Goal: Book appointment/travel/reservation

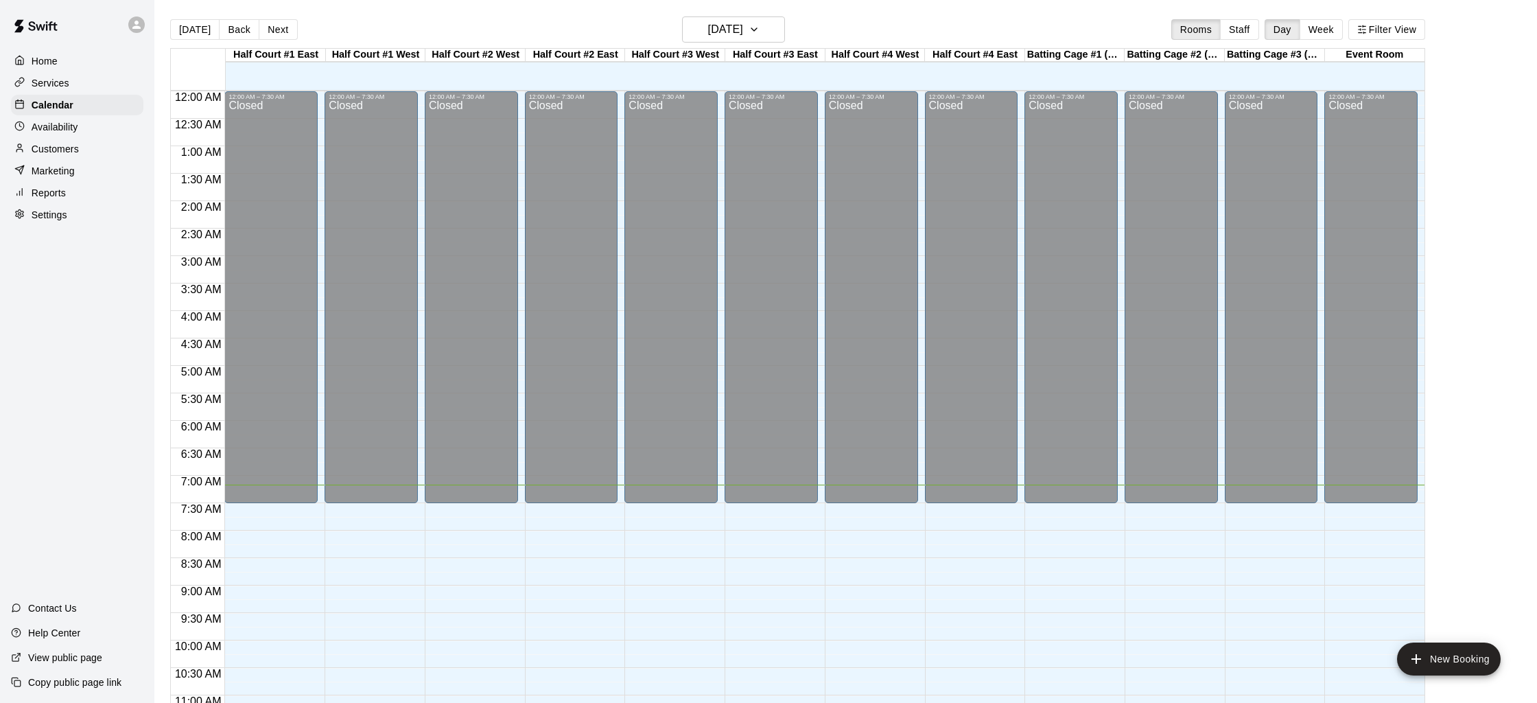
scroll to position [393, 0]
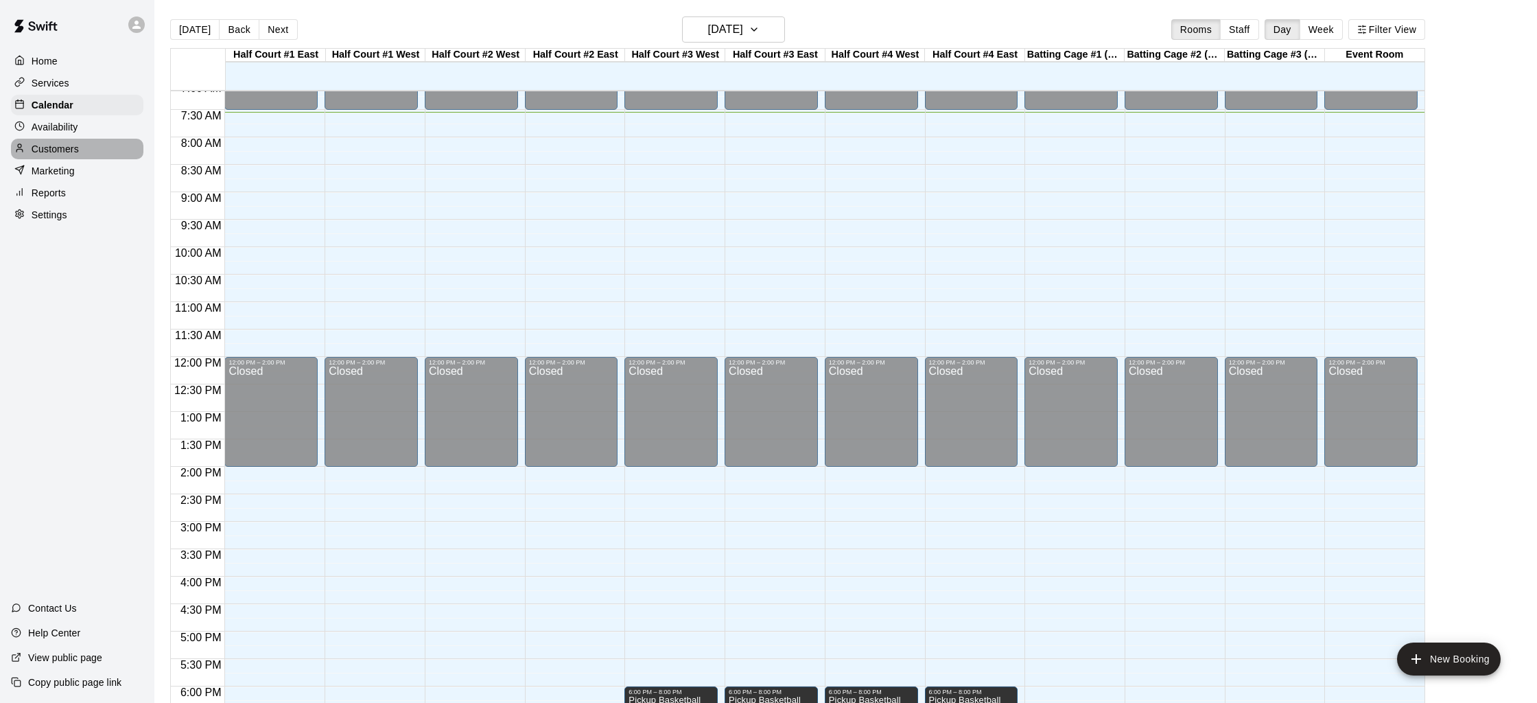
drag, startPoint x: 62, startPoint y: 154, endPoint x: 63, endPoint y: 161, distance: 6.9
click at [62, 154] on p "Customers" at bounding box center [55, 149] width 47 height 14
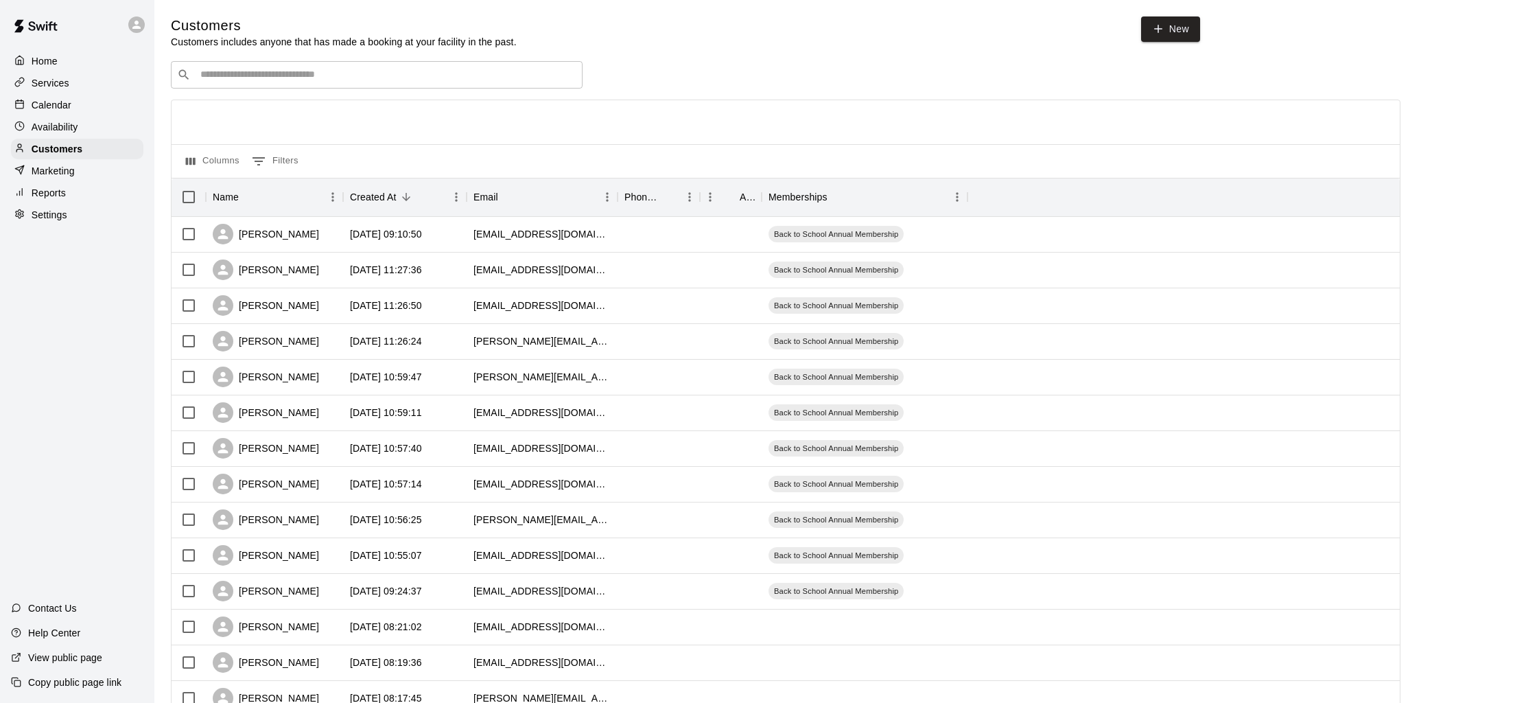
click at [1174, 43] on span "New" at bounding box center [1170, 32] width 59 height 32
click at [1178, 27] on link "New" at bounding box center [1170, 28] width 59 height 25
select select "**"
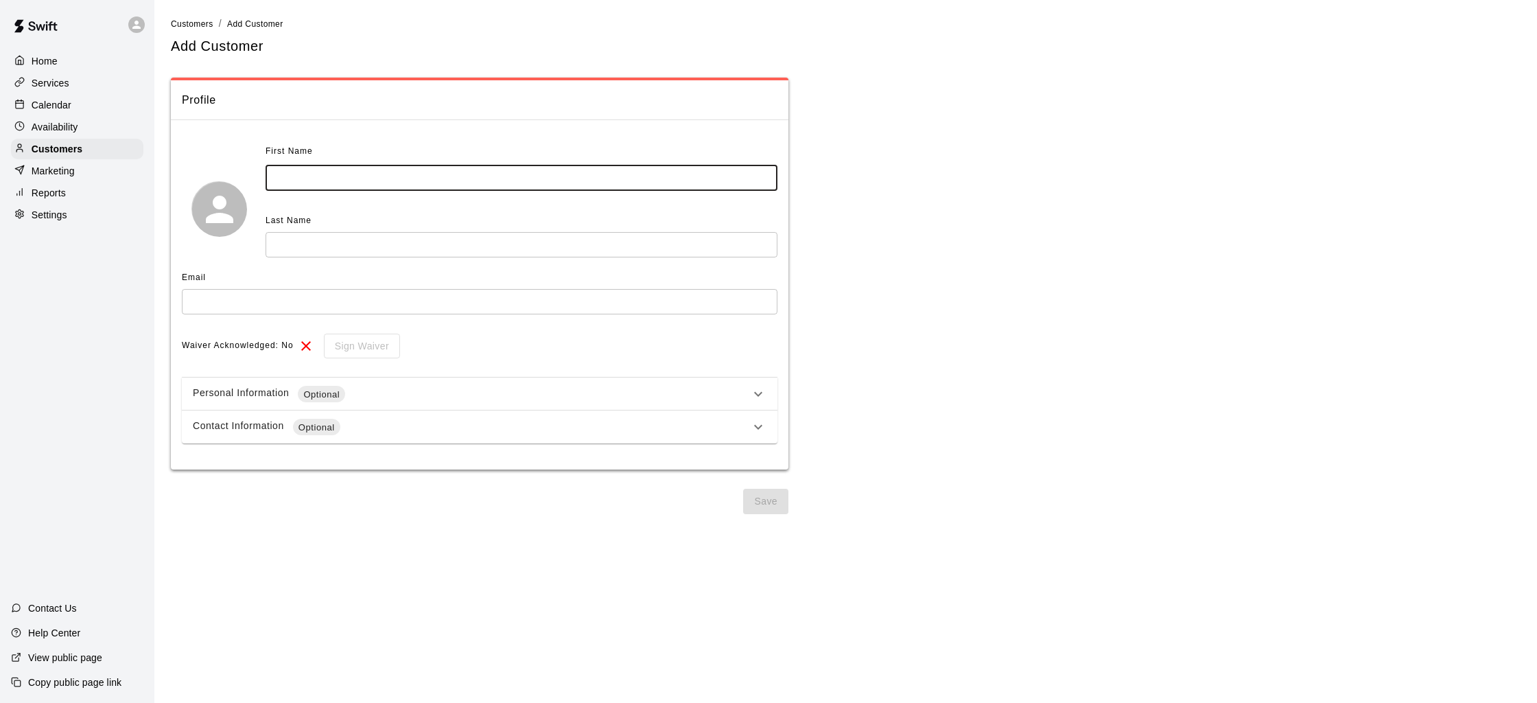
click at [355, 169] on input "text" at bounding box center [522, 177] width 512 height 25
type input "*****"
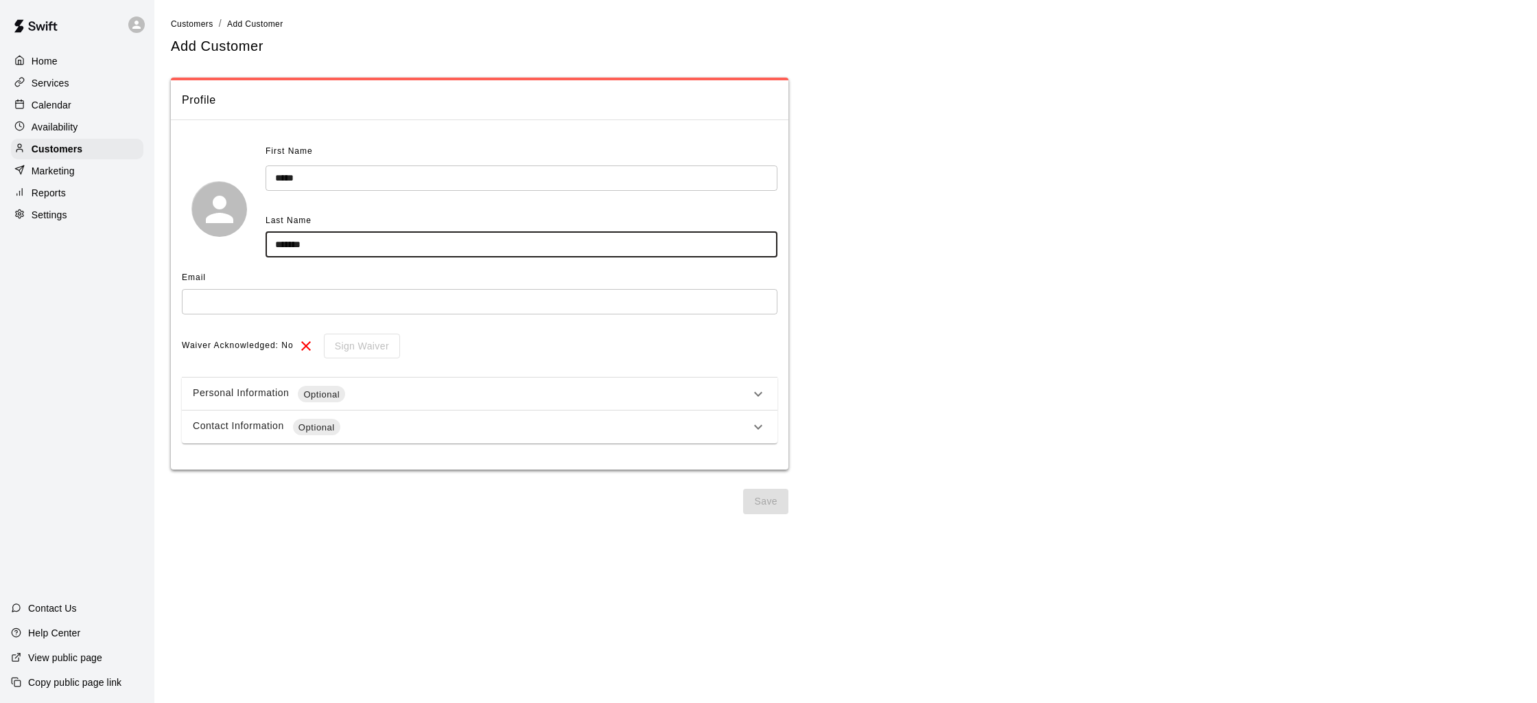
type input "*******"
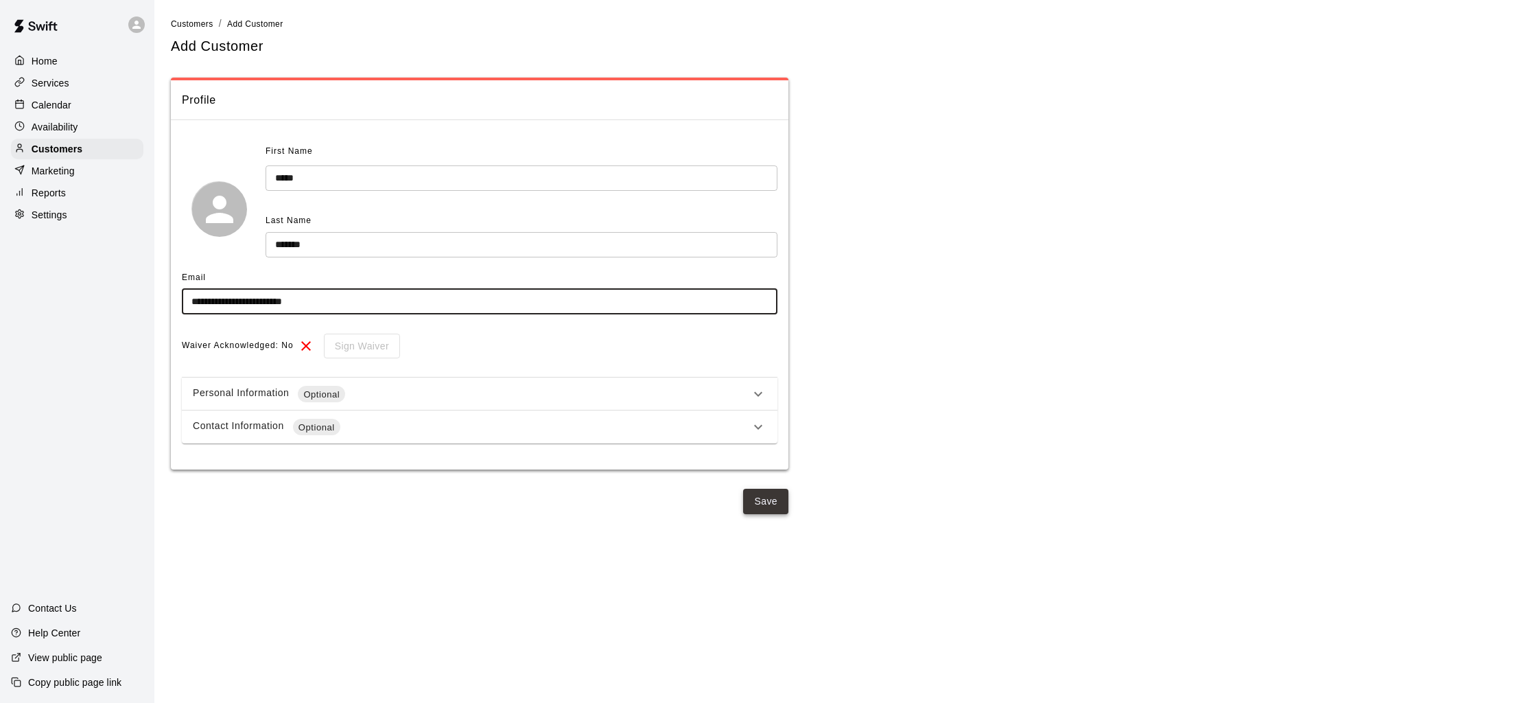
type input "**********"
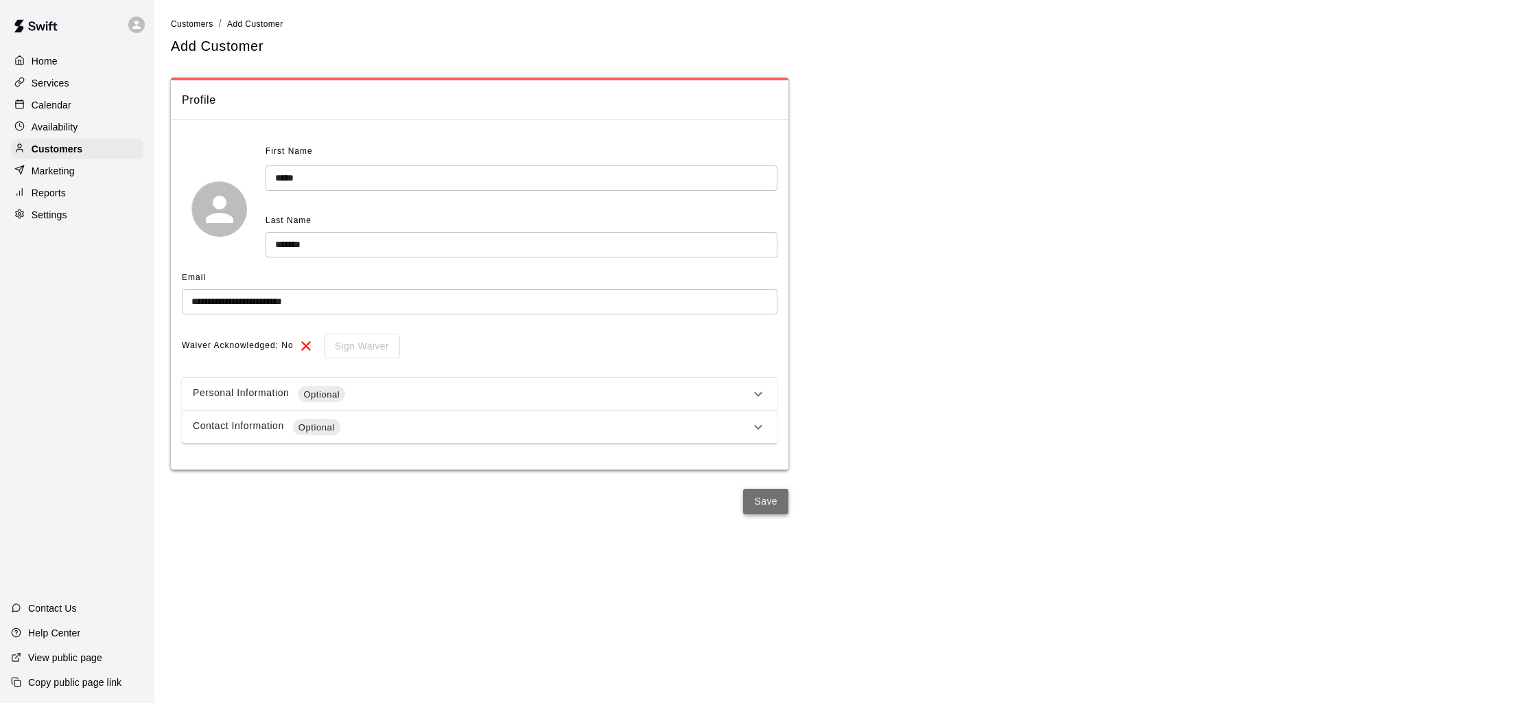
click at [757, 500] on button "Save" at bounding box center [765, 501] width 45 height 25
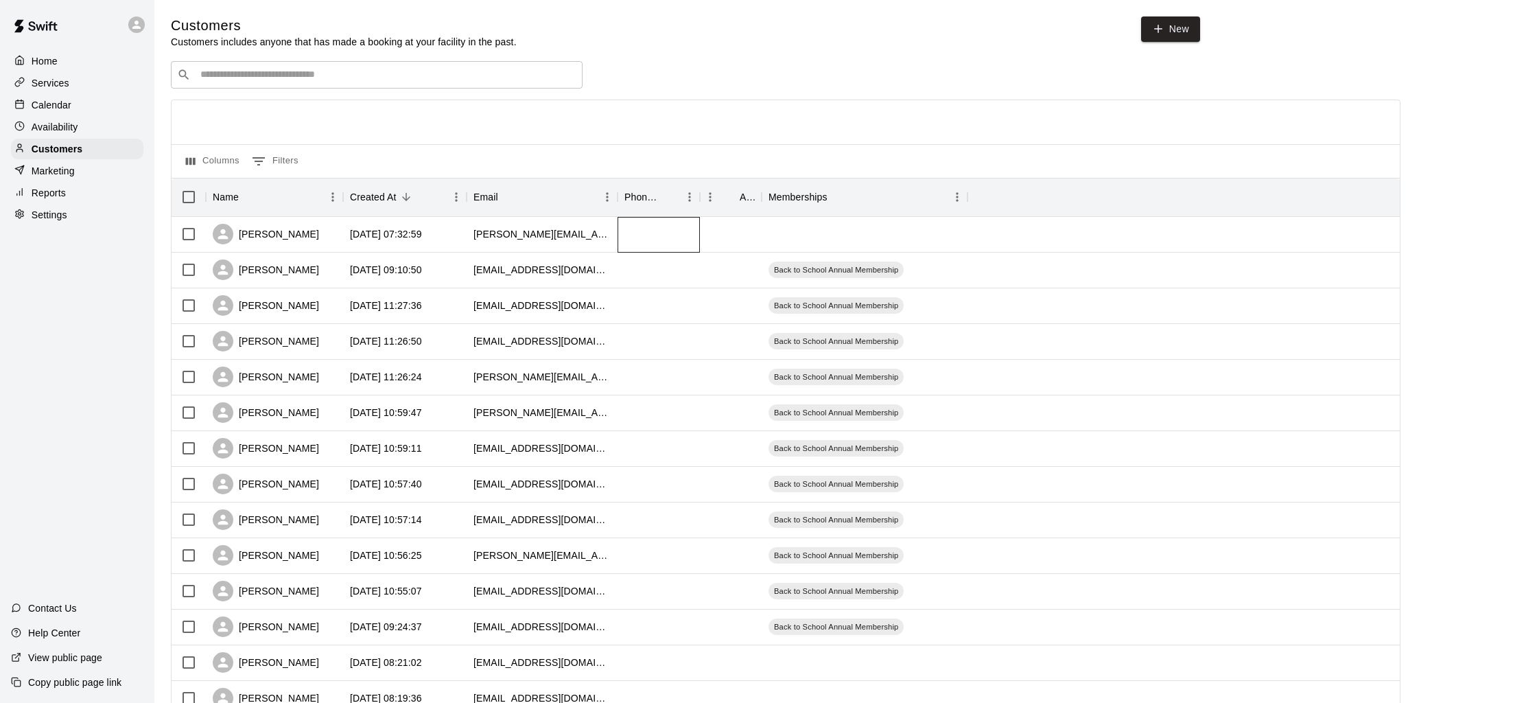
click at [653, 242] on div at bounding box center [659, 235] width 82 height 36
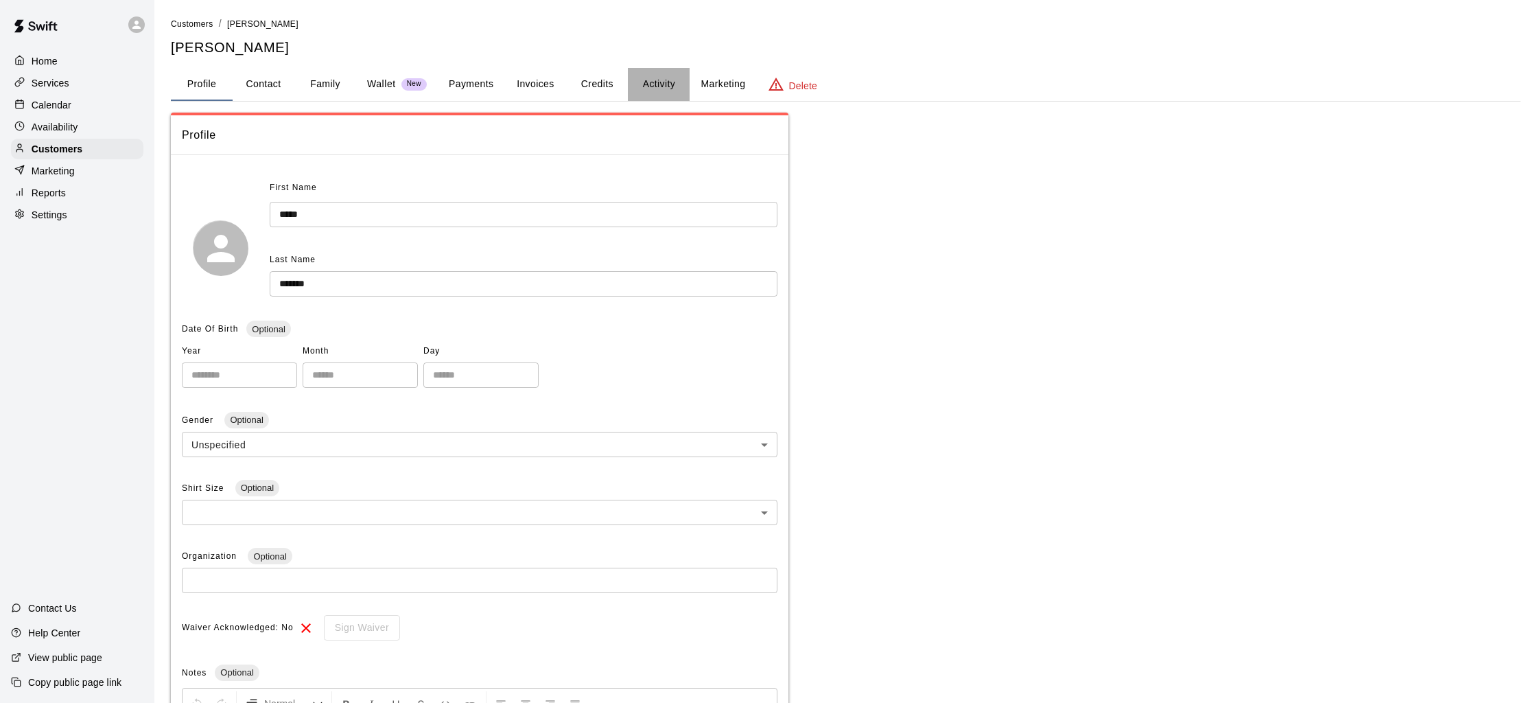
click at [648, 82] on button "Activity" at bounding box center [659, 84] width 62 height 33
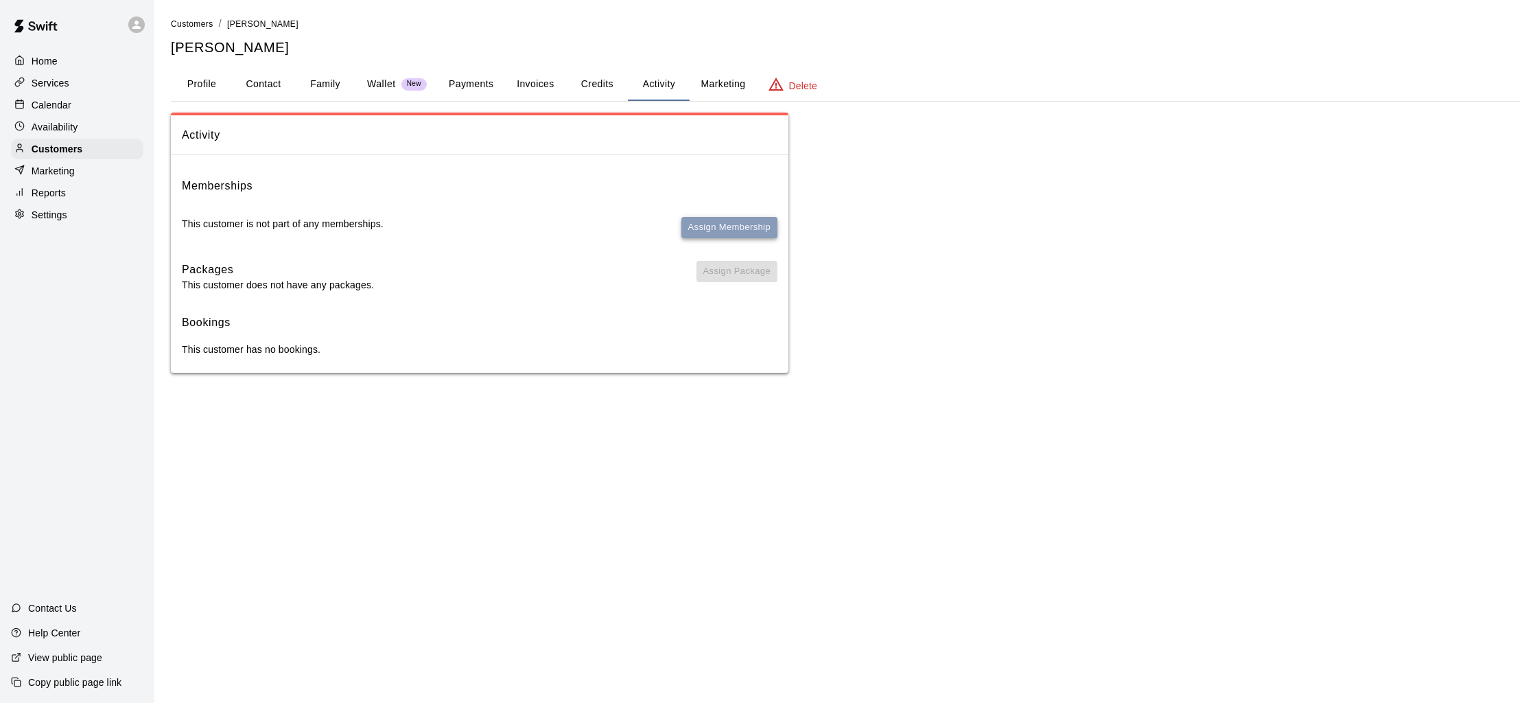
click at [746, 224] on button "Assign Membership" at bounding box center [729, 227] width 96 height 21
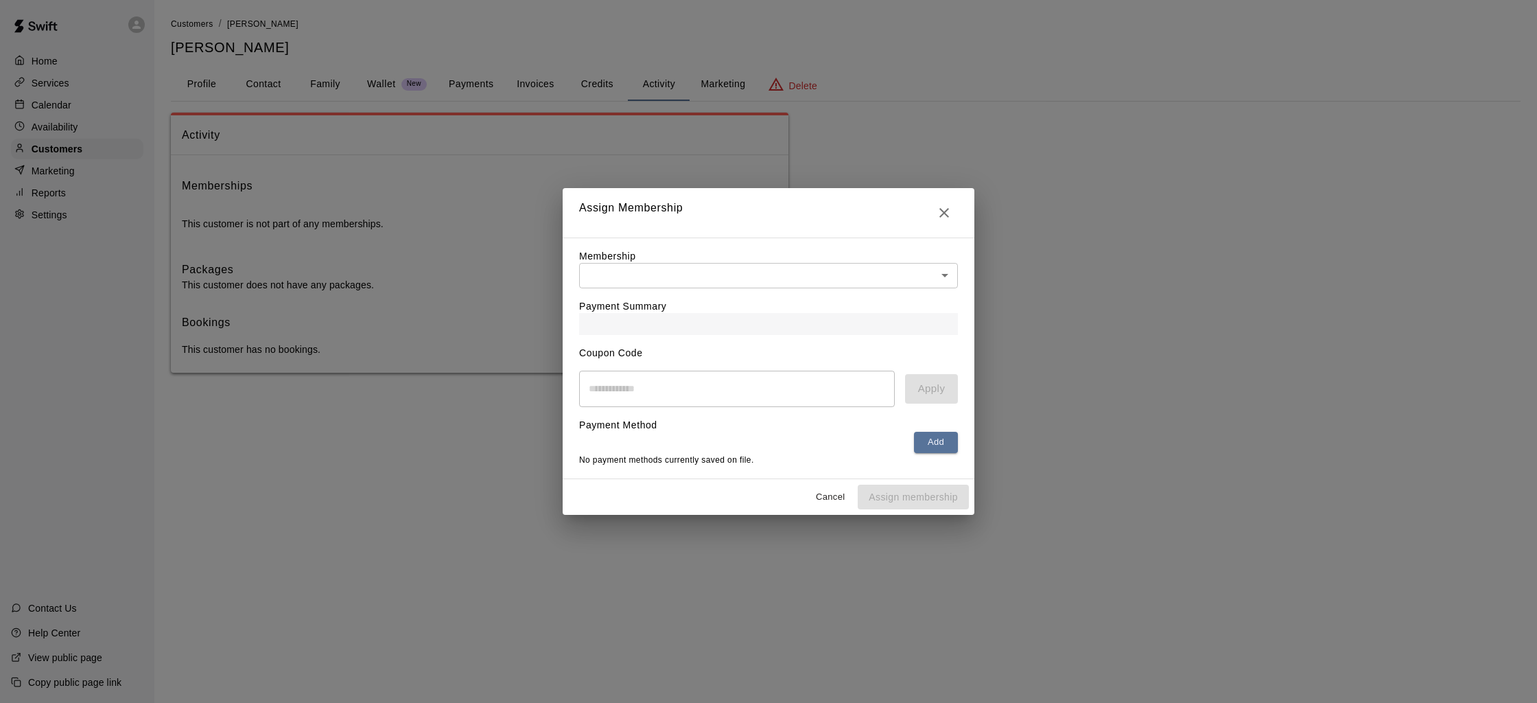
click at [755, 275] on body "Home Services Calendar Availability Customers Marketing Reports Settings Contac…" at bounding box center [768, 200] width 1537 height 400
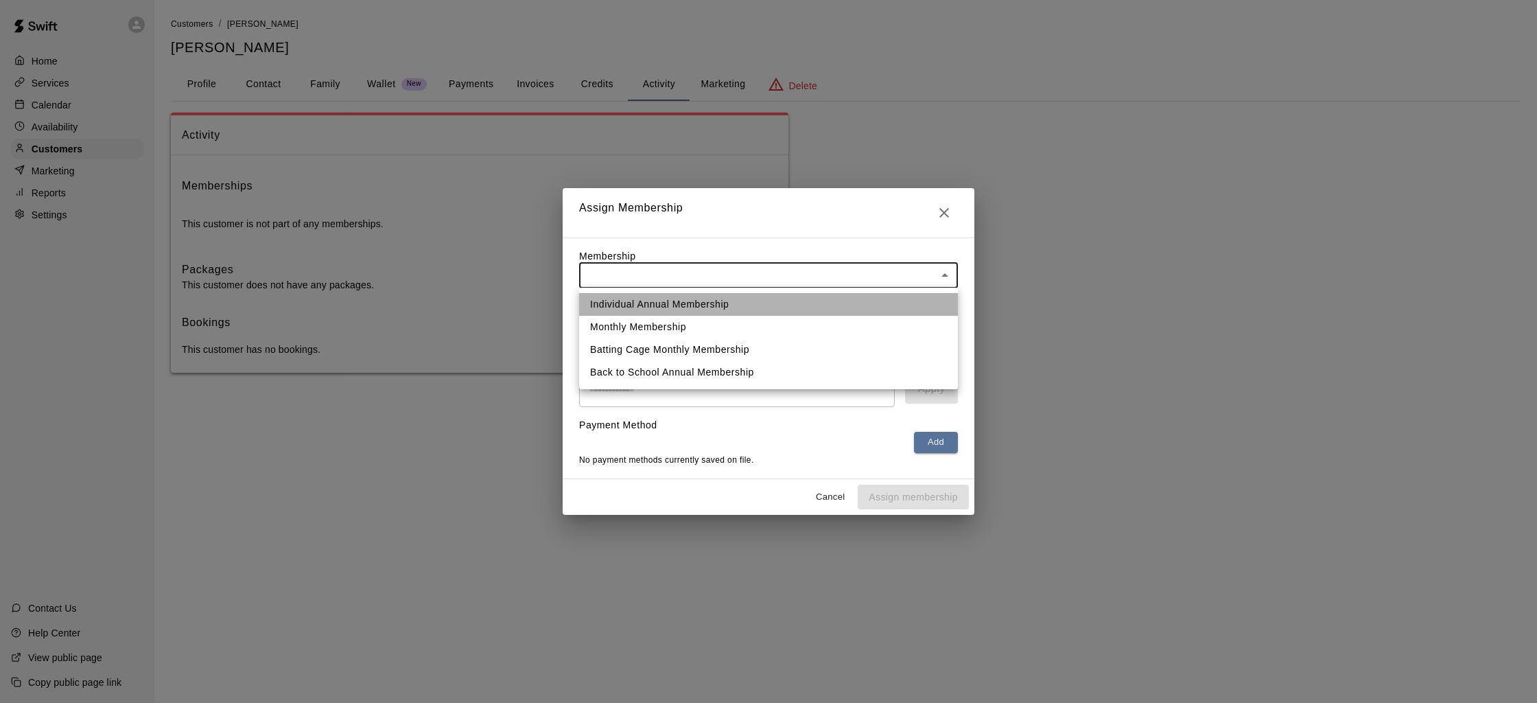
click at [744, 307] on li "Individual Annual Membership" at bounding box center [768, 304] width 379 height 23
type input "**********"
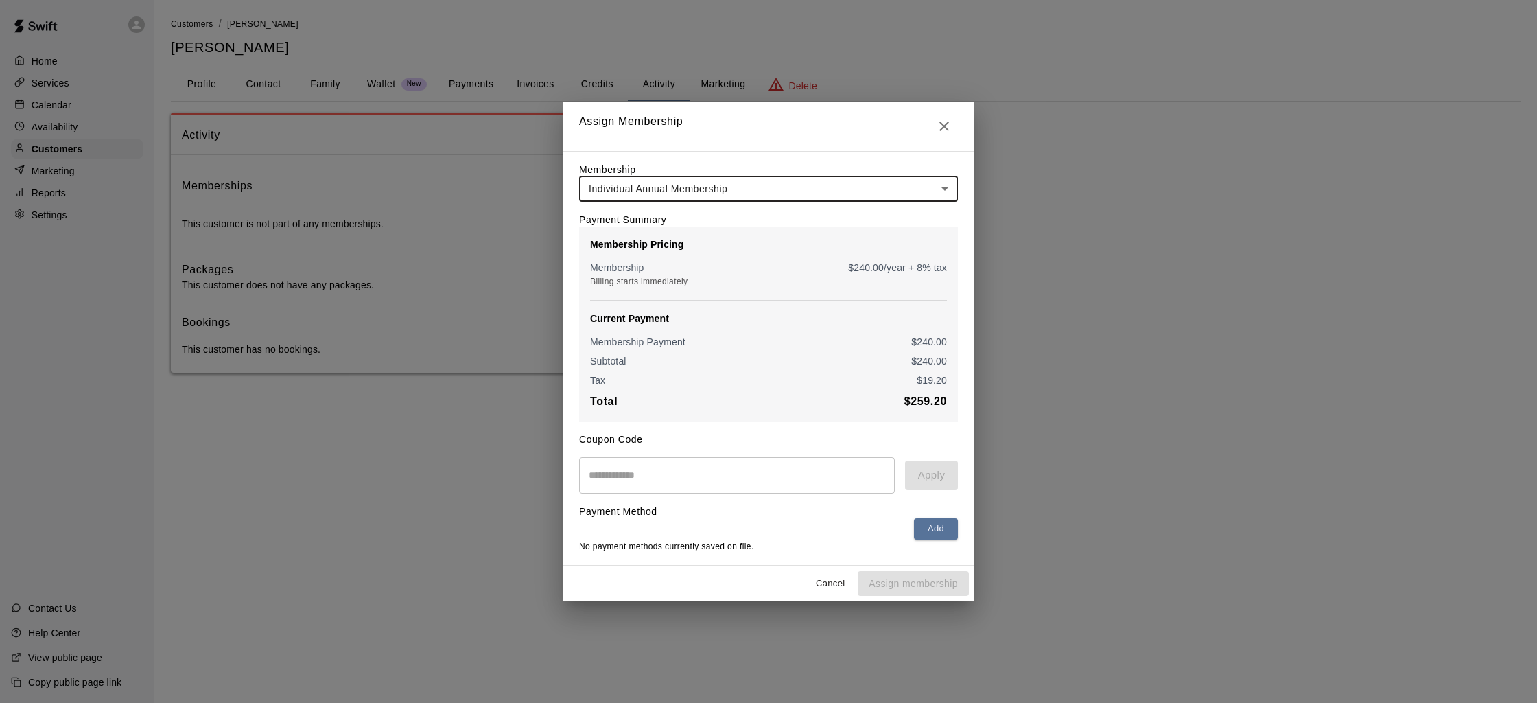
click at [672, 184] on body "**********" at bounding box center [768, 200] width 1537 height 400
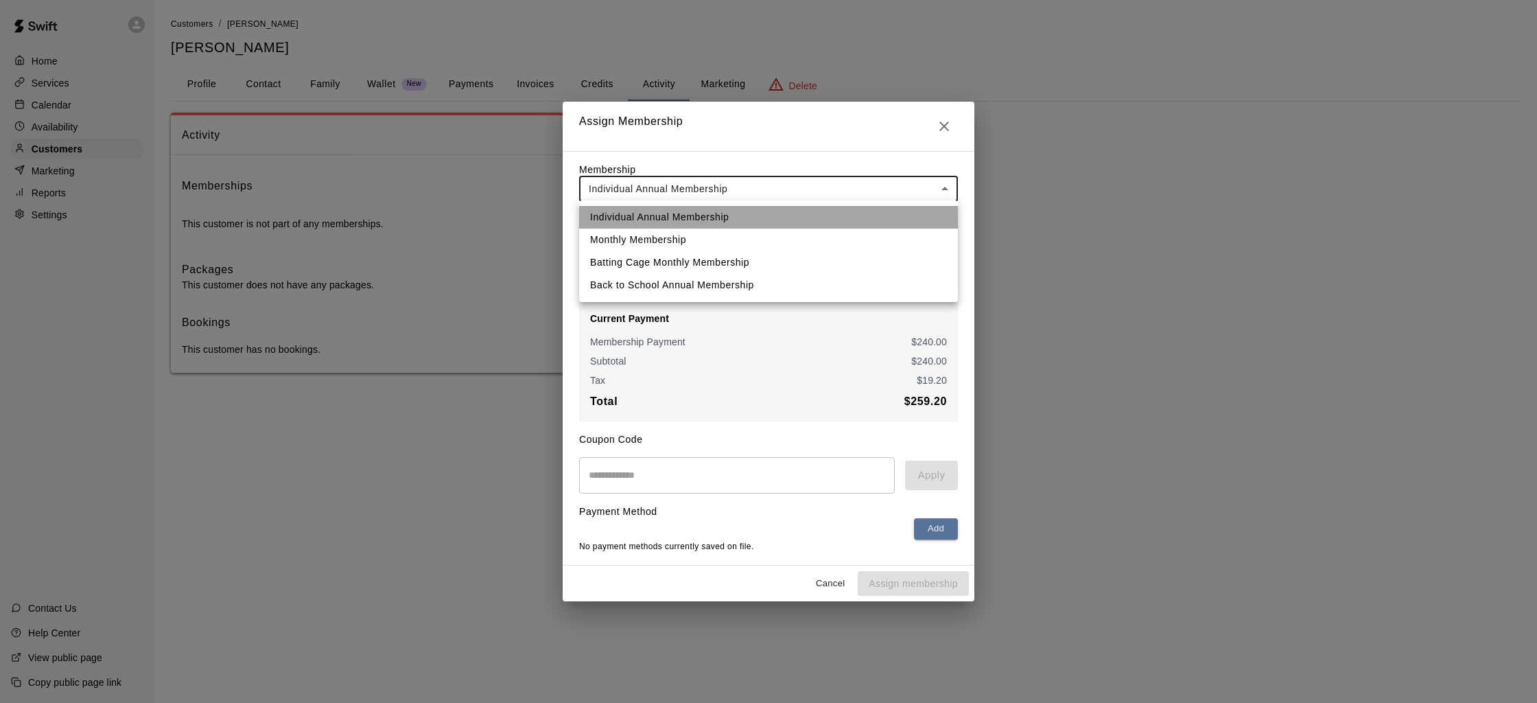
click at [682, 217] on li "Individual Annual Membership" at bounding box center [768, 217] width 379 height 23
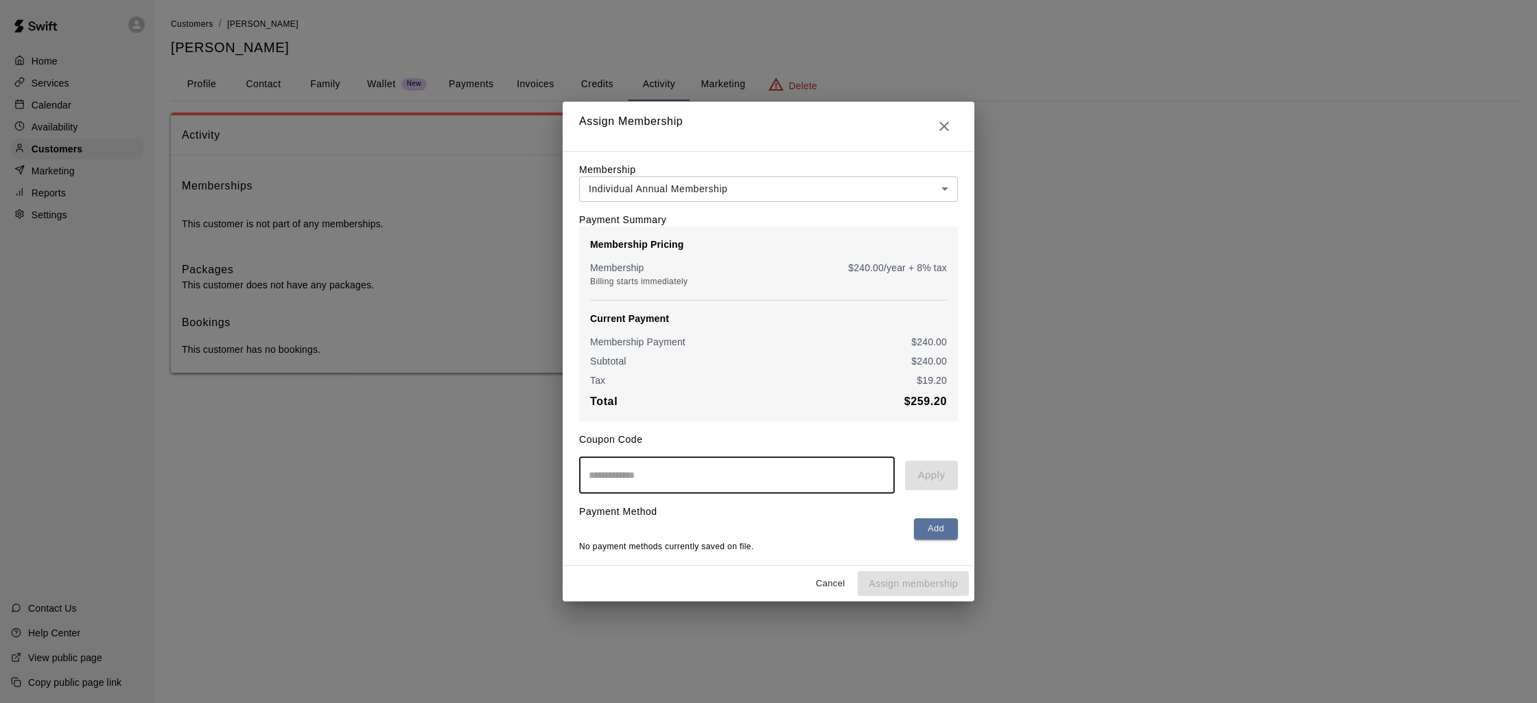
click at [629, 477] on input "text" at bounding box center [737, 475] width 316 height 36
click at [628, 477] on input "text" at bounding box center [737, 475] width 316 height 36
type input "**********"
click at [933, 472] on button "Apply" at bounding box center [931, 474] width 53 height 29
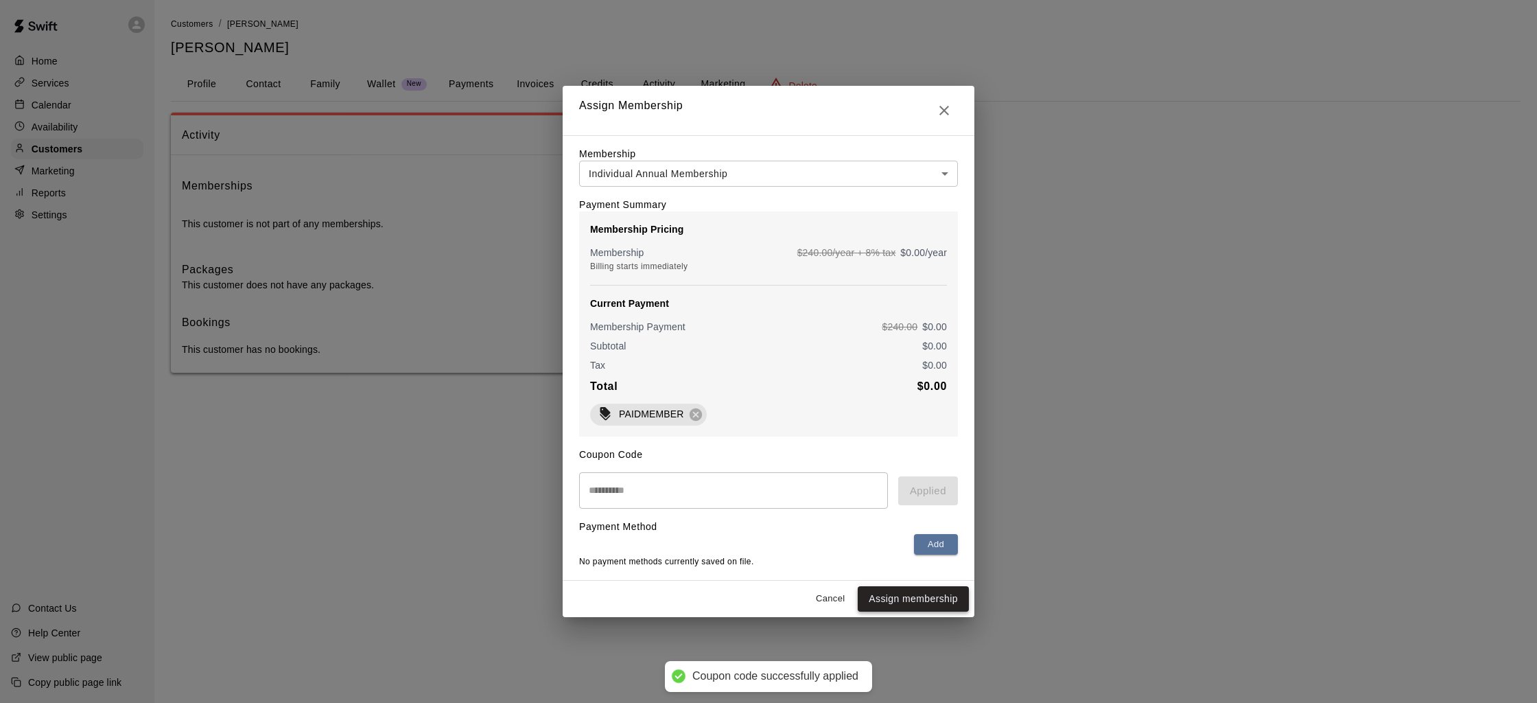
click at [920, 598] on button "Assign membership" at bounding box center [913, 598] width 111 height 25
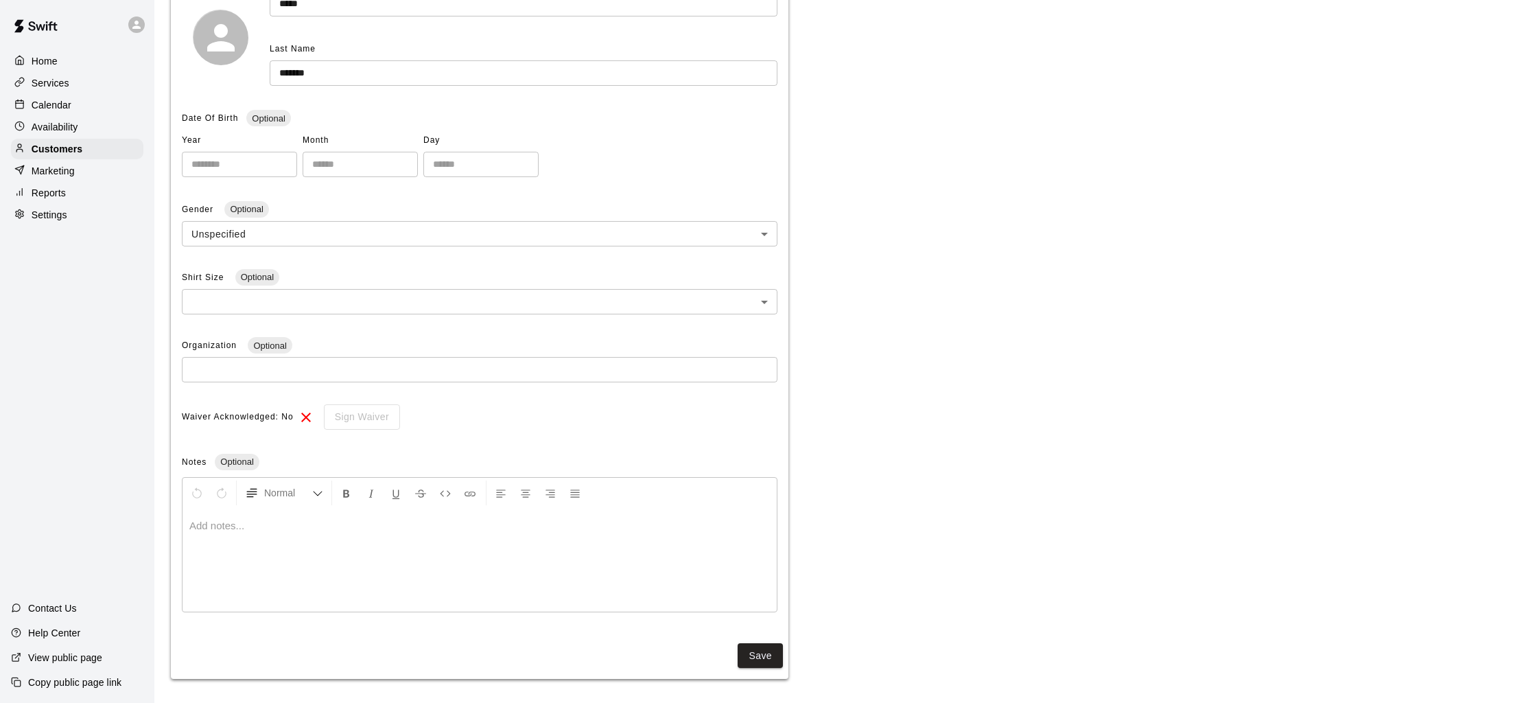
scroll to position [214, 0]
click at [54, 152] on p "Customers" at bounding box center [57, 149] width 51 height 14
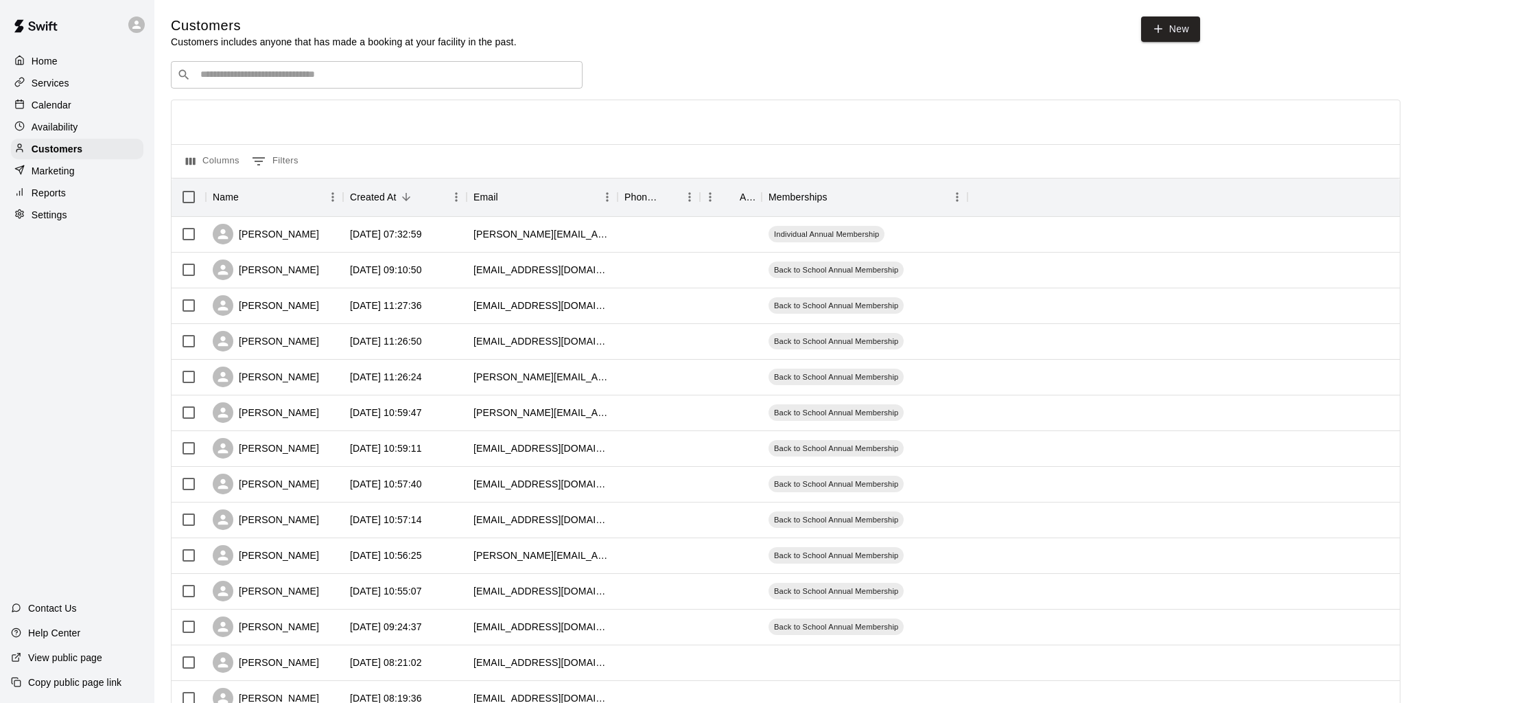
click at [340, 64] on div "​ ​" at bounding box center [377, 74] width 412 height 27
drag, startPoint x: 339, startPoint y: 94, endPoint x: 333, endPoint y: 79, distance: 16.1
click at [339, 94] on div "**********" at bounding box center [786, 603] width 1230 height 1085
click at [333, 79] on input "**********" at bounding box center [376, 75] width 360 height 14
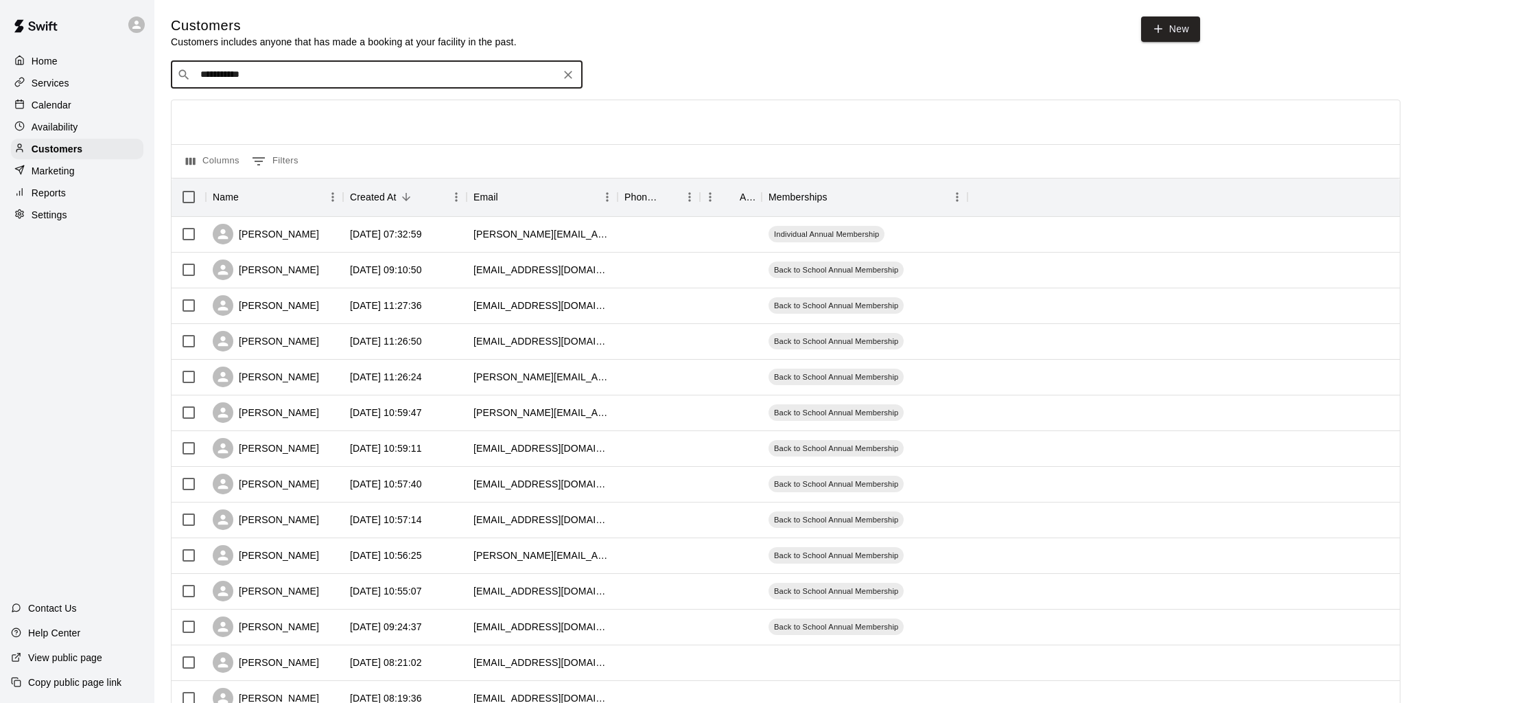
click at [333, 79] on input "**********" at bounding box center [376, 75] width 360 height 14
click at [449, 72] on input "********" at bounding box center [376, 75] width 360 height 14
click at [300, 79] on input "********" at bounding box center [376, 75] width 360 height 14
click at [299, 79] on input "********" at bounding box center [376, 75] width 360 height 14
type input "********"
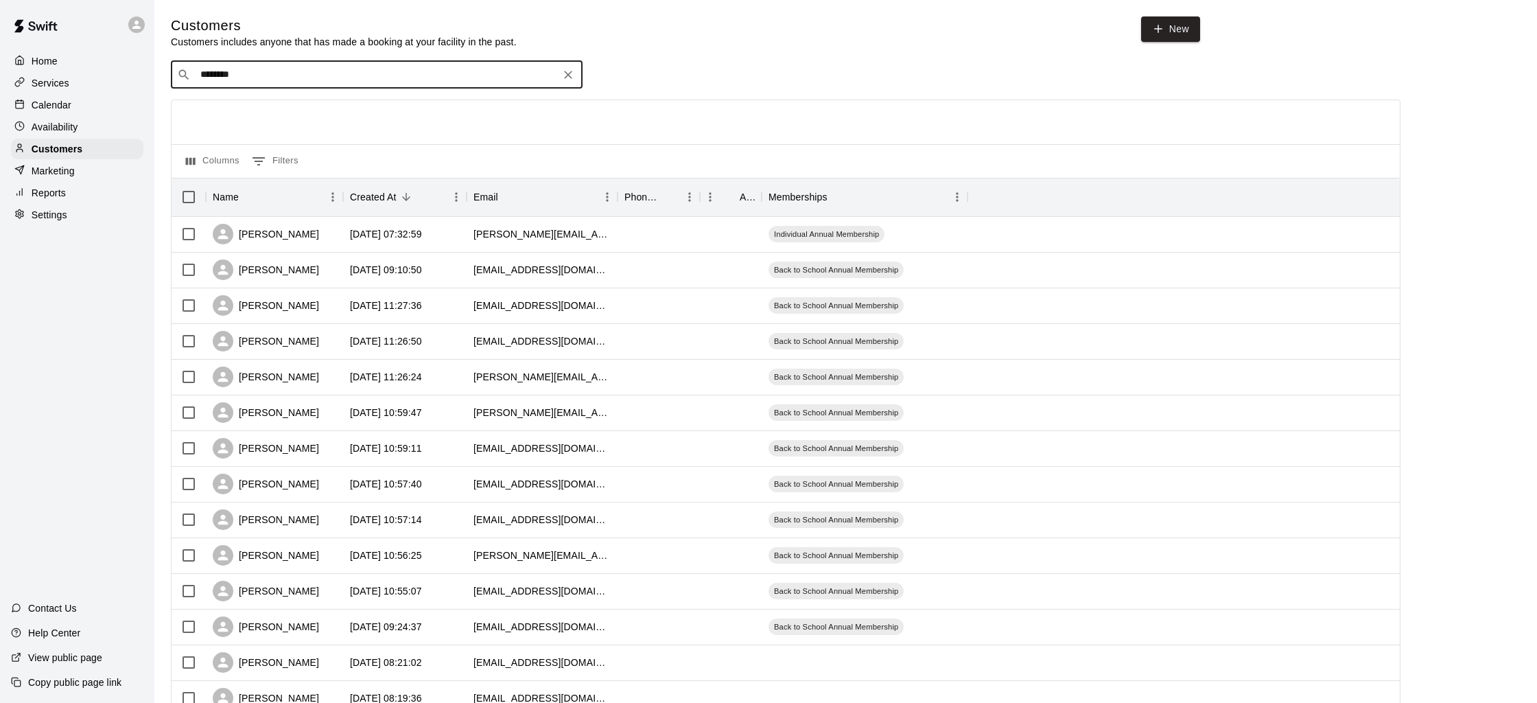
click at [567, 75] on icon "Clear" at bounding box center [568, 75] width 8 height 8
click at [45, 105] on p "Calendar" at bounding box center [52, 105] width 40 height 14
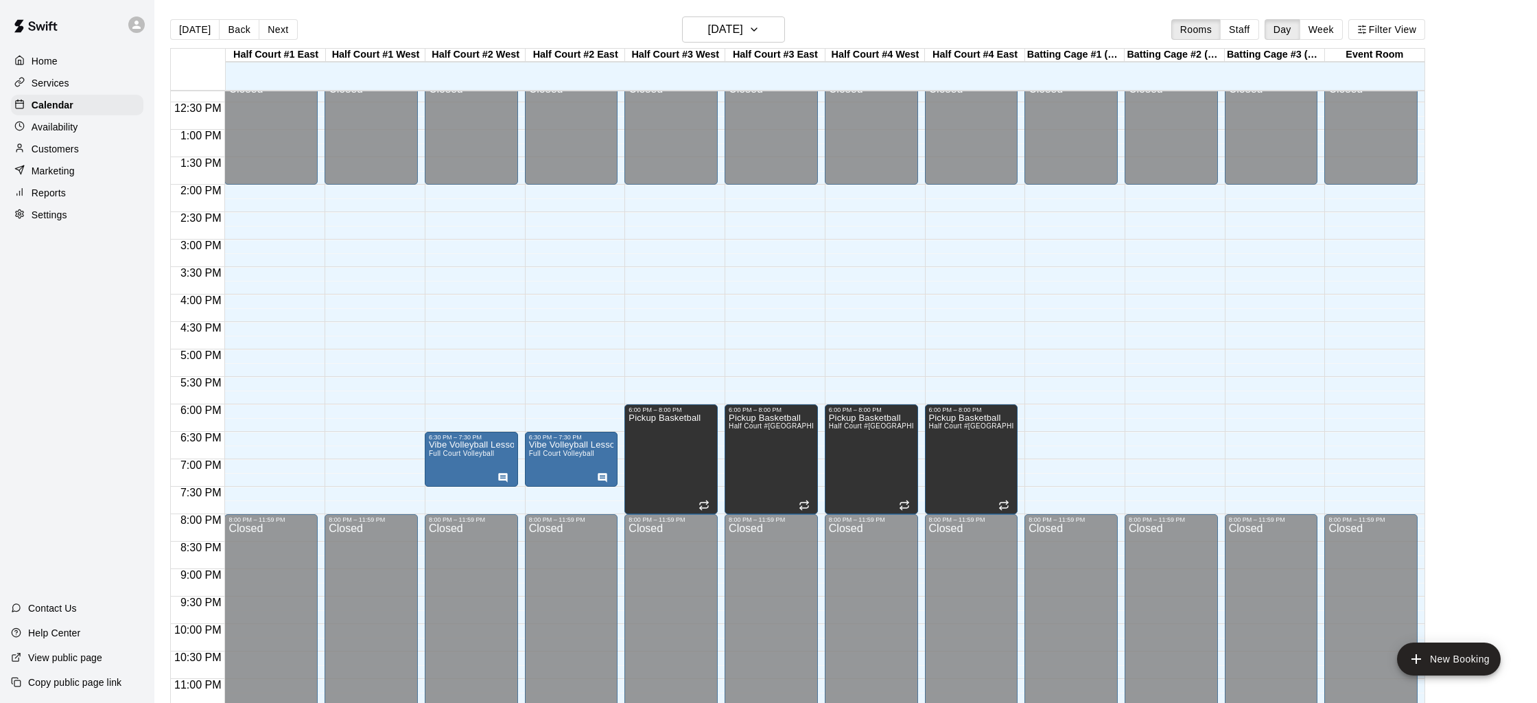
scroll to position [679, 0]
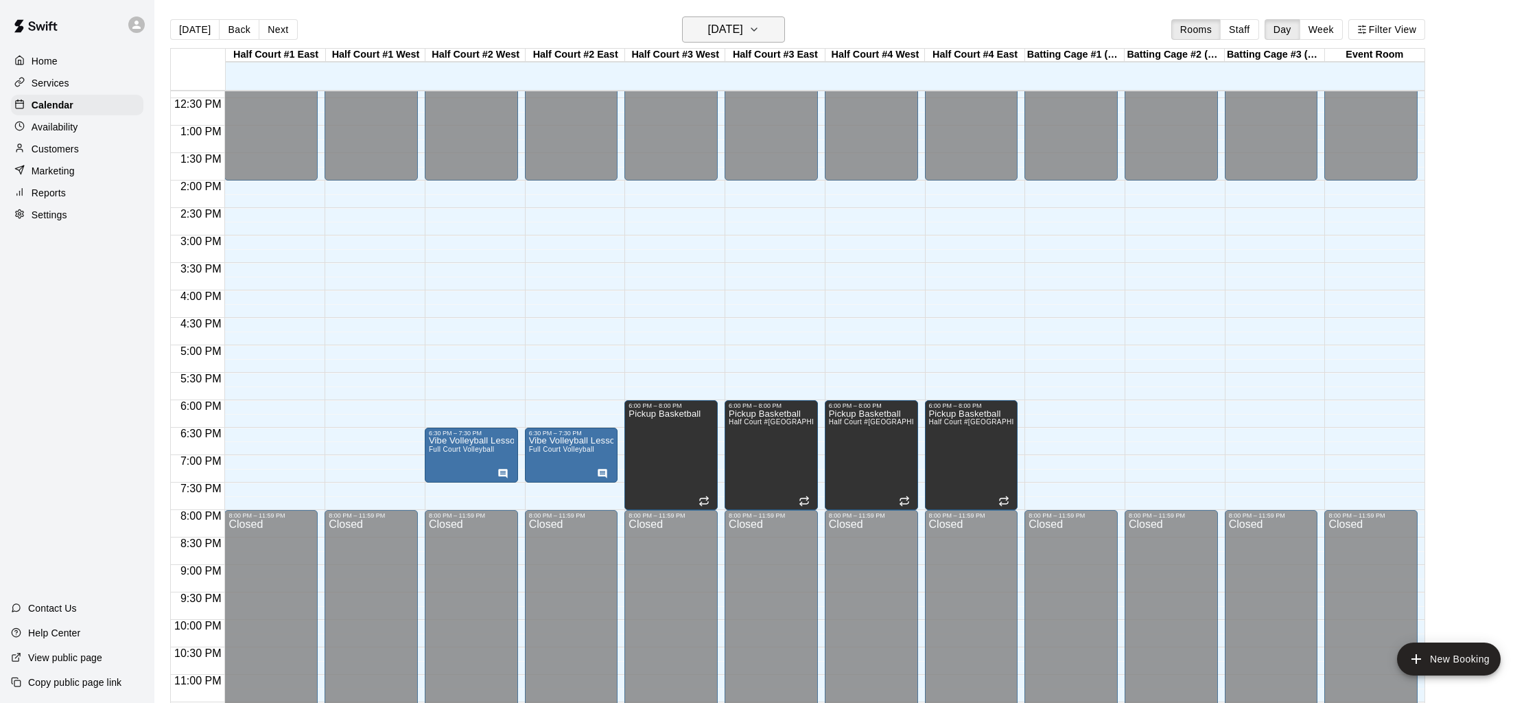
click at [708, 25] on h6 "[DATE]" at bounding box center [725, 29] width 35 height 19
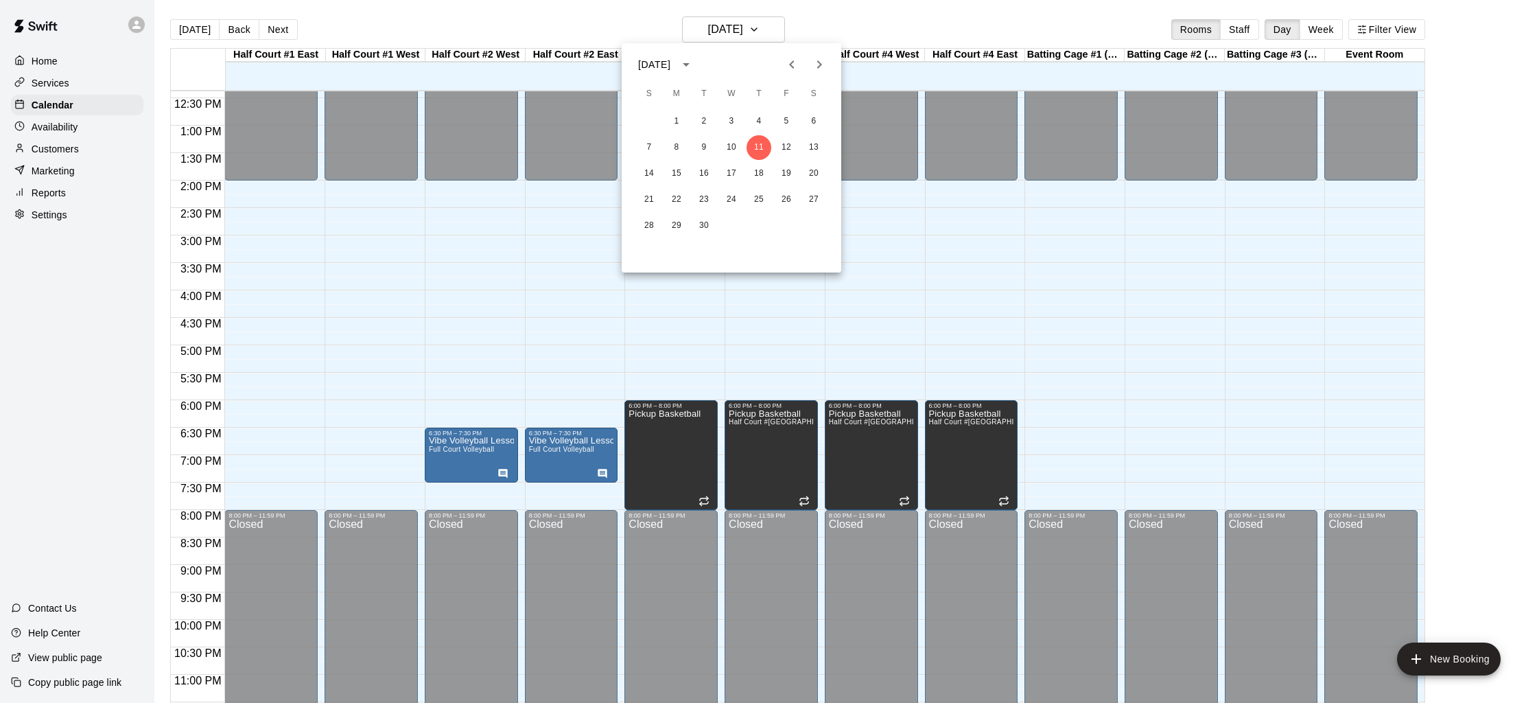
click at [817, 69] on icon "Next month" at bounding box center [819, 64] width 16 height 16
click at [815, 147] on button "11" at bounding box center [813, 147] width 25 height 25
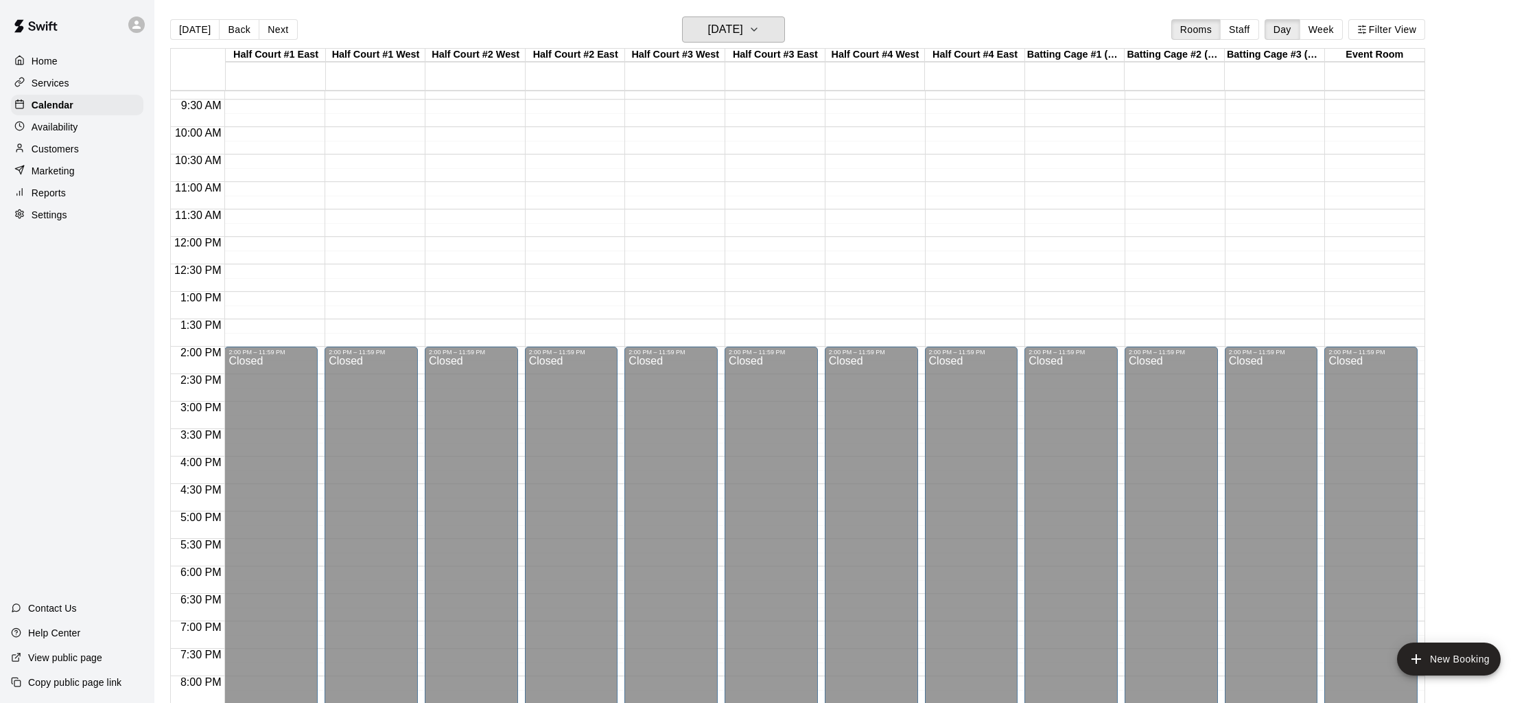
scroll to position [454, 0]
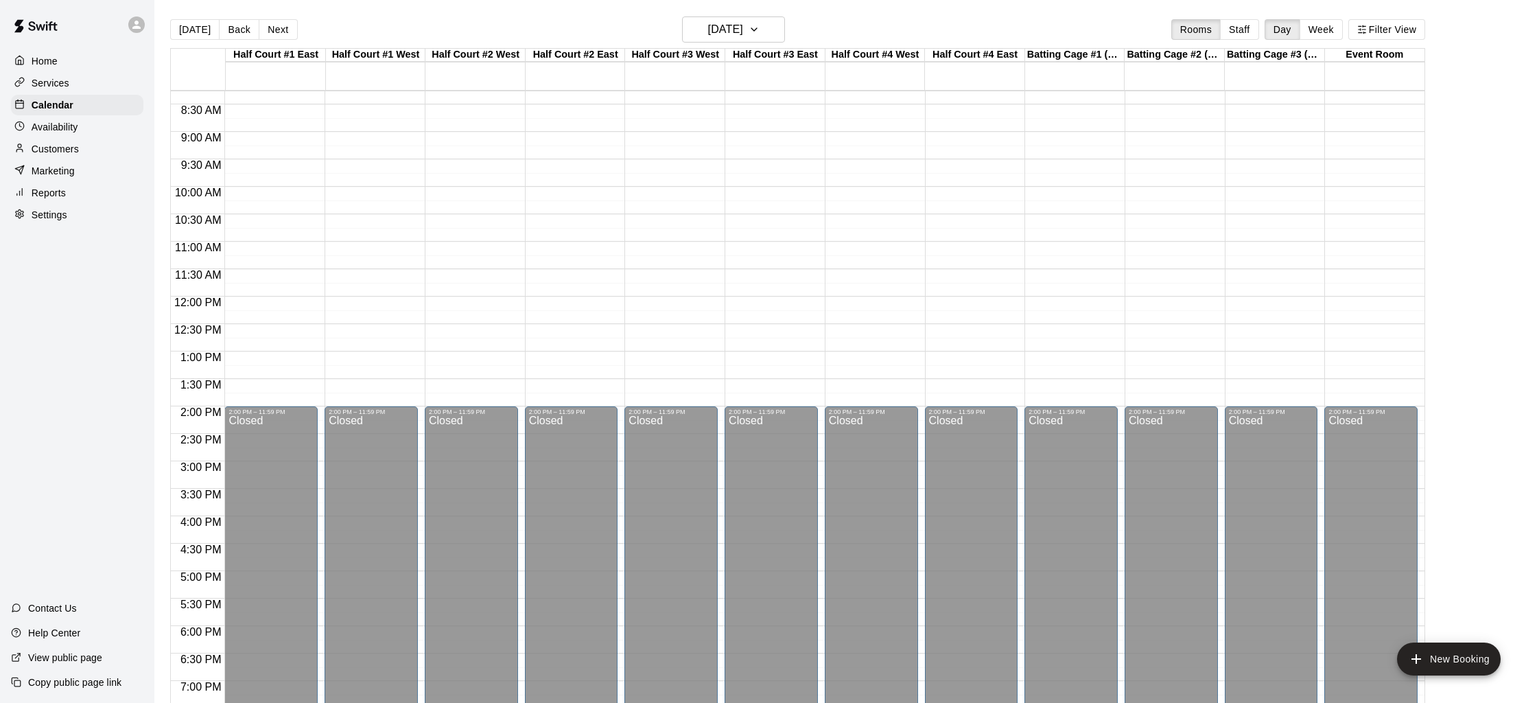
click at [270, 137] on div "12:00 AM – 7:30 AM Closed 2:00 PM – 11:59 PM Closed" at bounding box center [270, 297] width 93 height 1318
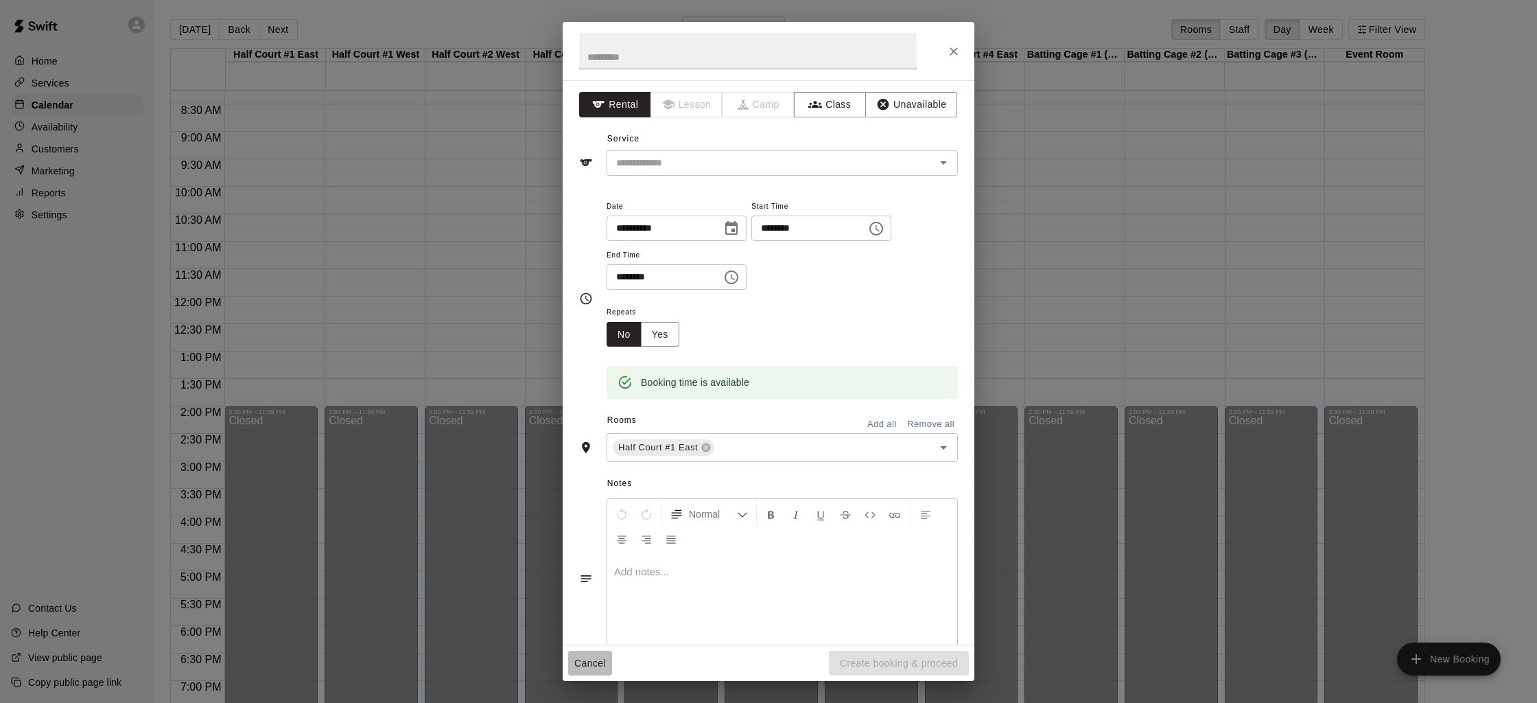
click at [600, 652] on button "Cancel" at bounding box center [590, 663] width 44 height 25
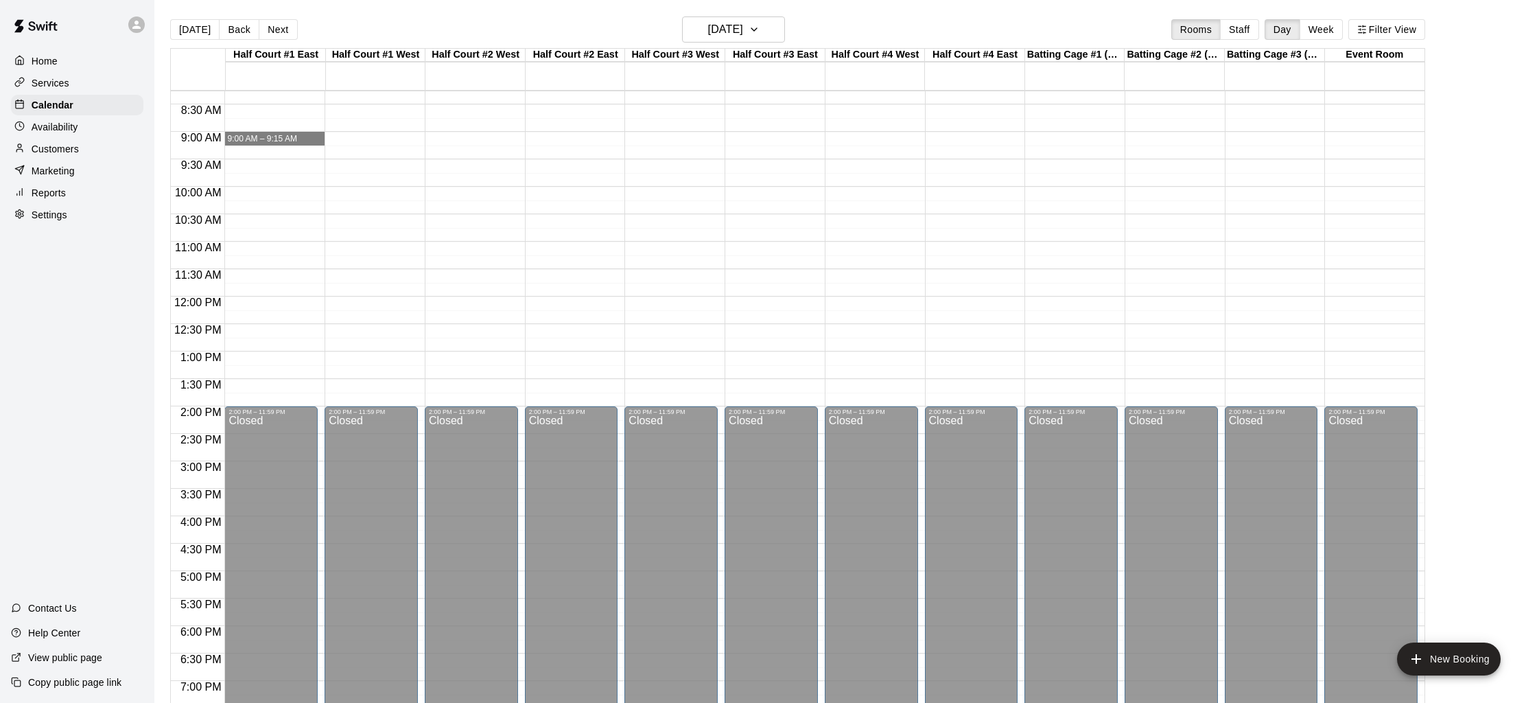
drag, startPoint x: 301, startPoint y: 134, endPoint x: 315, endPoint y: 139, distance: 14.5
click at [328, 139] on div "12:00 AM 12:30 AM 1:00 AM 1:30 AM 2:00 AM 2:30 AM 3:00 AM 3:30 AM 4:00 AM 4:30 …" at bounding box center [798, 404] width 1254 height 629
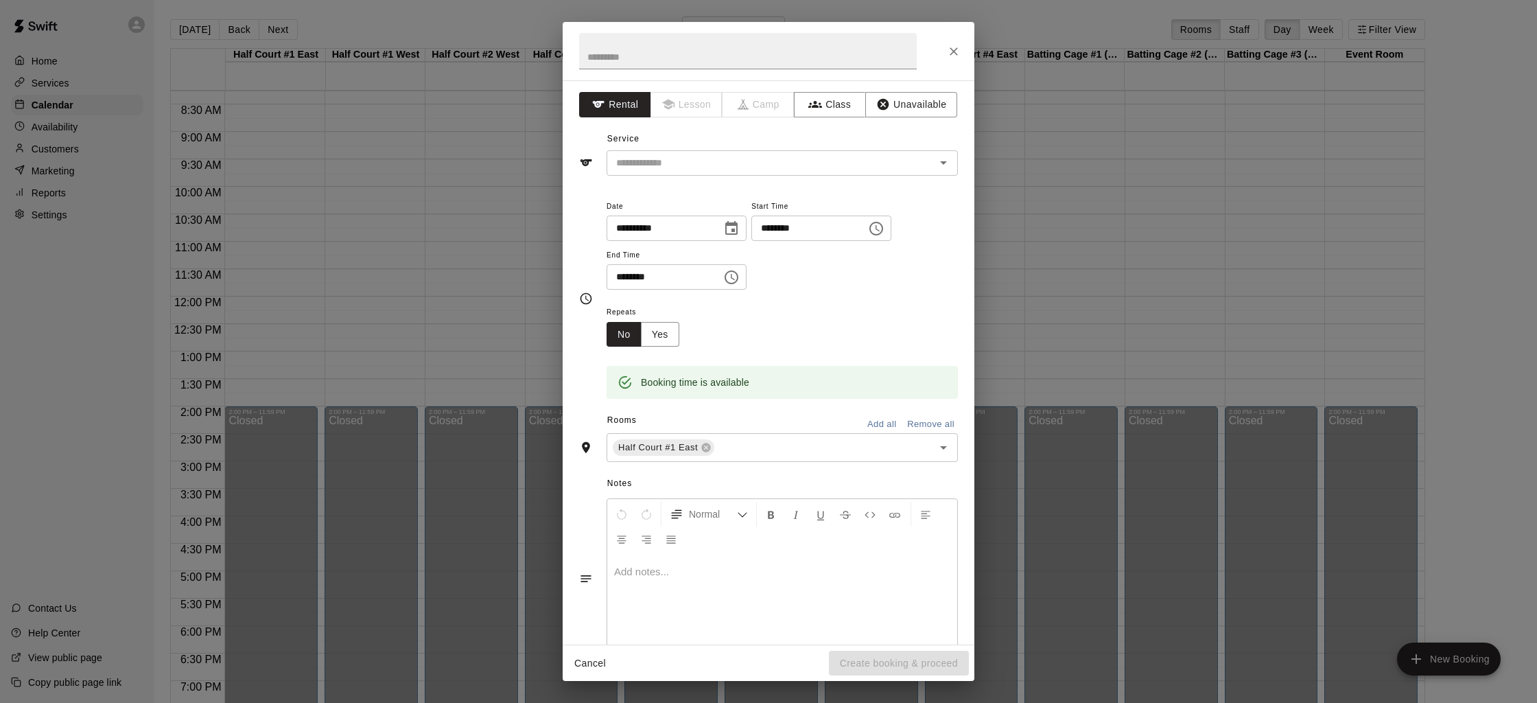
click at [304, 140] on div "**********" at bounding box center [768, 351] width 1537 height 703
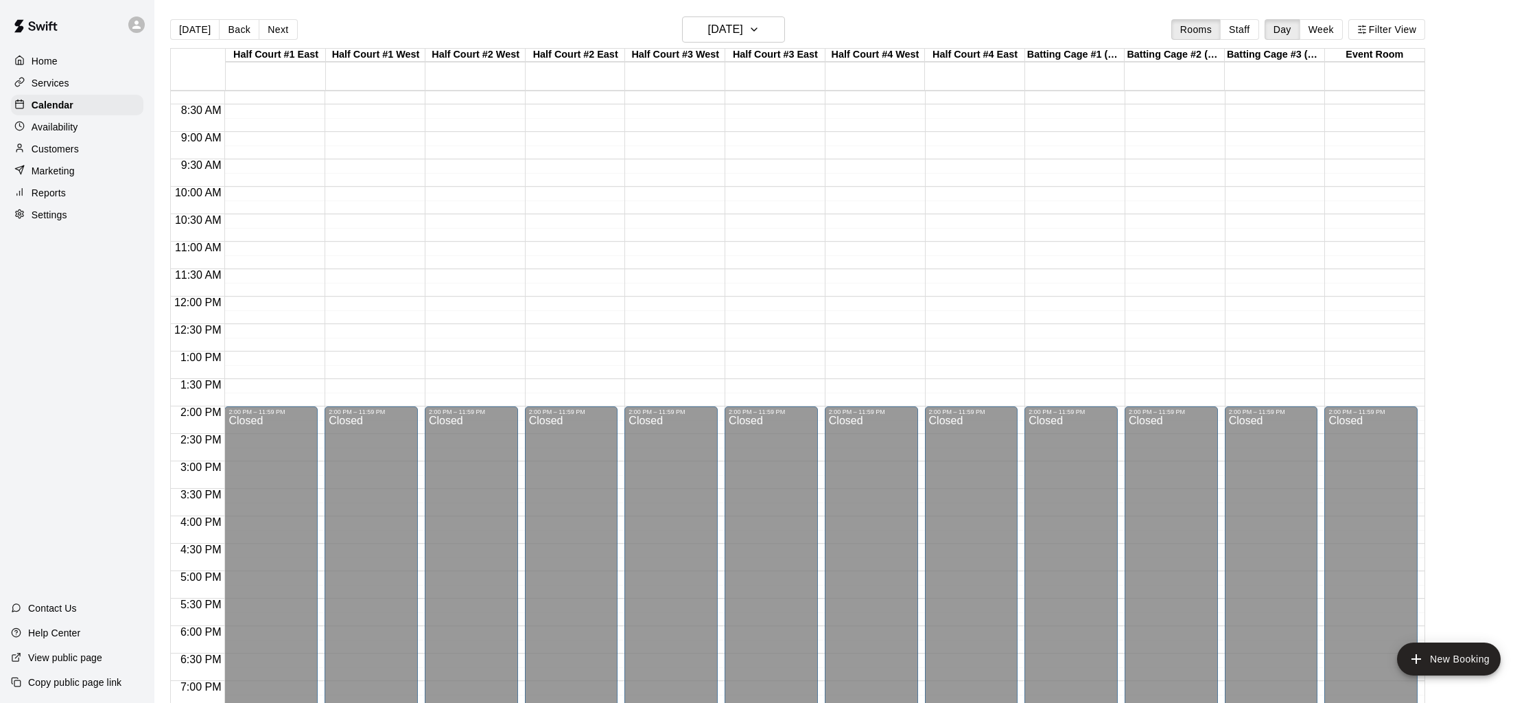
click at [248, 140] on div "12:00 AM – 7:30 AM Closed 2:00 PM – 11:59 PM Closed" at bounding box center [270, 297] width 93 height 1318
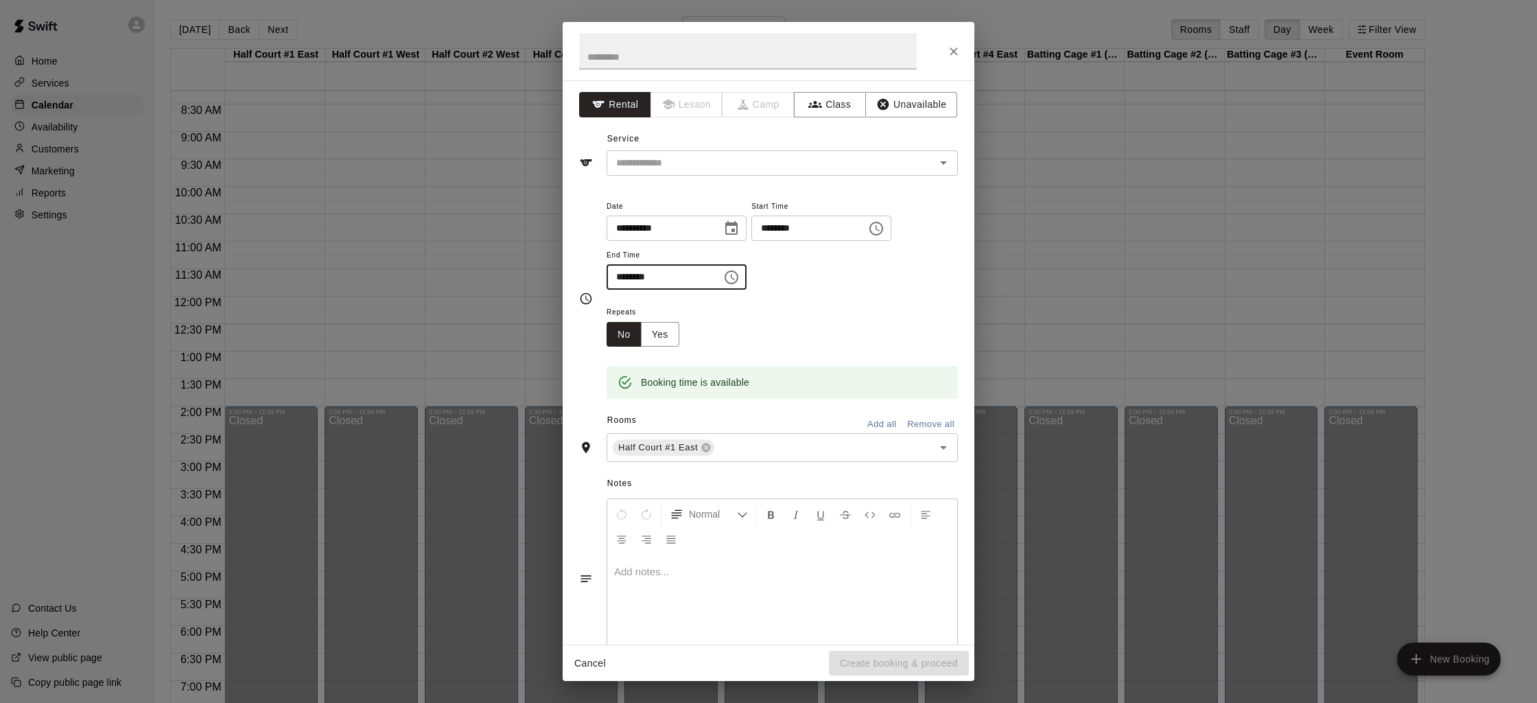
click at [620, 275] on input "********" at bounding box center [660, 276] width 106 height 25
type input "********"
click at [657, 149] on div "Service ​" at bounding box center [768, 151] width 379 height 47
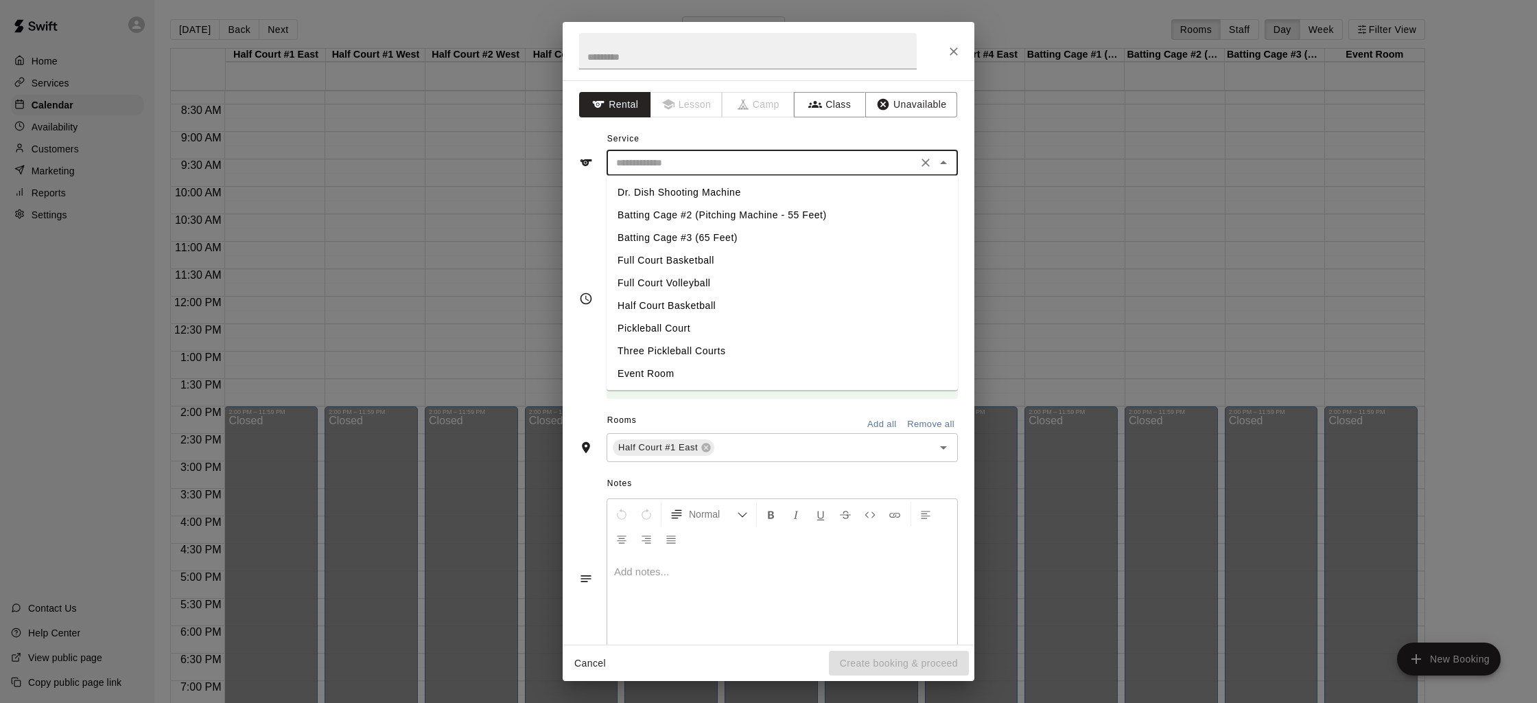
click at [655, 162] on input "text" at bounding box center [762, 162] width 303 height 17
click at [696, 288] on li "Full Court Volleyball" at bounding box center [782, 283] width 351 height 23
type input "**********"
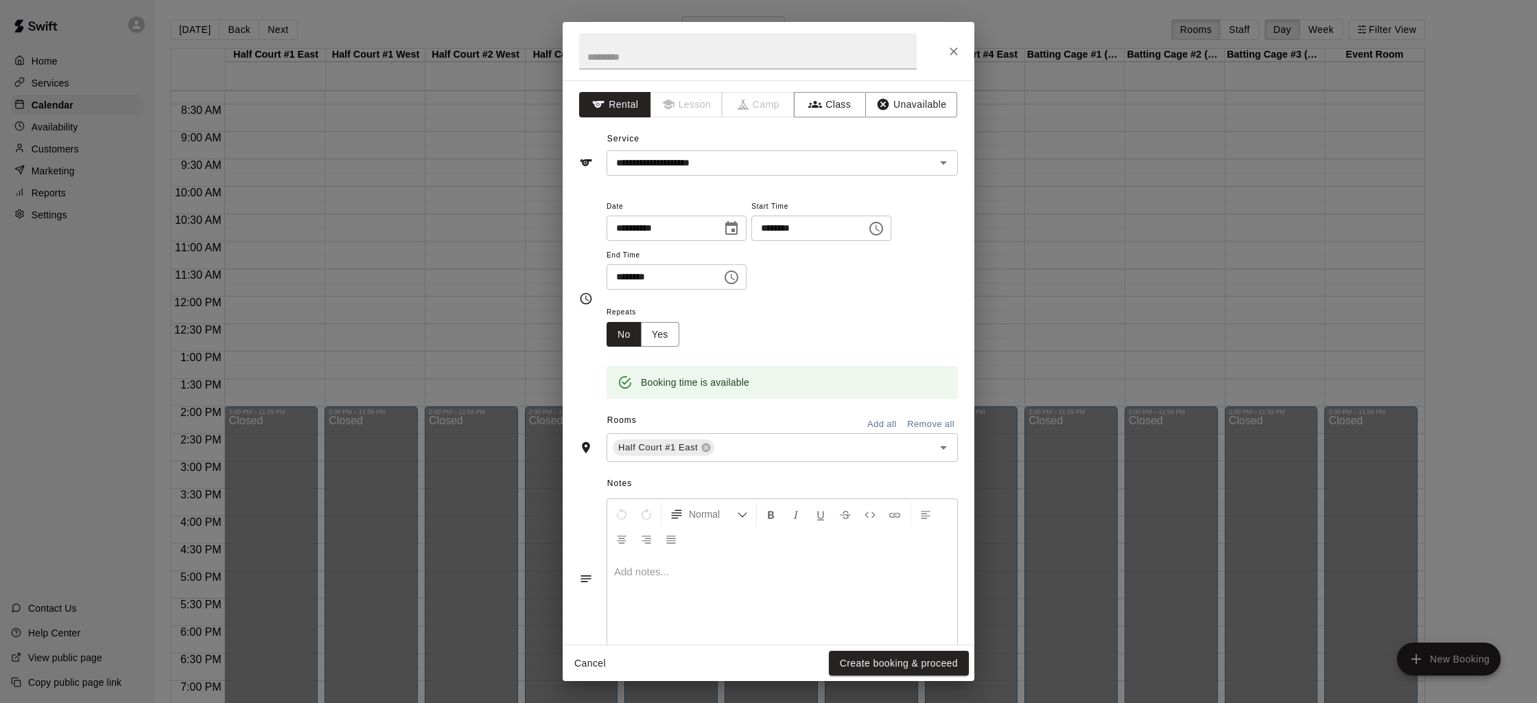
drag, startPoint x: 669, startPoint y: 71, endPoint x: 655, endPoint y: 58, distance: 18.9
click at [669, 70] on h2 at bounding box center [748, 51] width 371 height 58
click at [655, 58] on input "text" at bounding box center [748, 51] width 338 height 36
type input "*********"
drag, startPoint x: 651, startPoint y: 572, endPoint x: 637, endPoint y: 563, distance: 16.0
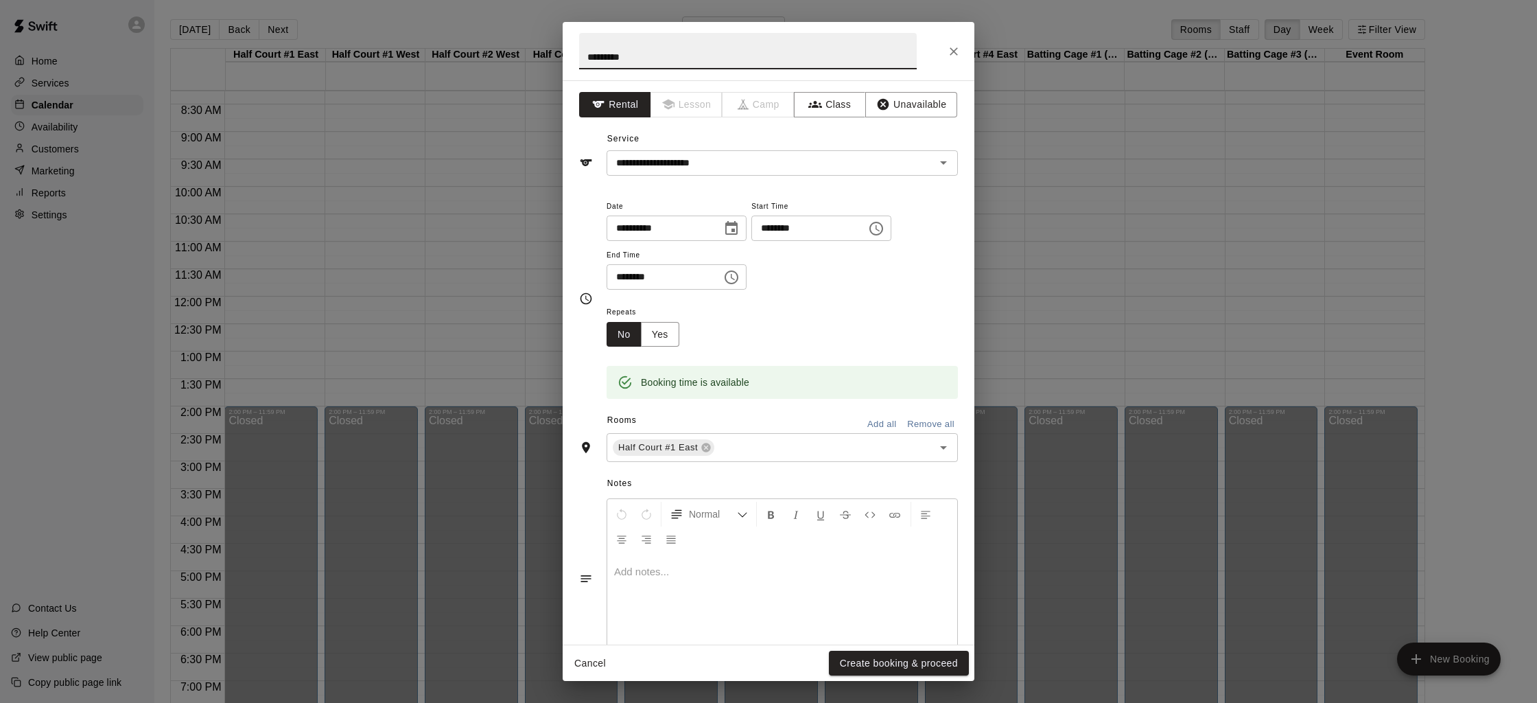
click at [652, 572] on p at bounding box center [782, 572] width 336 height 14
click at [726, 445] on input "text" at bounding box center [814, 447] width 197 height 17
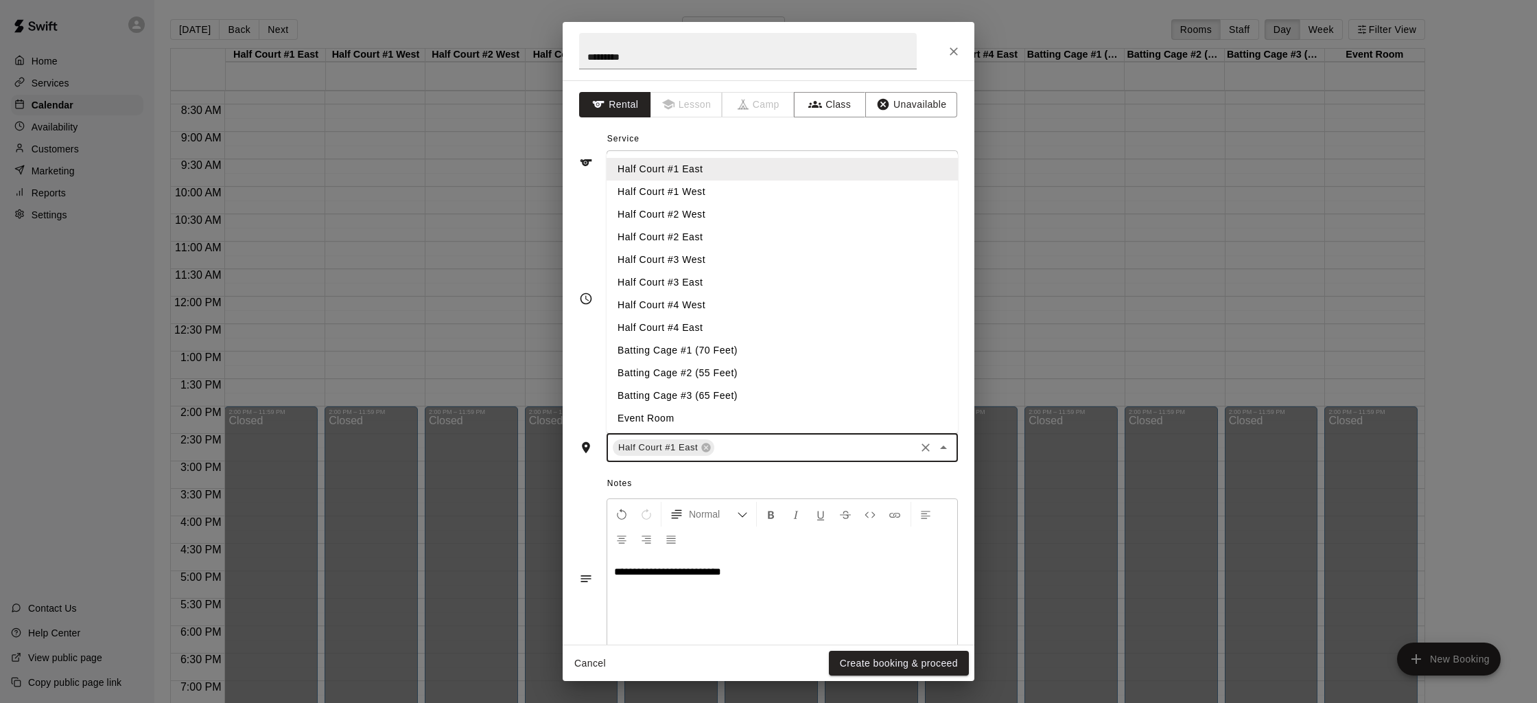
click at [692, 198] on li "Half Court #1 West" at bounding box center [782, 191] width 351 height 23
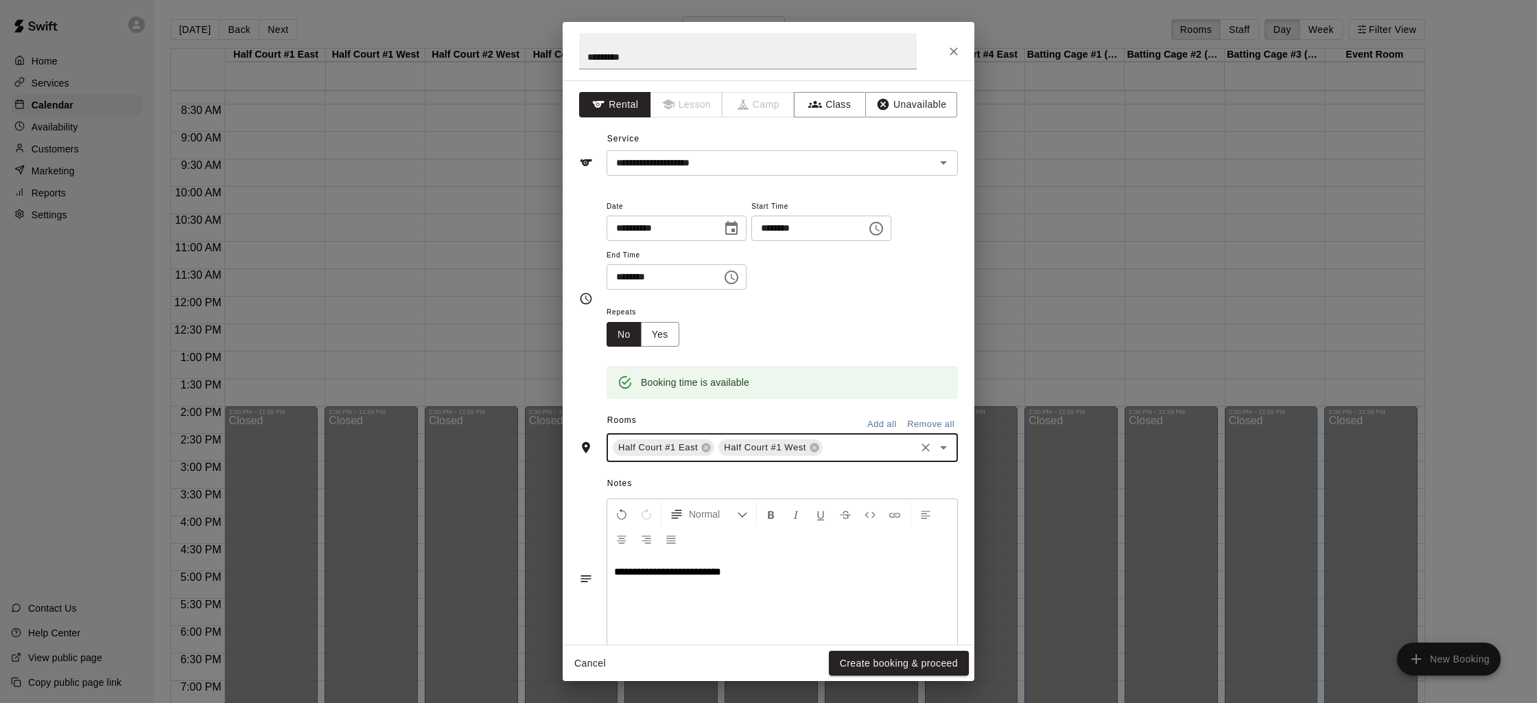
click at [841, 441] on input "text" at bounding box center [869, 447] width 89 height 17
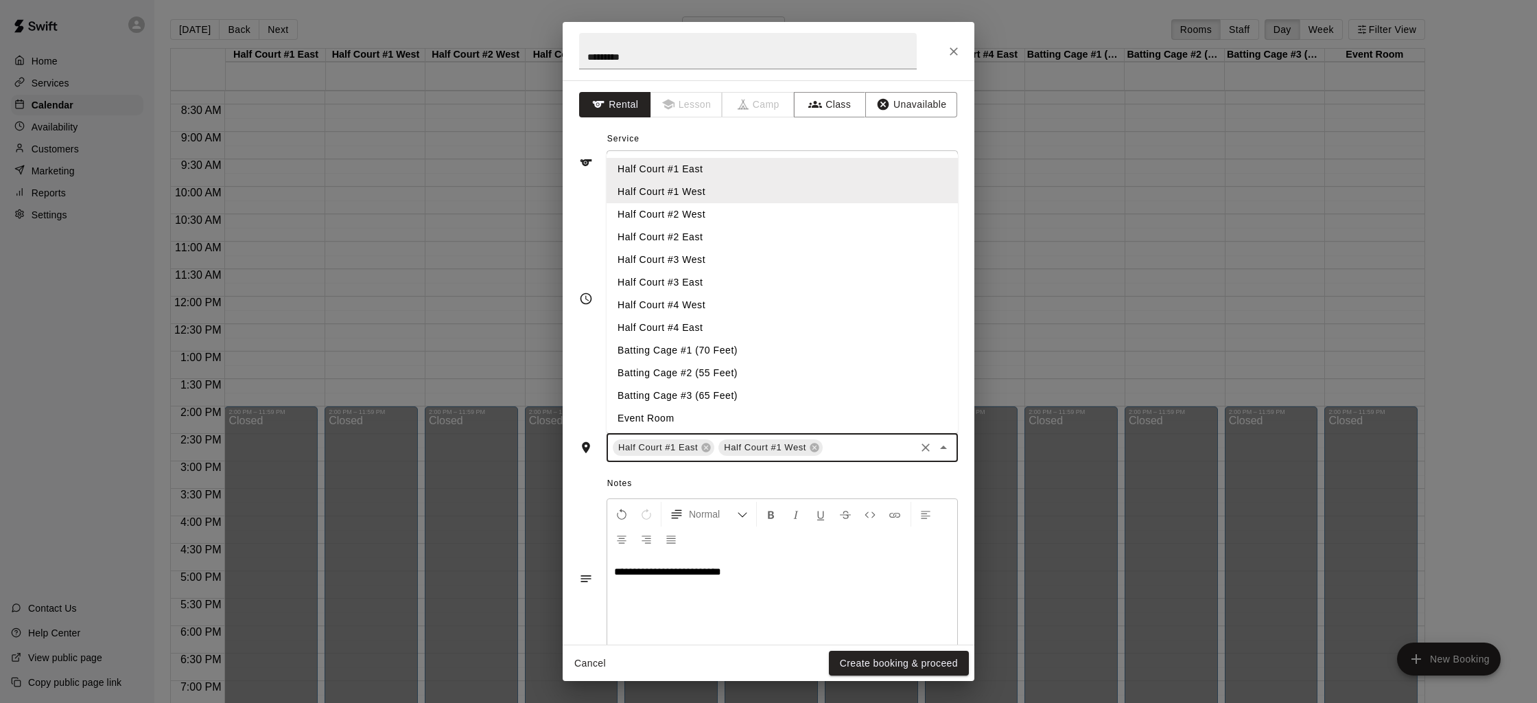
click at [679, 214] on li "Half Court #2 West" at bounding box center [782, 214] width 351 height 23
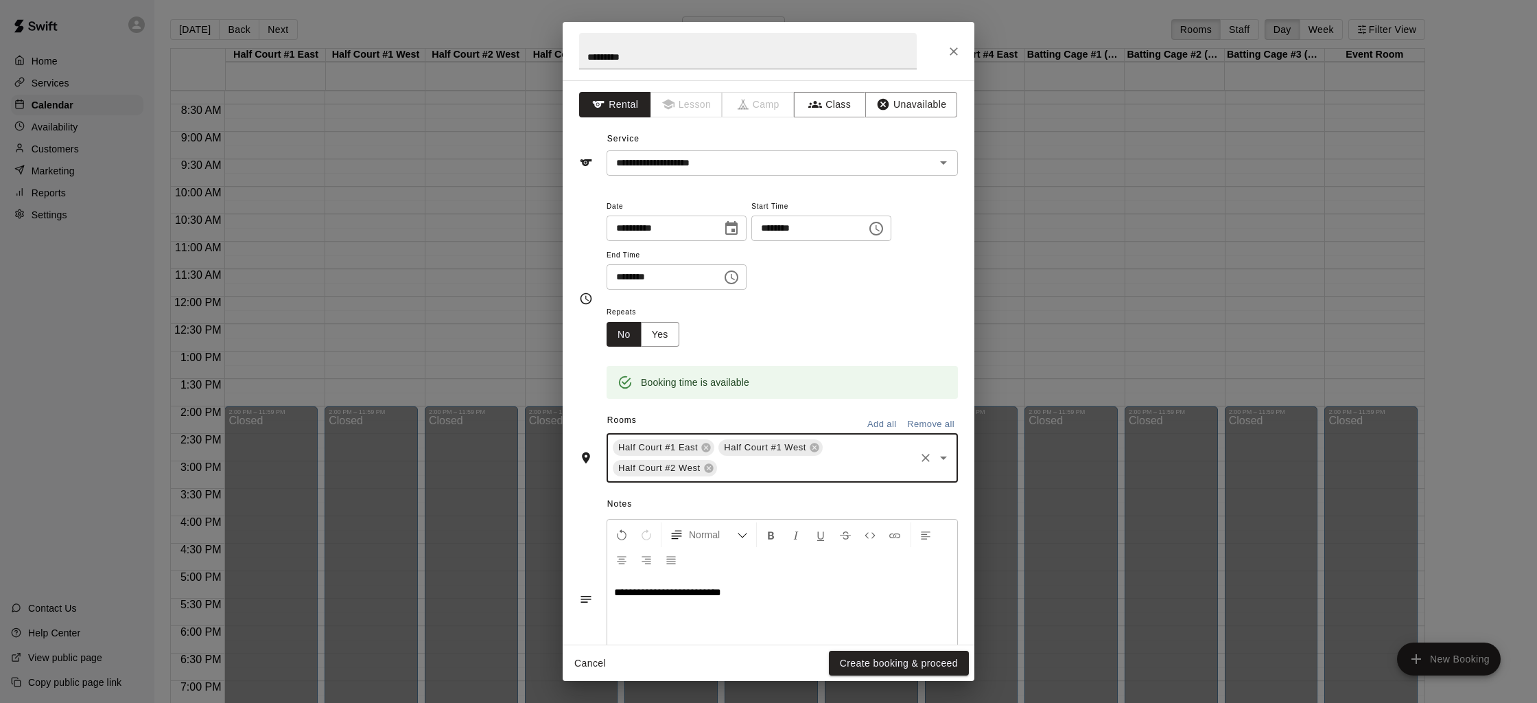
drag, startPoint x: 733, startPoint y: 471, endPoint x: 727, endPoint y: 442, distance: 30.0
click at [733, 471] on input "text" at bounding box center [816, 468] width 194 height 17
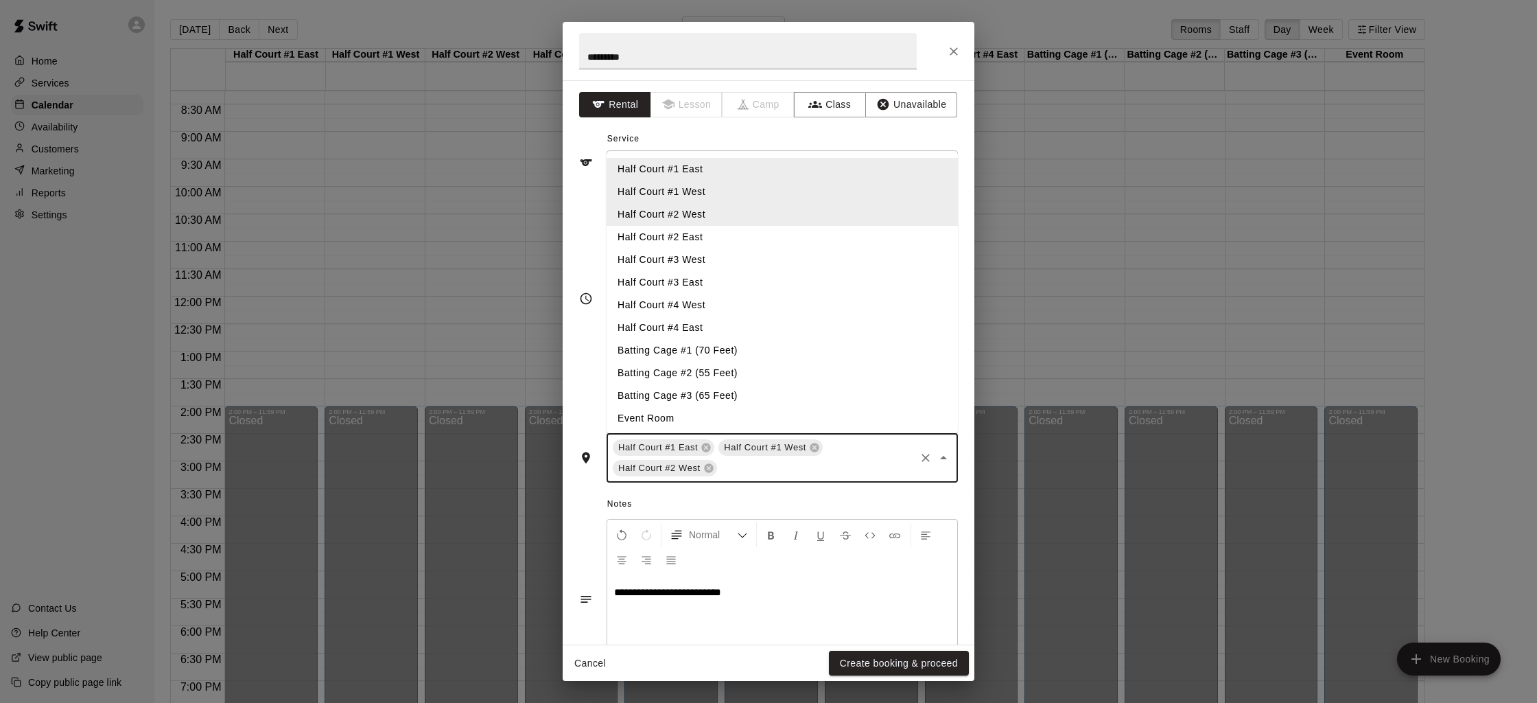
click at [664, 242] on li "Half Court #2 East" at bounding box center [782, 237] width 351 height 23
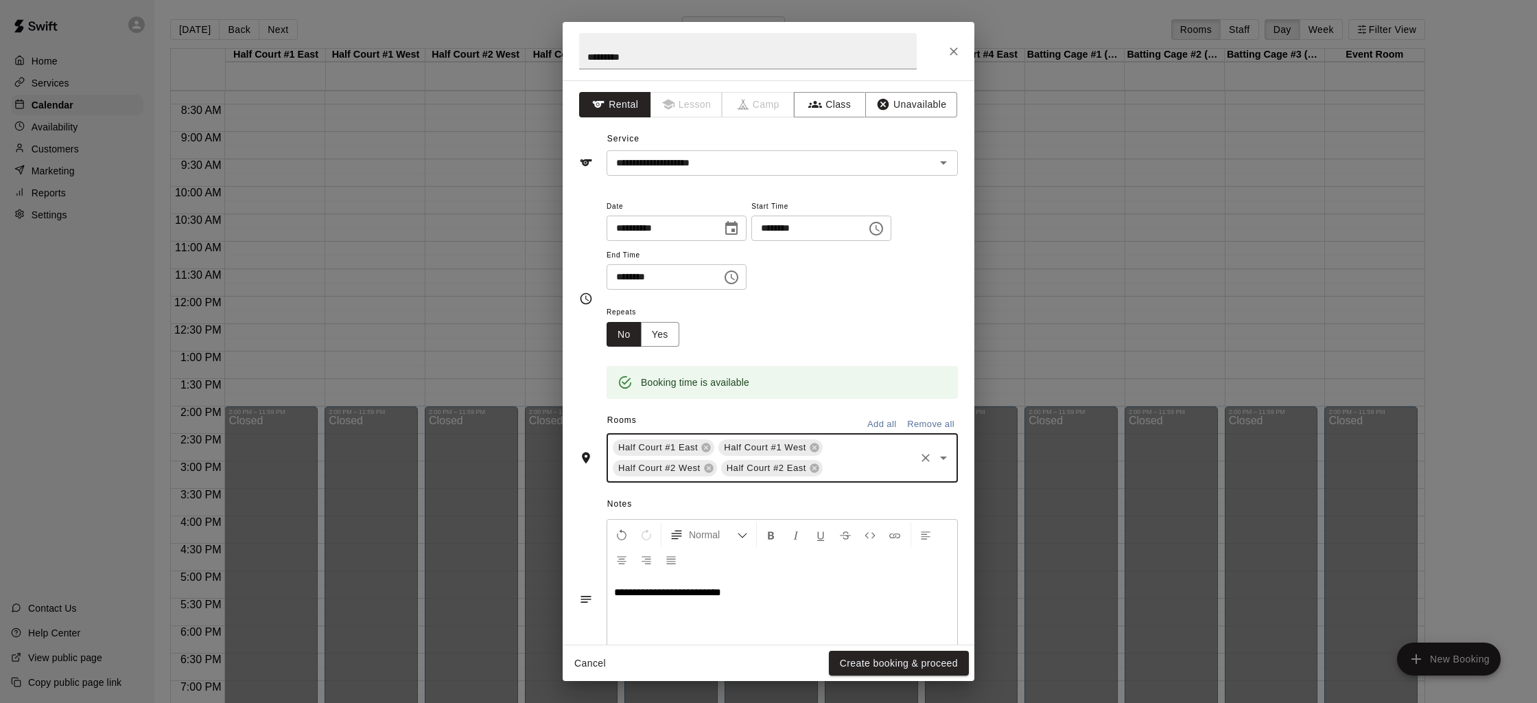
click at [802, 346] on div "Repeats No Yes" at bounding box center [782, 324] width 351 height 43
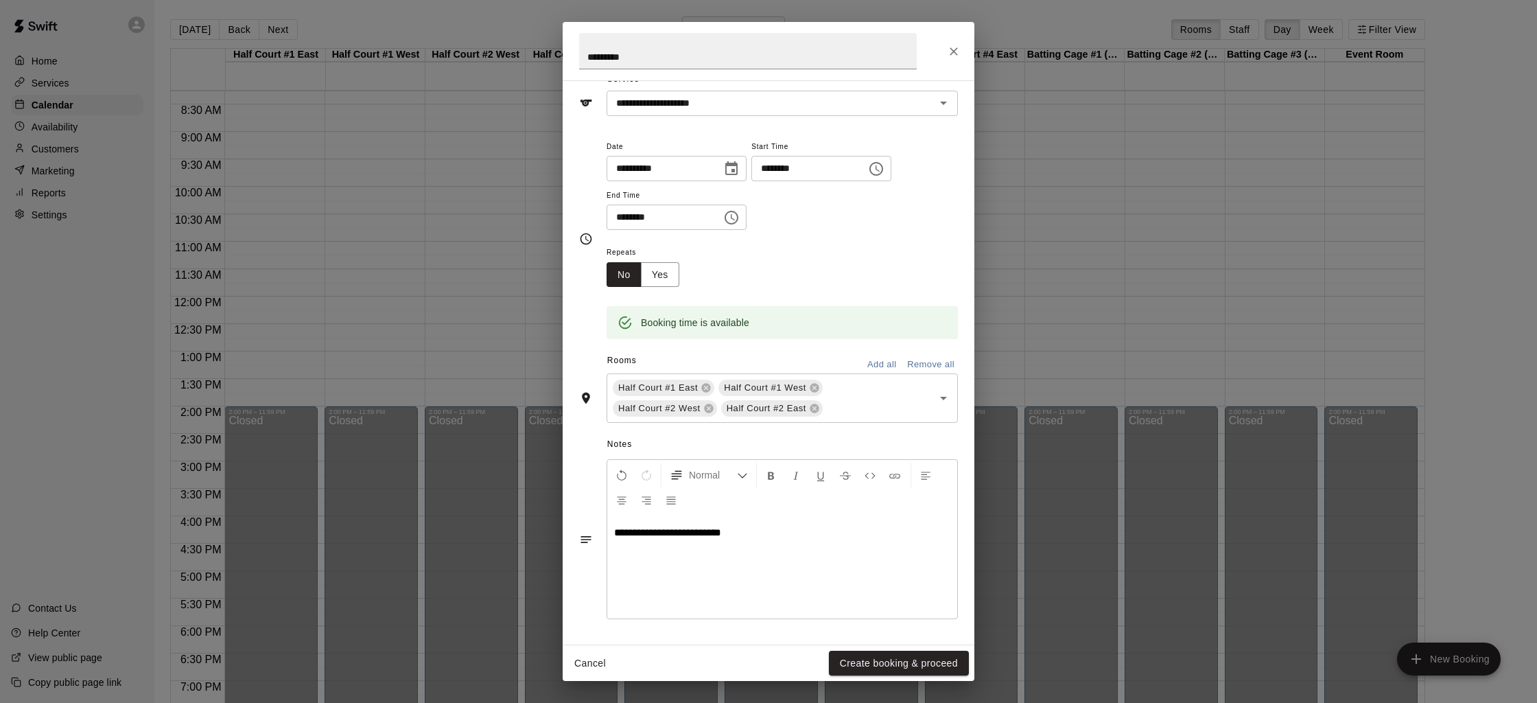
scroll to position [0, 0]
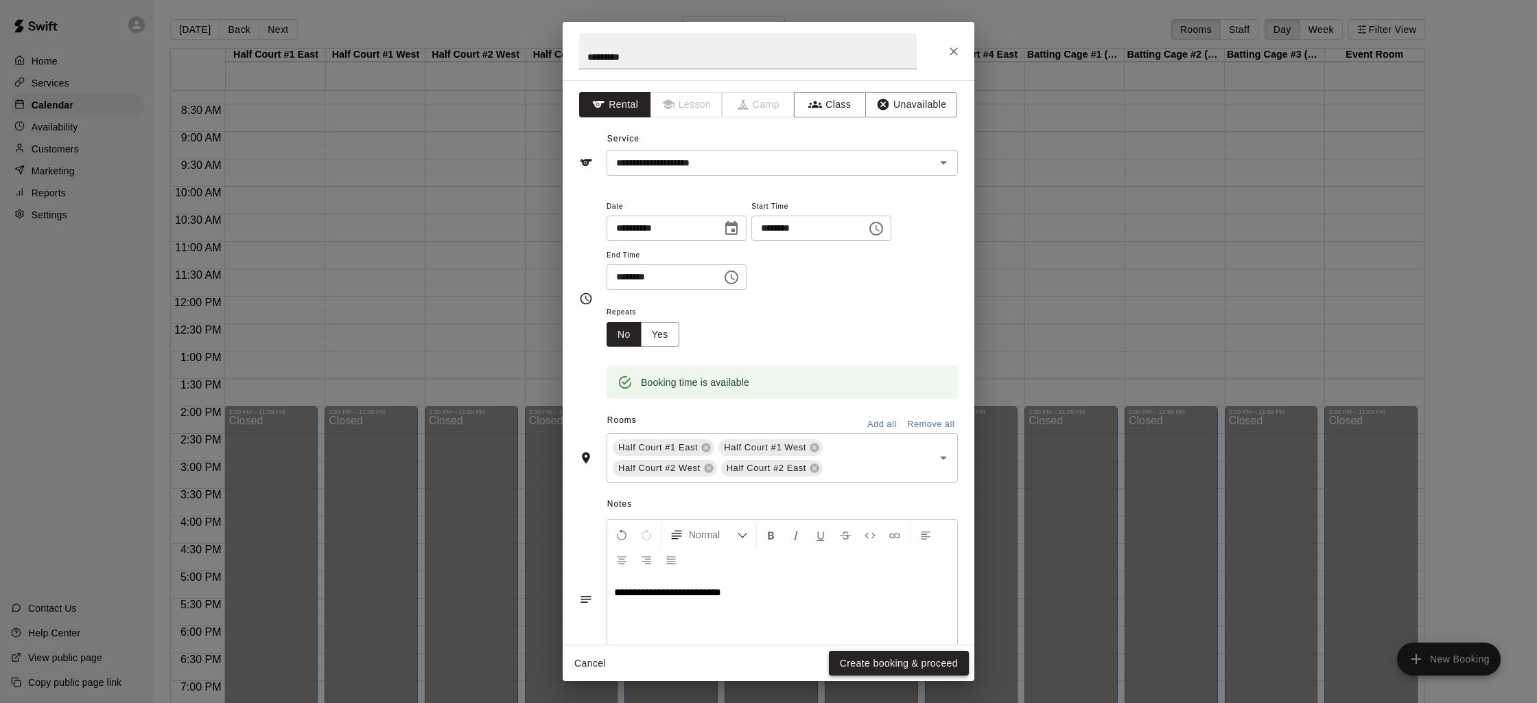
click at [867, 661] on button "Create booking & proceed" at bounding box center [899, 663] width 140 height 25
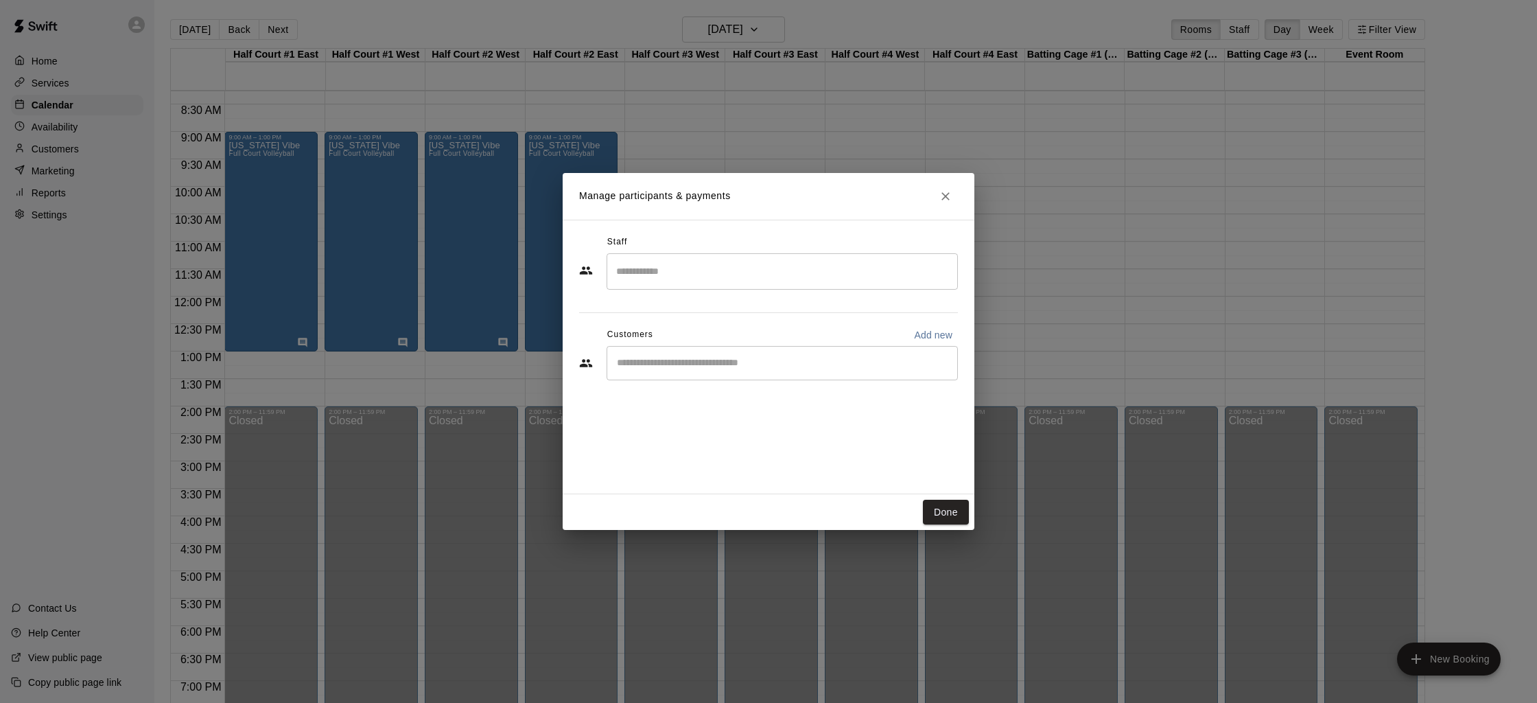
click at [718, 366] on input "Start typing to search customers..." at bounding box center [782, 363] width 339 height 14
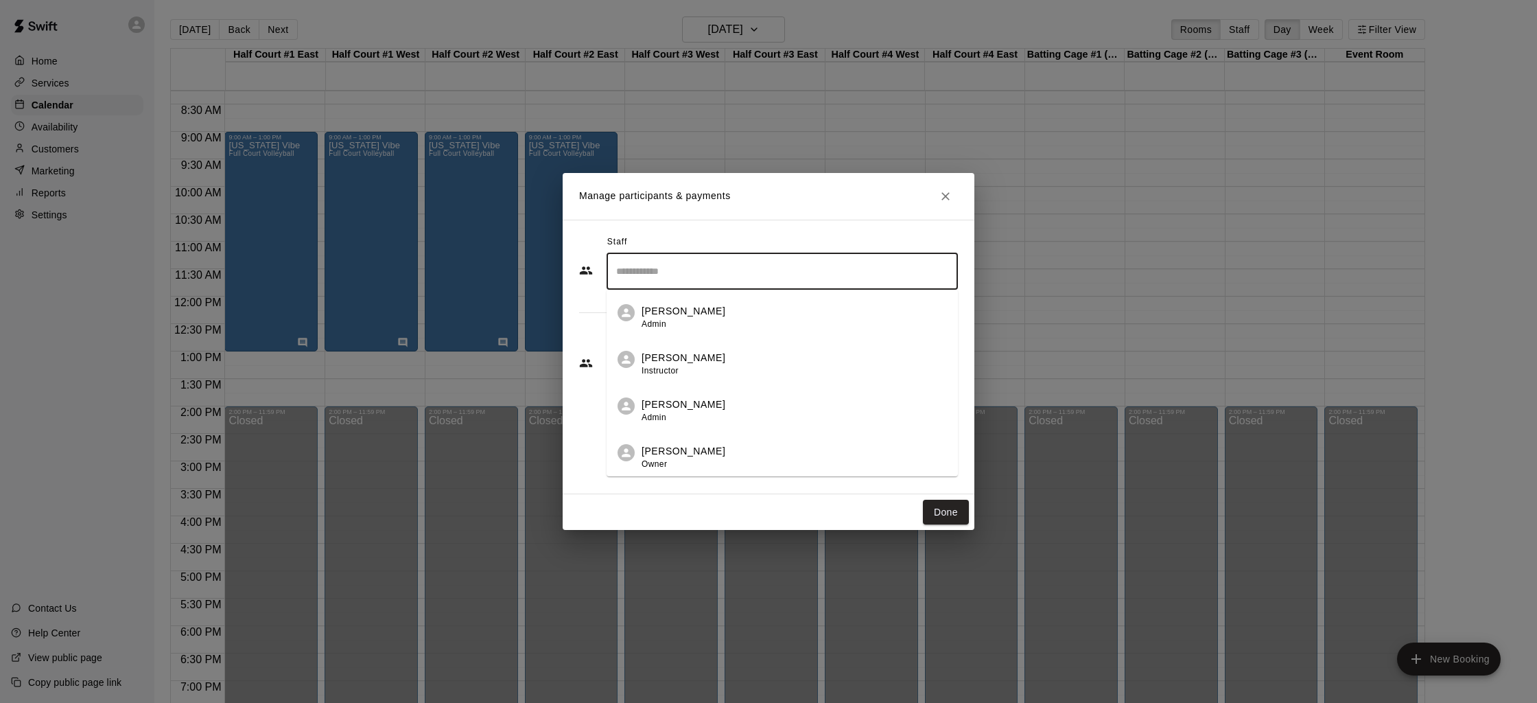
click at [667, 264] on input "Search staff" at bounding box center [782, 271] width 339 height 24
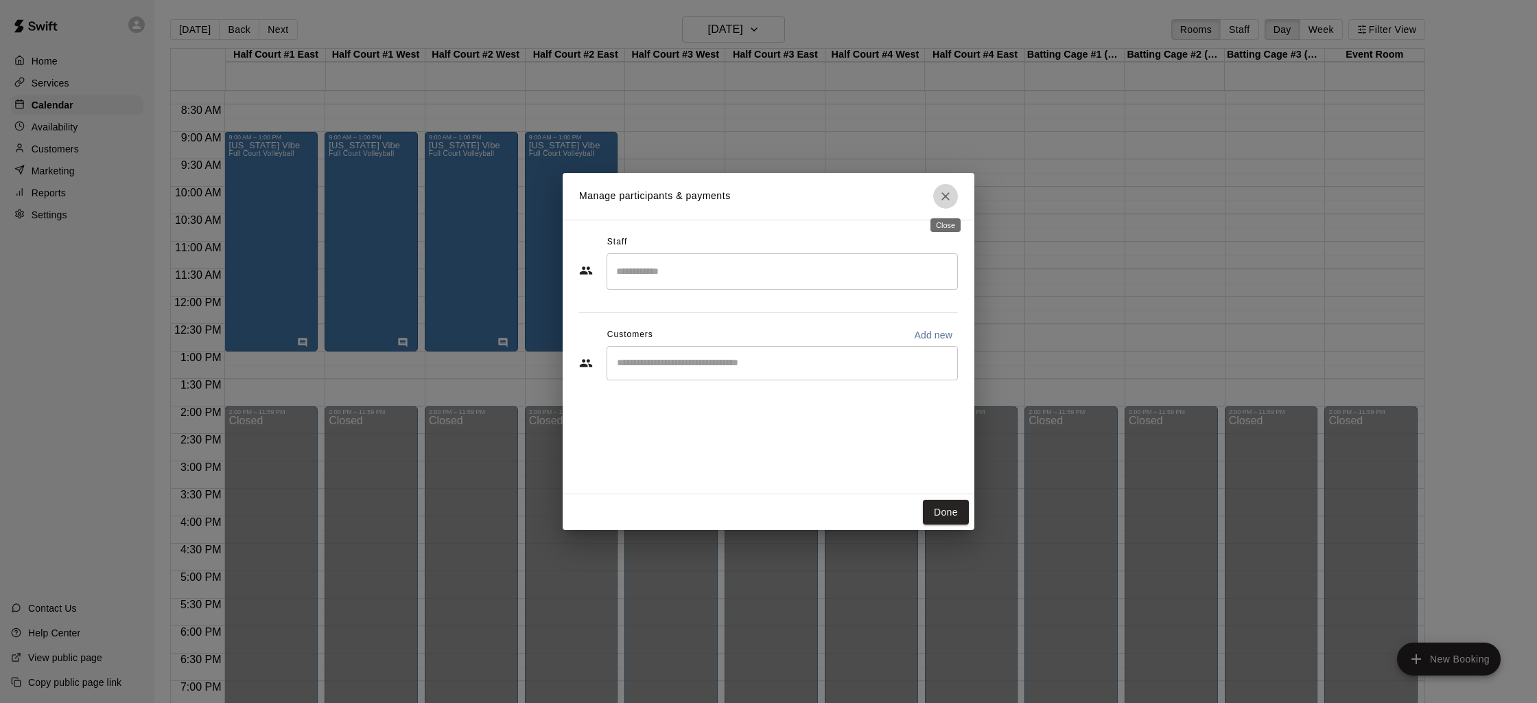
click at [949, 196] on icon "Close" at bounding box center [946, 196] width 14 height 14
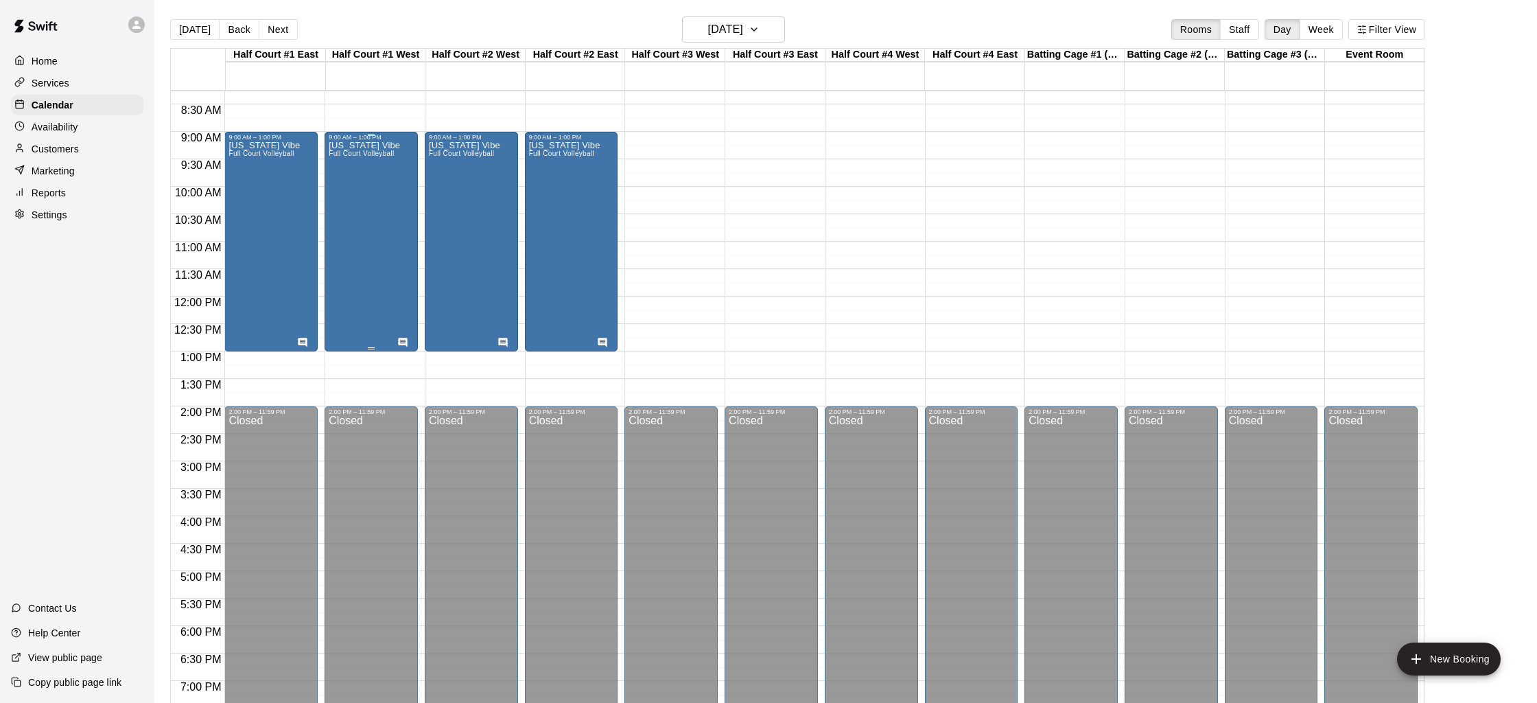
click at [346, 296] on div "[US_STATE] Vibe Full Court Volleyball" at bounding box center [364, 492] width 71 height 703
click at [346, 296] on div at bounding box center [768, 351] width 1537 height 703
click at [346, 292] on div "[US_STATE] Vibe Full Court Volleyball" at bounding box center [364, 492] width 71 height 703
click at [344, 180] on img "edit" at bounding box center [344, 188] width 16 height 16
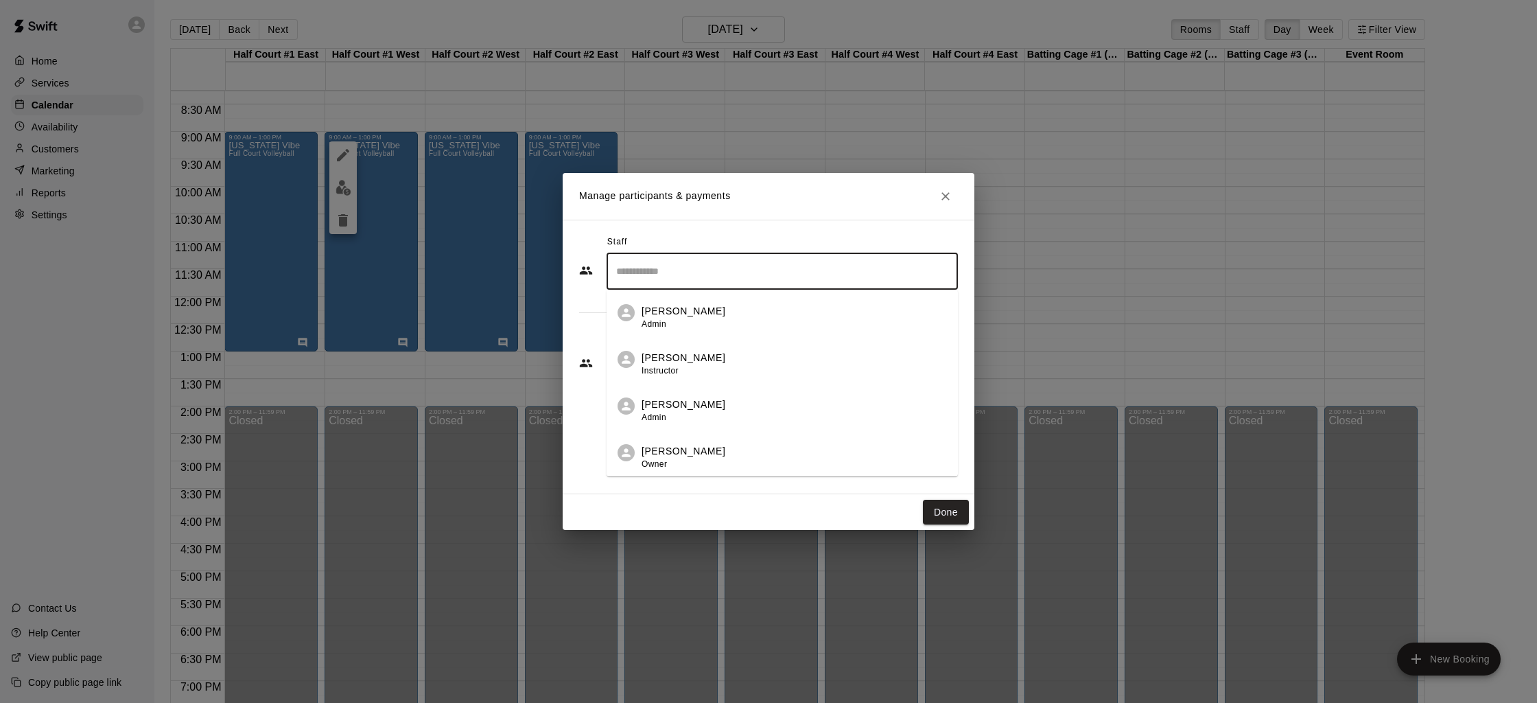
click at [654, 278] on input "Search staff" at bounding box center [782, 271] width 339 height 24
click at [658, 371] on div "​" at bounding box center [782, 363] width 351 height 34
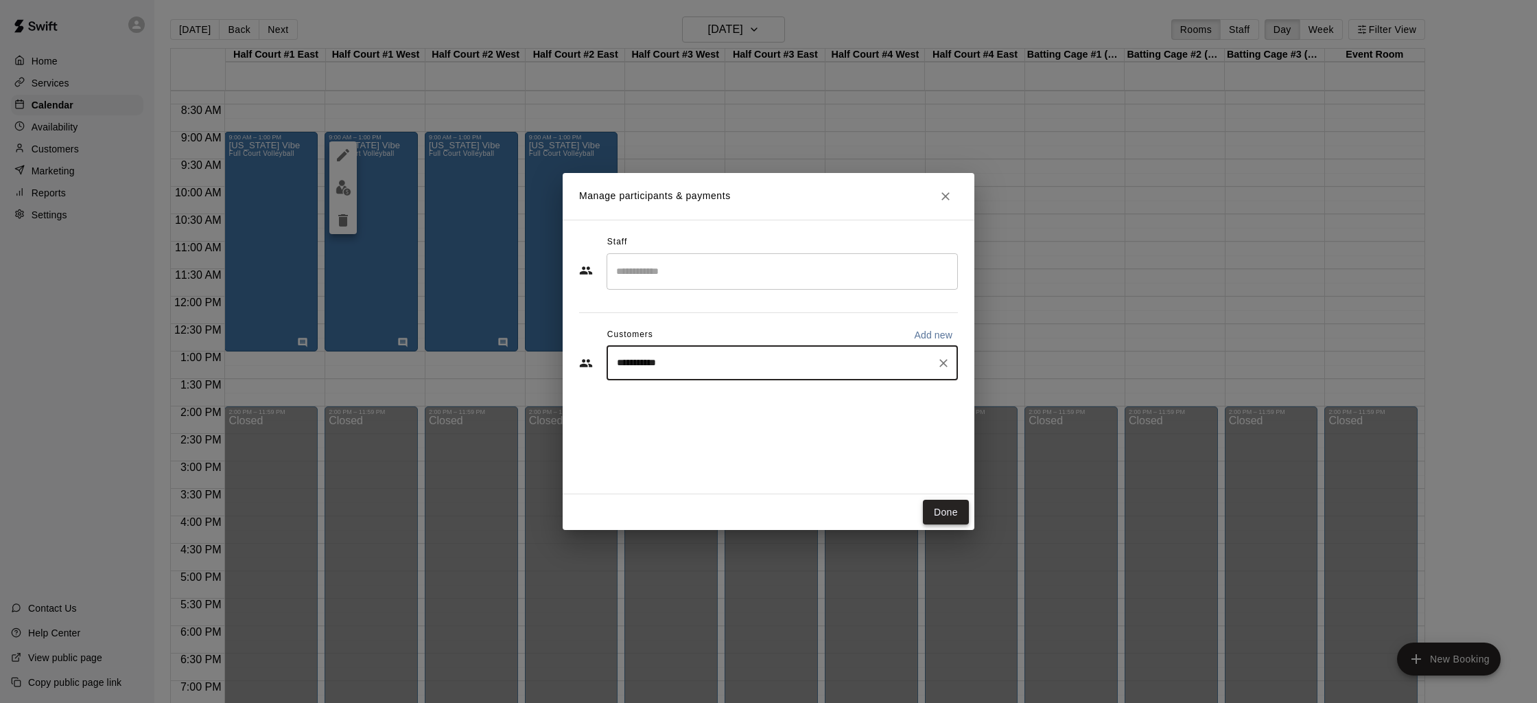
type input "**********"
click at [927, 513] on button "Done" at bounding box center [946, 512] width 46 height 25
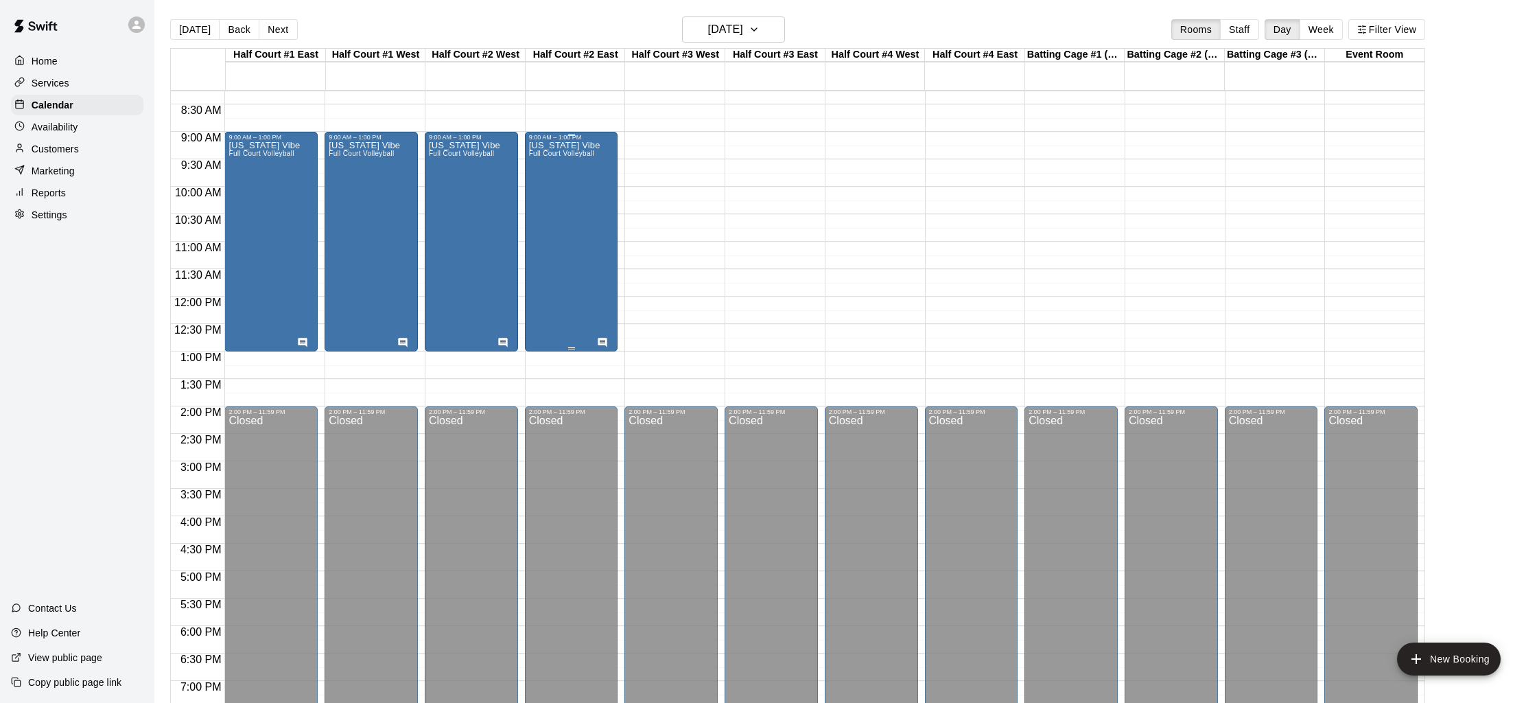
click at [576, 265] on div "[US_STATE] Vibe Full Court Volleyball" at bounding box center [564, 492] width 71 height 703
click at [546, 188] on img "edit" at bounding box center [543, 188] width 16 height 16
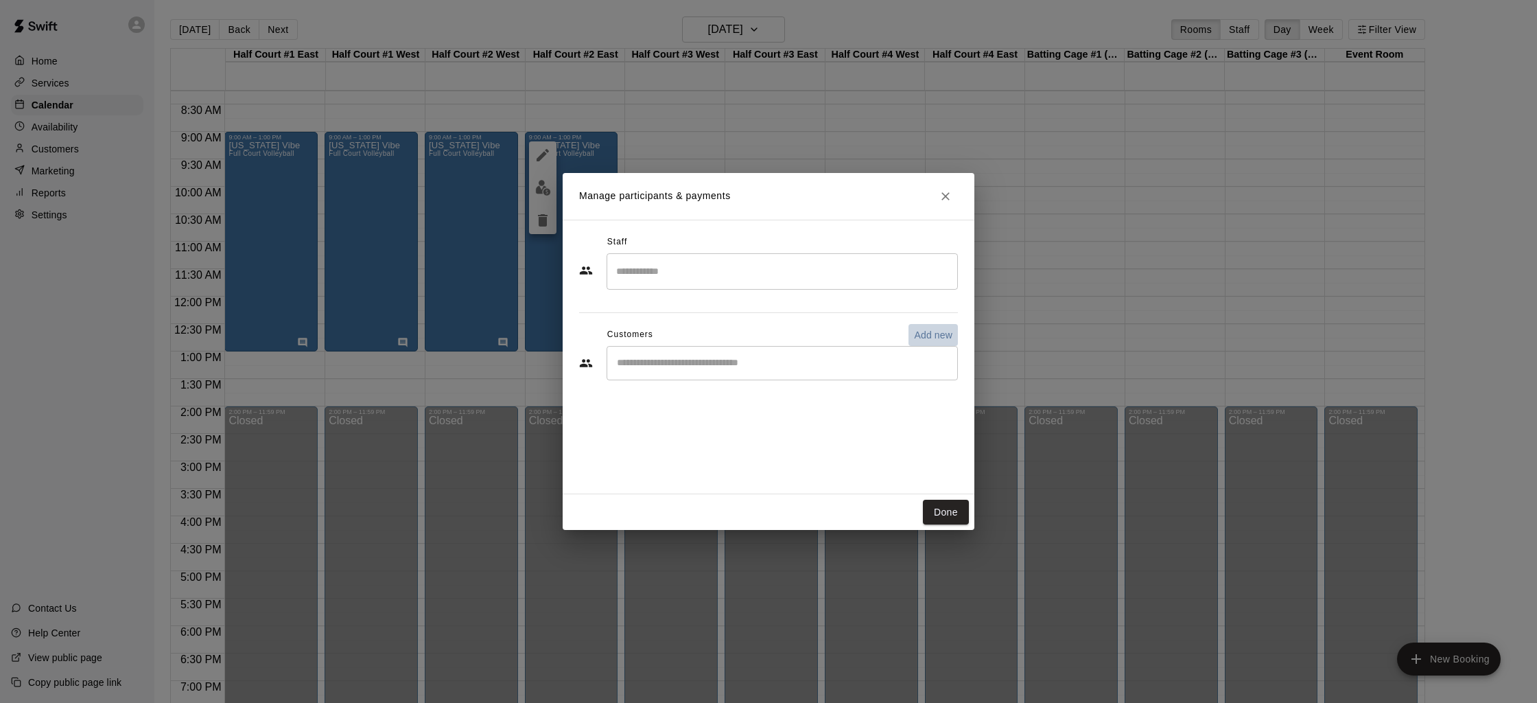
click at [925, 338] on p "Add new" at bounding box center [933, 335] width 38 height 14
select select "**"
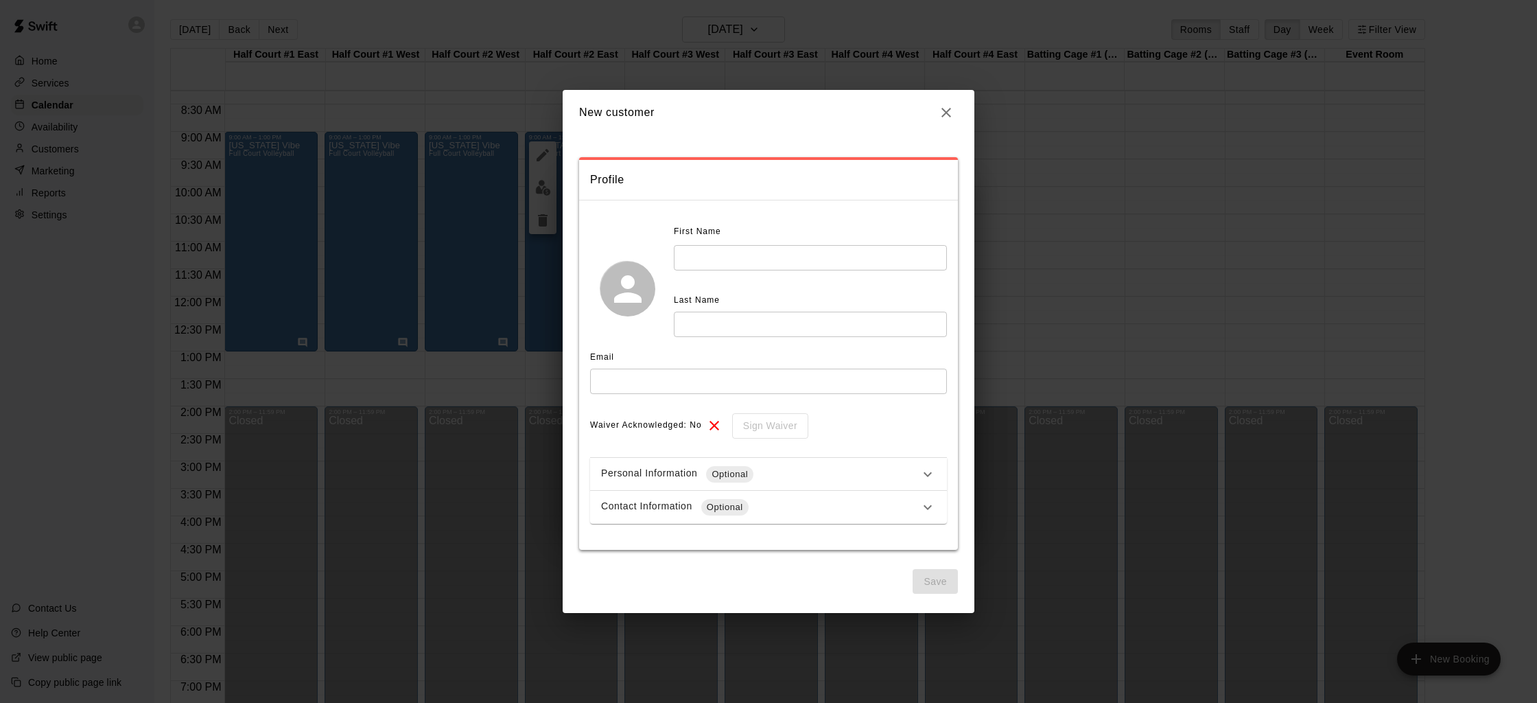
click at [789, 493] on div "Contact Information Optional" at bounding box center [768, 507] width 357 height 33
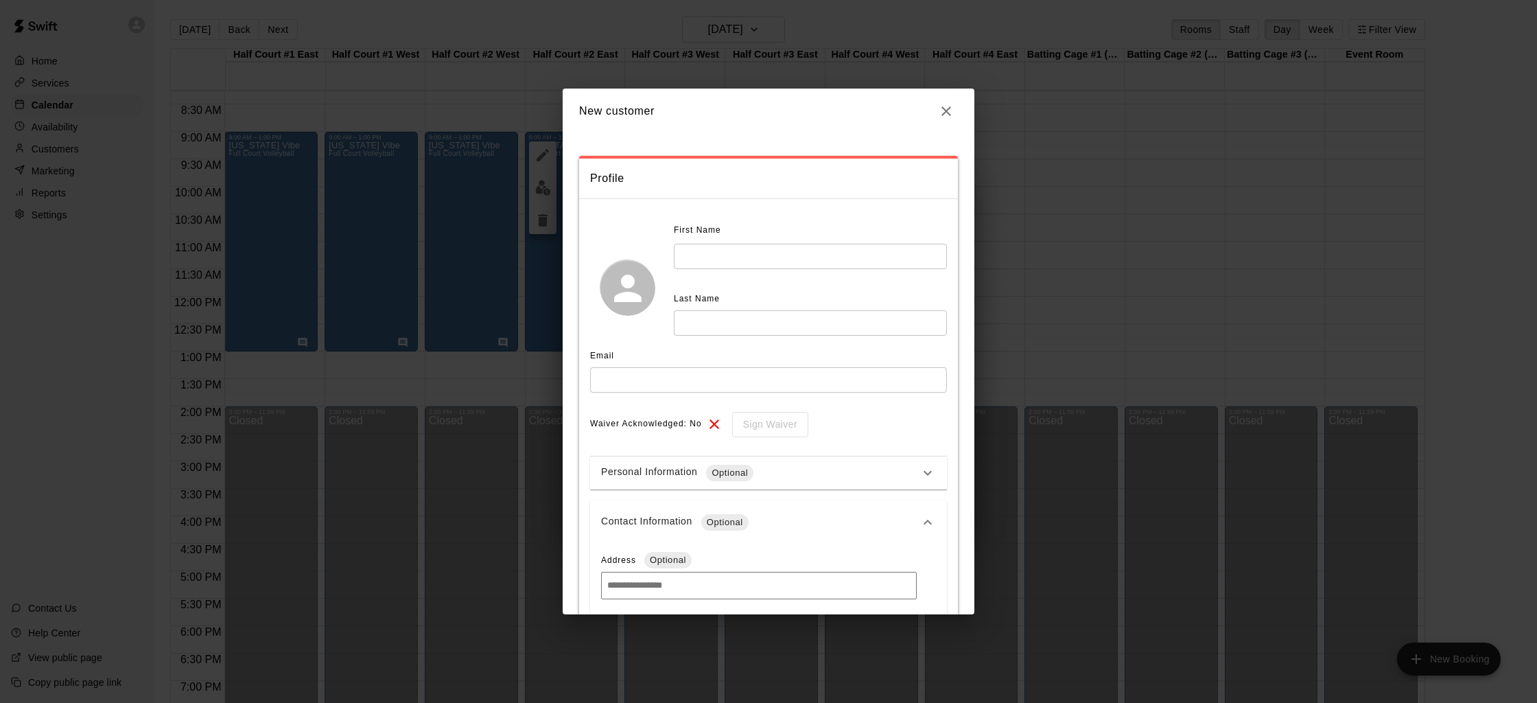
click at [789, 484] on div "Personal Information Optional" at bounding box center [768, 472] width 357 height 33
click at [793, 476] on div "Personal Information Optional" at bounding box center [760, 478] width 318 height 16
click at [947, 115] on icon "button" at bounding box center [946, 111] width 16 height 16
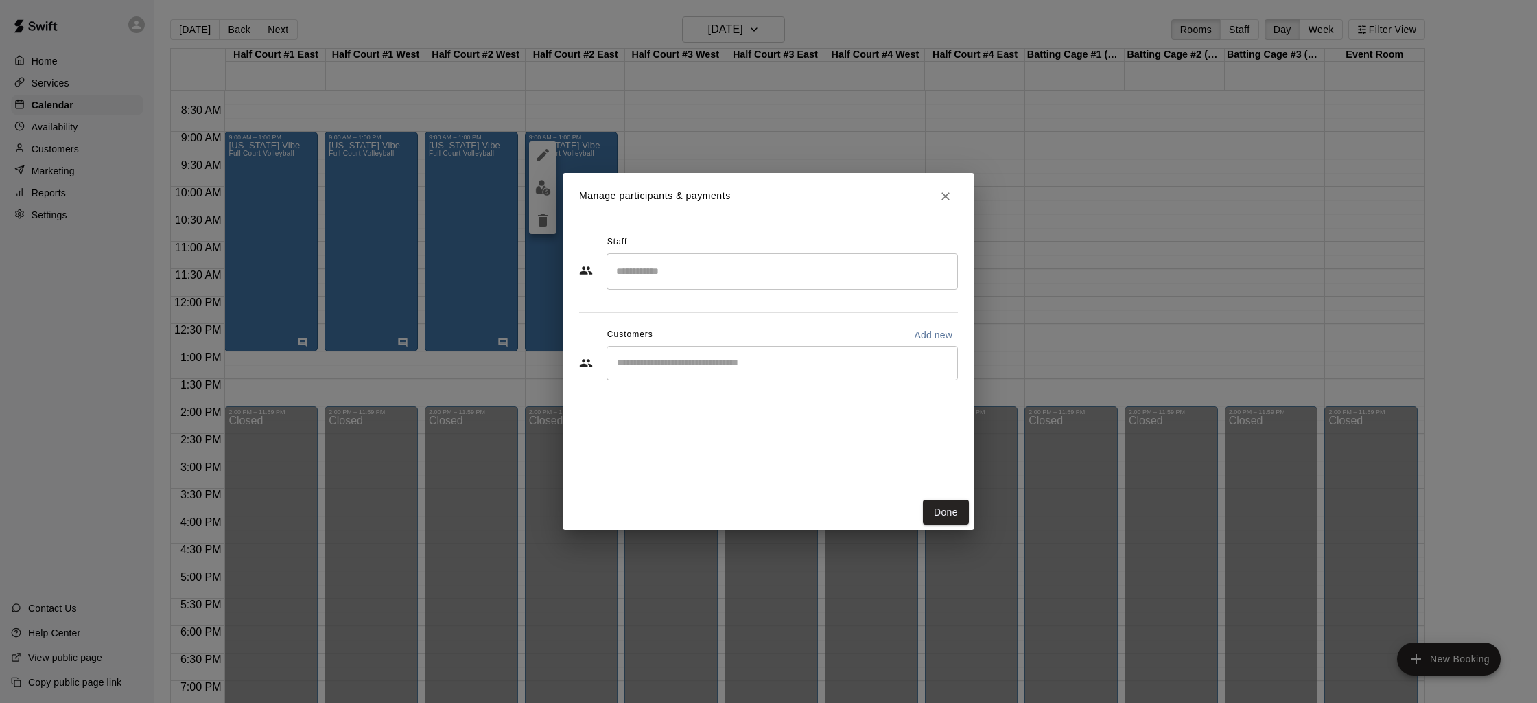
click at [944, 191] on icon "Close" at bounding box center [946, 196] width 14 height 14
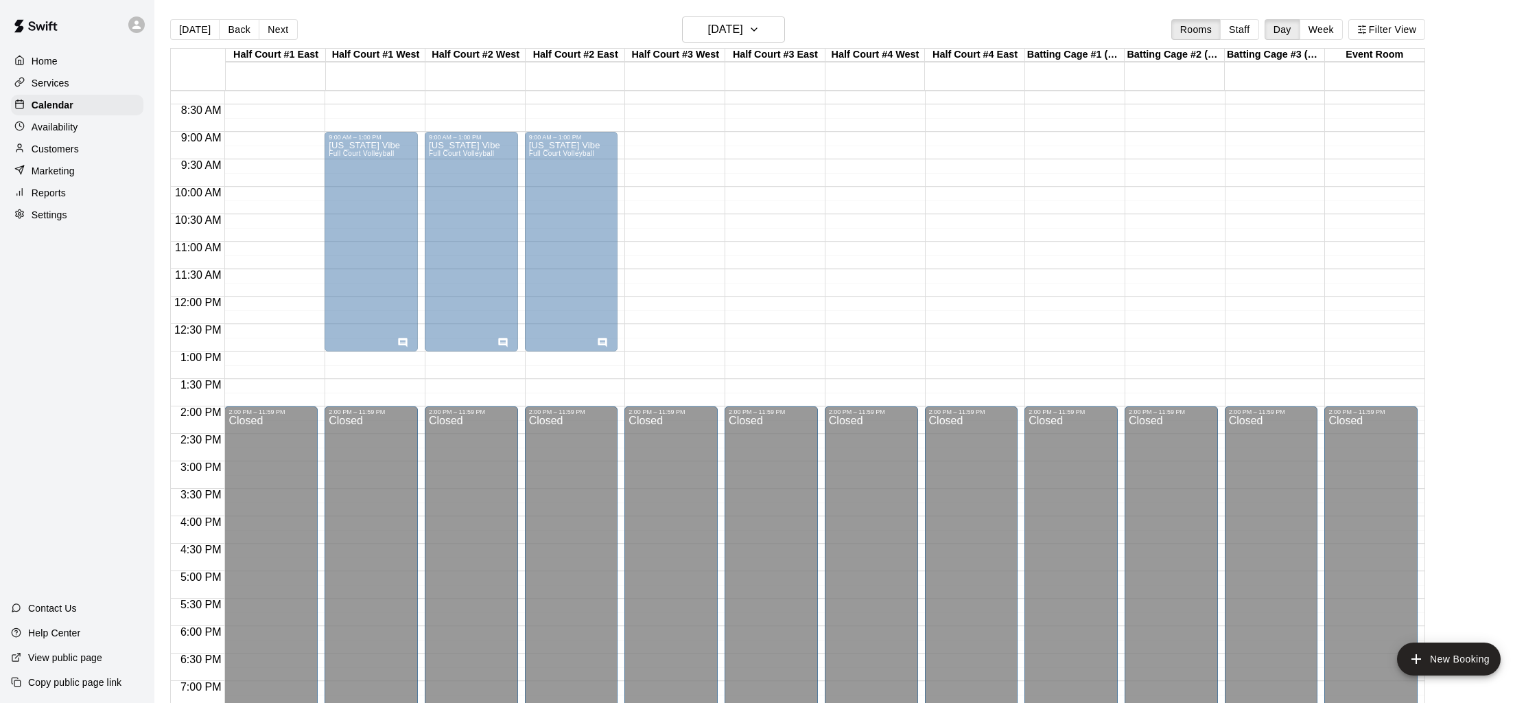
click at [305, 141] on div "[US_STATE] Vibe Full Court Volleyball" at bounding box center [271, 492] width 85 height 703
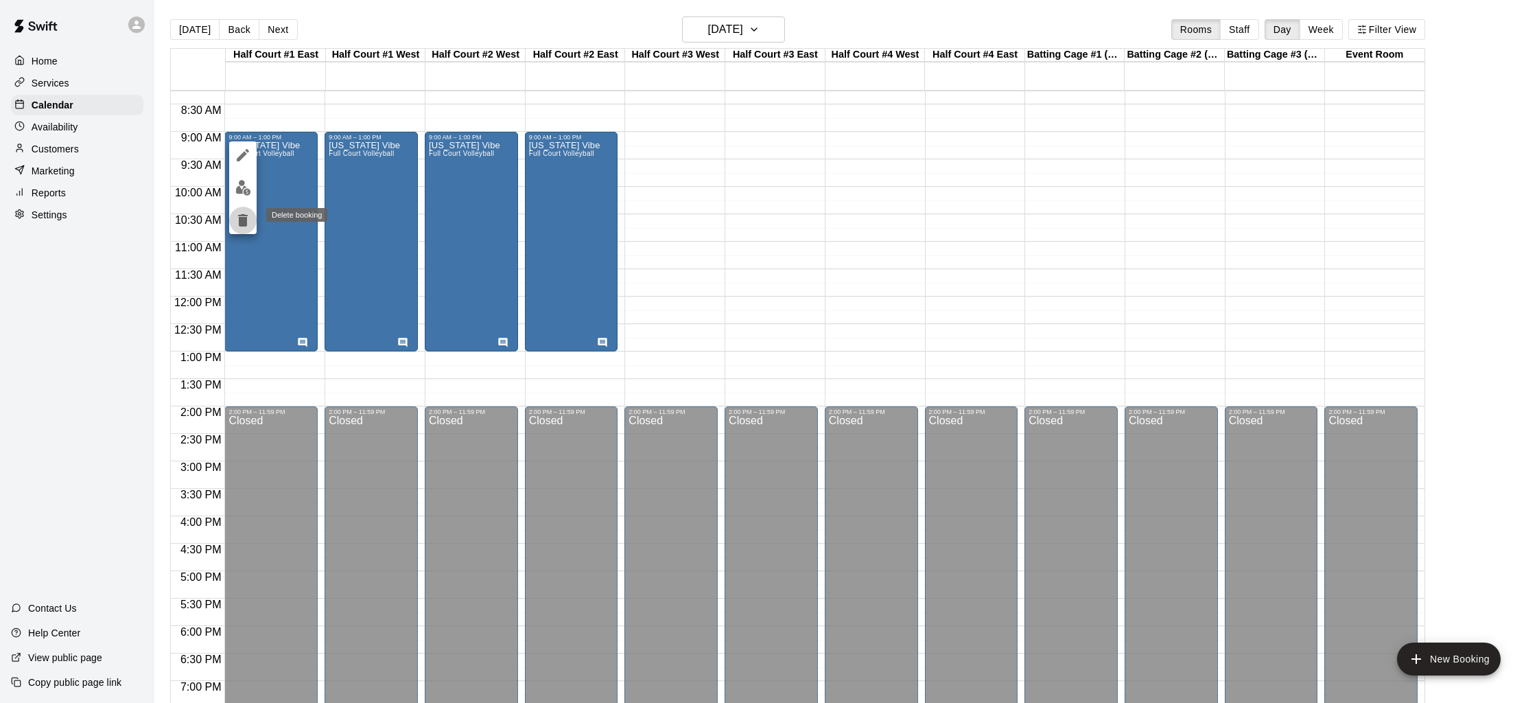
click at [242, 220] on icon "delete" at bounding box center [243, 220] width 10 height 12
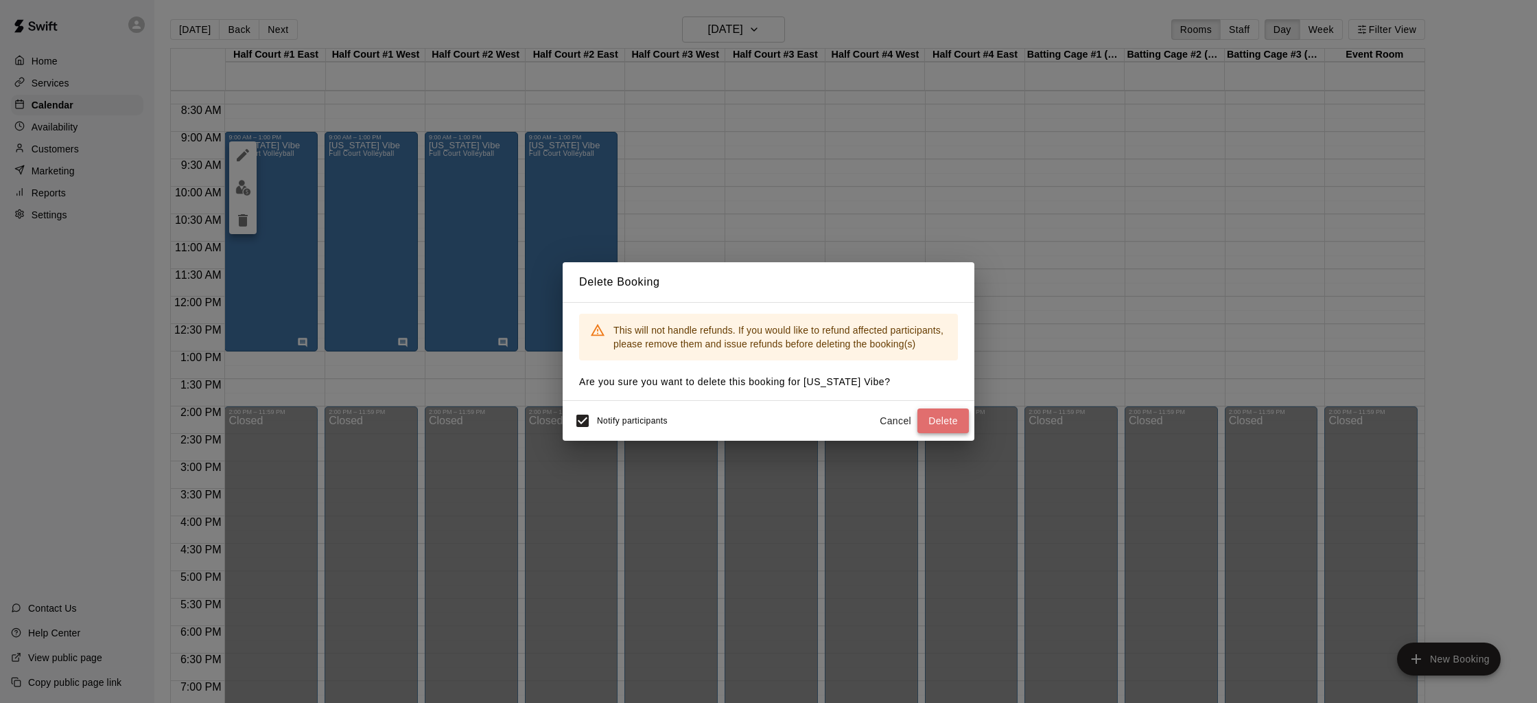
click at [954, 429] on button "Delete" at bounding box center [942, 420] width 51 height 25
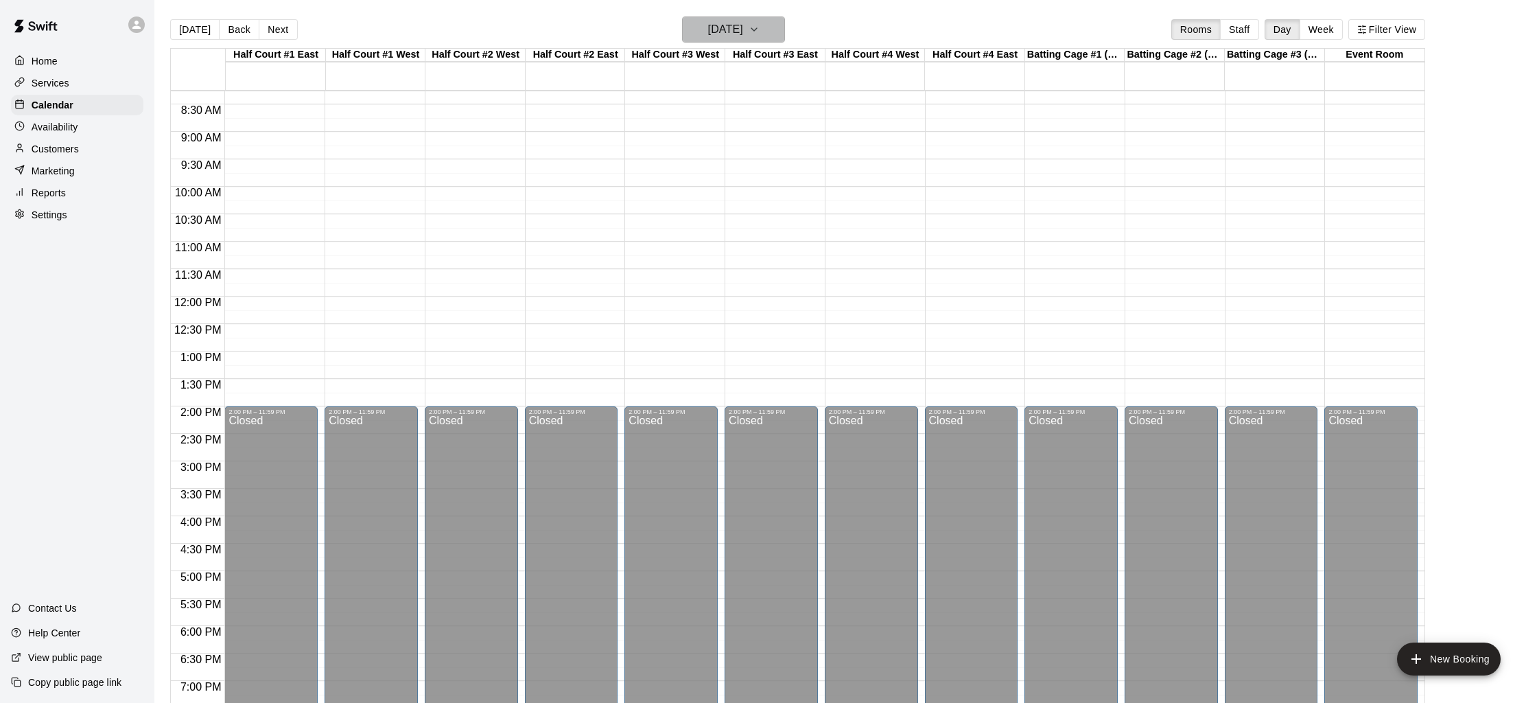
click at [718, 38] on h6 "[DATE]" at bounding box center [725, 29] width 35 height 19
click at [786, 66] on icon "Previous month" at bounding box center [792, 64] width 16 height 16
click at [651, 226] on button "28" at bounding box center [649, 225] width 25 height 25
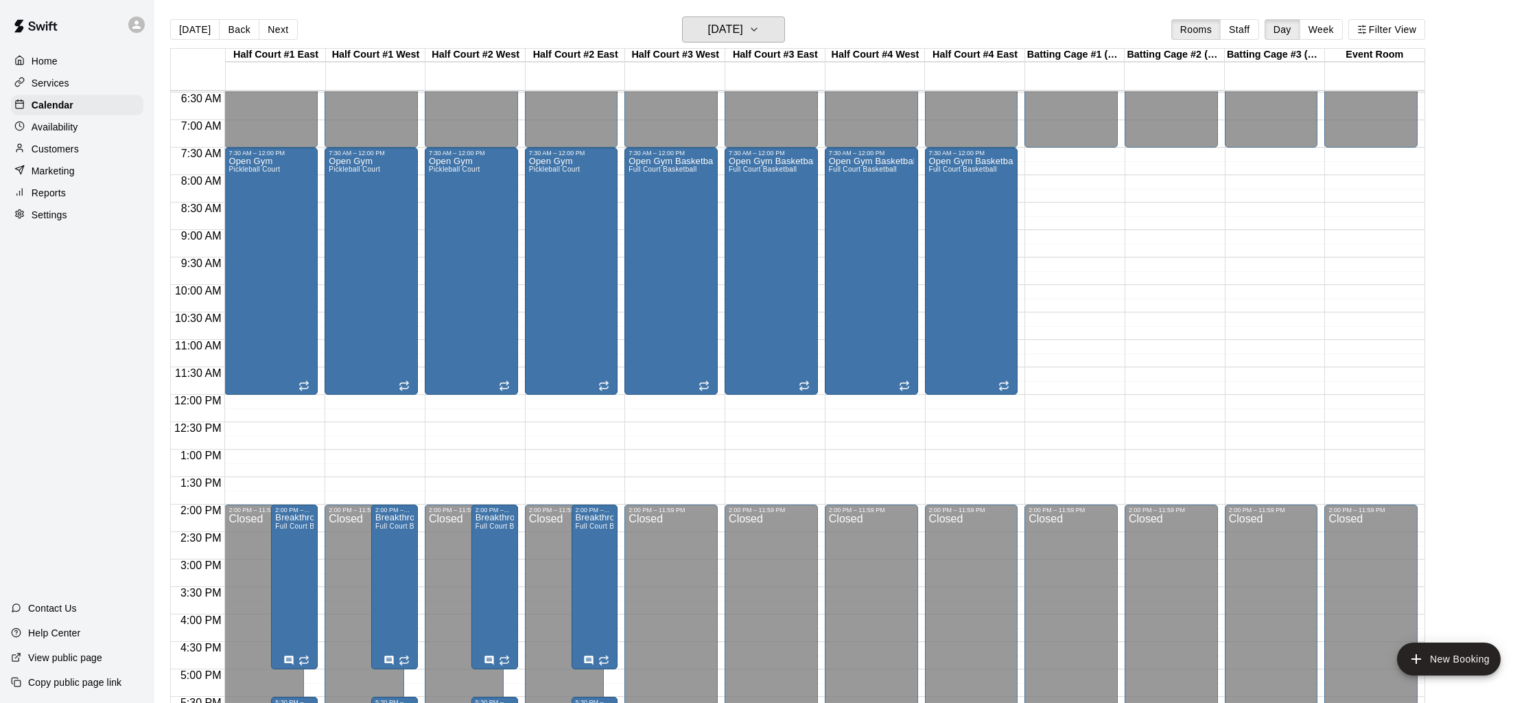
scroll to position [353, 0]
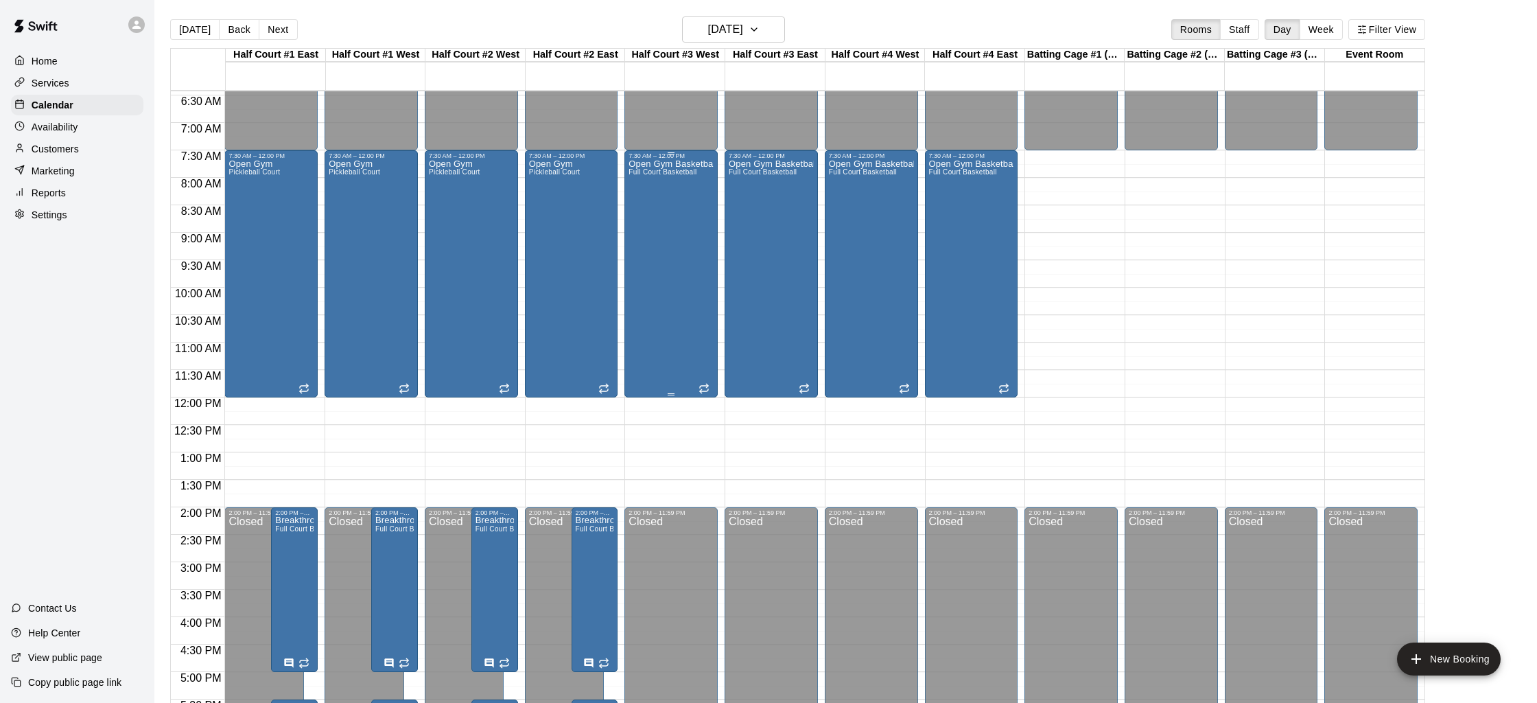
click at [668, 224] on div "Open Gym Basketball/Volleyball Full Court Basketball" at bounding box center [671, 510] width 85 height 703
click at [644, 239] on icon "delete" at bounding box center [643, 239] width 10 height 12
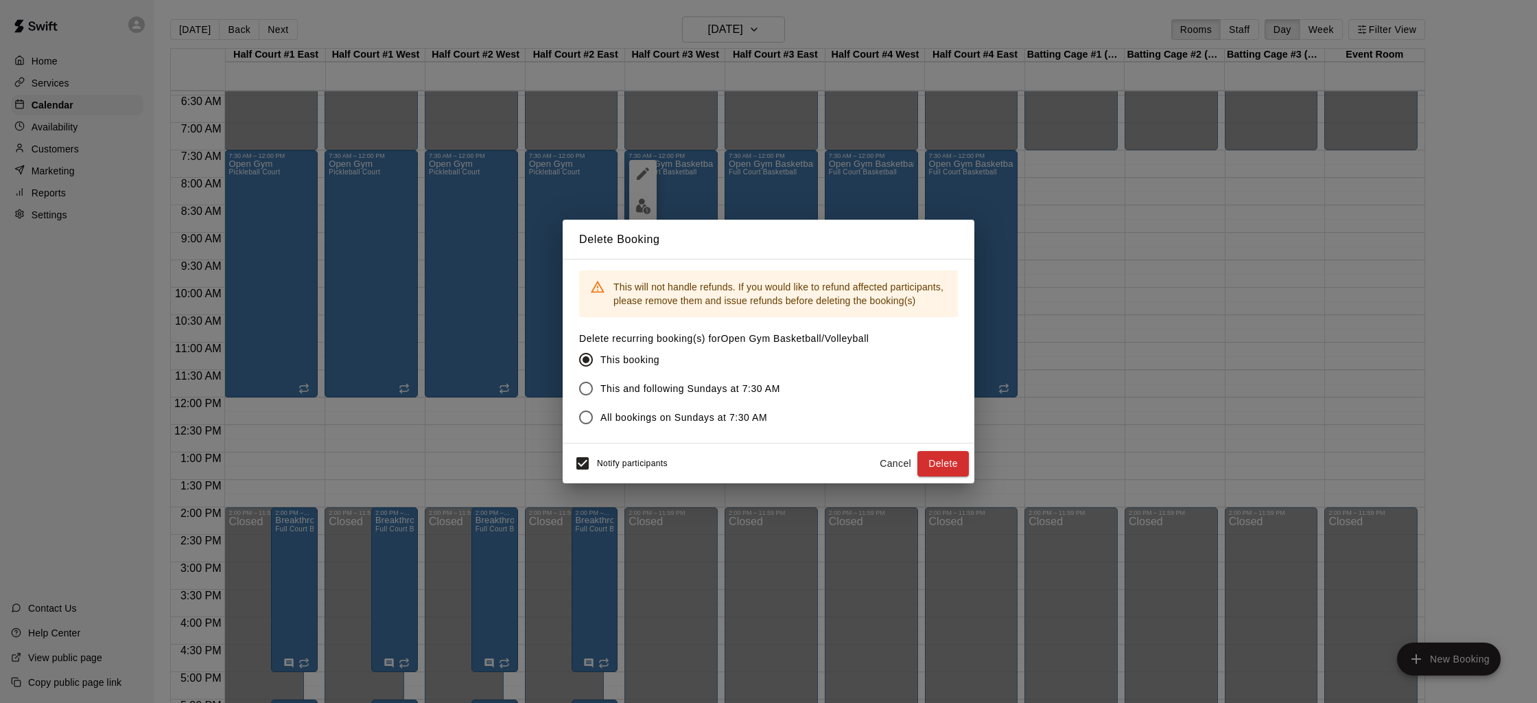
drag, startPoint x: 931, startPoint y: 465, endPoint x: 911, endPoint y: 451, distance: 25.1
click at [930, 465] on button "Delete" at bounding box center [942, 463] width 51 height 25
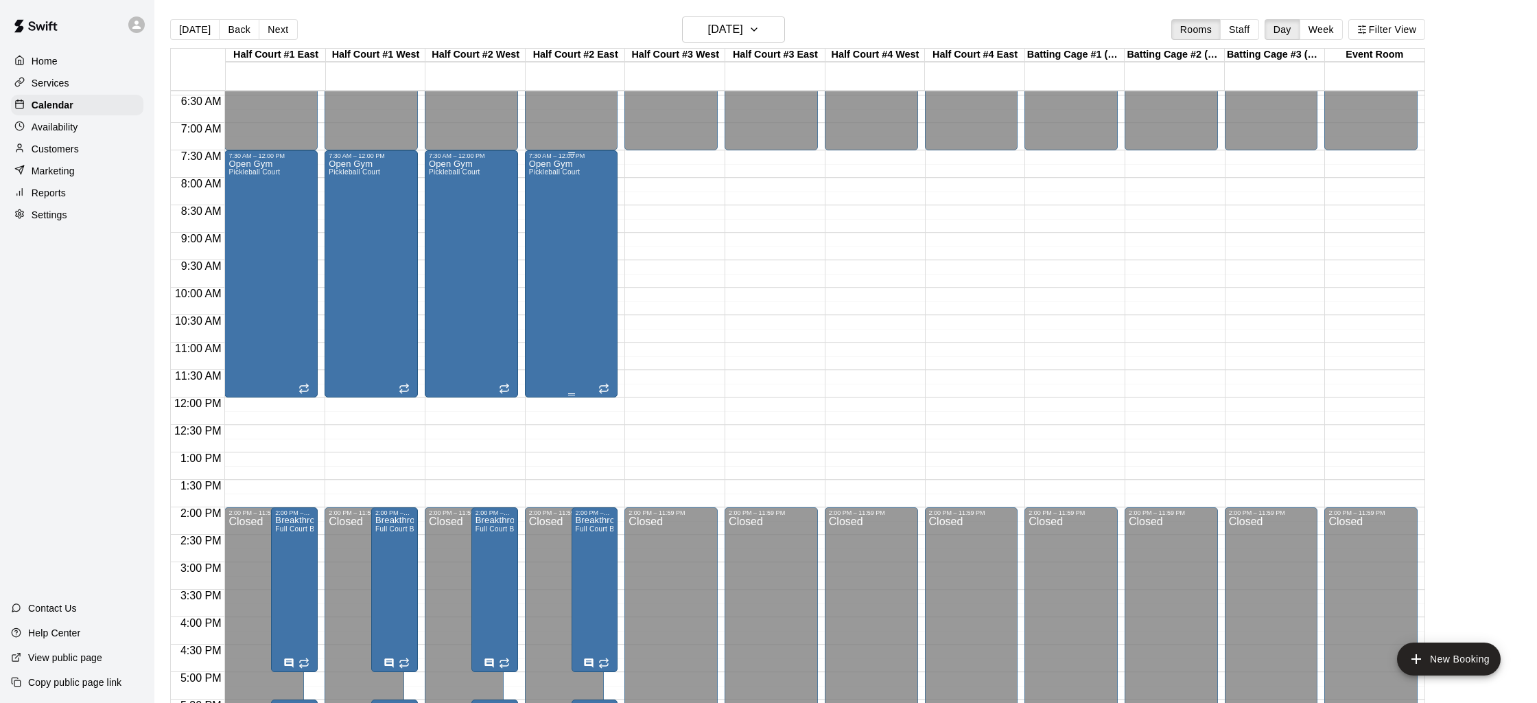
click at [603, 232] on div "Open Gym Pickleball Court" at bounding box center [571, 510] width 85 height 703
click at [541, 170] on icon "edit" at bounding box center [543, 173] width 16 height 16
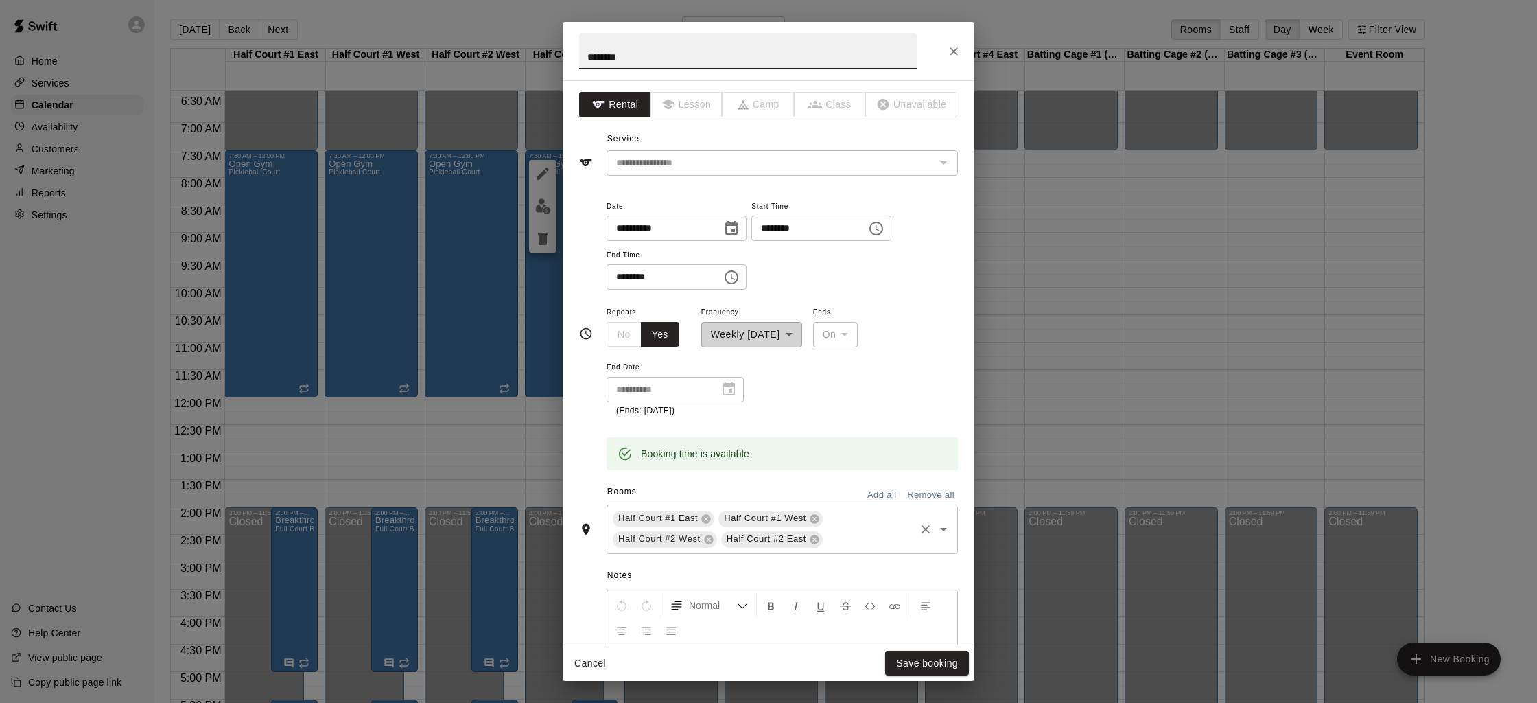
click at [858, 522] on div "Half Court #1 East Half Court #1 [GEOGRAPHIC_DATA] #2 [GEOGRAPHIC_DATA] #2 East…" at bounding box center [782, 528] width 351 height 49
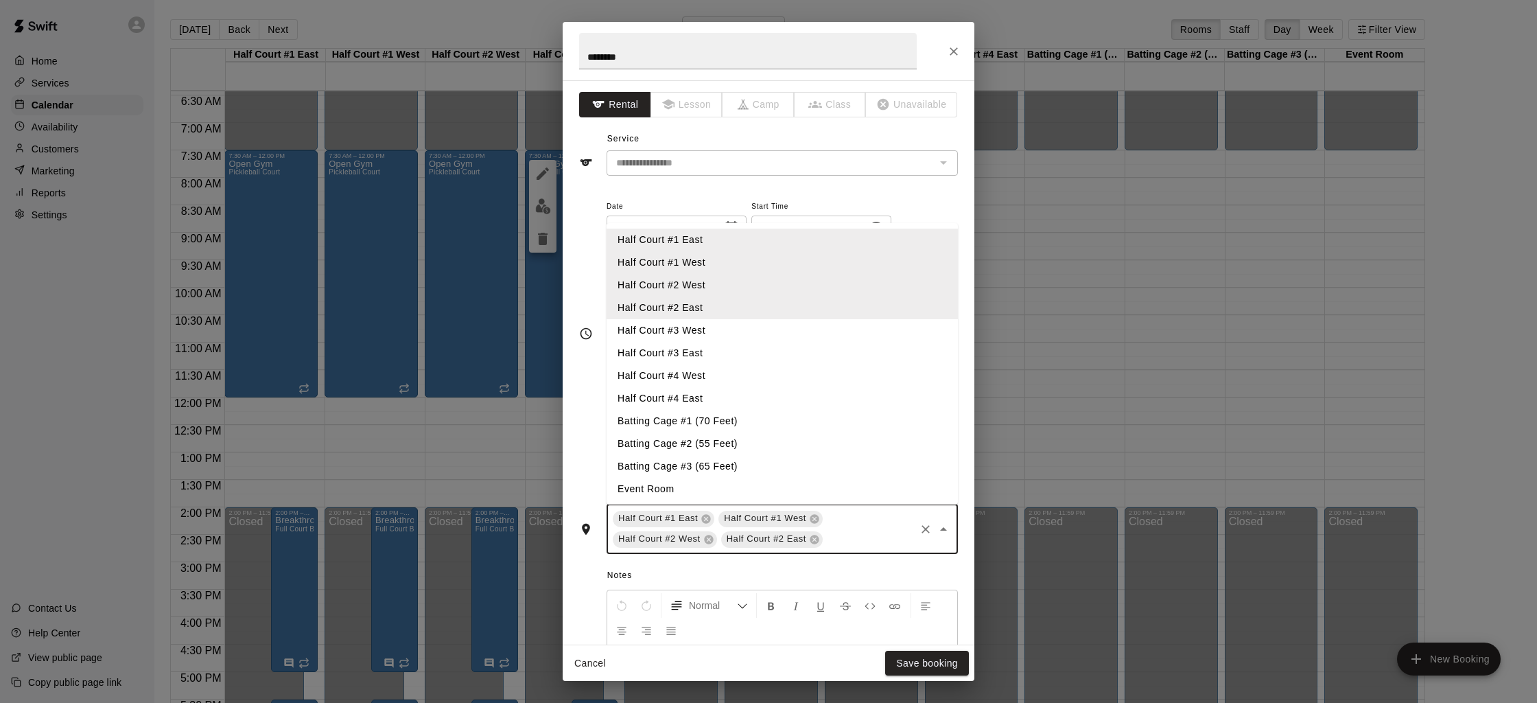
click at [698, 321] on li "Half Court #3 West" at bounding box center [782, 330] width 351 height 23
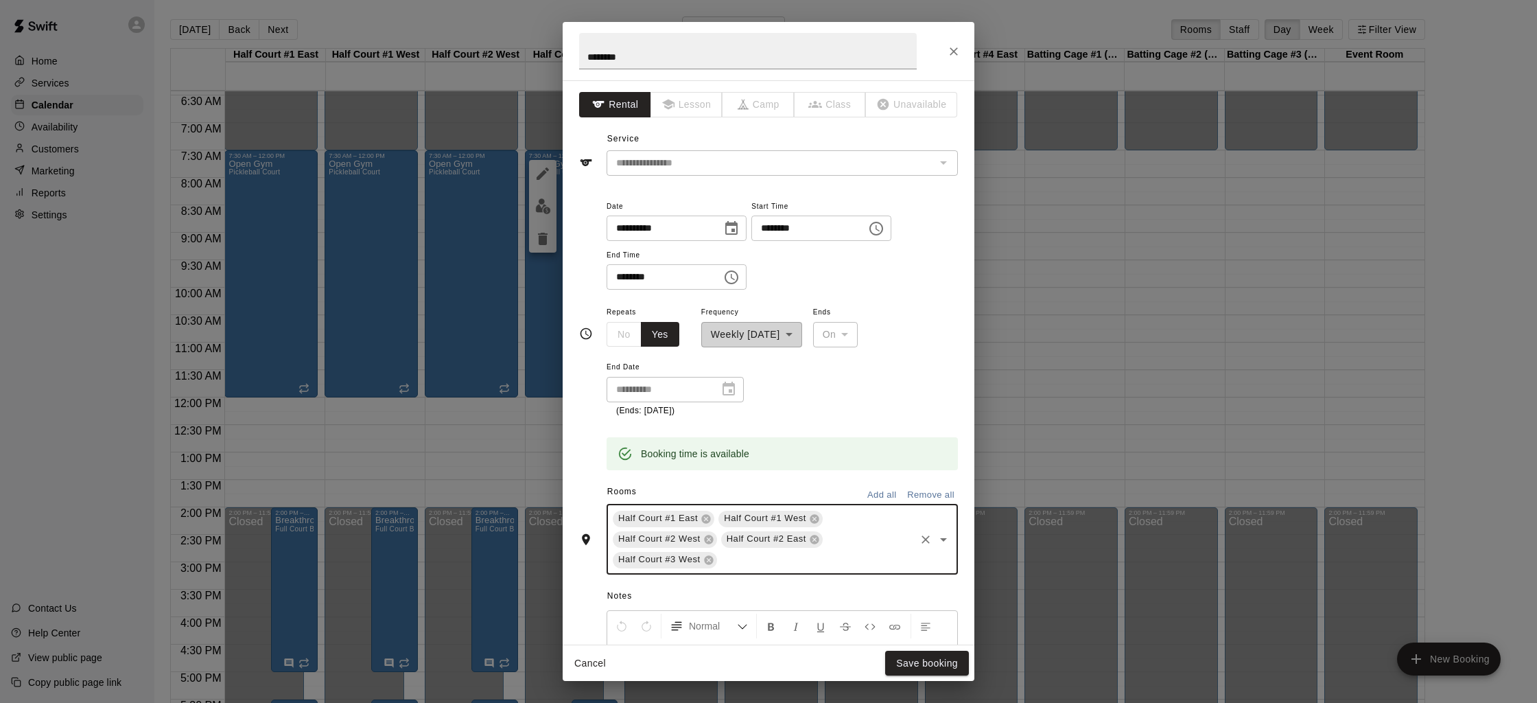
drag, startPoint x: 764, startPoint y: 563, endPoint x: 748, endPoint y: 511, distance: 54.7
click at [764, 563] on input "text" at bounding box center [816, 559] width 194 height 17
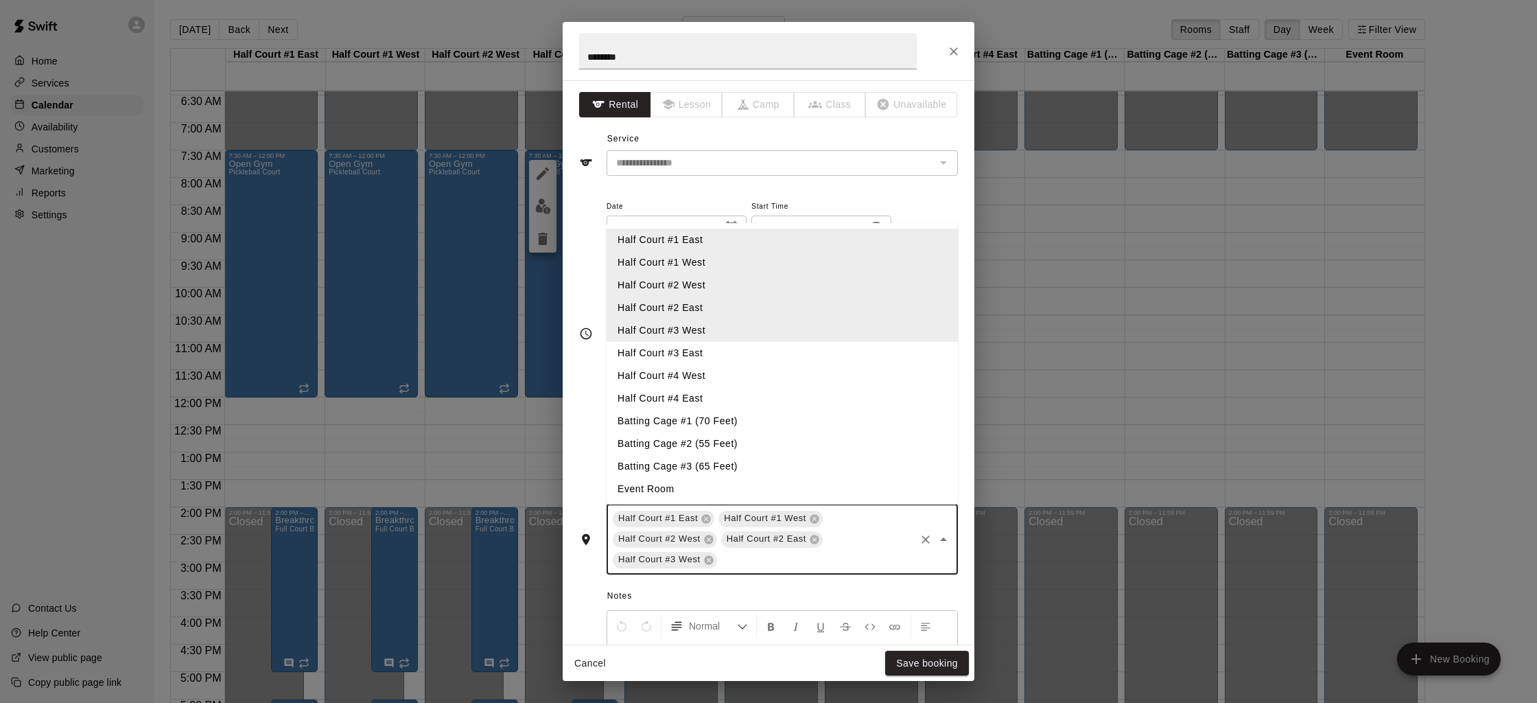
click at [707, 360] on li "Half Court #3 East" at bounding box center [782, 353] width 351 height 23
click at [845, 554] on input "text" at bounding box center [869, 559] width 89 height 17
click at [682, 373] on li "Half Court #4 West" at bounding box center [782, 375] width 351 height 23
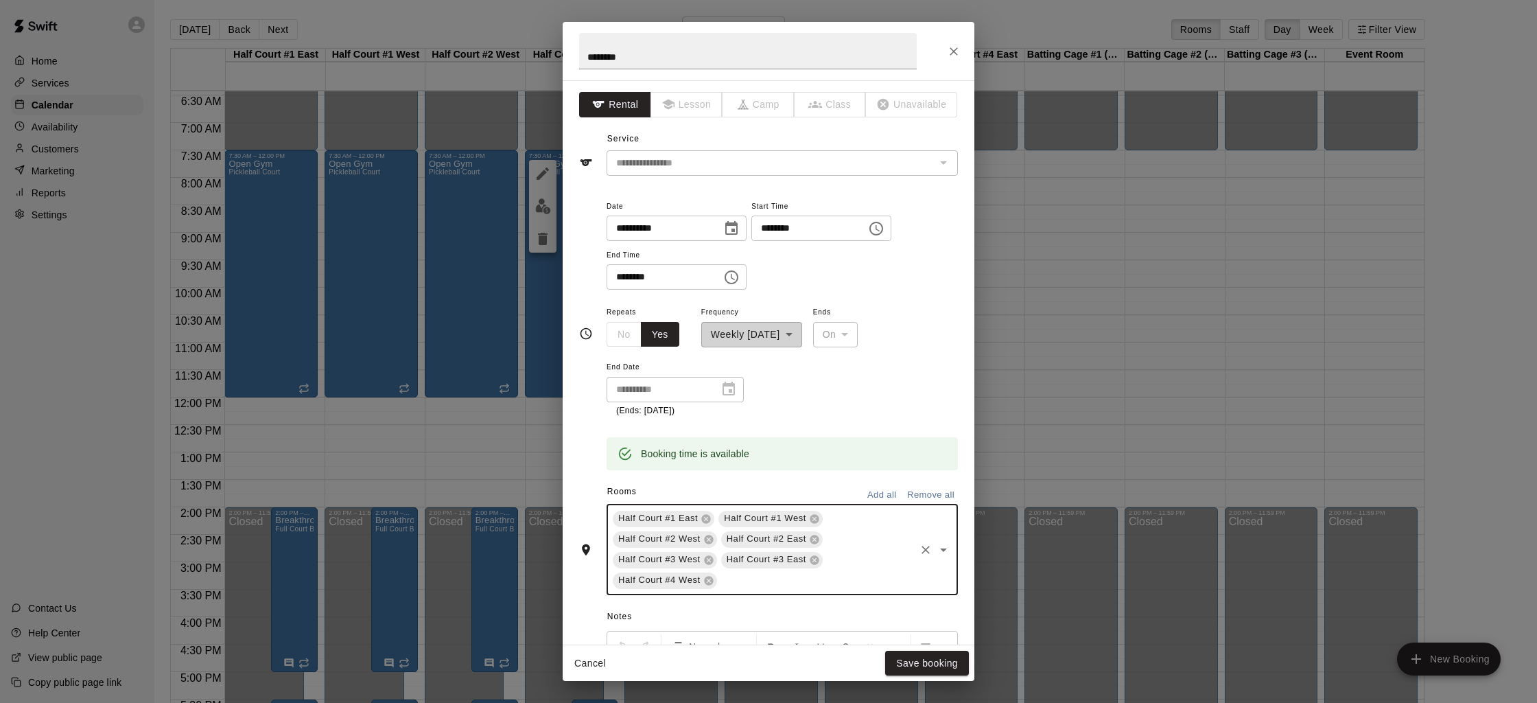
click at [758, 572] on input "text" at bounding box center [816, 580] width 194 height 17
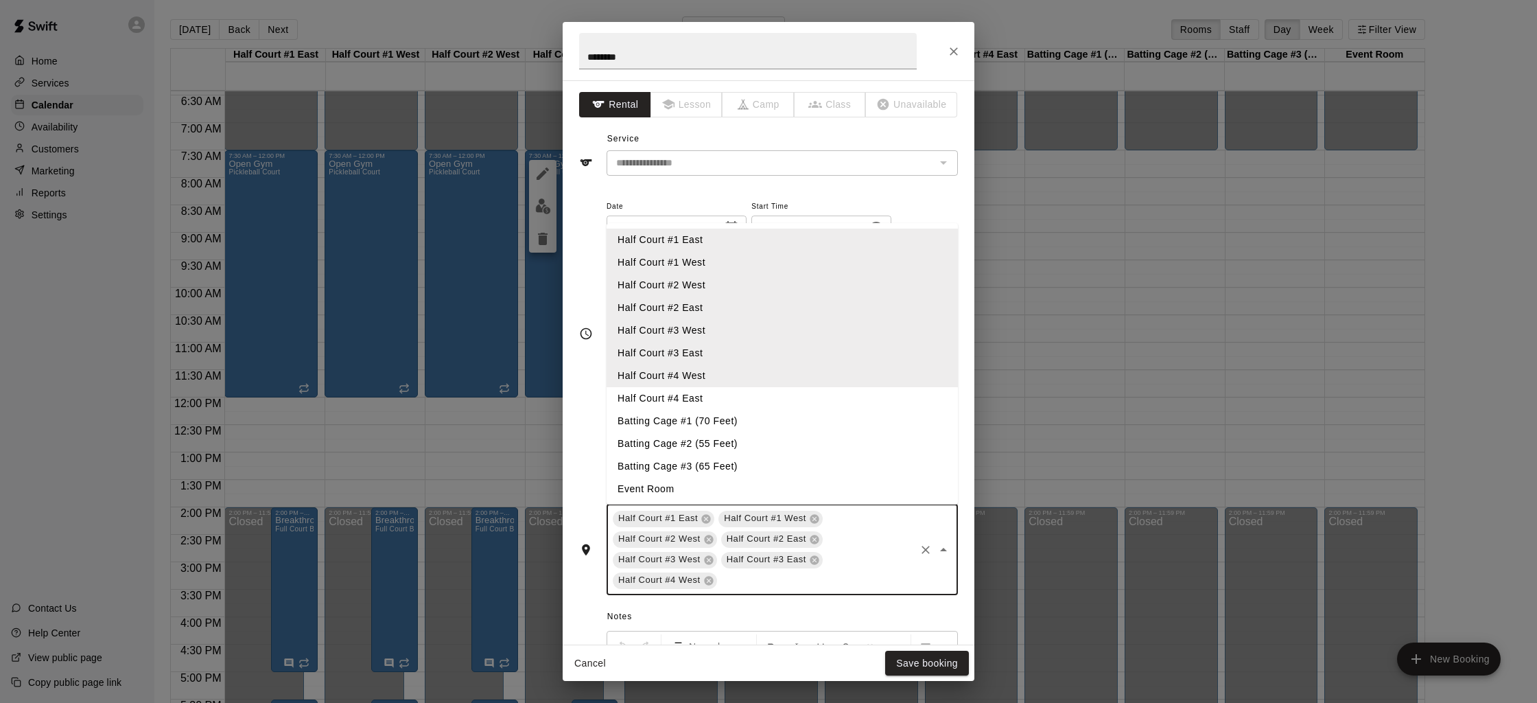
click at [678, 398] on li "Half Court #4 East" at bounding box center [782, 398] width 351 height 23
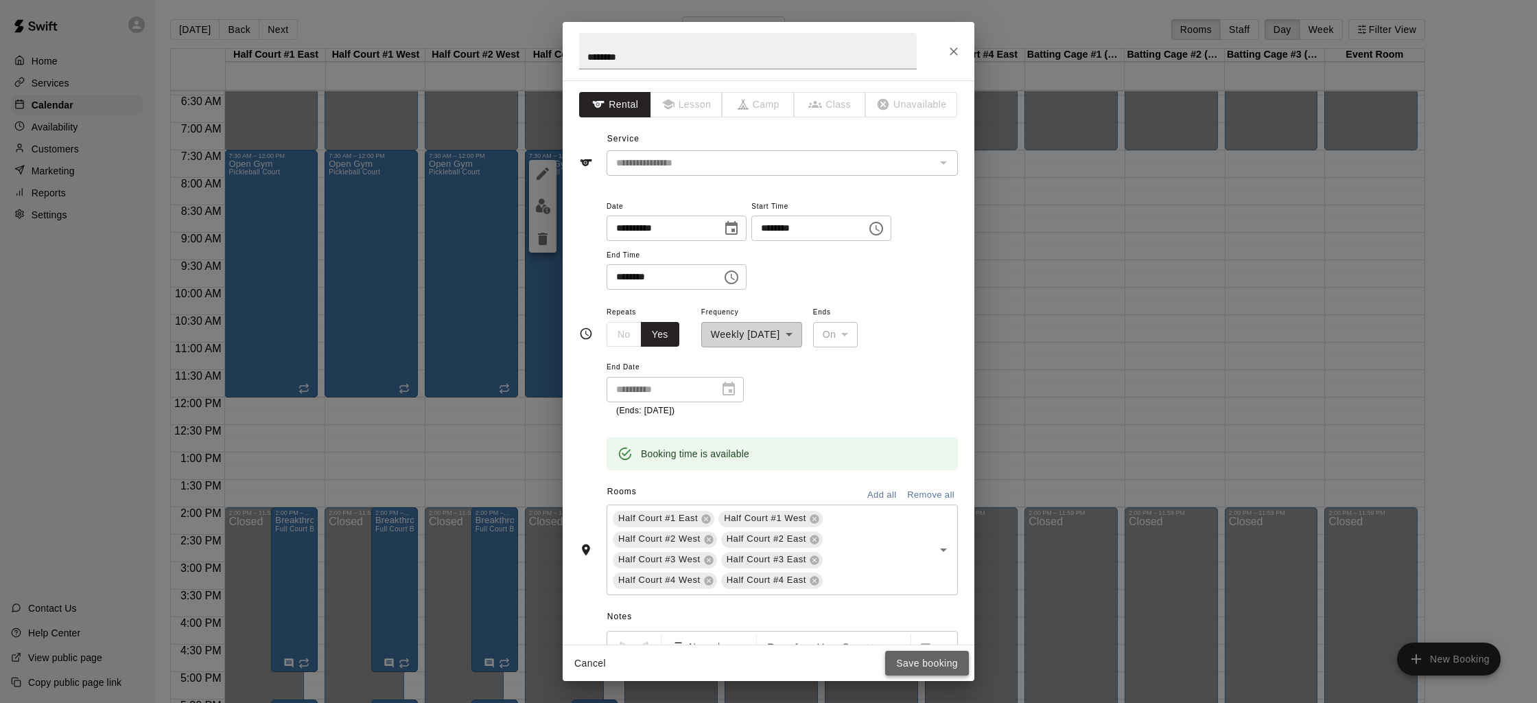
click at [930, 659] on button "Save booking" at bounding box center [927, 663] width 84 height 25
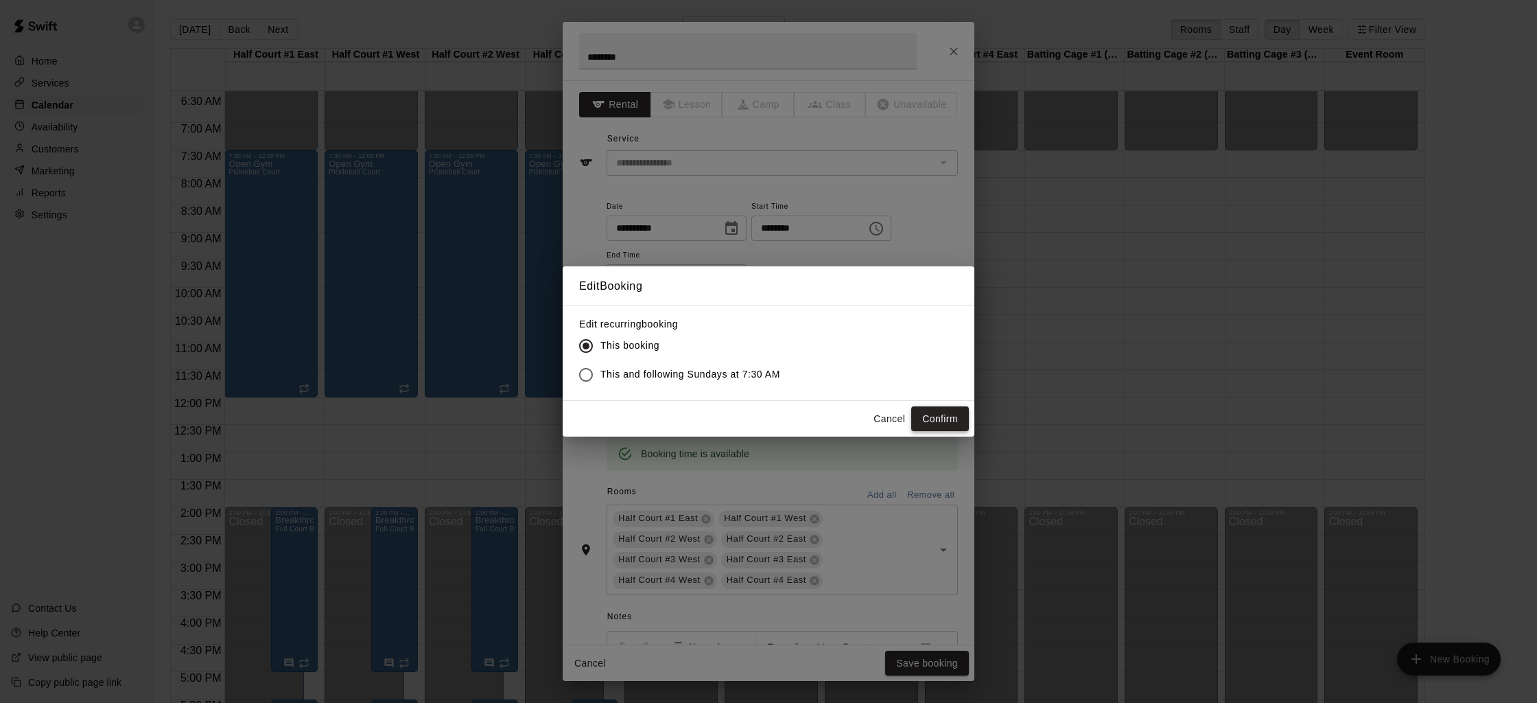
click at [950, 414] on button "Confirm" at bounding box center [940, 418] width 58 height 25
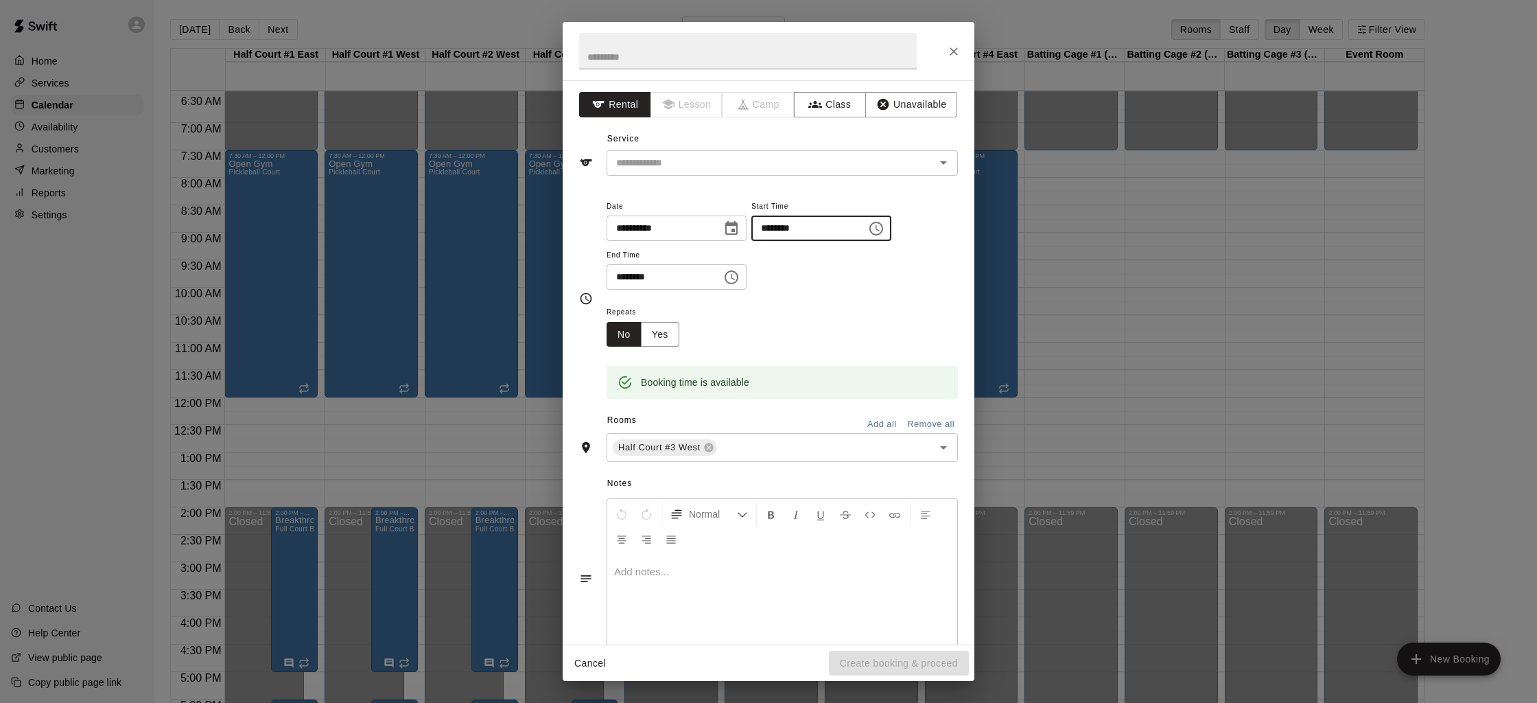
click at [773, 231] on input "********" at bounding box center [804, 227] width 106 height 25
type input "********"
click at [756, 447] on input "text" at bounding box center [816, 446] width 194 height 17
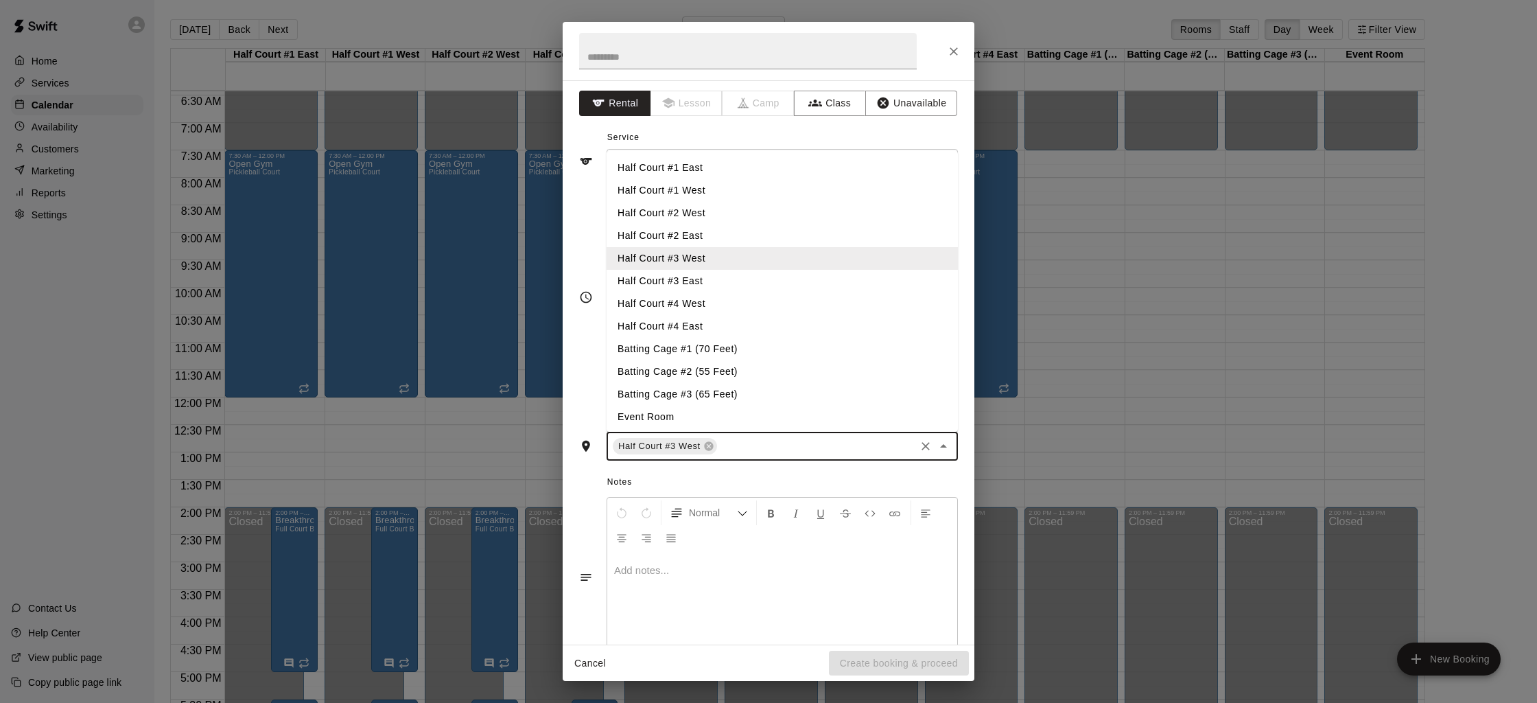
click at [679, 277] on li "Half Court #3 East" at bounding box center [782, 281] width 351 height 23
click at [871, 447] on input "text" at bounding box center [869, 446] width 89 height 17
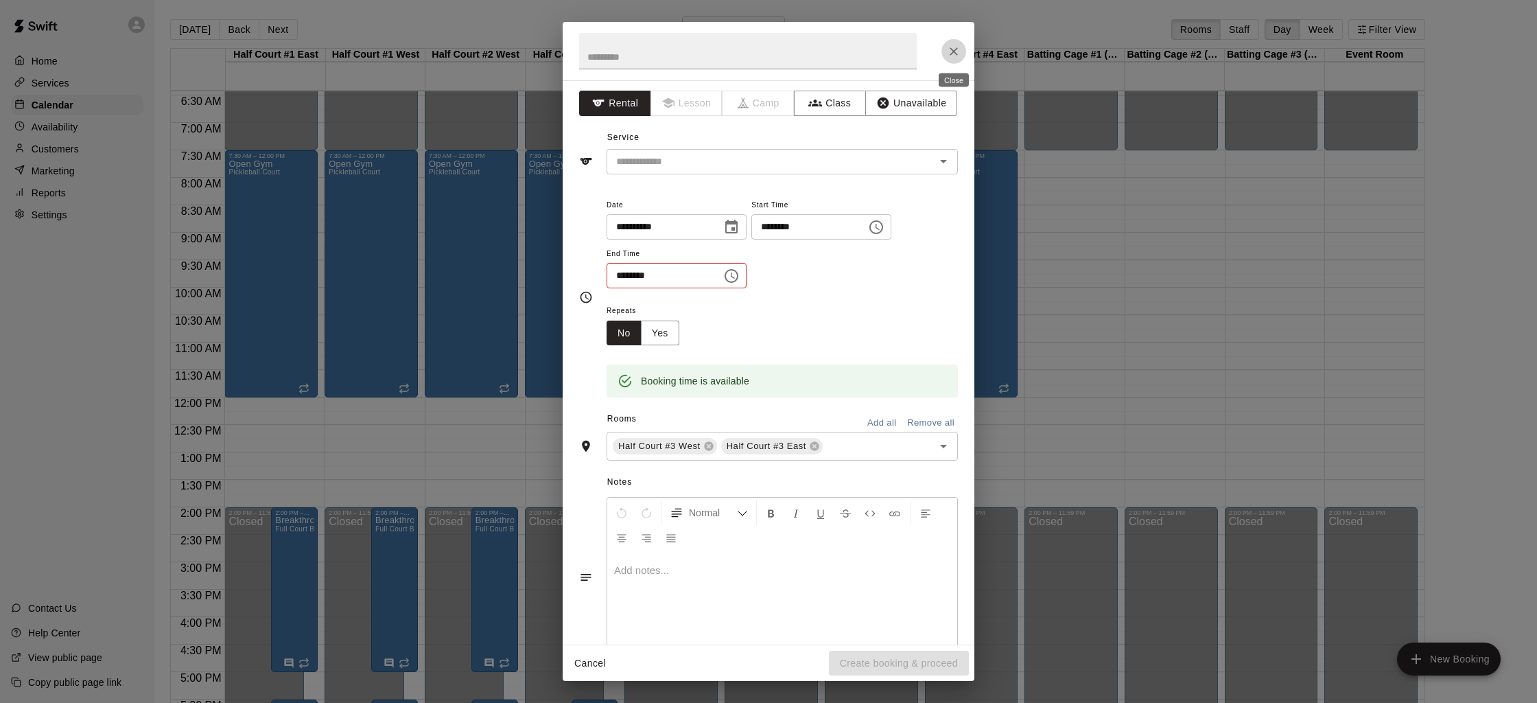
click at [957, 49] on icon "Close" at bounding box center [954, 52] width 14 height 14
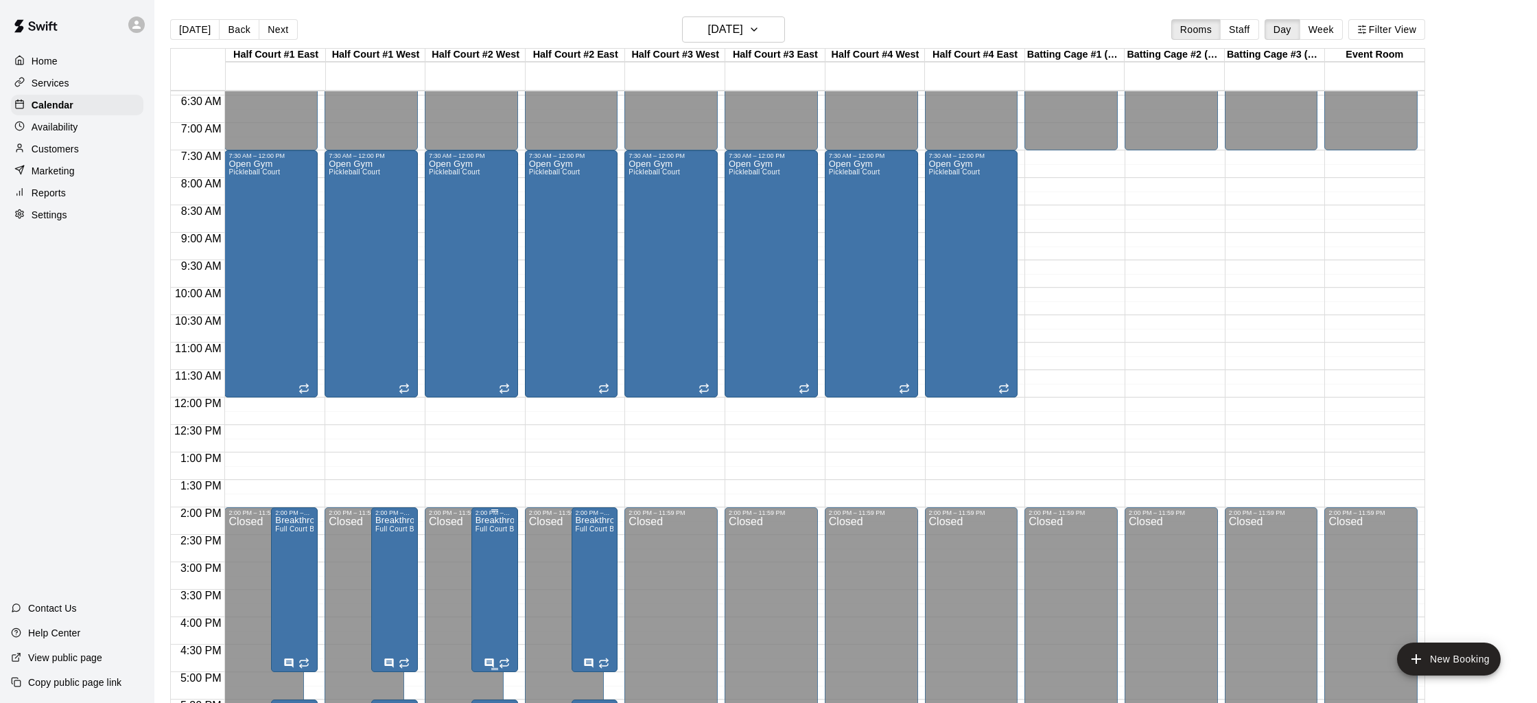
click at [490, 528] on icon "edit" at bounding box center [489, 530] width 12 height 12
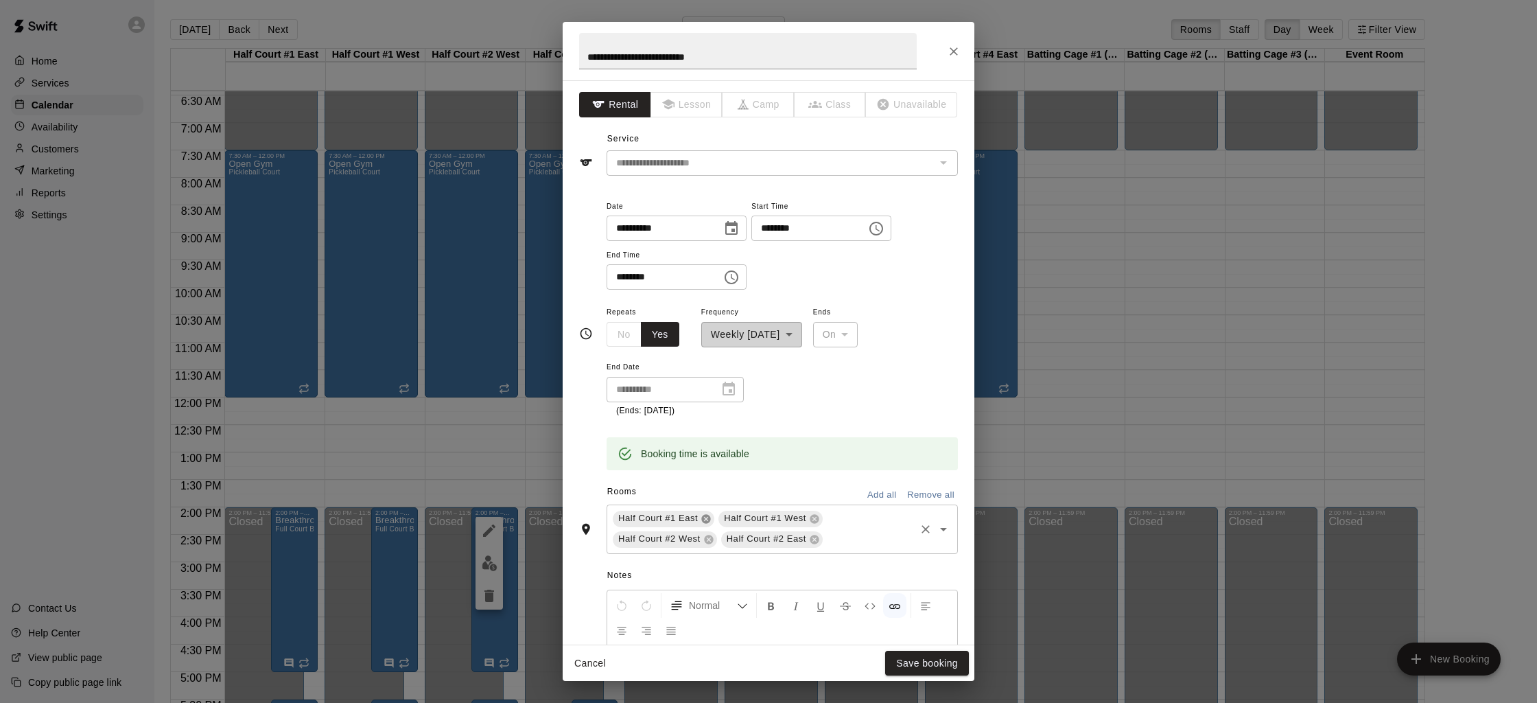
click at [705, 520] on icon at bounding box center [706, 518] width 9 height 9
click at [705, 521] on icon at bounding box center [708, 518] width 9 height 9
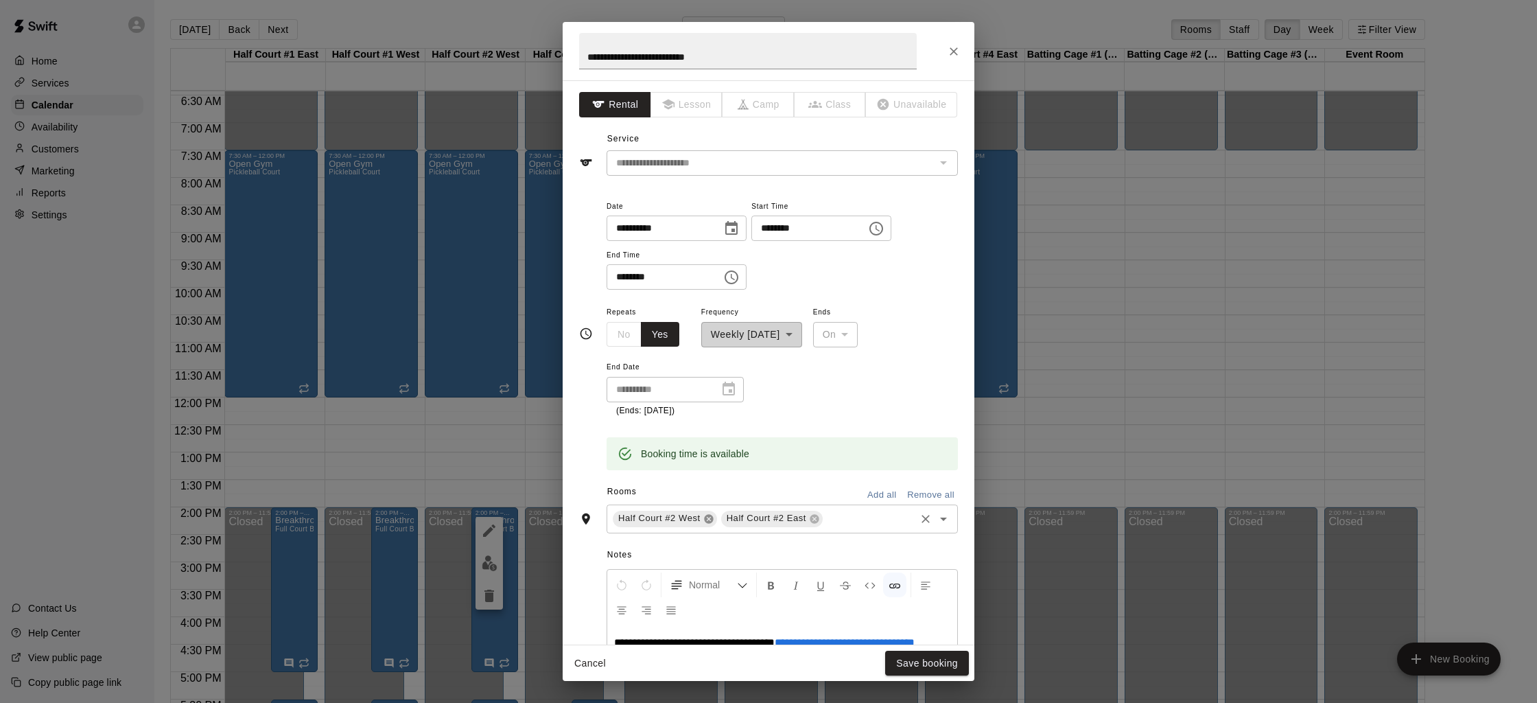
click at [705, 520] on icon at bounding box center [708, 518] width 9 height 9
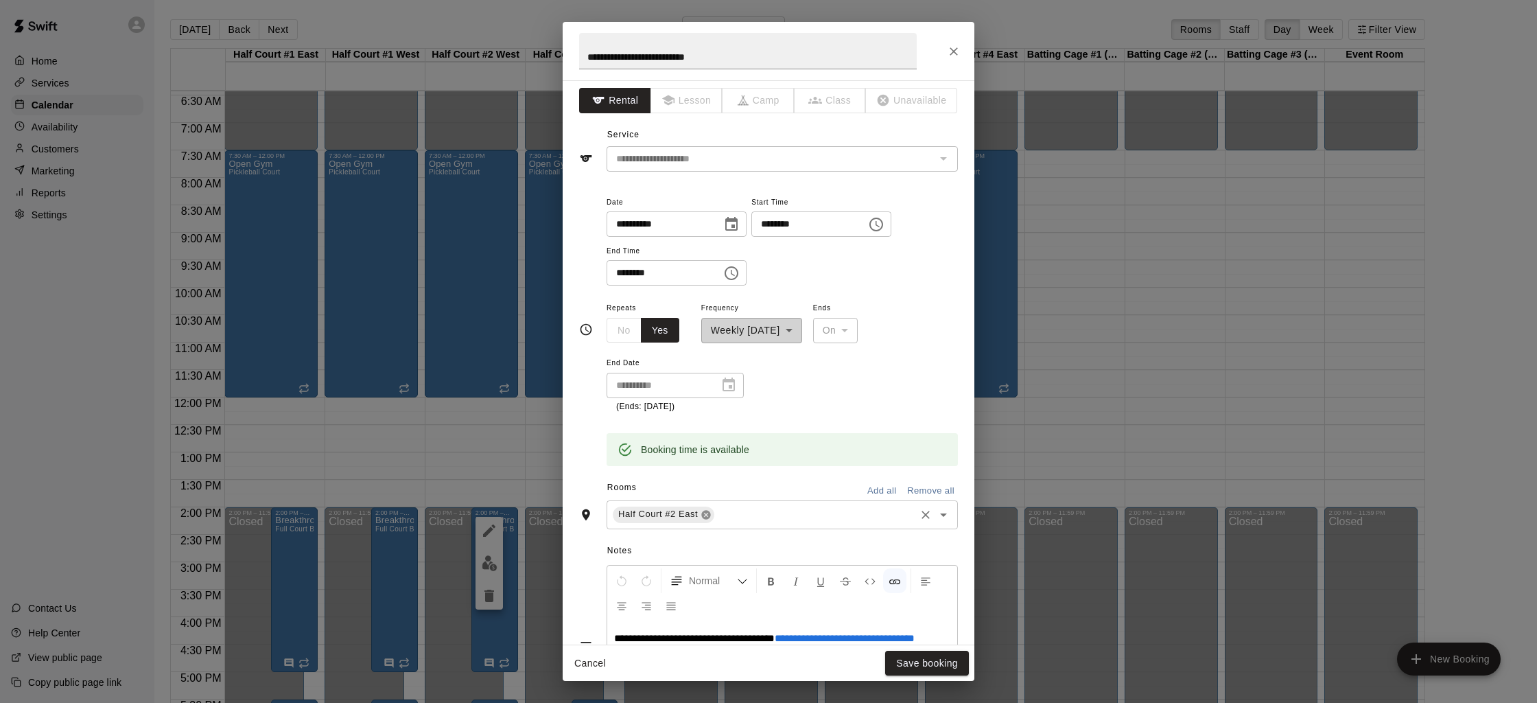
click at [705, 520] on div "Half Court #2 East" at bounding box center [664, 514] width 102 height 16
click at [707, 518] on icon at bounding box center [706, 514] width 9 height 9
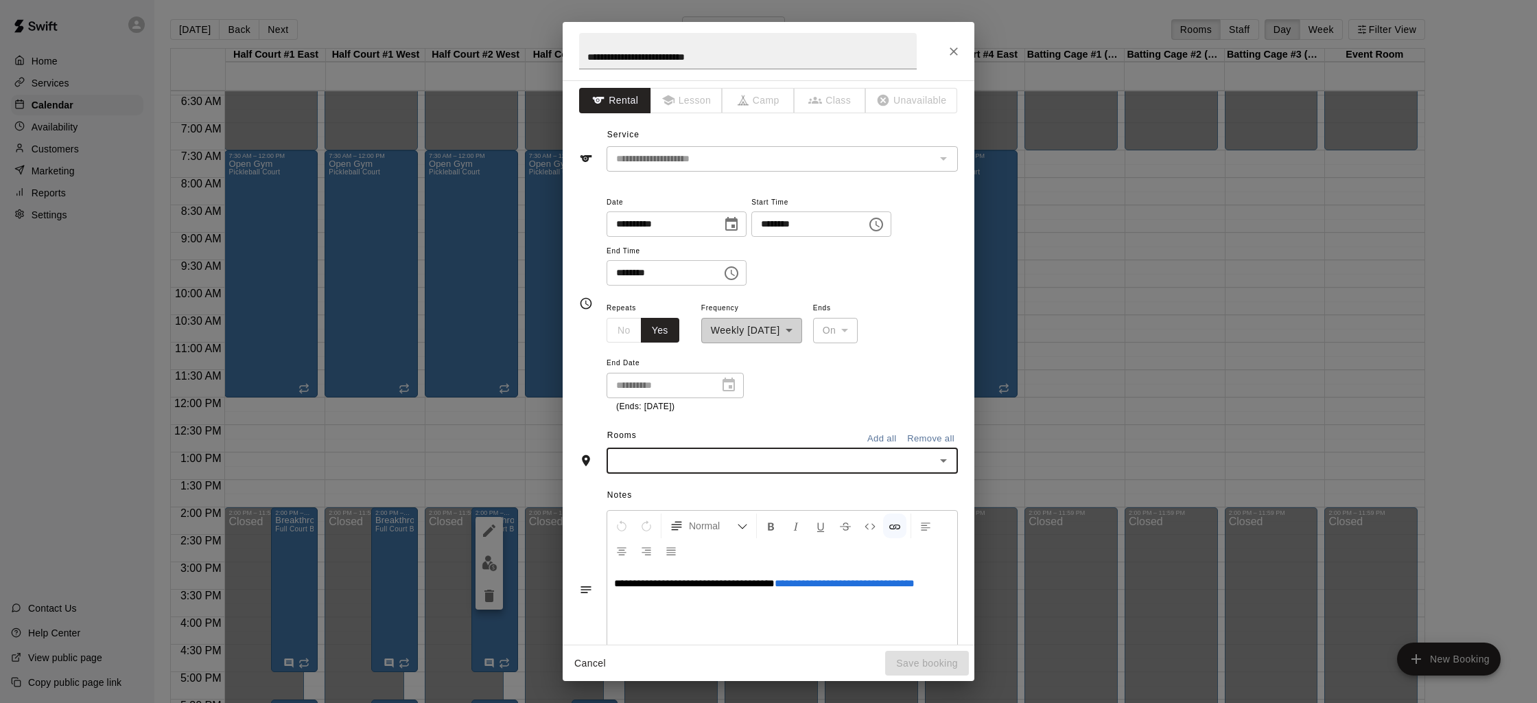
click at [716, 468] on input "text" at bounding box center [771, 460] width 320 height 17
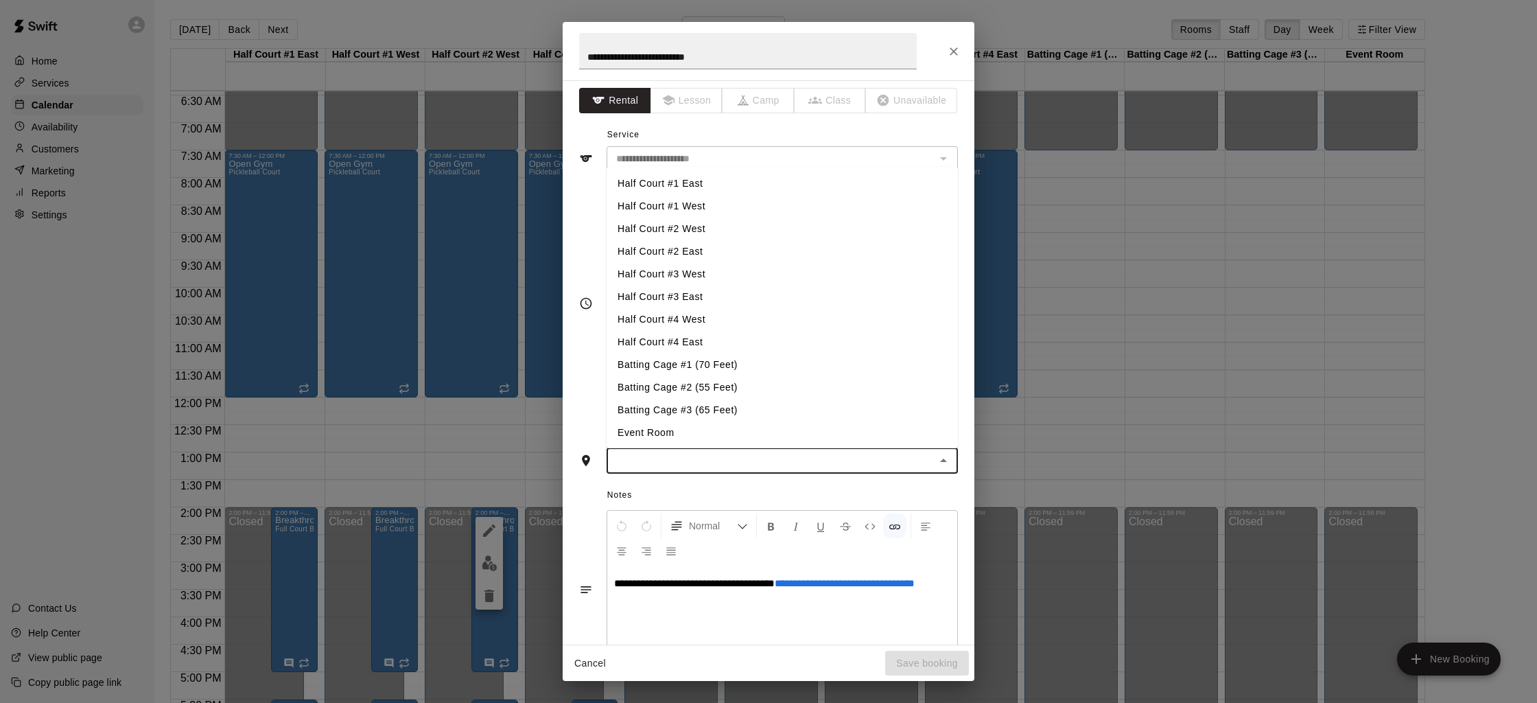
scroll to position [1, 0]
click at [700, 268] on li "Half Court #3 West" at bounding box center [782, 272] width 351 height 23
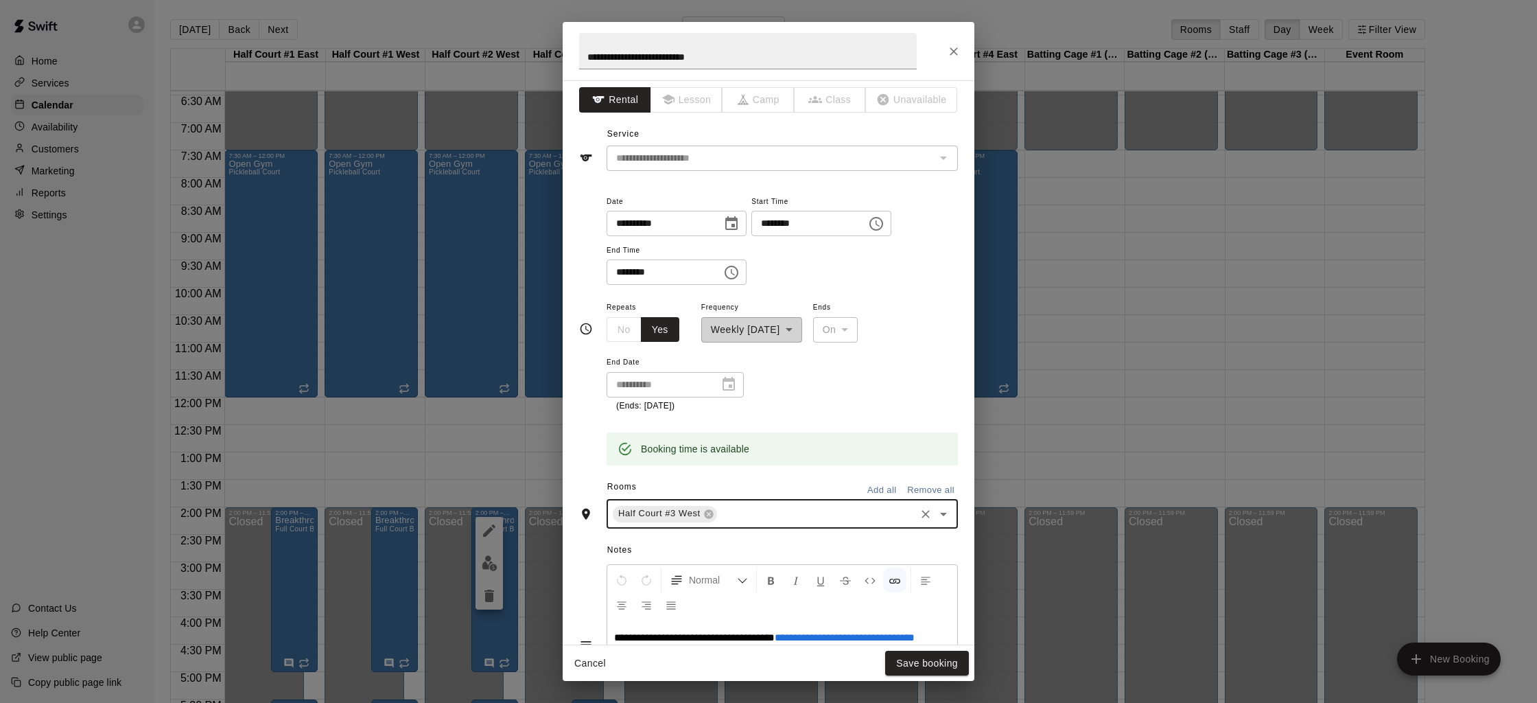
click at [727, 514] on input "text" at bounding box center [816, 513] width 194 height 17
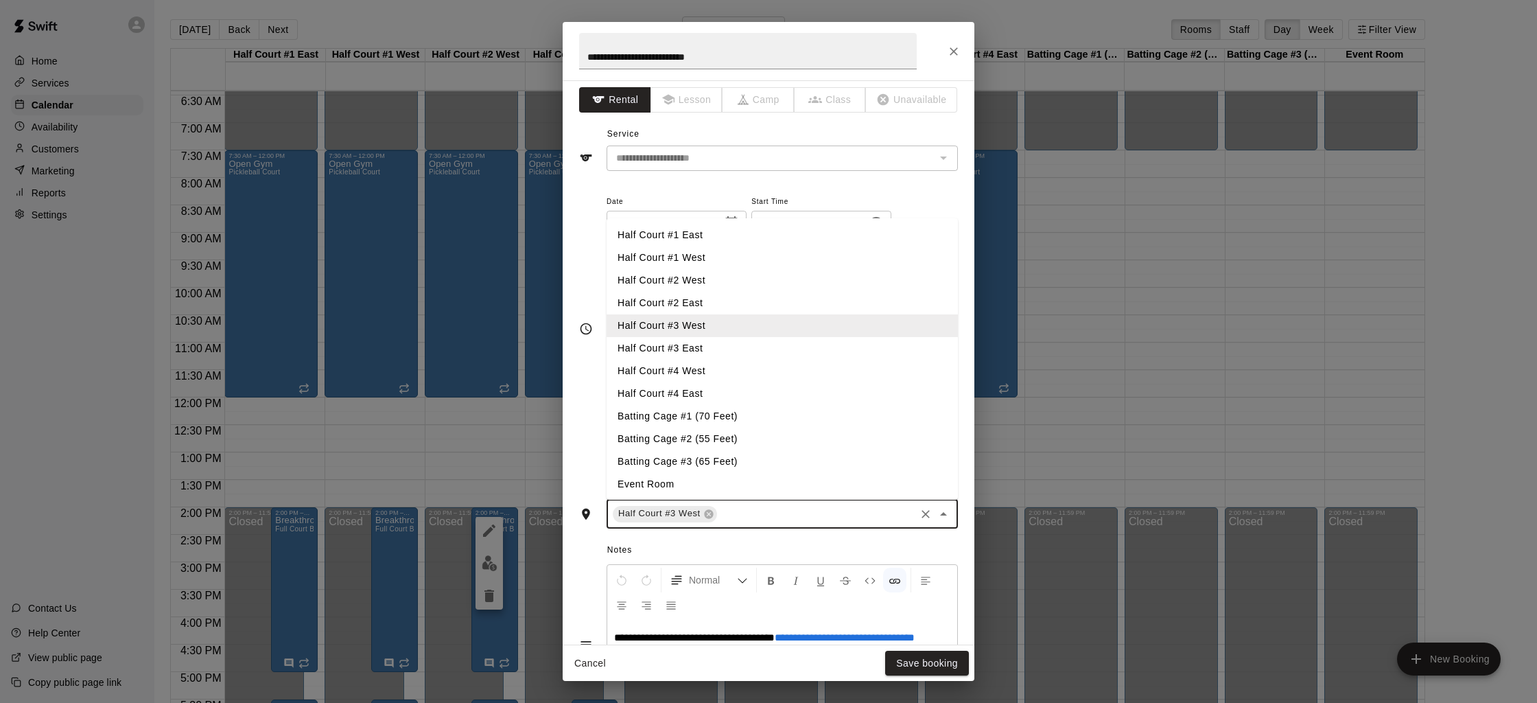
click at [708, 358] on li "Half Court #3 East" at bounding box center [782, 348] width 351 height 23
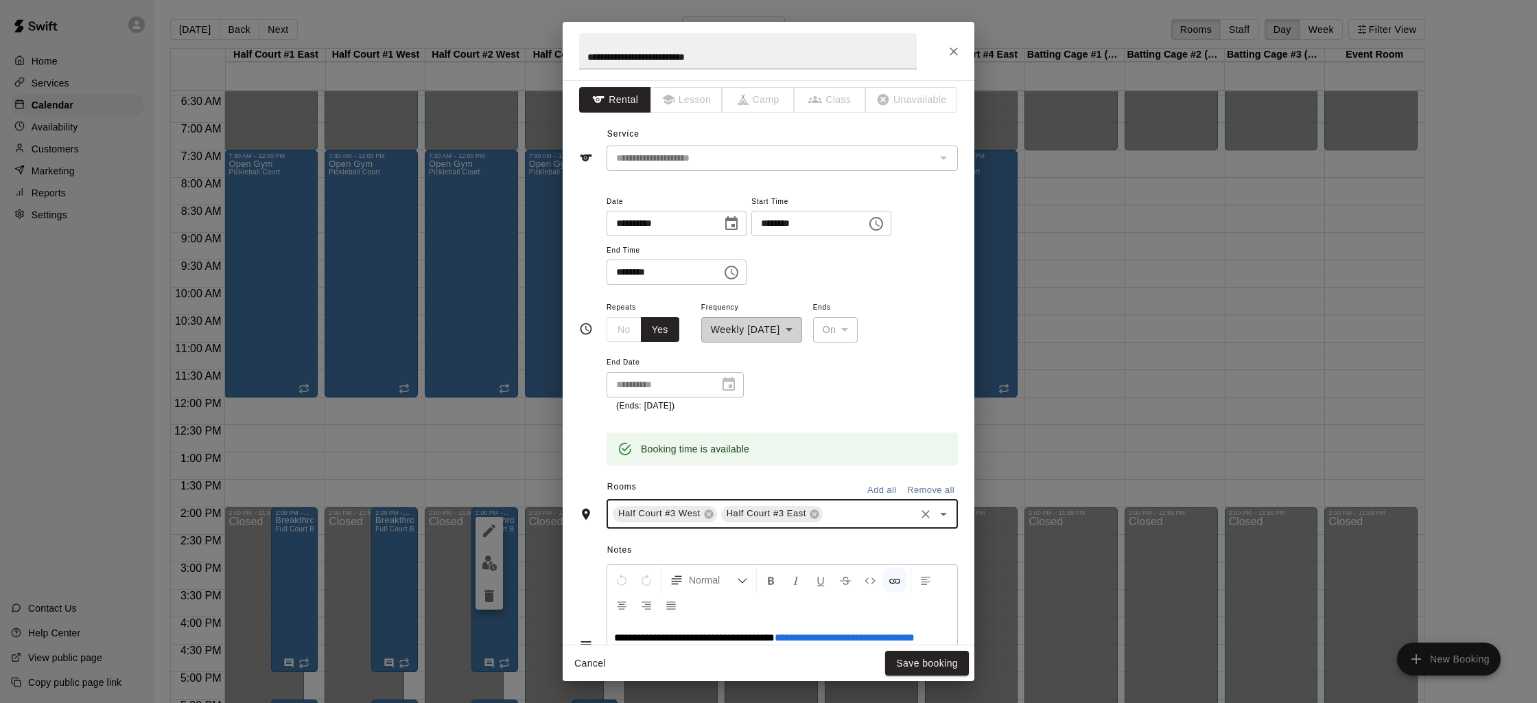
click at [851, 515] on input "text" at bounding box center [869, 513] width 89 height 17
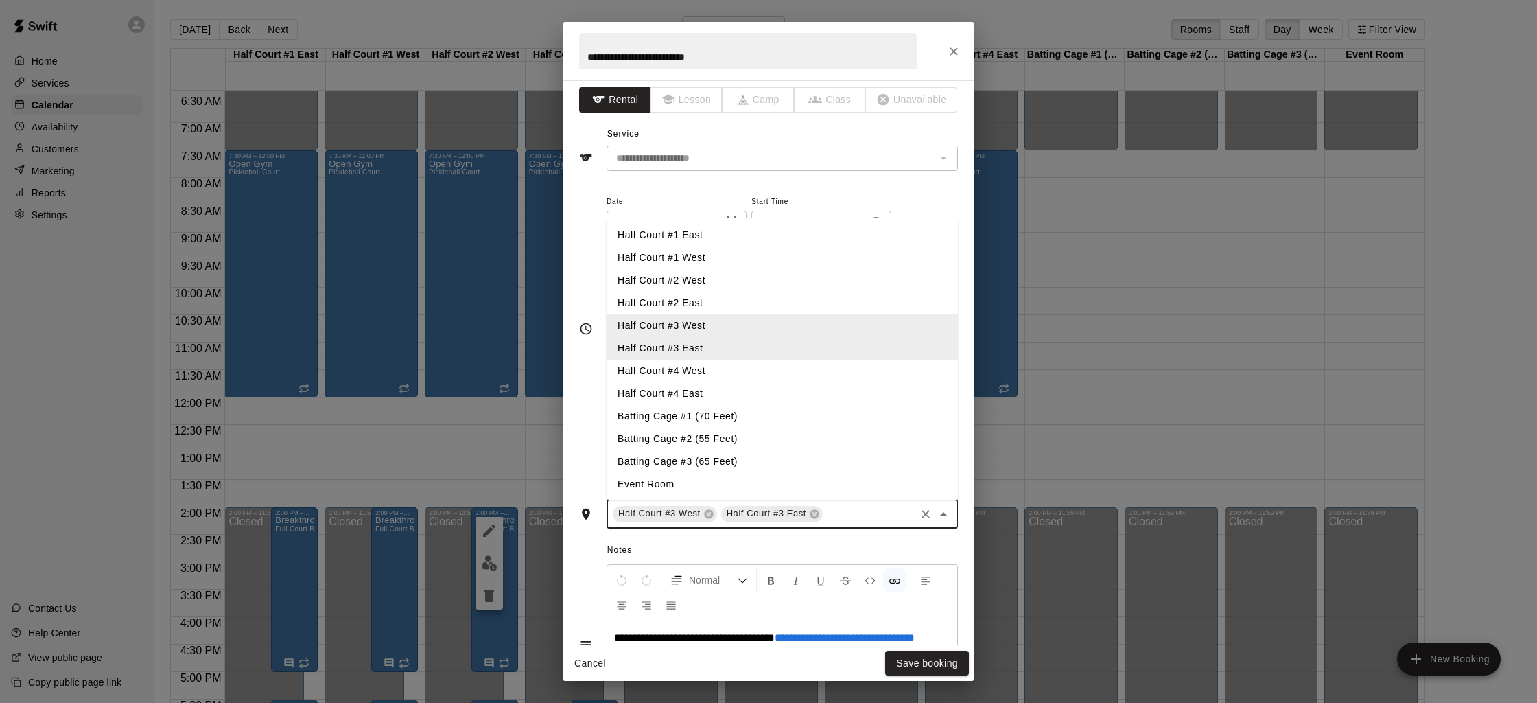
click at [705, 374] on li "Half Court #4 West" at bounding box center [782, 371] width 351 height 23
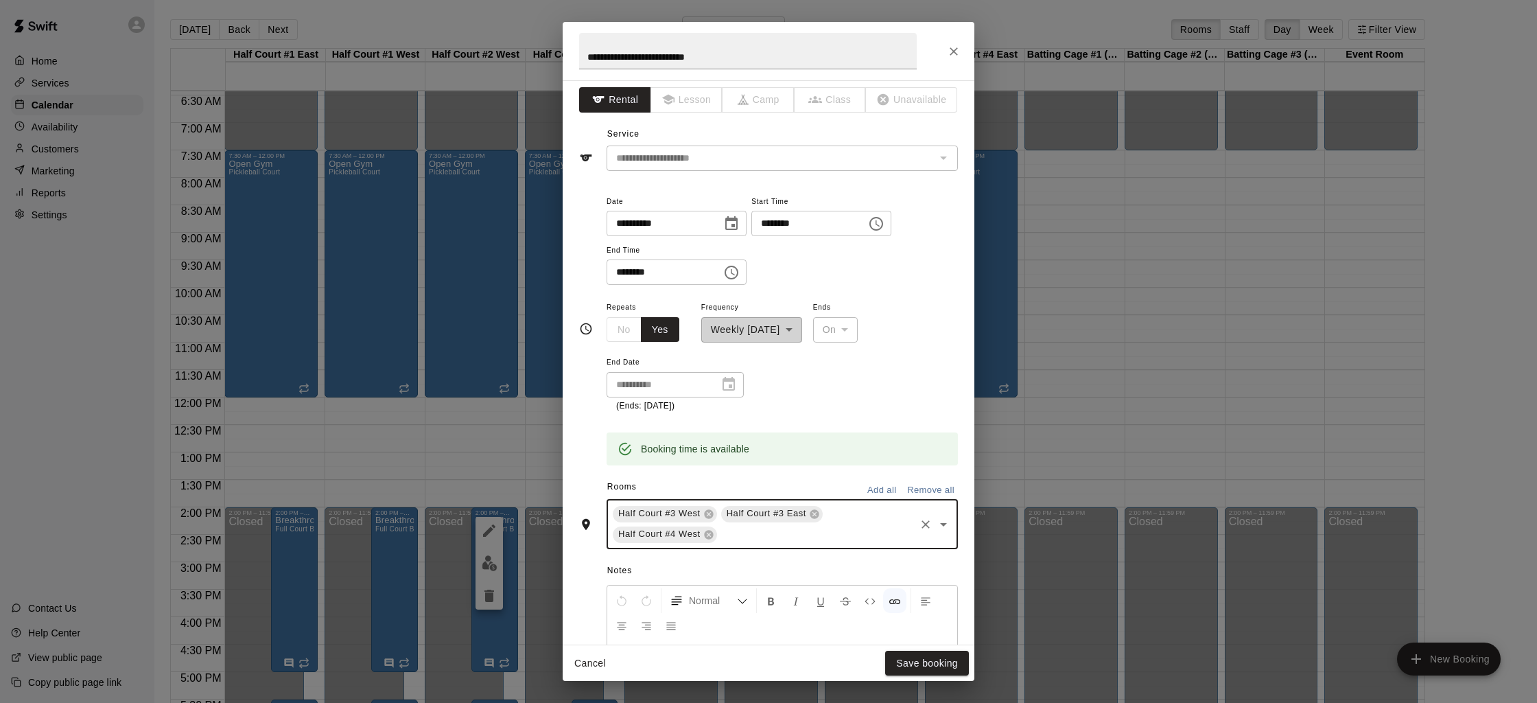
drag, startPoint x: 733, startPoint y: 534, endPoint x: 721, endPoint y: 504, distance: 32.0
click at [732, 530] on input "text" at bounding box center [816, 534] width 194 height 17
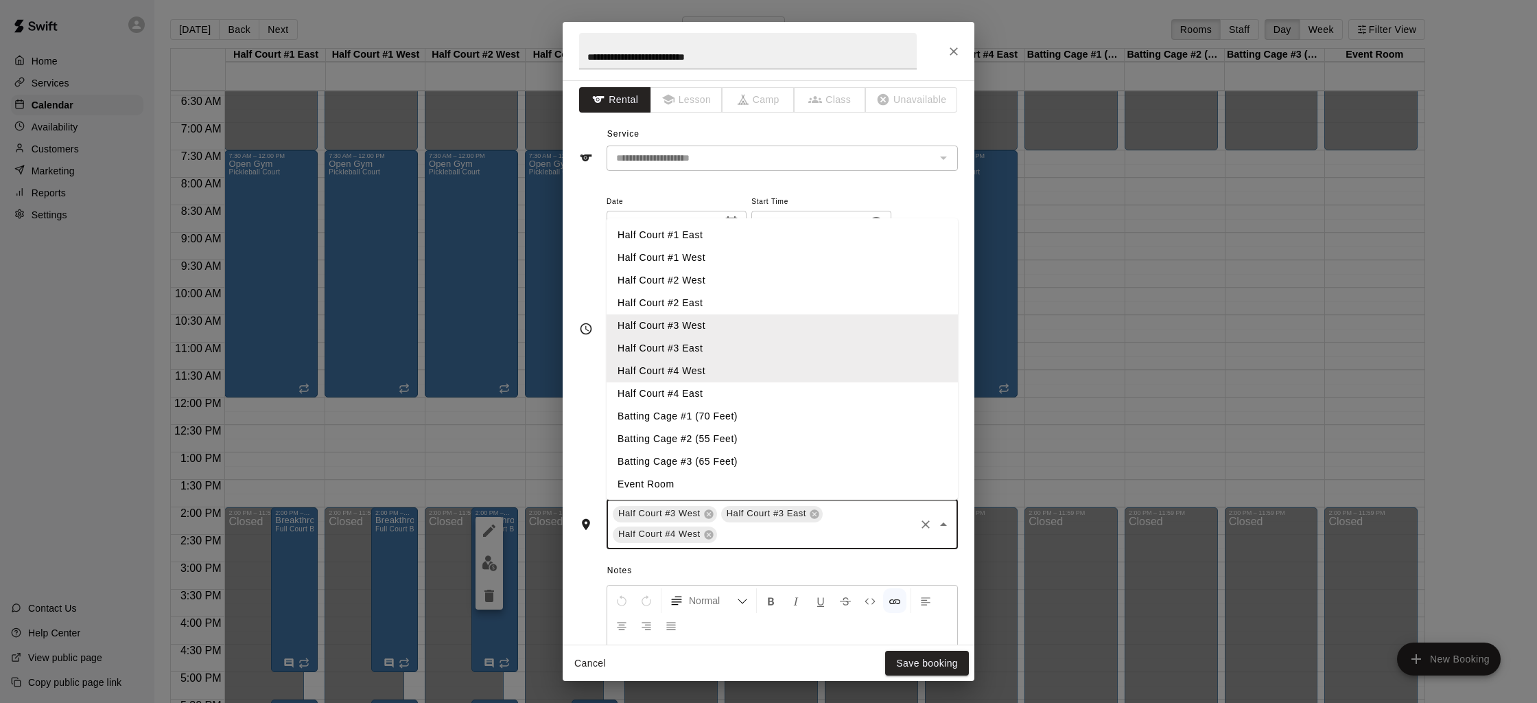
click at [679, 387] on li "Half Court #4 East" at bounding box center [782, 393] width 351 height 23
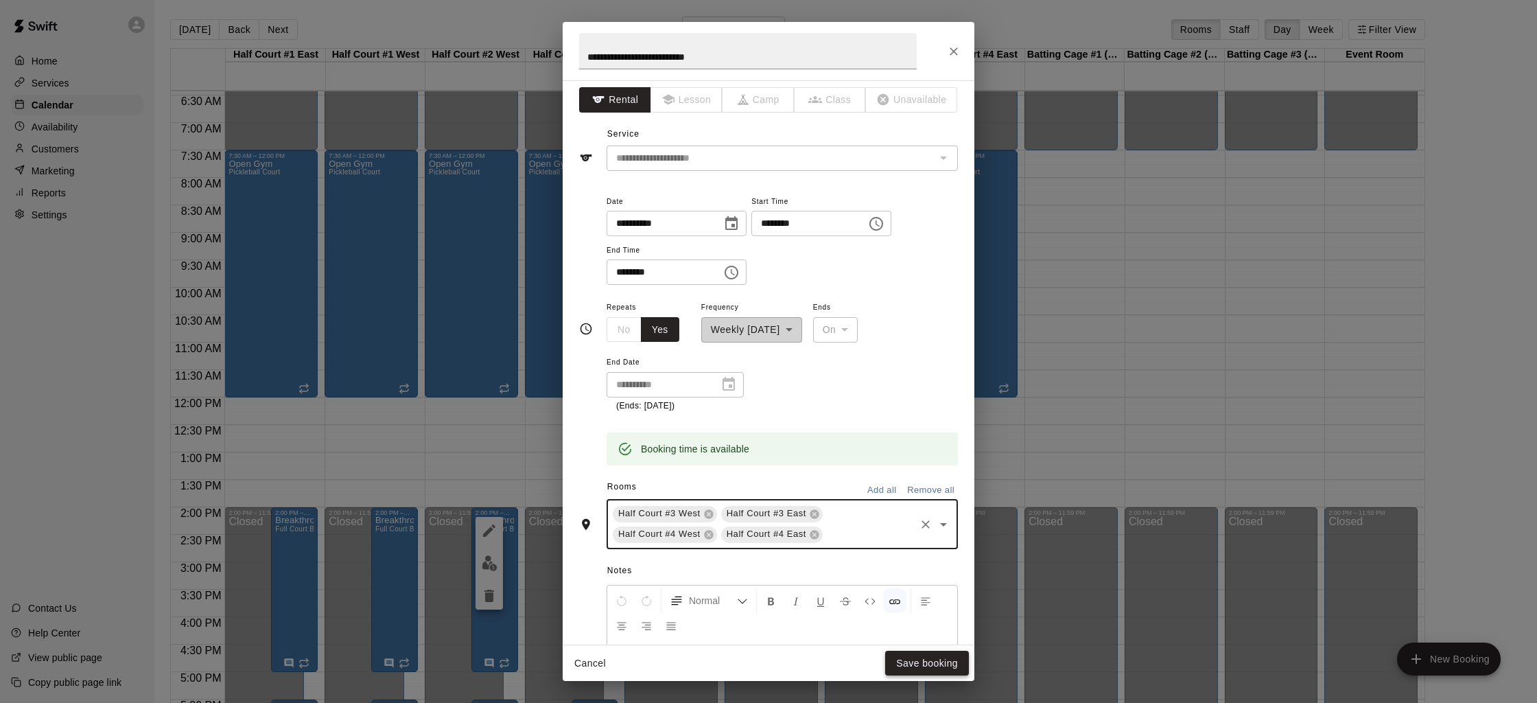
click at [913, 664] on button "Save booking" at bounding box center [927, 663] width 84 height 25
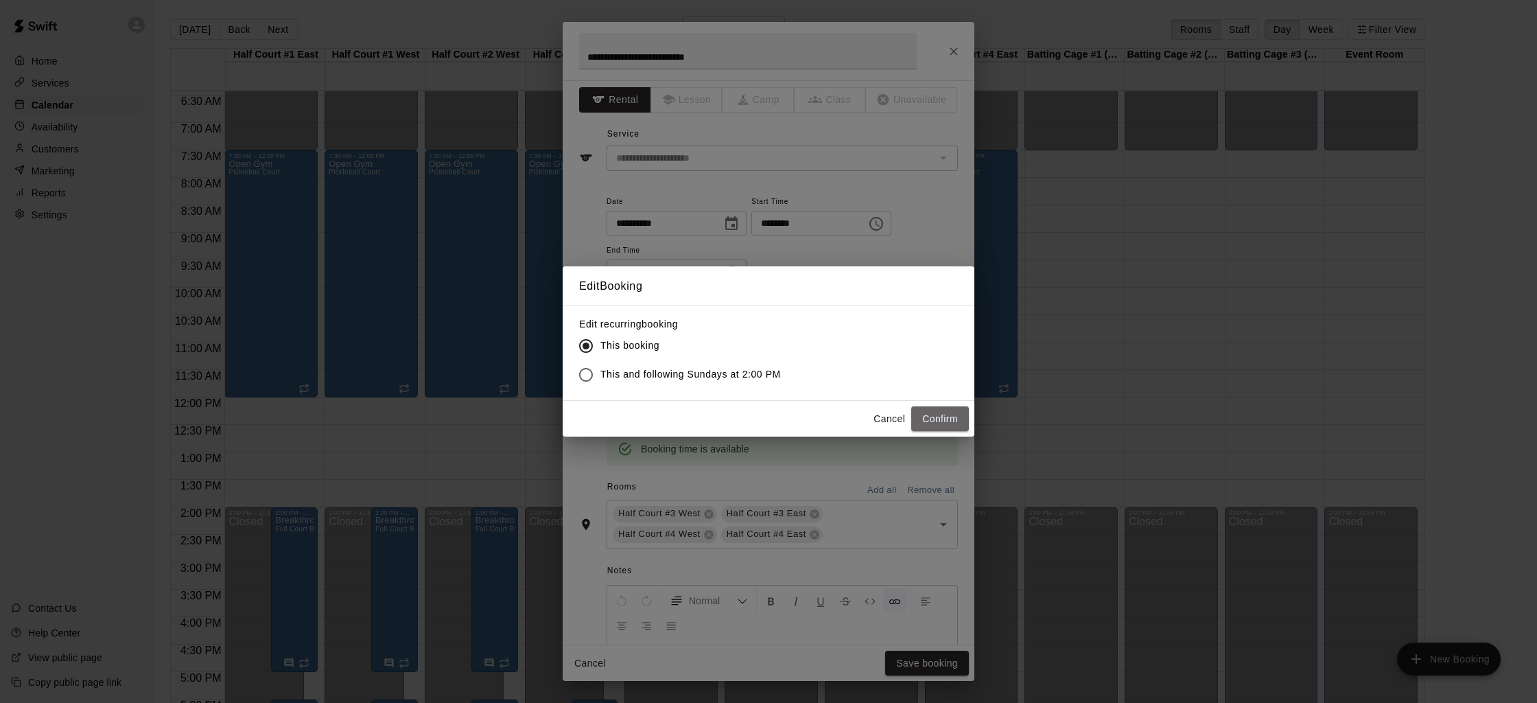
click at [929, 413] on button "Confirm" at bounding box center [940, 418] width 58 height 25
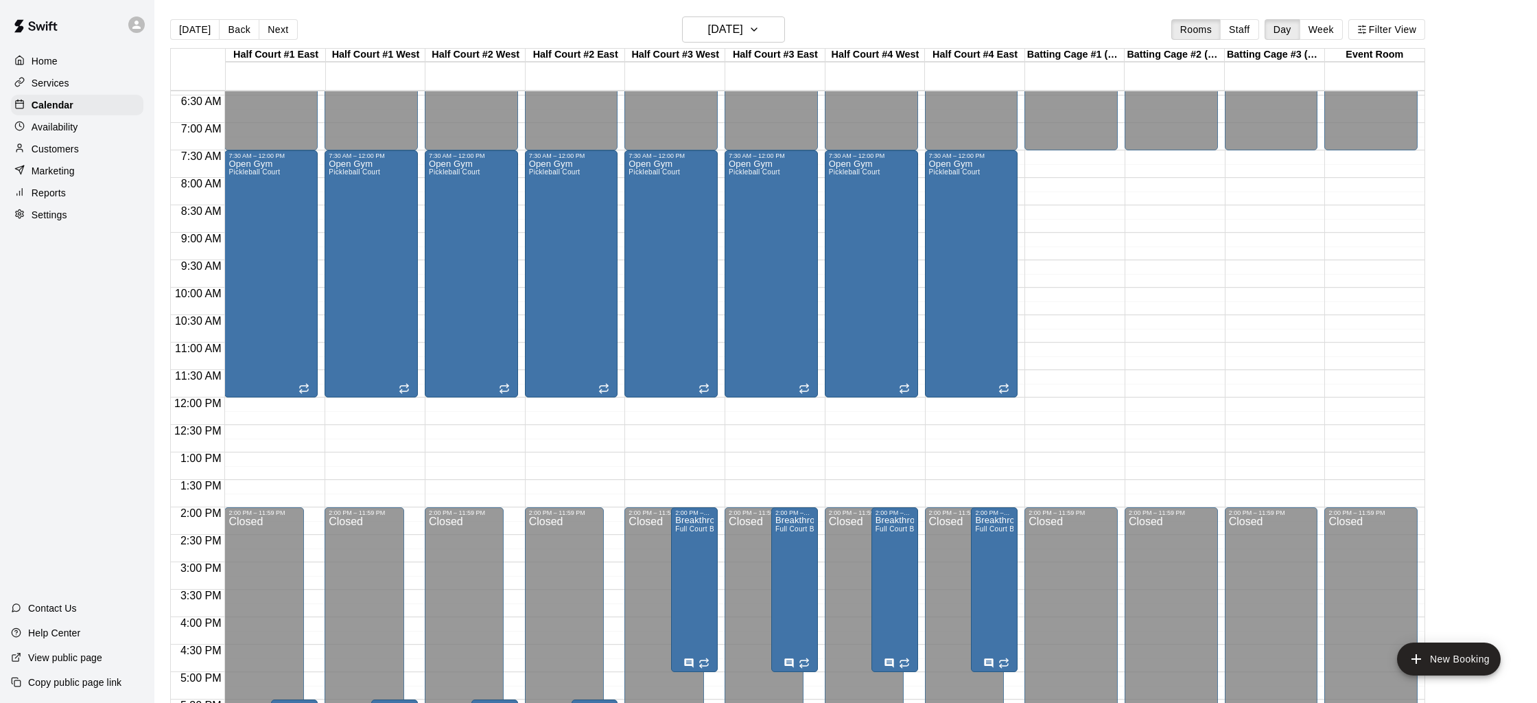
click at [255, 460] on div "12:00 AM – 7:30 AM Closed 7:30 AM – 12:00 PM Open Gym Pickleball Court 2:00 PM …" at bounding box center [270, 398] width 93 height 1318
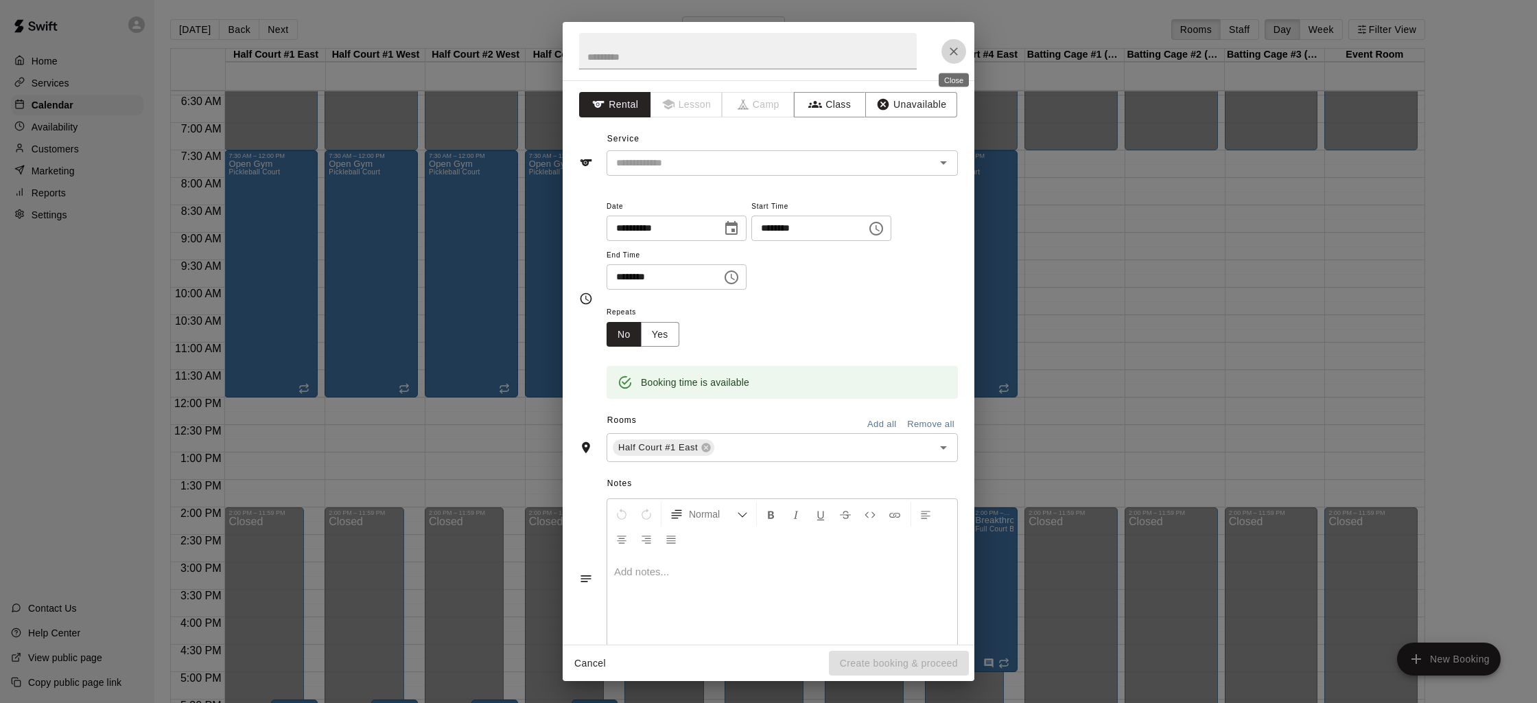
click at [955, 51] on icon "Close" at bounding box center [954, 52] width 14 height 14
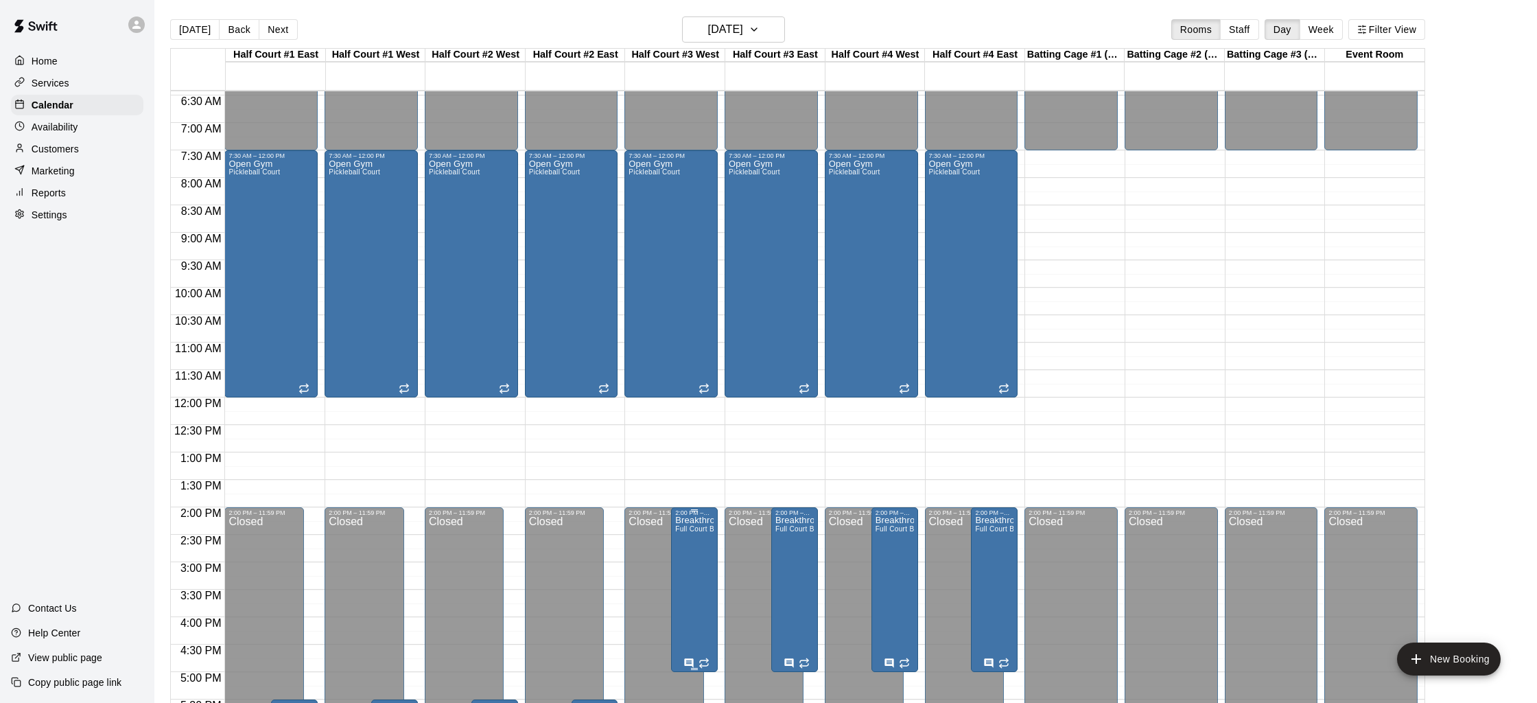
click at [684, 528] on icon "edit" at bounding box center [689, 530] width 16 height 16
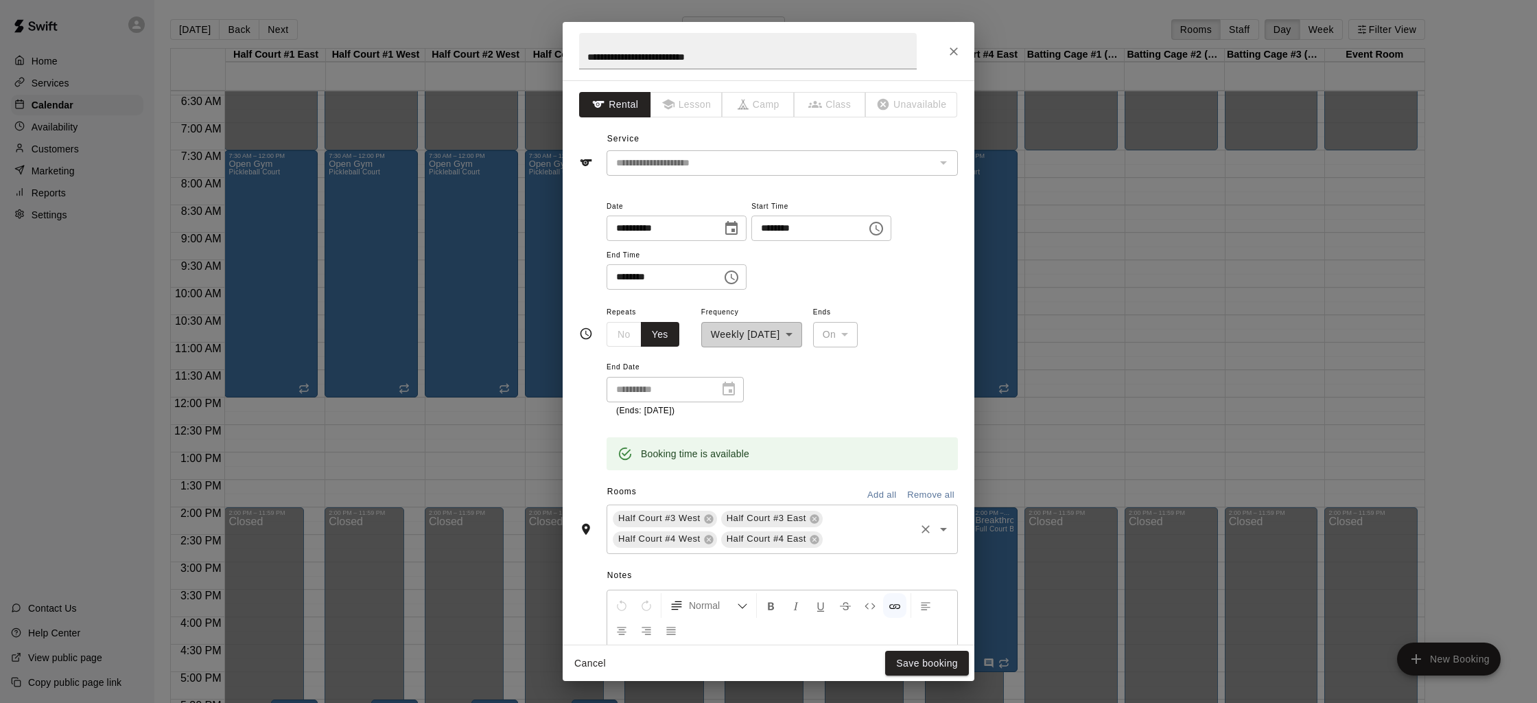
click at [930, 535] on icon "Clear" at bounding box center [926, 529] width 14 height 14
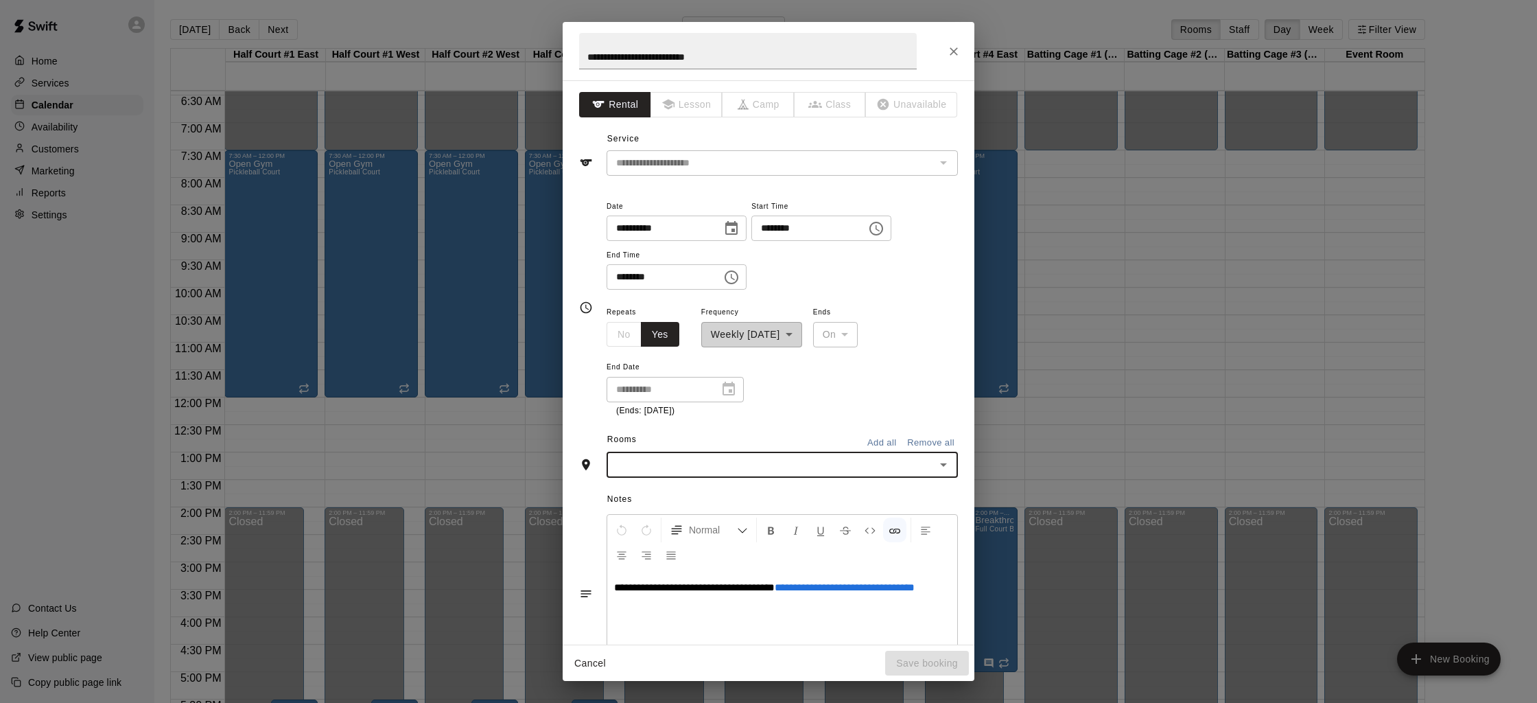
click at [804, 471] on input "text" at bounding box center [771, 464] width 320 height 17
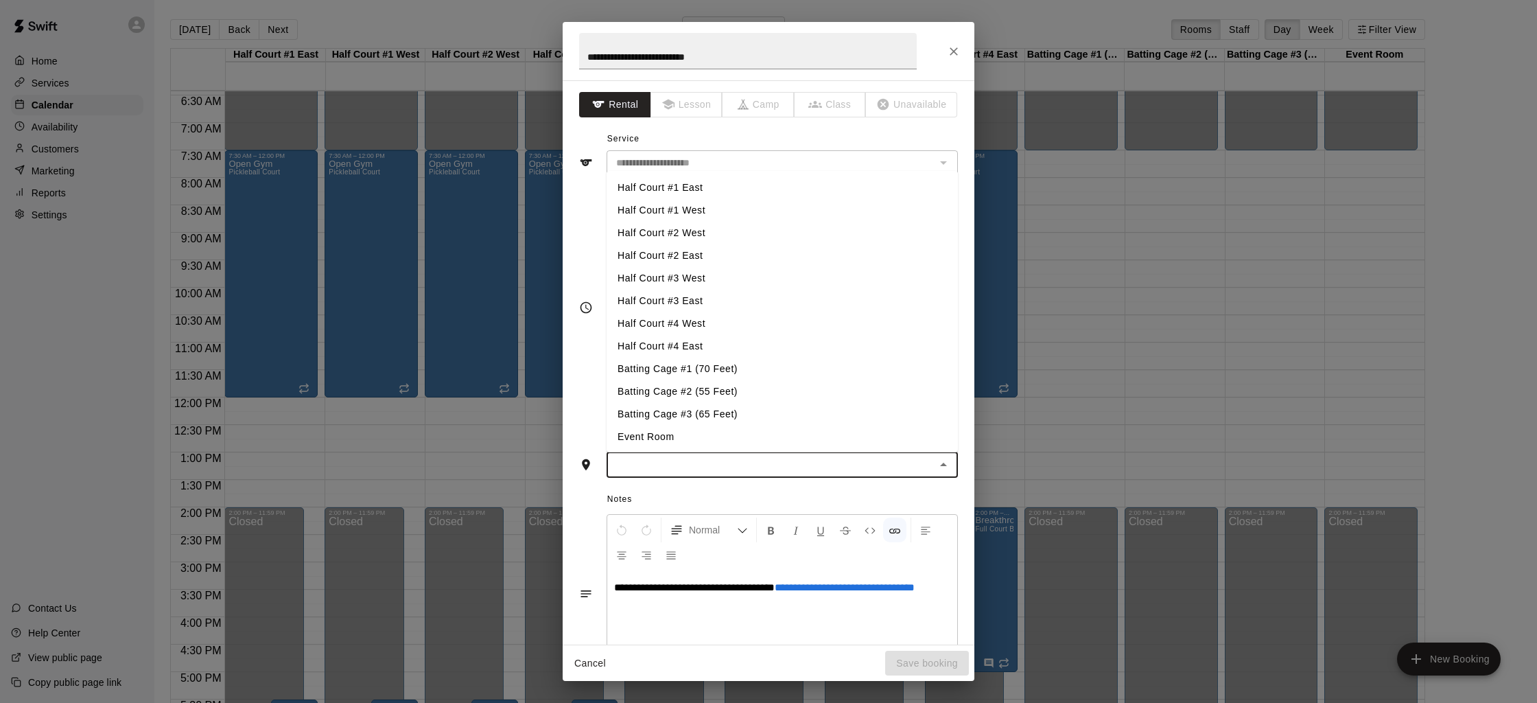
click at [692, 176] on li "Half Court #1 East" at bounding box center [782, 187] width 351 height 23
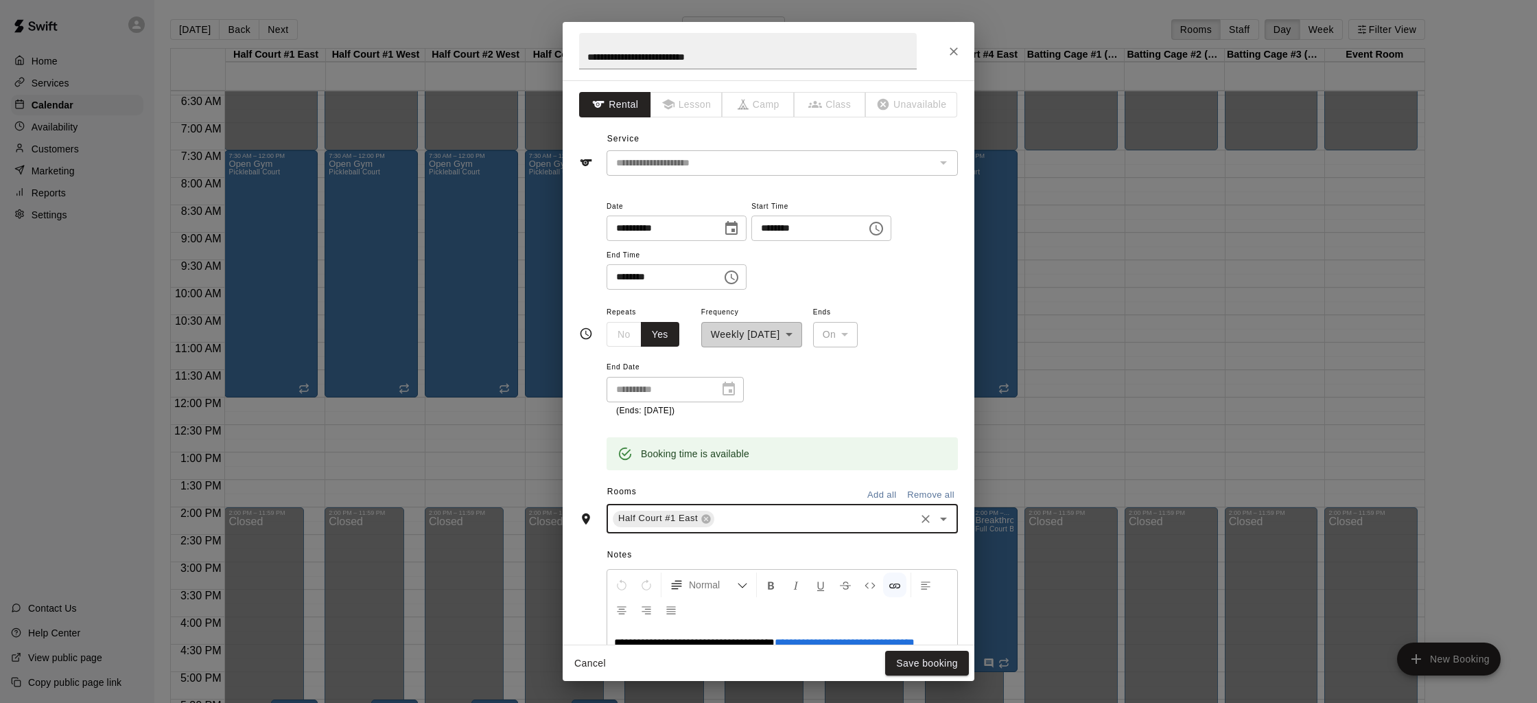
click at [766, 526] on input "text" at bounding box center [814, 518] width 197 height 17
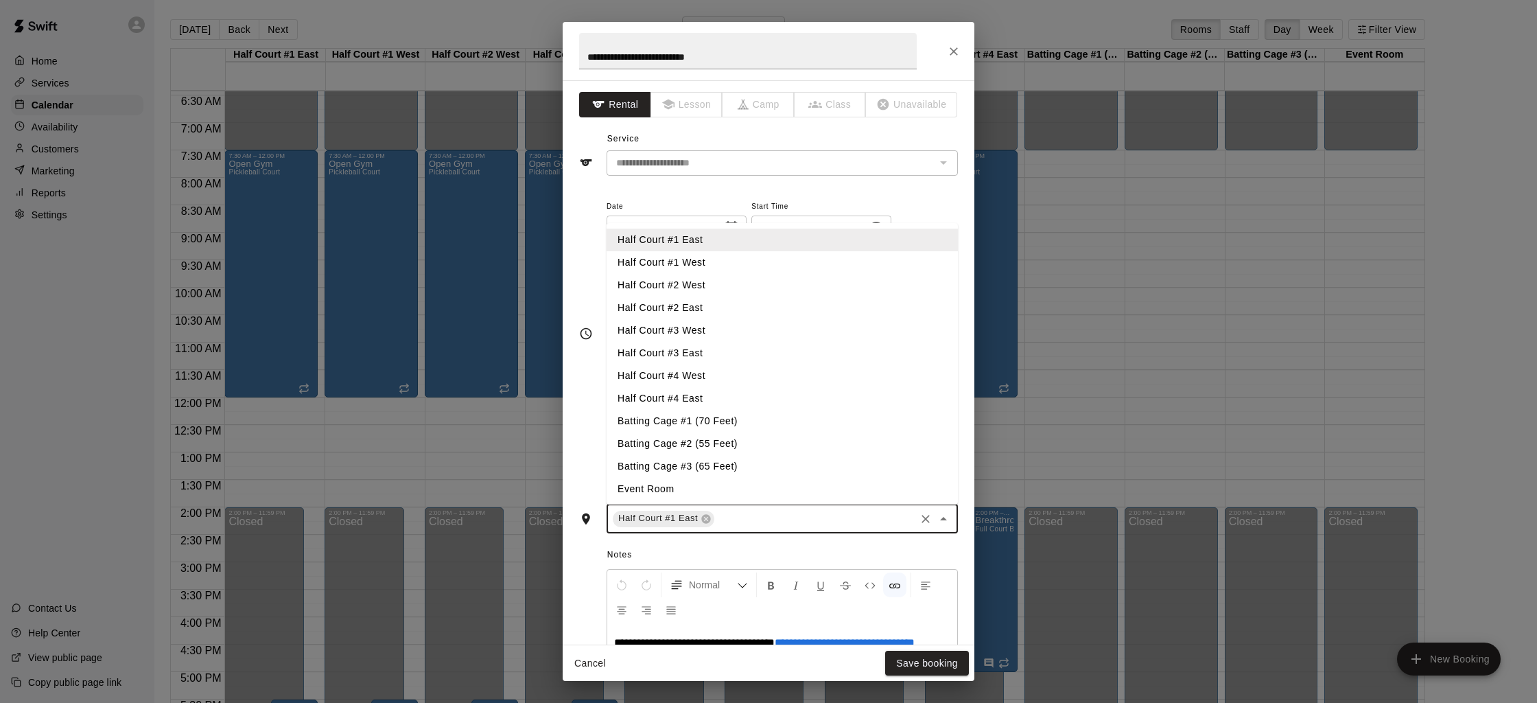
click at [705, 266] on li "Half Court #1 West" at bounding box center [782, 262] width 351 height 23
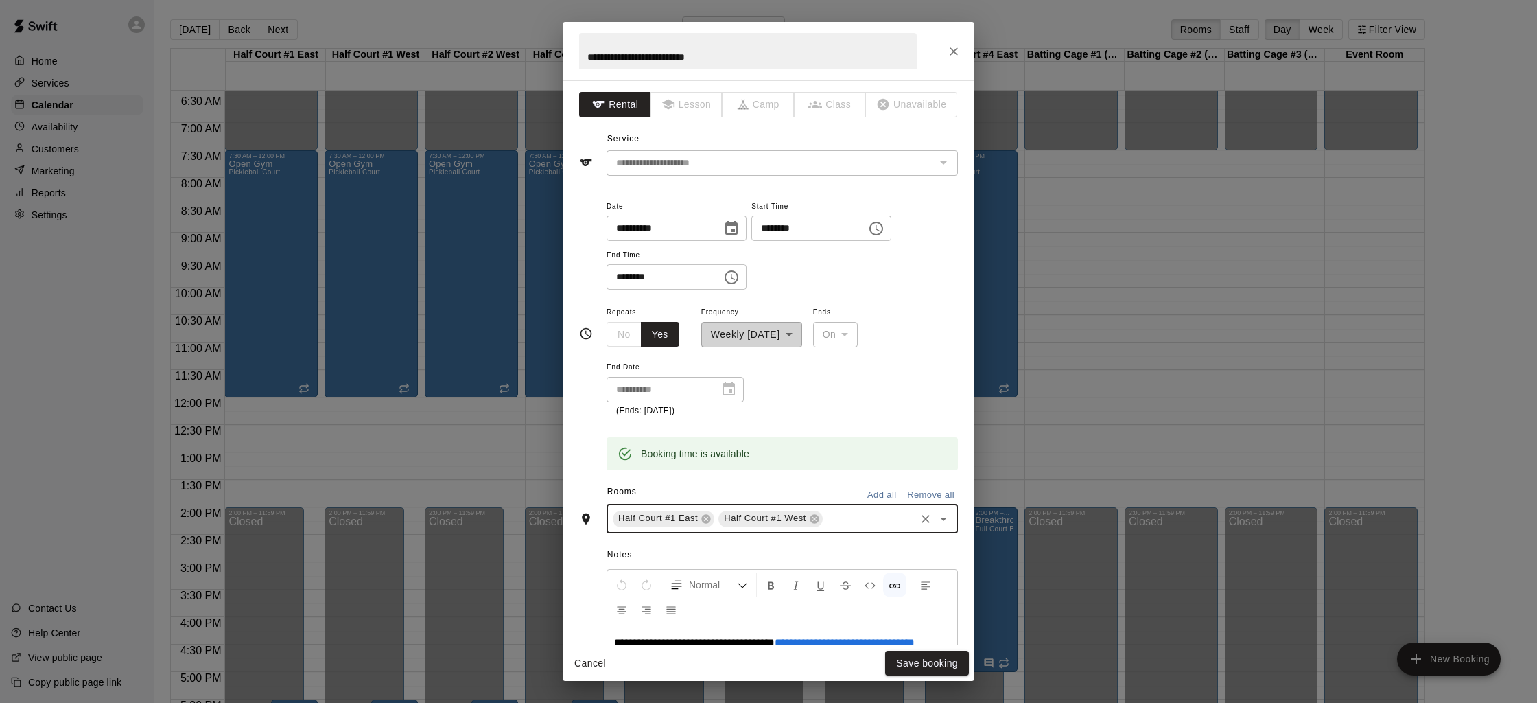
click at [832, 530] on div "Half Court #1 East Half Court #1 West ​" at bounding box center [782, 518] width 351 height 29
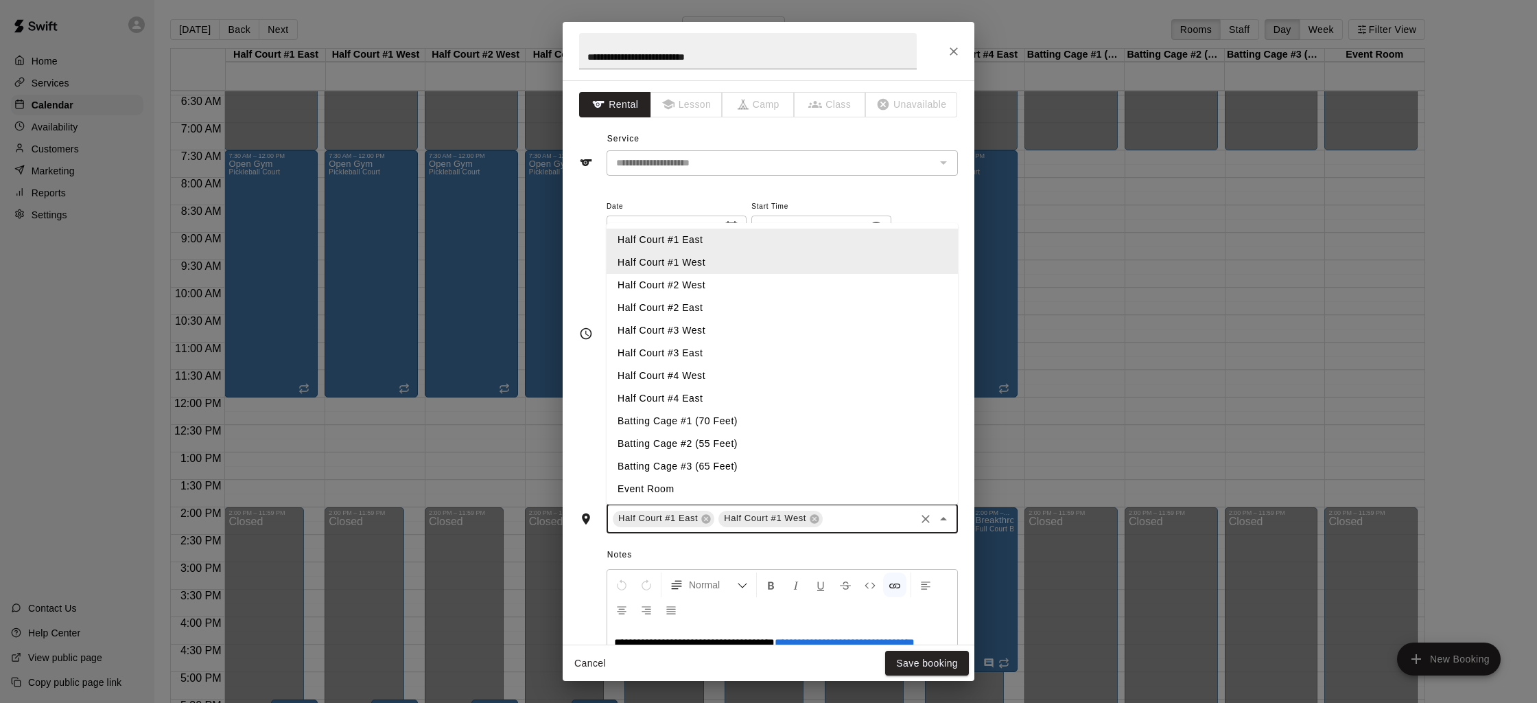
click at [692, 293] on li "Half Court #2 West" at bounding box center [782, 285] width 351 height 23
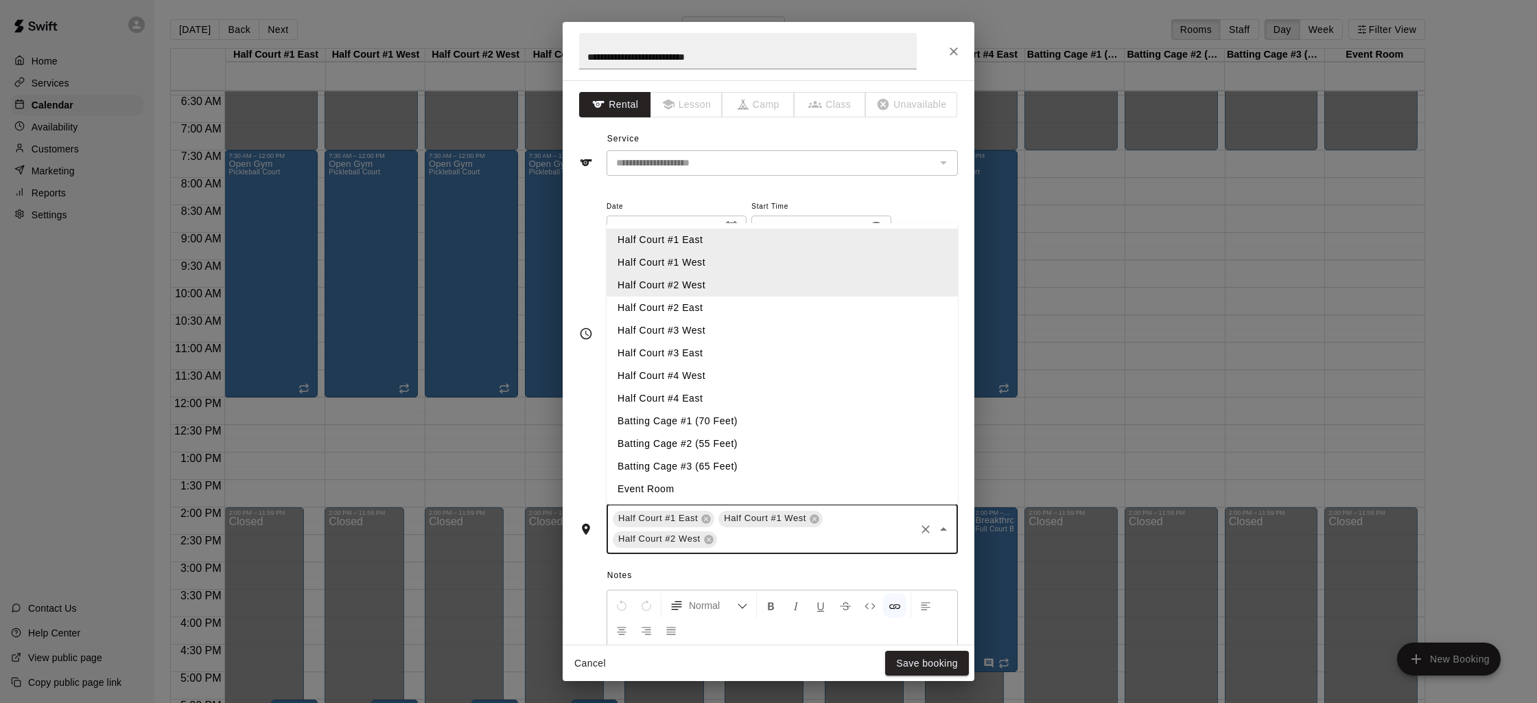
drag, startPoint x: 748, startPoint y: 539, endPoint x: 686, endPoint y: 399, distance: 153.6
click at [746, 538] on input "text" at bounding box center [816, 538] width 194 height 17
click at [683, 309] on li "Half Court #2 East" at bounding box center [782, 307] width 351 height 23
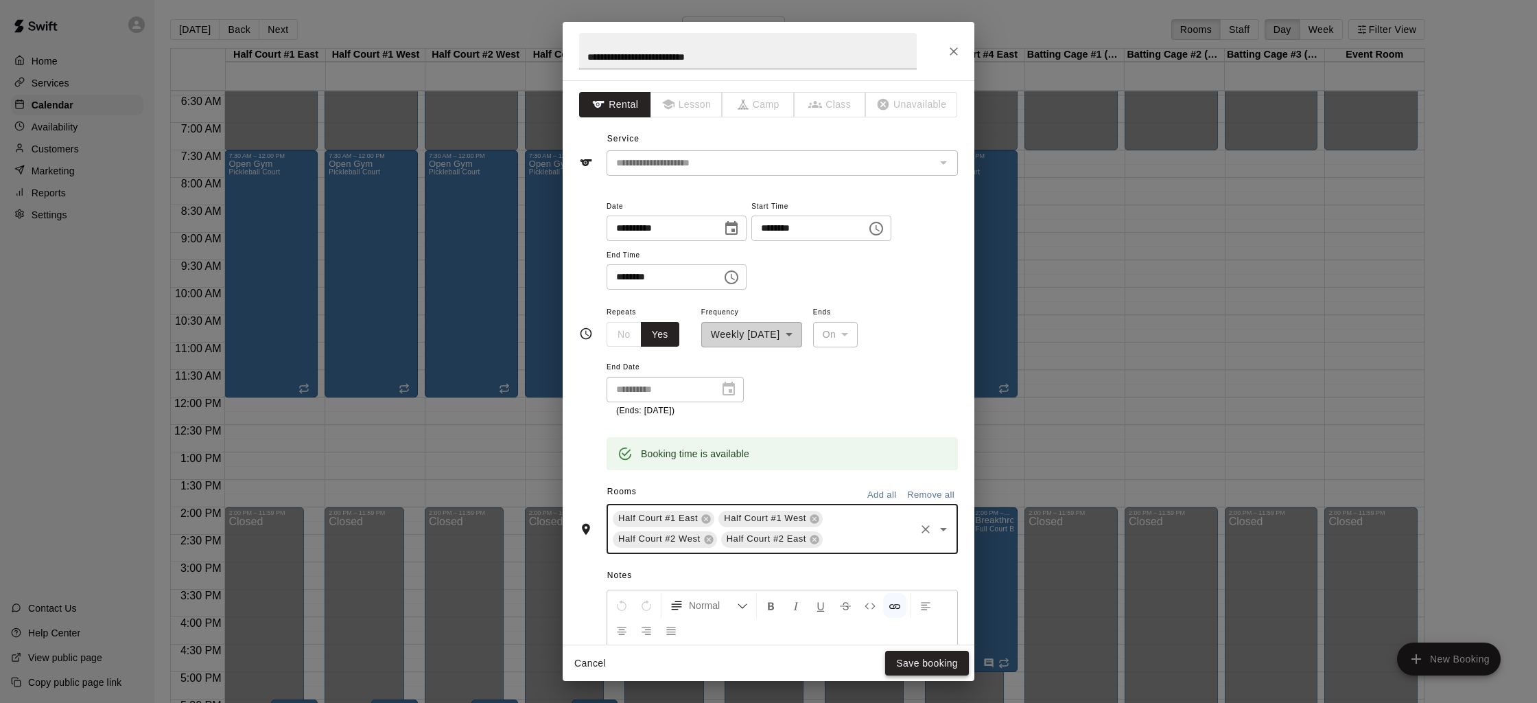
click at [936, 665] on button "Save booking" at bounding box center [927, 663] width 84 height 25
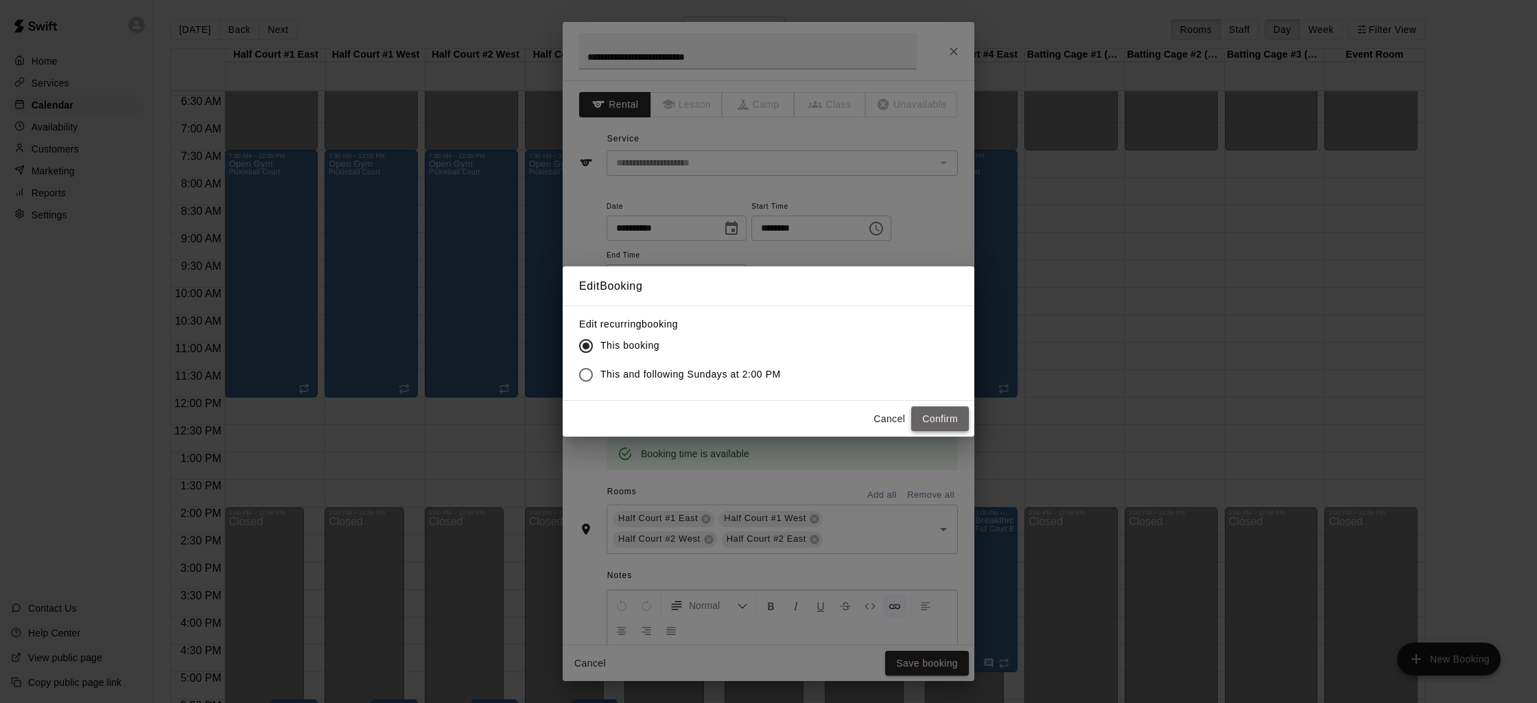
click at [957, 419] on button "Confirm" at bounding box center [940, 418] width 58 height 25
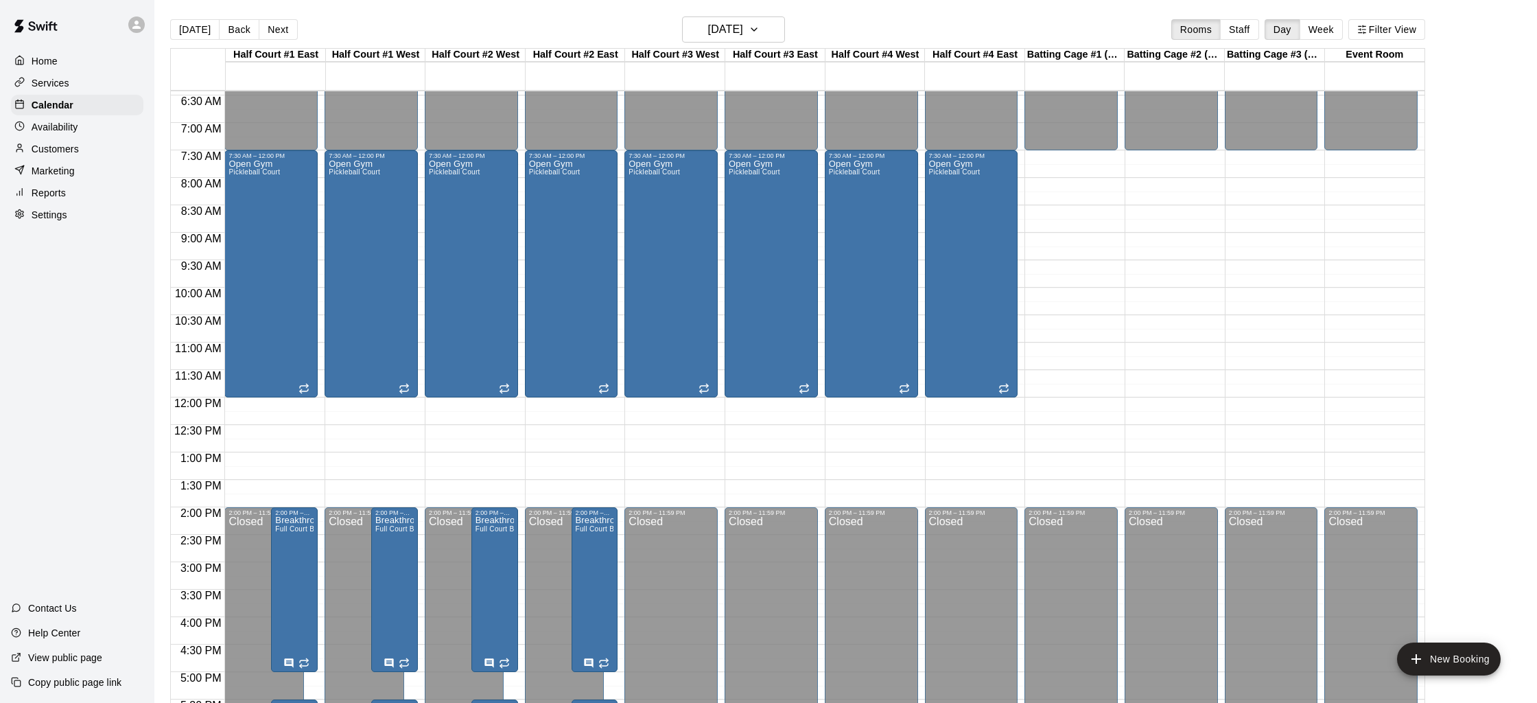
click at [642, 493] on div "12:00 AM – 7:30 AM Closed 7:30 AM – 12:00 PM Open Gym Pickleball Court 2:00 PM …" at bounding box center [670, 398] width 93 height 1318
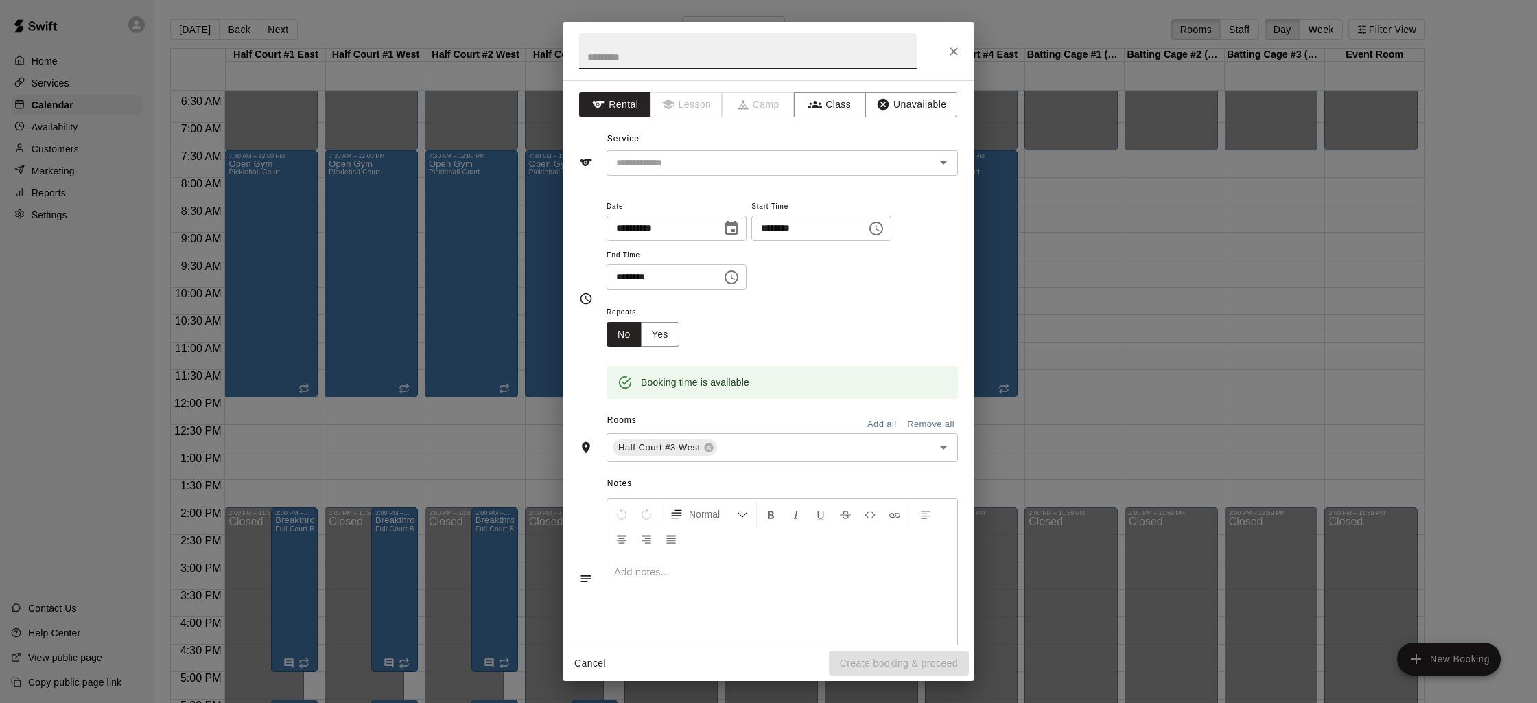
click at [781, 229] on input "********" at bounding box center [804, 227] width 106 height 25
type input "********"
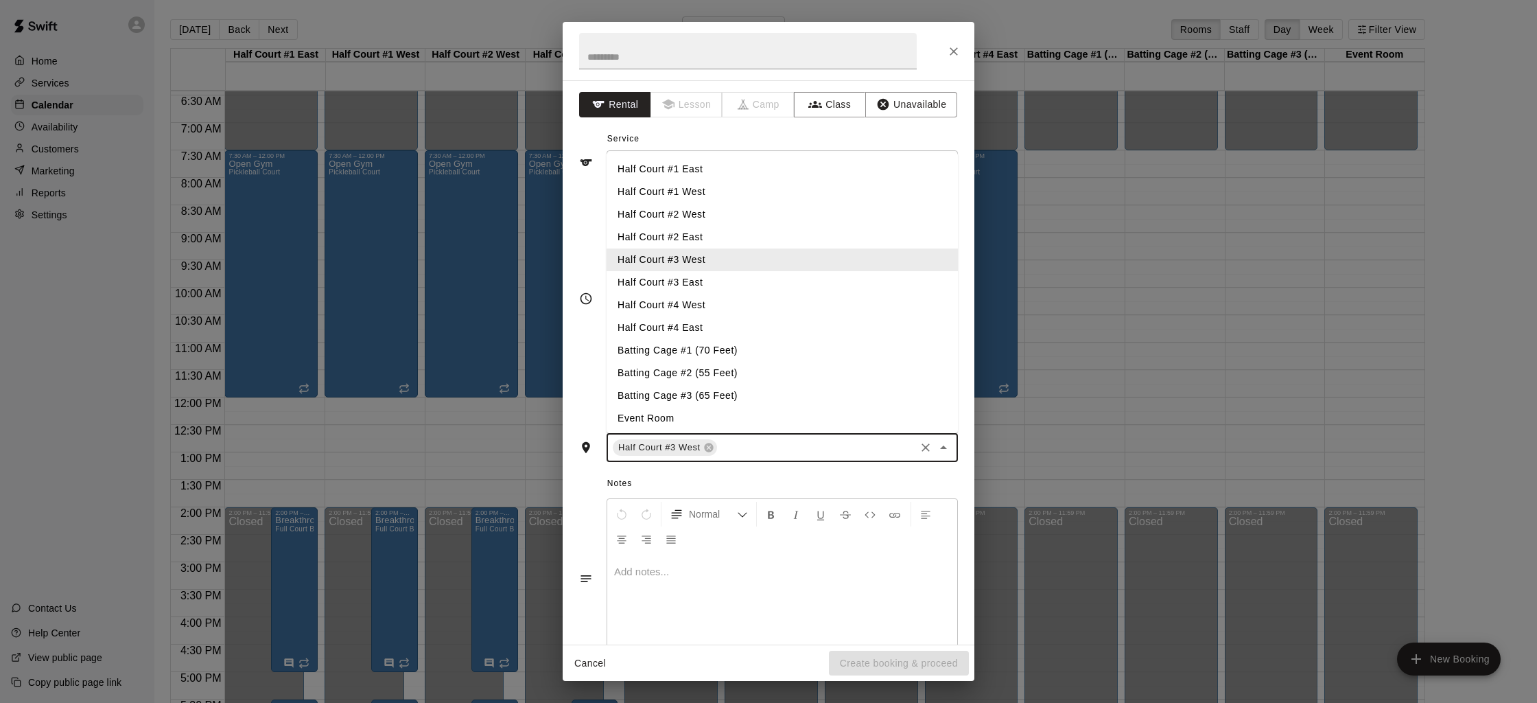
click at [753, 449] on input "text" at bounding box center [816, 447] width 194 height 17
click at [722, 288] on li "Half Court #3 East" at bounding box center [782, 282] width 351 height 23
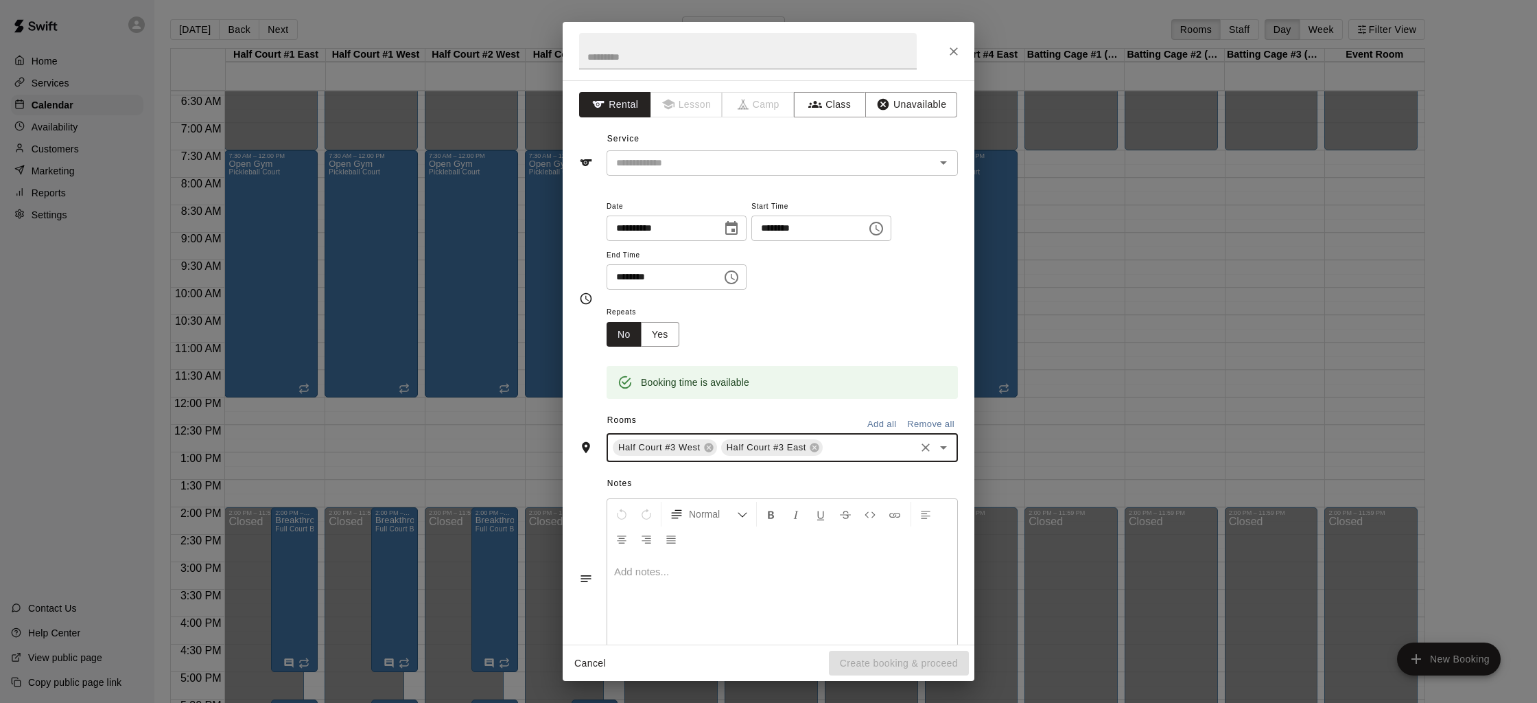
drag, startPoint x: 842, startPoint y: 448, endPoint x: 828, endPoint y: 436, distance: 18.0
click at [841, 447] on input "text" at bounding box center [869, 447] width 89 height 17
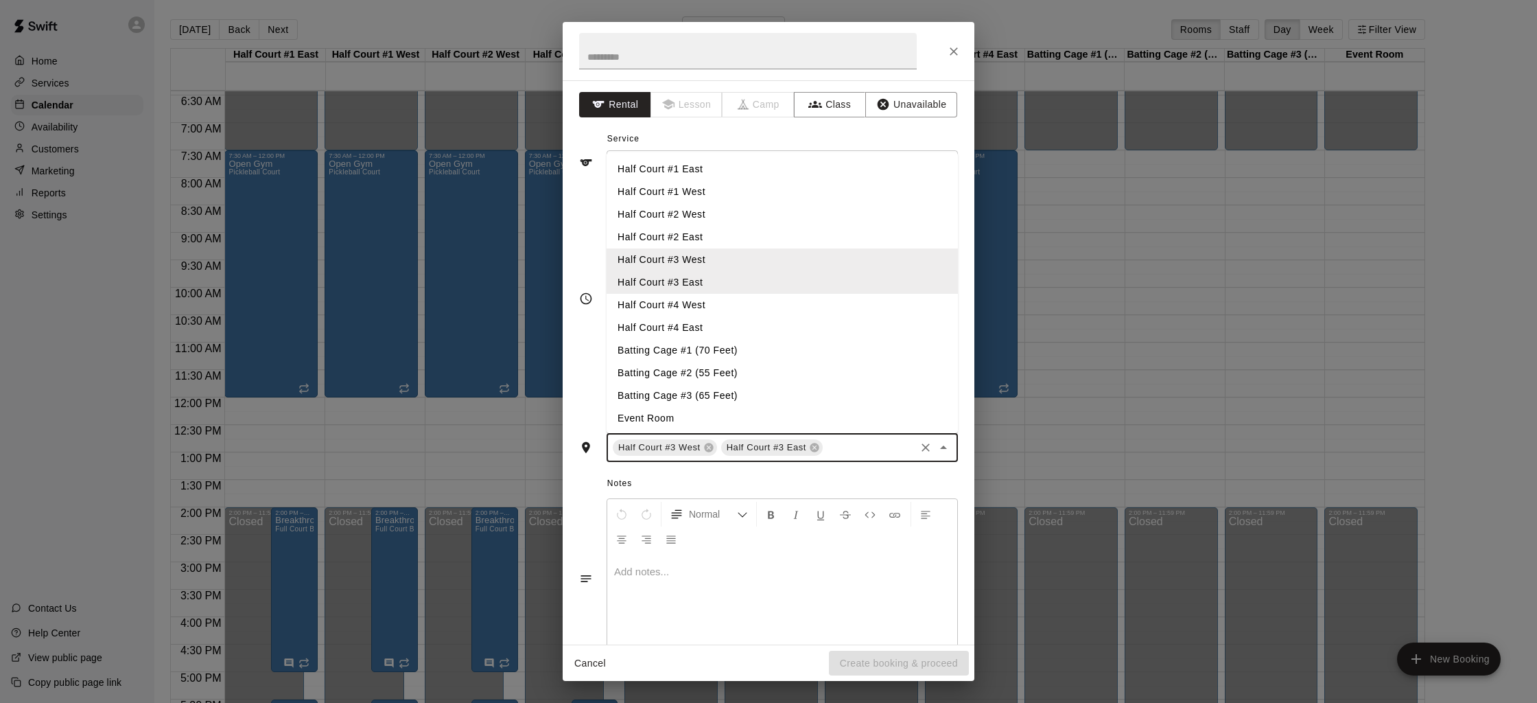
click at [697, 300] on li "Half Court #4 West" at bounding box center [782, 305] width 351 height 23
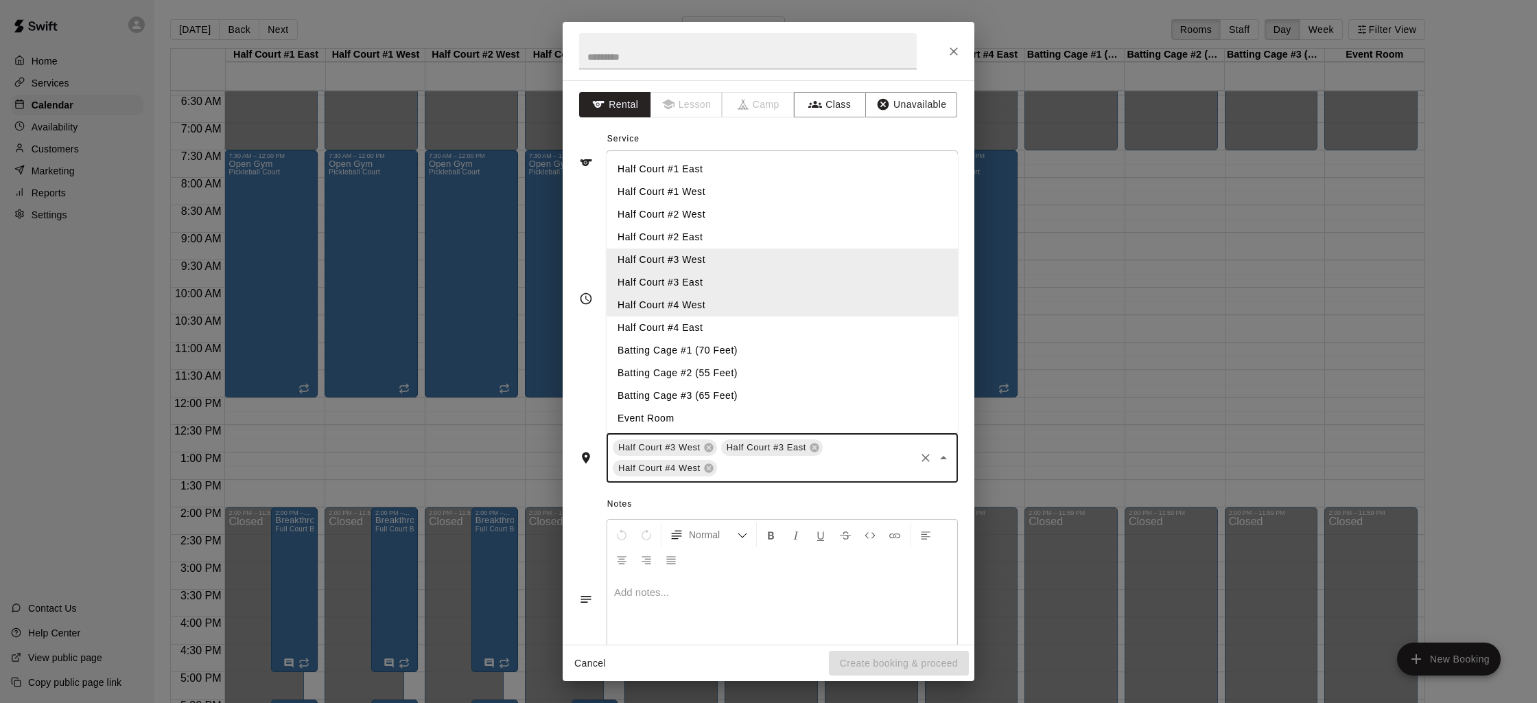
drag, startPoint x: 742, startPoint y: 460, endPoint x: 701, endPoint y: 395, distance: 77.1
click at [742, 460] on input "text" at bounding box center [816, 468] width 194 height 17
click at [679, 317] on li "Half Court #4 East" at bounding box center [782, 327] width 351 height 23
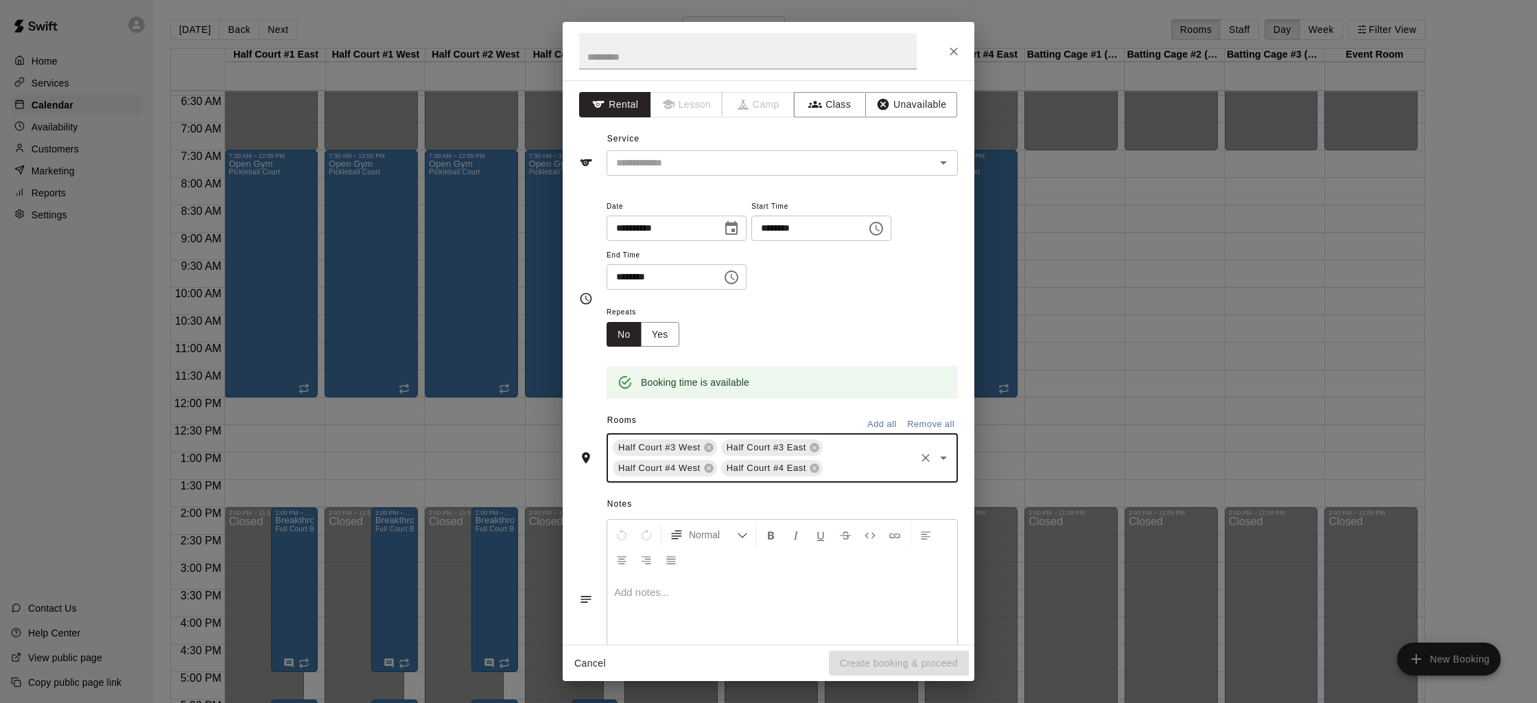
click at [705, 586] on p at bounding box center [782, 592] width 336 height 14
click at [804, 611] on div "**********" at bounding box center [782, 626] width 350 height 103
click at [694, 152] on div "​" at bounding box center [782, 162] width 351 height 25
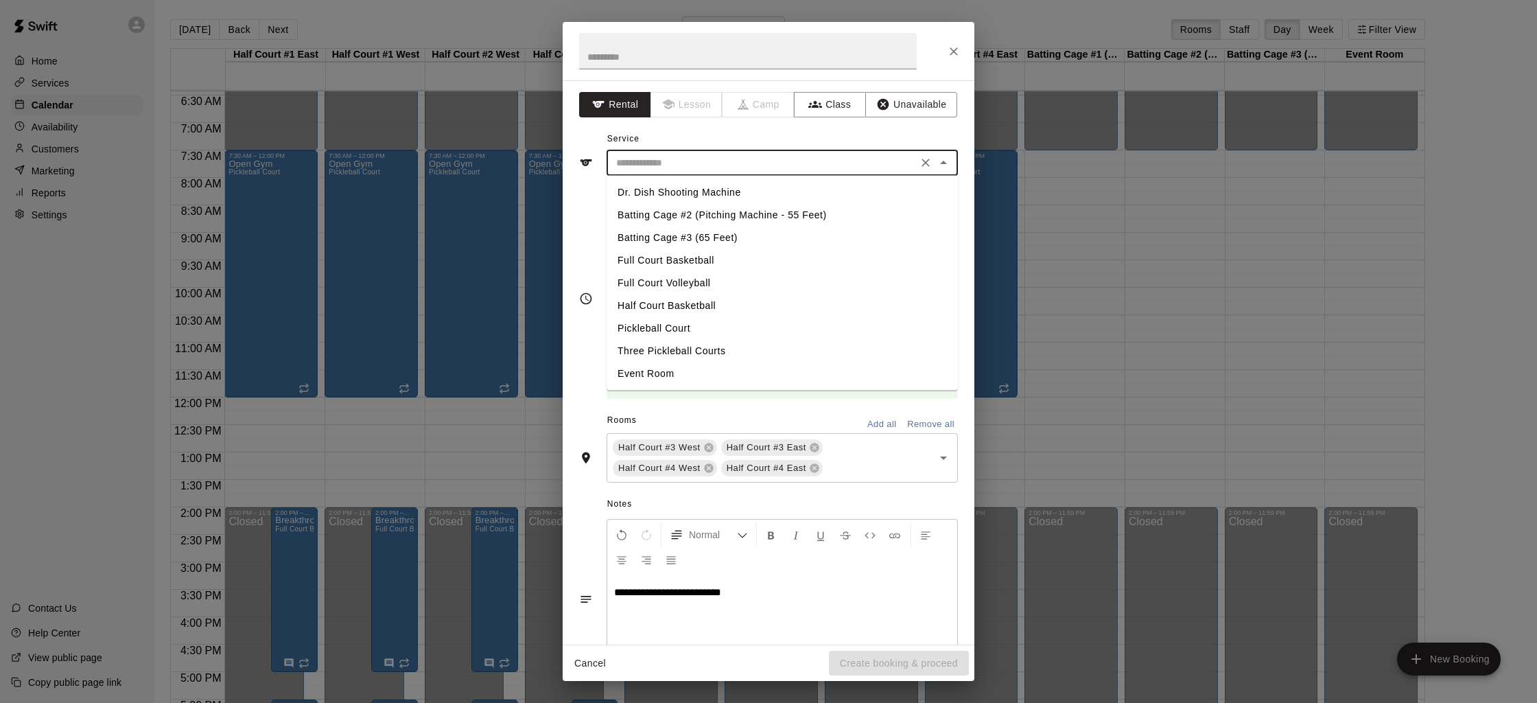
click at [686, 277] on li "Full Court Volleyball" at bounding box center [782, 283] width 351 height 23
type input "**********"
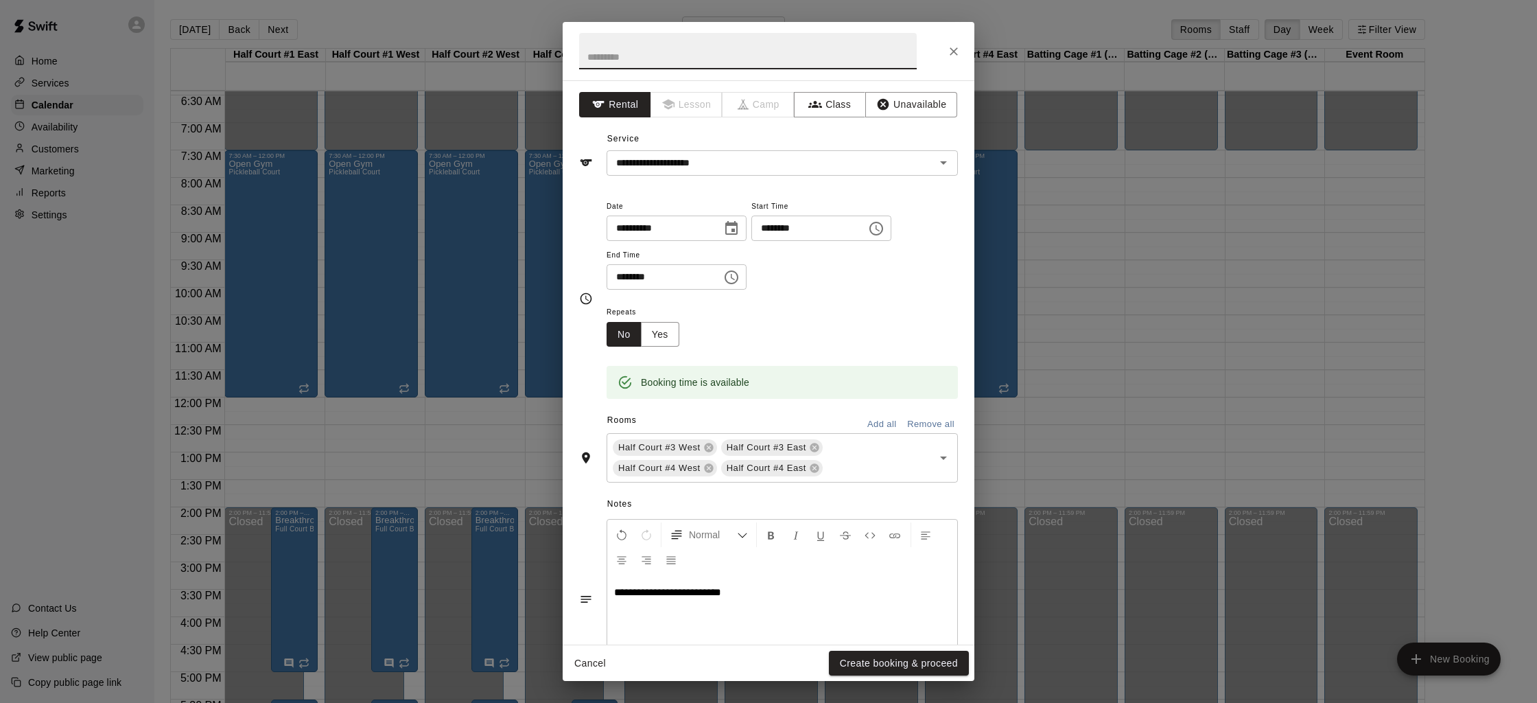
click at [652, 47] on input "text" at bounding box center [748, 51] width 338 height 36
type input "**********"
click at [871, 660] on button "Create booking & proceed" at bounding box center [899, 663] width 140 height 25
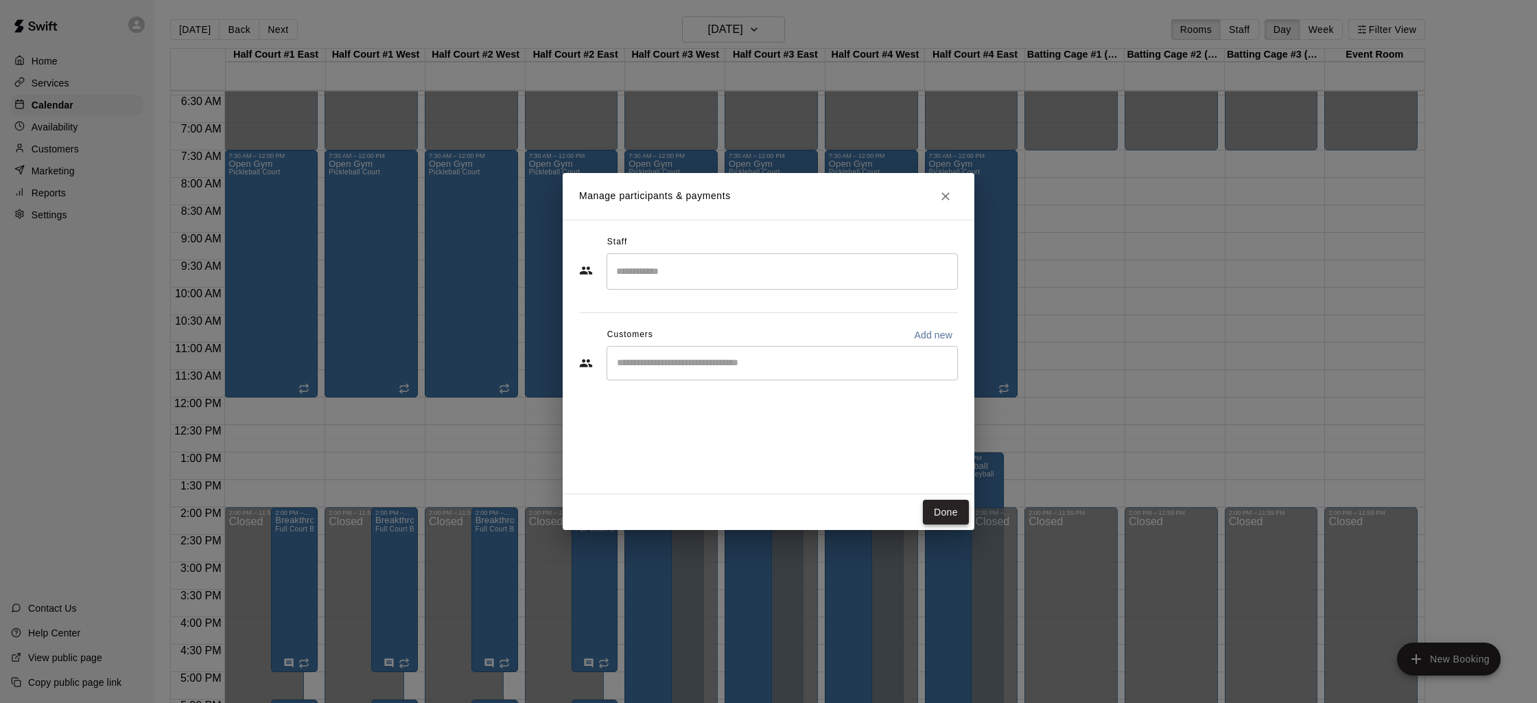
click at [964, 515] on button "Done" at bounding box center [946, 512] width 46 height 25
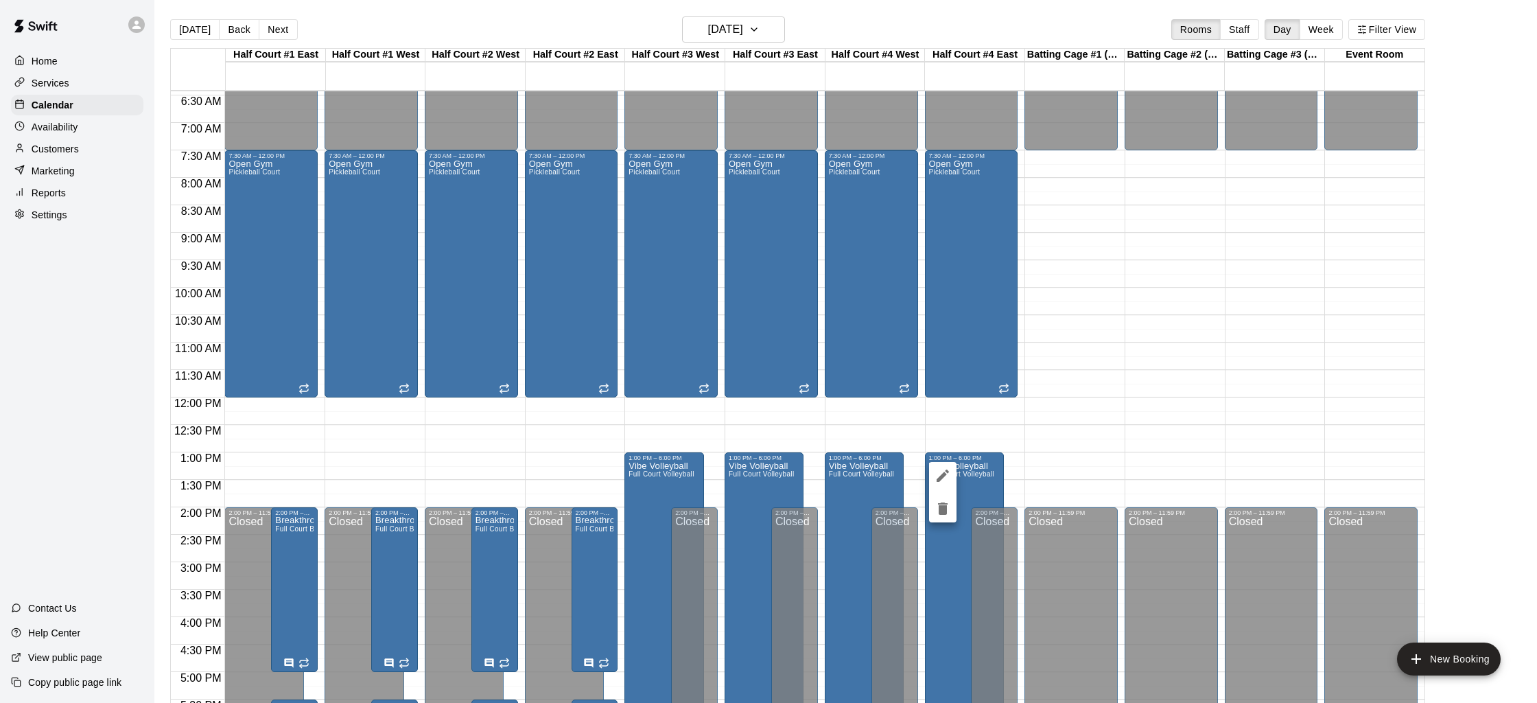
click at [788, 436] on div at bounding box center [768, 351] width 1537 height 703
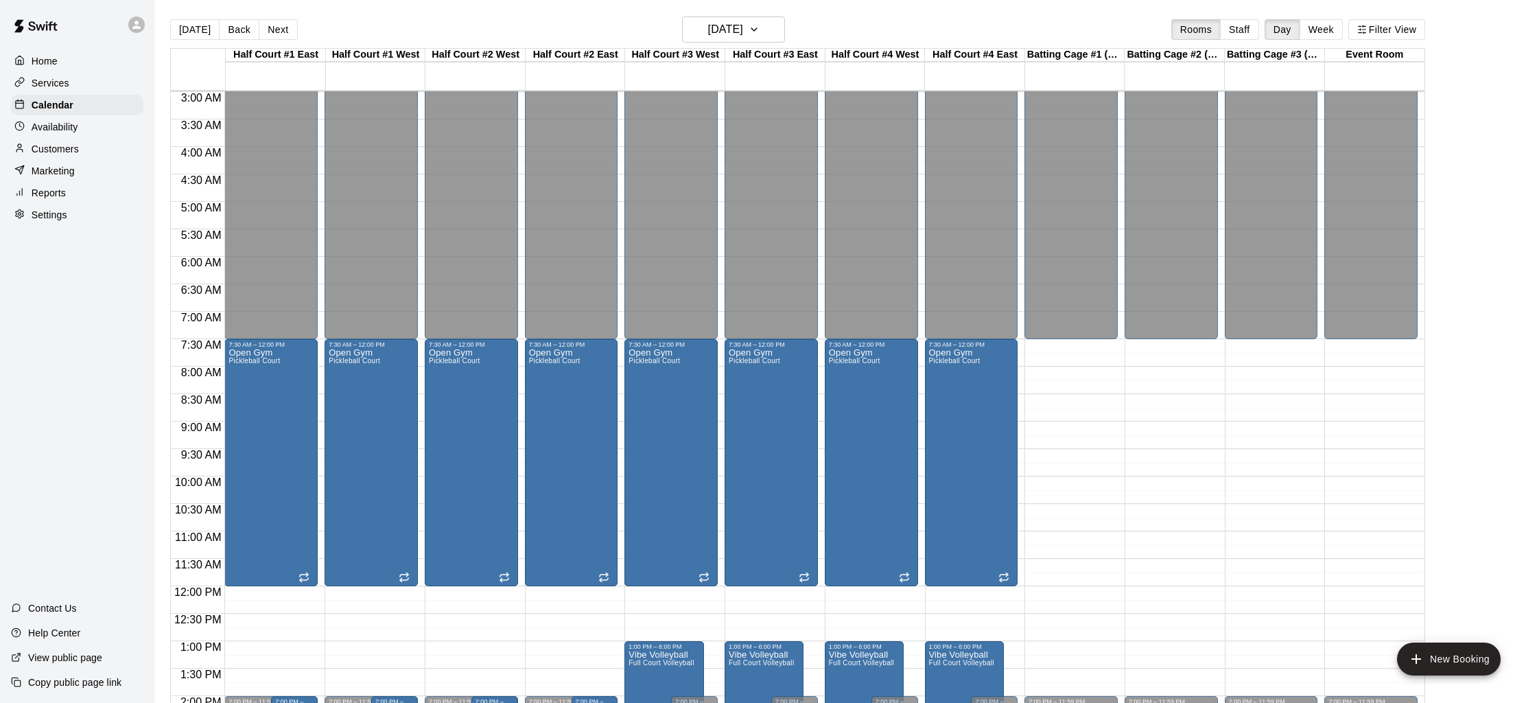
scroll to position [0, 0]
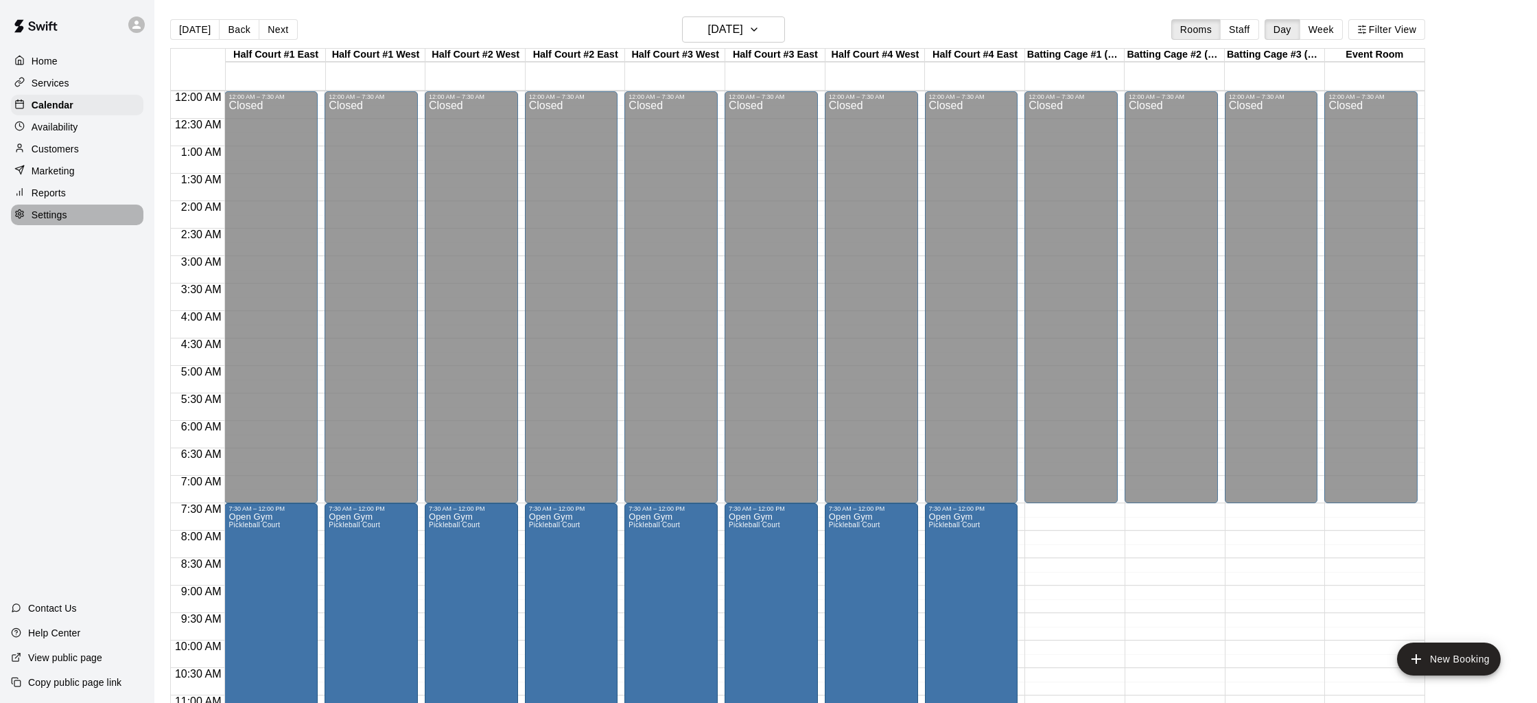
click at [57, 218] on p "Settings" at bounding box center [50, 215] width 36 height 14
select select "**"
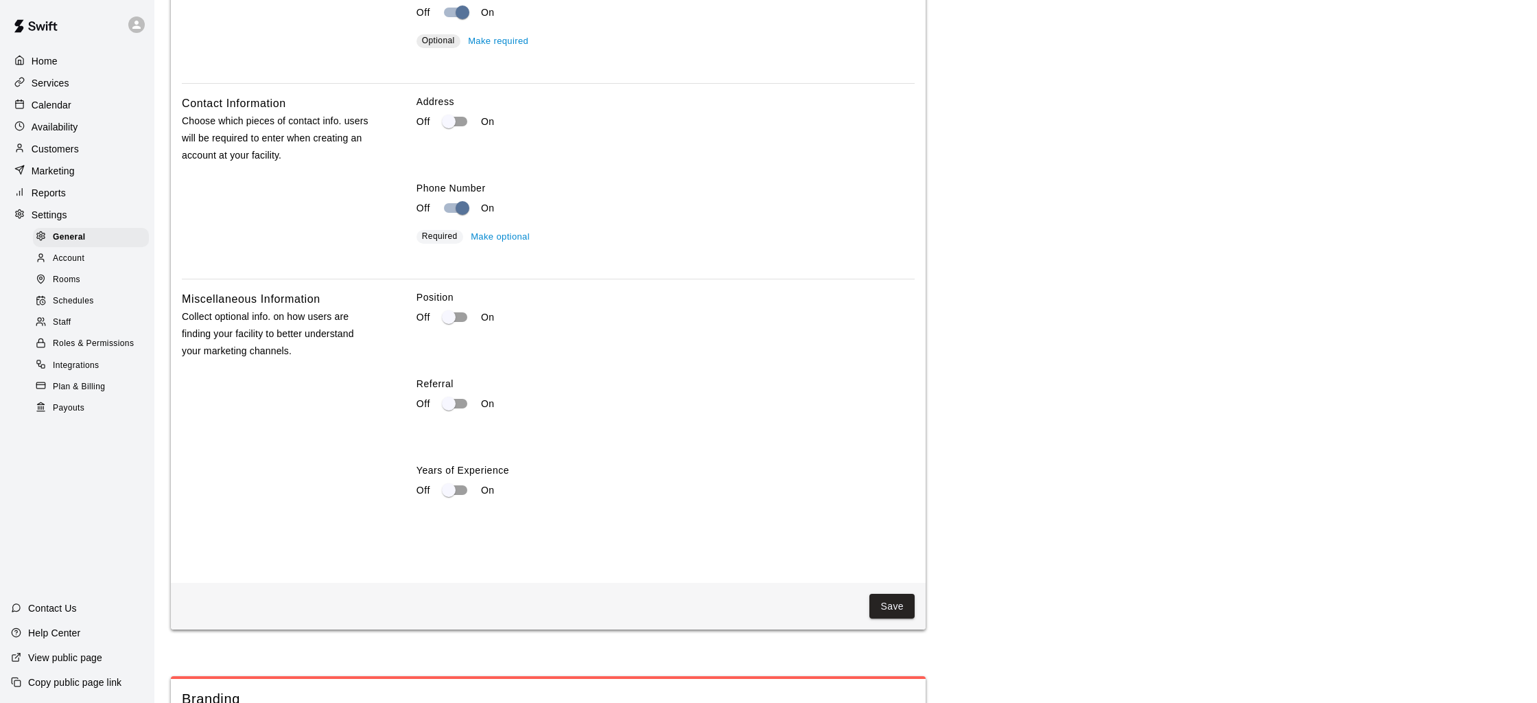
scroll to position [2372, 0]
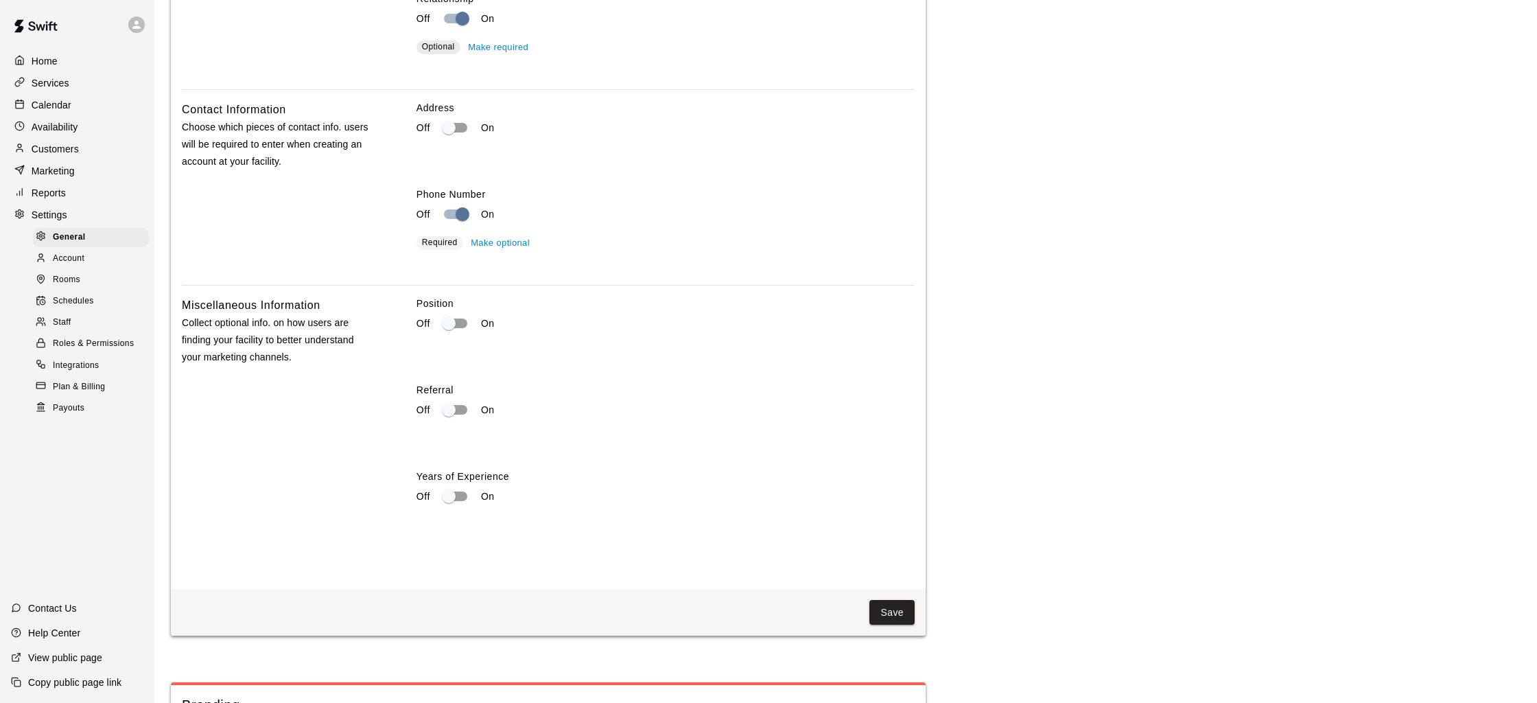
click at [82, 307] on span "Schedules" at bounding box center [73, 301] width 41 height 14
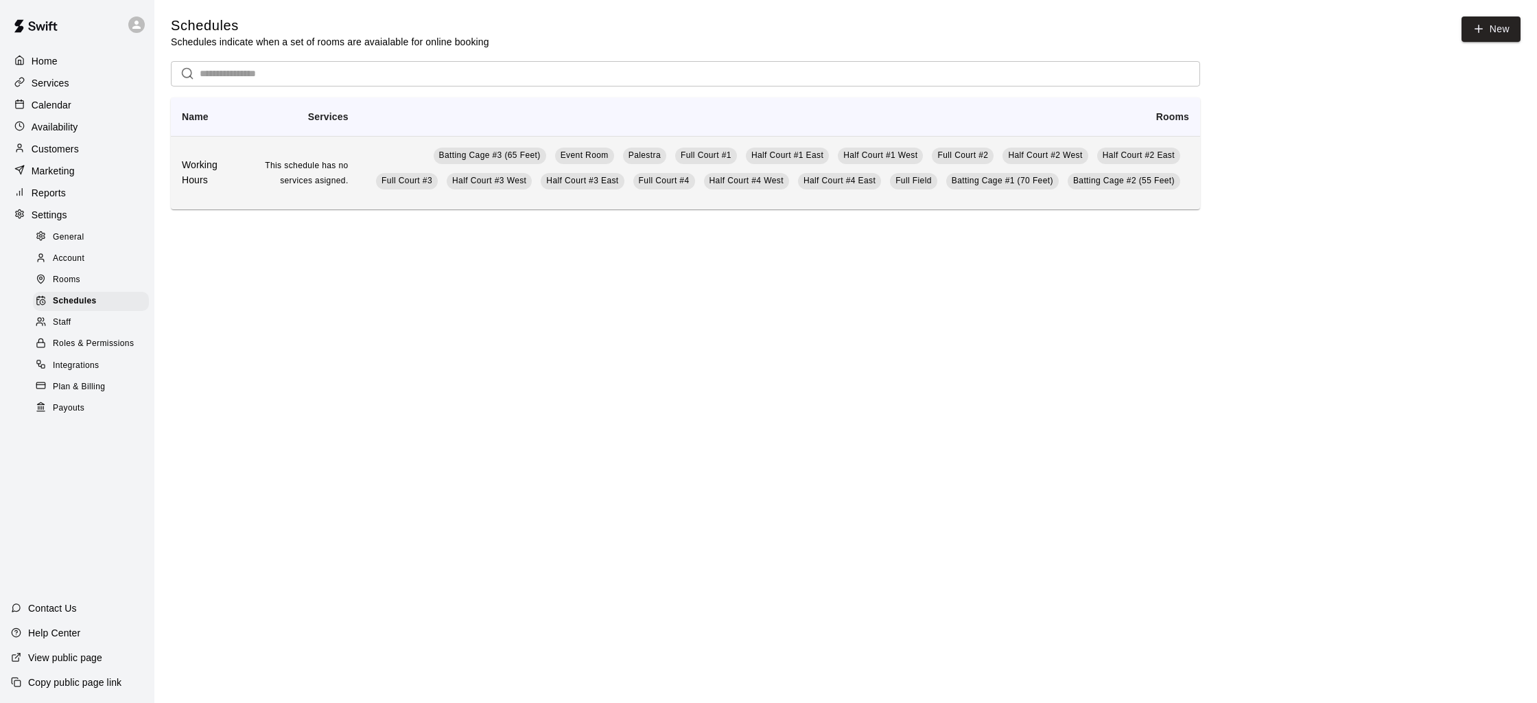
click at [331, 208] on td "This schedule has no services asigned." at bounding box center [300, 172] width 117 height 73
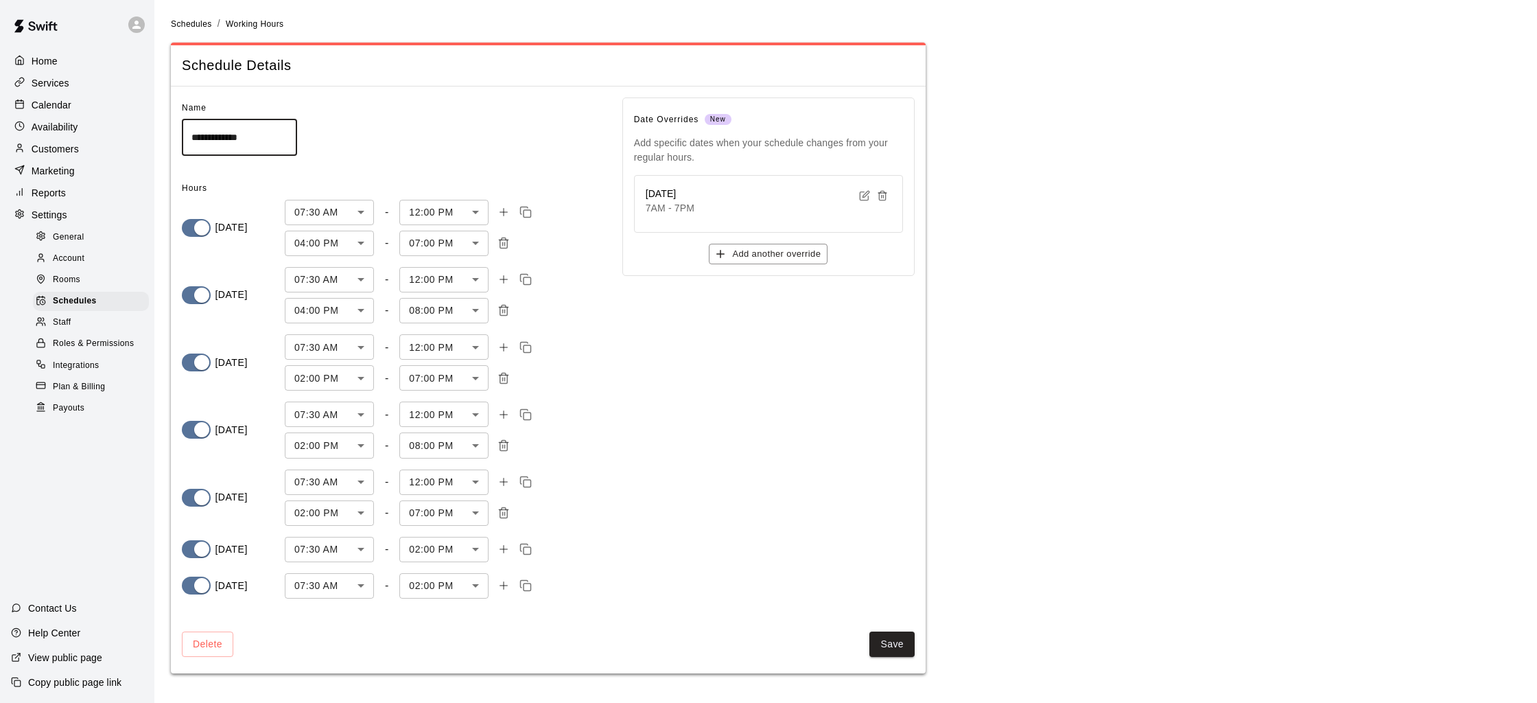
click at [410, 581] on body "**********" at bounding box center [768, 345] width 1537 height 690
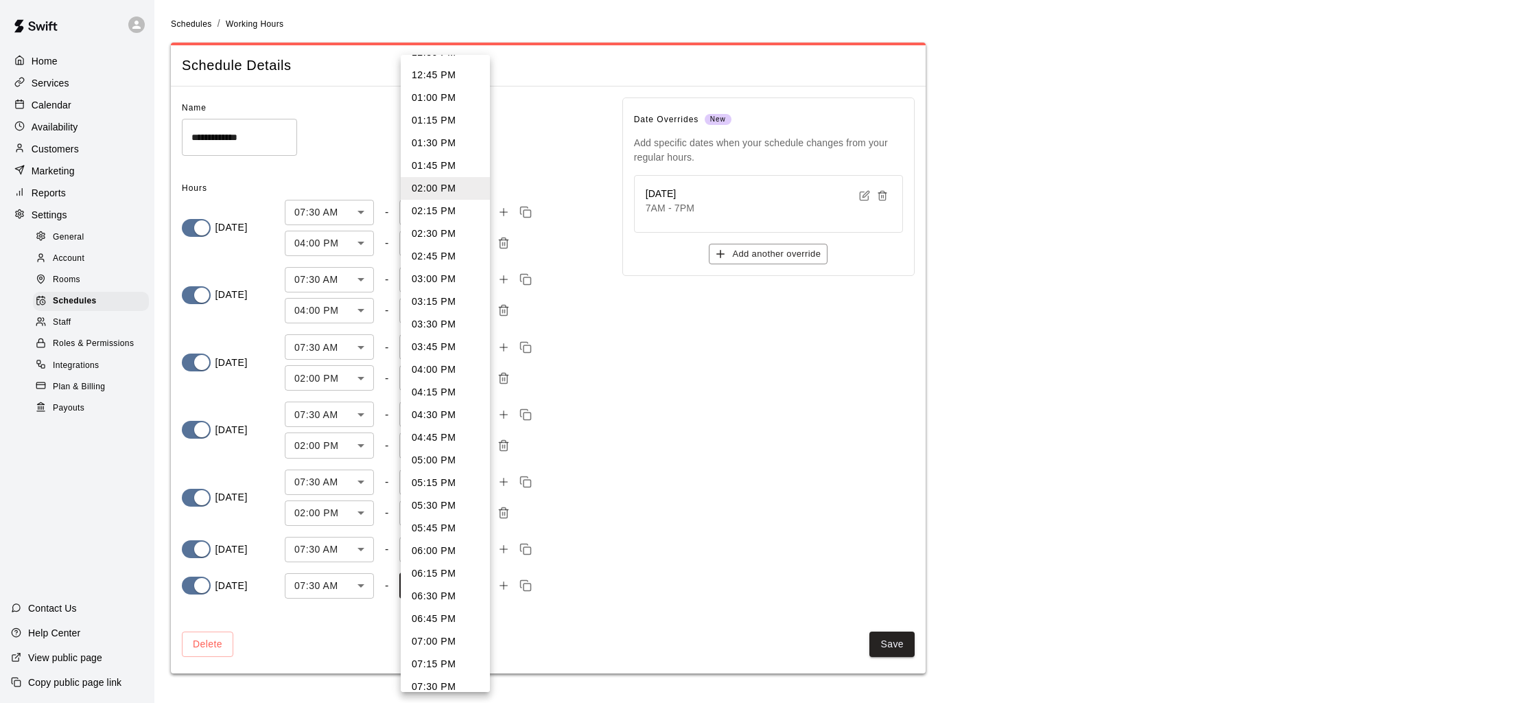
scroll to position [452, 0]
click at [432, 646] on li "07:00 PM" at bounding box center [445, 638] width 89 height 23
type input "****"
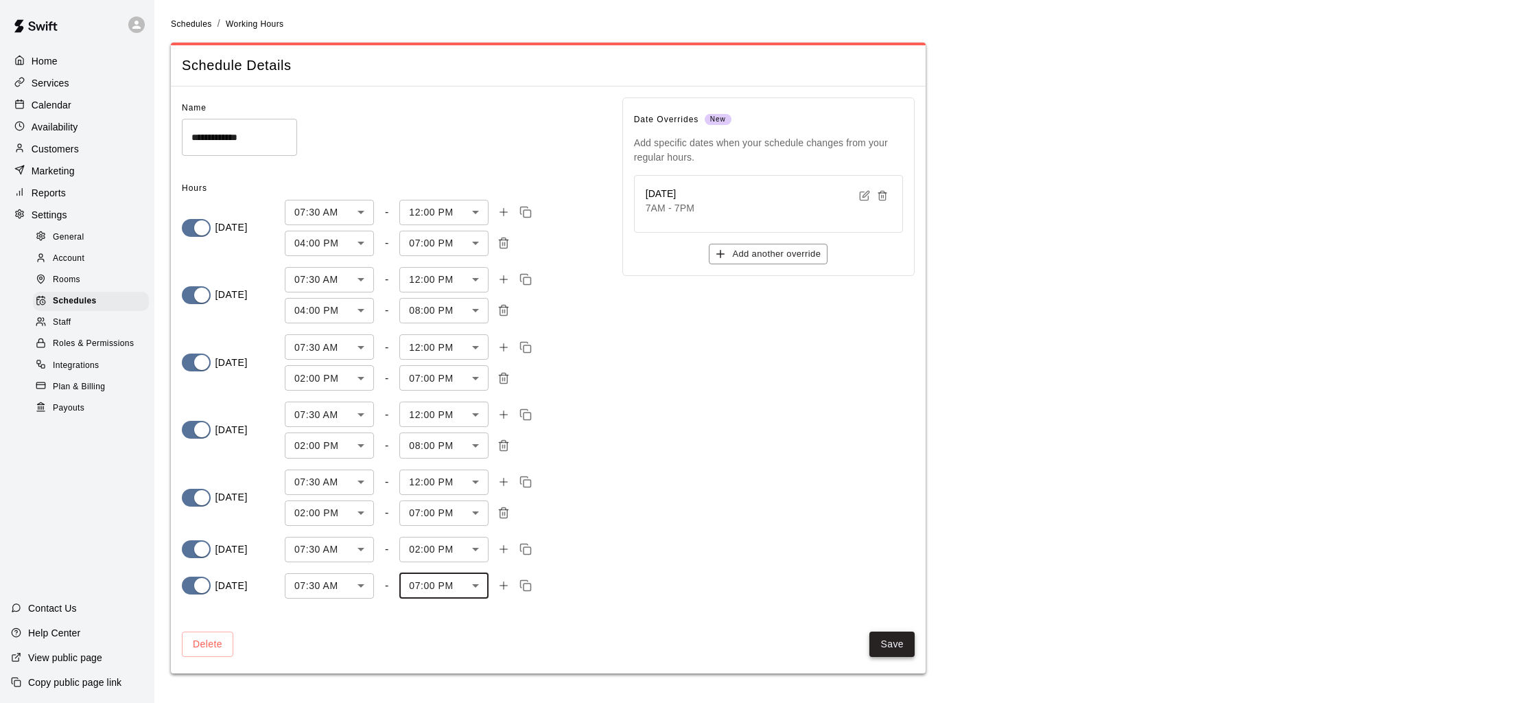
click at [881, 646] on button "Save" at bounding box center [891, 643] width 45 height 25
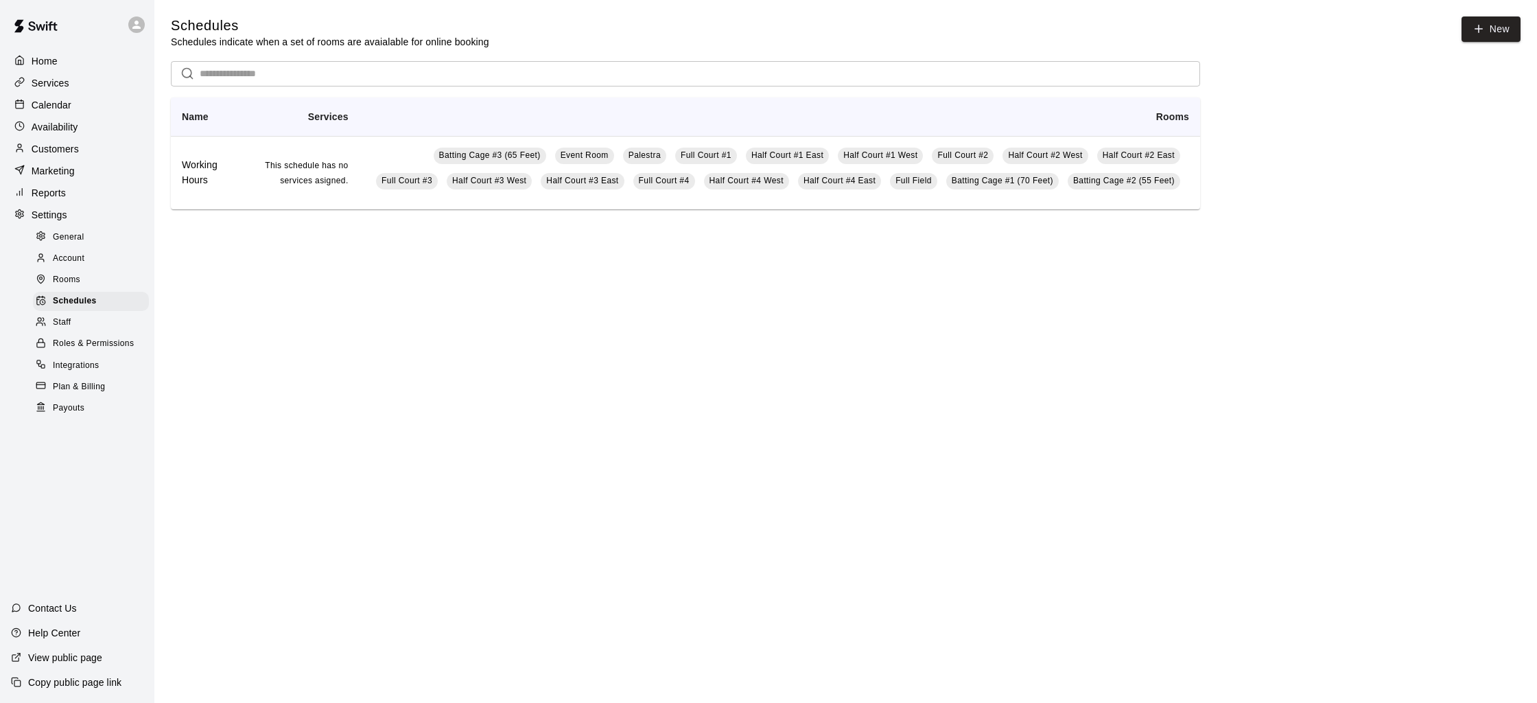
click at [73, 106] on div "Calendar" at bounding box center [77, 105] width 132 height 21
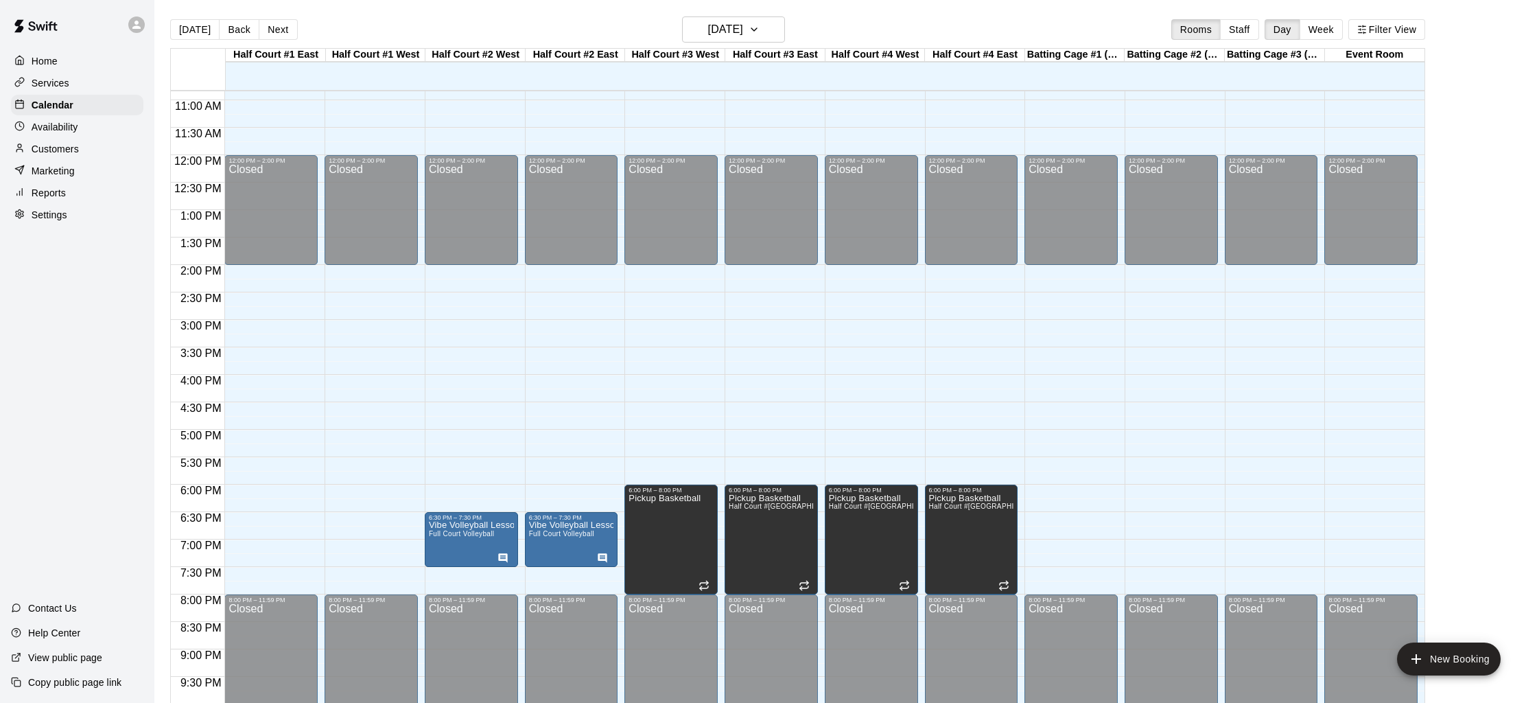
scroll to position [424, 0]
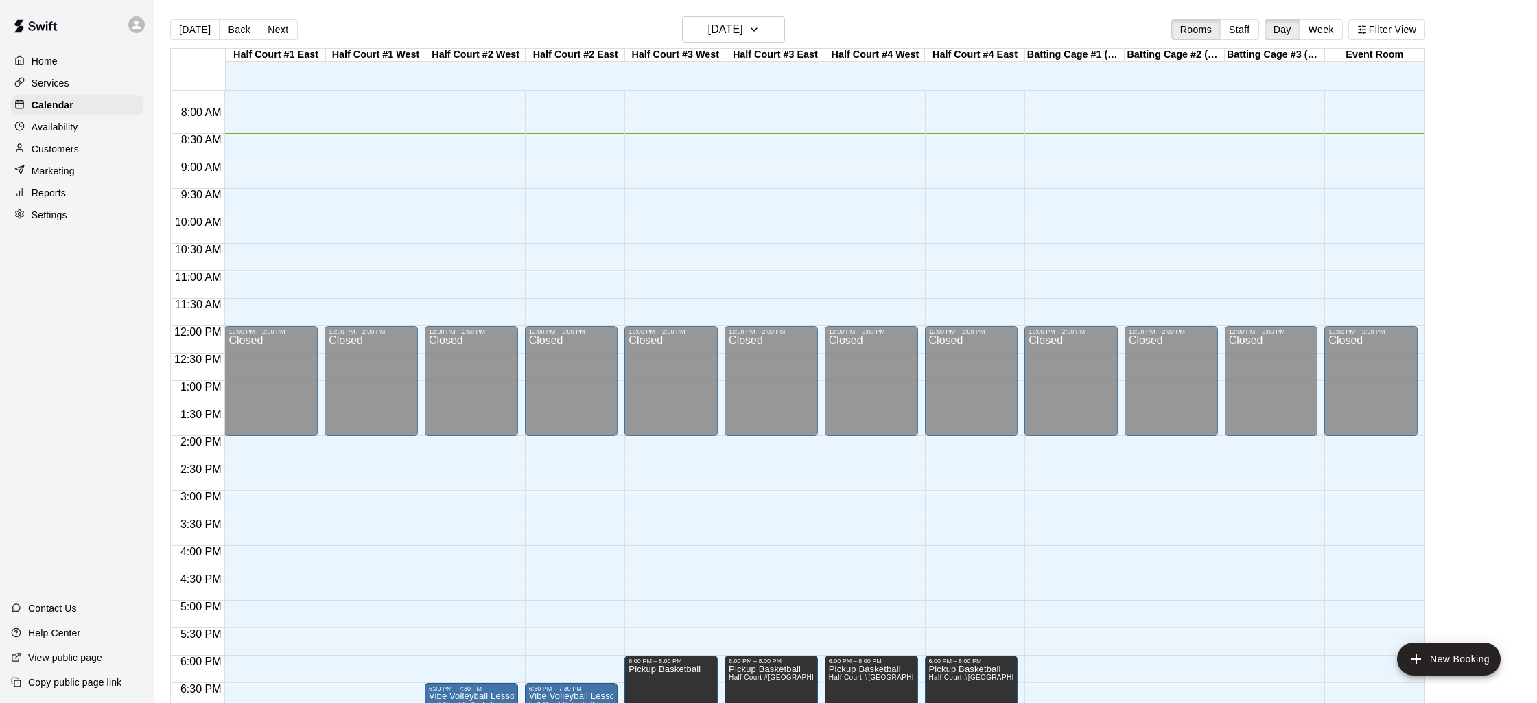
click at [753, 7] on main "[DATE] Back [DATE][DATE] Rooms Staff Day Week Filter View Half Court #1 [GEOGRA…" at bounding box center [845, 362] width 1383 height 725
click at [743, 29] on h6 "[DATE]" at bounding box center [725, 29] width 35 height 19
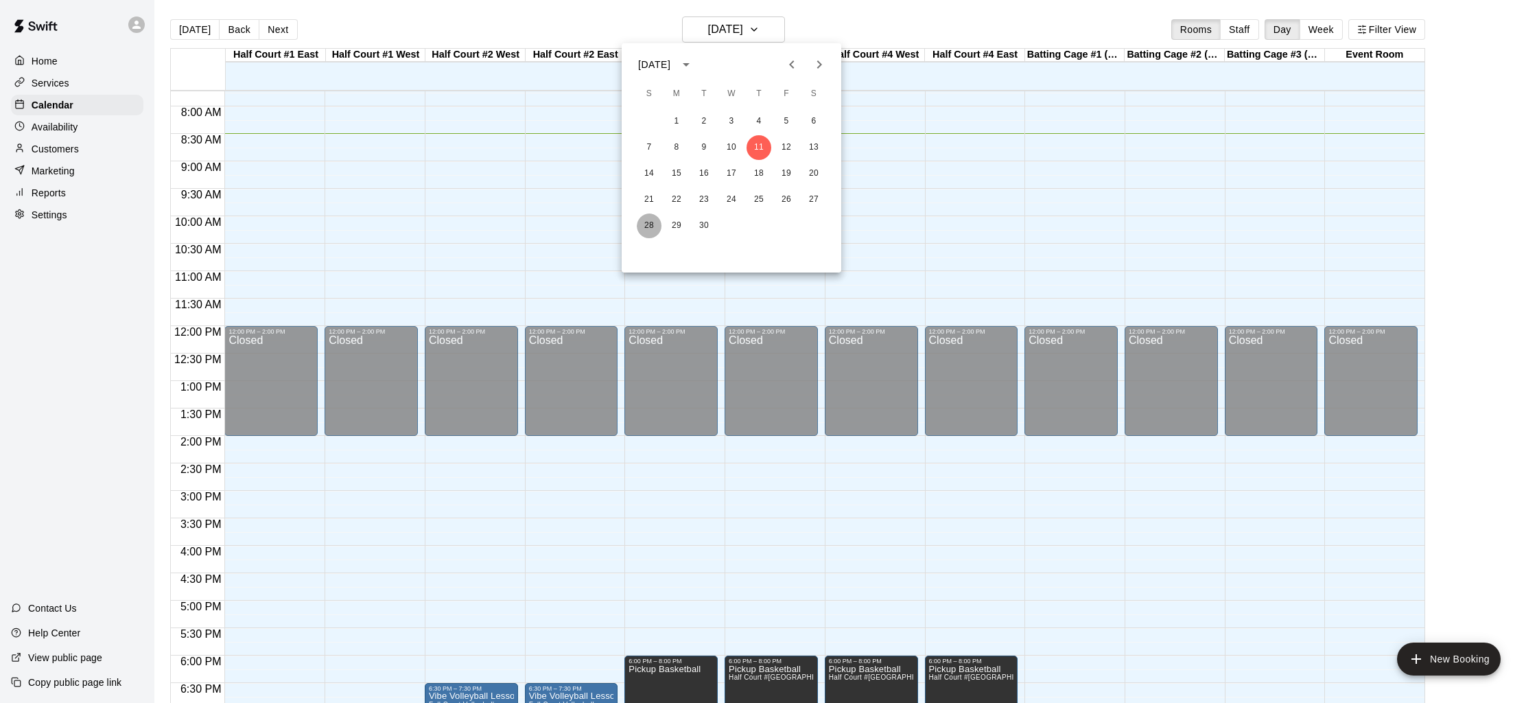
click at [654, 220] on button "28" at bounding box center [649, 225] width 25 height 25
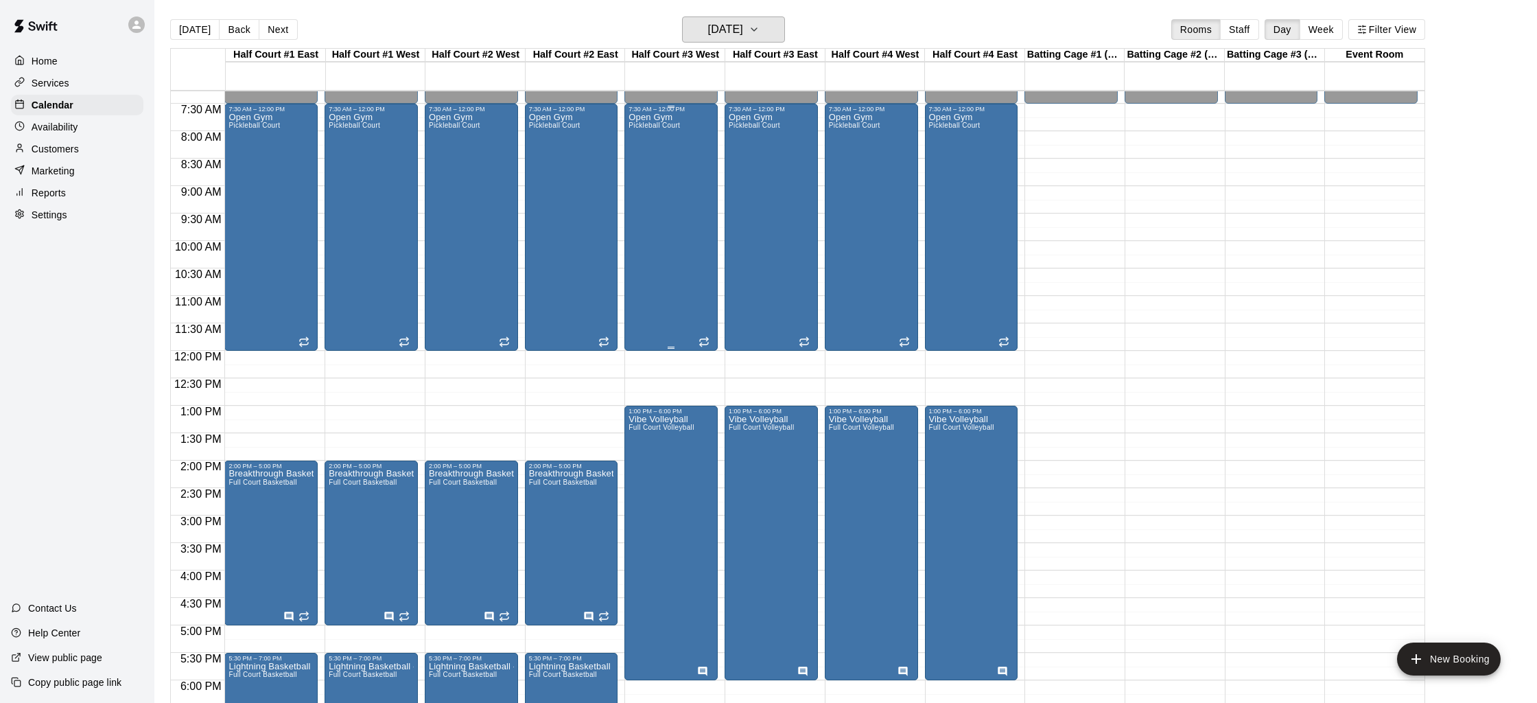
scroll to position [371, 0]
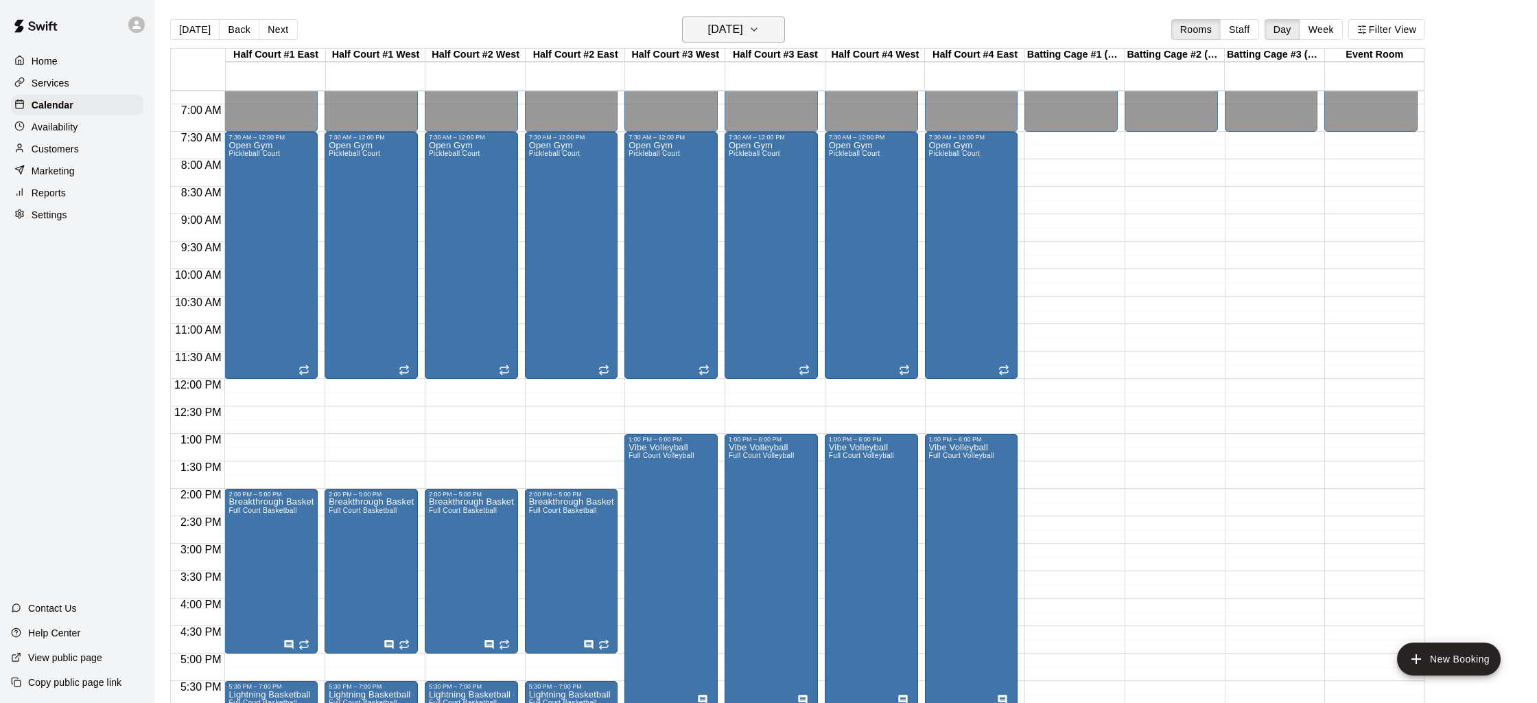
click at [708, 24] on h6 "[DATE]" at bounding box center [725, 29] width 35 height 19
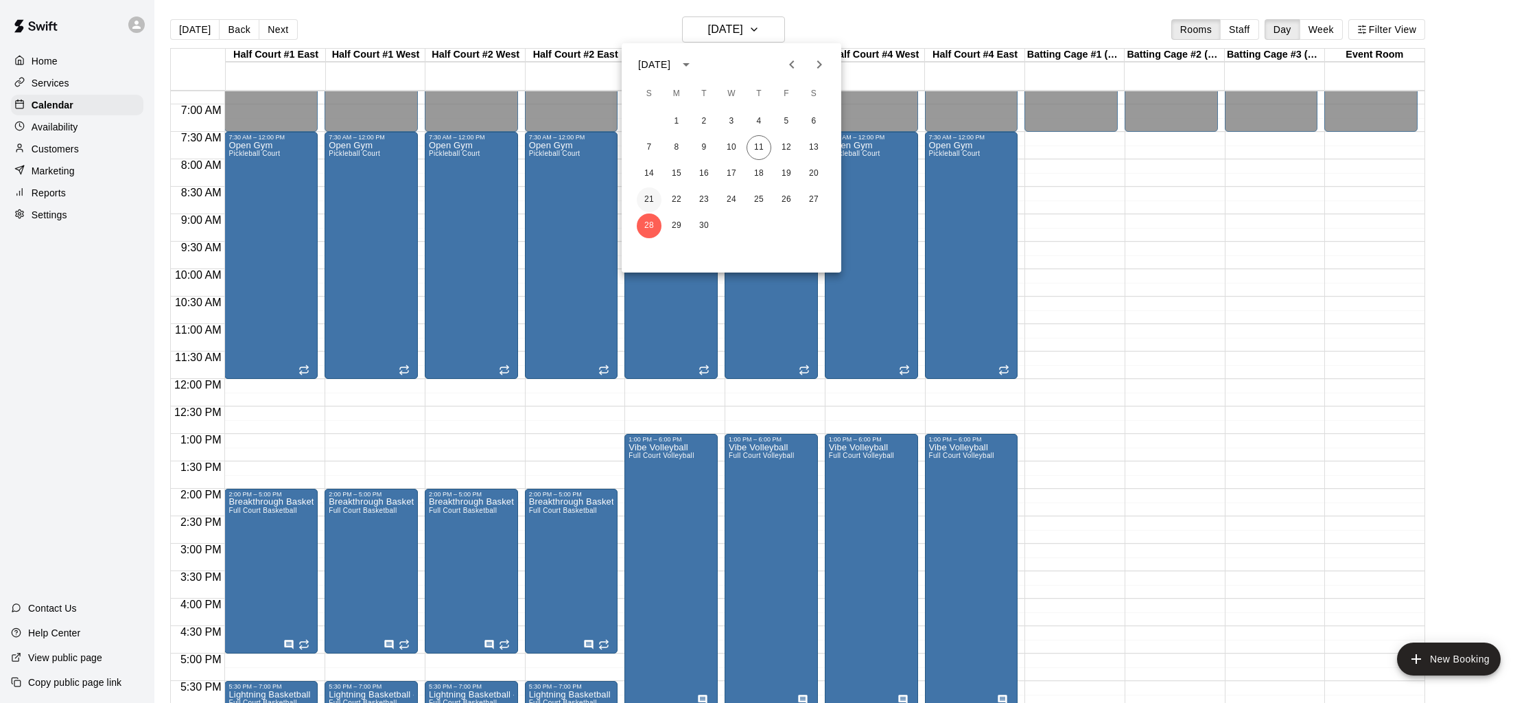
click at [648, 194] on button "21" at bounding box center [649, 199] width 25 height 25
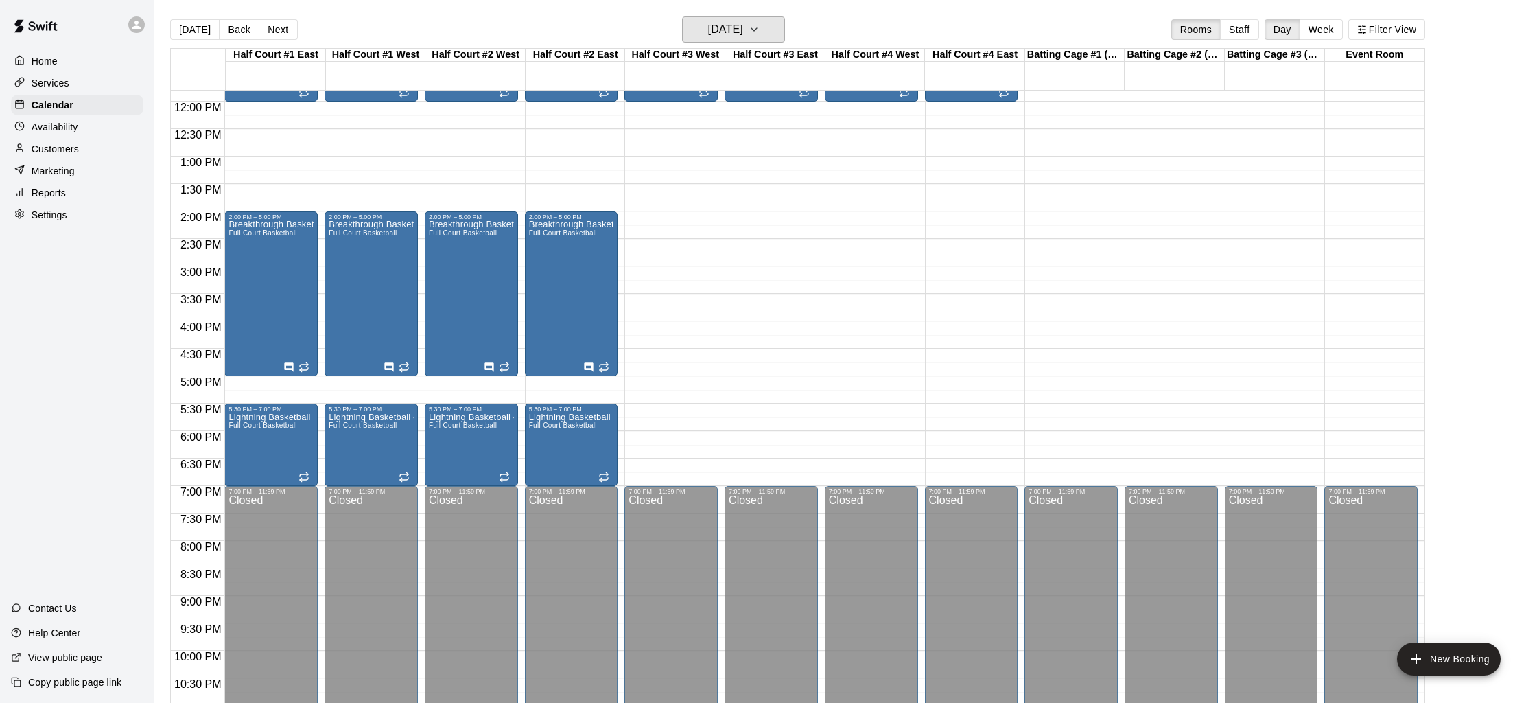
scroll to position [496, 0]
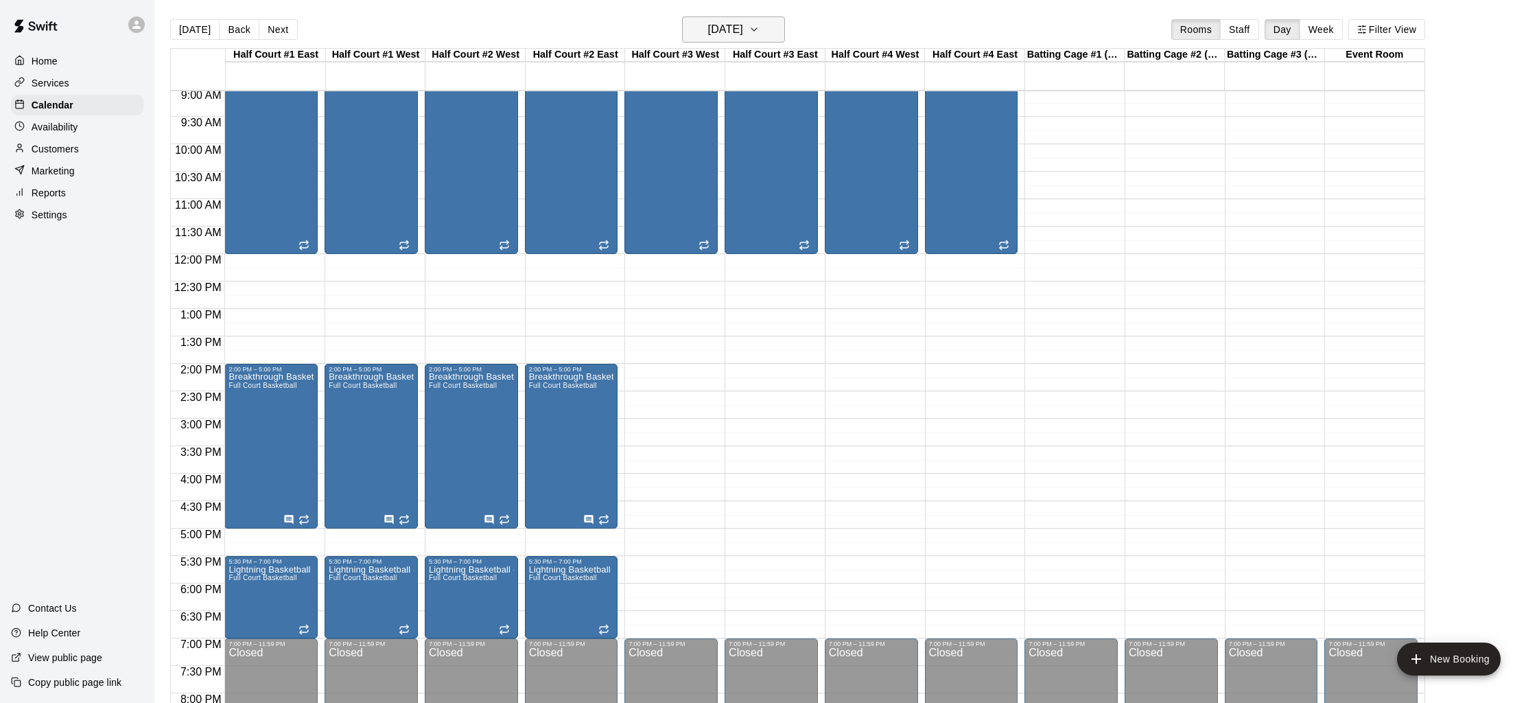
click at [730, 19] on button "[DATE]" at bounding box center [733, 29] width 103 height 26
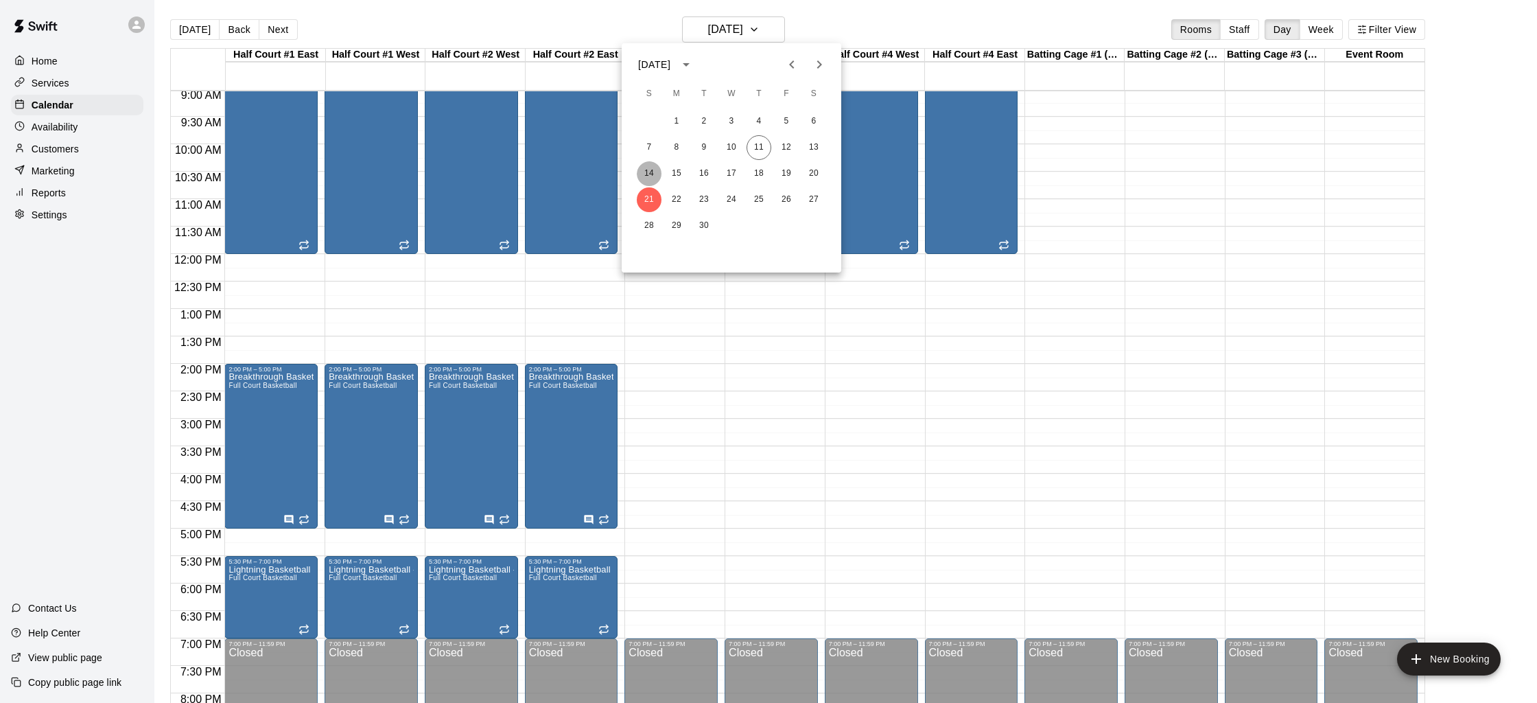
click at [657, 169] on button "14" at bounding box center [649, 173] width 25 height 25
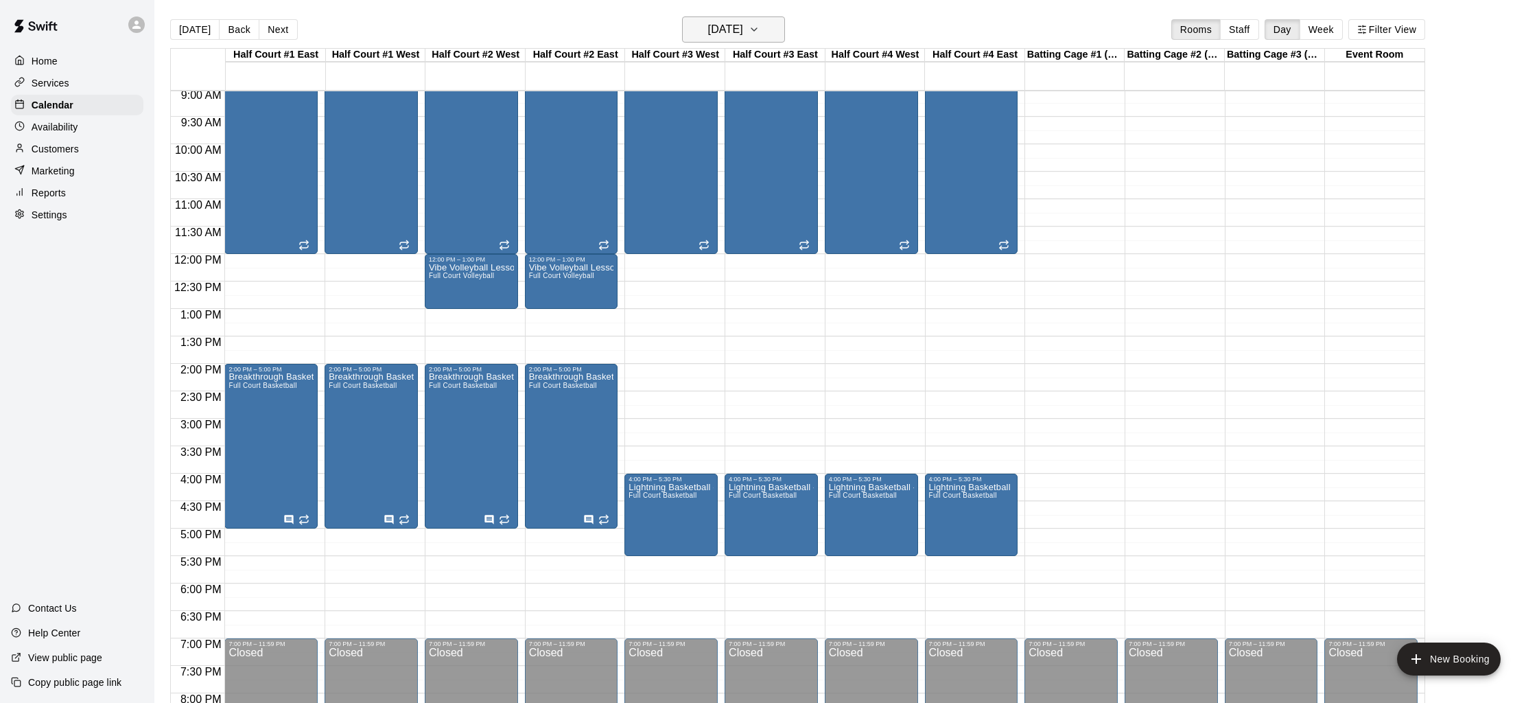
click at [743, 23] on h6 "[DATE]" at bounding box center [725, 29] width 35 height 19
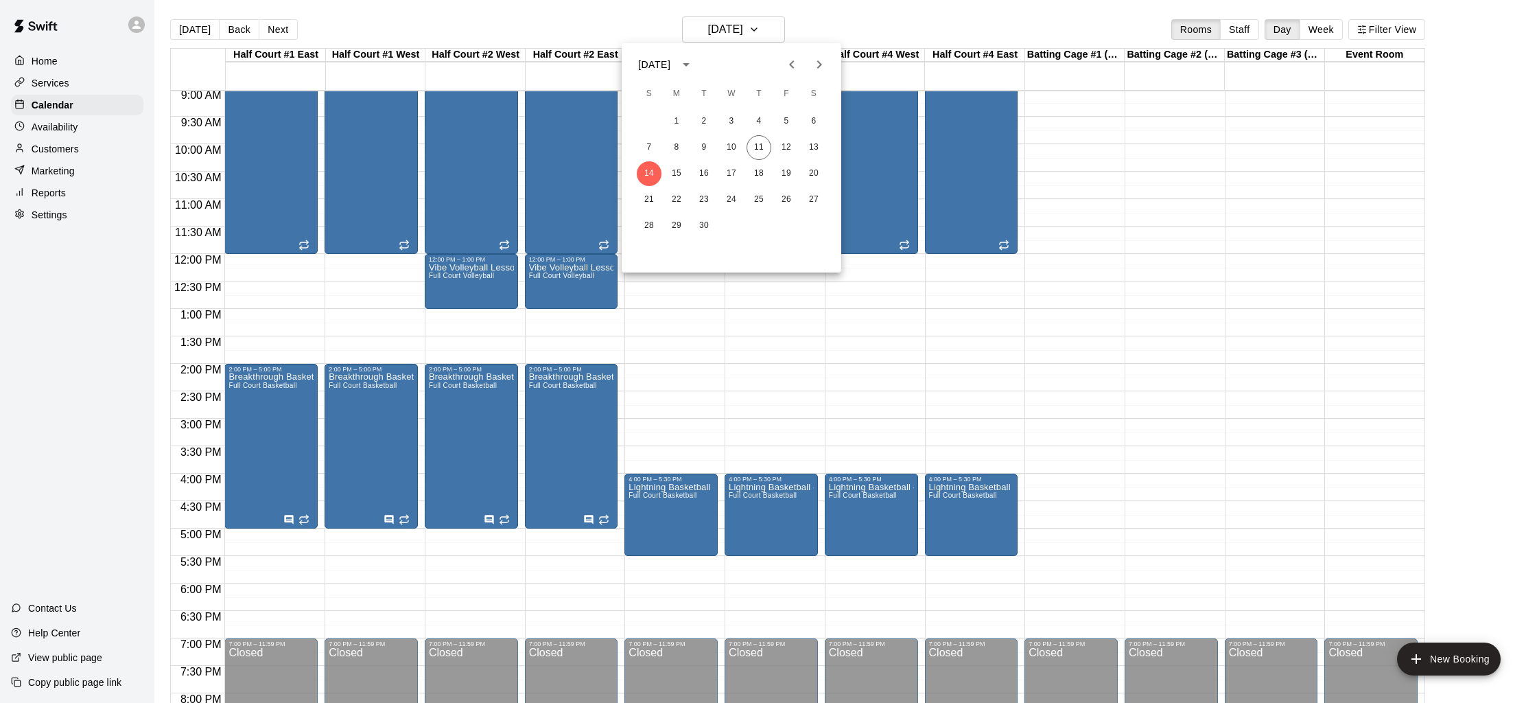
click at [814, 67] on icon "Next month" at bounding box center [819, 64] width 16 height 16
click at [652, 145] on button "5" at bounding box center [649, 147] width 25 height 25
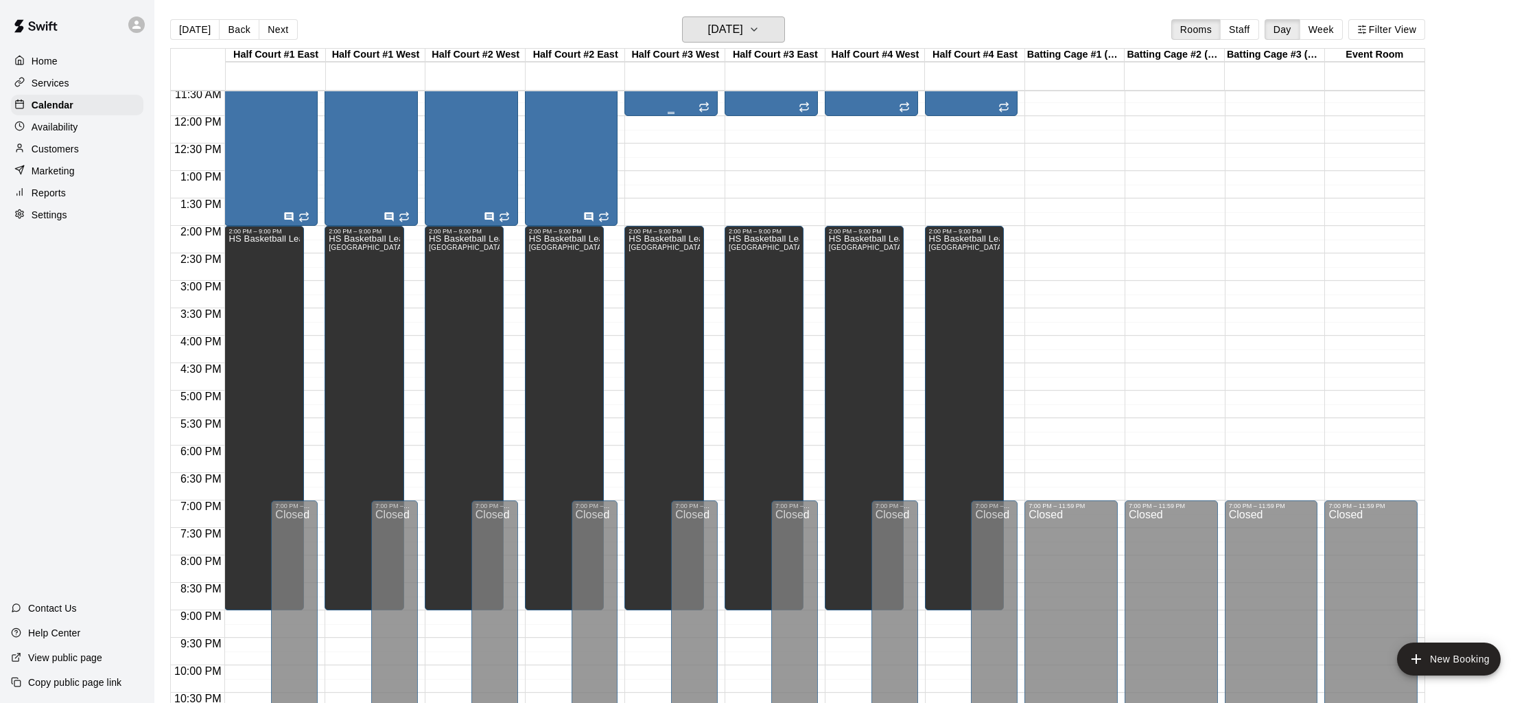
scroll to position [691, 0]
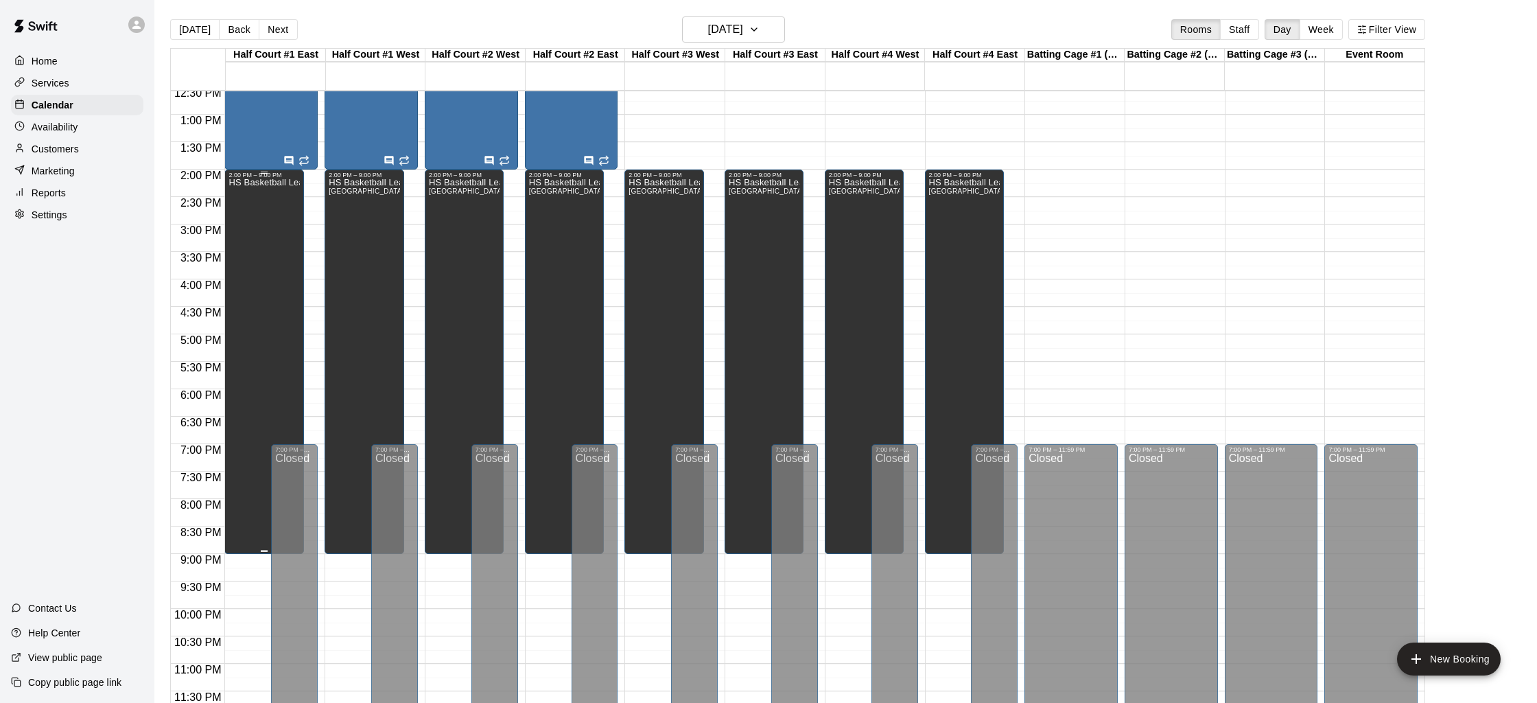
click at [262, 197] on div "HS Basketball League (1)" at bounding box center [264, 529] width 71 height 703
click at [237, 194] on icon "edit" at bounding box center [243, 193] width 16 height 16
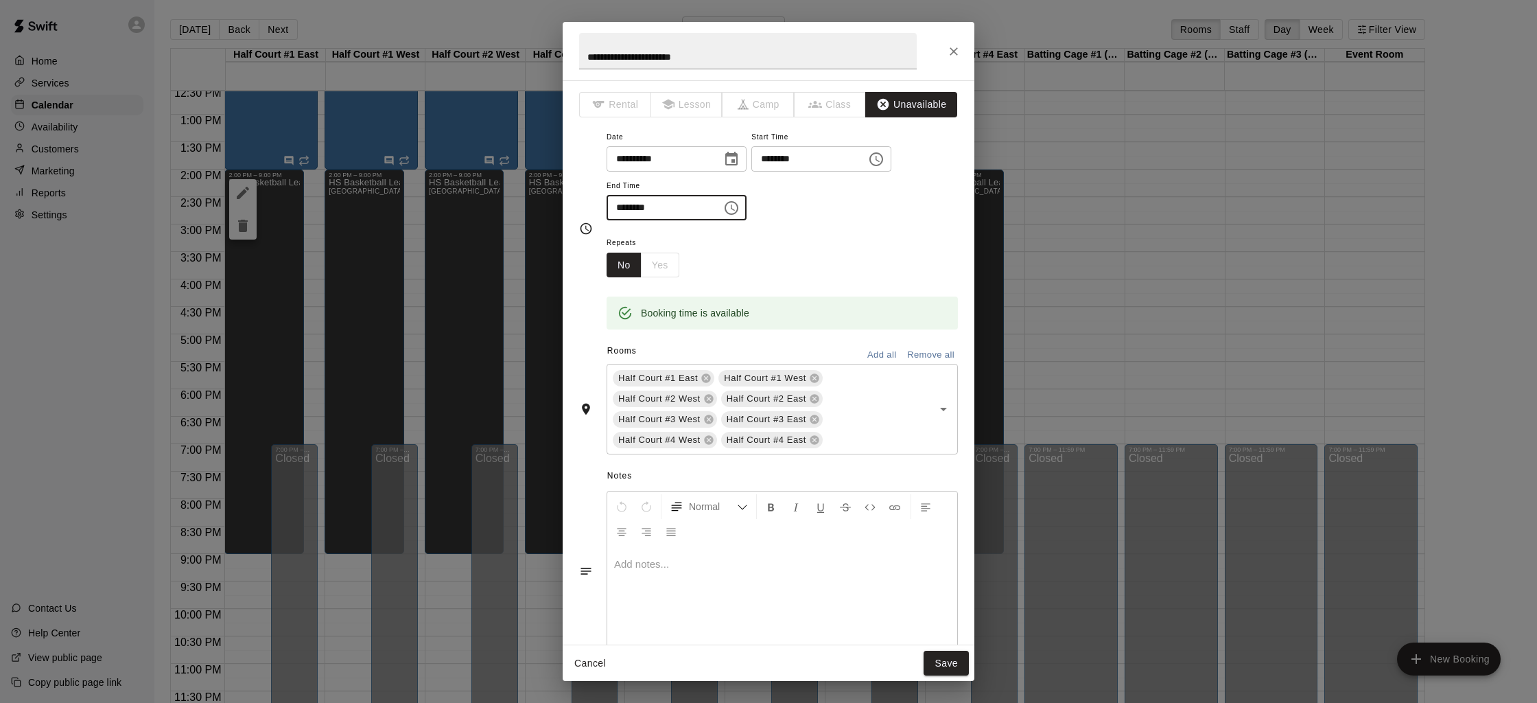
click at [614, 212] on input "********" at bounding box center [660, 207] width 106 height 25
type input "********"
click at [948, 659] on button "Save" at bounding box center [946, 663] width 45 height 25
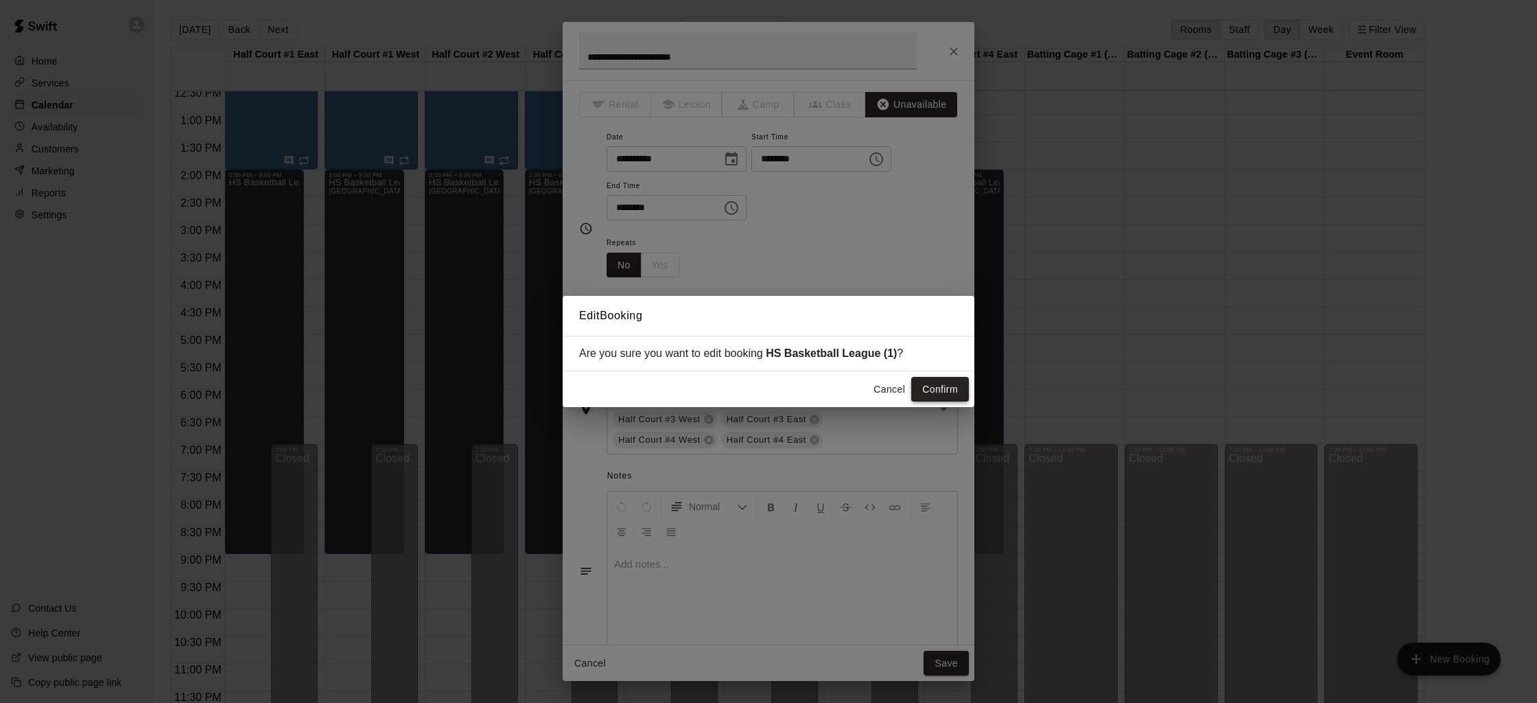
click at [936, 390] on button "Confirm" at bounding box center [940, 389] width 58 height 25
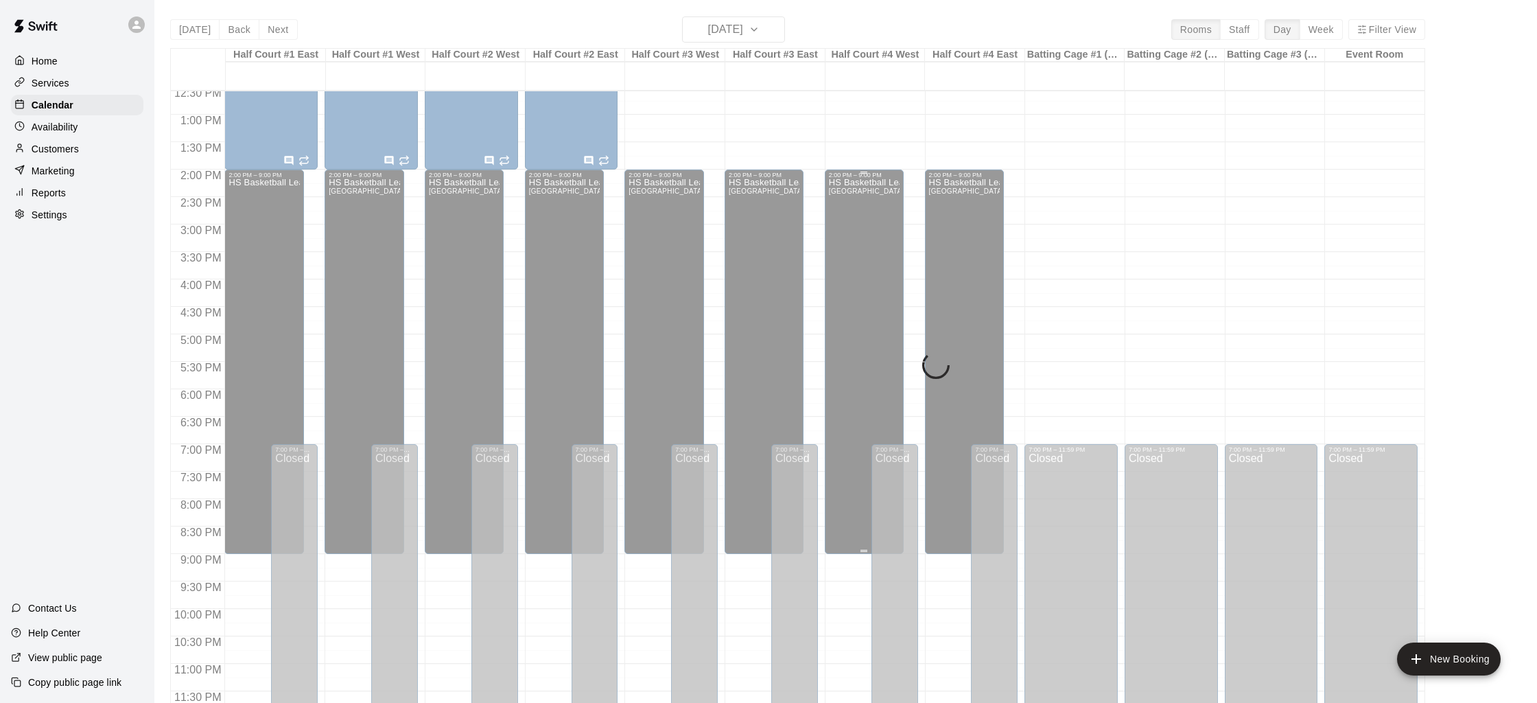
scroll to position [11, 0]
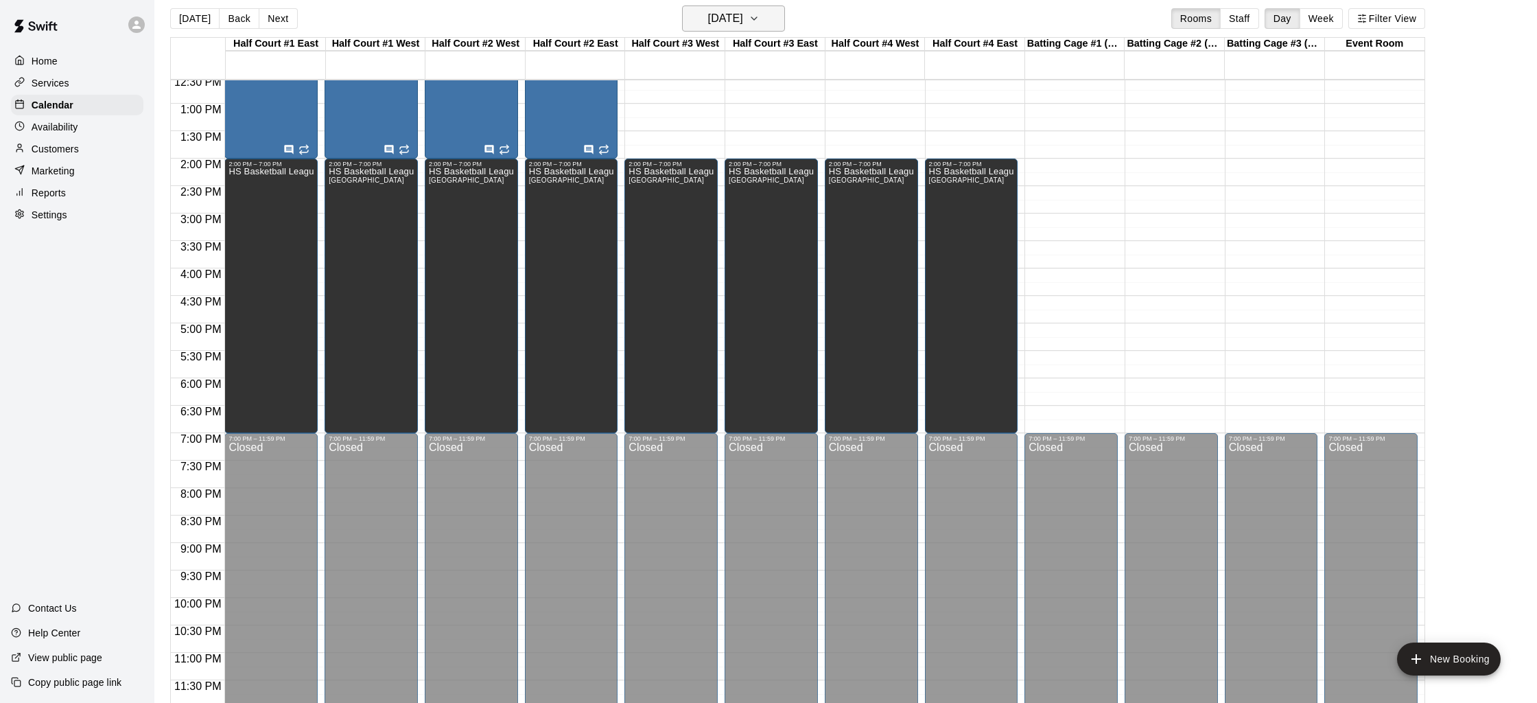
click at [743, 13] on h6 "[DATE]" at bounding box center [725, 18] width 35 height 19
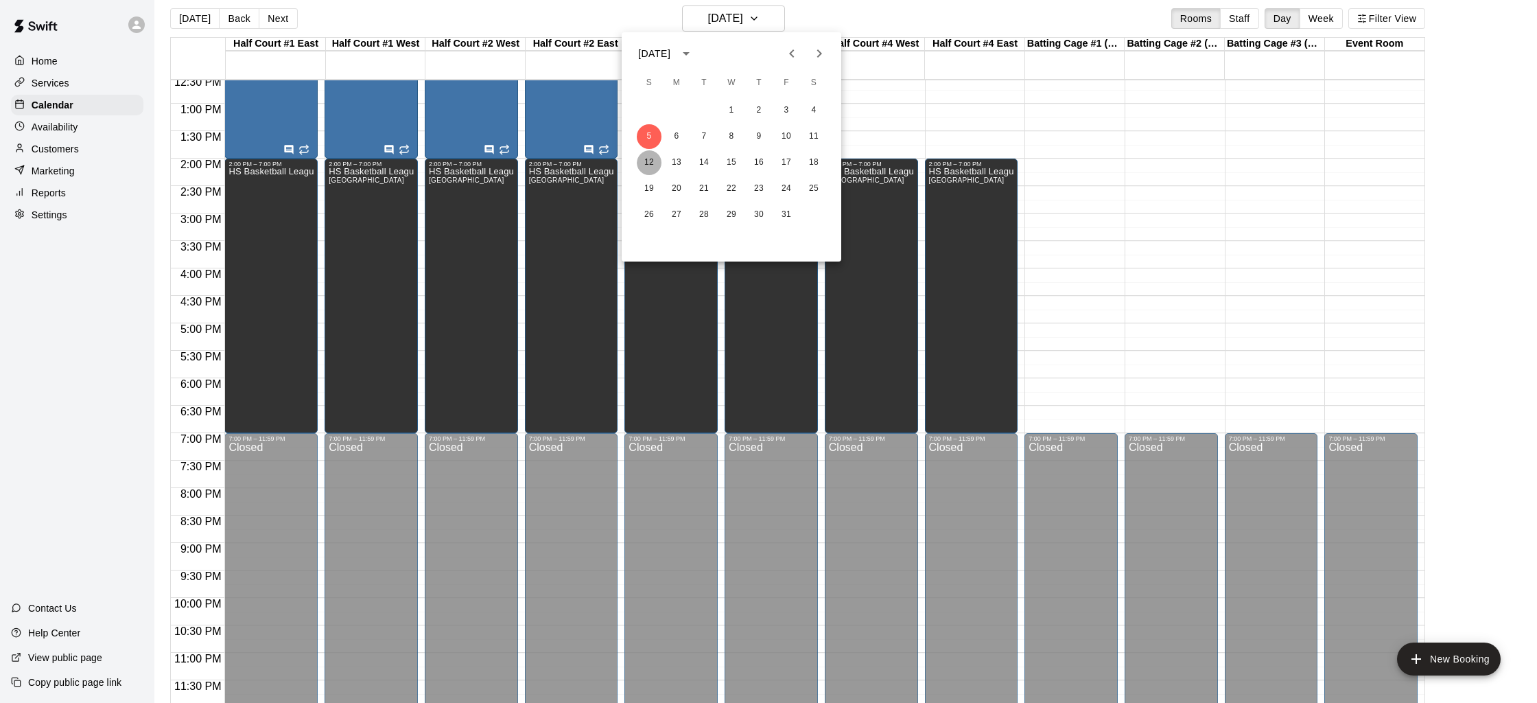
click at [653, 161] on button "12" at bounding box center [649, 162] width 25 height 25
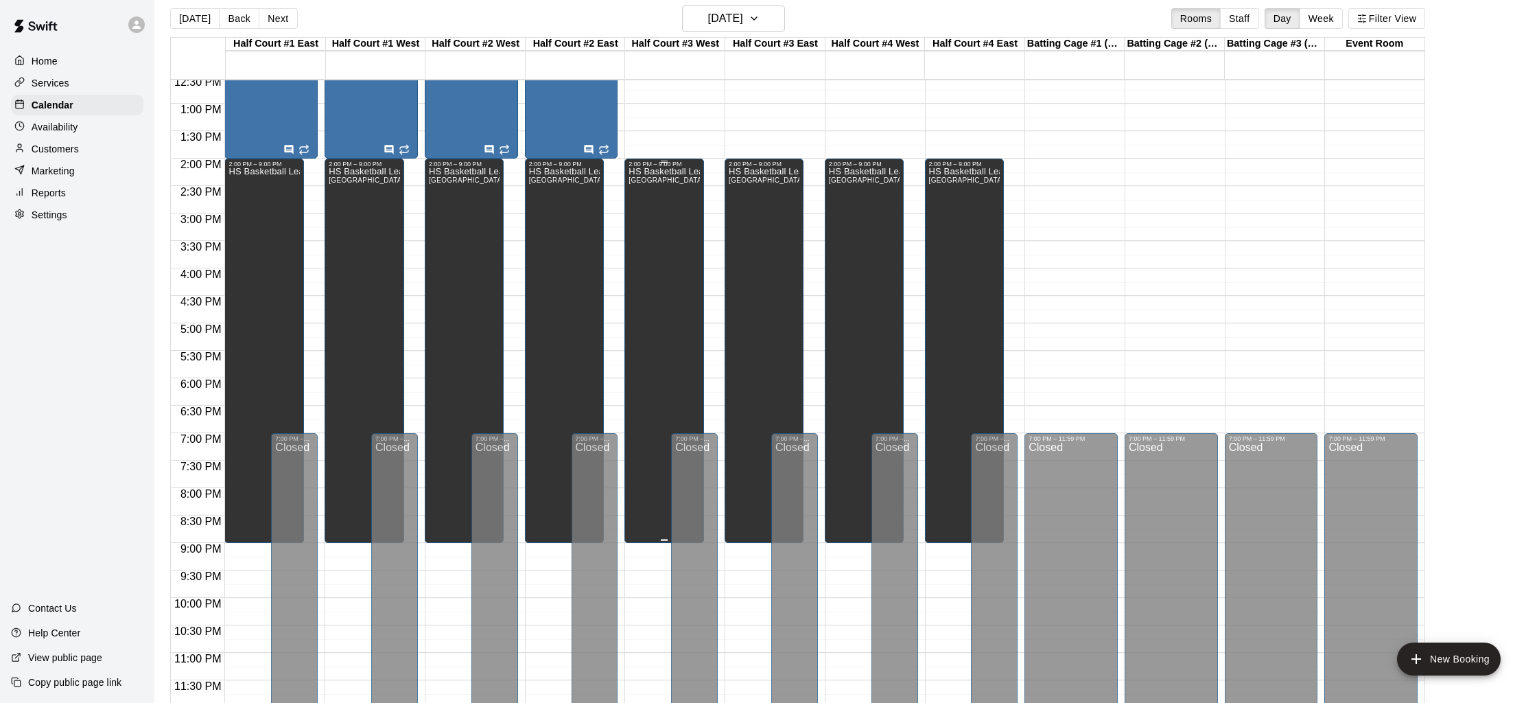
click at [664, 229] on div "HS Basketball League (2) Half Court #1 East, [GEOGRAPHIC_DATA] #4 East" at bounding box center [664, 518] width 71 height 703
click at [648, 180] on icon "edit" at bounding box center [643, 182] width 16 height 16
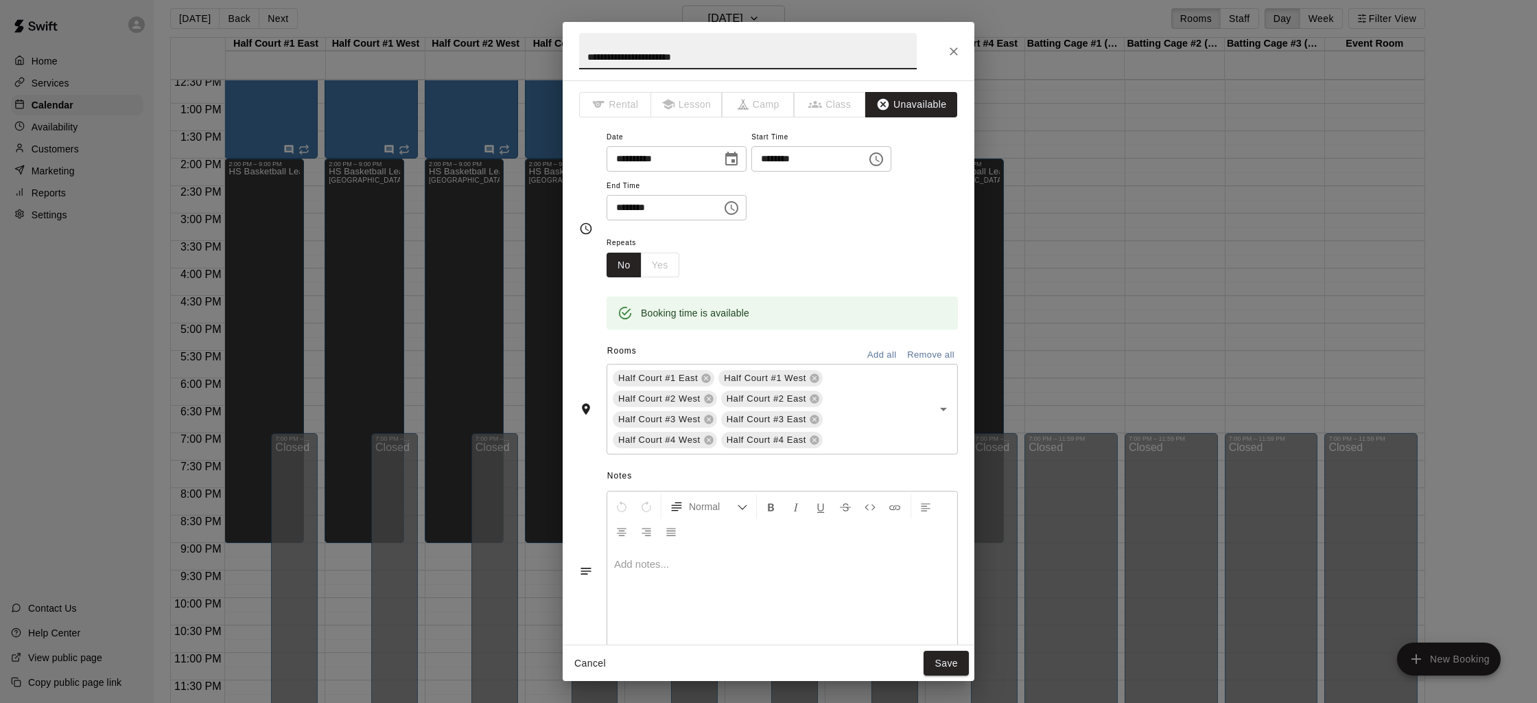
click at [624, 207] on input "********" at bounding box center [660, 207] width 106 height 25
type input "********"
click at [943, 666] on button "Save" at bounding box center [946, 663] width 45 height 25
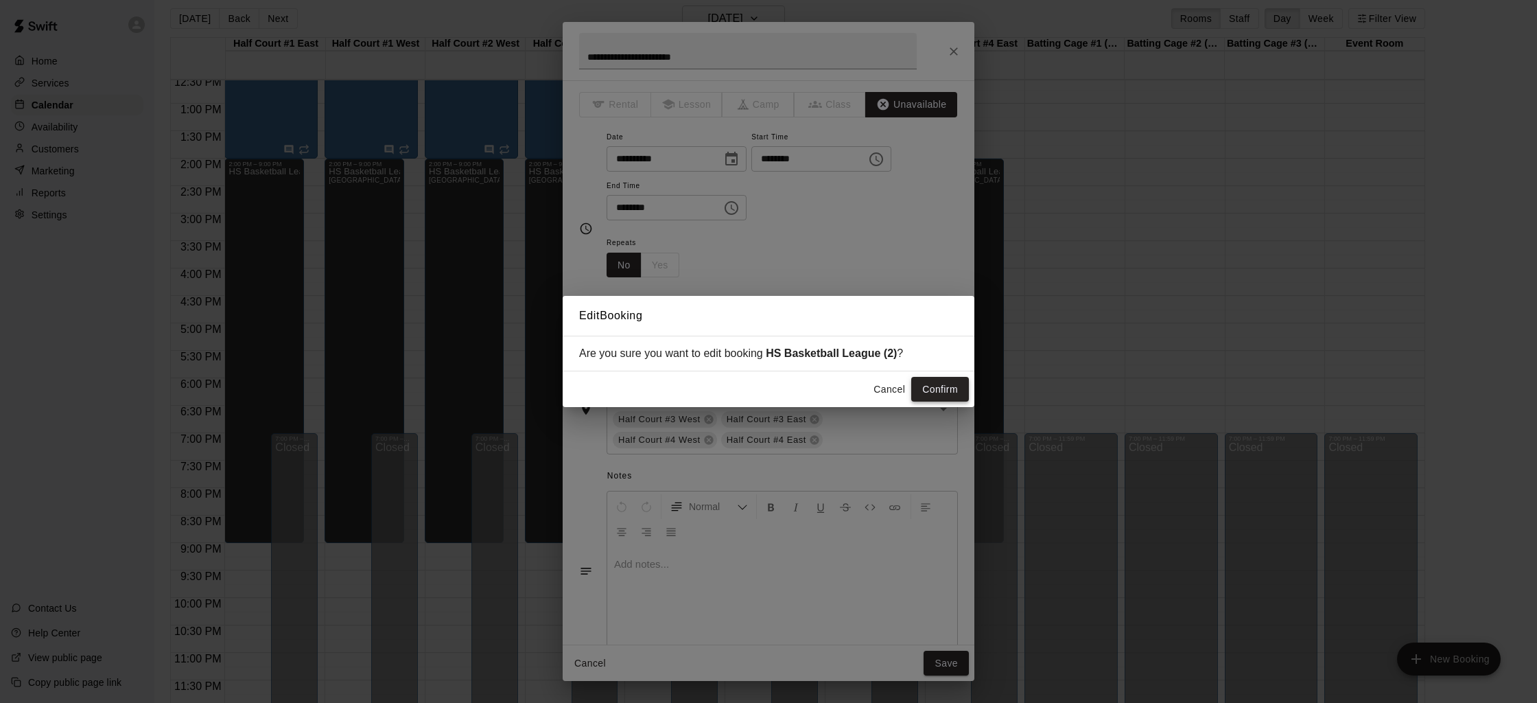
click at [954, 392] on button "Confirm" at bounding box center [940, 389] width 58 height 25
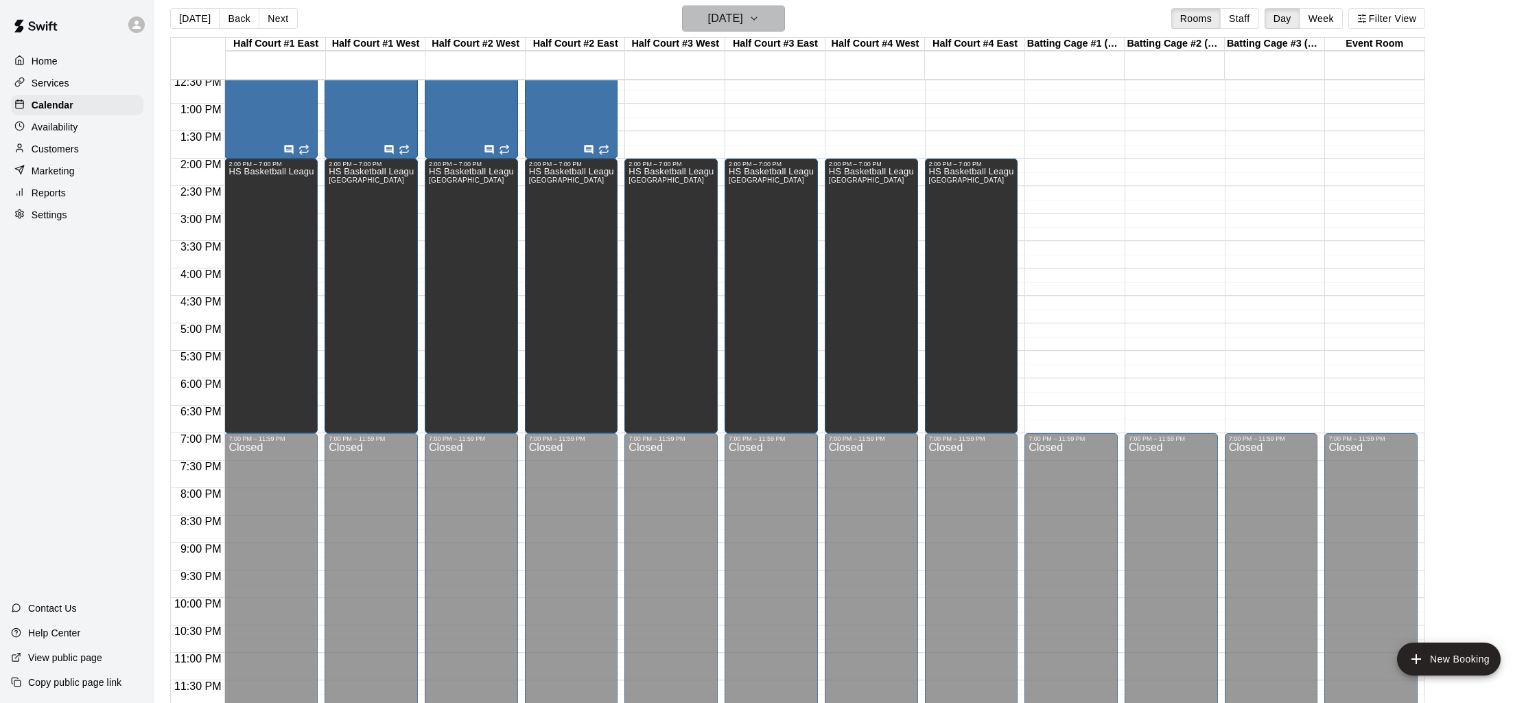
click at [708, 14] on h6 "[DATE]" at bounding box center [725, 18] width 35 height 19
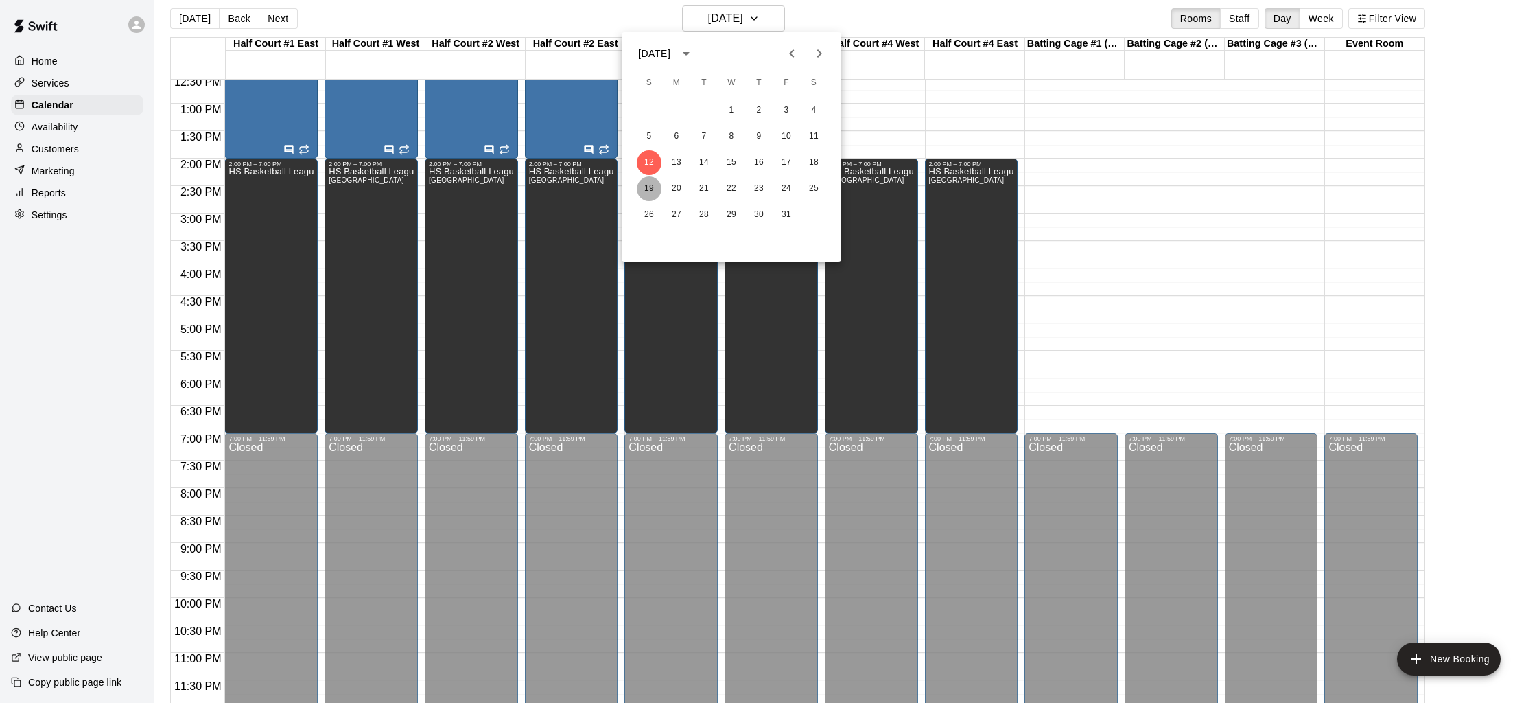
click at [653, 186] on button "19" at bounding box center [649, 188] width 25 height 25
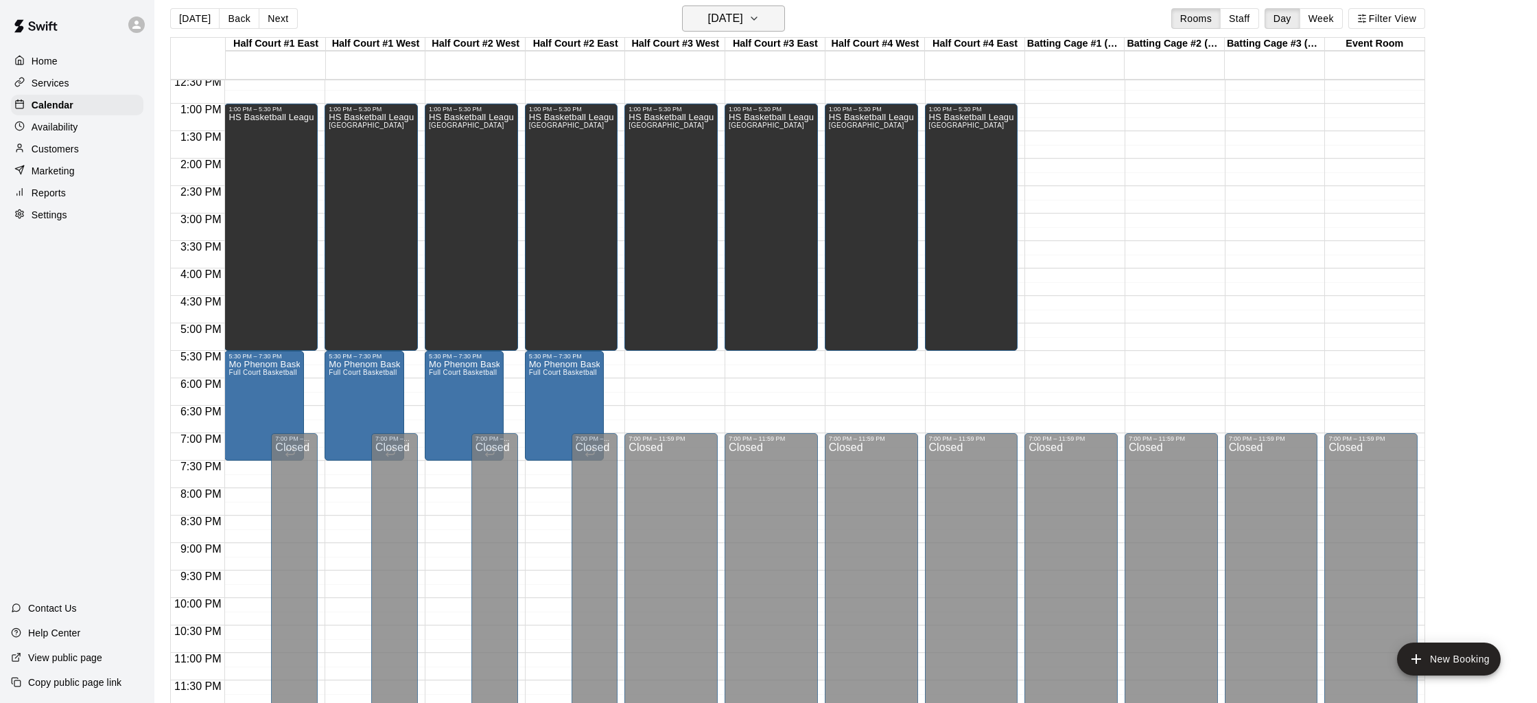
click at [715, 16] on h6 "[DATE]" at bounding box center [725, 18] width 35 height 19
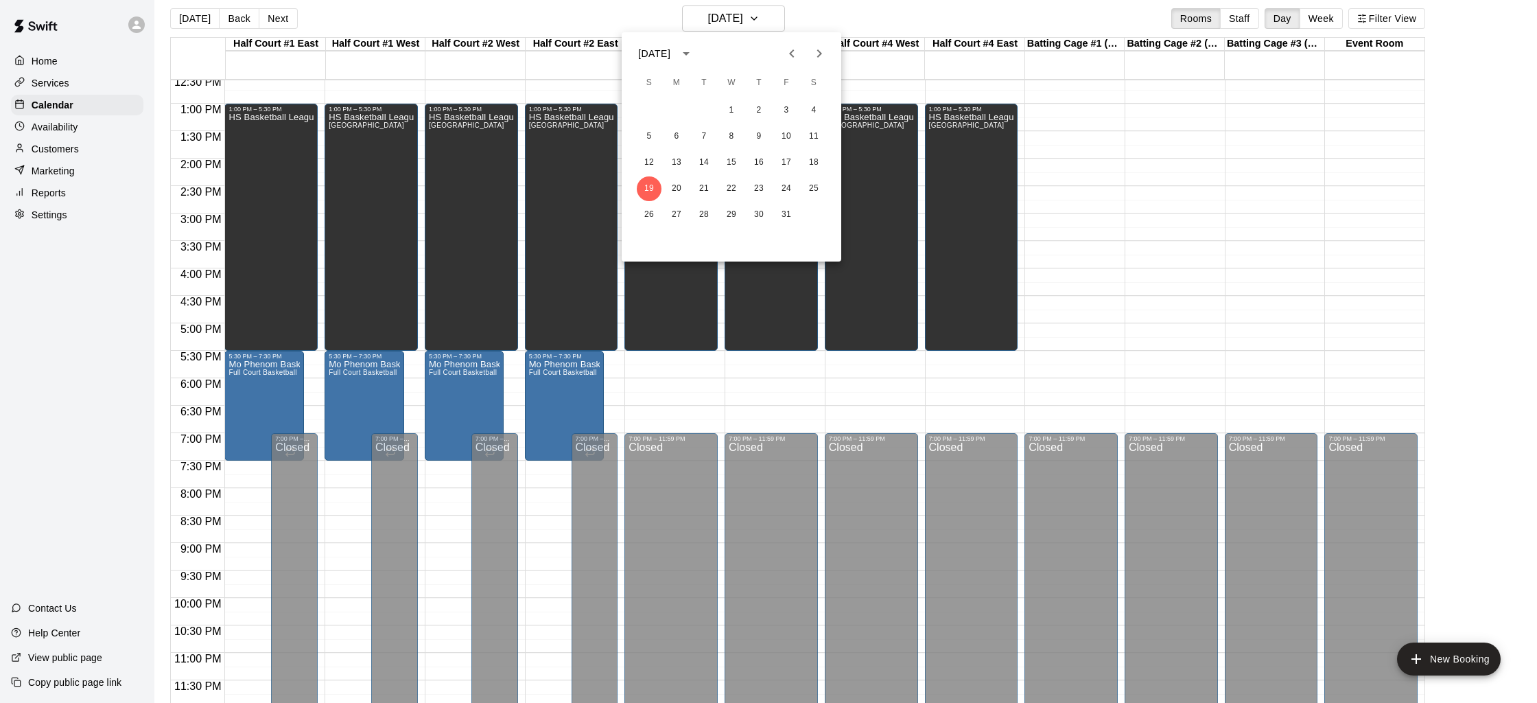
click at [1134, 233] on div at bounding box center [768, 351] width 1537 height 703
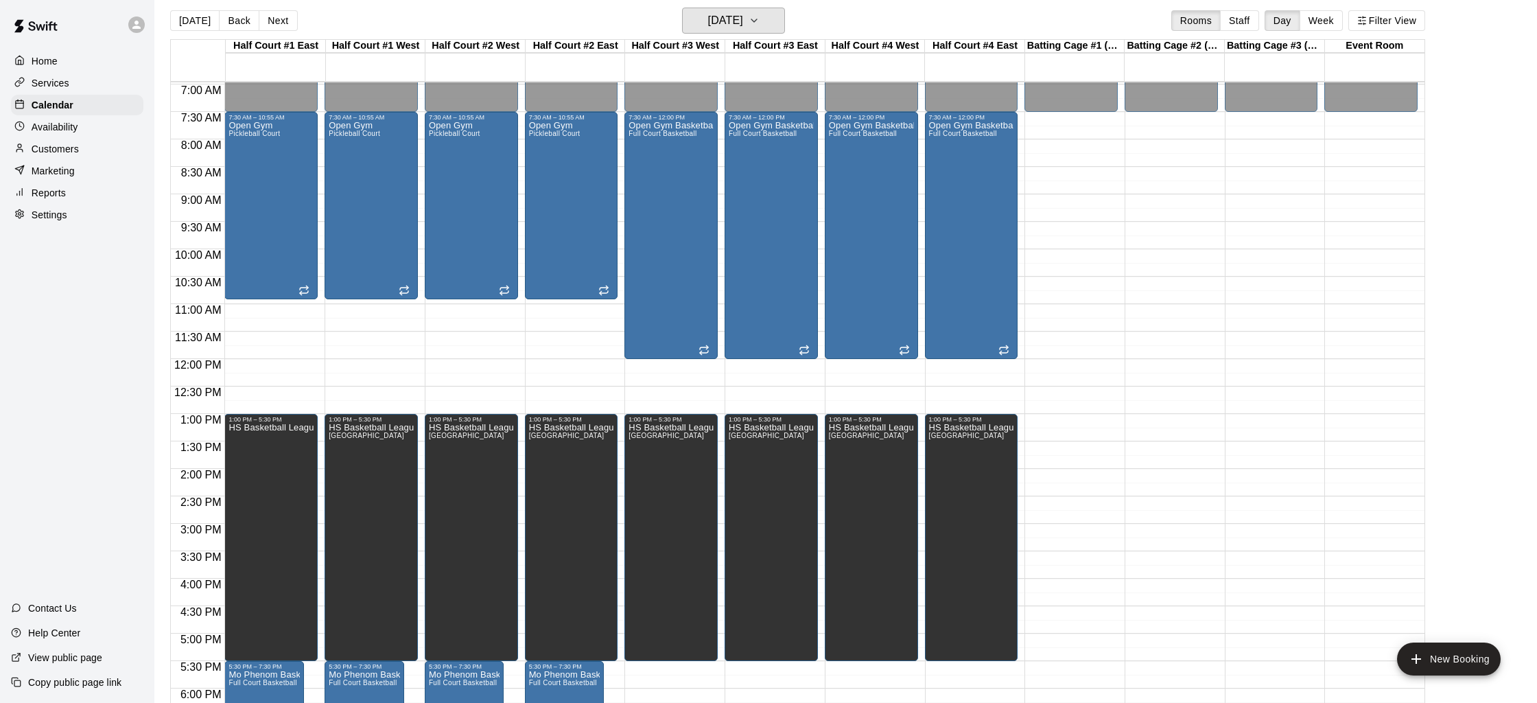
scroll to position [380, 0]
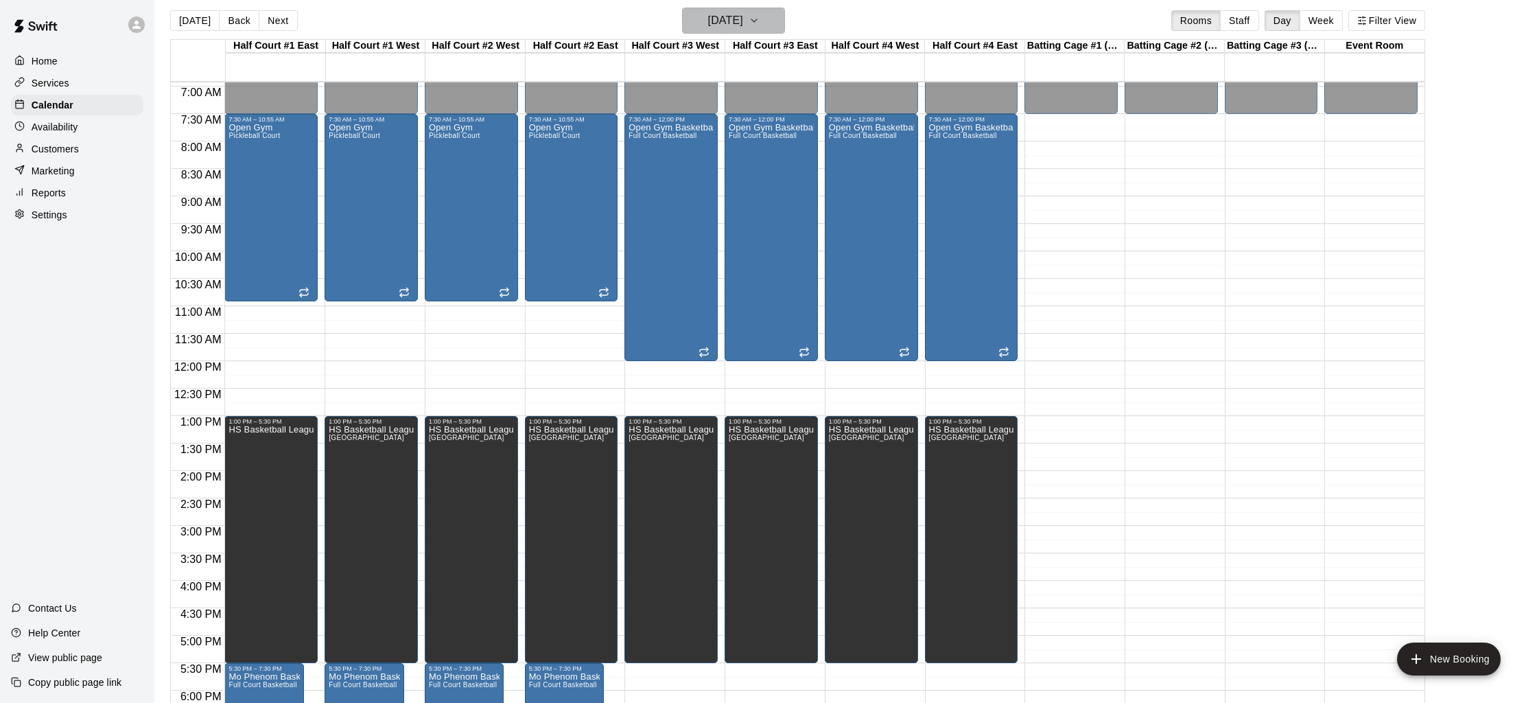
click at [731, 25] on h6 "[DATE]" at bounding box center [725, 20] width 35 height 19
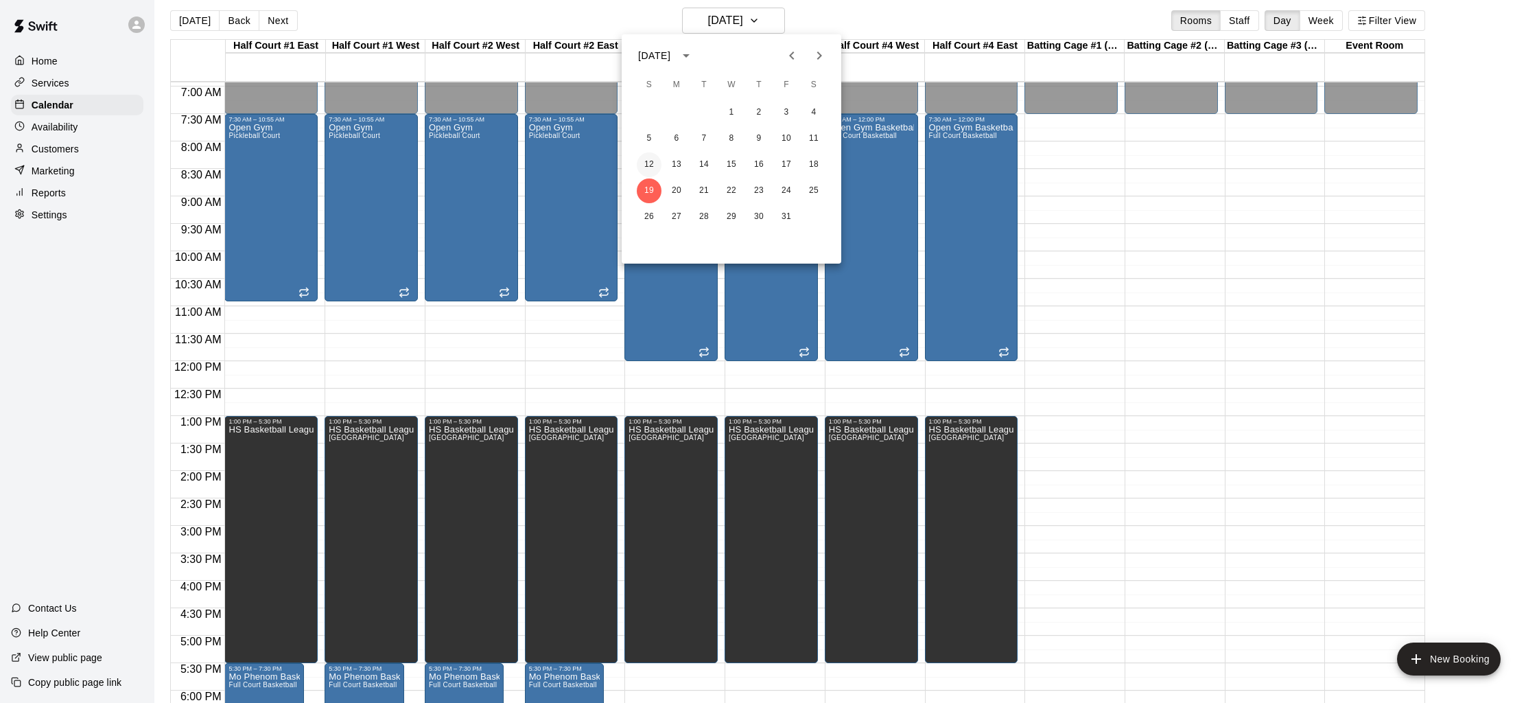
click at [648, 163] on button "12" at bounding box center [649, 164] width 25 height 25
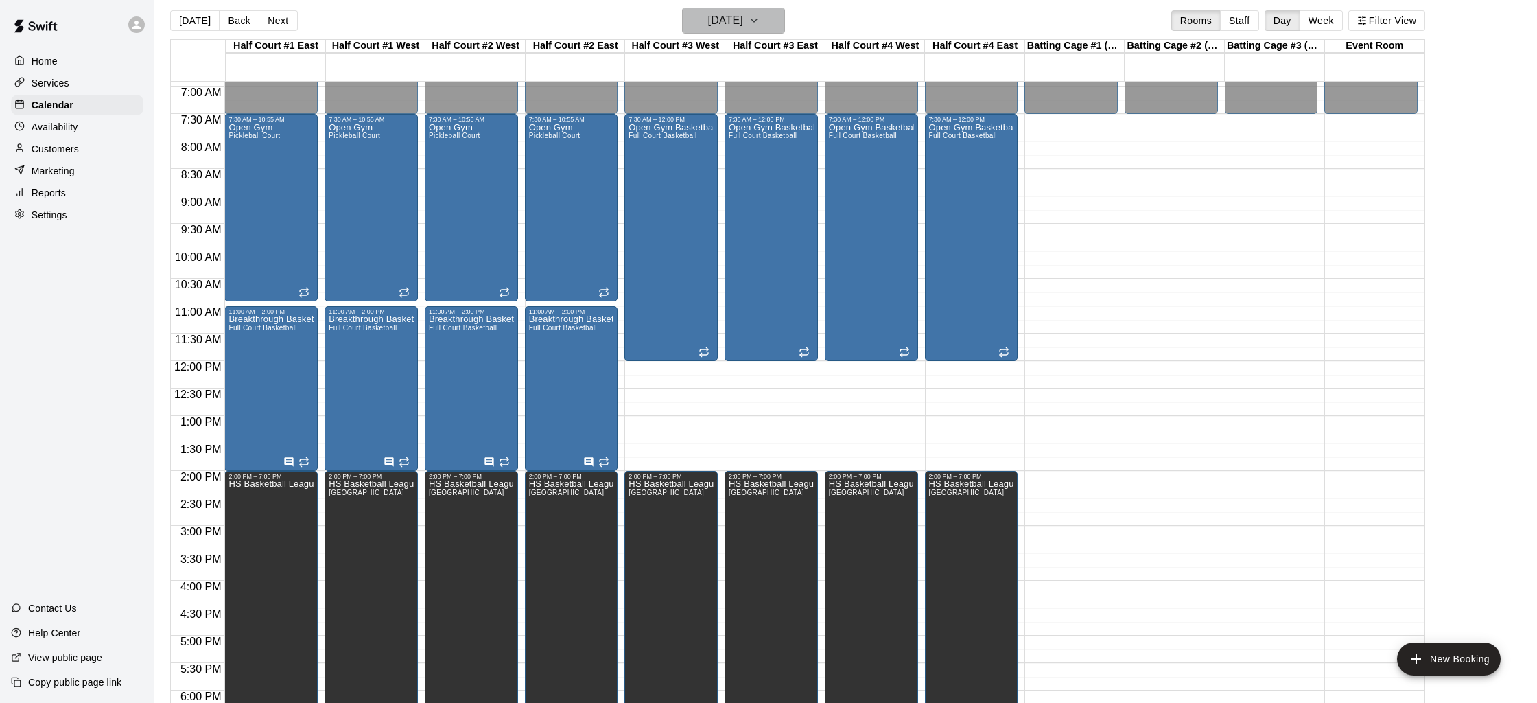
click at [731, 22] on h6 "[DATE]" at bounding box center [725, 20] width 35 height 19
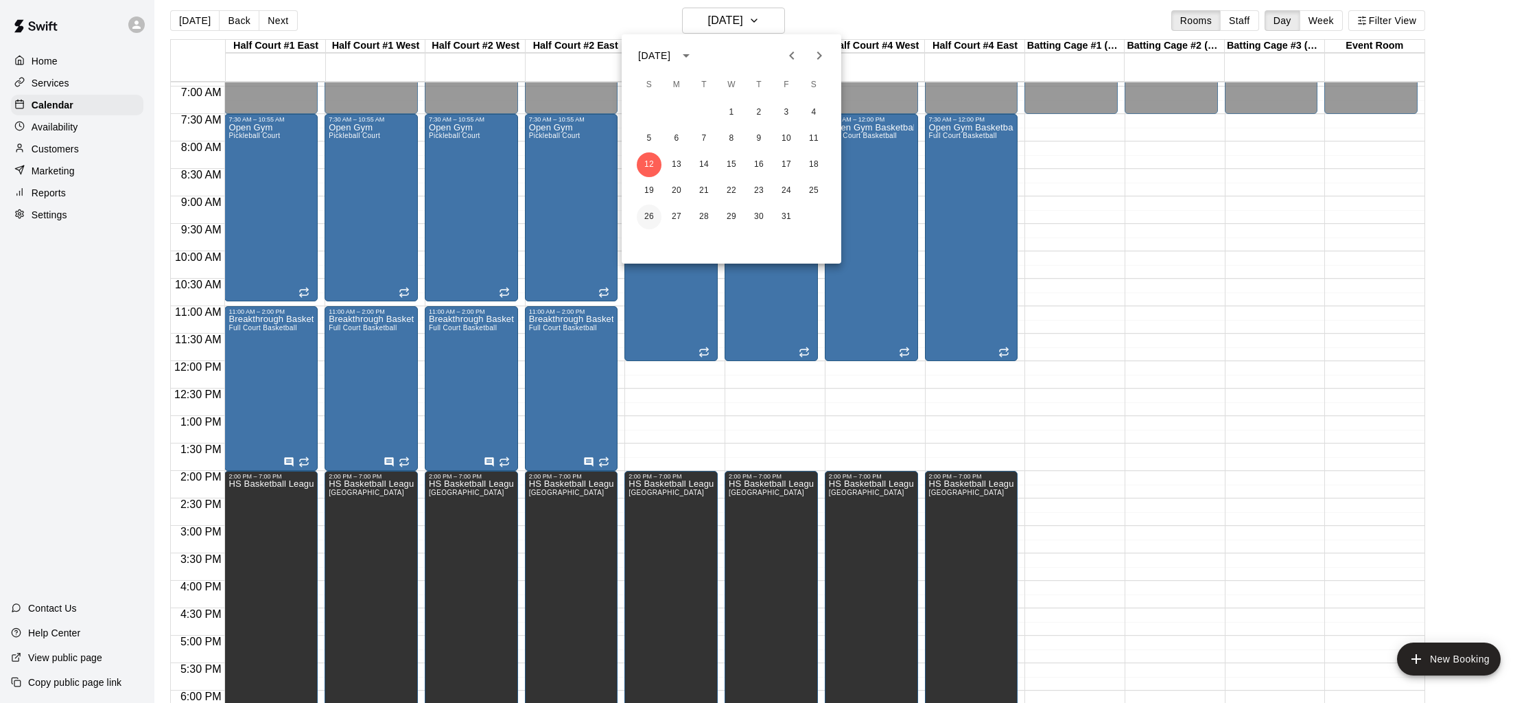
click at [652, 218] on button "26" at bounding box center [649, 216] width 25 height 25
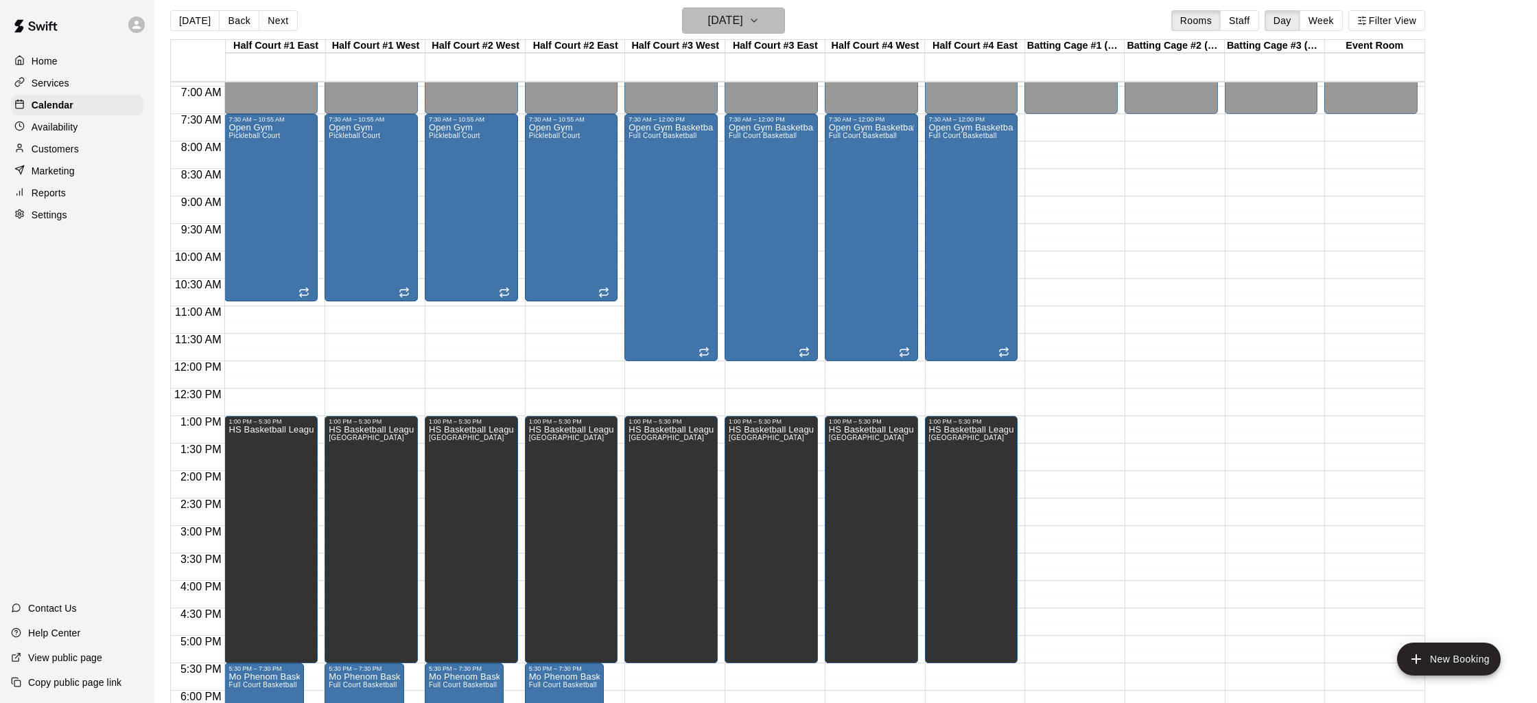
click at [714, 16] on h6 "[DATE]" at bounding box center [725, 20] width 35 height 19
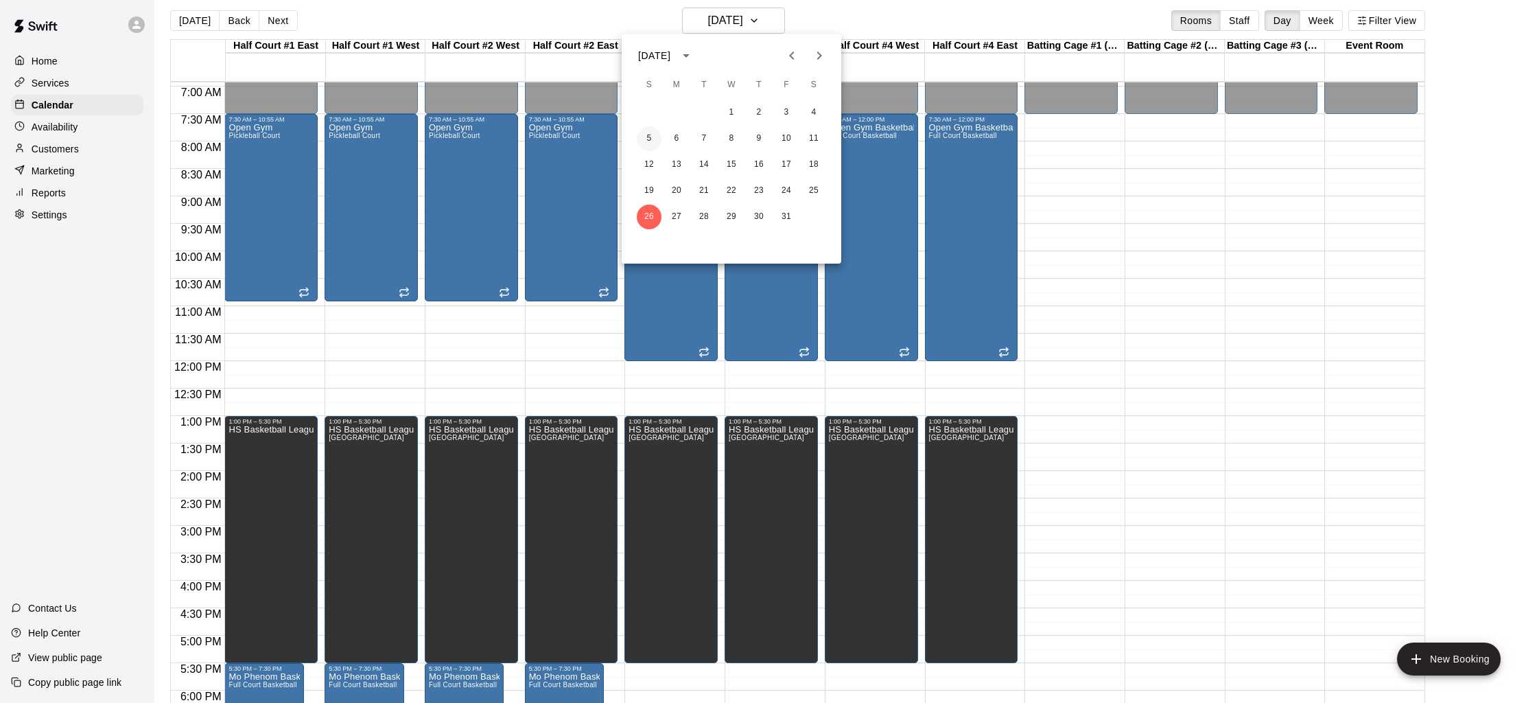
click at [649, 139] on button "5" at bounding box center [649, 138] width 25 height 25
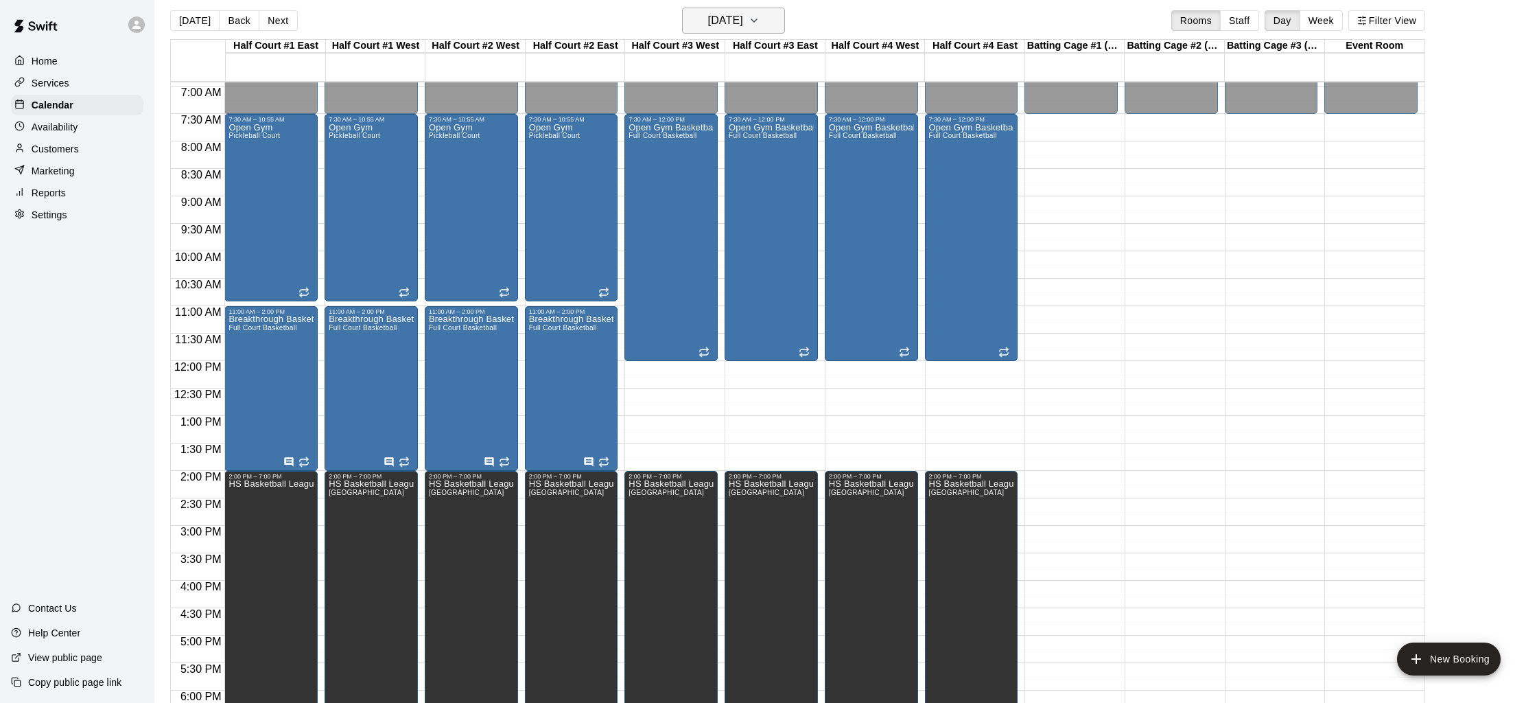
click at [708, 26] on h6 "[DATE]" at bounding box center [725, 20] width 35 height 19
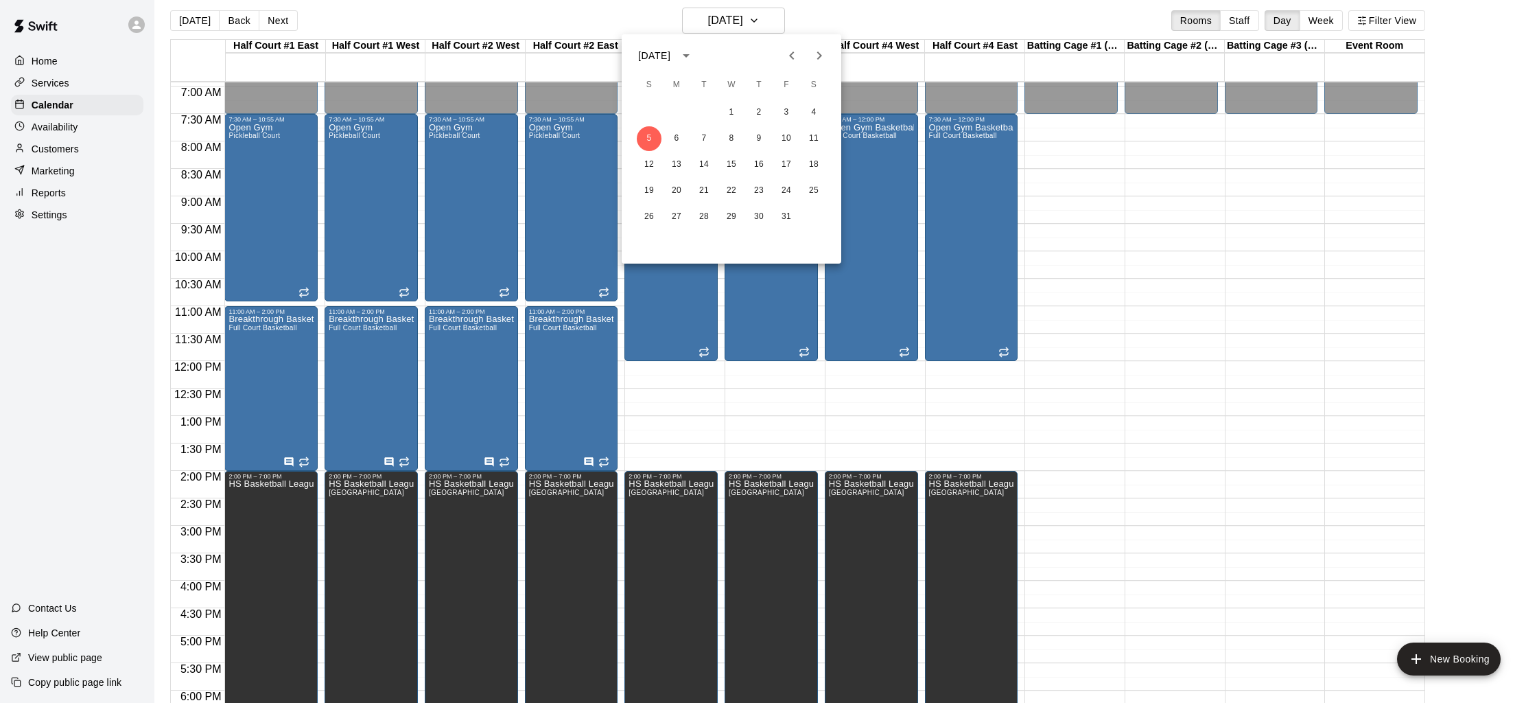
click at [702, 26] on div at bounding box center [768, 351] width 1537 height 703
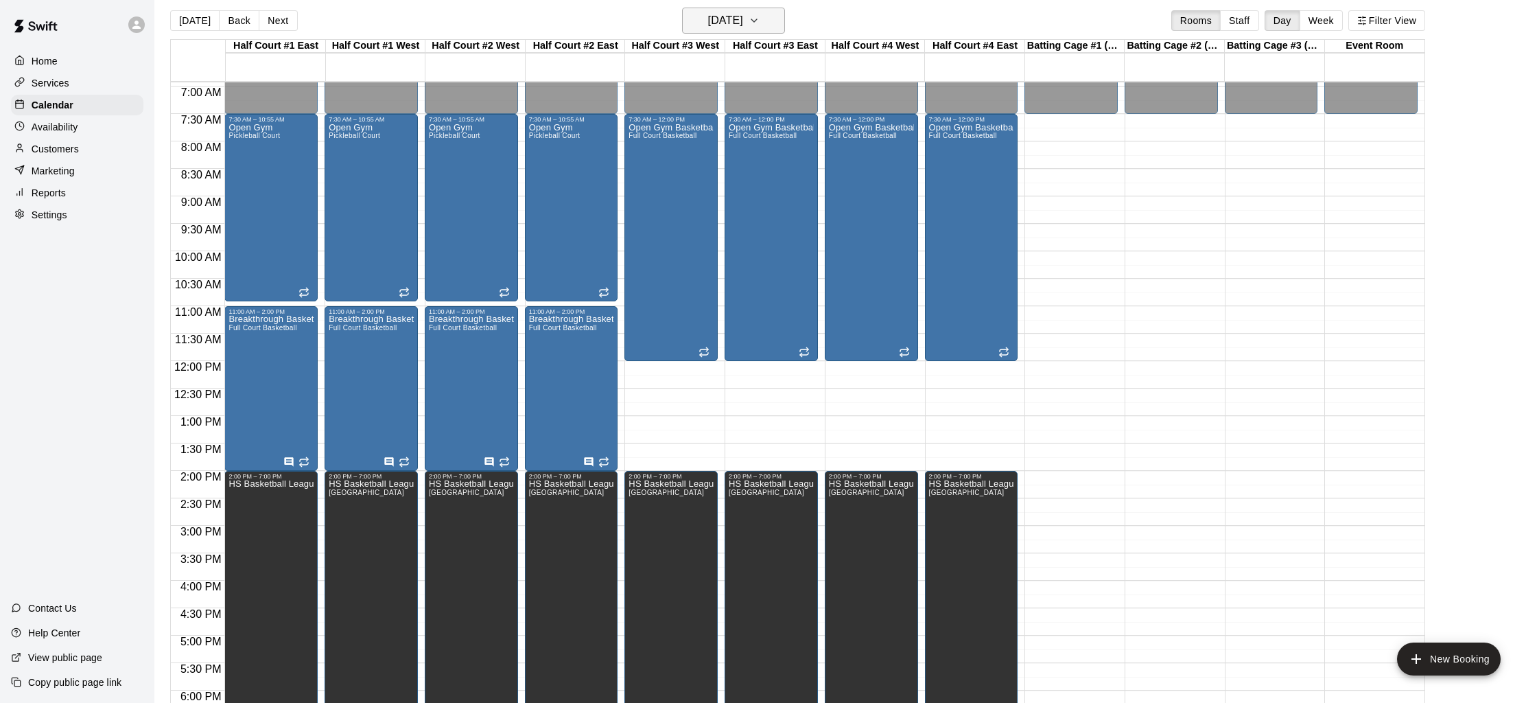
drag, startPoint x: 690, startPoint y: 38, endPoint x: 695, endPoint y: 29, distance: 10.7
click at [691, 38] on div "[DATE] Back [DATE][DATE] Rooms Staff Day Week Filter View" at bounding box center [797, 24] width 1255 height 32
click at [708, 21] on h6 "[DATE]" at bounding box center [725, 20] width 35 height 19
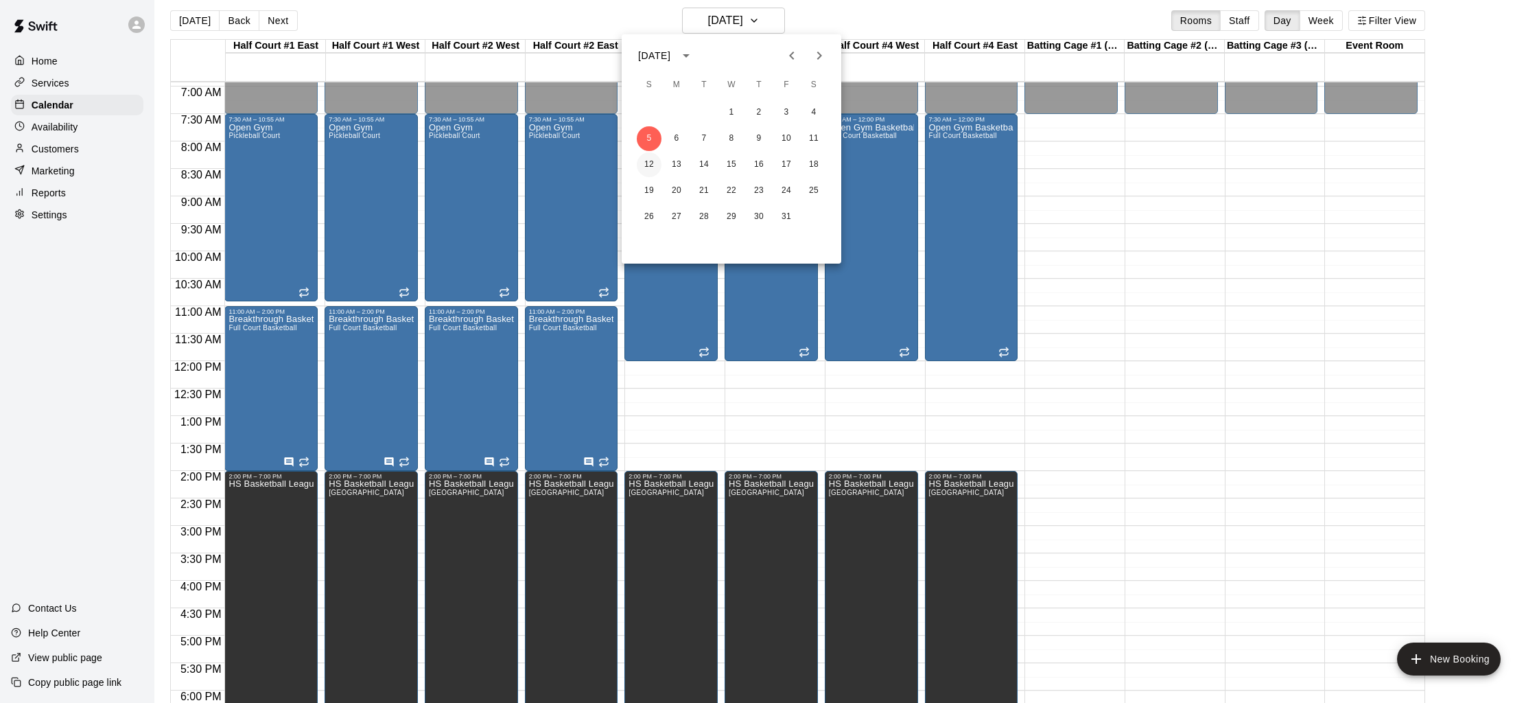
click at [646, 165] on button "12" at bounding box center [649, 164] width 25 height 25
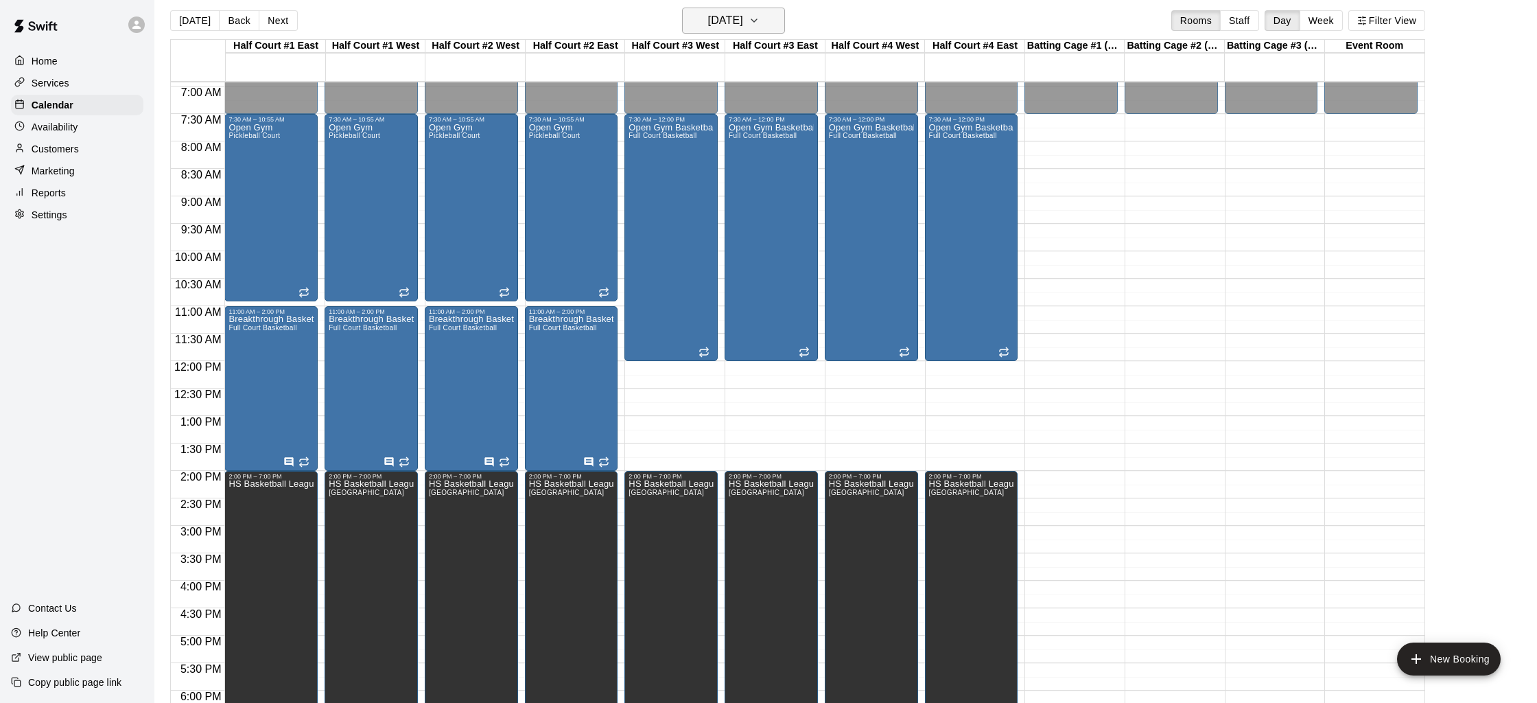
click at [743, 20] on h6 "[DATE]" at bounding box center [725, 20] width 35 height 19
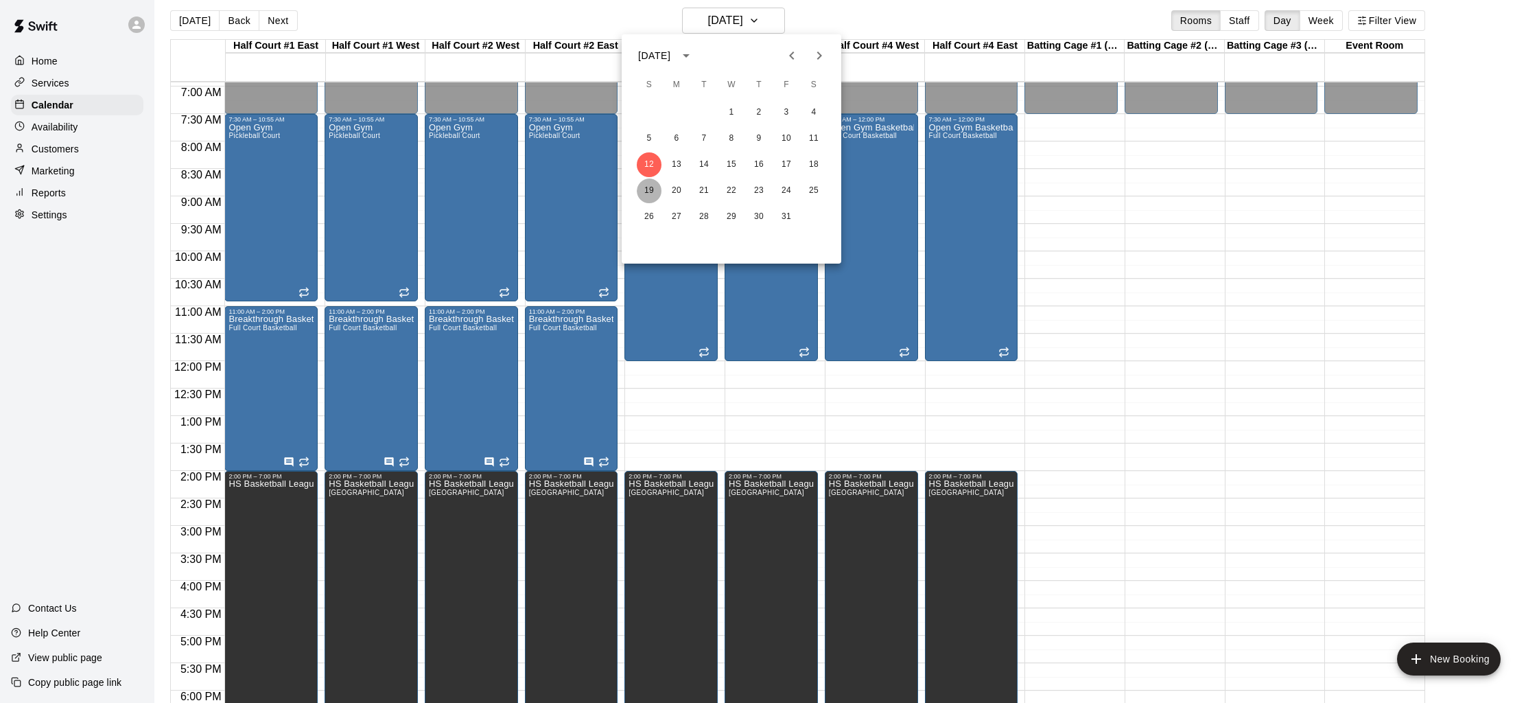
click at [648, 190] on button "19" at bounding box center [649, 190] width 25 height 25
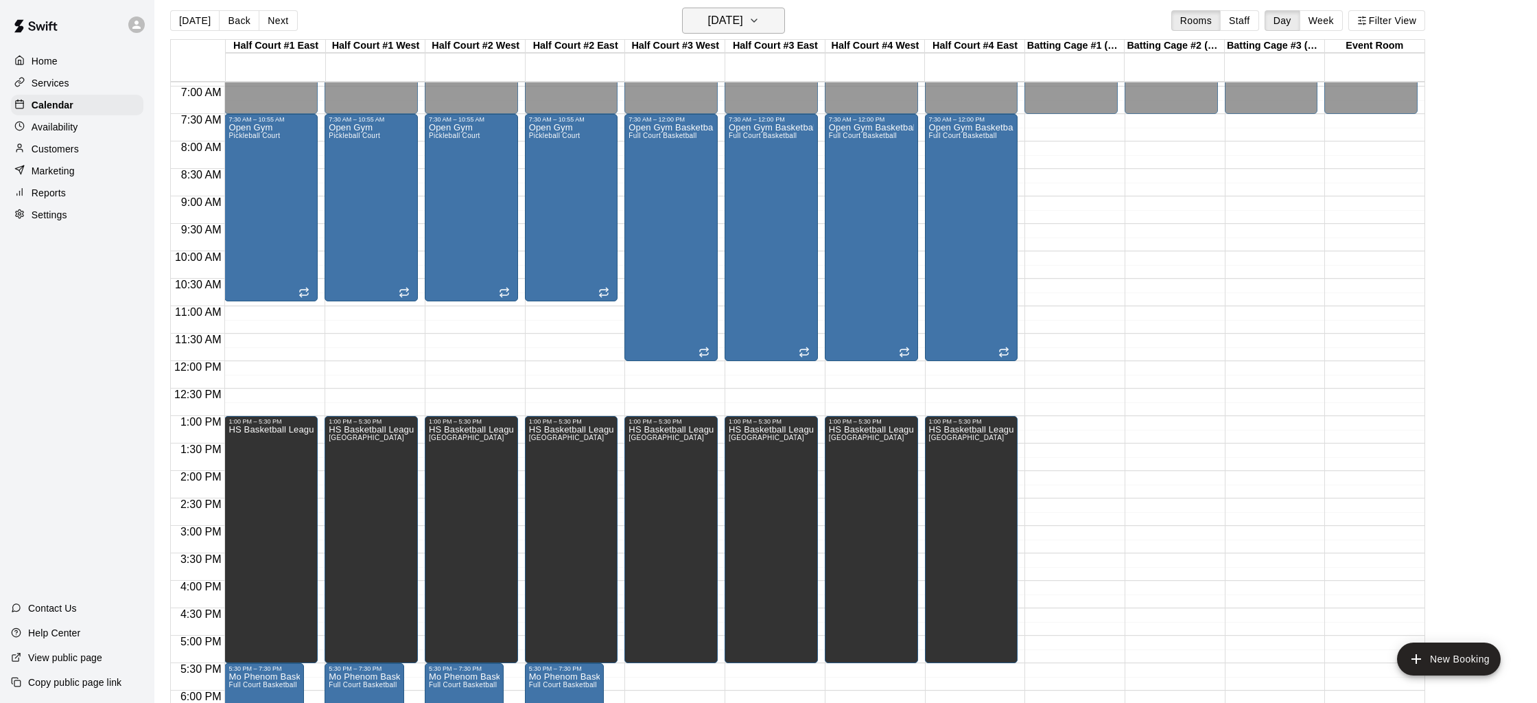
click at [714, 23] on h6 "[DATE]" at bounding box center [725, 20] width 35 height 19
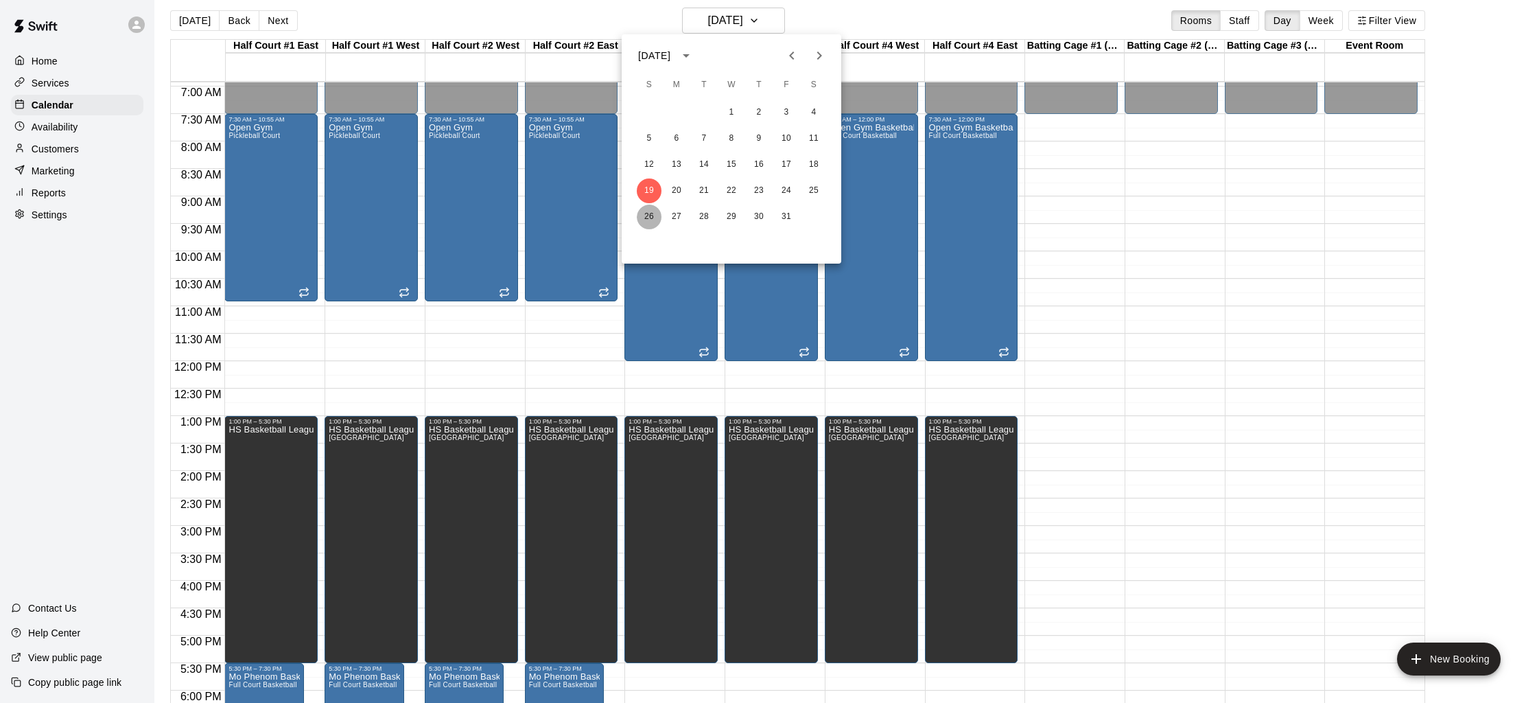
click at [651, 214] on button "26" at bounding box center [649, 216] width 25 height 25
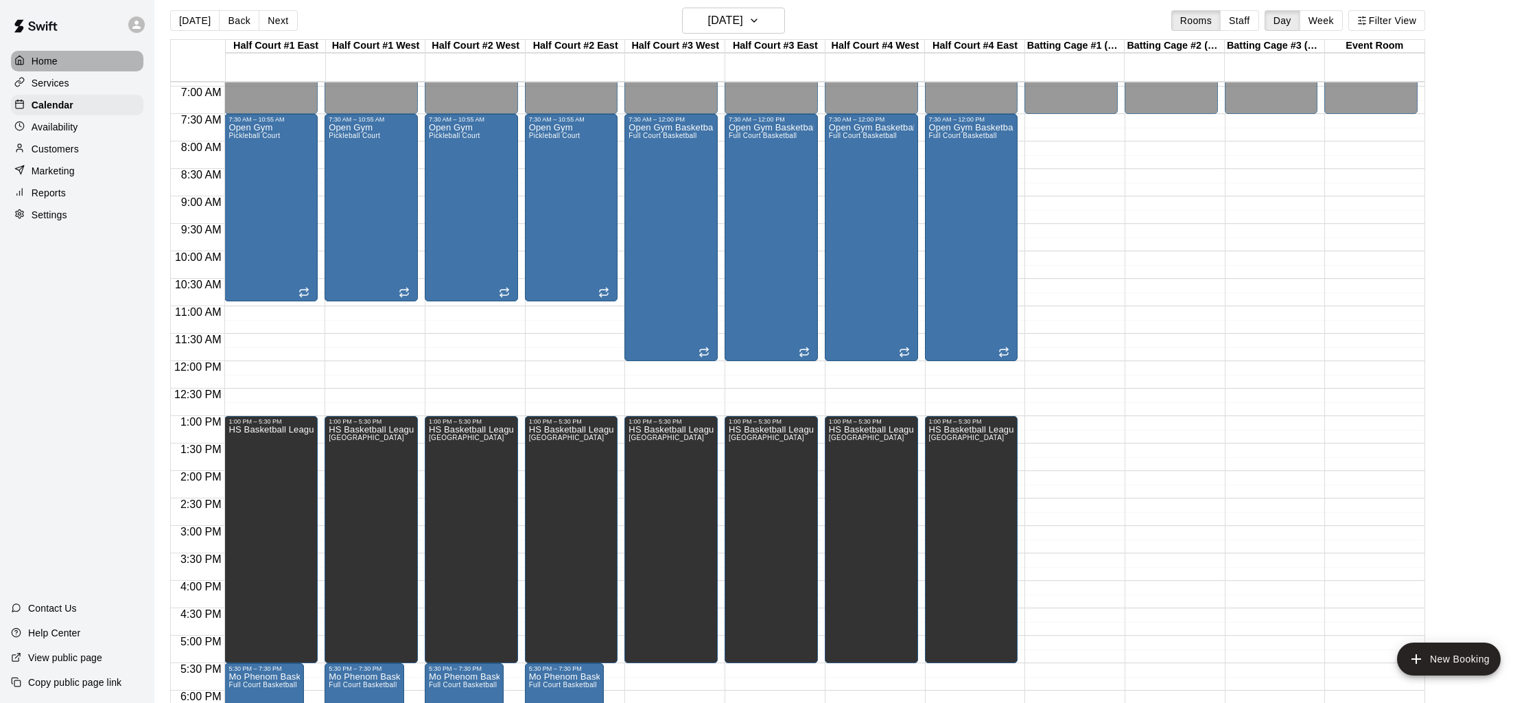
click at [45, 60] on p "Home" at bounding box center [45, 61] width 26 height 14
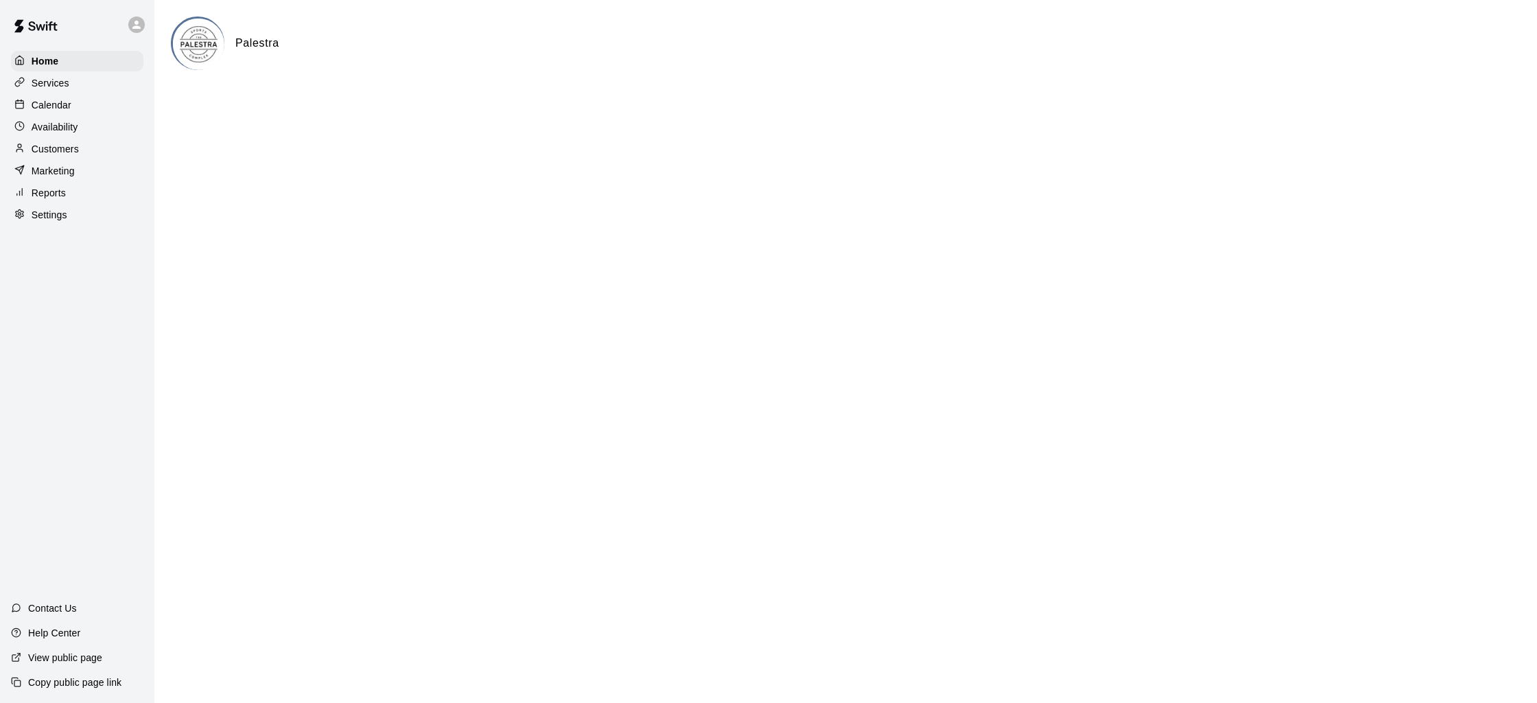
click at [60, 102] on p "Calendar" at bounding box center [52, 105] width 40 height 14
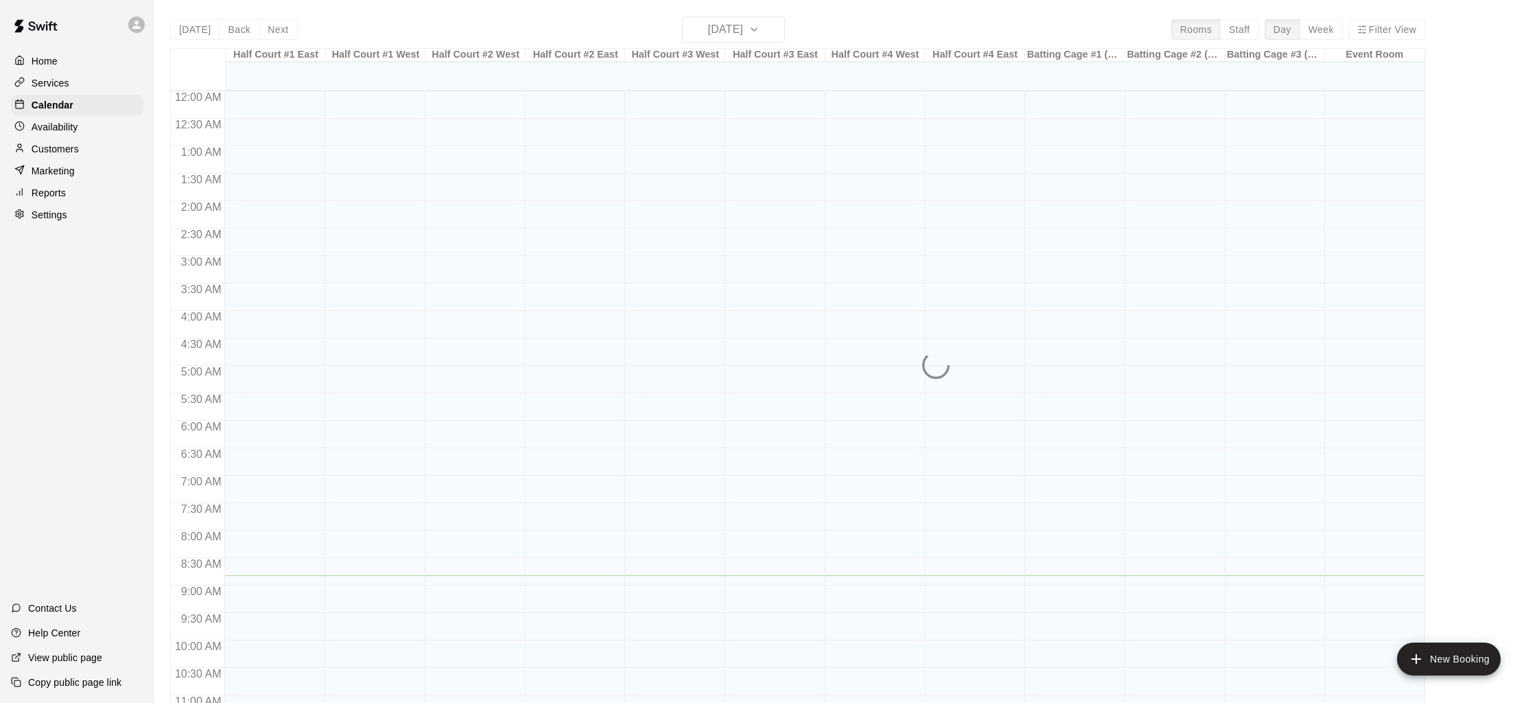
scroll to position [484, 0]
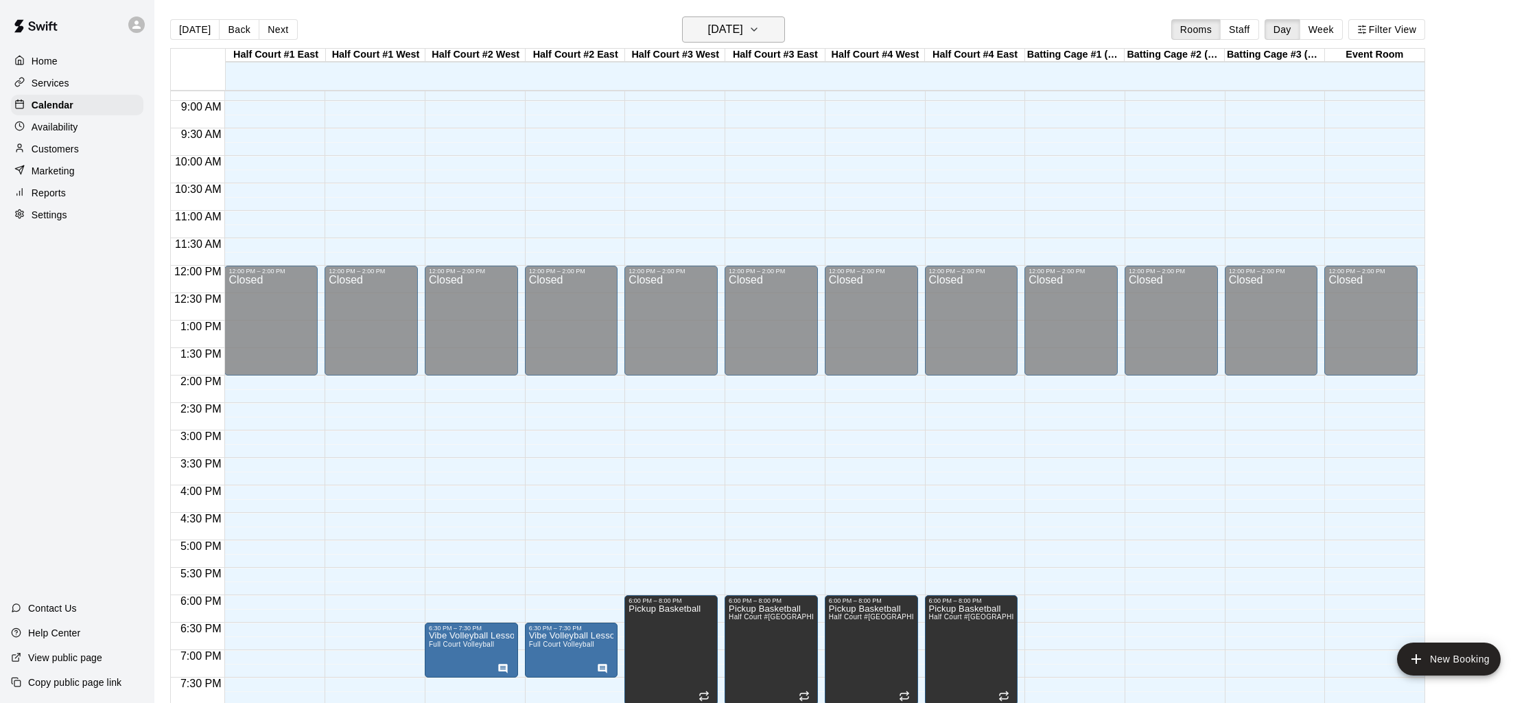
click at [743, 32] on h6 "[DATE]" at bounding box center [725, 29] width 35 height 19
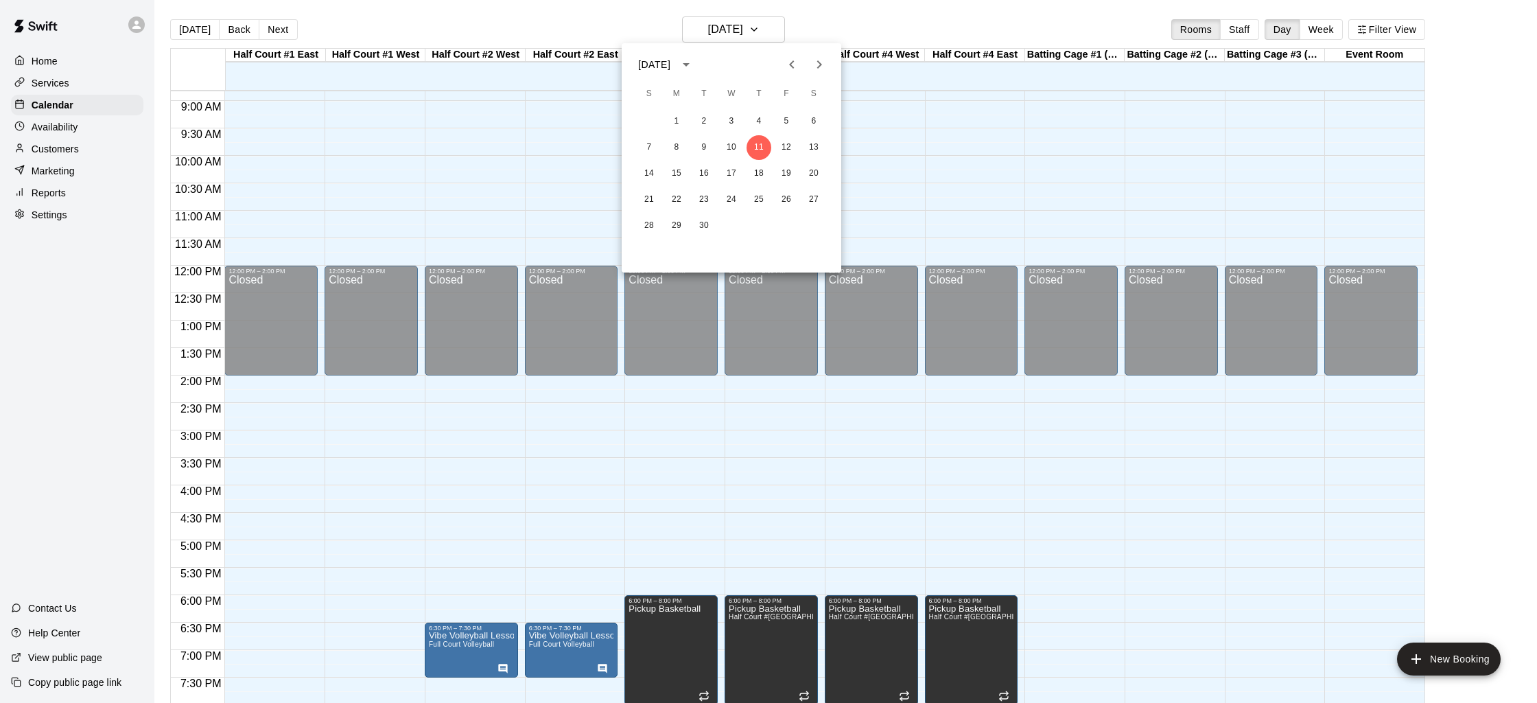
click at [821, 64] on icon "Next month" at bounding box center [819, 64] width 16 height 16
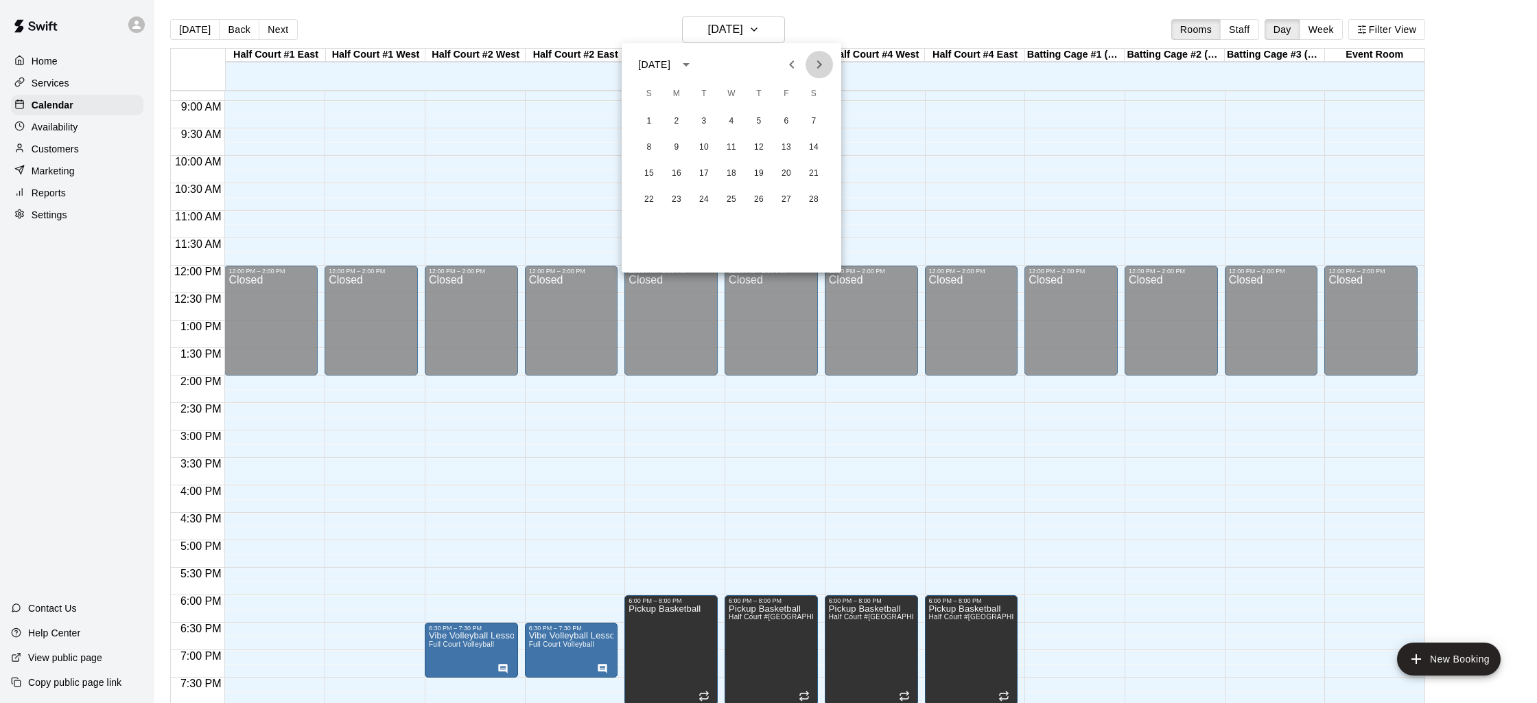
click at [826, 66] on icon "Next month" at bounding box center [819, 64] width 16 height 16
click at [725, 120] on button "4" at bounding box center [731, 121] width 25 height 25
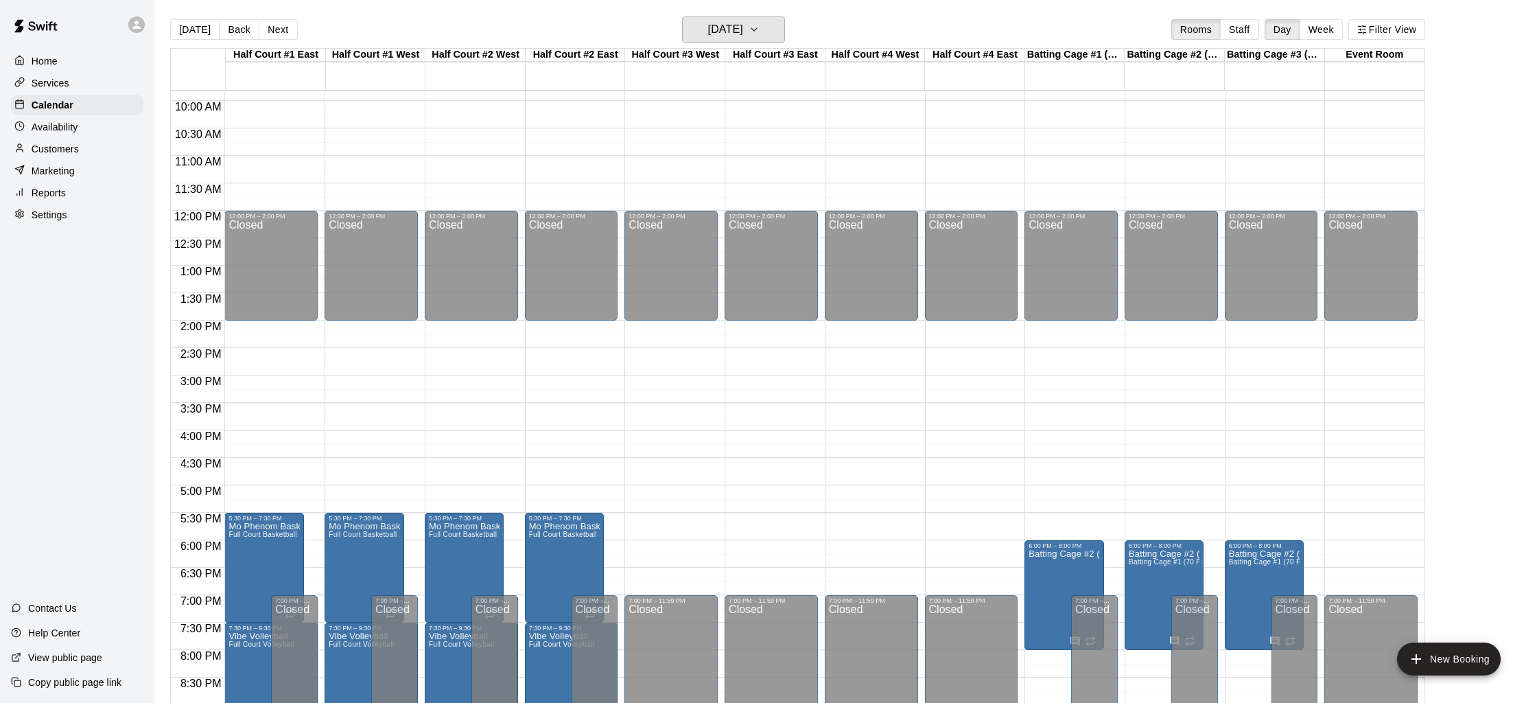
scroll to position [648, 0]
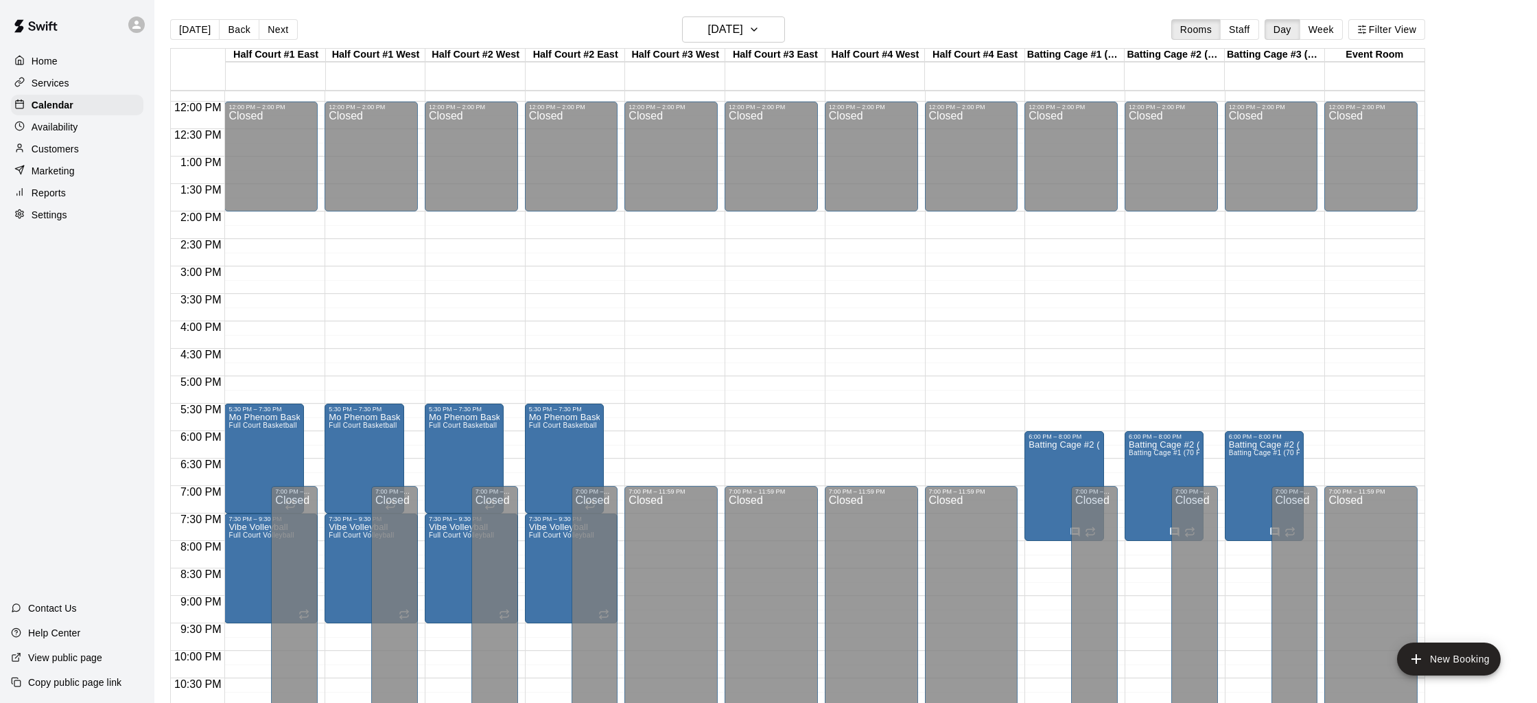
click at [699, 16] on main "[DATE] Back [DATE][DATE] Rooms Staff Day Week Filter View Half Court #1 East 04…" at bounding box center [845, 362] width 1383 height 725
click at [708, 23] on h6 "[DATE]" at bounding box center [725, 29] width 35 height 19
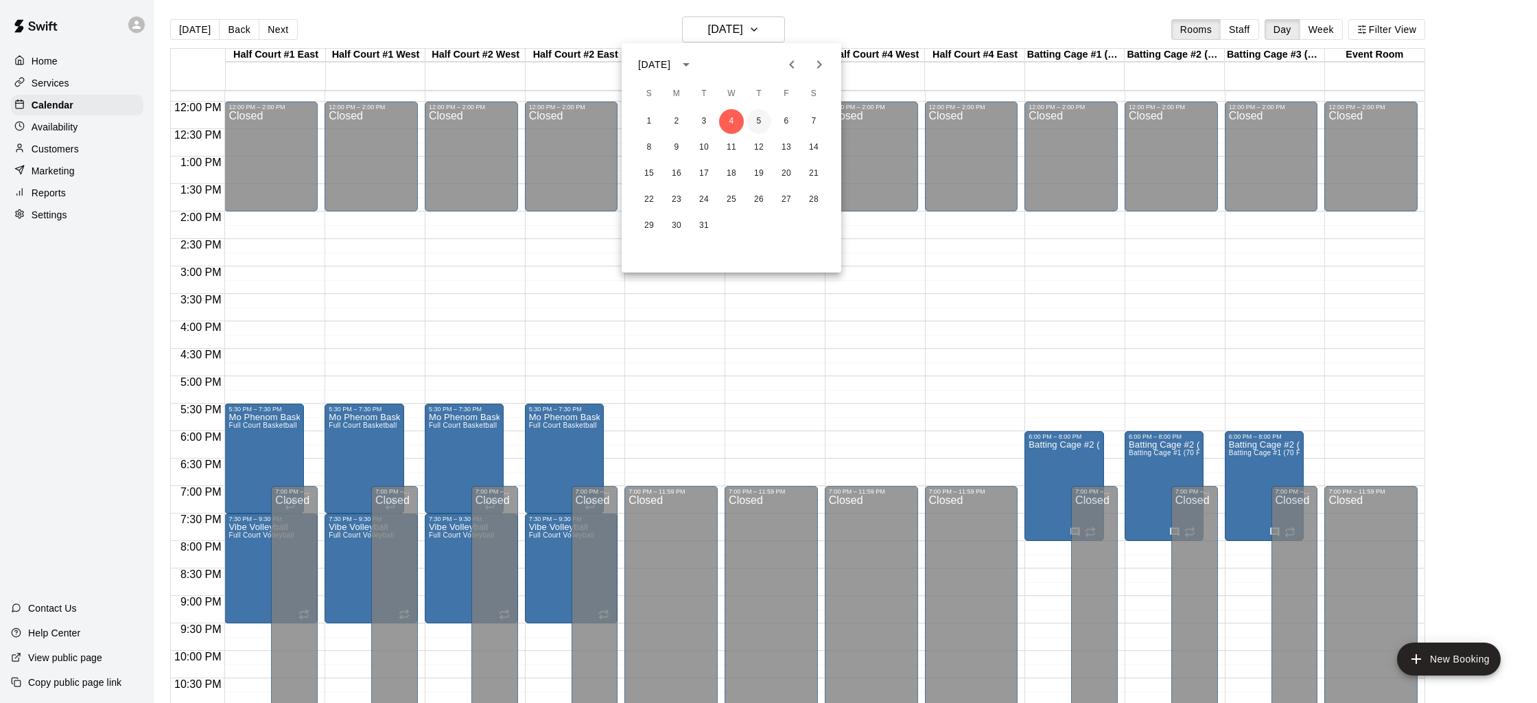
click at [752, 128] on button "5" at bounding box center [759, 121] width 25 height 25
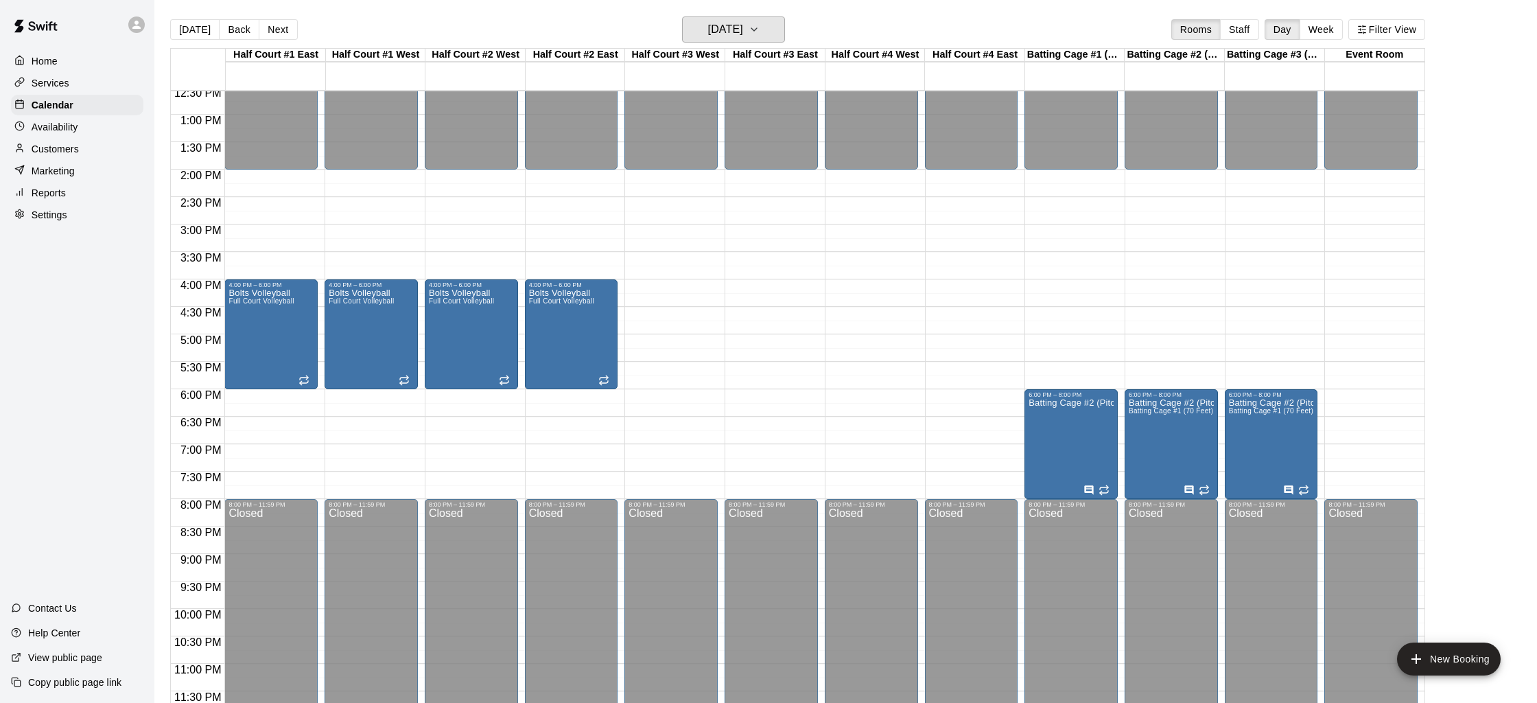
scroll to position [22, 0]
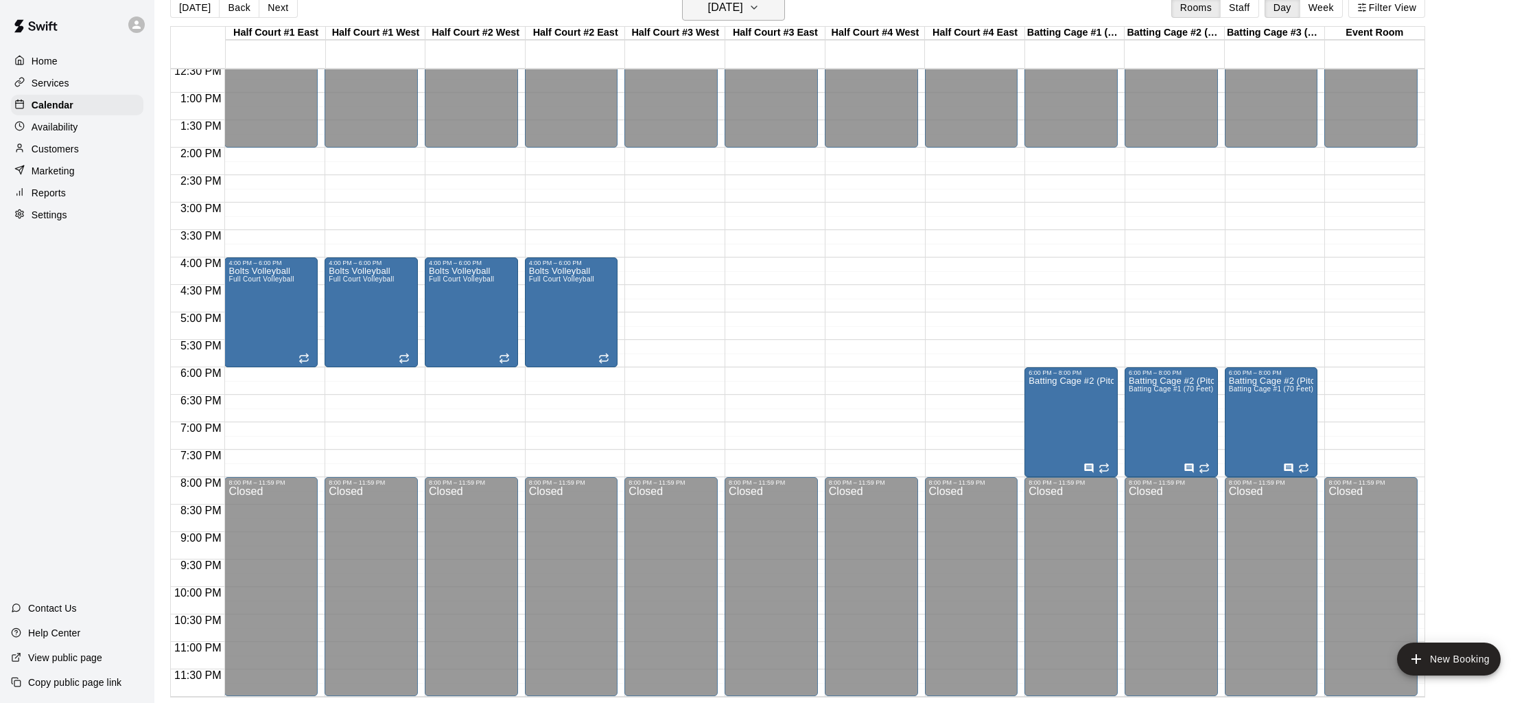
click at [756, 18] on button "[DATE]" at bounding box center [733, 8] width 103 height 26
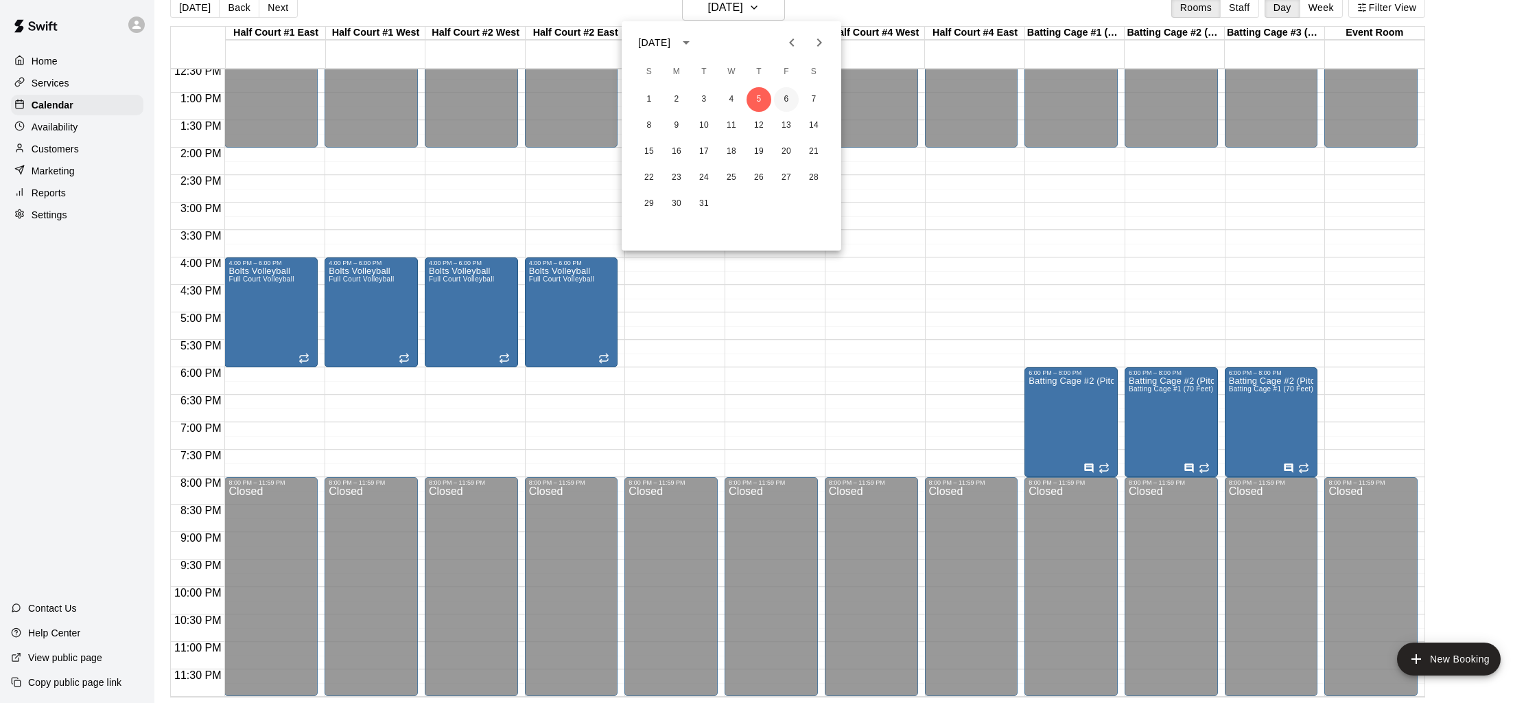
click at [788, 99] on button "6" at bounding box center [786, 99] width 25 height 25
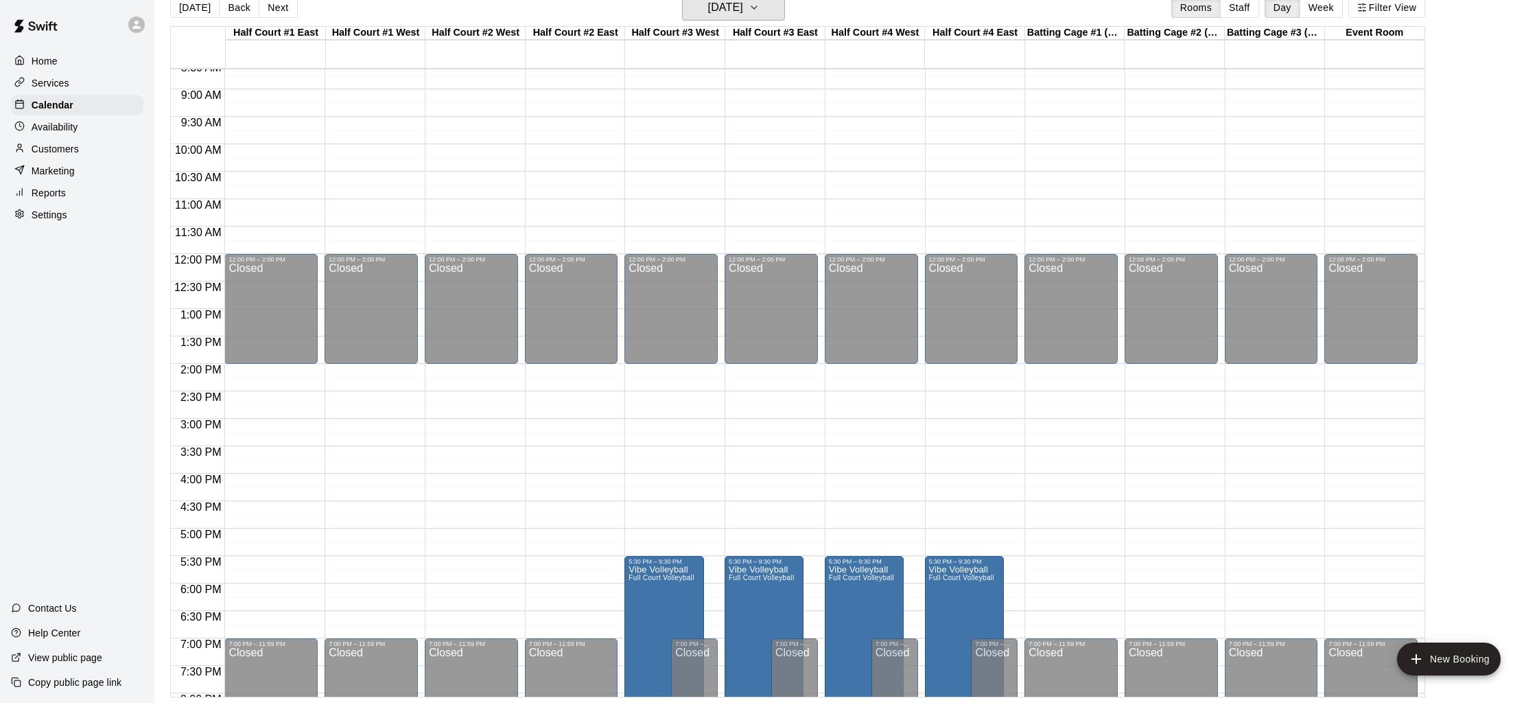
scroll to position [457, 0]
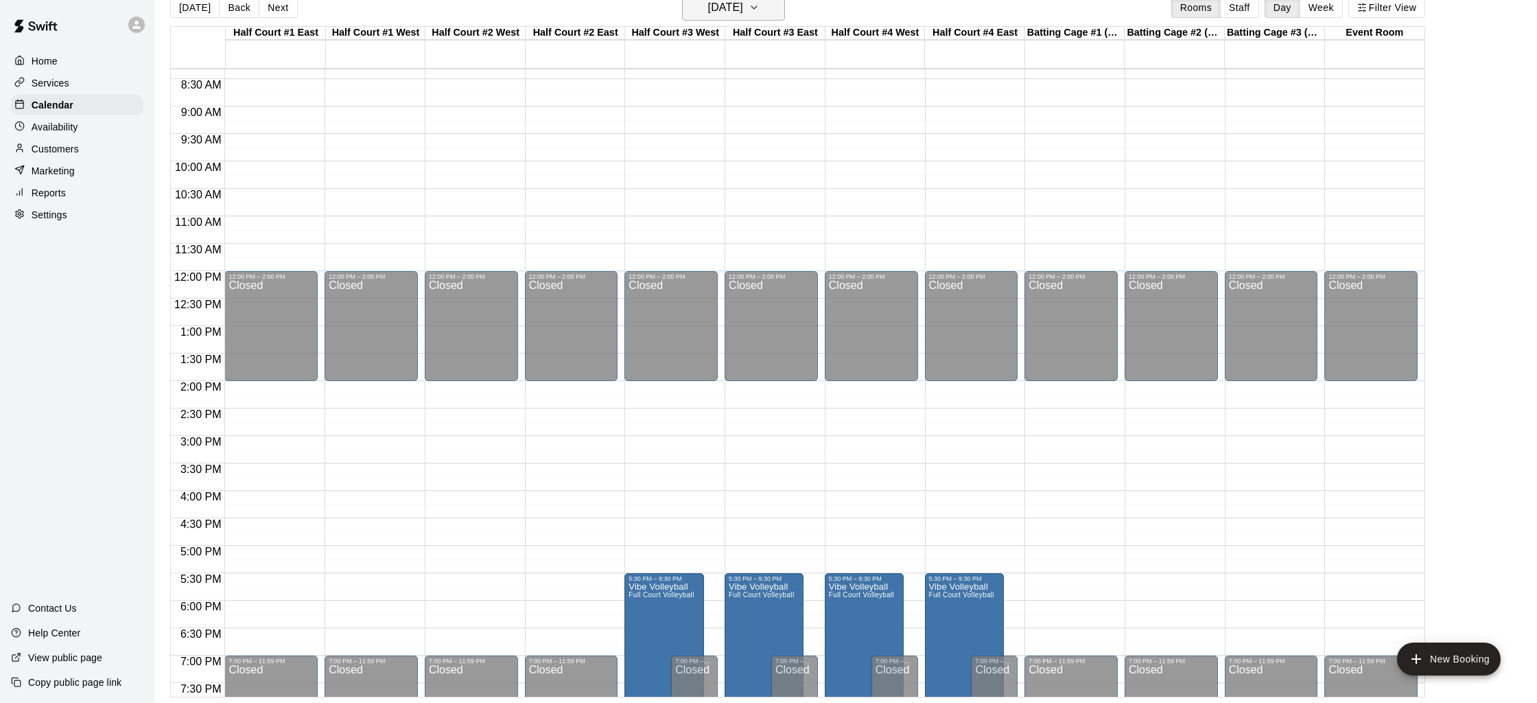
click at [758, 13] on button "[DATE]" at bounding box center [733, 8] width 103 height 26
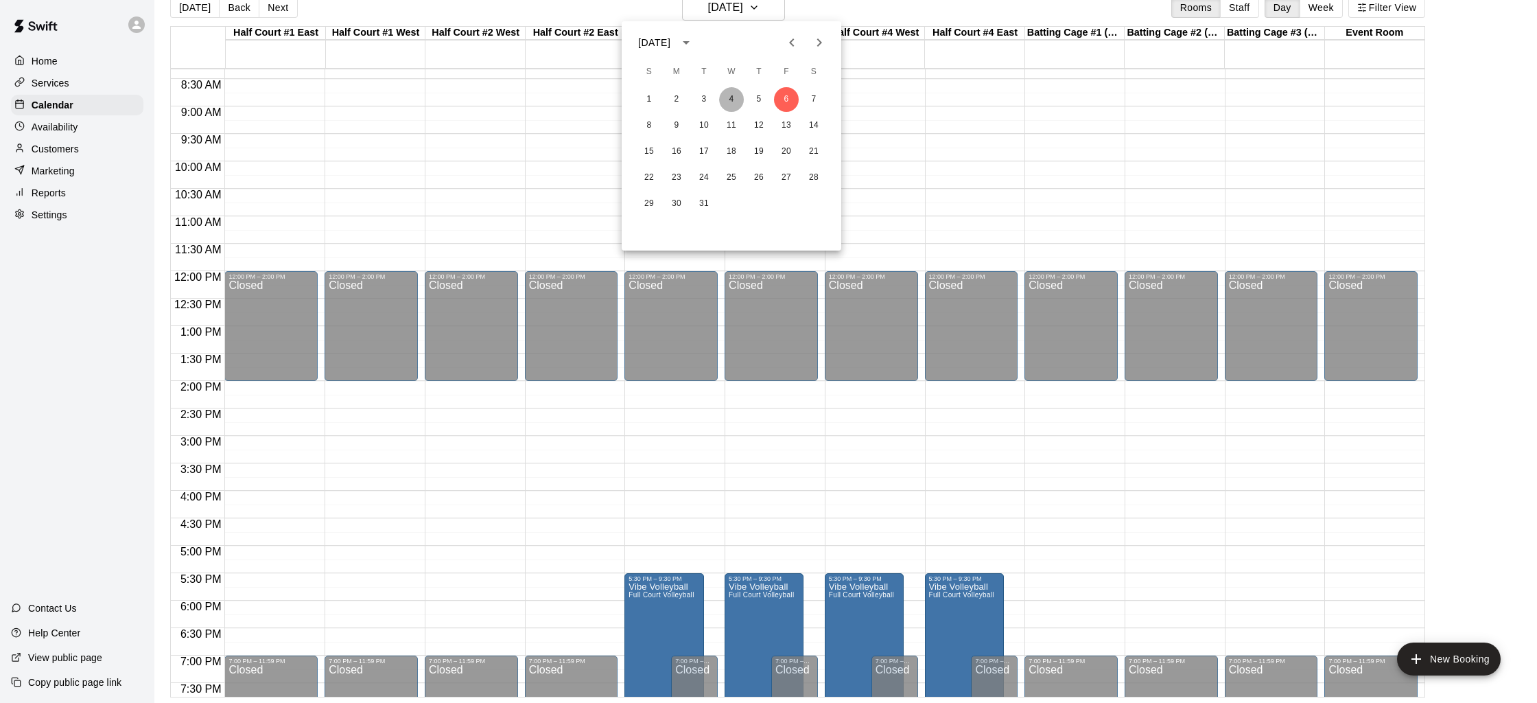
click at [731, 99] on button "4" at bounding box center [731, 99] width 25 height 25
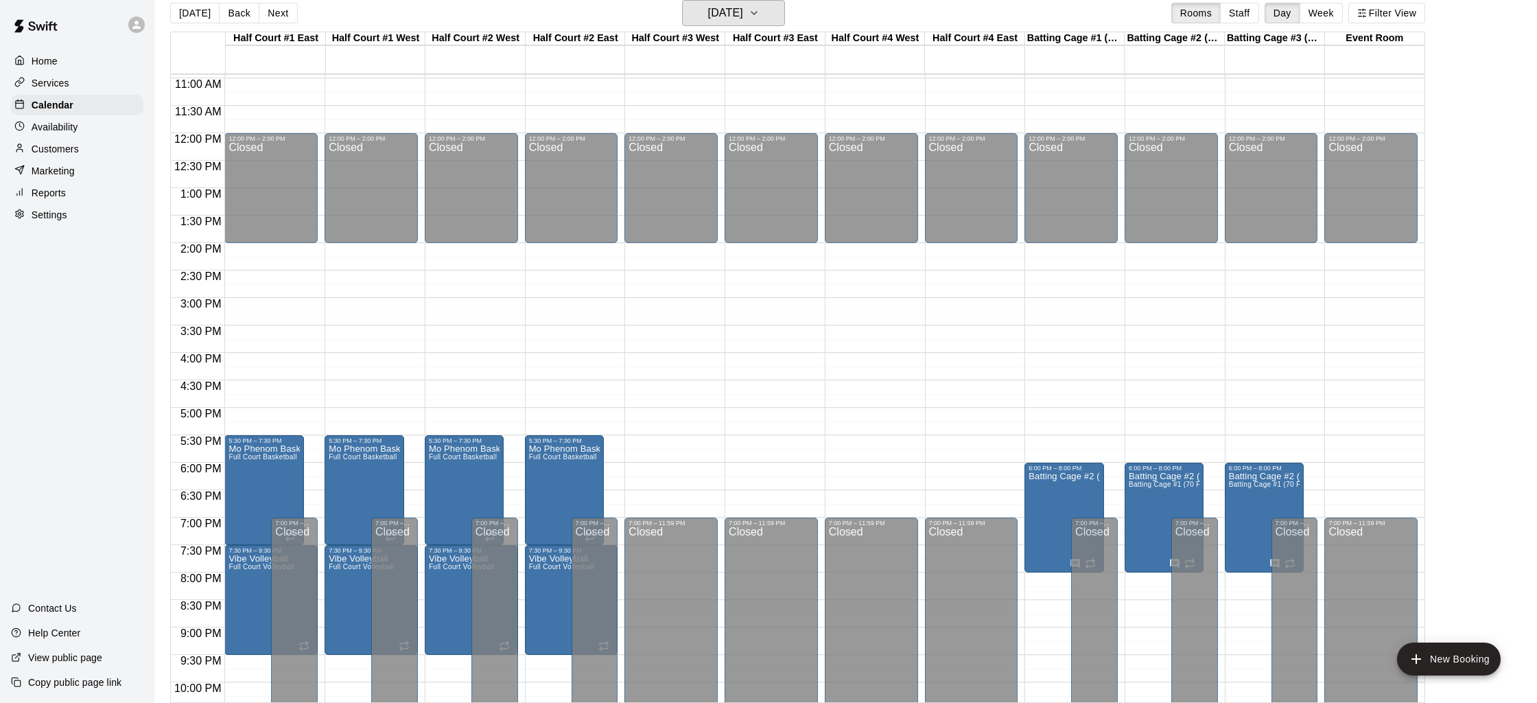
scroll to position [602, 0]
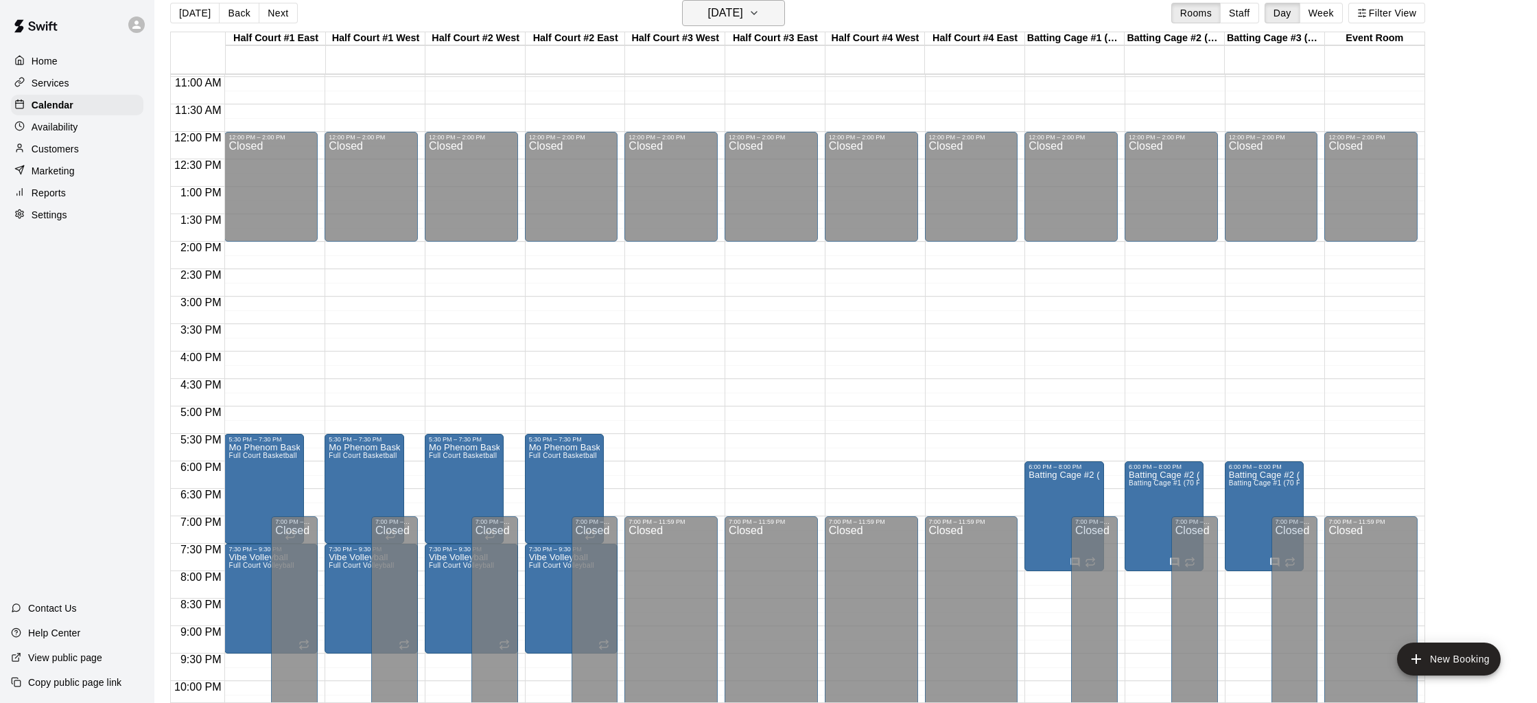
click at [719, 12] on h6 "[DATE]" at bounding box center [725, 12] width 35 height 19
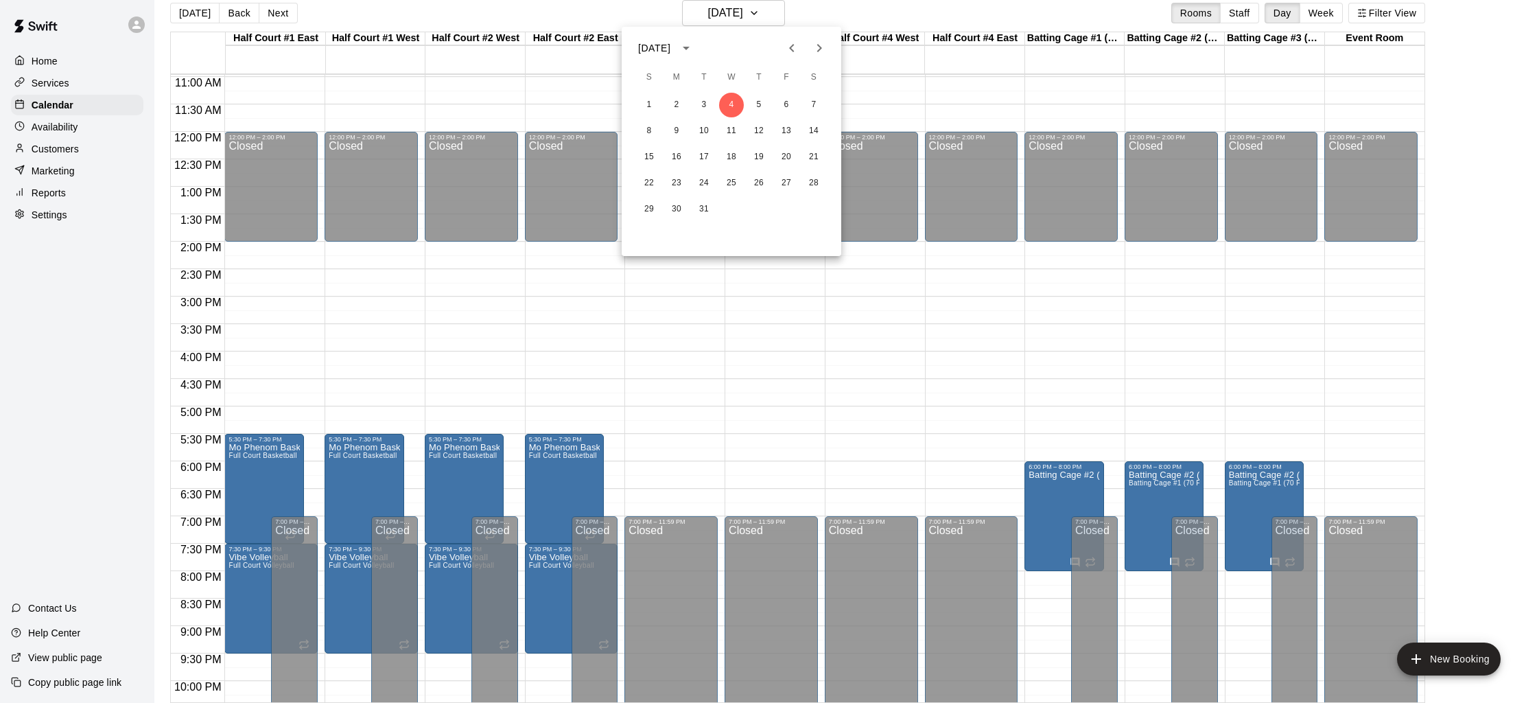
click at [791, 38] on button "Previous month" at bounding box center [791, 47] width 27 height 27
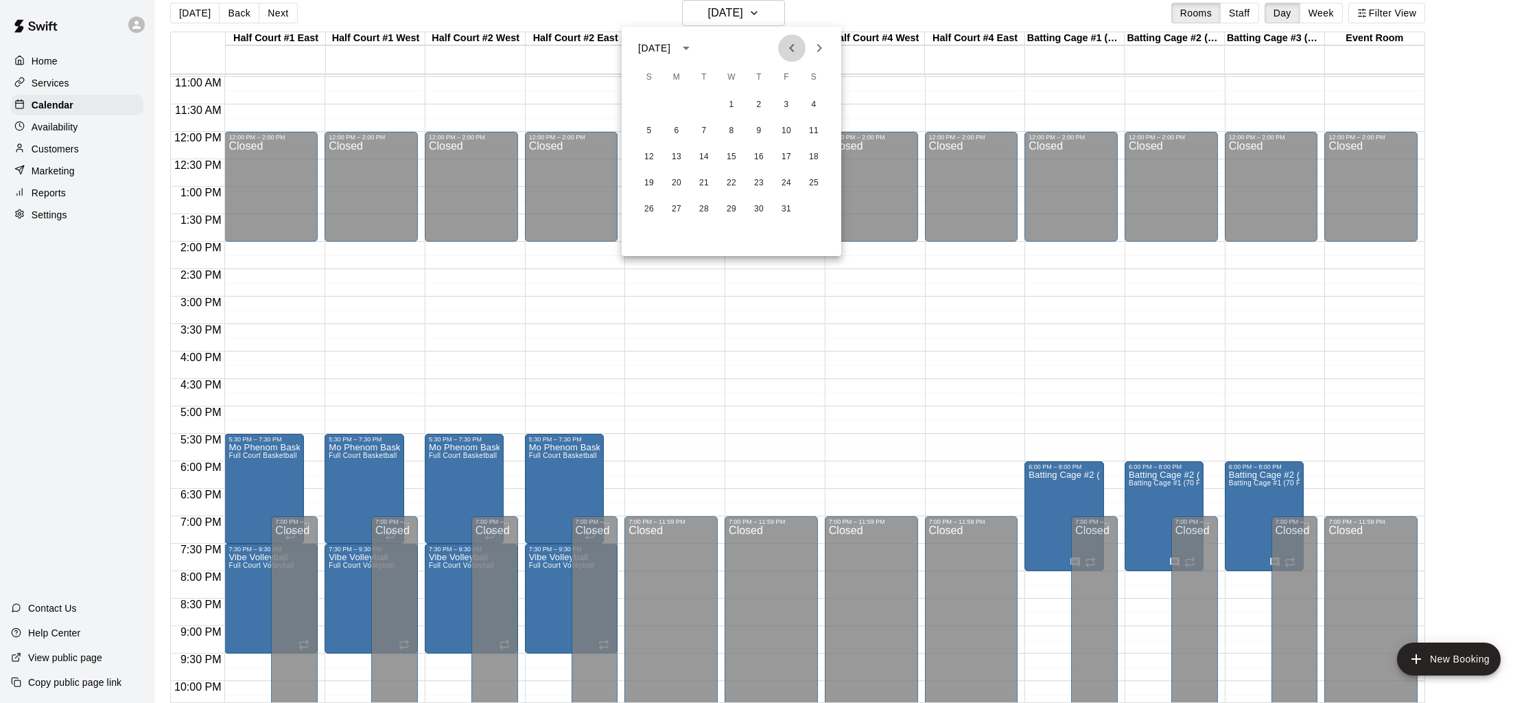
click at [791, 38] on button "Previous month" at bounding box center [791, 47] width 27 height 27
click at [1315, 16] on div at bounding box center [768, 351] width 1537 height 703
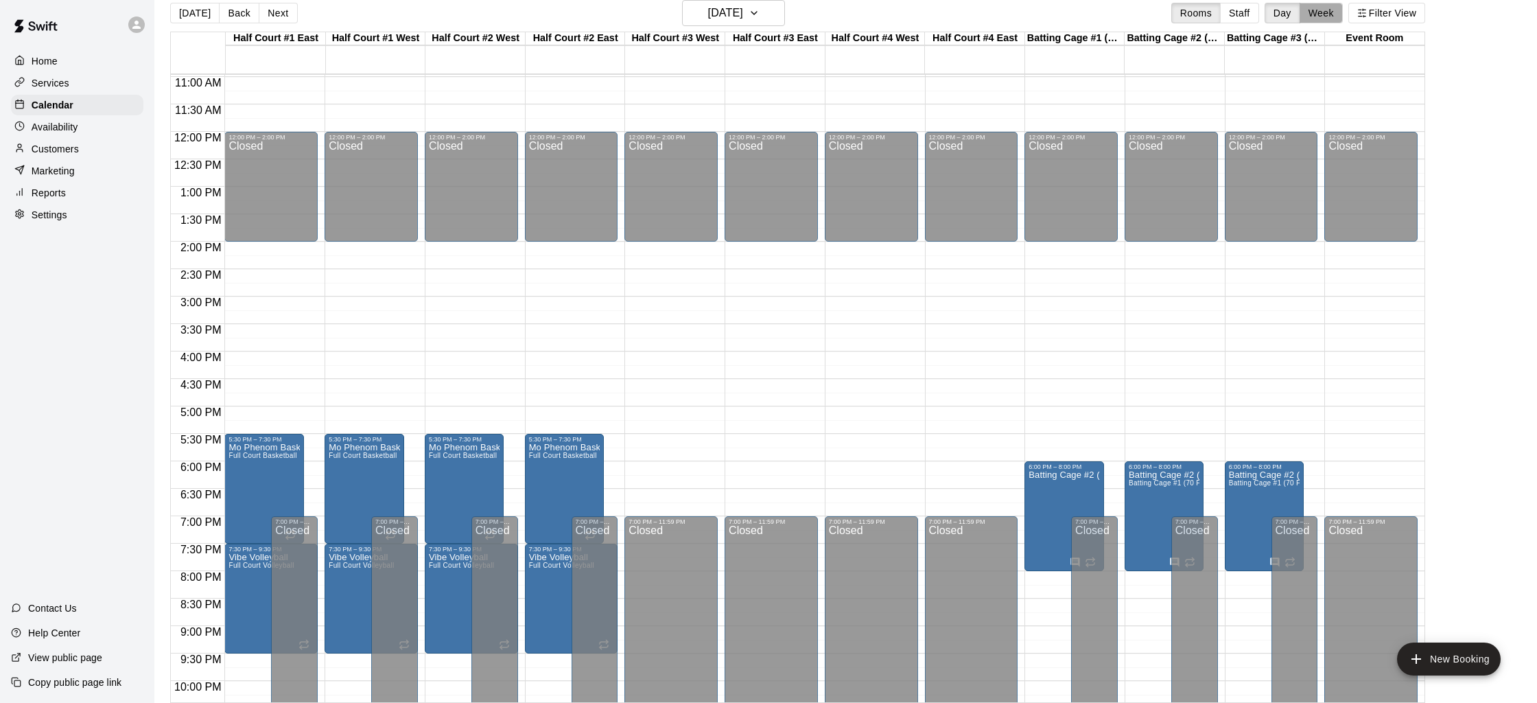
click at [1316, 13] on button "Week" at bounding box center [1321, 13] width 43 height 21
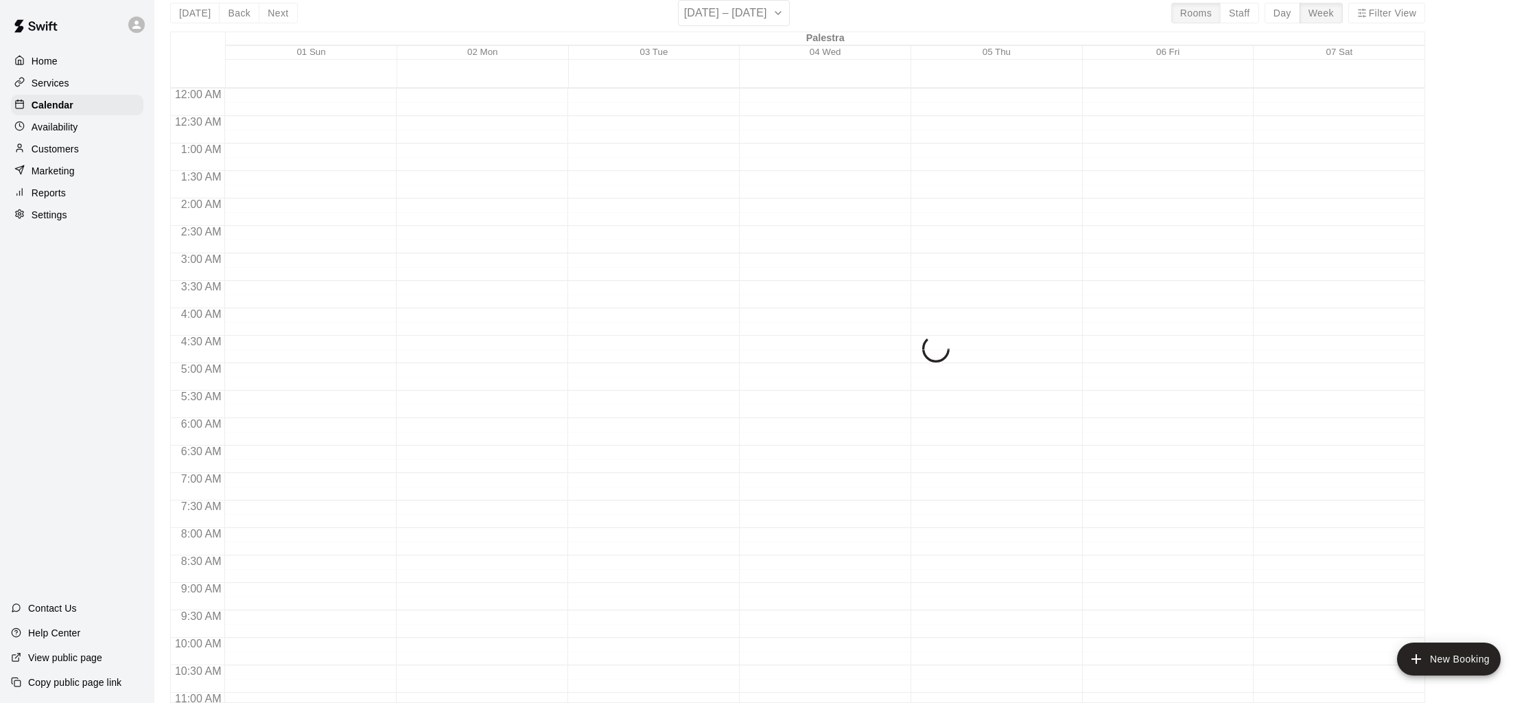
scroll to position [502, 0]
click at [1396, 14] on div "[DATE] Back Next [DATE] – [DATE] Rooms Staff Day Week Filter View Palestra 01 S…" at bounding box center [797, 351] width 1255 height 703
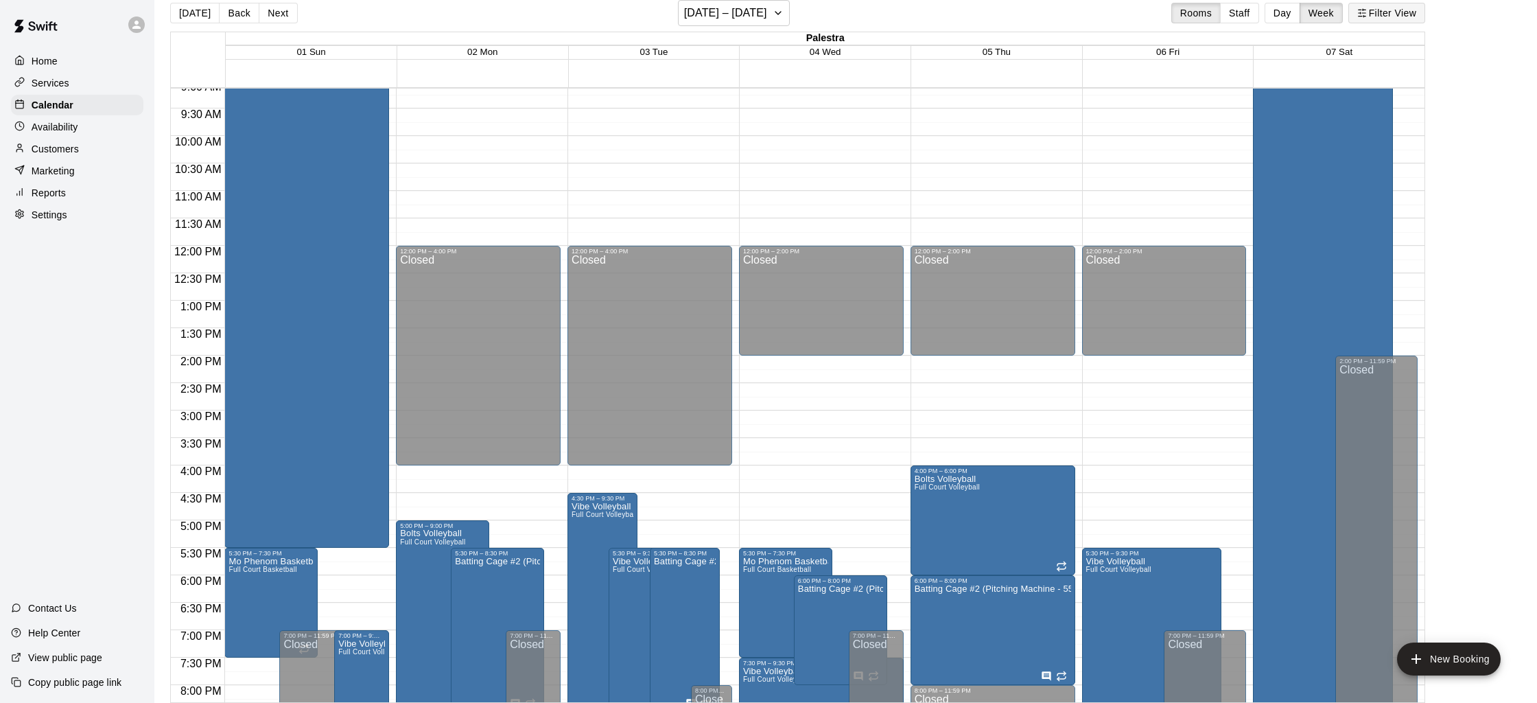
click at [1394, 12] on button "Filter View" at bounding box center [1386, 13] width 77 height 21
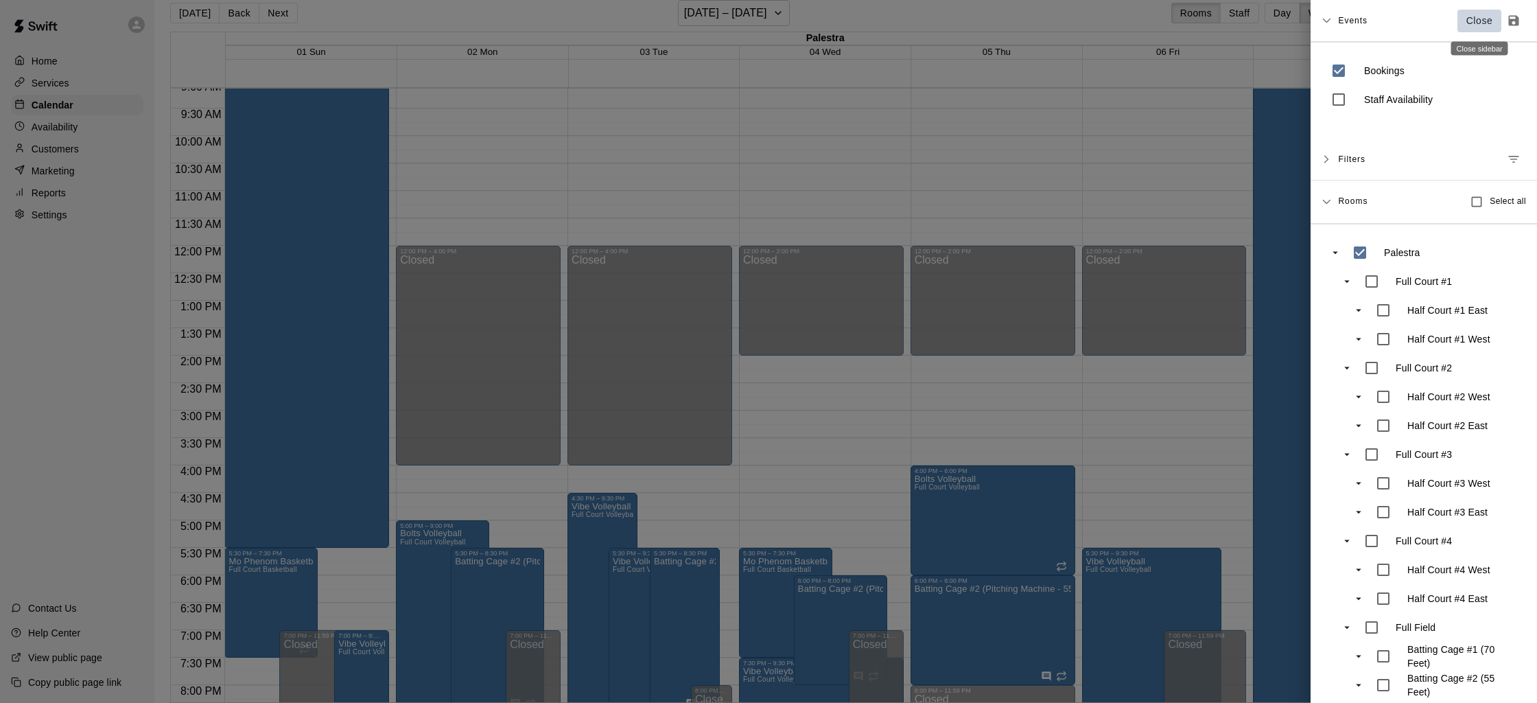
click at [1466, 21] on p "Close" at bounding box center [1479, 21] width 27 height 14
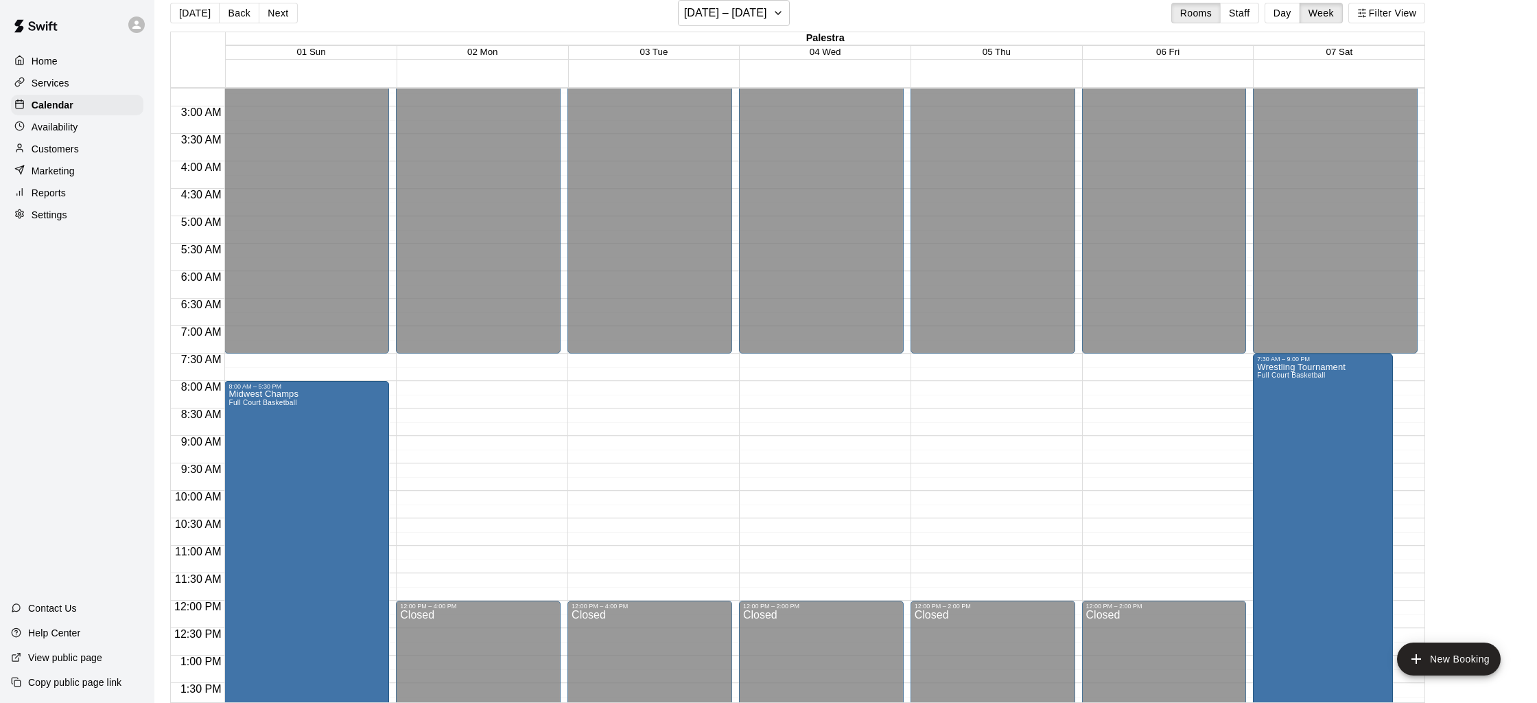
scroll to position [132, 0]
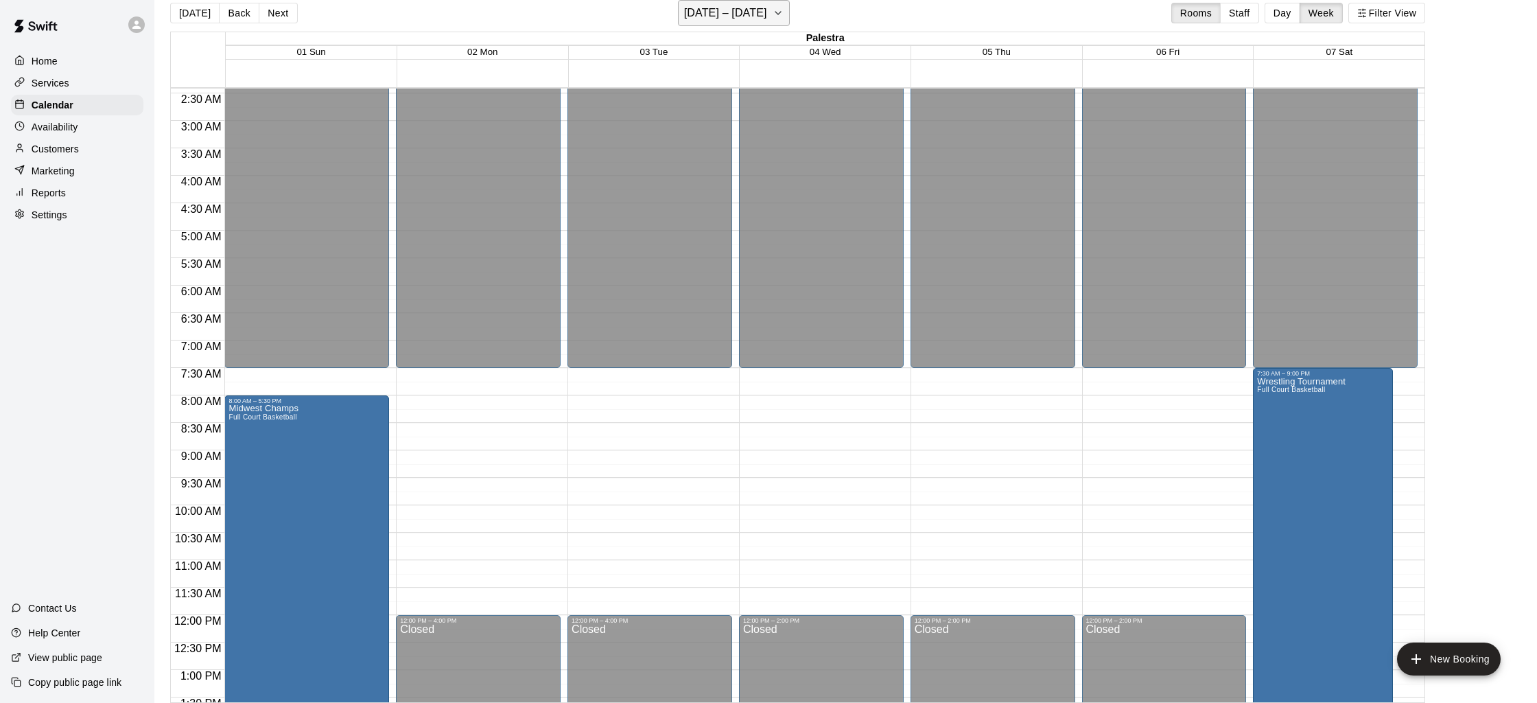
click at [737, 16] on h6 "[DATE] – [DATE]" at bounding box center [725, 12] width 83 height 19
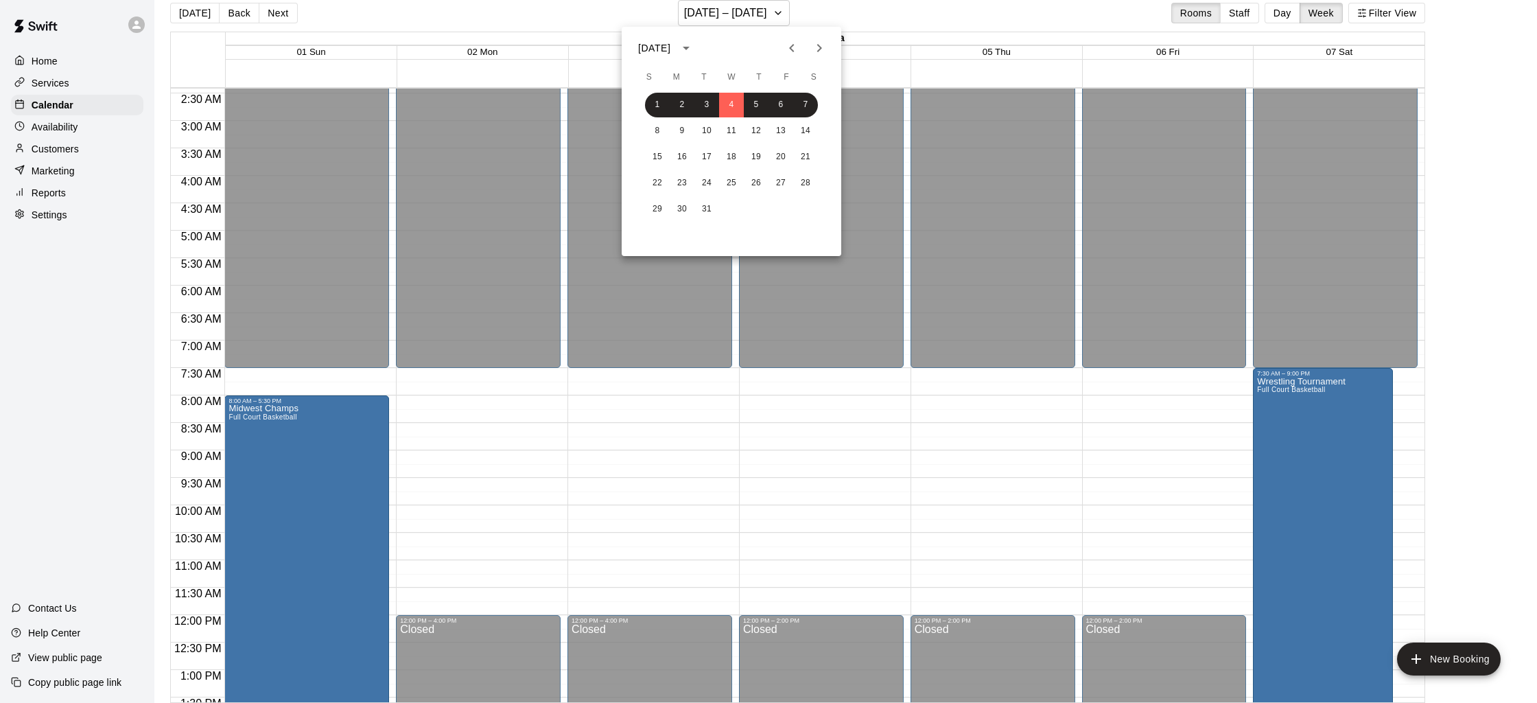
click at [787, 49] on icon "Previous month" at bounding box center [792, 48] width 16 height 16
click at [784, 49] on icon "Previous month" at bounding box center [792, 48] width 16 height 16
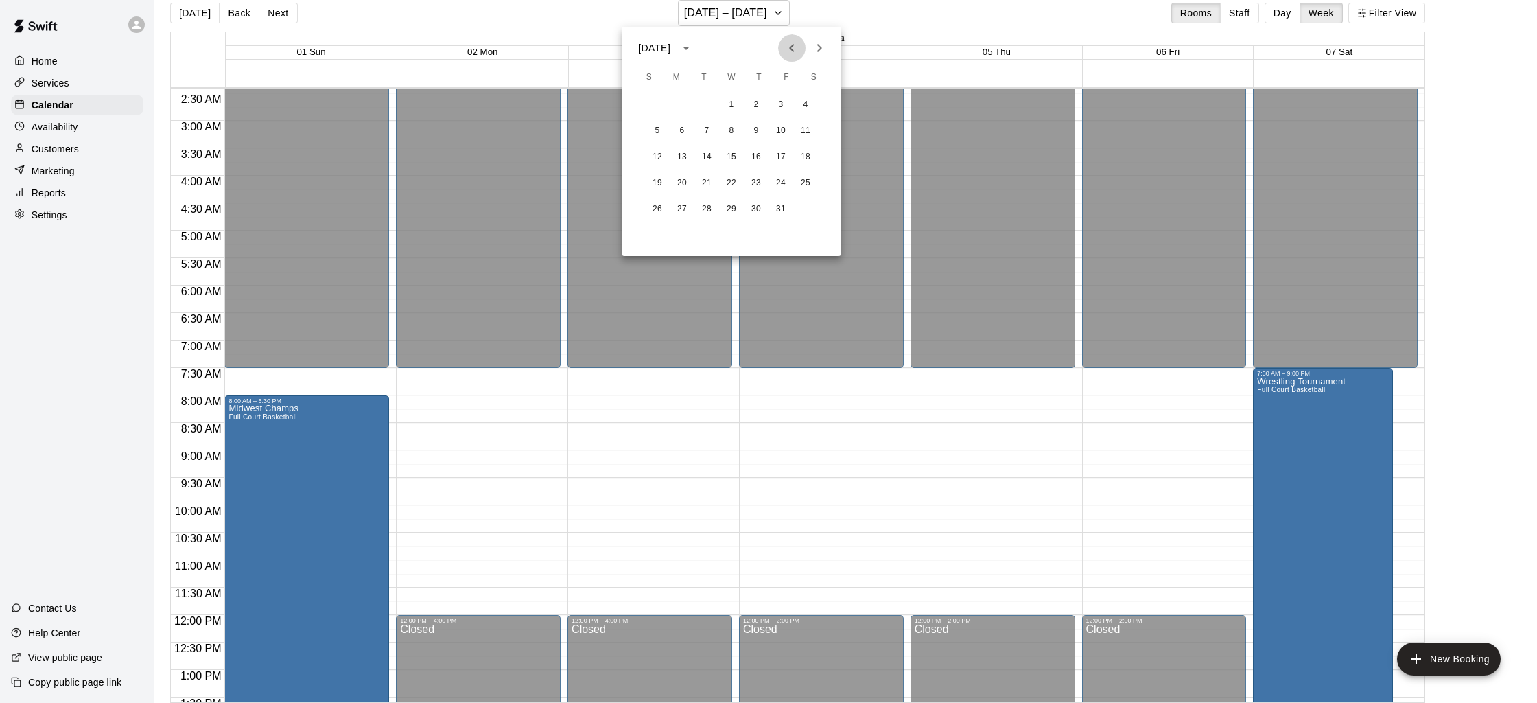
click at [784, 49] on icon "Previous month" at bounding box center [792, 48] width 16 height 16
click at [784, 100] on button "1" at bounding box center [781, 105] width 25 height 25
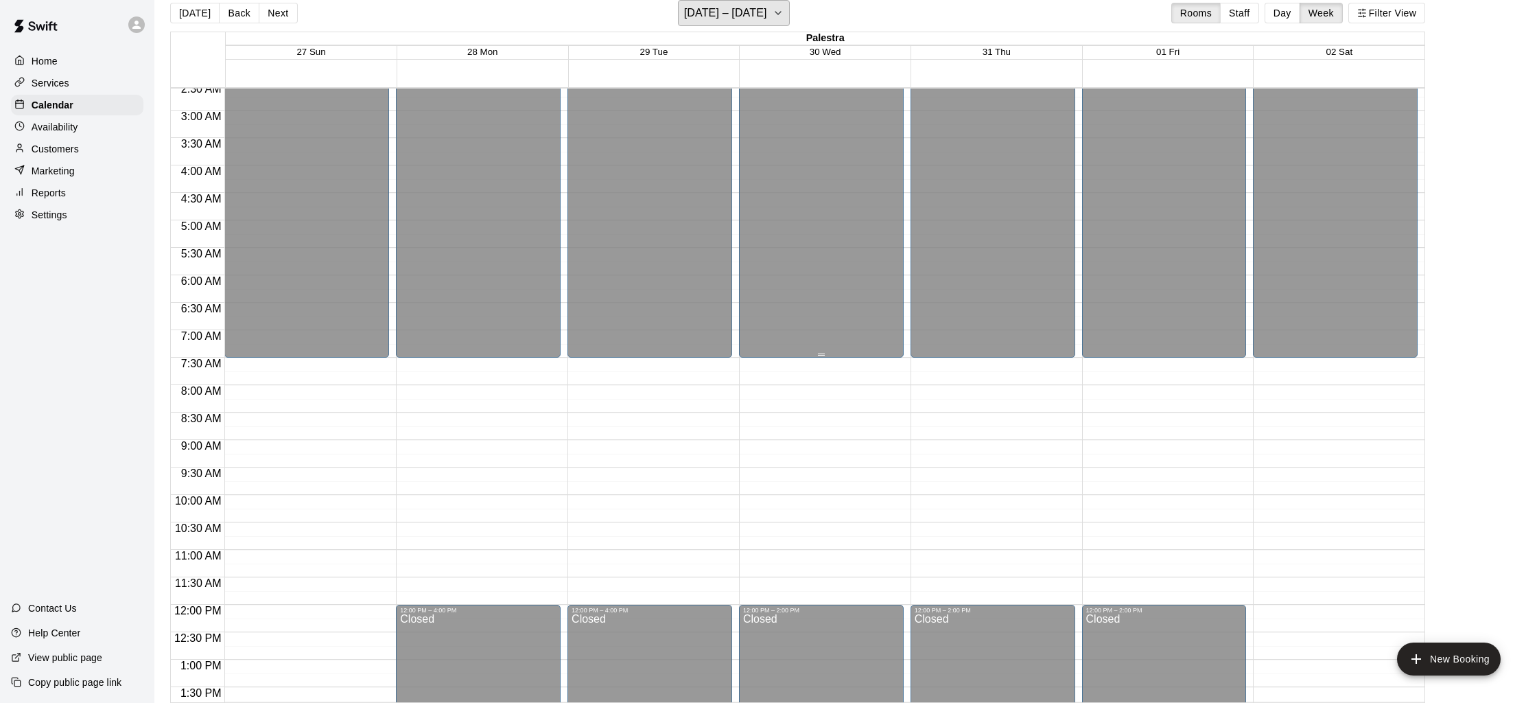
scroll to position [0, 0]
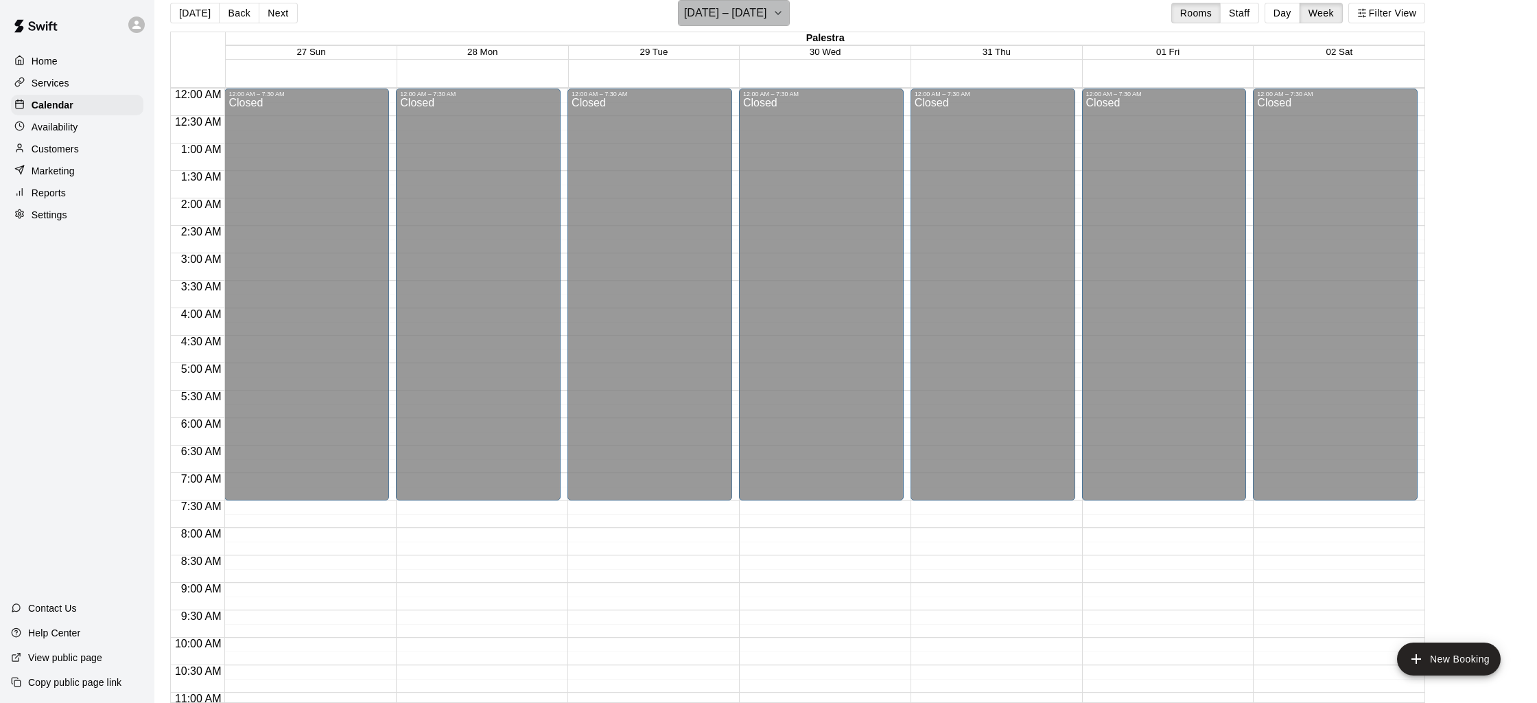
click at [782, 6] on icon "button" at bounding box center [778, 13] width 11 height 16
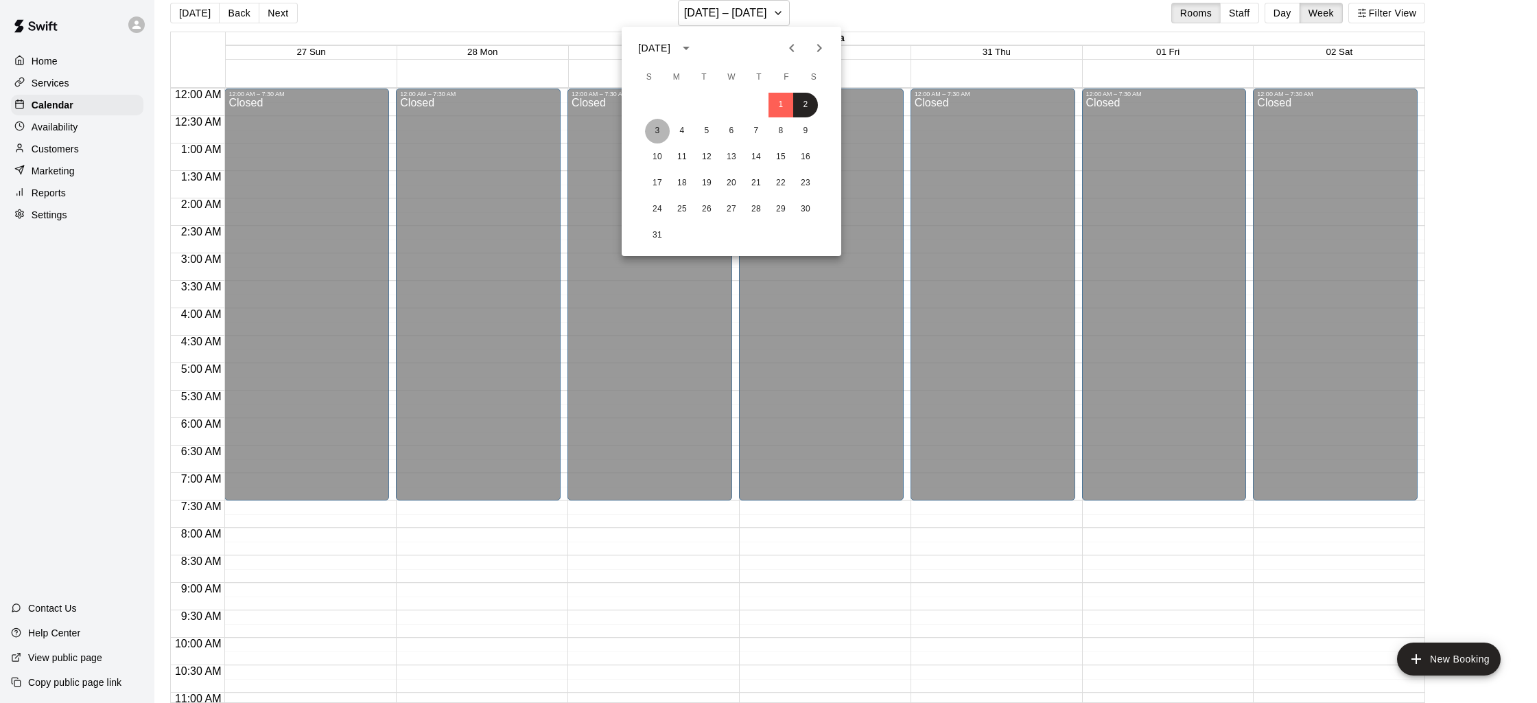
click at [658, 133] on button "3" at bounding box center [657, 131] width 25 height 25
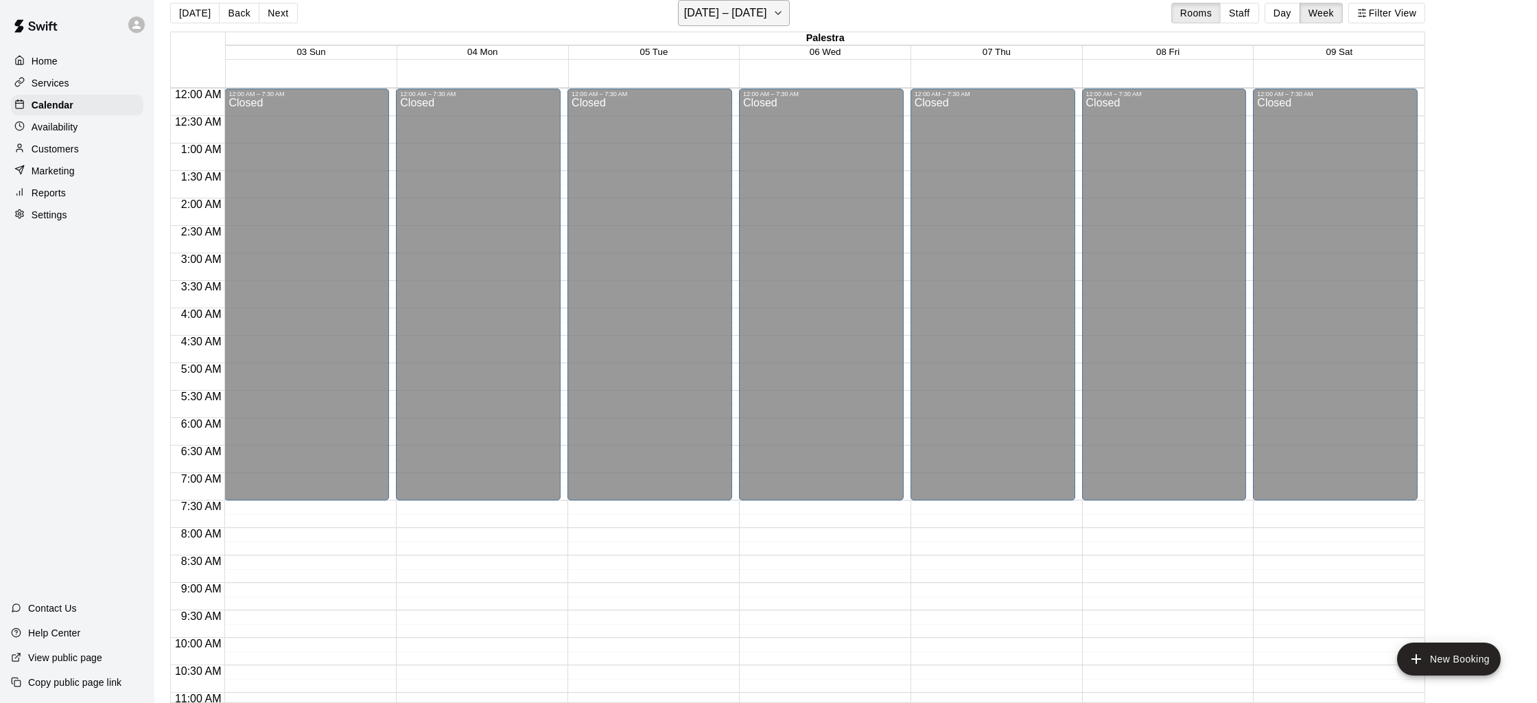
click at [728, 7] on h6 "[DATE] – [DATE]" at bounding box center [725, 12] width 83 height 19
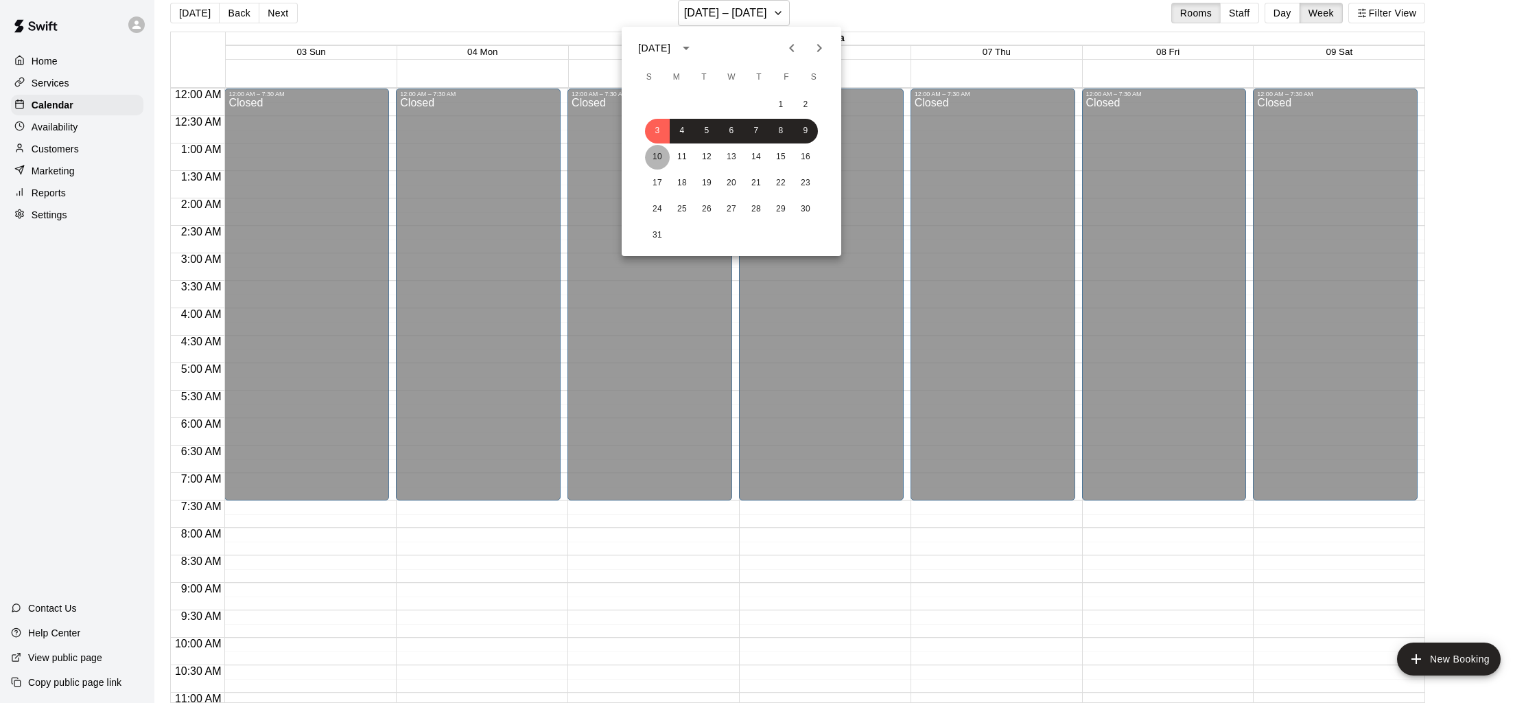
click at [659, 166] on button "10" at bounding box center [657, 157] width 25 height 25
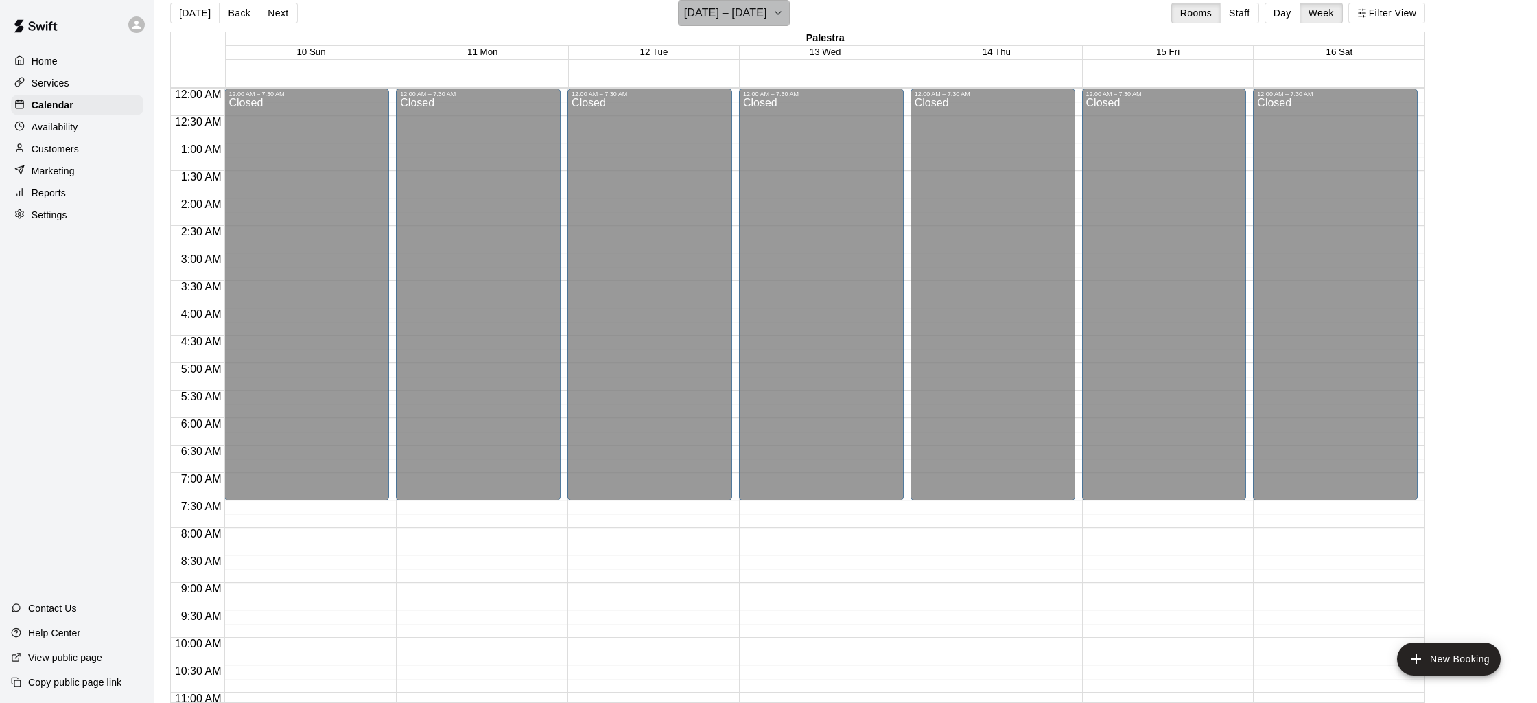
click at [755, 12] on h6 "[DATE] – [DATE]" at bounding box center [725, 12] width 83 height 19
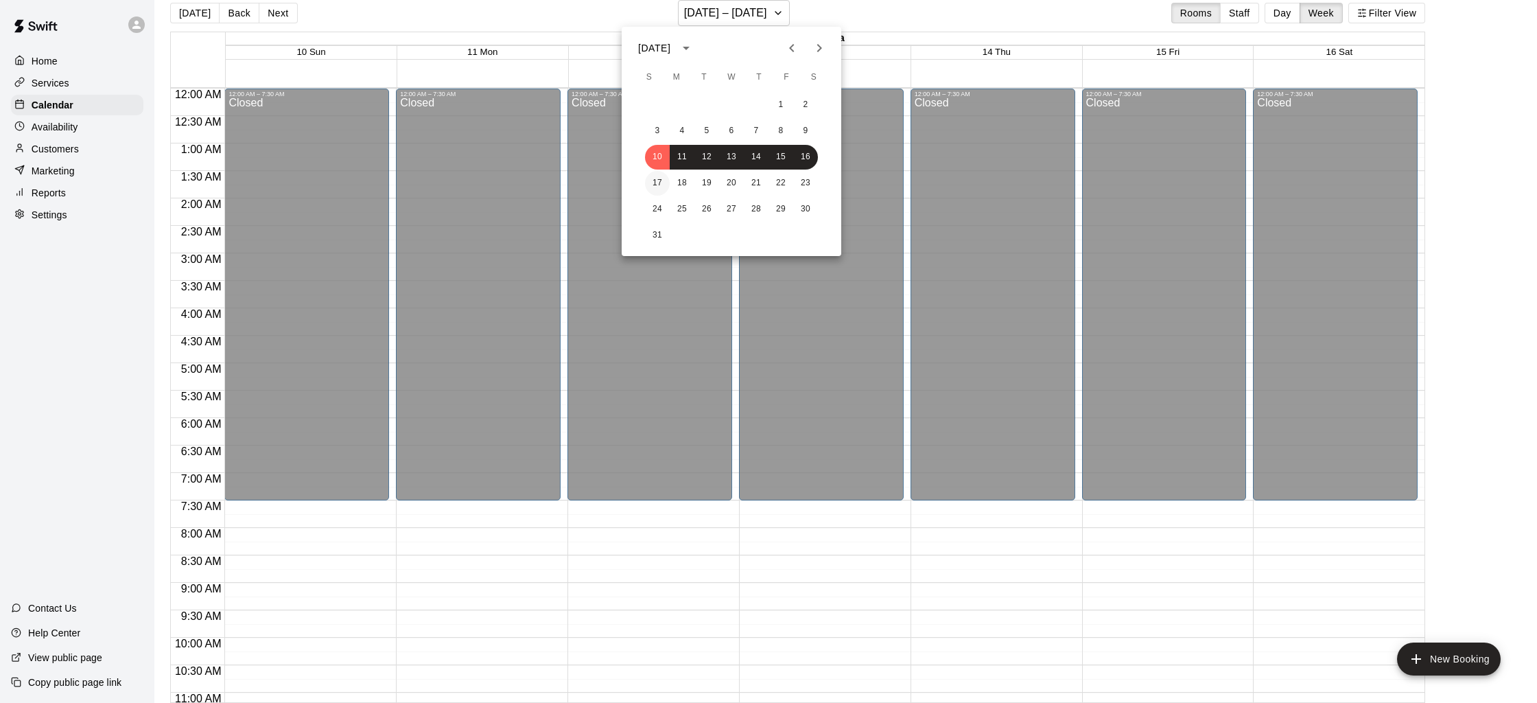
click at [665, 175] on button "17" at bounding box center [657, 183] width 25 height 25
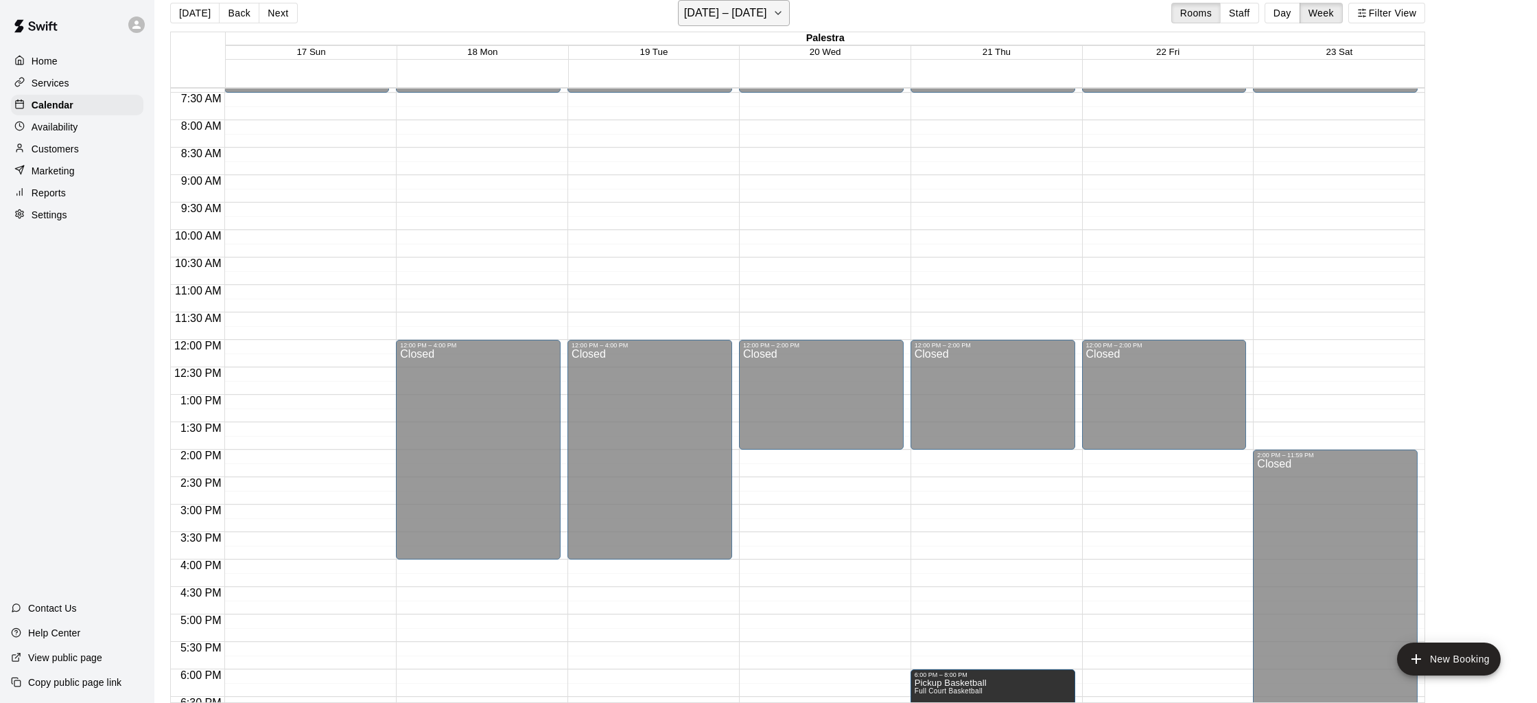
scroll to position [362, 0]
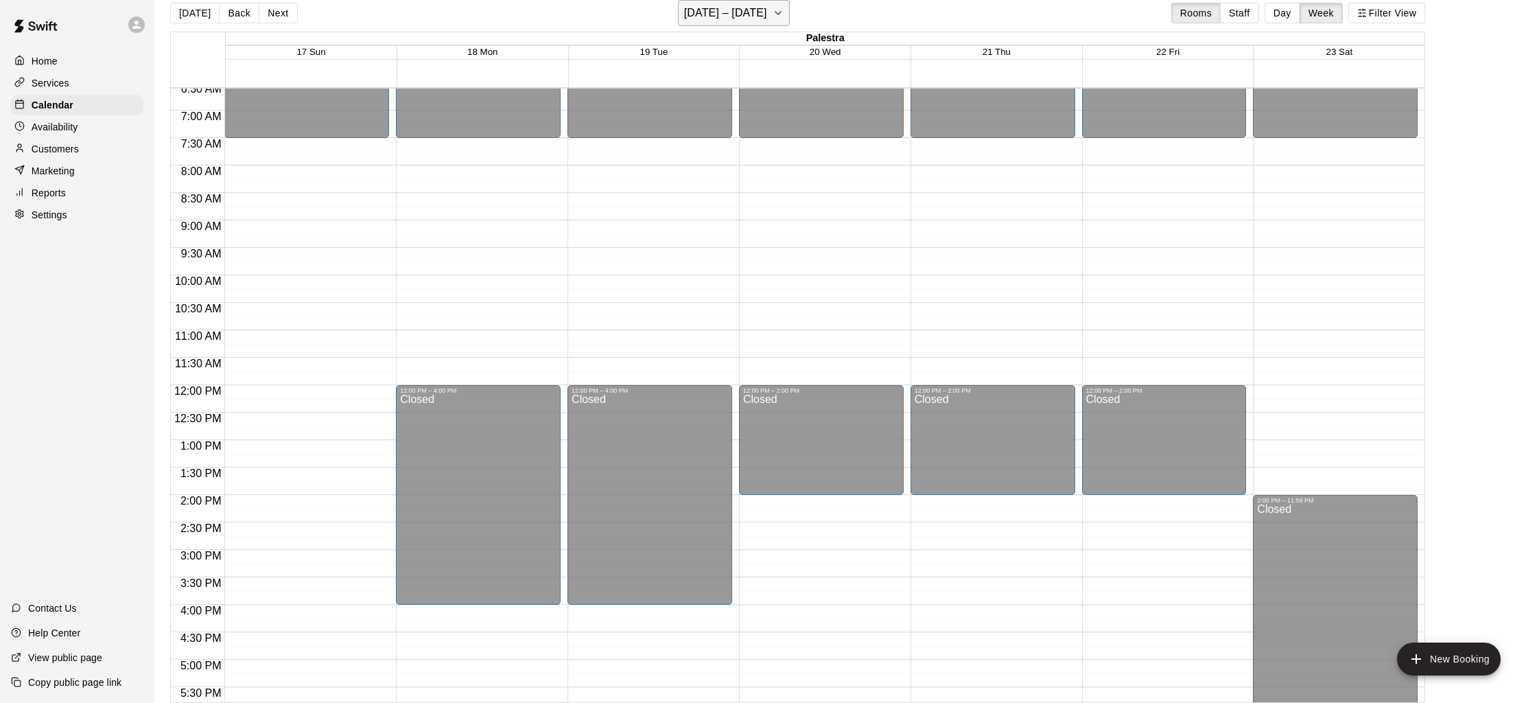
click at [753, 11] on h6 "[DATE] – [DATE]" at bounding box center [725, 12] width 83 height 19
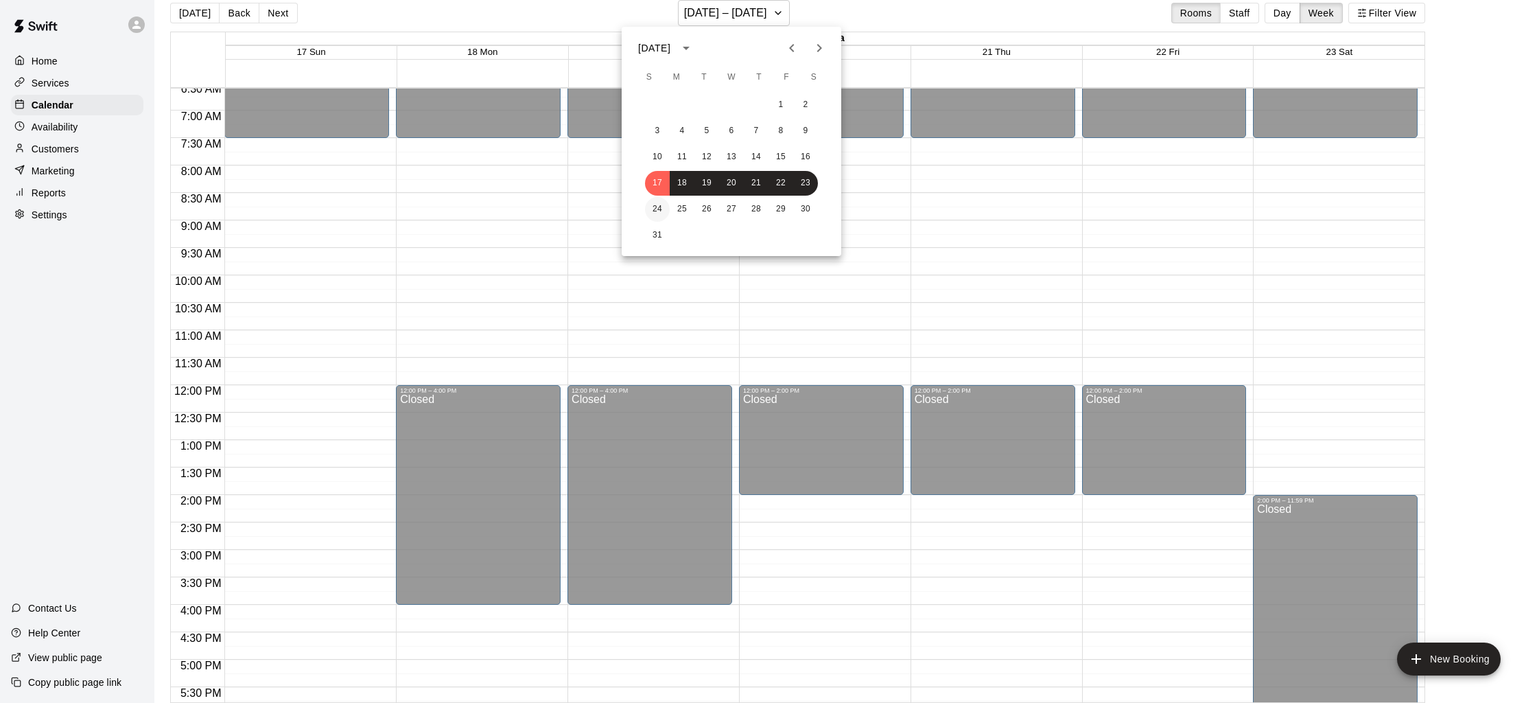
click at [661, 208] on button "24" at bounding box center [657, 209] width 25 height 25
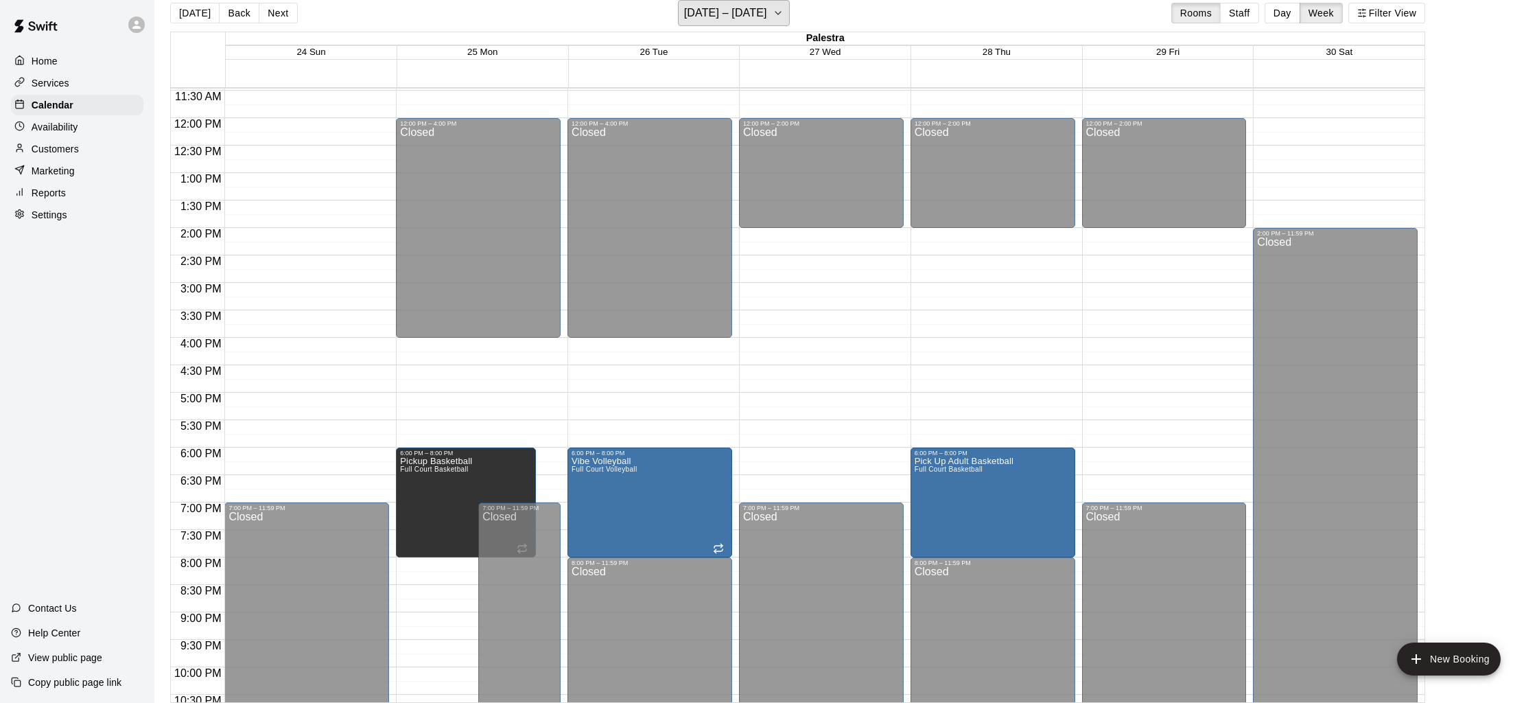
scroll to position [705, 0]
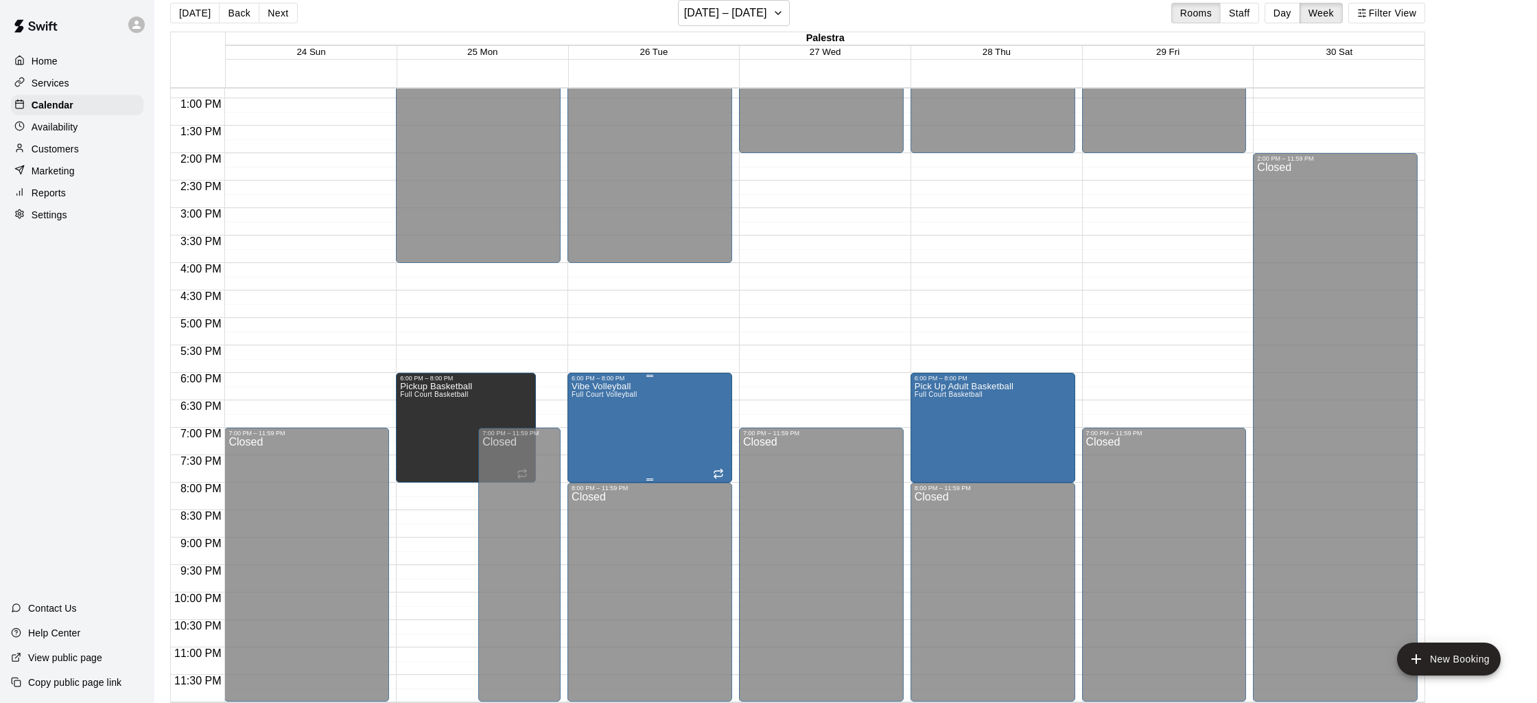
click at [644, 441] on div at bounding box center [768, 351] width 1537 height 703
click at [578, 390] on icon "edit" at bounding box center [586, 396] width 16 height 16
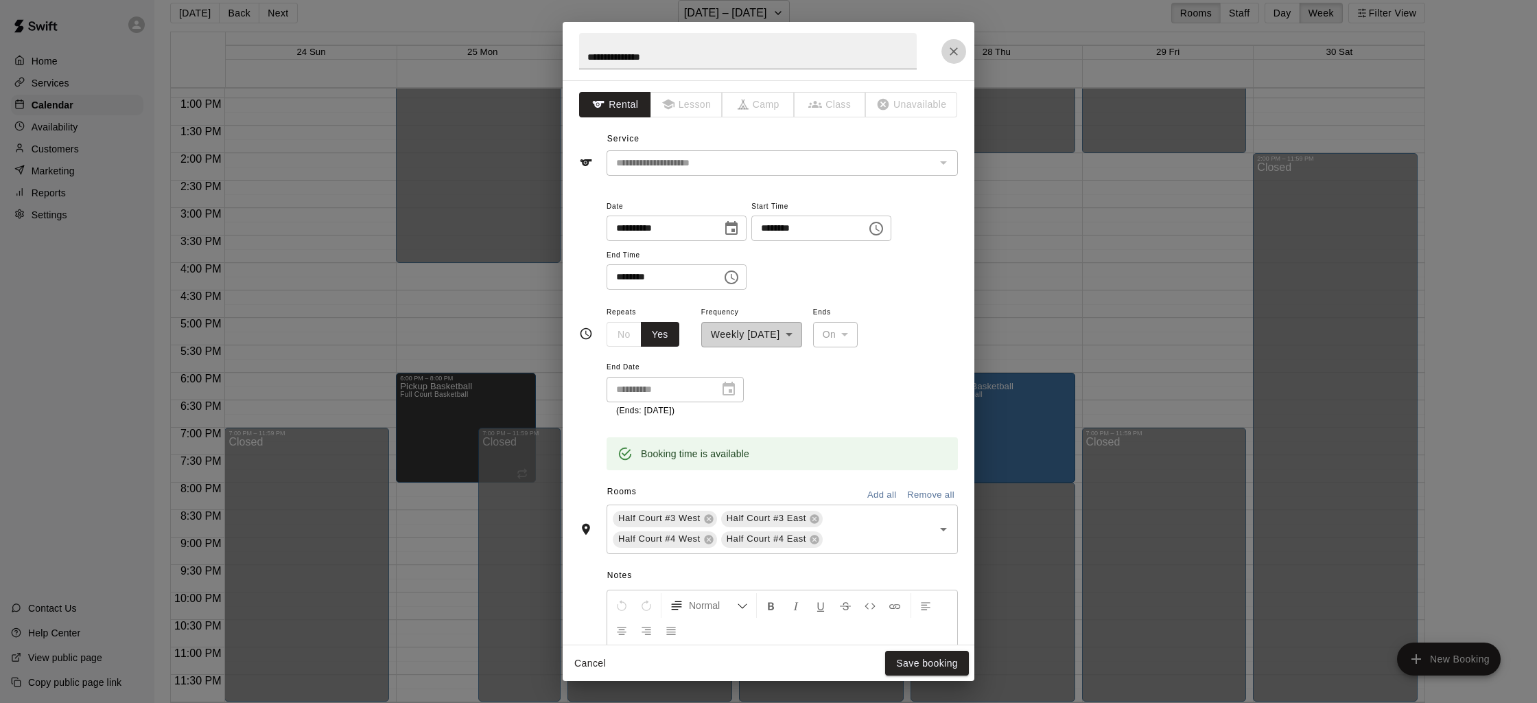
click at [946, 55] on button "Close" at bounding box center [953, 51] width 25 height 25
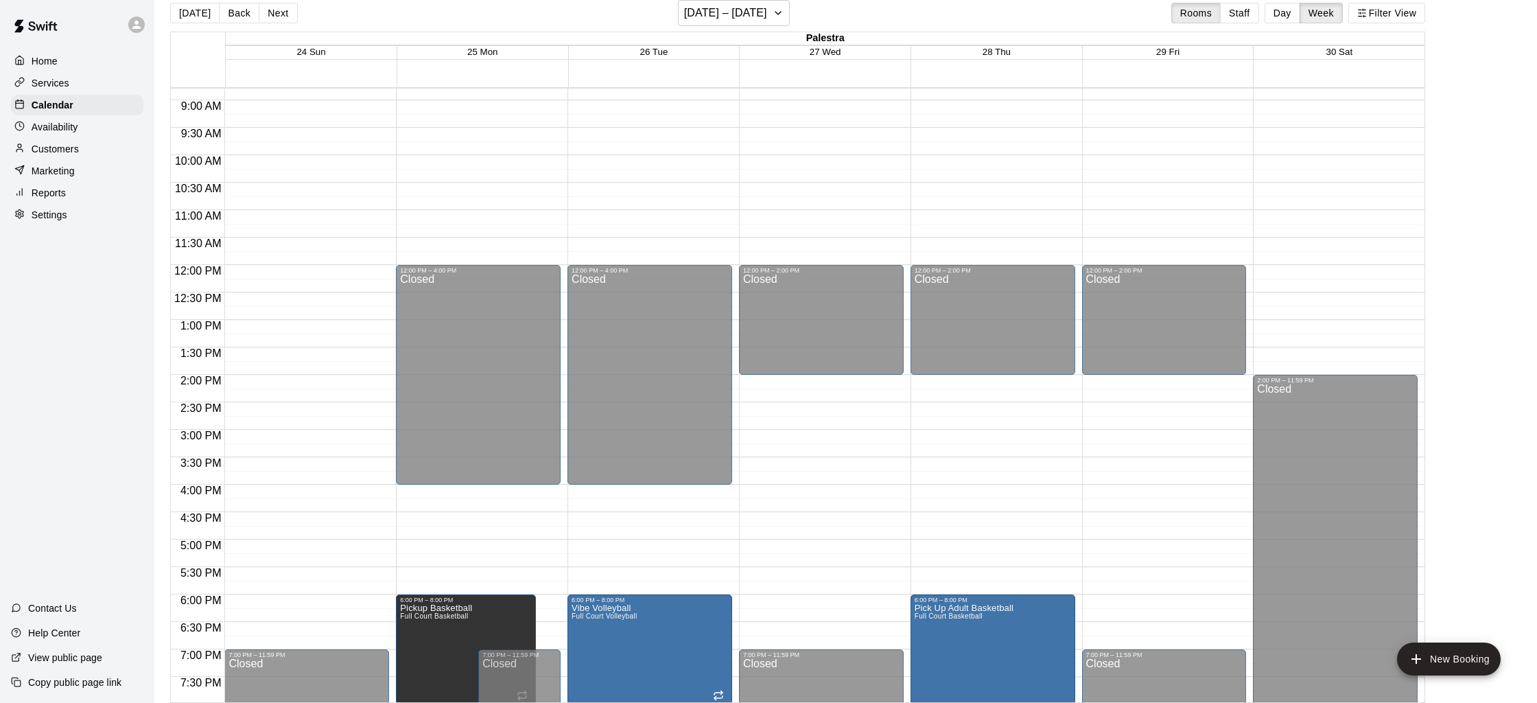
scroll to position [514, 0]
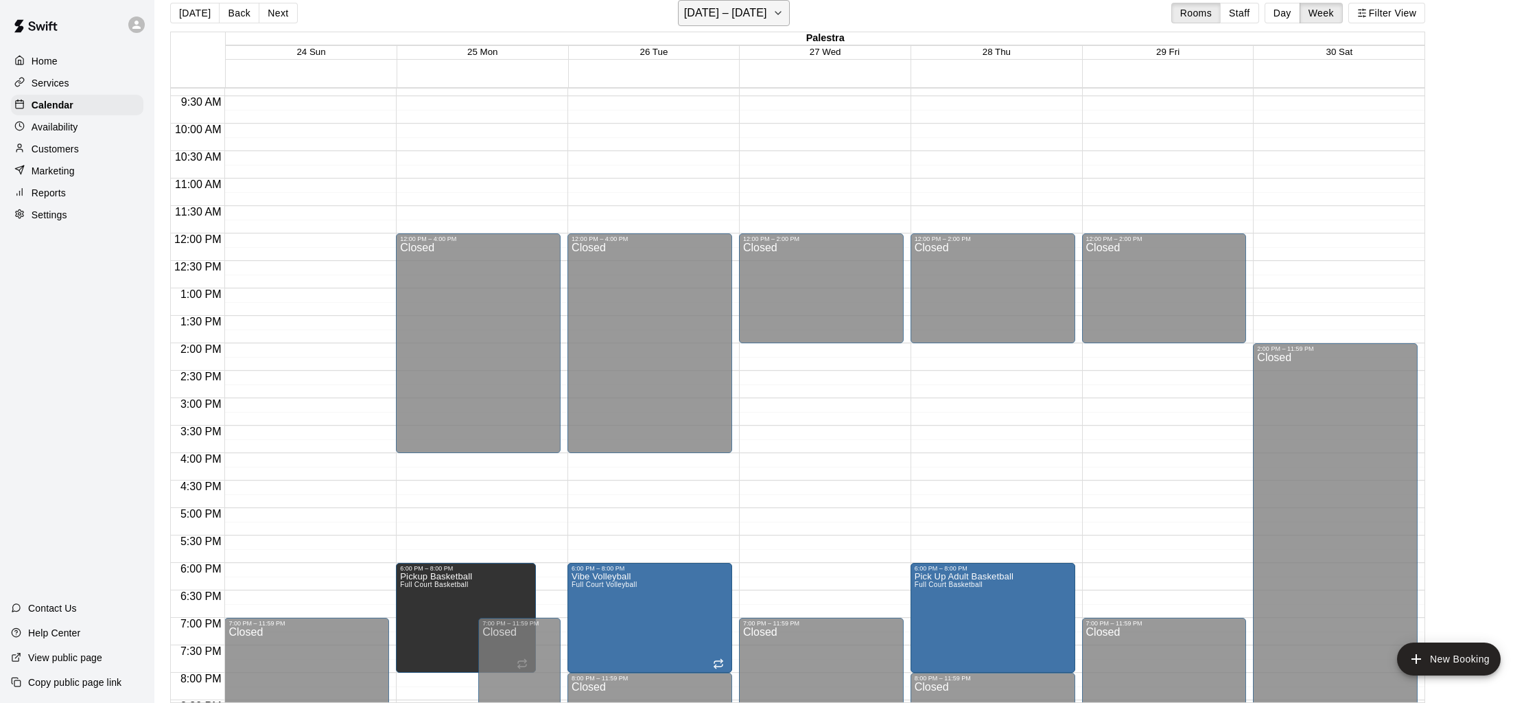
click at [742, 24] on button "[DATE] – [DATE]" at bounding box center [734, 13] width 112 height 26
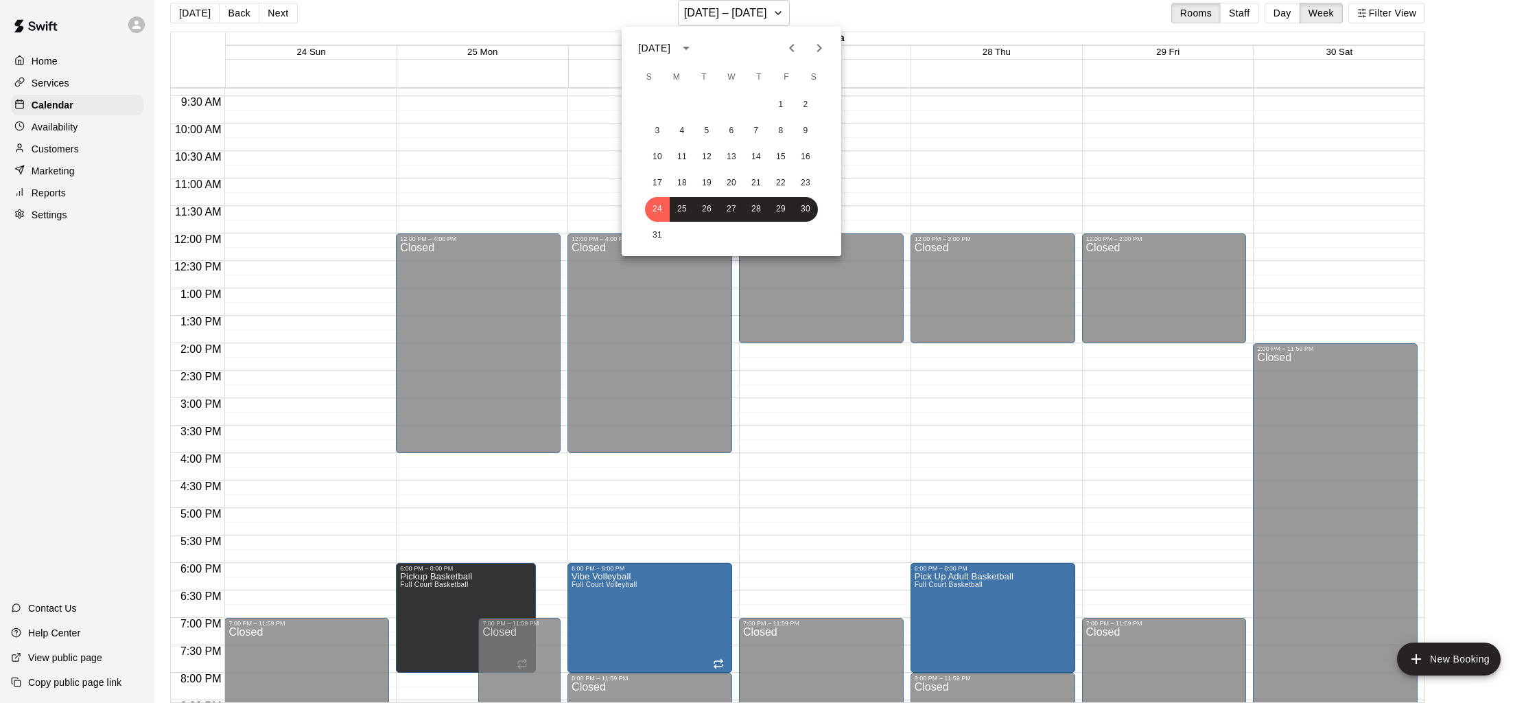
scroll to position [513, 0]
click at [654, 232] on button "31" at bounding box center [657, 235] width 25 height 25
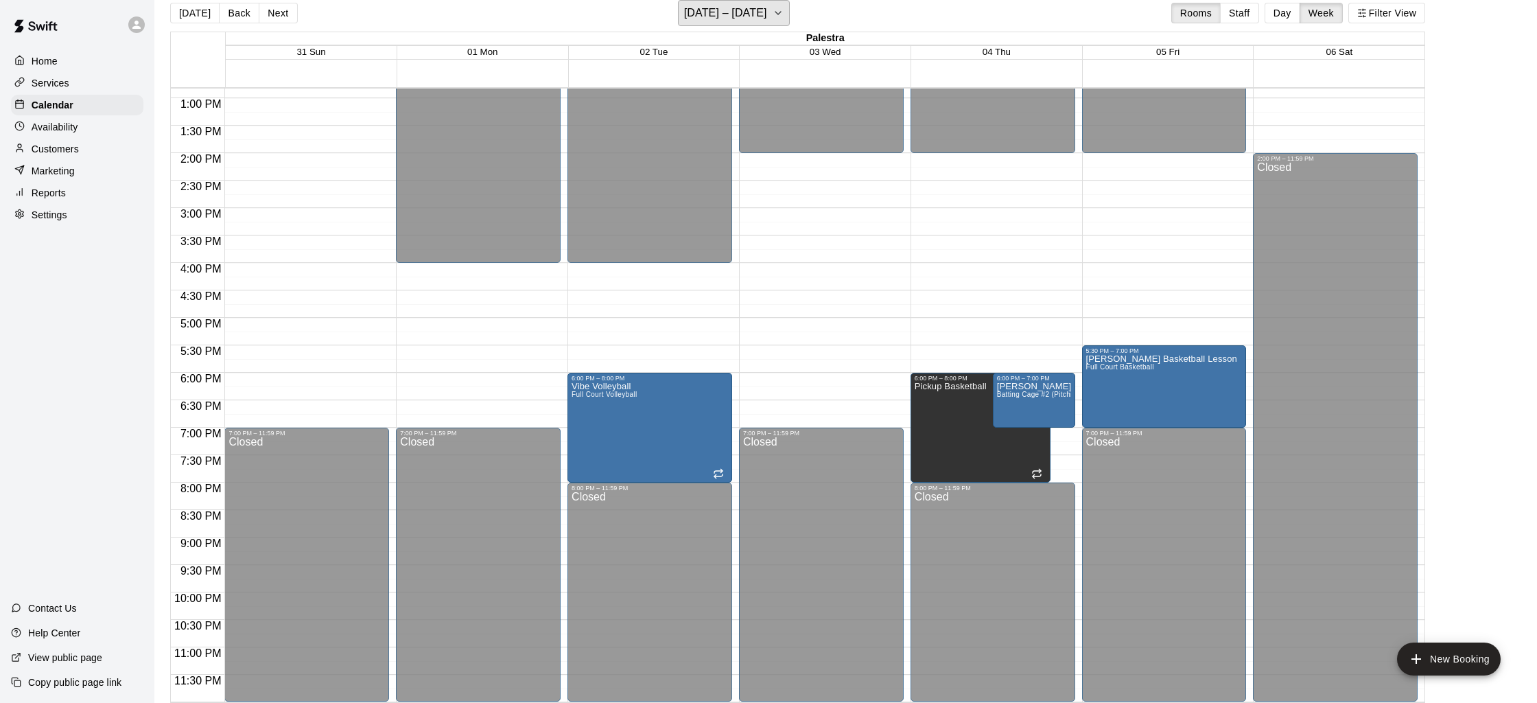
scroll to position [22, 0]
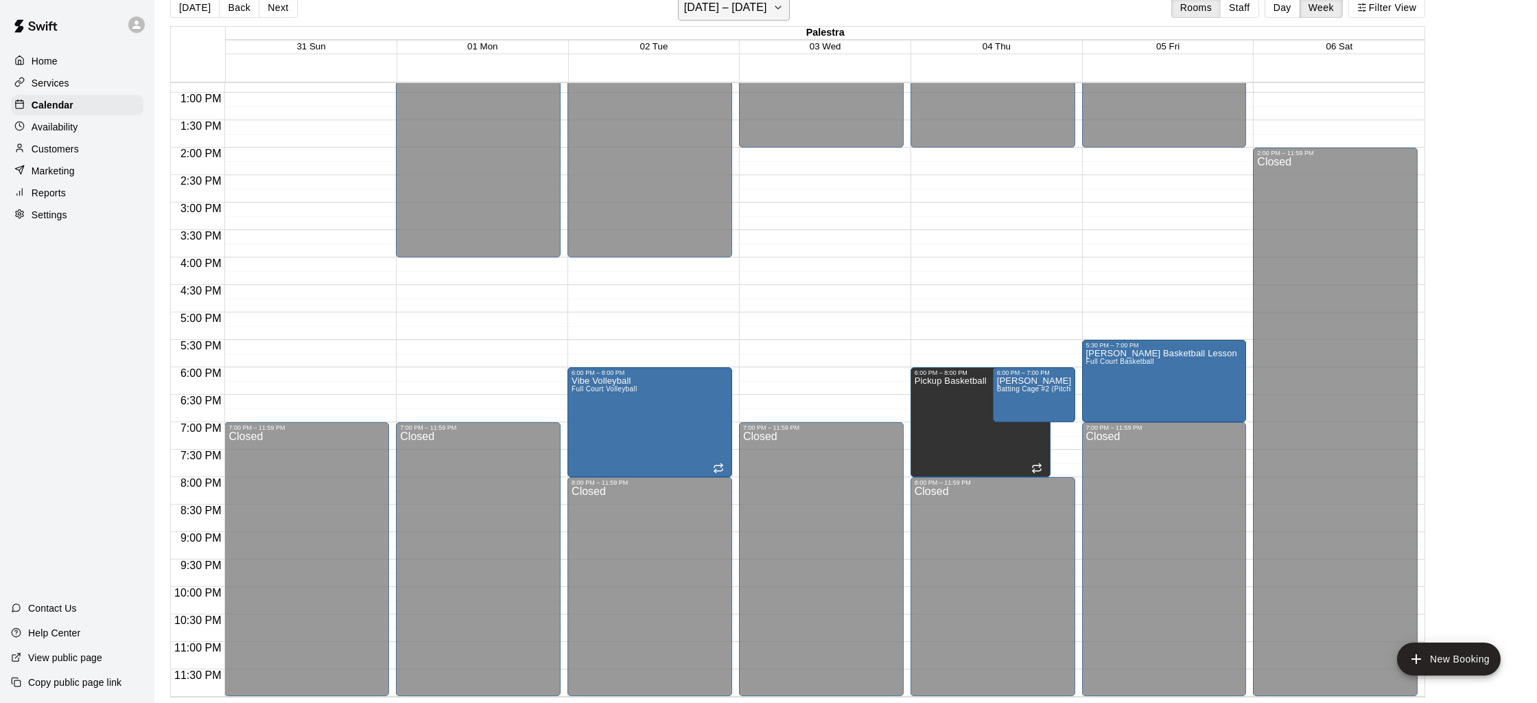
click at [760, 12] on h6 "[DATE] – [DATE]" at bounding box center [725, 7] width 83 height 19
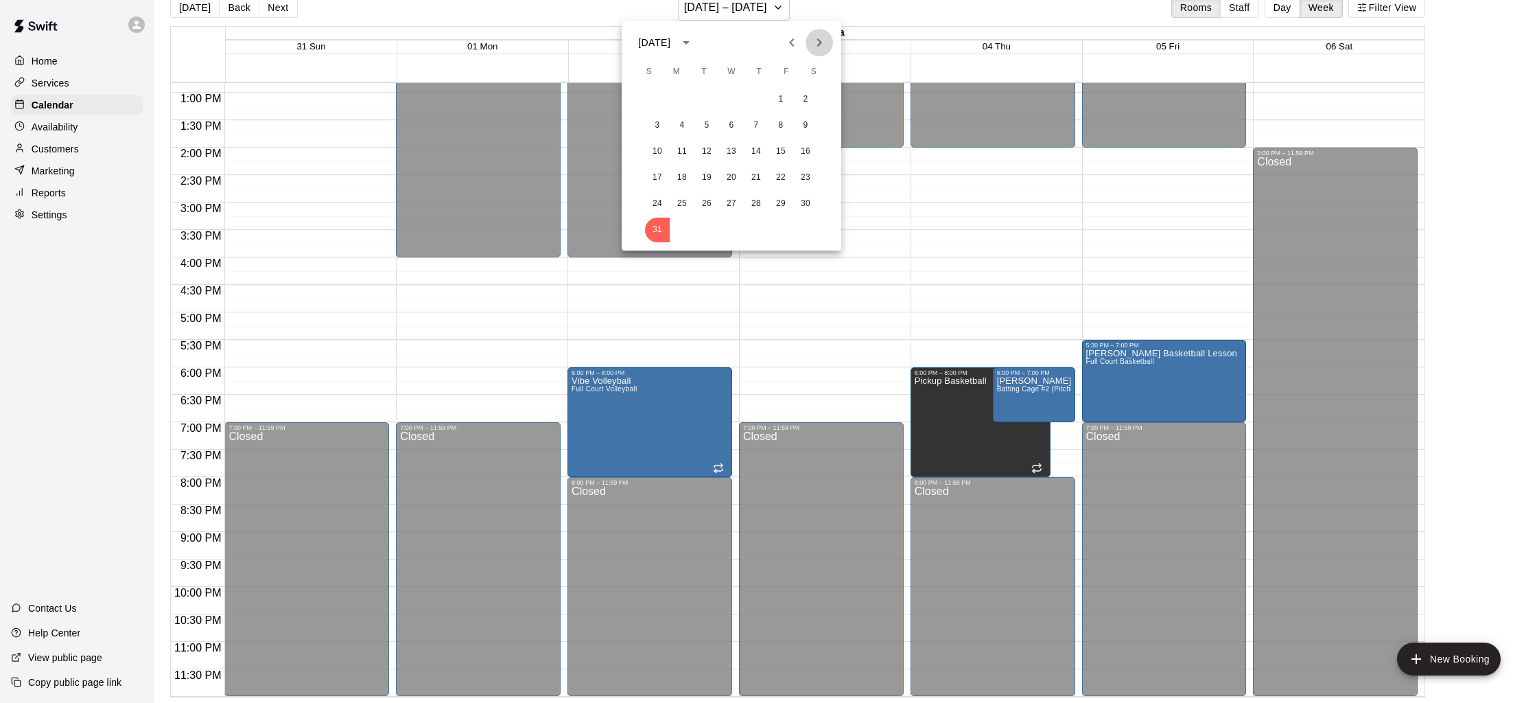
drag, startPoint x: 815, startPoint y: 39, endPoint x: 797, endPoint y: 49, distance: 21.2
click at [815, 38] on icon "Next month" at bounding box center [819, 42] width 16 height 16
click at [657, 123] on button "7" at bounding box center [657, 125] width 25 height 25
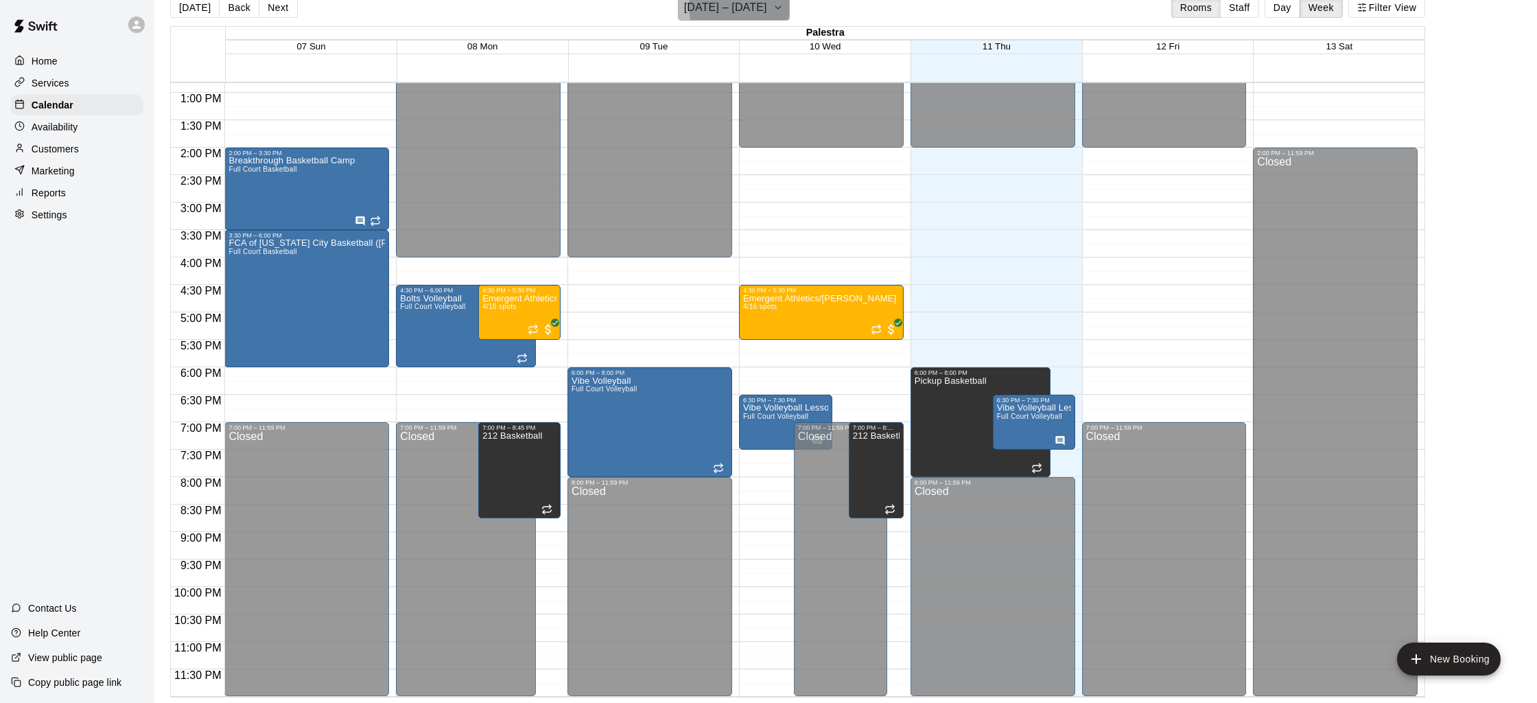
click at [729, 8] on h6 "[DATE] – [DATE]" at bounding box center [725, 7] width 83 height 19
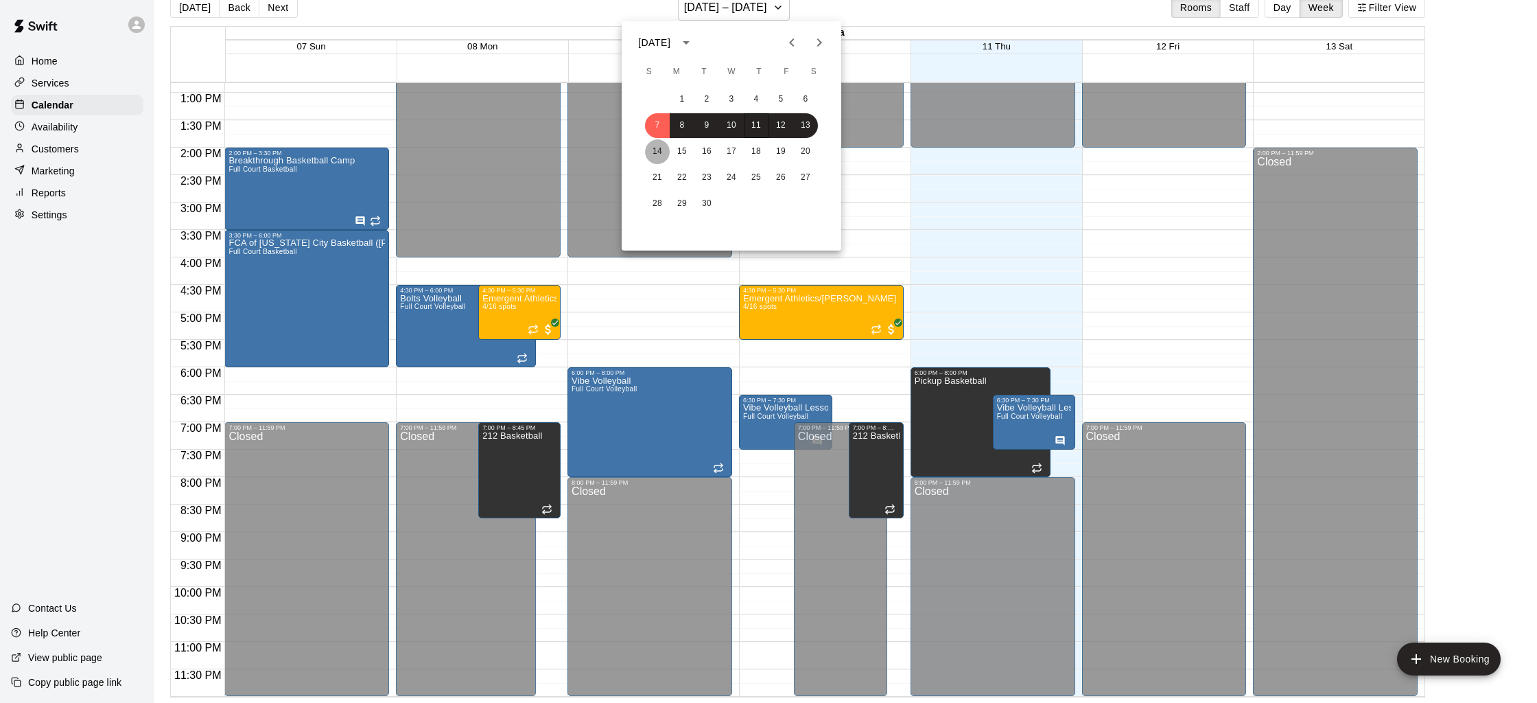
click at [655, 150] on button "14" at bounding box center [657, 151] width 25 height 25
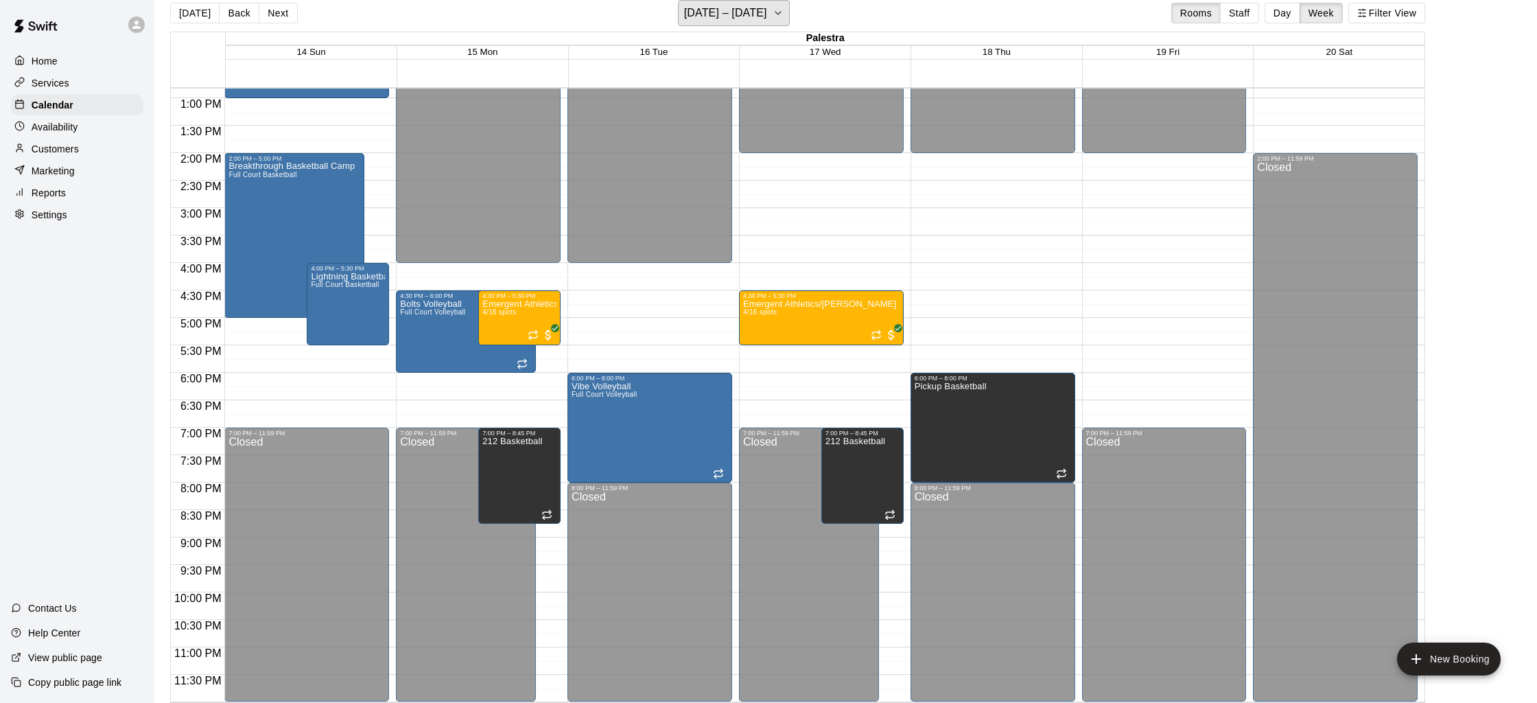
scroll to position [19, 0]
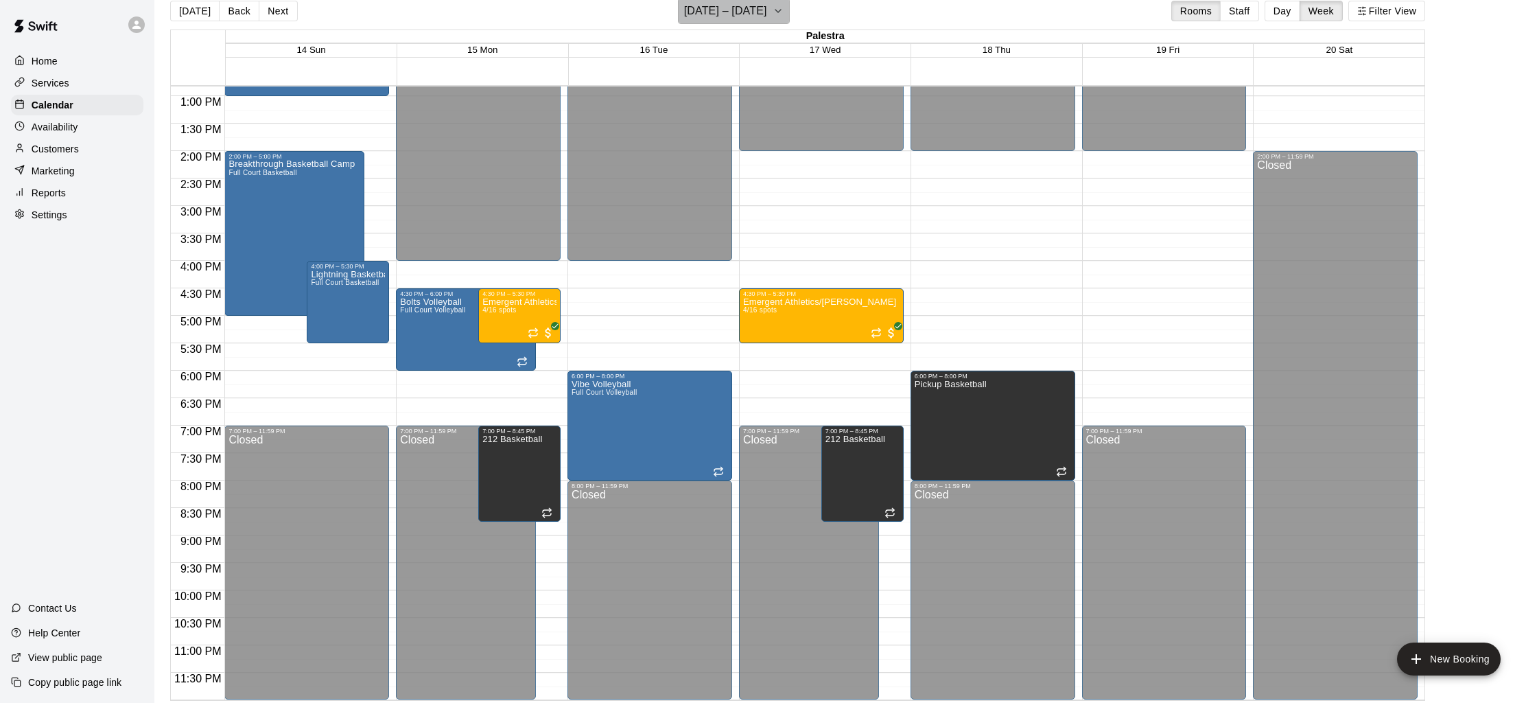
click at [739, 8] on h6 "[DATE] – [DATE]" at bounding box center [725, 10] width 83 height 19
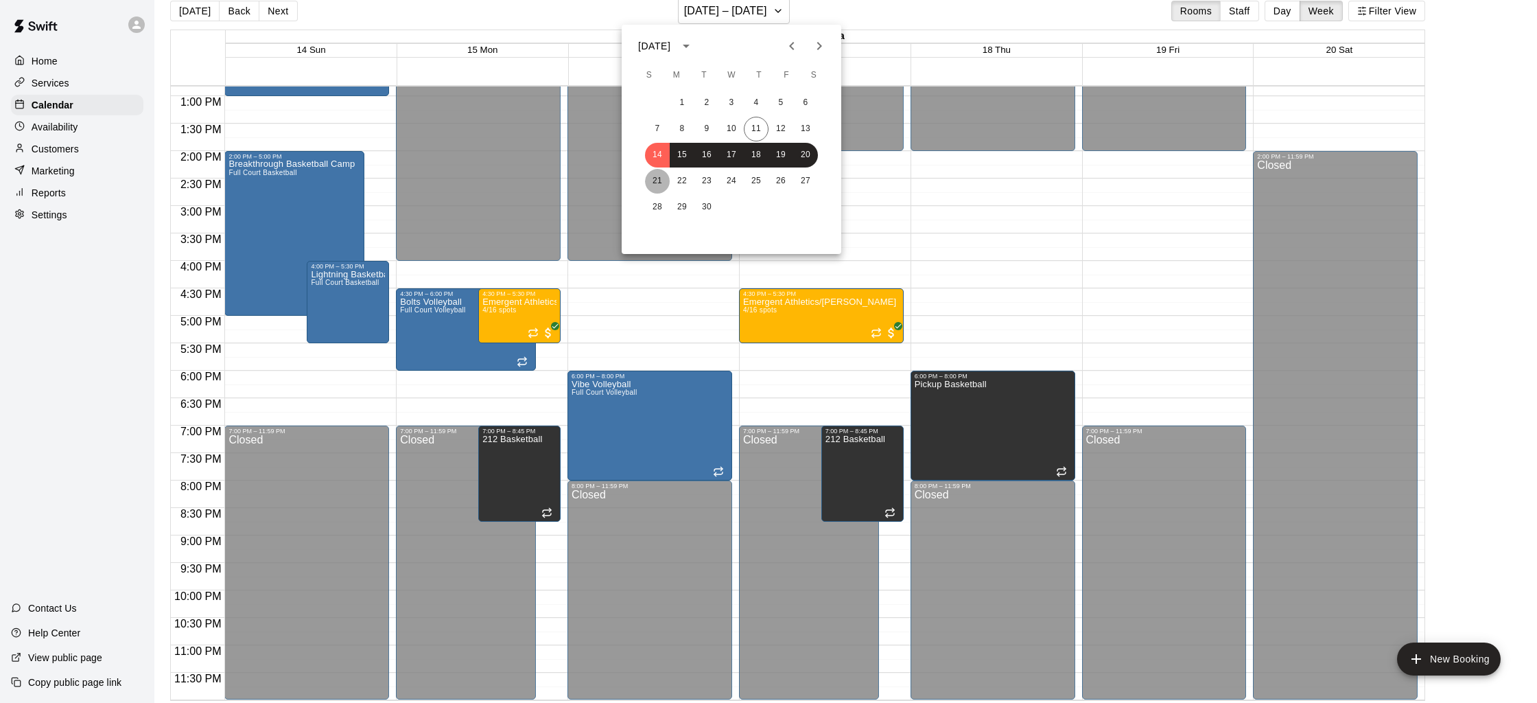
click at [657, 178] on button "21" at bounding box center [657, 181] width 25 height 25
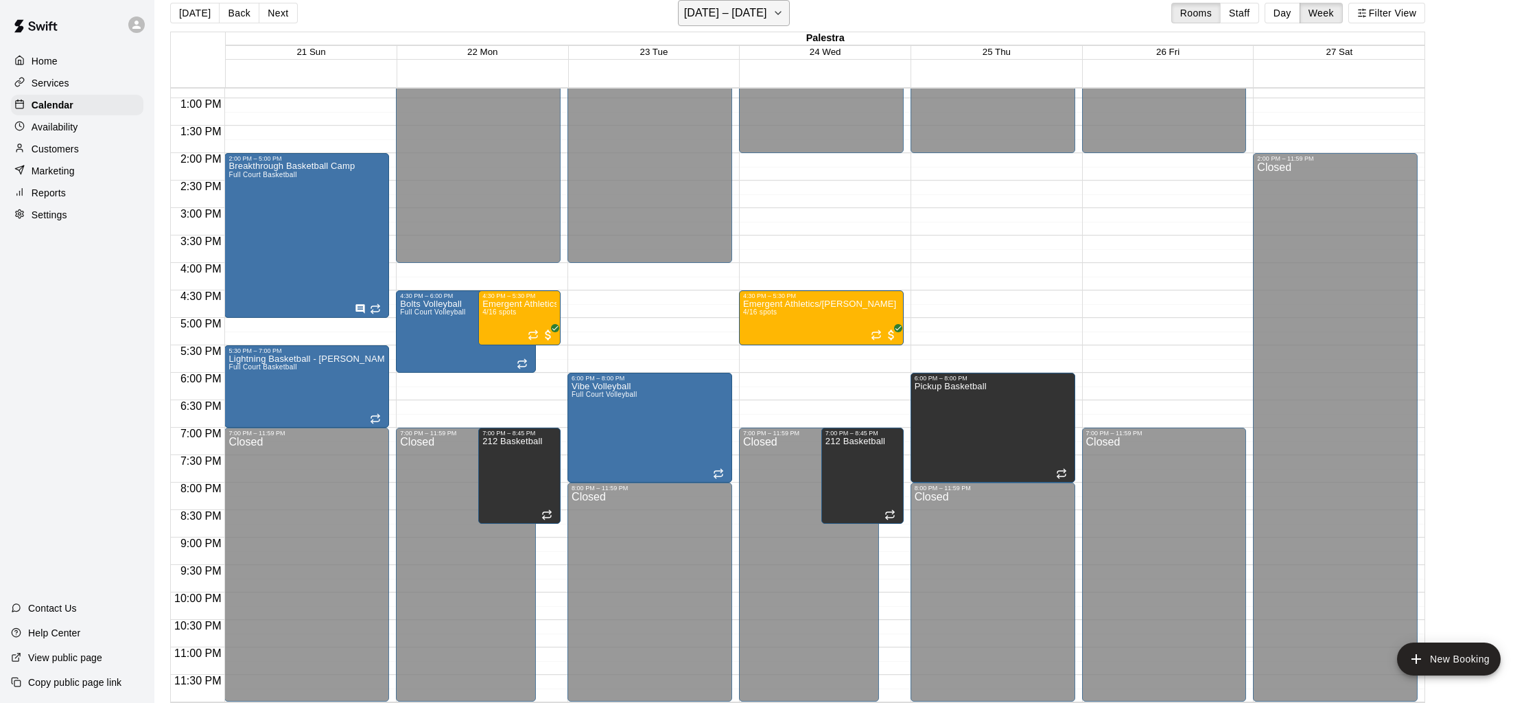
click at [694, 5] on h6 "[DATE] – [DATE]" at bounding box center [725, 12] width 83 height 19
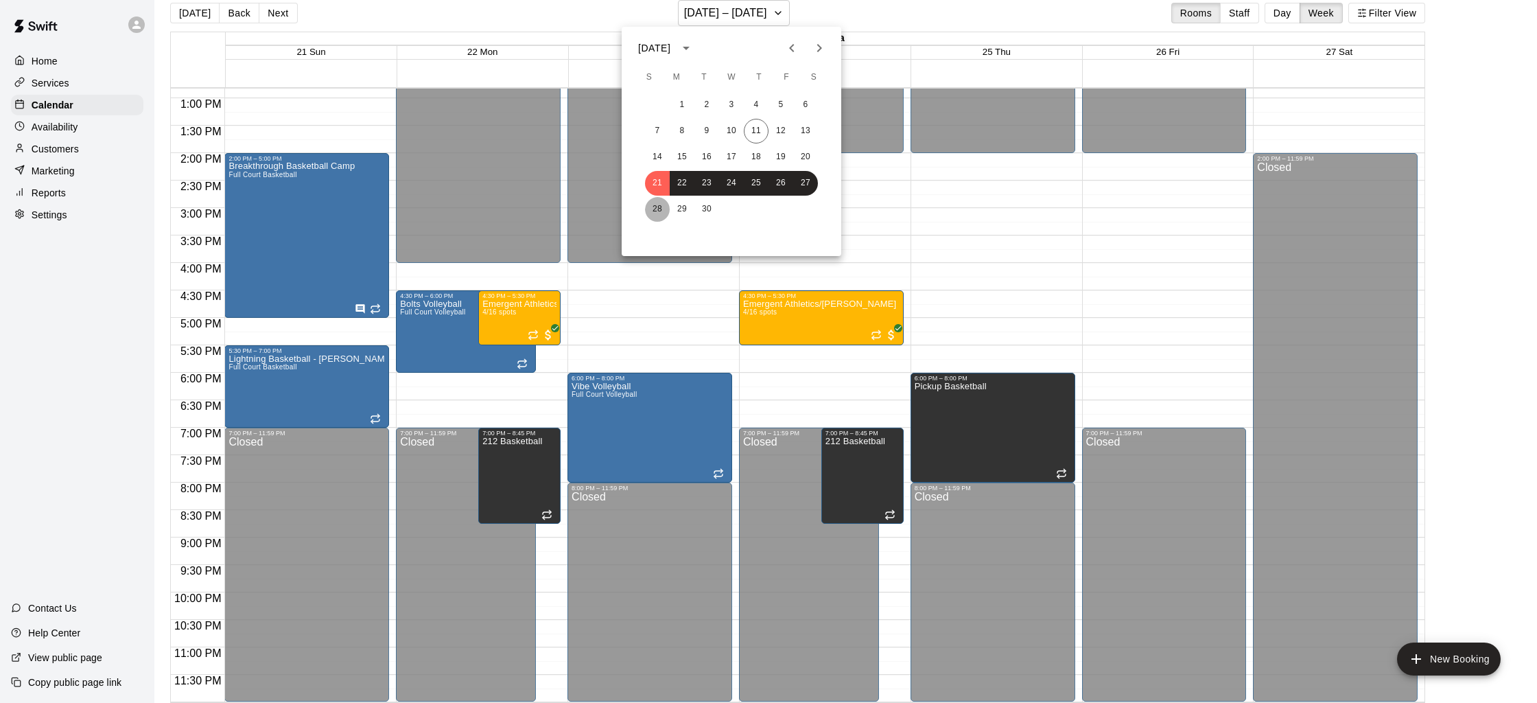
click at [657, 202] on button "28" at bounding box center [657, 209] width 25 height 25
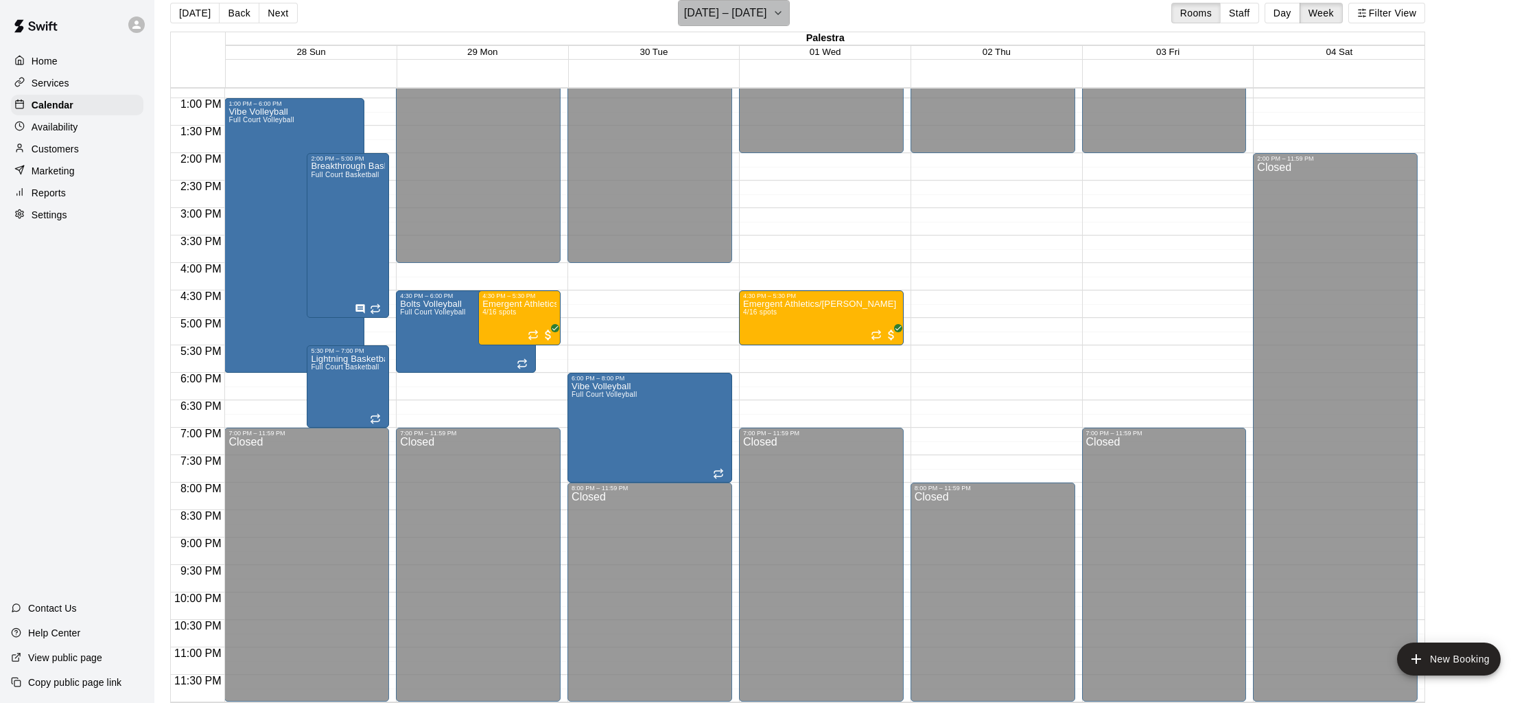
click at [712, 23] on button "[DATE] – [DATE]" at bounding box center [734, 13] width 112 height 26
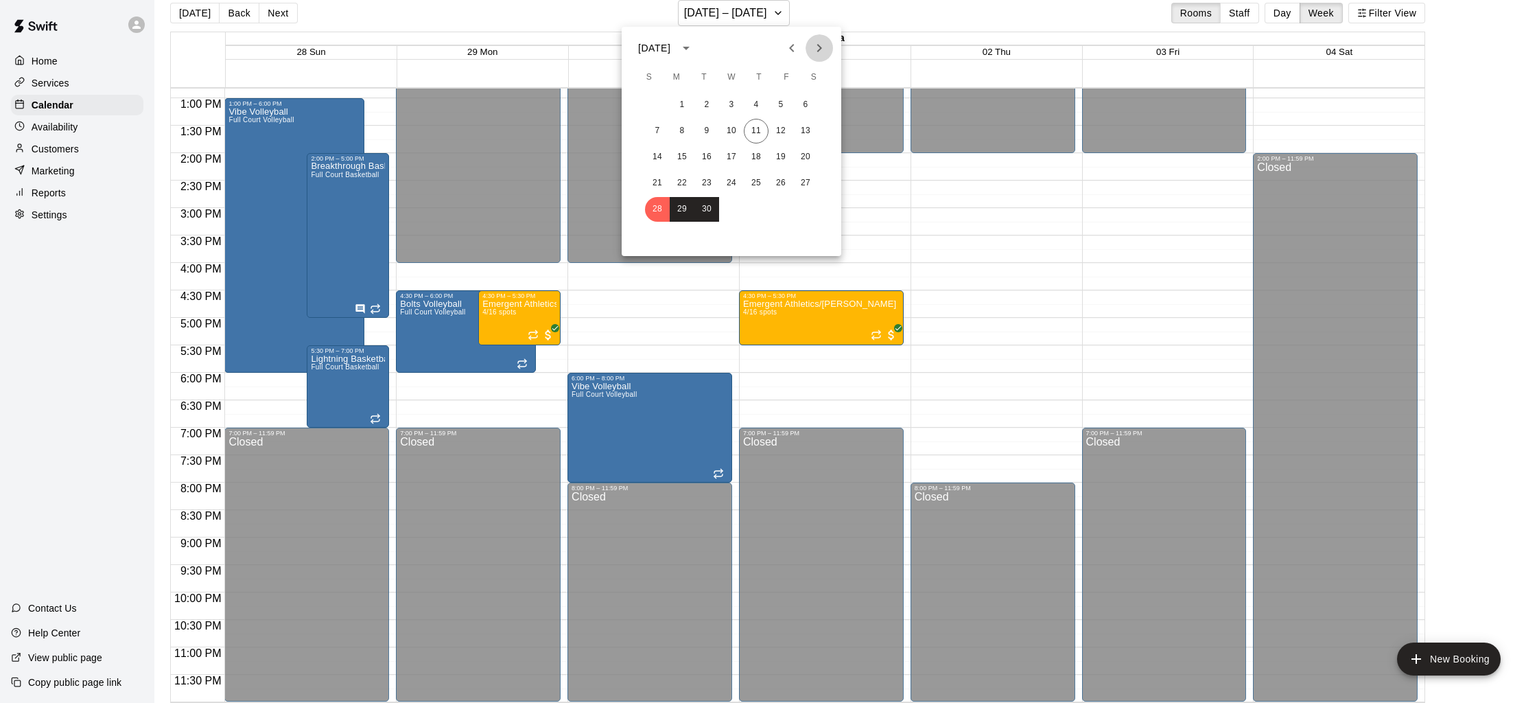
click at [823, 50] on icon "Next month" at bounding box center [819, 48] width 16 height 16
click at [657, 128] on button "5" at bounding box center [657, 131] width 25 height 25
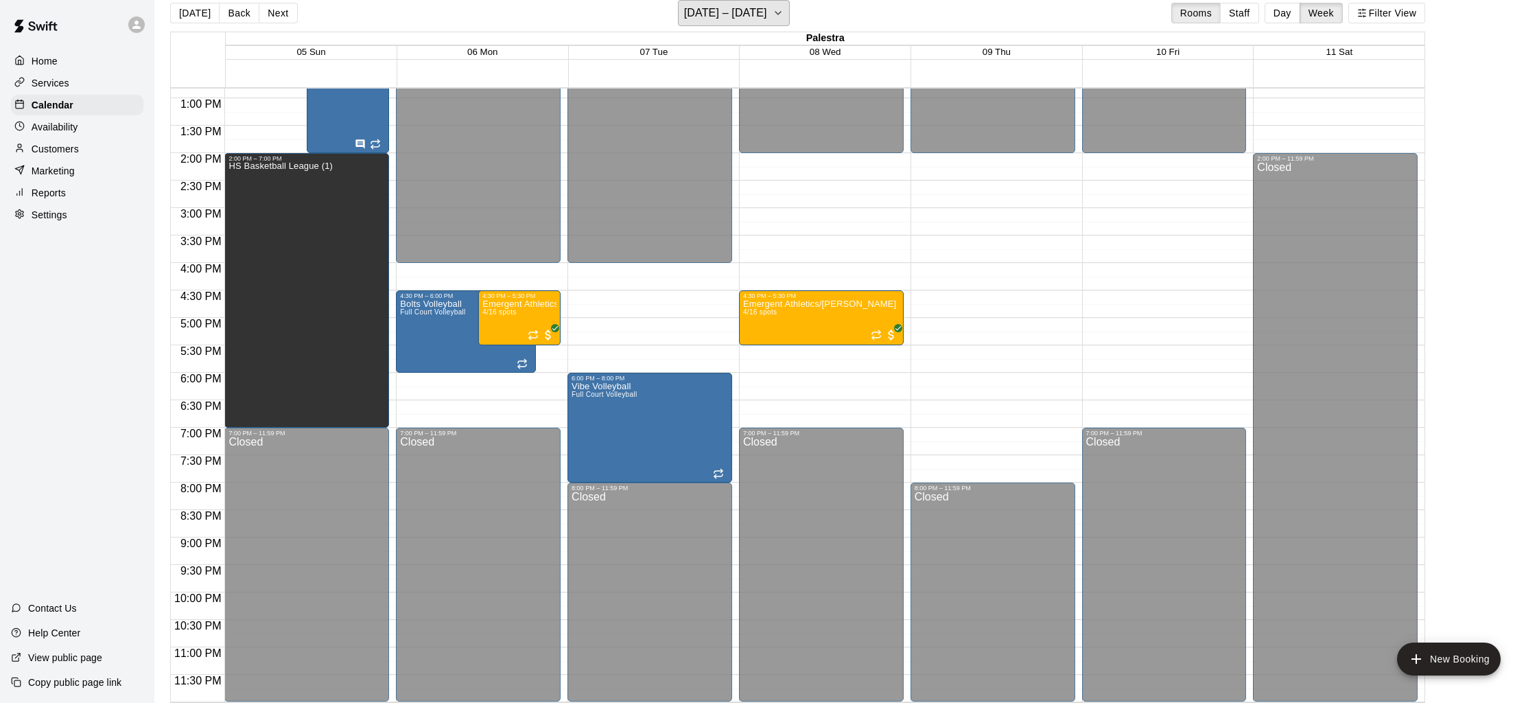
scroll to position [704, 0]
click at [698, 16] on h6 "[DATE] – [DATE]" at bounding box center [725, 12] width 83 height 19
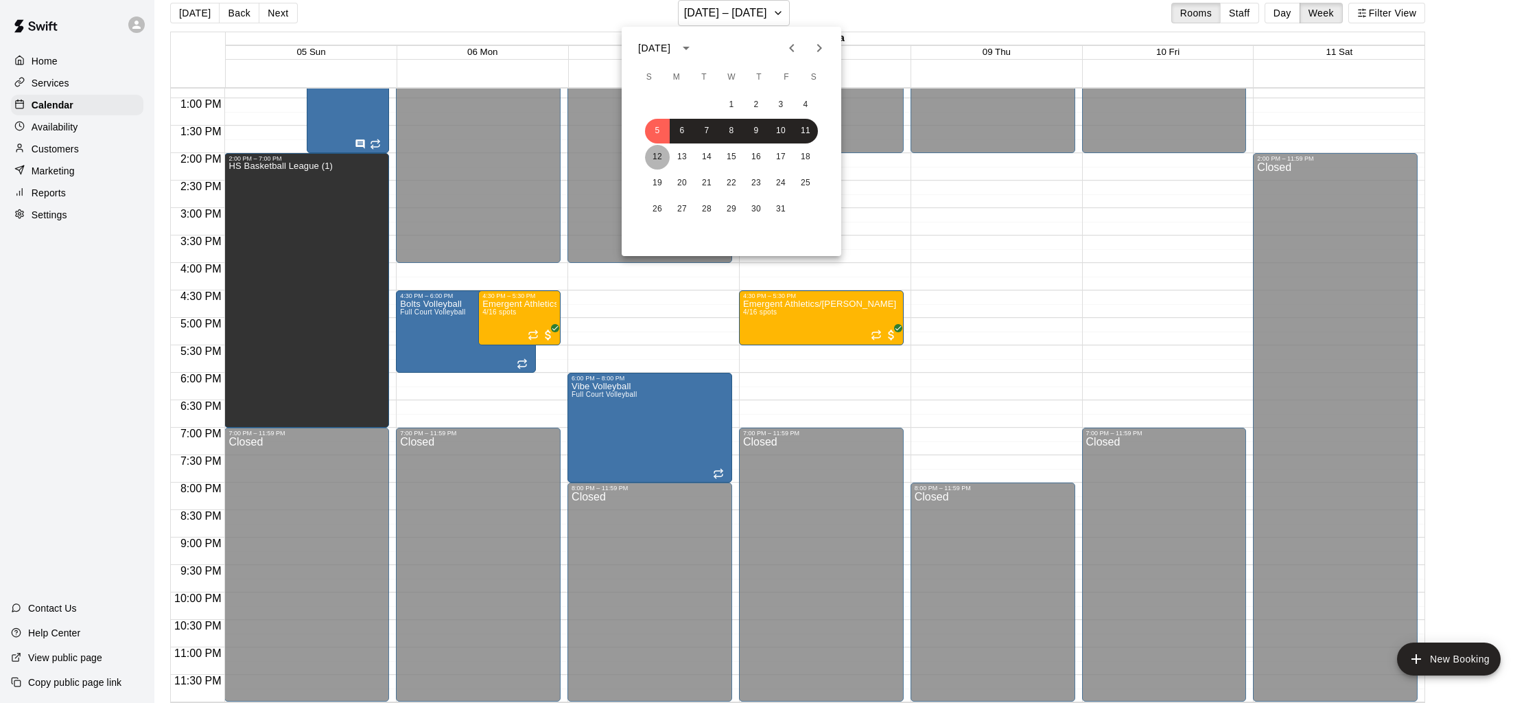
click at [662, 161] on button "12" at bounding box center [657, 157] width 25 height 25
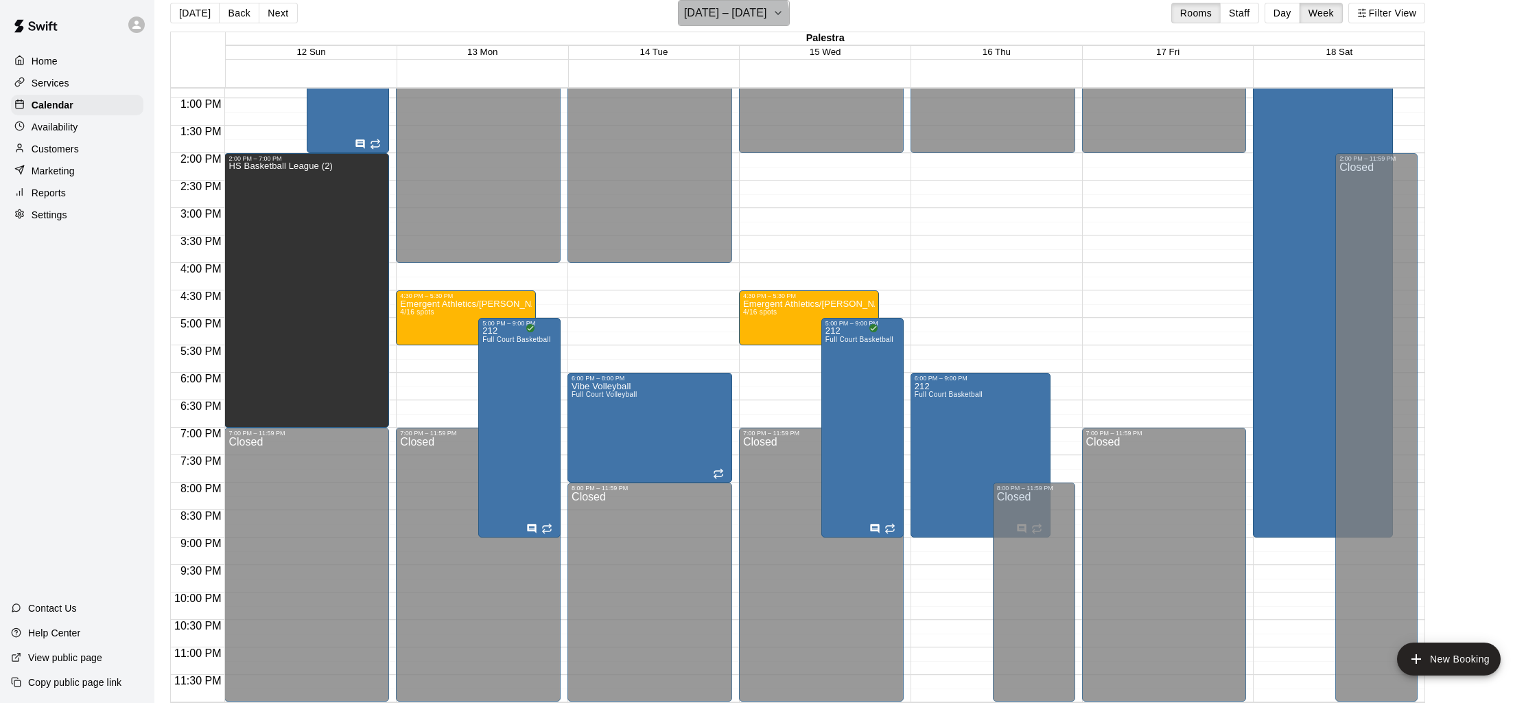
click at [728, 18] on h6 "[DATE] – [DATE]" at bounding box center [725, 12] width 83 height 19
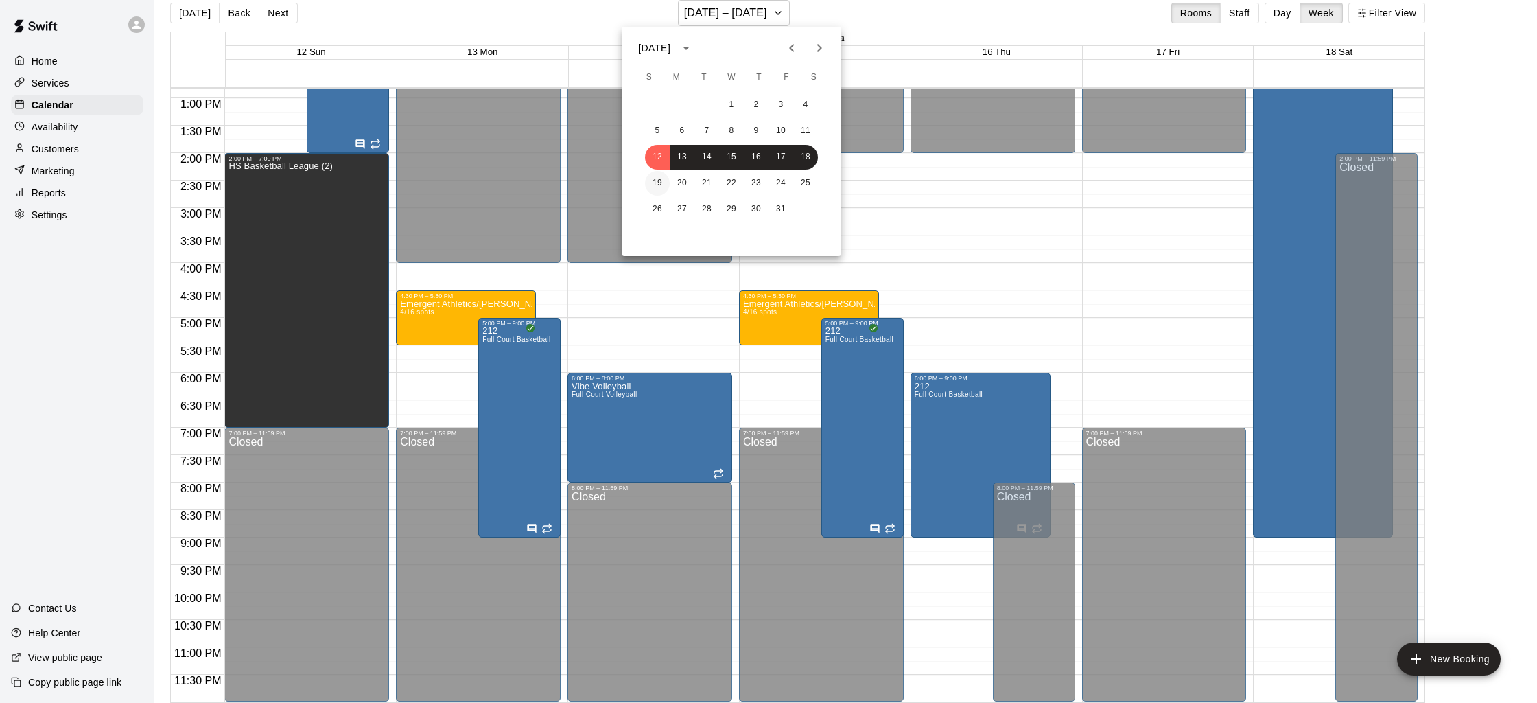
click at [664, 184] on button "19" at bounding box center [657, 183] width 25 height 25
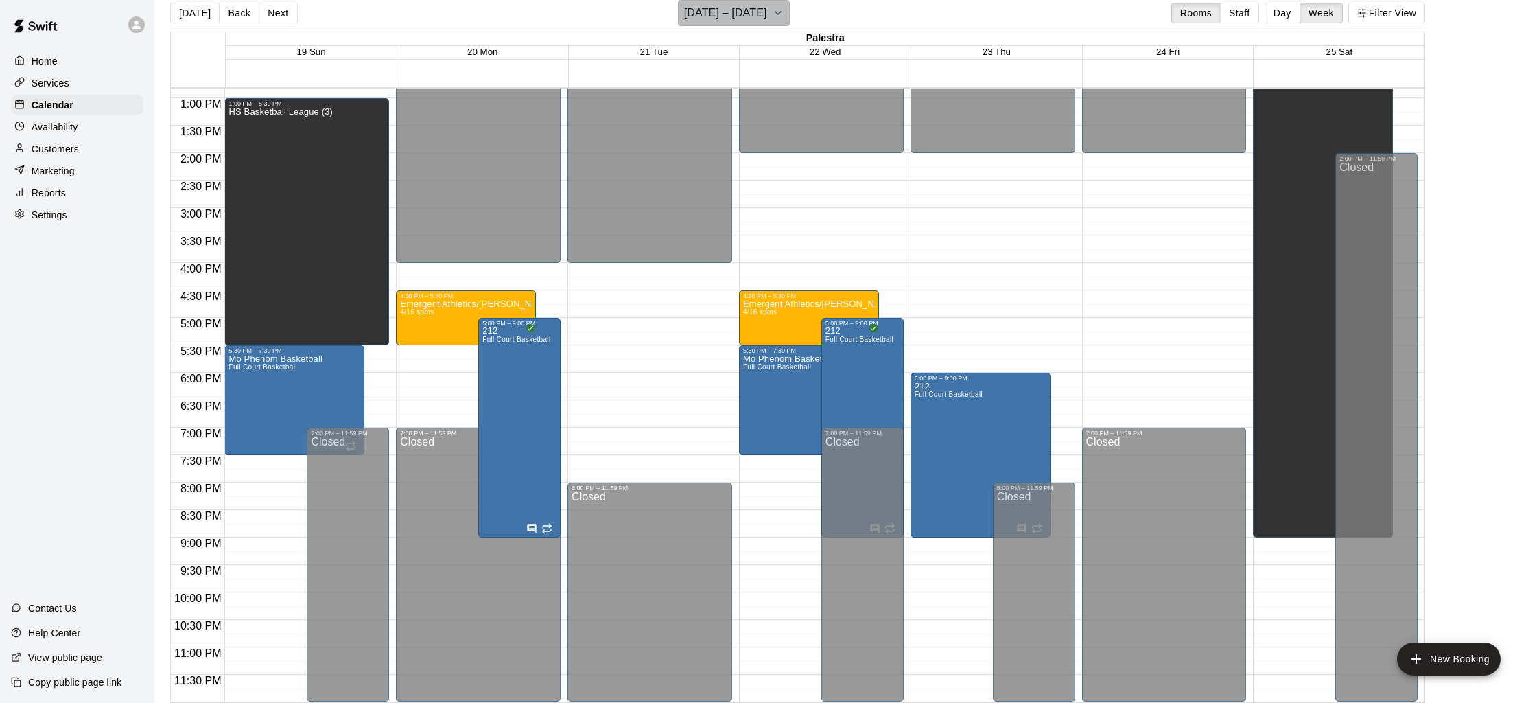
click at [749, 2] on button "[DATE] – [DATE]" at bounding box center [734, 13] width 112 height 26
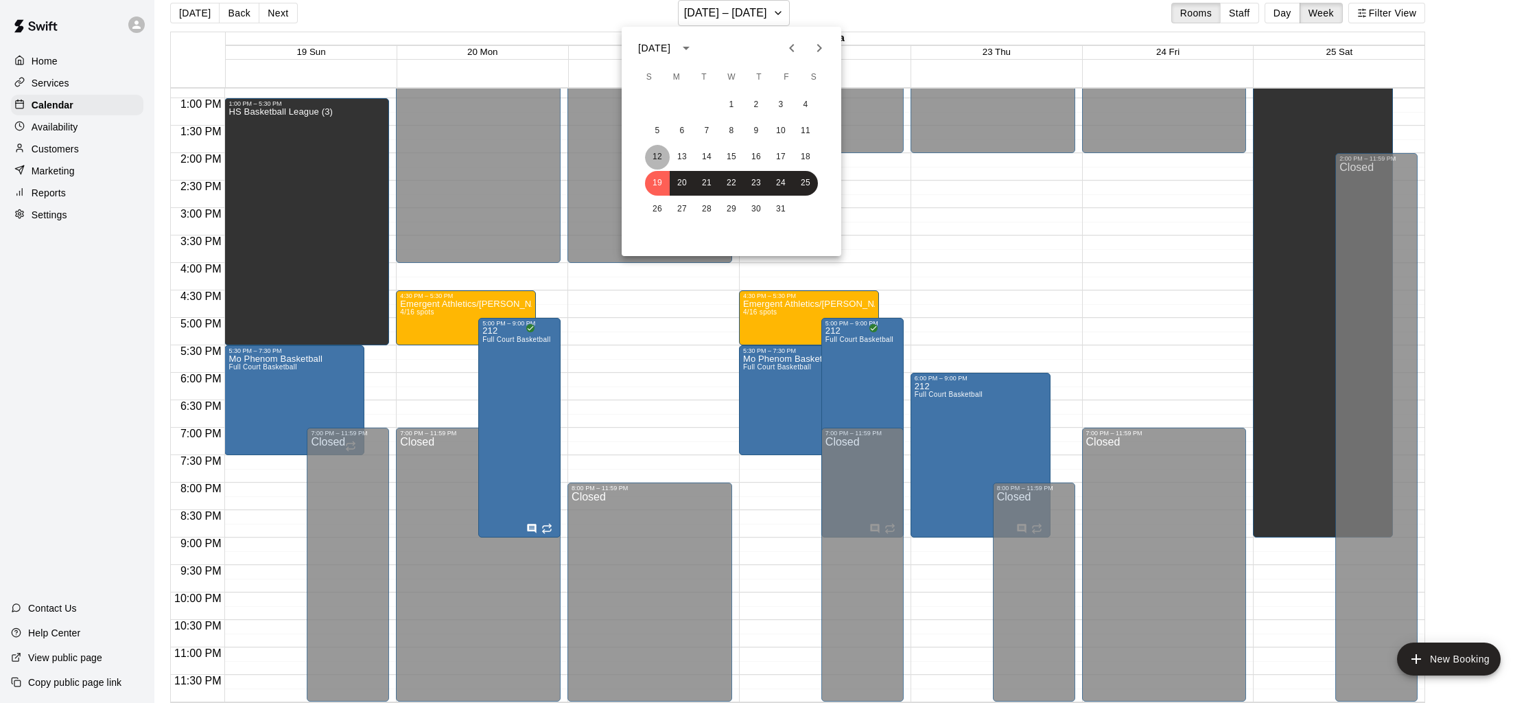
click at [661, 150] on button "12" at bounding box center [657, 157] width 25 height 25
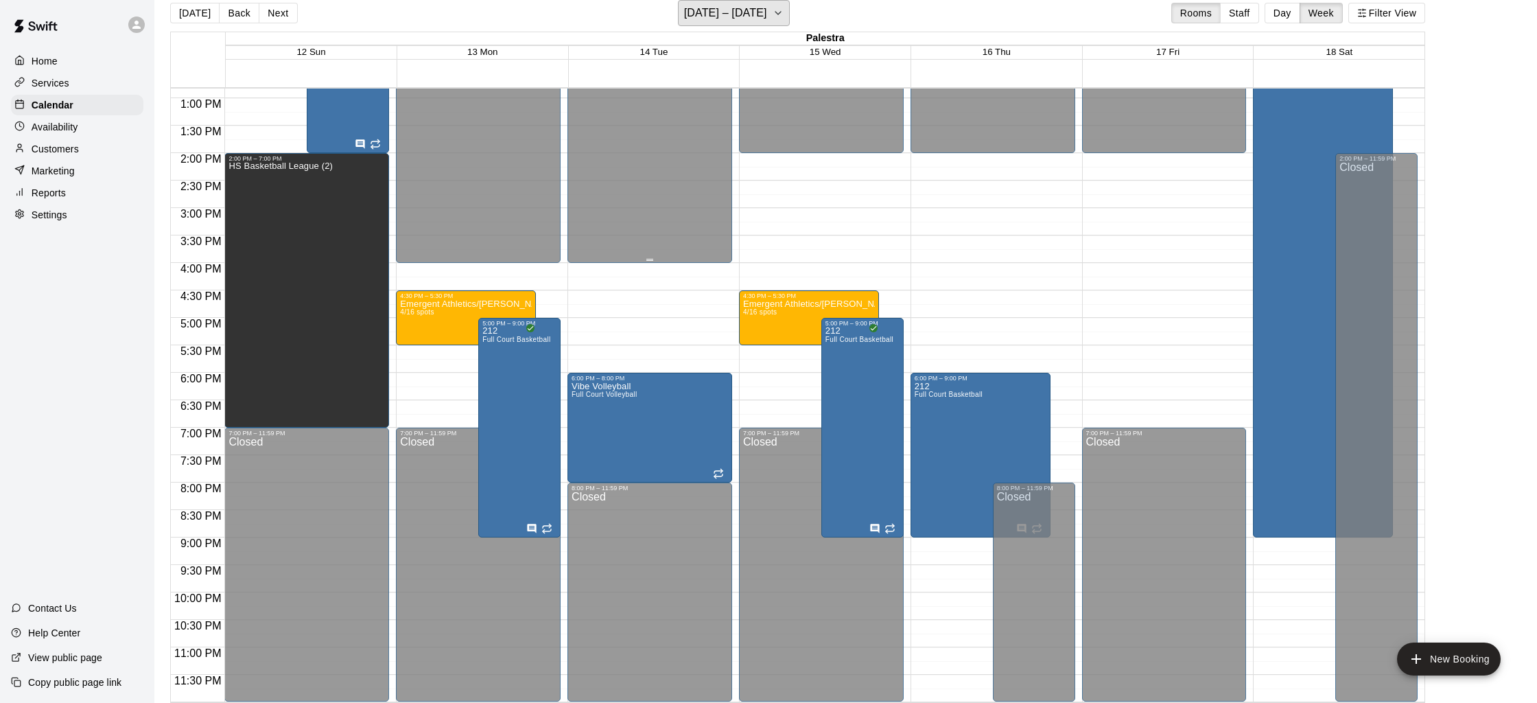
scroll to position [703, 0]
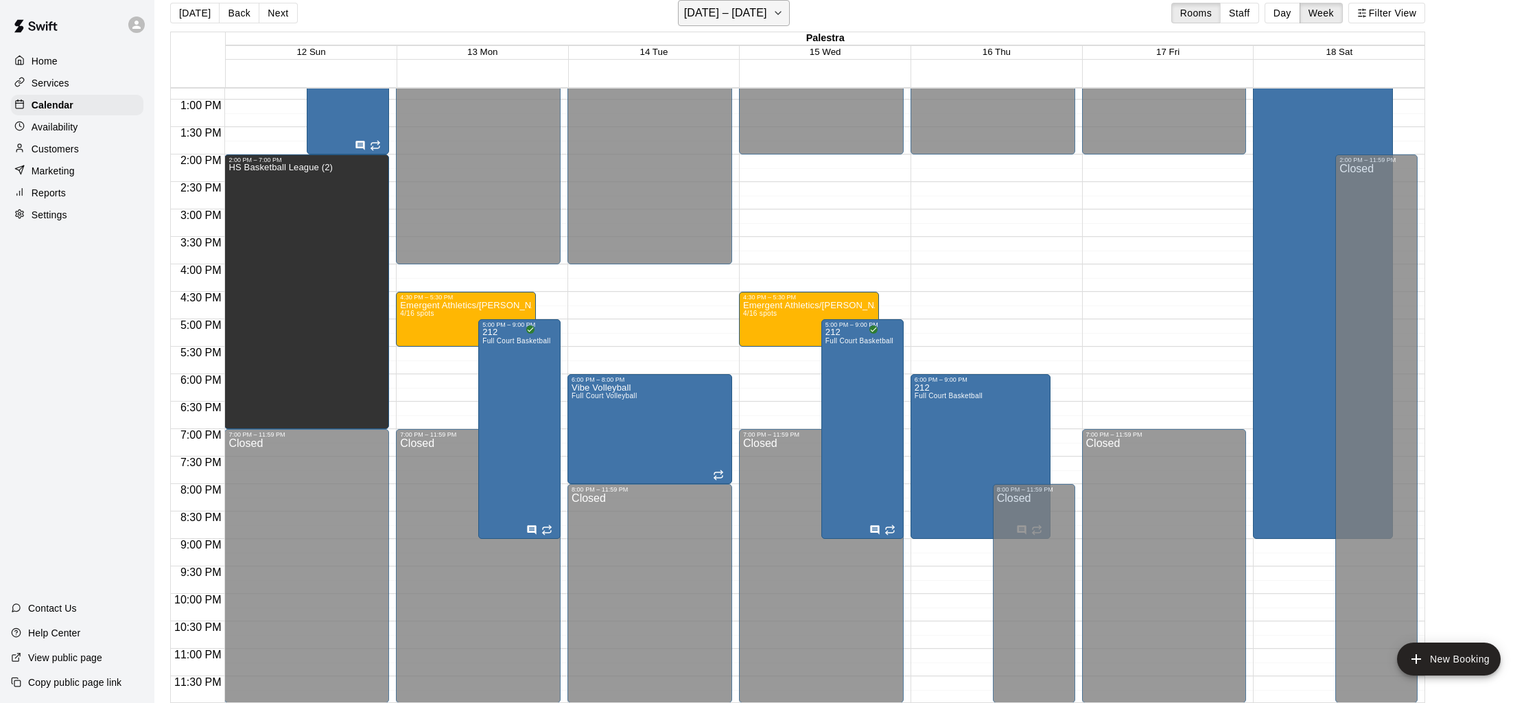
click at [728, 9] on h6 "[DATE] – [DATE]" at bounding box center [725, 12] width 83 height 19
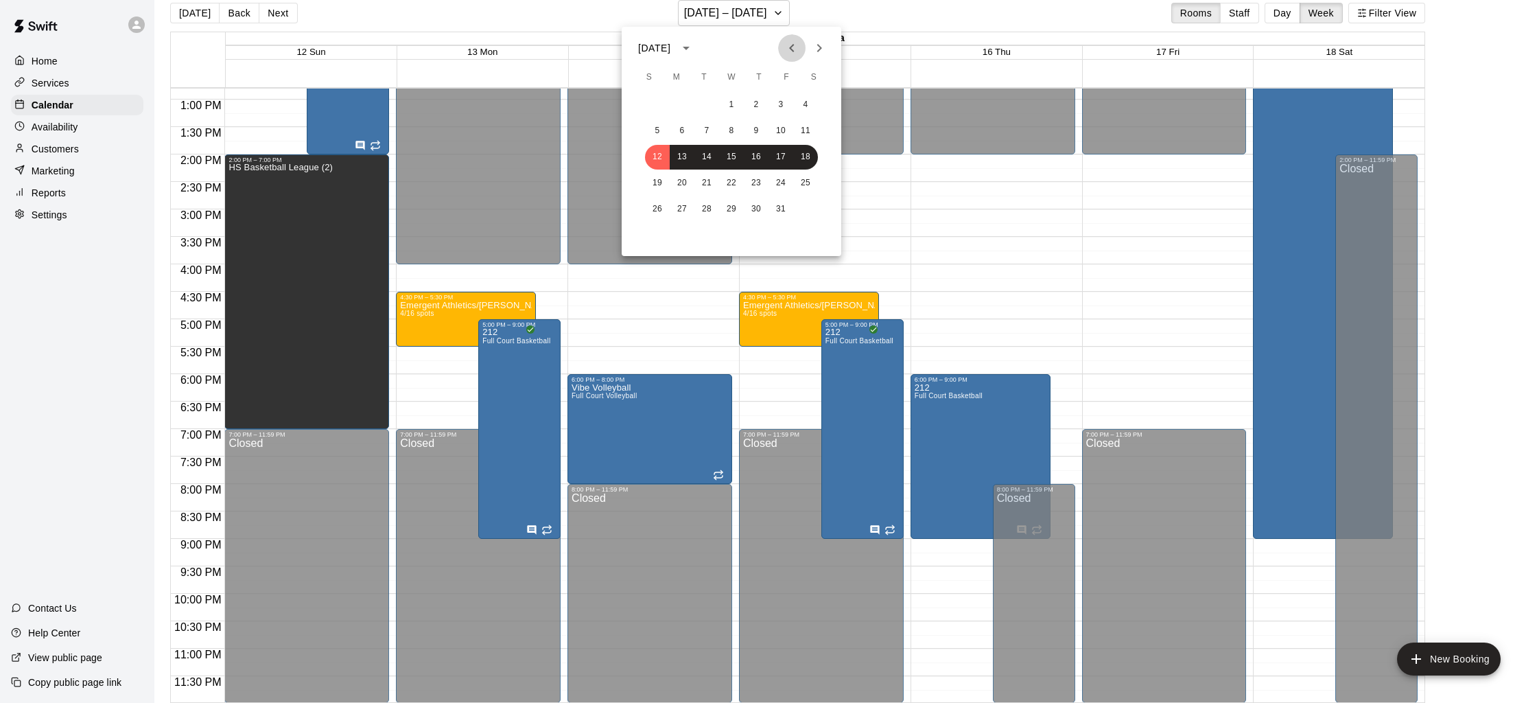
click at [791, 47] on icon "Previous month" at bounding box center [791, 48] width 5 height 8
click at [648, 208] on button "28" at bounding box center [657, 209] width 25 height 25
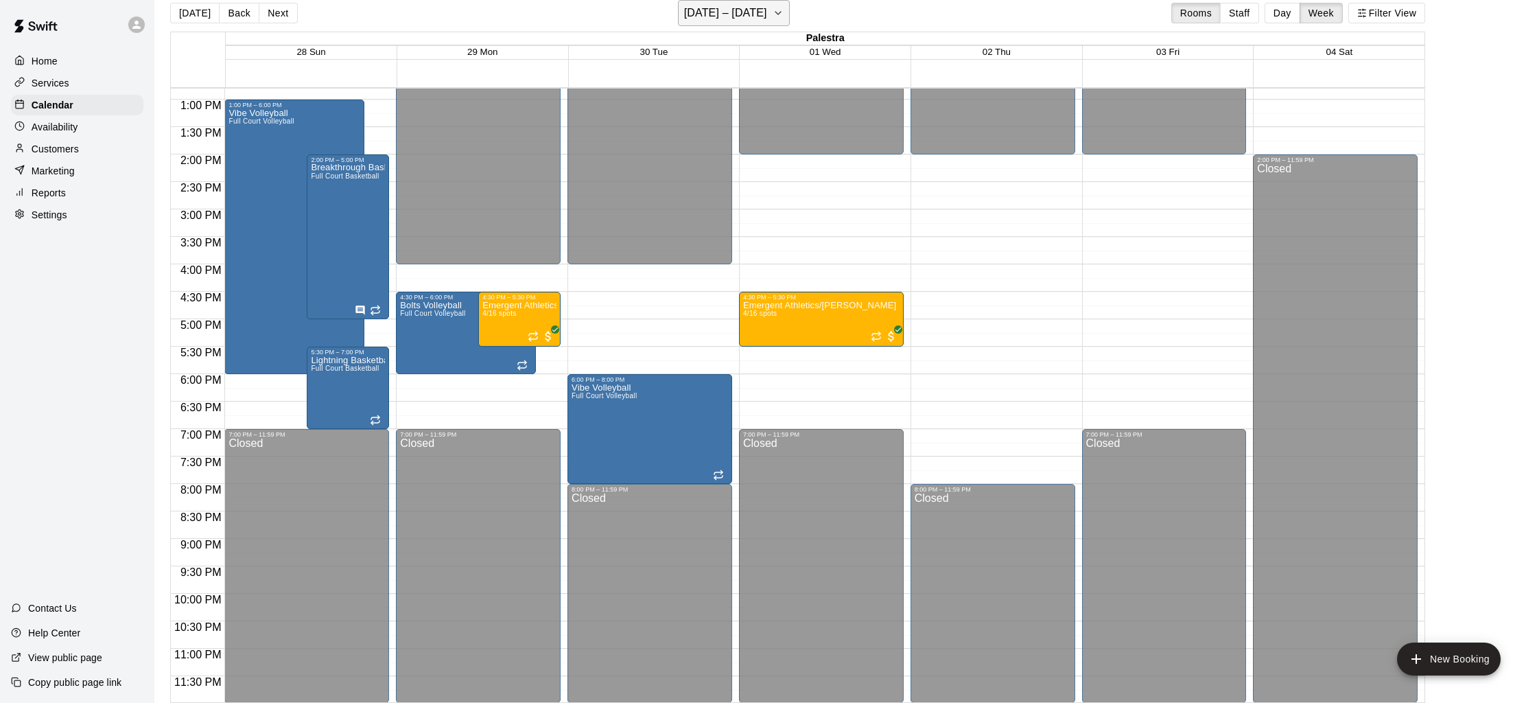
click at [716, 15] on h6 "[DATE] – [DATE]" at bounding box center [725, 12] width 83 height 19
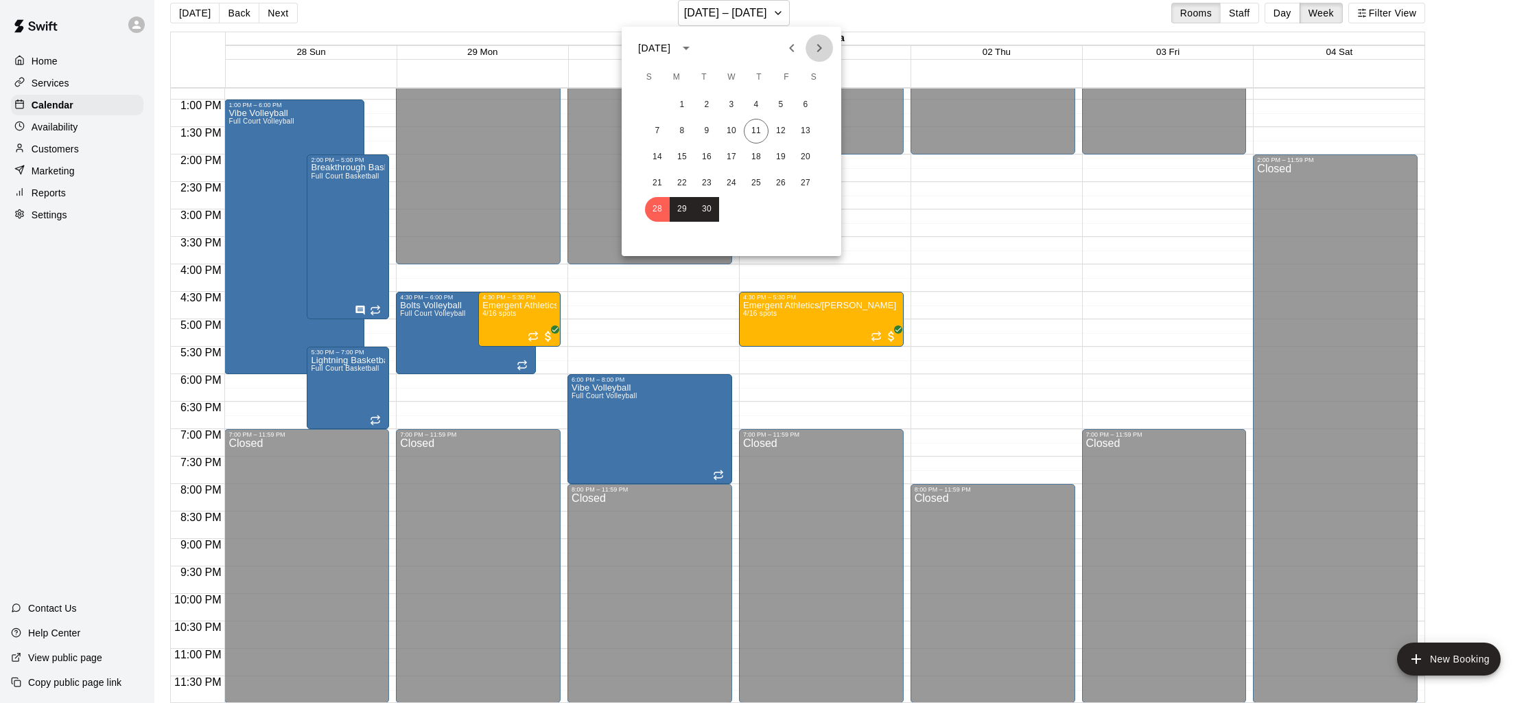
click at [820, 48] on icon "Next month" at bounding box center [819, 48] width 5 height 8
click at [658, 131] on button "5" at bounding box center [657, 131] width 25 height 25
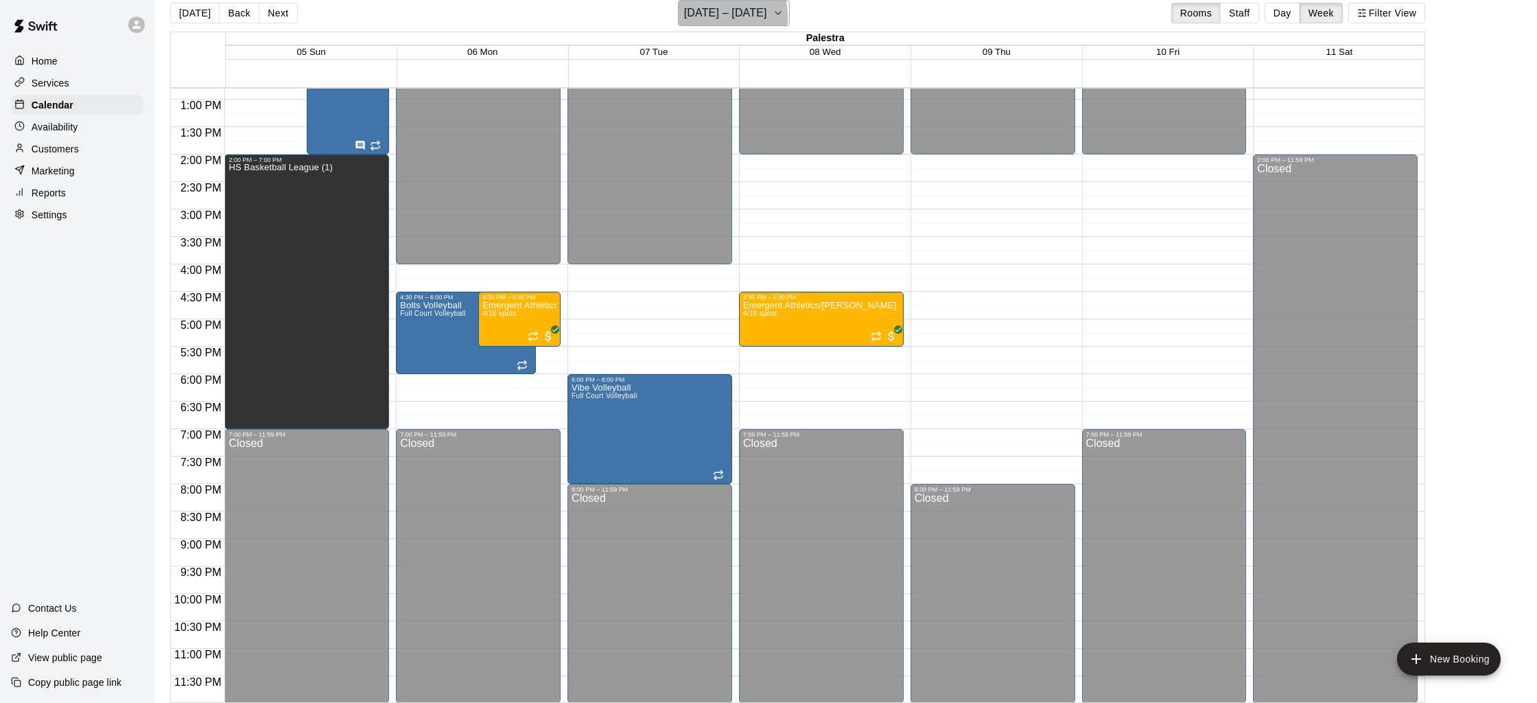
click at [714, 16] on h6 "[DATE] – [DATE]" at bounding box center [725, 12] width 83 height 19
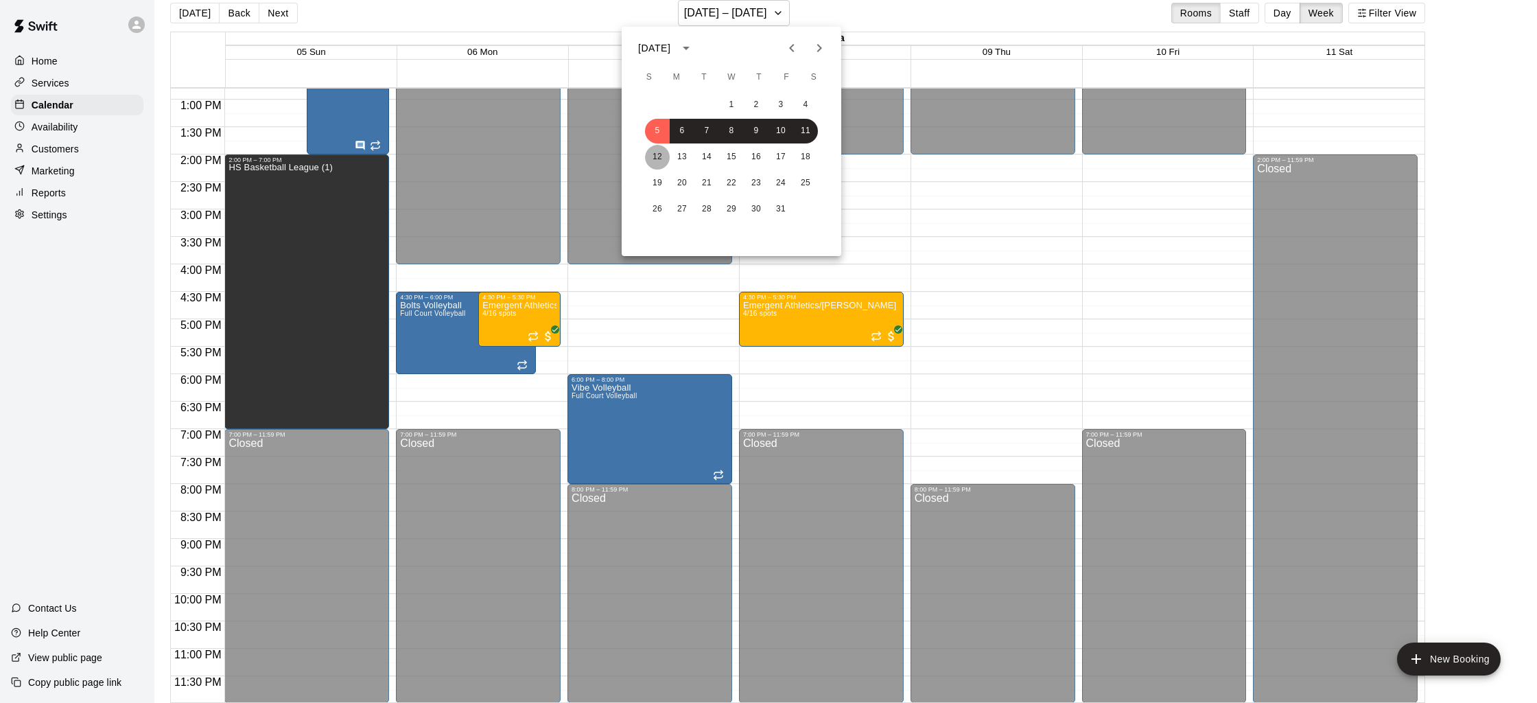
click at [660, 156] on button "12" at bounding box center [657, 157] width 25 height 25
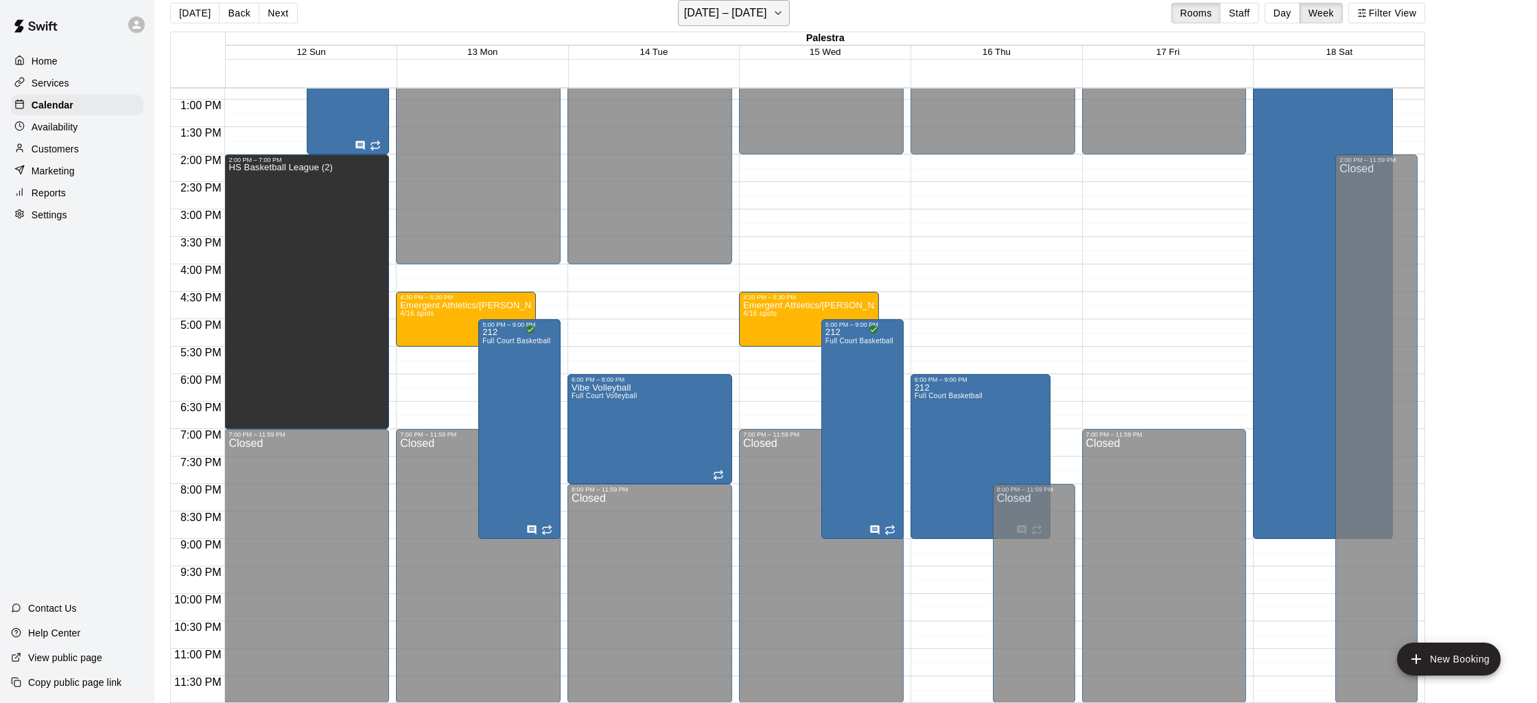
click at [700, 16] on h6 "[DATE] – [DATE]" at bounding box center [725, 12] width 83 height 19
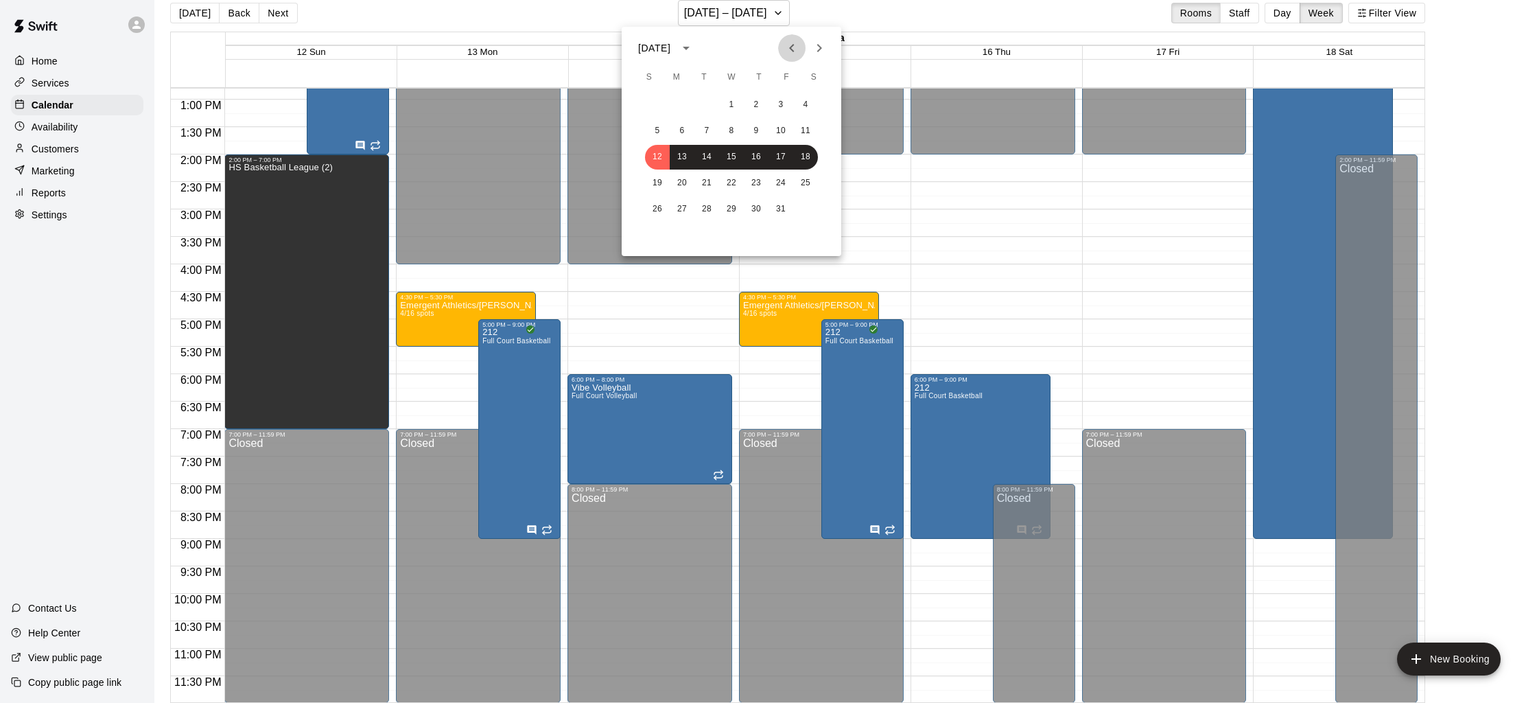
click at [793, 44] on icon "Previous month" at bounding box center [792, 48] width 16 height 16
click at [657, 187] on button "17" at bounding box center [657, 183] width 25 height 25
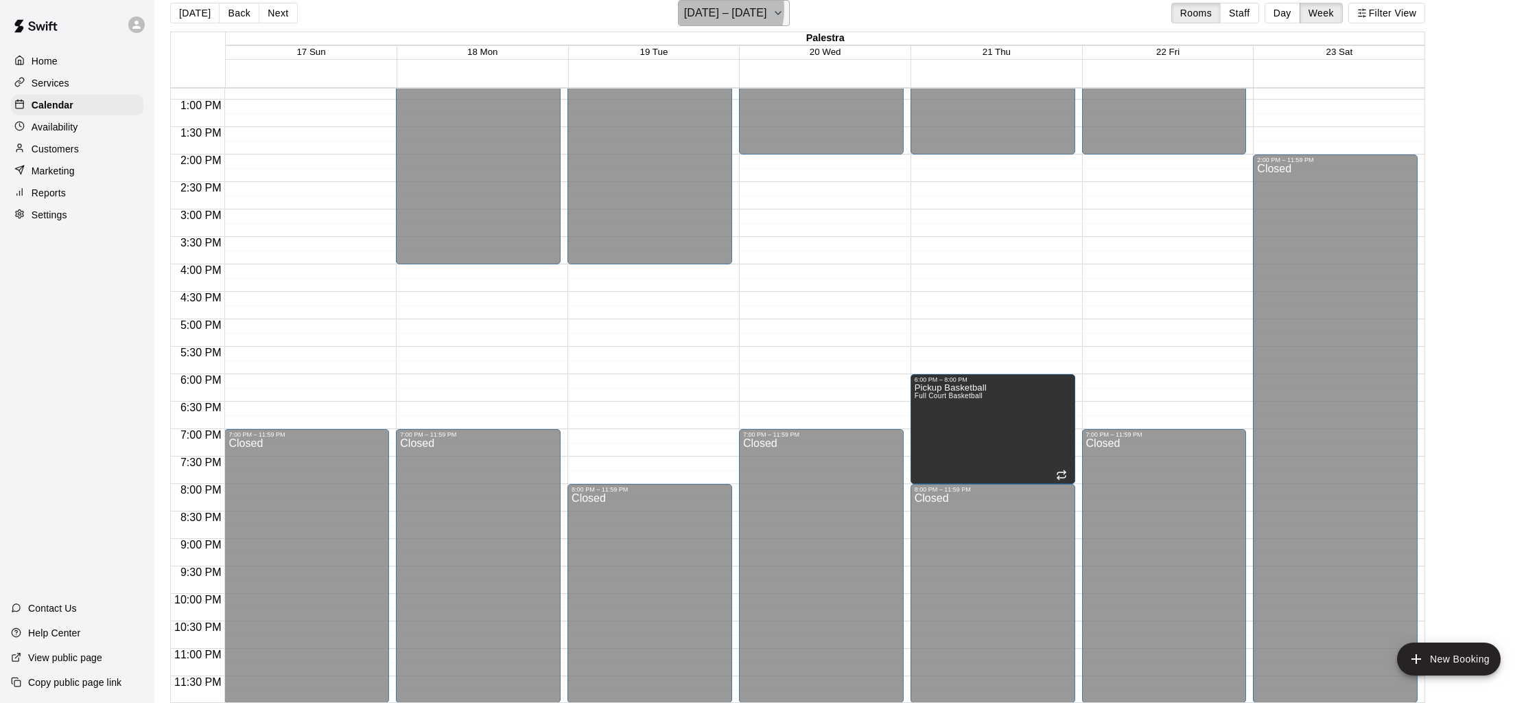
click at [708, 9] on h6 "[DATE] – [DATE]" at bounding box center [725, 12] width 83 height 19
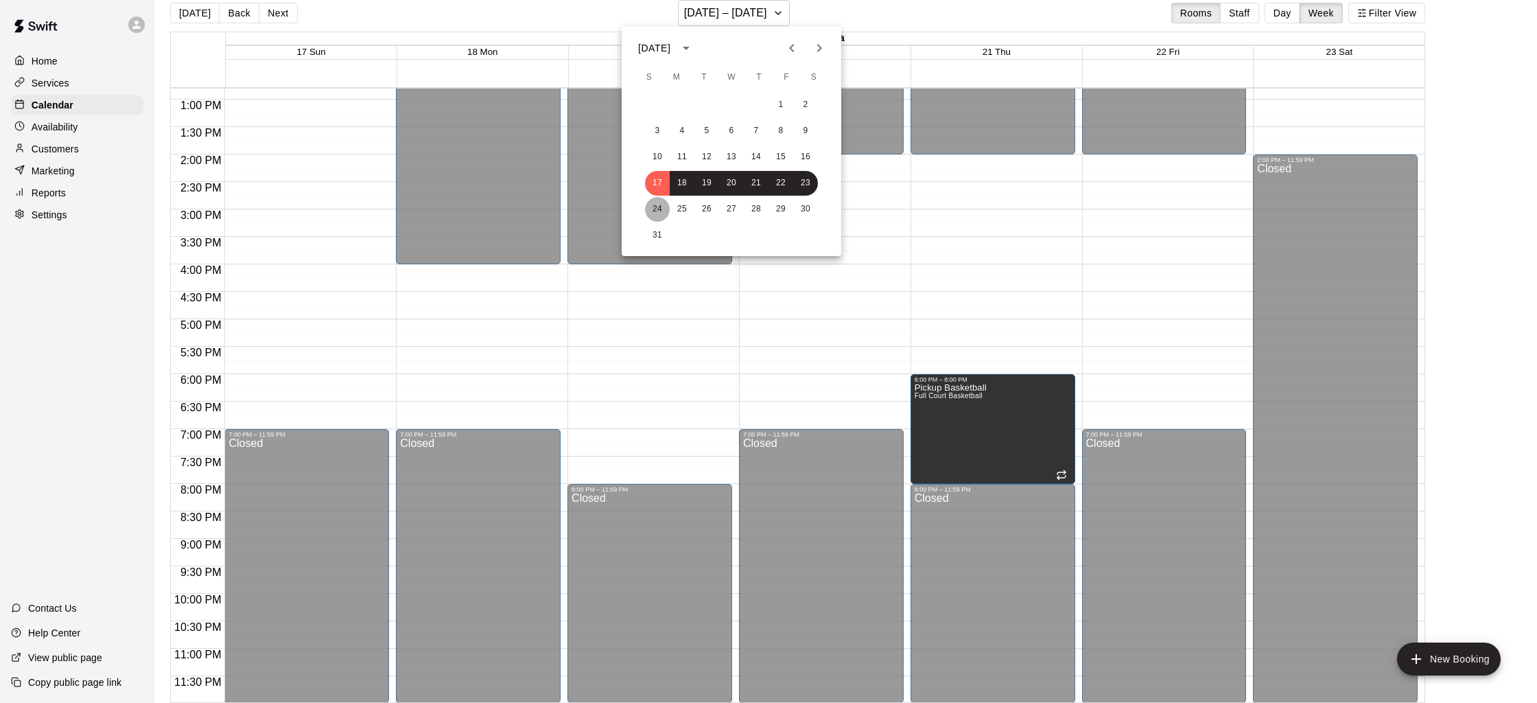
click at [649, 202] on button "24" at bounding box center [657, 209] width 25 height 25
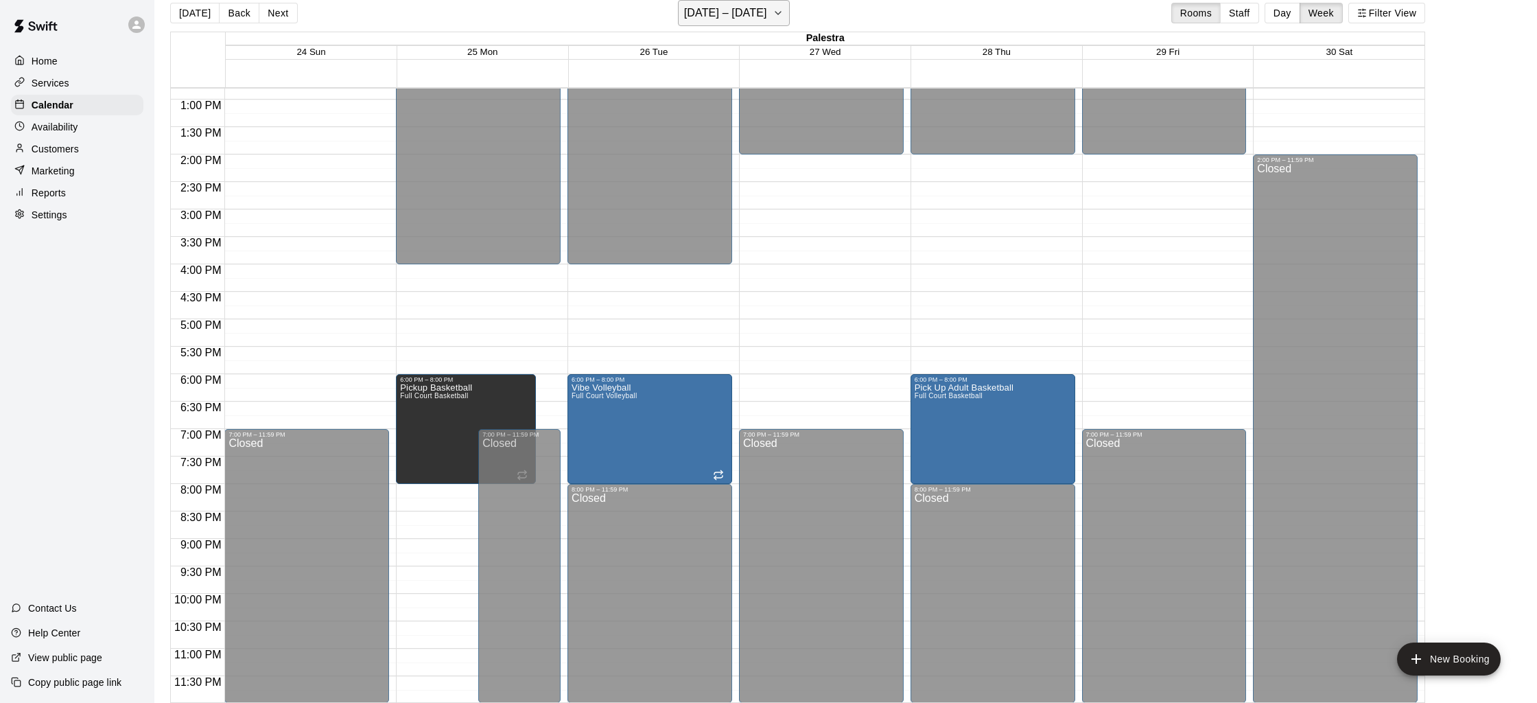
click at [734, 20] on h6 "[DATE] – [DATE]" at bounding box center [725, 12] width 83 height 19
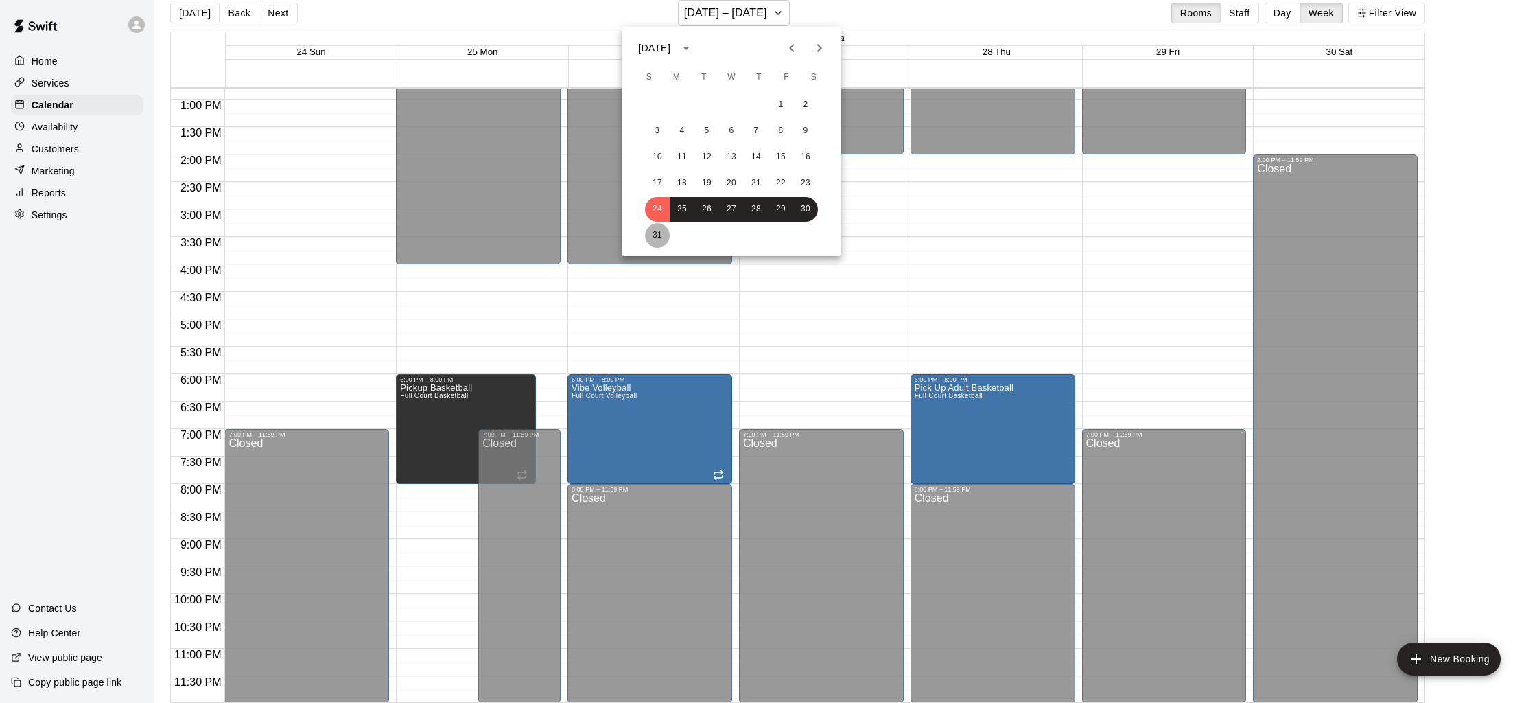
click at [652, 236] on button "31" at bounding box center [657, 235] width 25 height 25
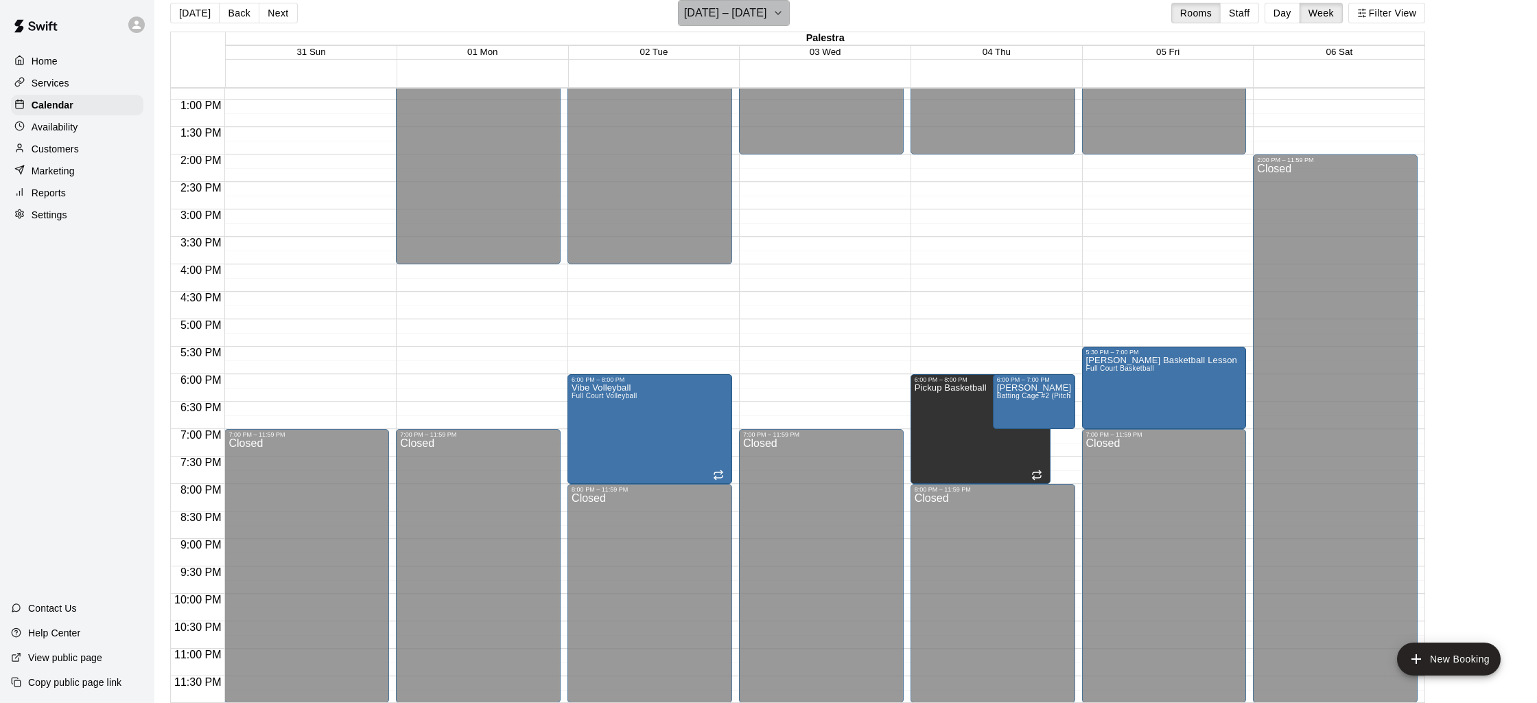
click at [767, 8] on h6 "[DATE] – [DATE]" at bounding box center [725, 12] width 83 height 19
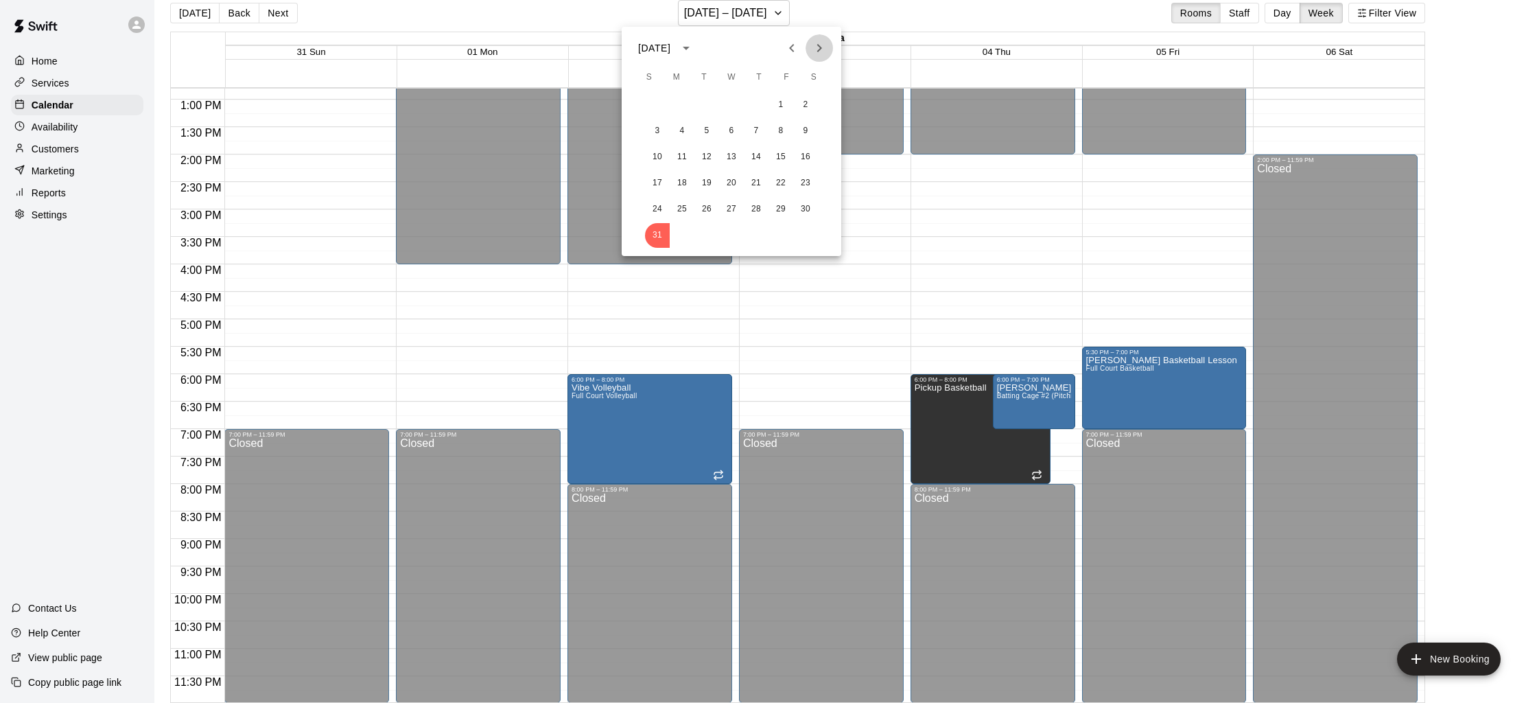
drag, startPoint x: 819, startPoint y: 47, endPoint x: 810, endPoint y: 56, distance: 11.6
click at [819, 47] on icon "Next month" at bounding box center [819, 48] width 16 height 16
click at [658, 128] on button "7" at bounding box center [657, 131] width 25 height 25
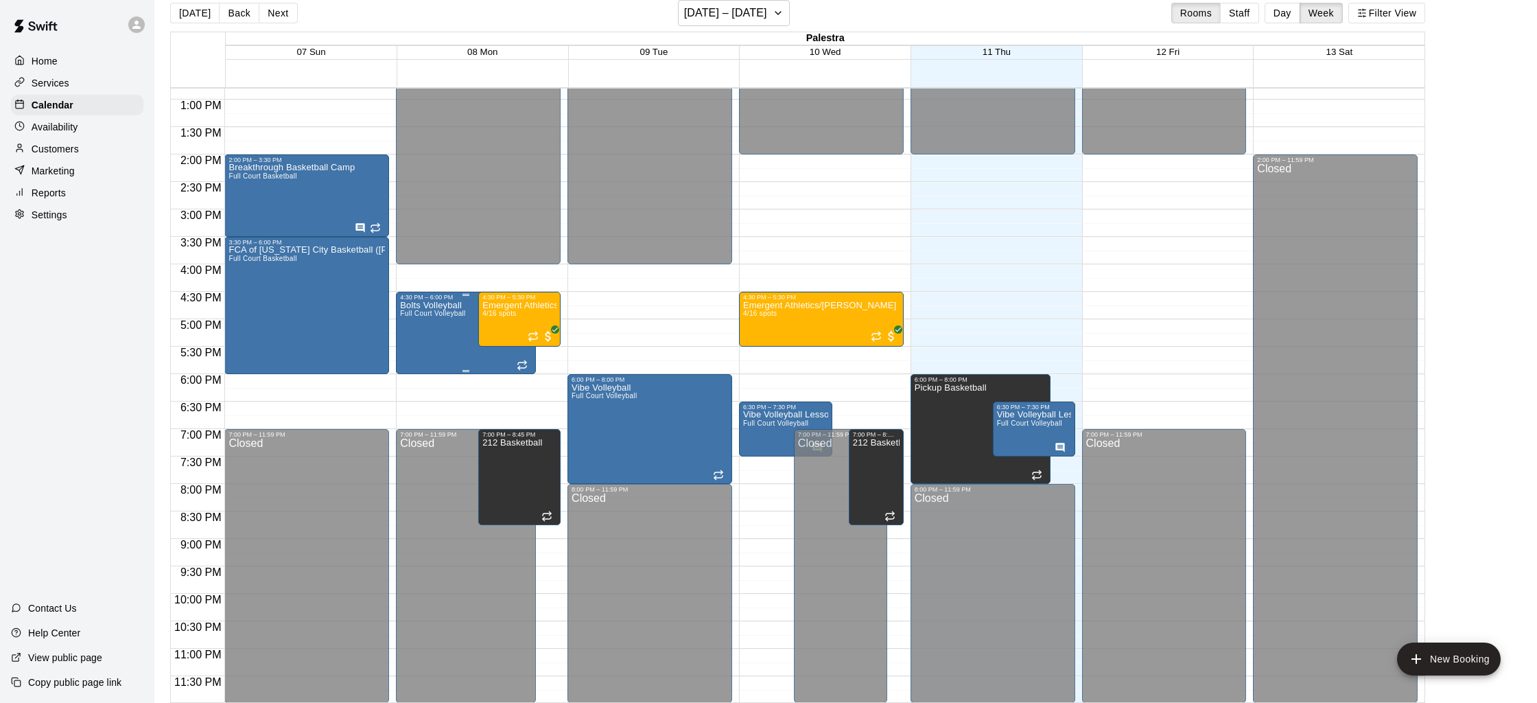
click at [463, 320] on div "Bolts Volleyball Full Court Volleyball" at bounding box center [432, 652] width 65 height 703
click at [414, 323] on button "edit" at bounding box center [414, 315] width 27 height 27
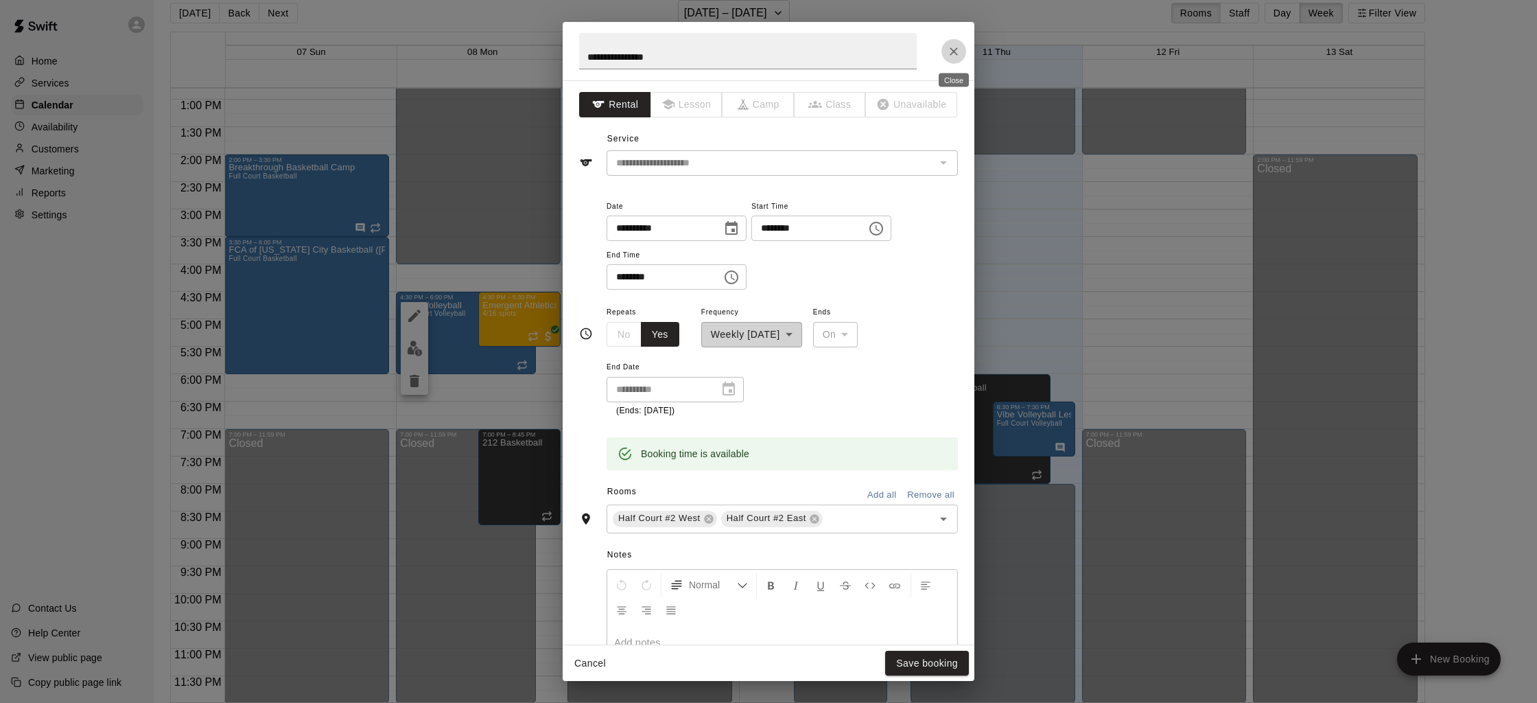
click at [958, 50] on icon "Close" at bounding box center [954, 52] width 14 height 14
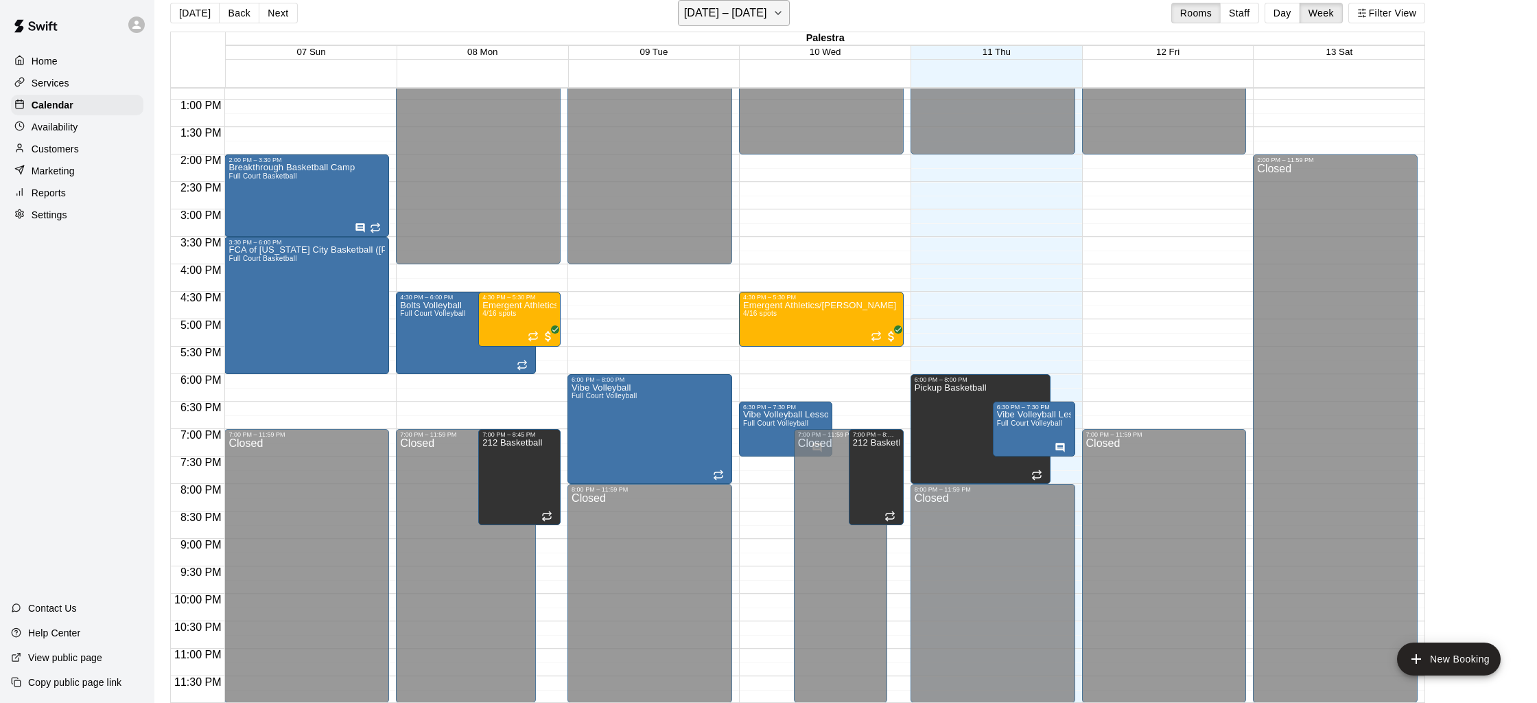
click at [704, 4] on h6 "[DATE] – [DATE]" at bounding box center [725, 12] width 83 height 19
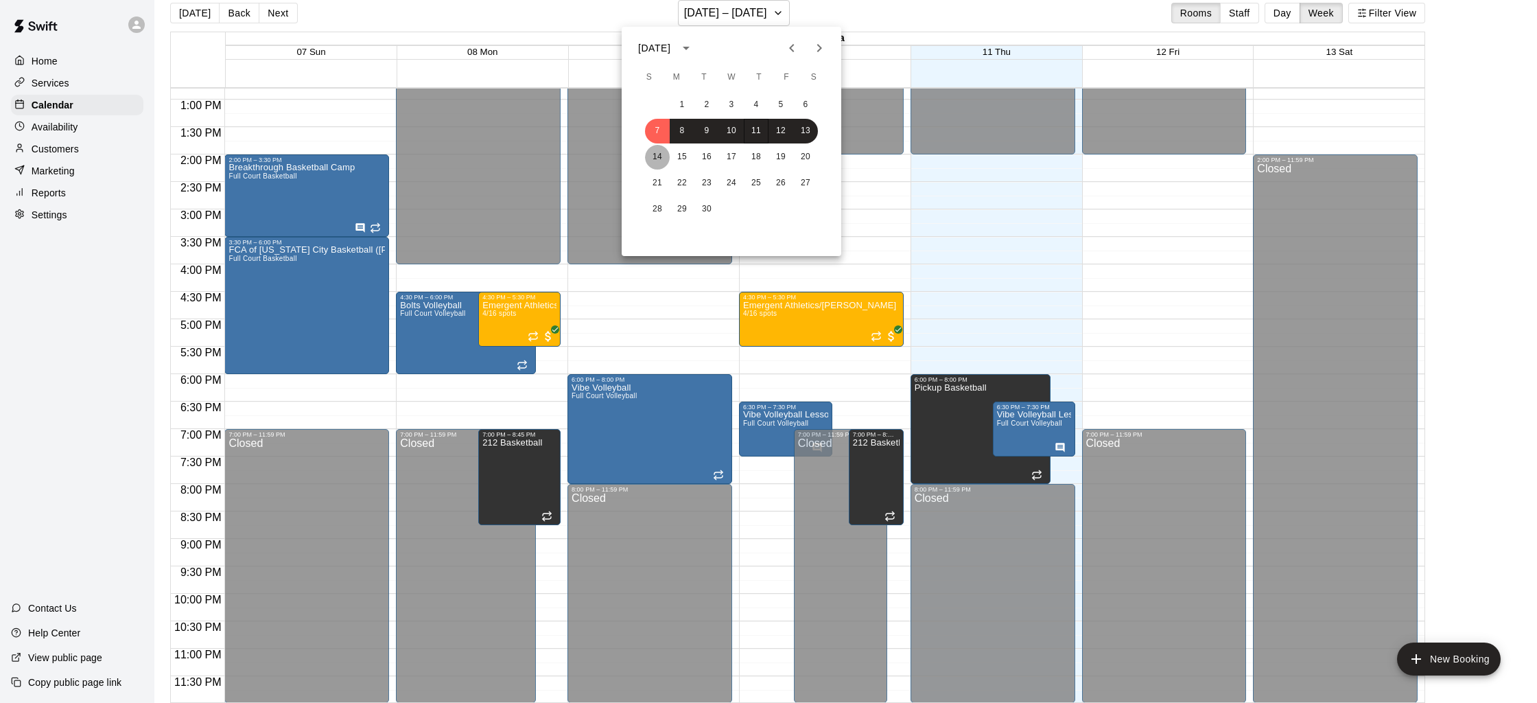
click at [656, 156] on button "14" at bounding box center [657, 157] width 25 height 25
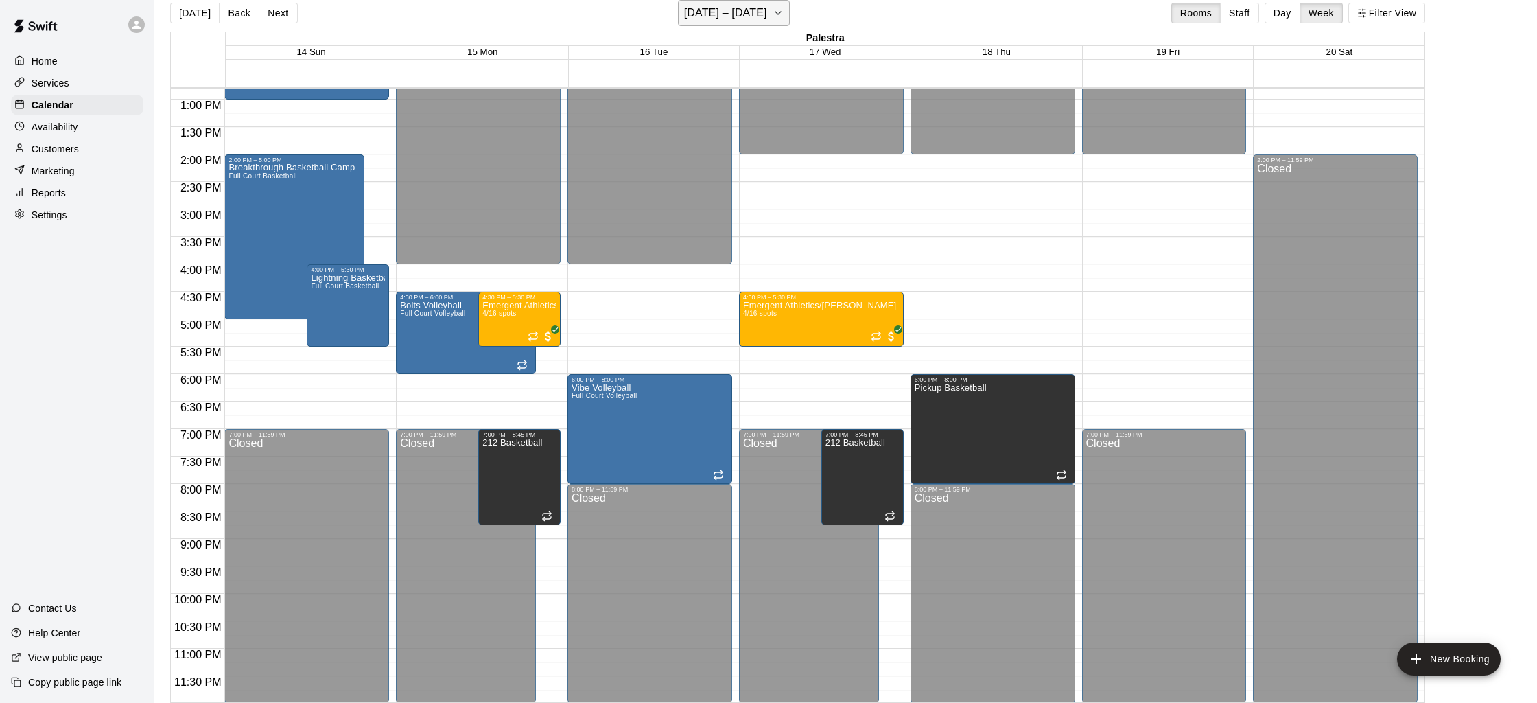
click at [701, 23] on h6 "[DATE] – [DATE]" at bounding box center [725, 12] width 83 height 19
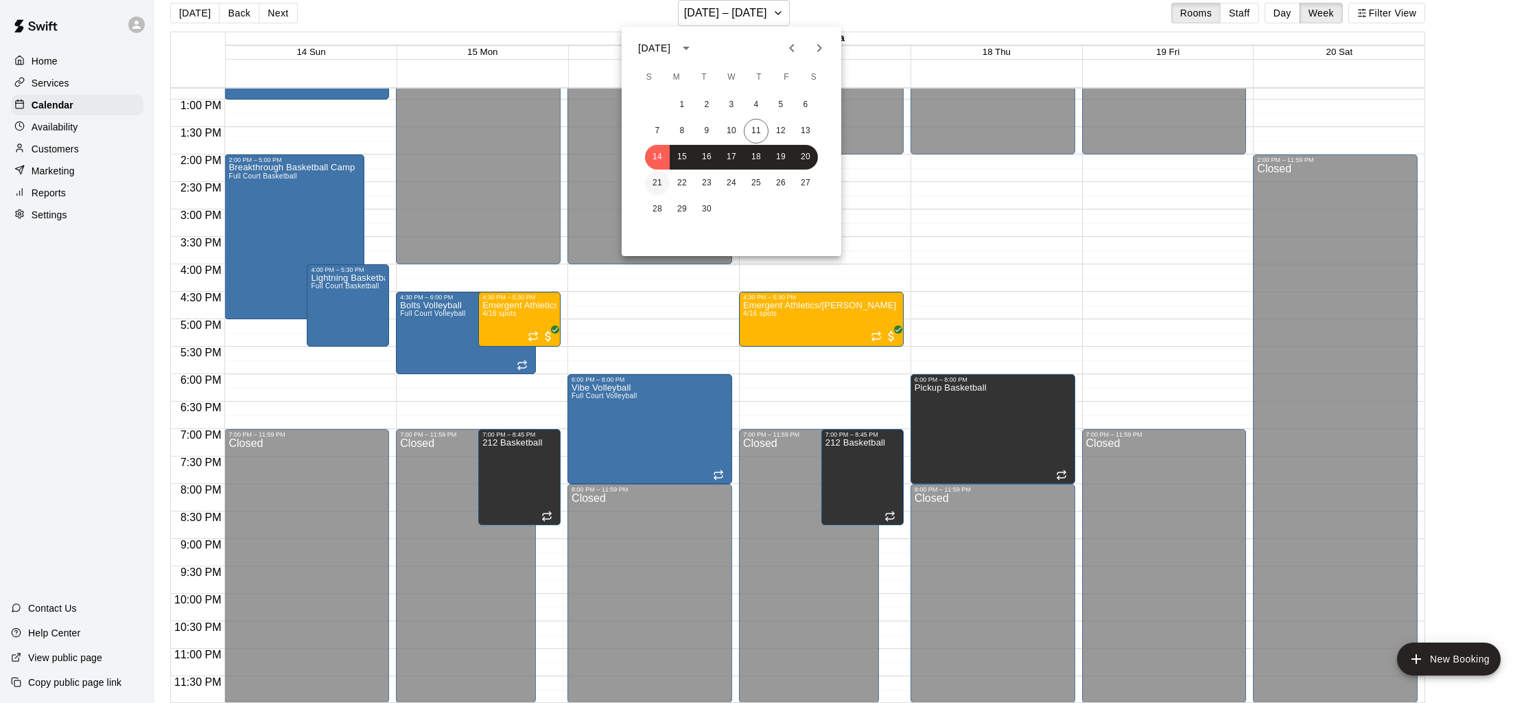
click at [662, 183] on button "21" at bounding box center [657, 183] width 25 height 25
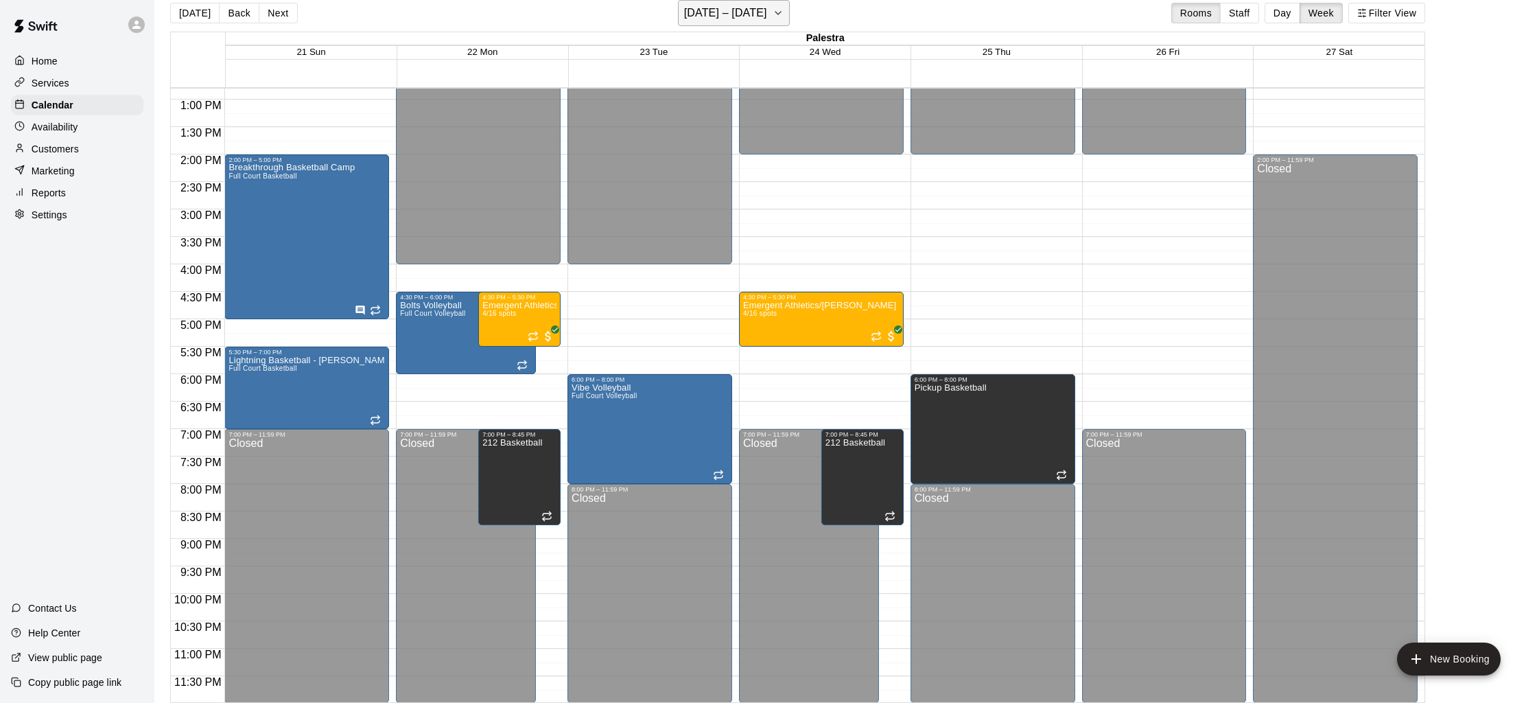
click at [742, 21] on h6 "[DATE] – [DATE]" at bounding box center [725, 12] width 83 height 19
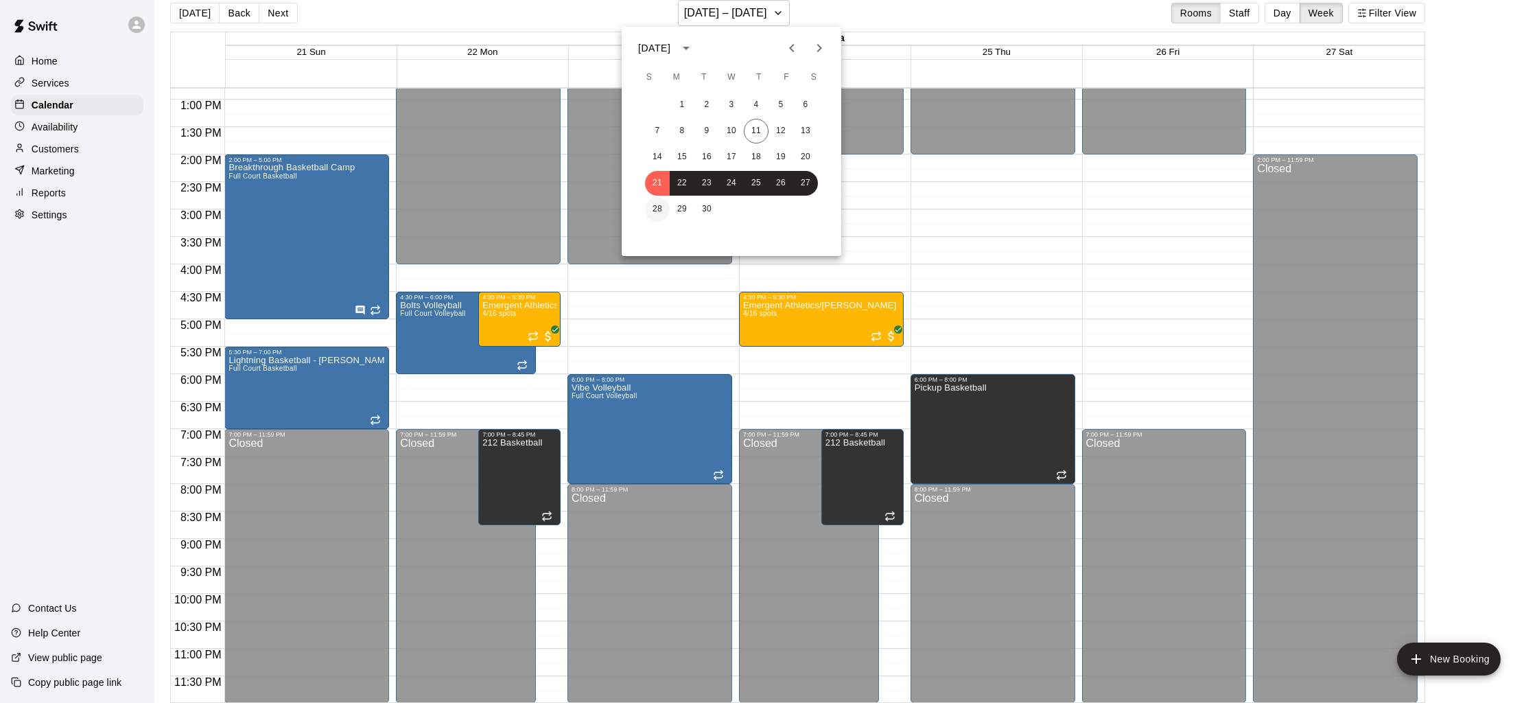
click at [653, 213] on button "28" at bounding box center [657, 209] width 25 height 25
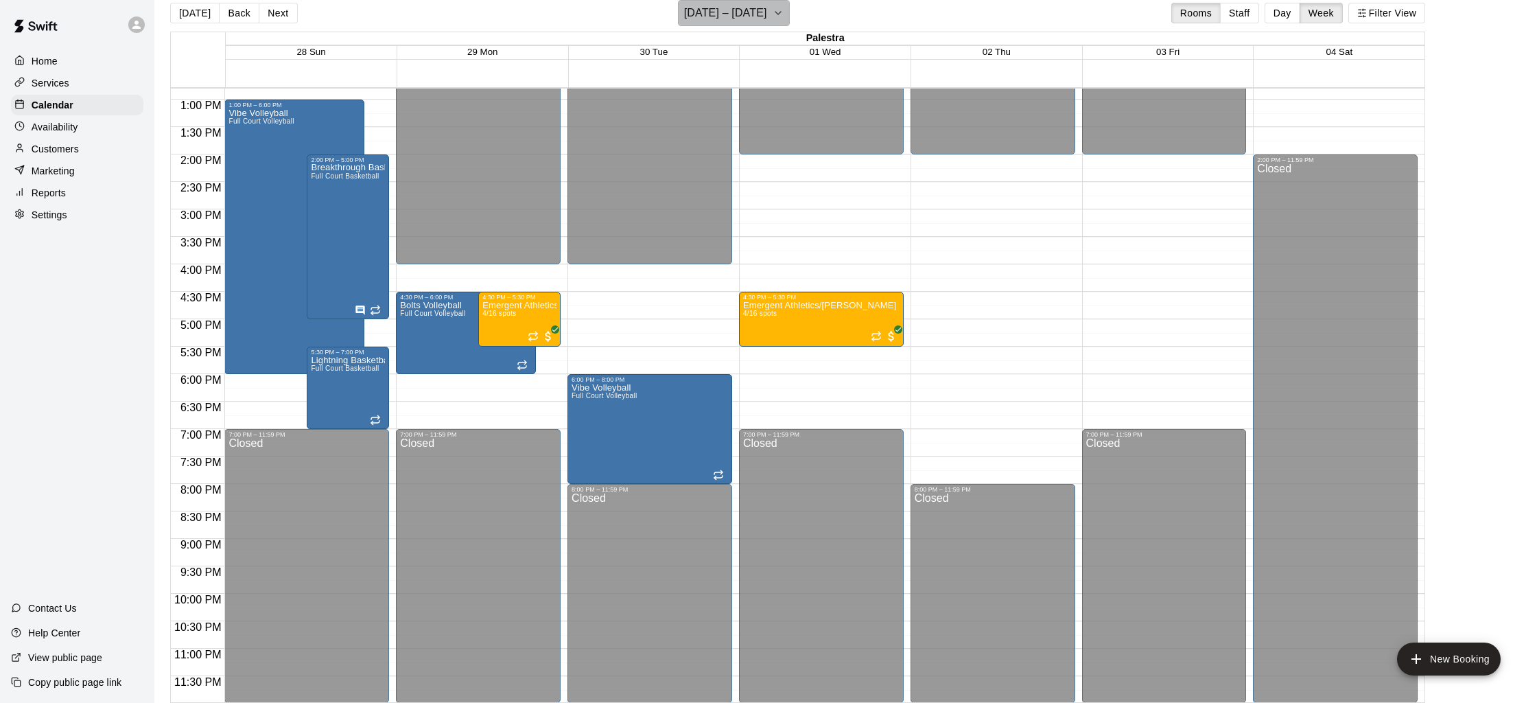
click at [717, 25] on button "[DATE] – [DATE]" at bounding box center [734, 13] width 112 height 26
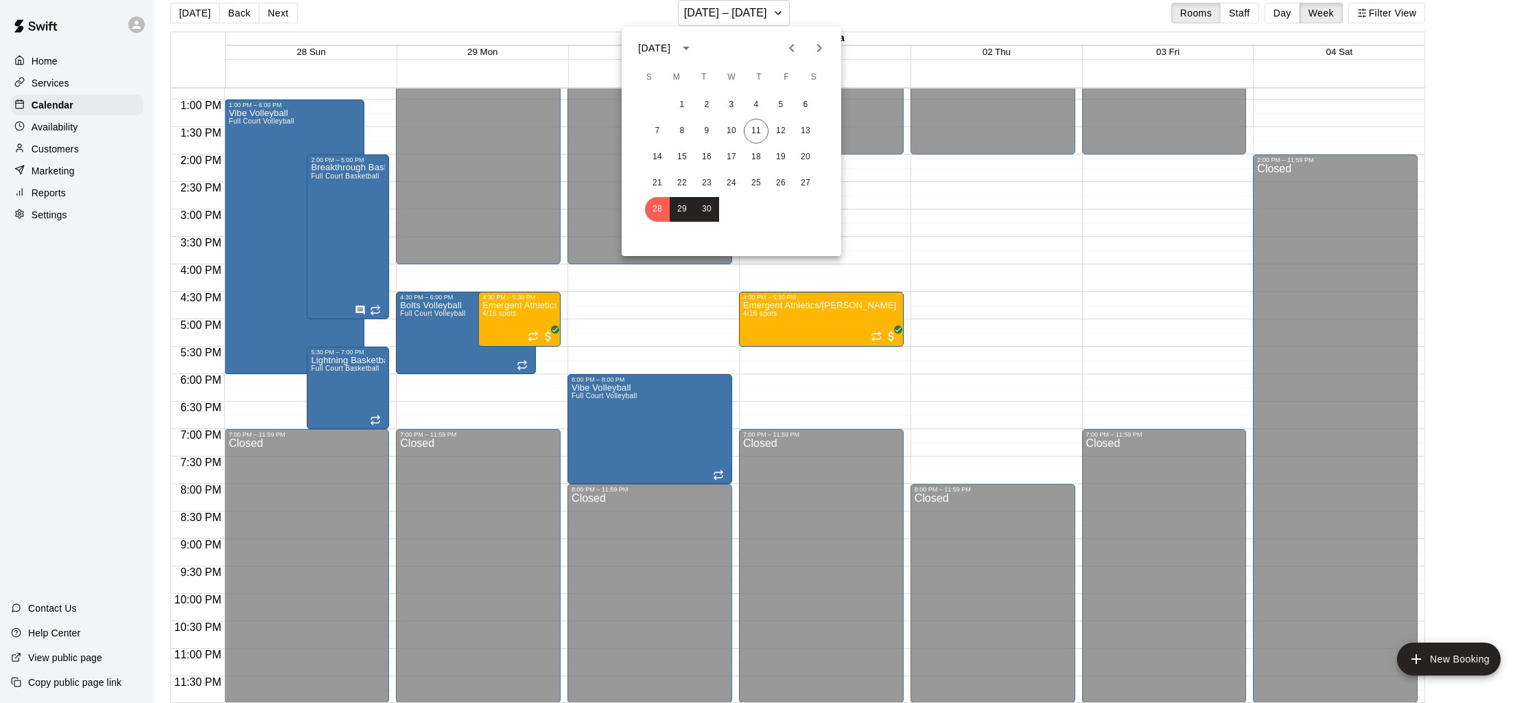
click at [828, 44] on button "Next month" at bounding box center [819, 47] width 27 height 27
click at [677, 129] on button "6" at bounding box center [682, 131] width 25 height 25
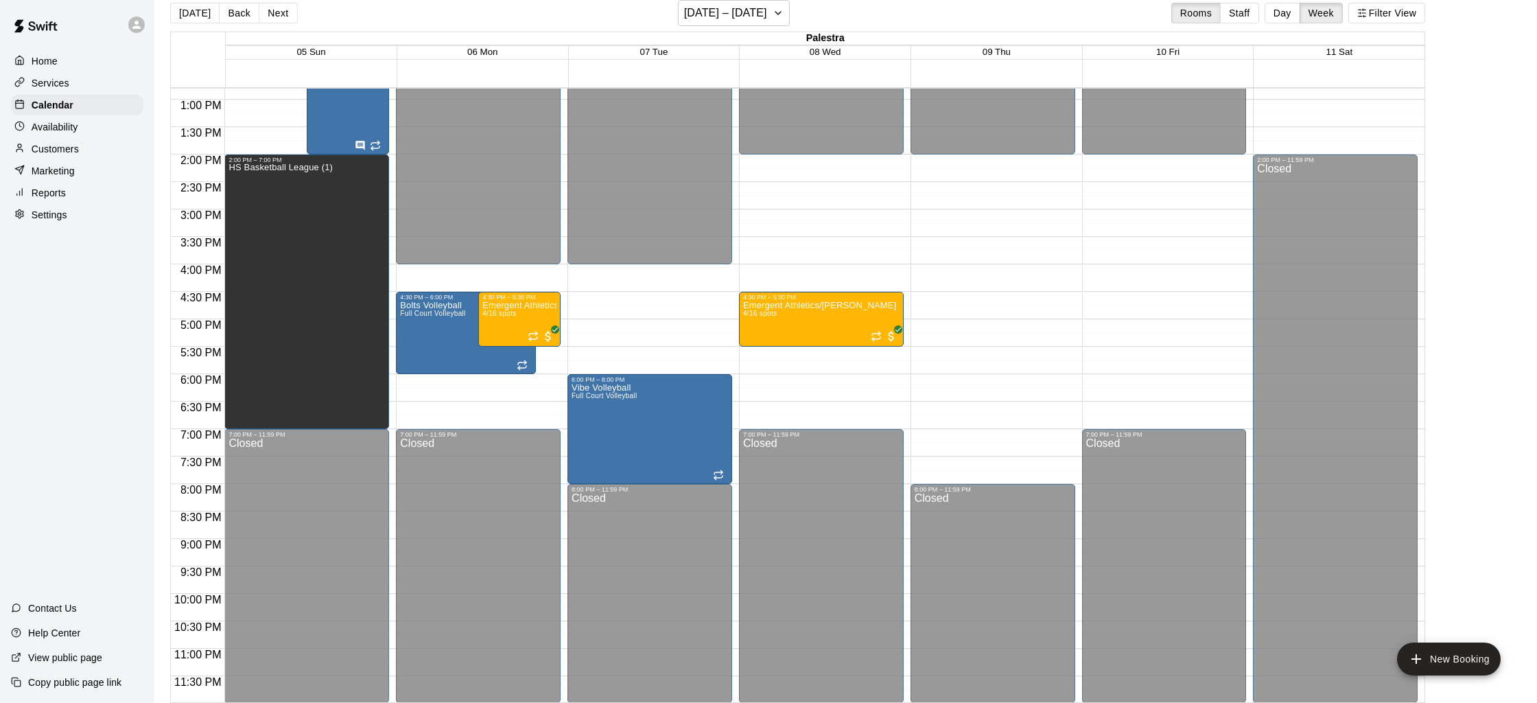
click at [721, 29] on div "[DATE] Back Next [DATE] – [DATE] Rooms Staff Day Week Filter View" at bounding box center [797, 16] width 1255 height 32
click at [725, 20] on h6 "[DATE] – [DATE]" at bounding box center [725, 12] width 83 height 19
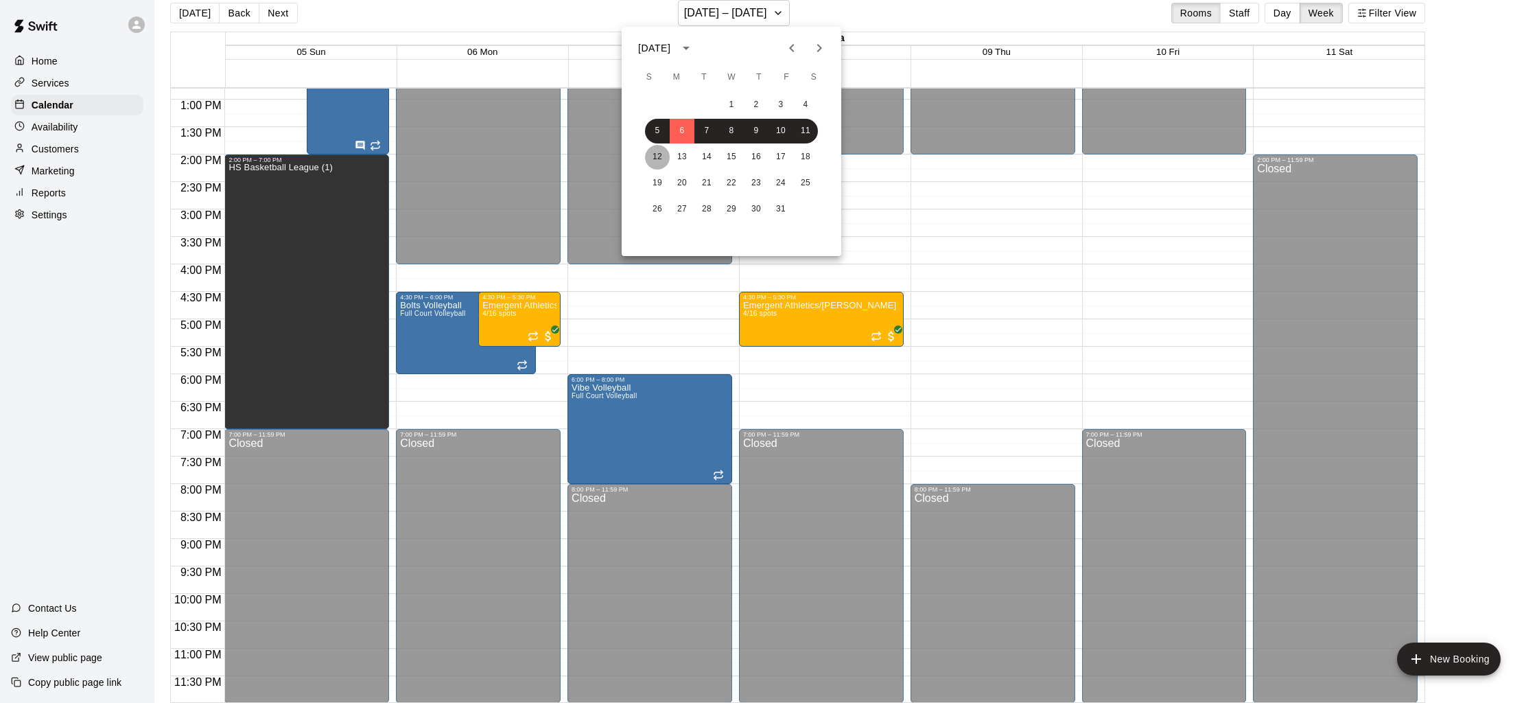
click at [658, 154] on button "12" at bounding box center [657, 157] width 25 height 25
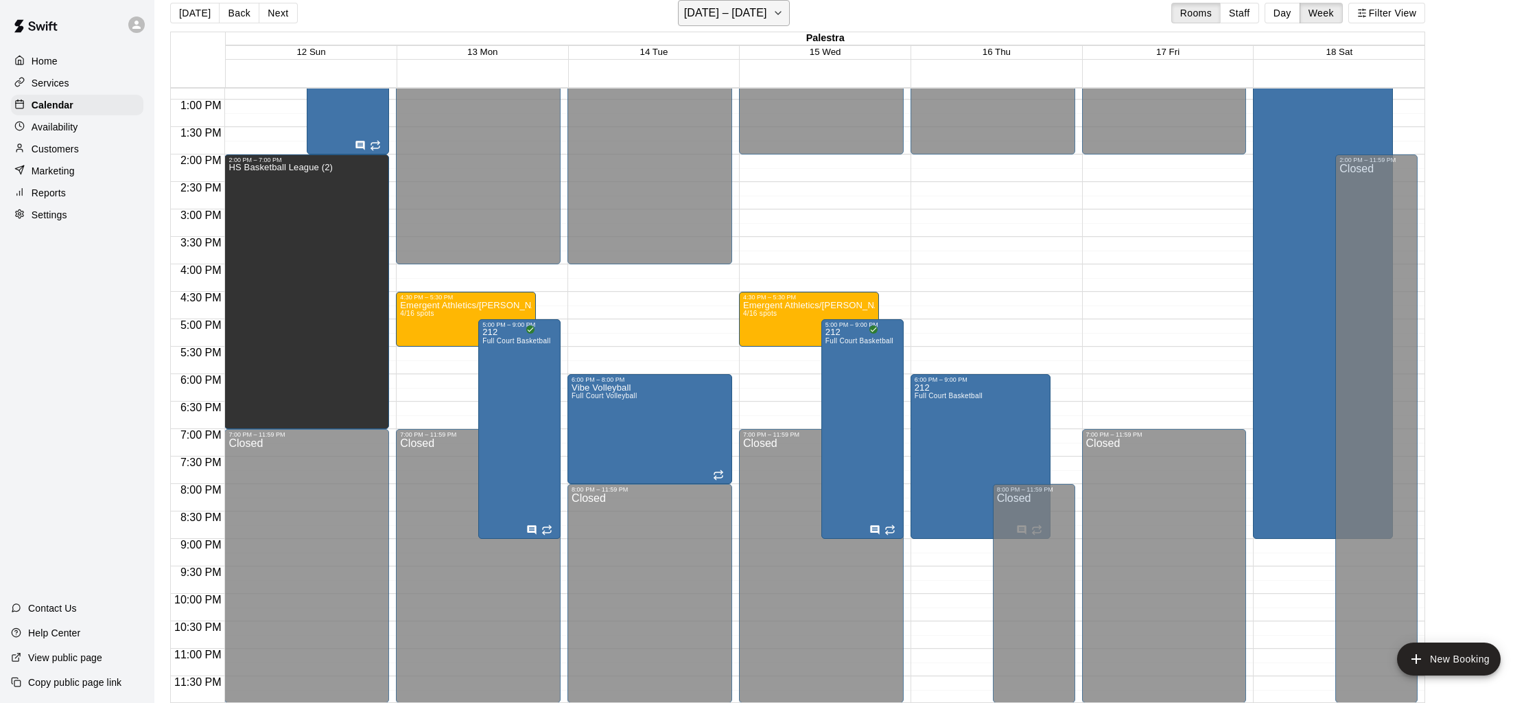
click at [725, 17] on h6 "[DATE] – [DATE]" at bounding box center [725, 12] width 83 height 19
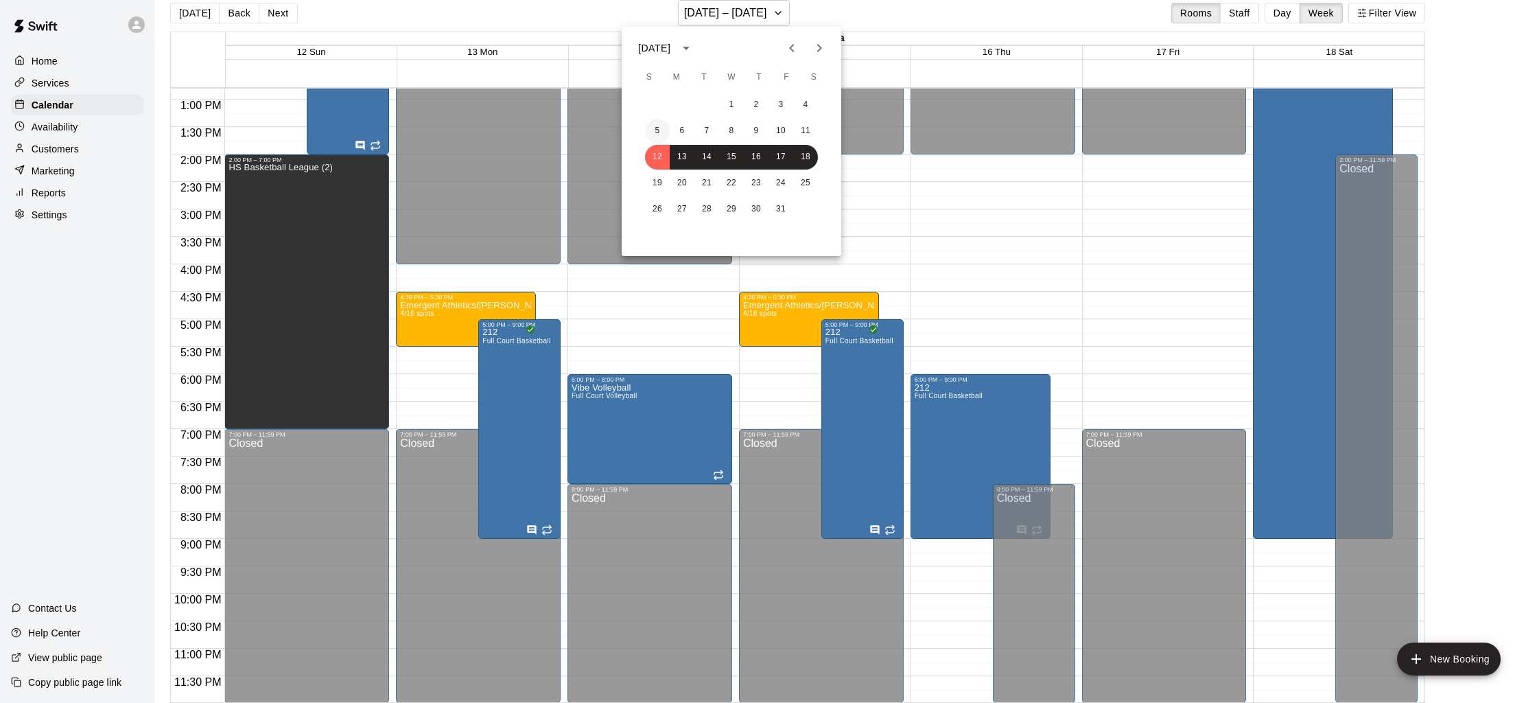
click at [657, 128] on button "5" at bounding box center [657, 131] width 25 height 25
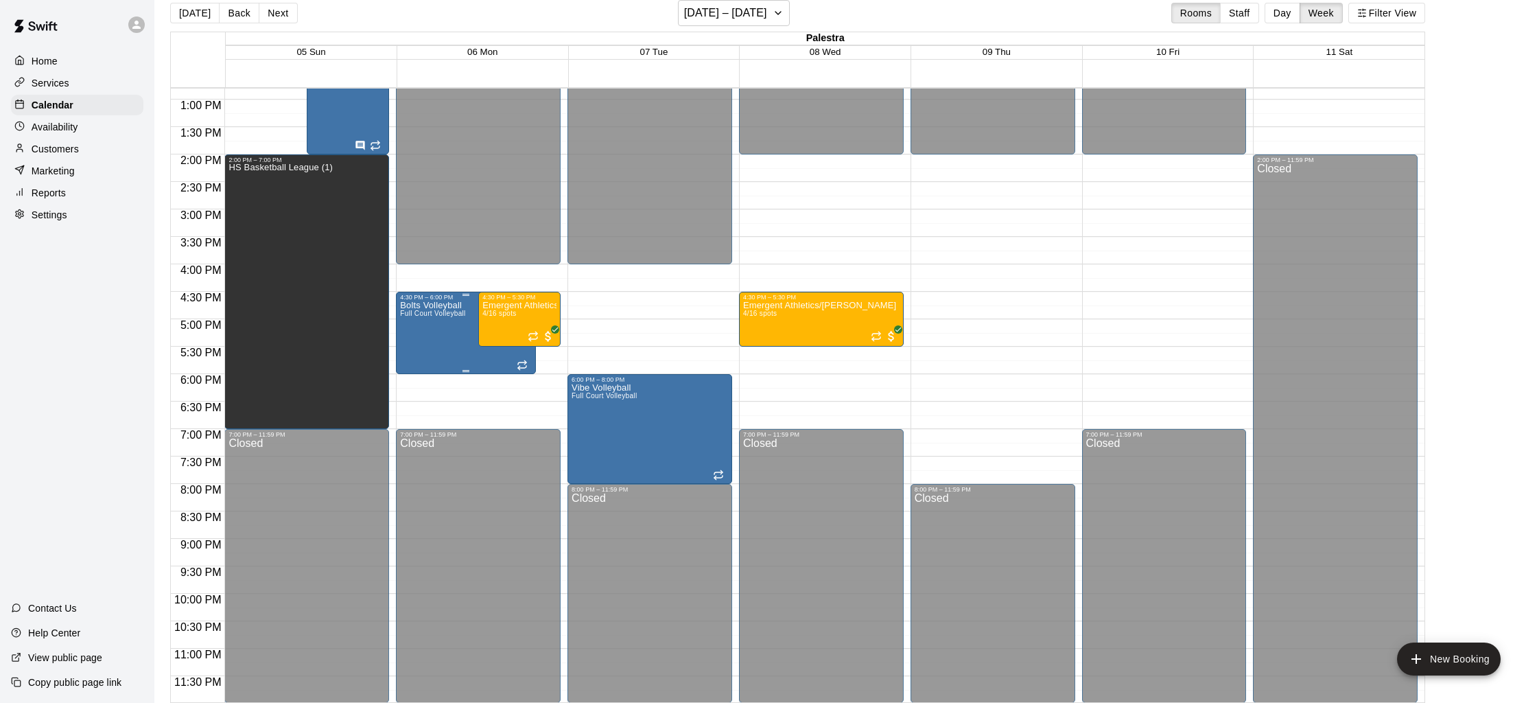
click at [458, 327] on div "Bolts Volleyball Full Court Volleyball" at bounding box center [432, 652] width 65 height 703
click at [421, 316] on icon "edit" at bounding box center [414, 315] width 16 height 16
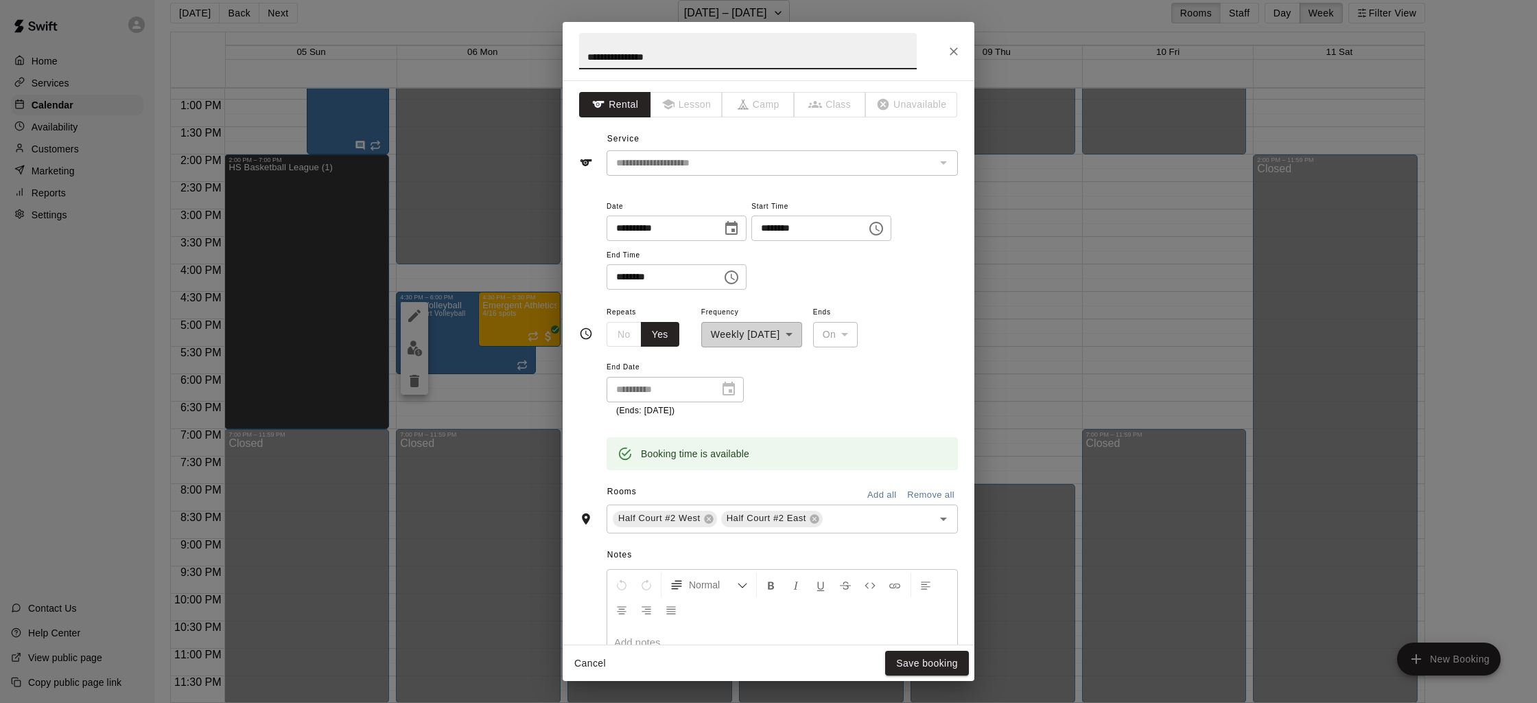
click at [963, 49] on button "Close" at bounding box center [953, 51] width 25 height 25
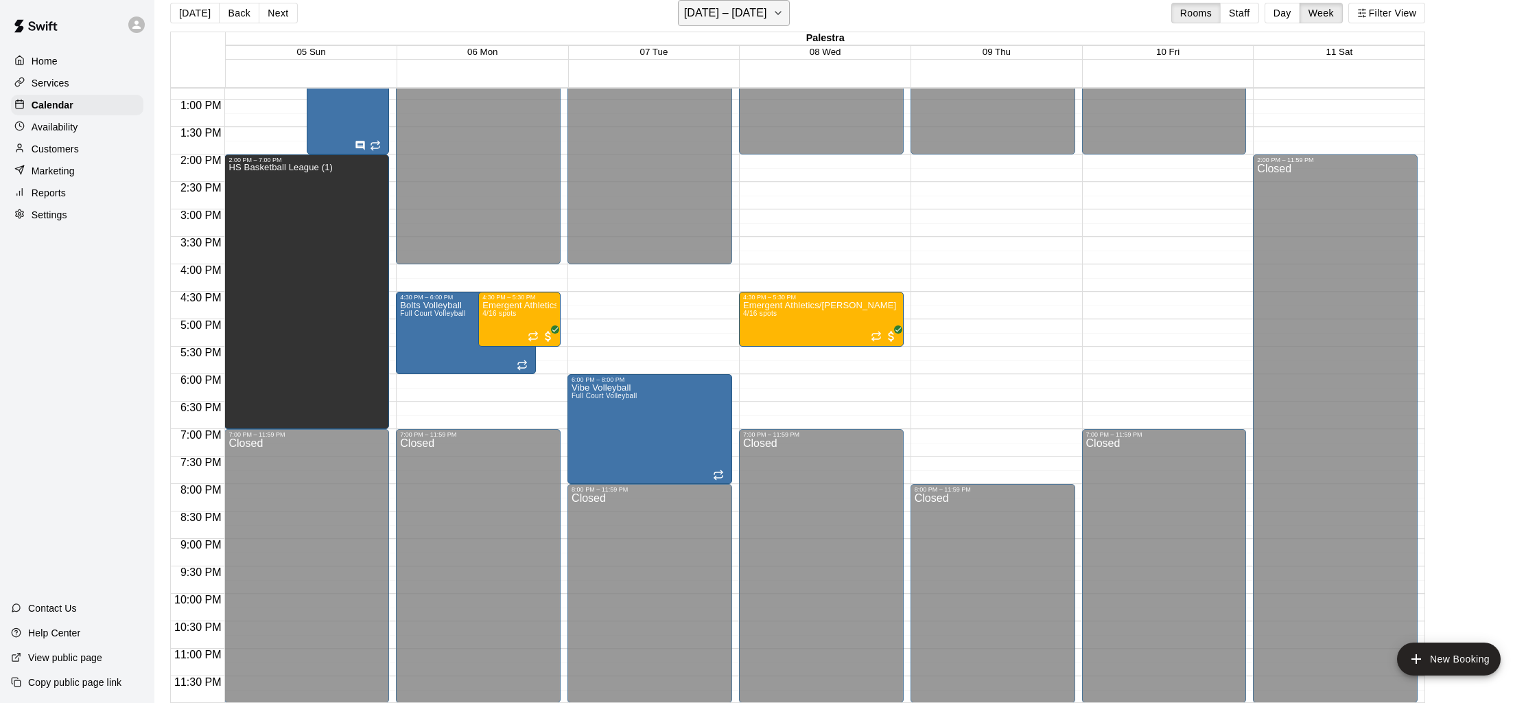
click at [783, 17] on button "[DATE] – [DATE]" at bounding box center [734, 13] width 112 height 26
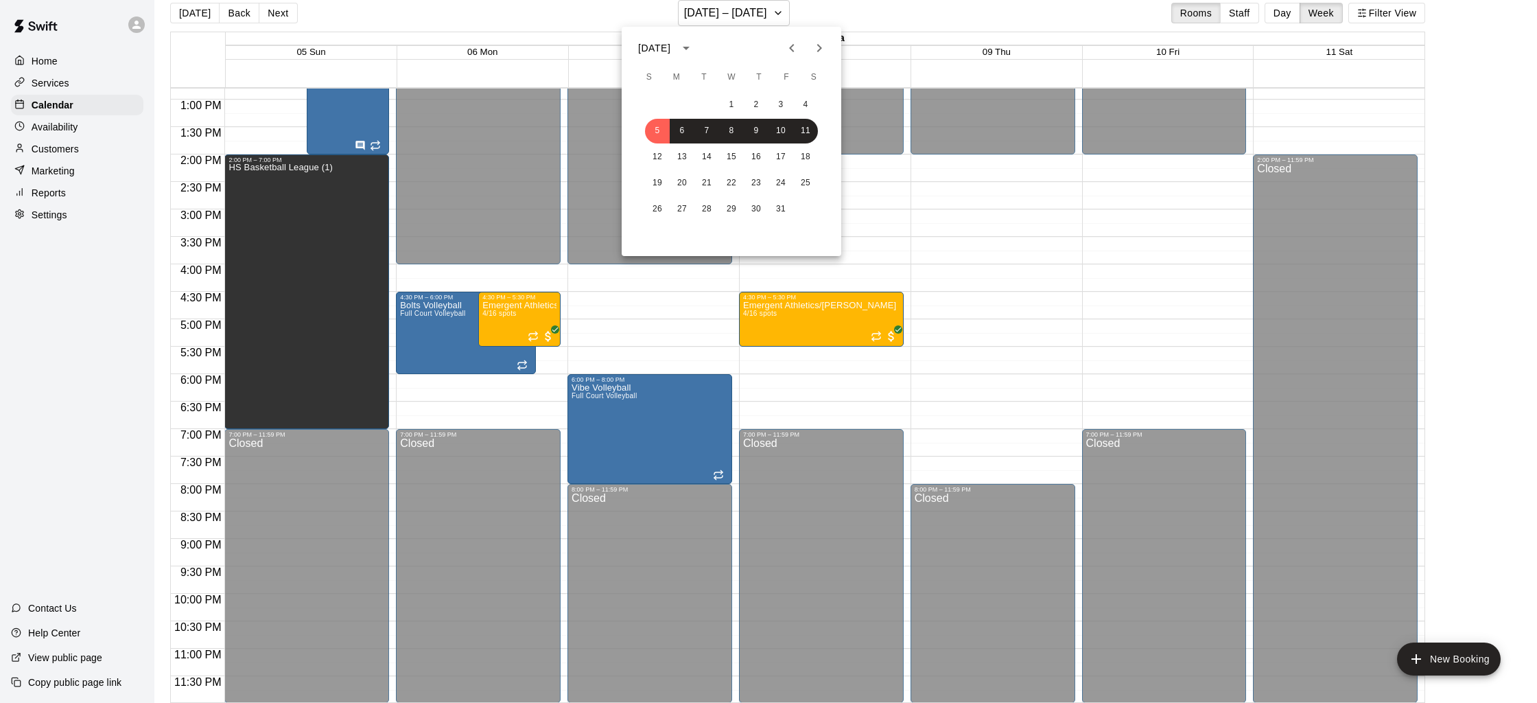
click at [791, 43] on icon "Previous month" at bounding box center [792, 48] width 16 height 16
click at [655, 202] on button "24" at bounding box center [657, 209] width 25 height 25
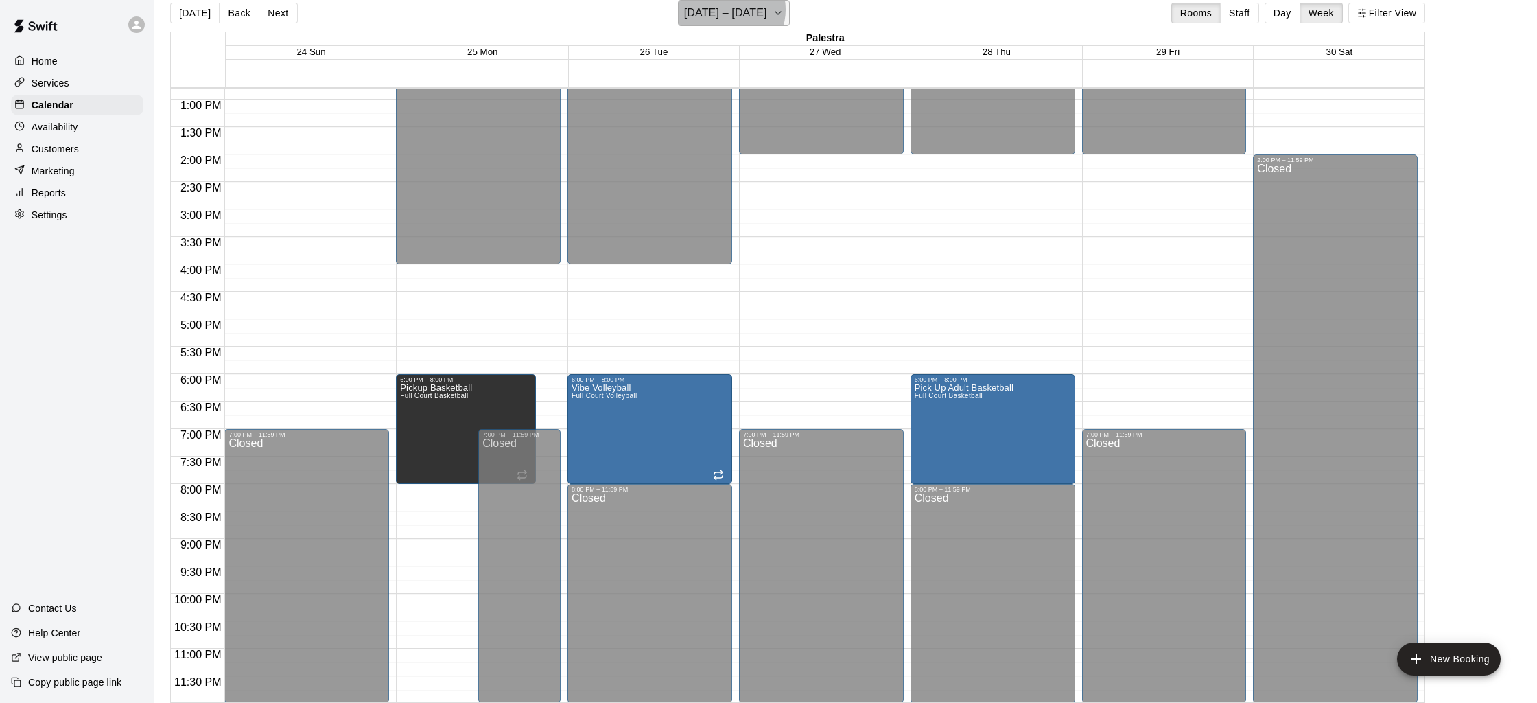
click at [732, 10] on h6 "[DATE] – [DATE]" at bounding box center [725, 12] width 83 height 19
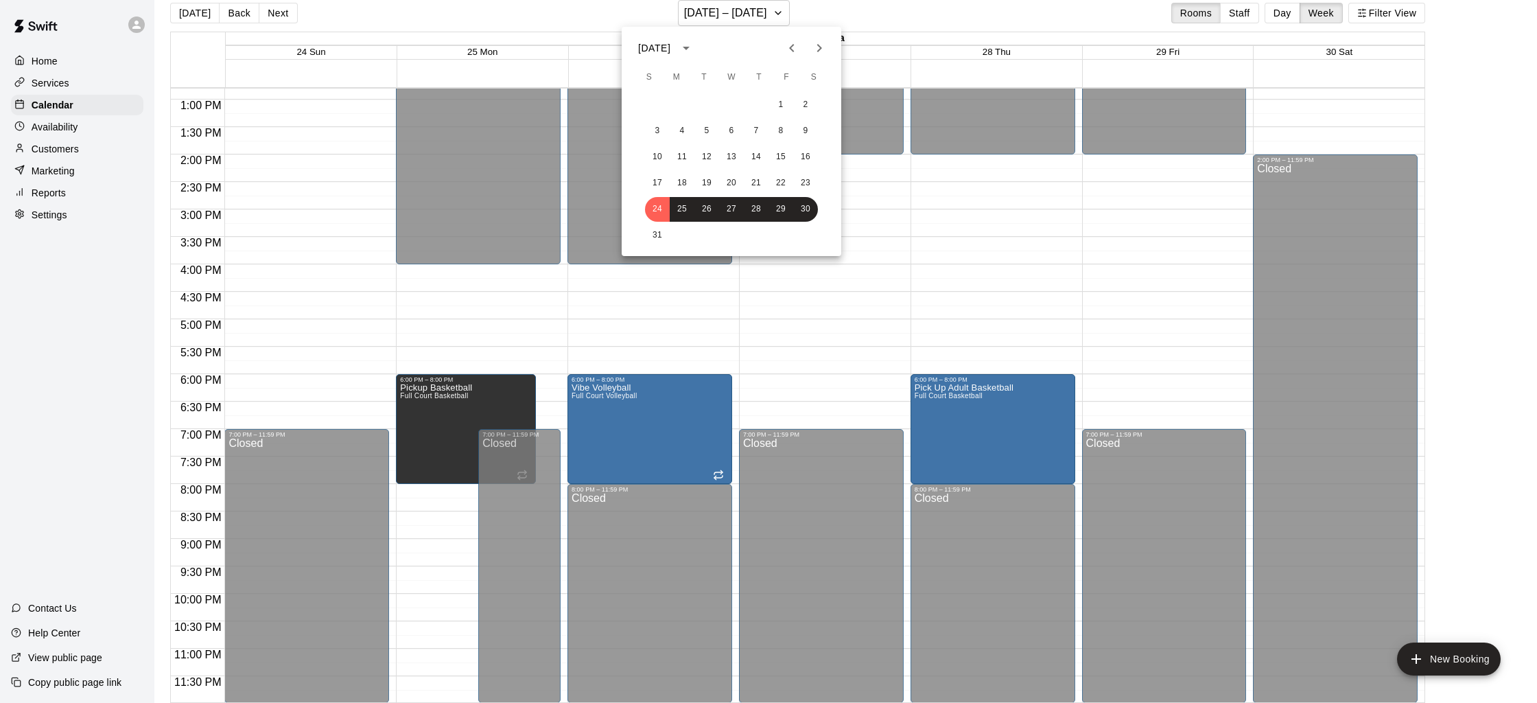
click at [824, 51] on icon "Next month" at bounding box center [819, 48] width 16 height 16
click at [662, 123] on button "7" at bounding box center [657, 131] width 25 height 25
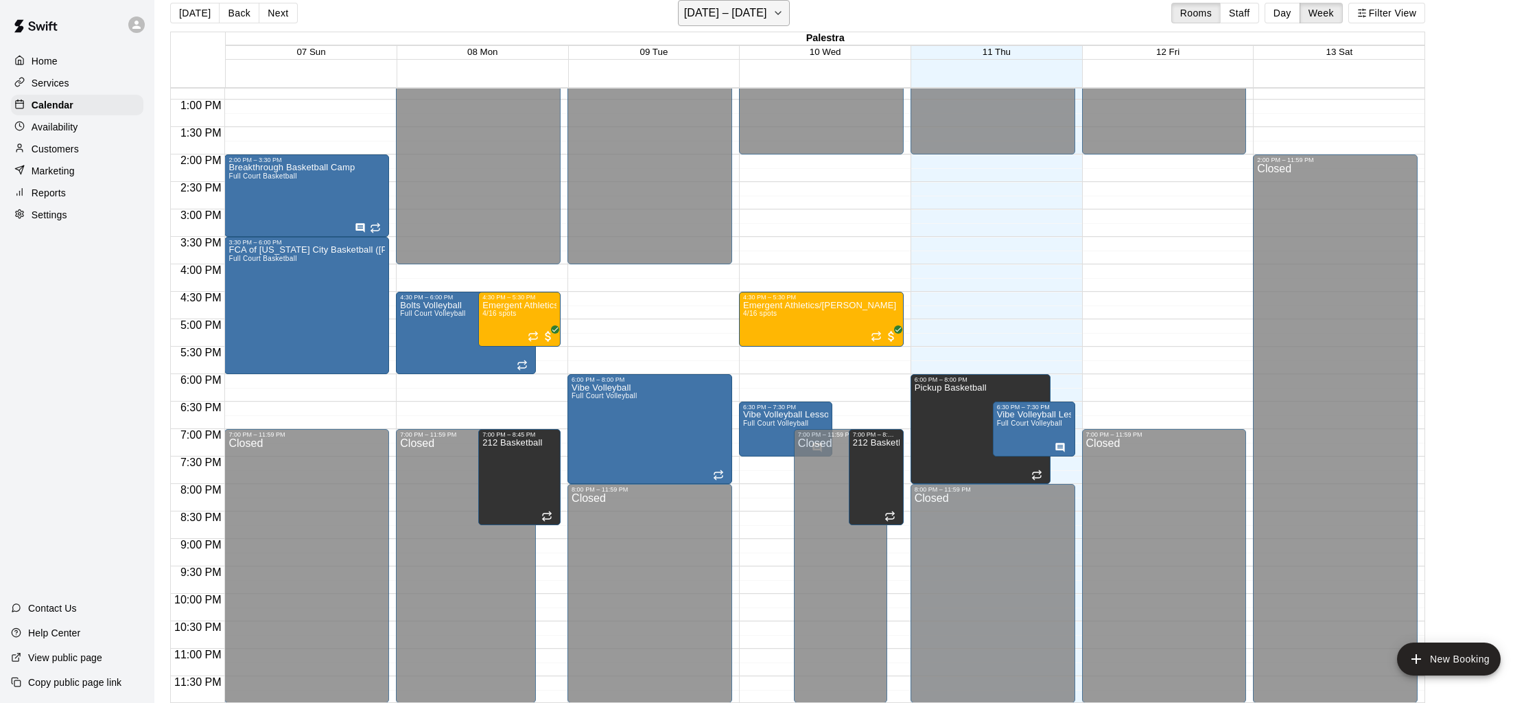
click at [703, 15] on h6 "[DATE] – [DATE]" at bounding box center [725, 12] width 83 height 19
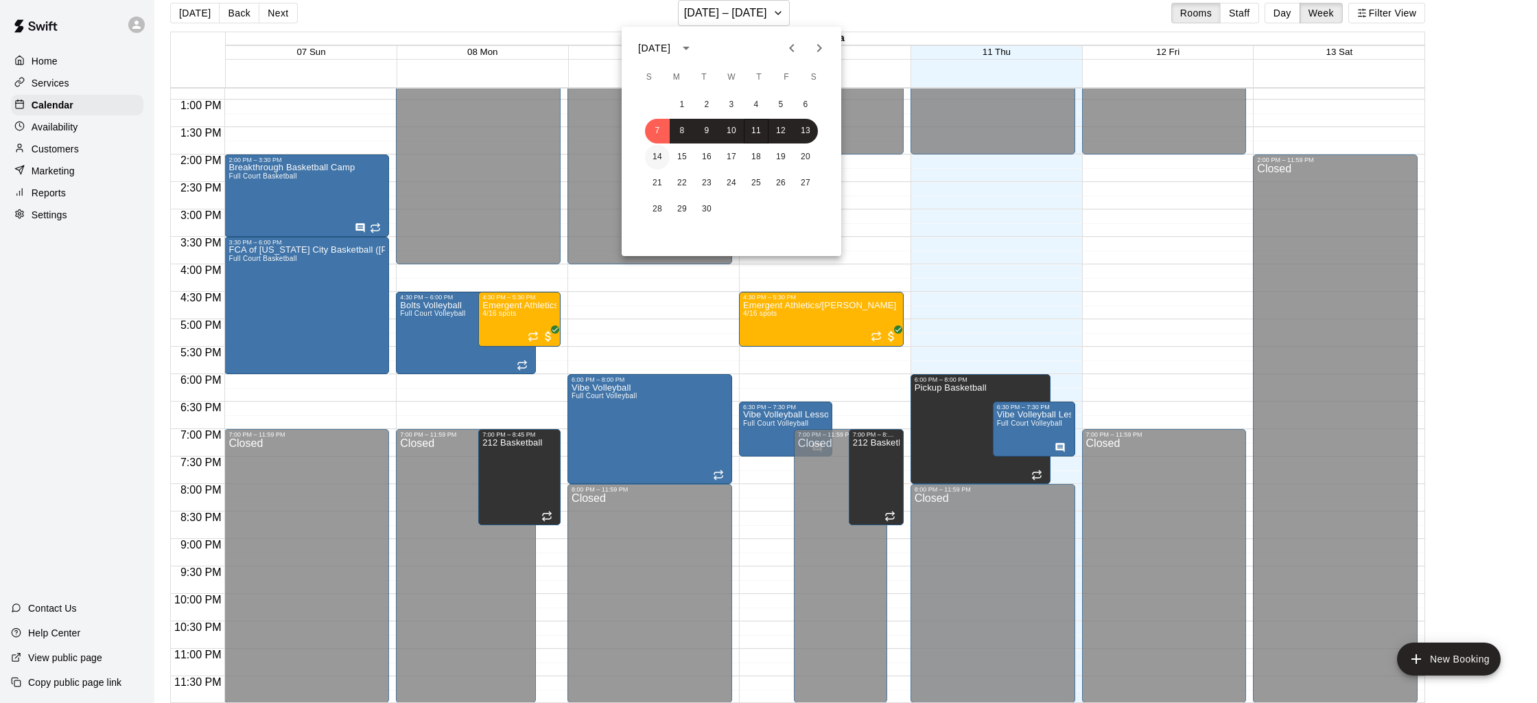
click at [652, 152] on button "14" at bounding box center [657, 157] width 25 height 25
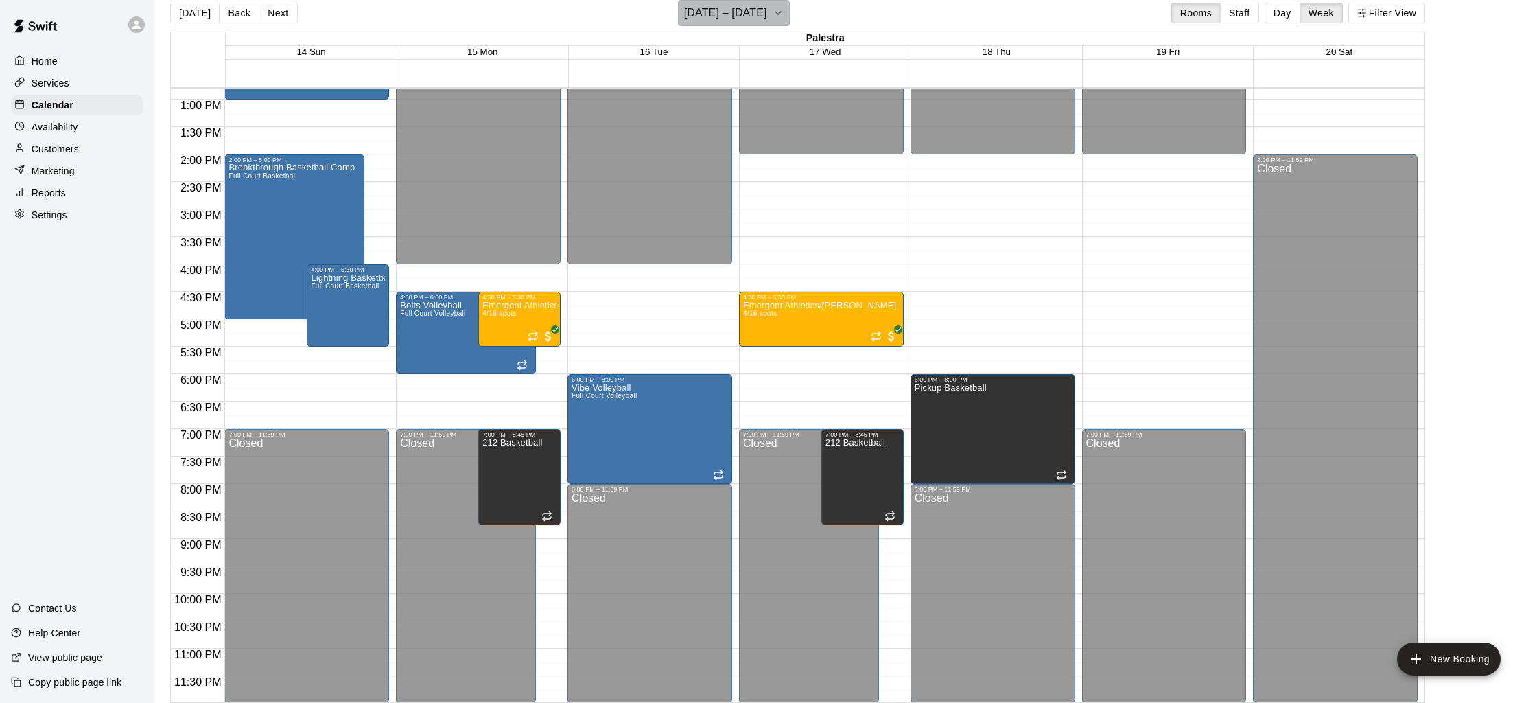
click at [690, 20] on h6 "[DATE] – [DATE]" at bounding box center [725, 12] width 83 height 19
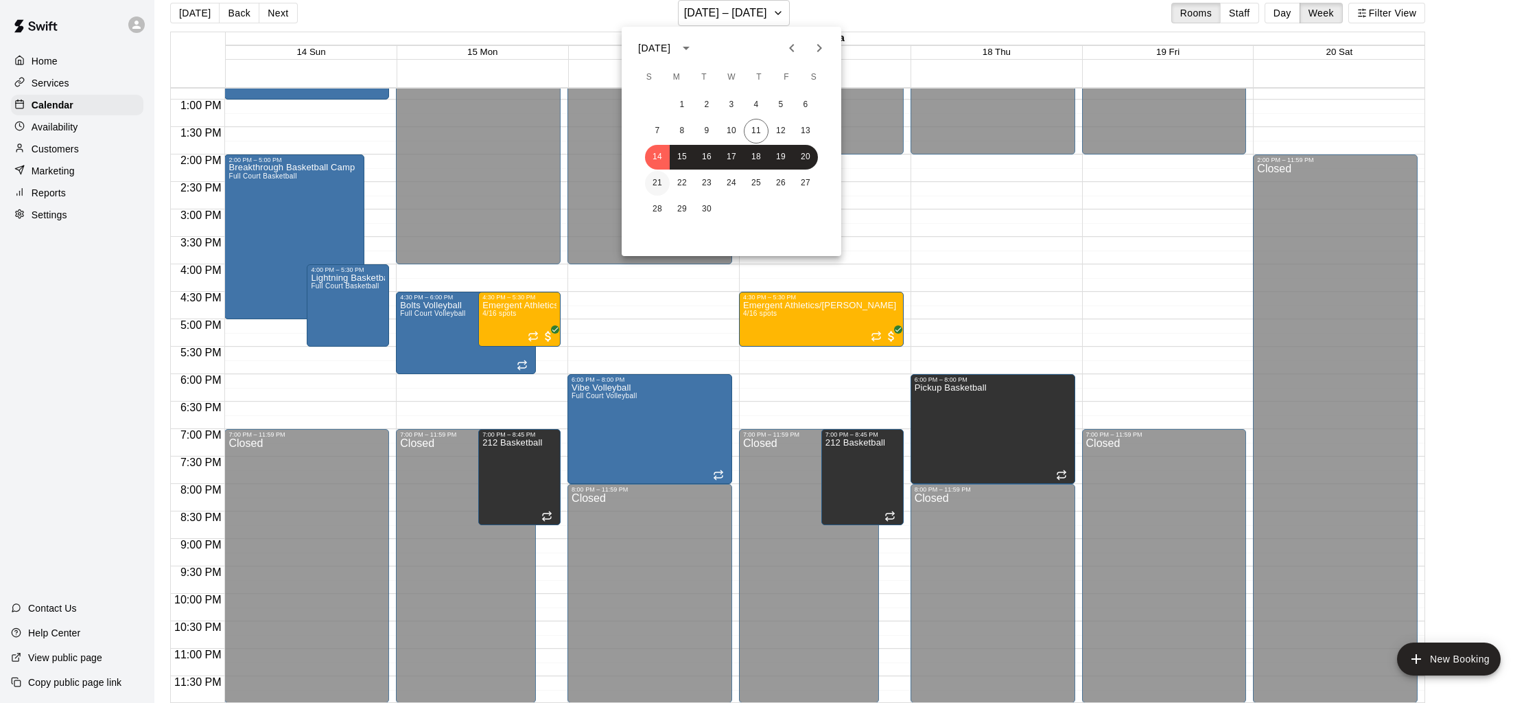
click at [664, 174] on button "21" at bounding box center [657, 183] width 25 height 25
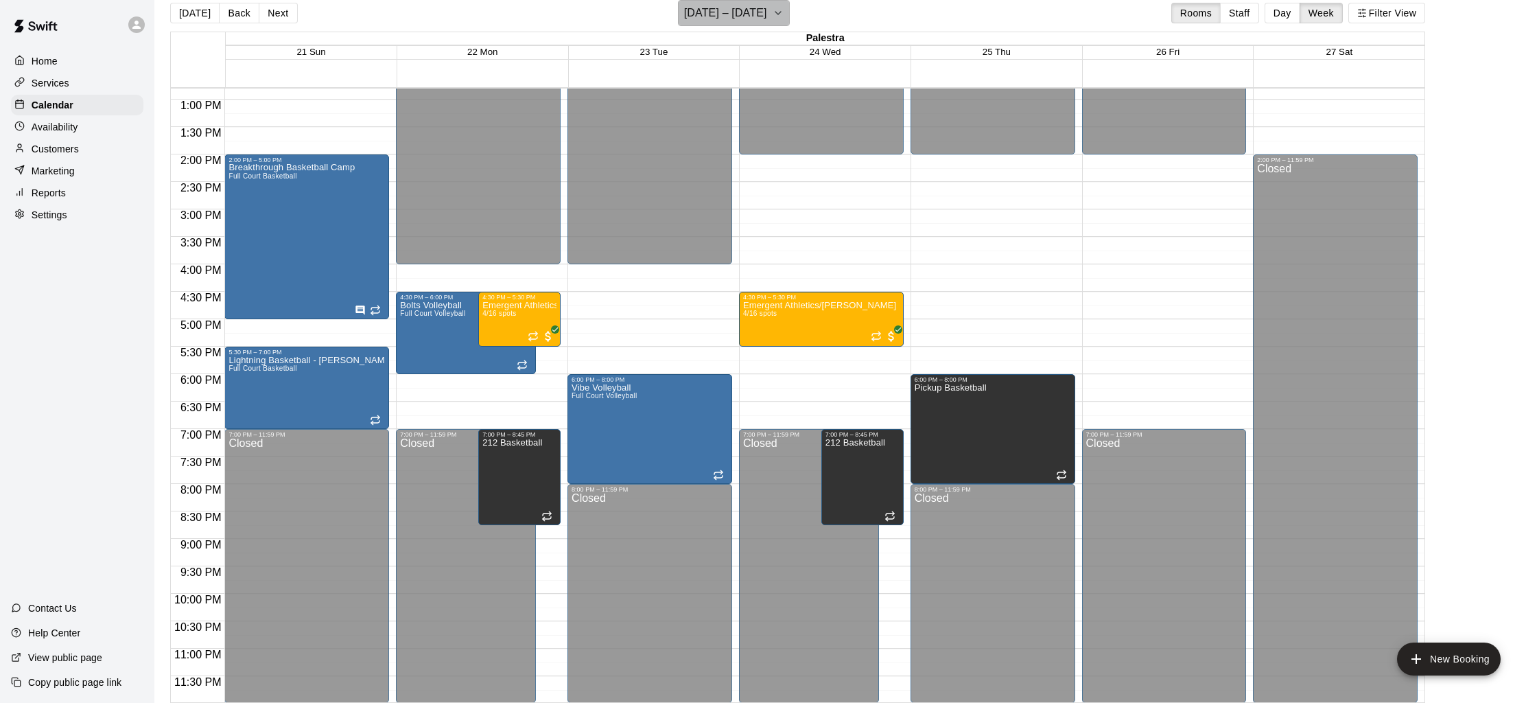
click at [733, 21] on h6 "[DATE] – [DATE]" at bounding box center [725, 12] width 83 height 19
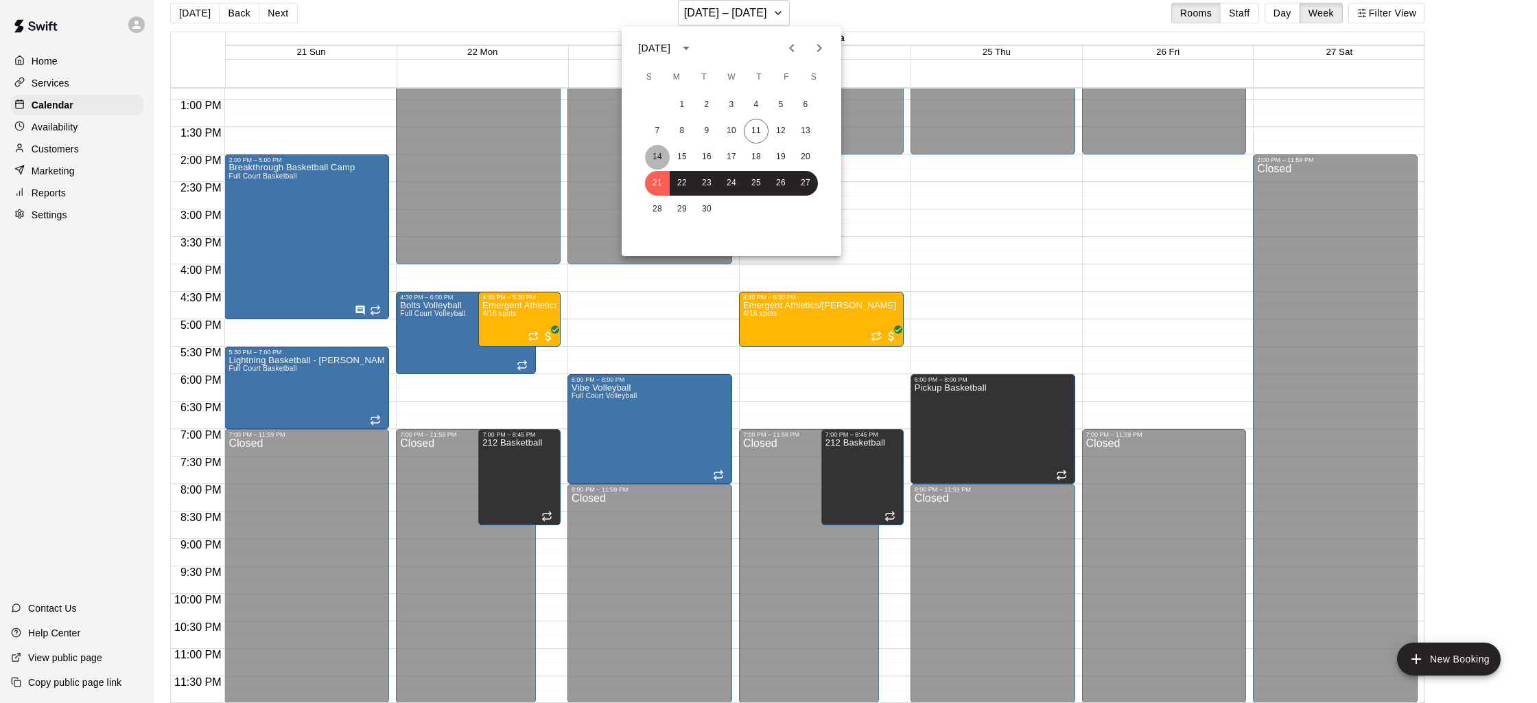
click at [661, 151] on button "14" at bounding box center [657, 157] width 25 height 25
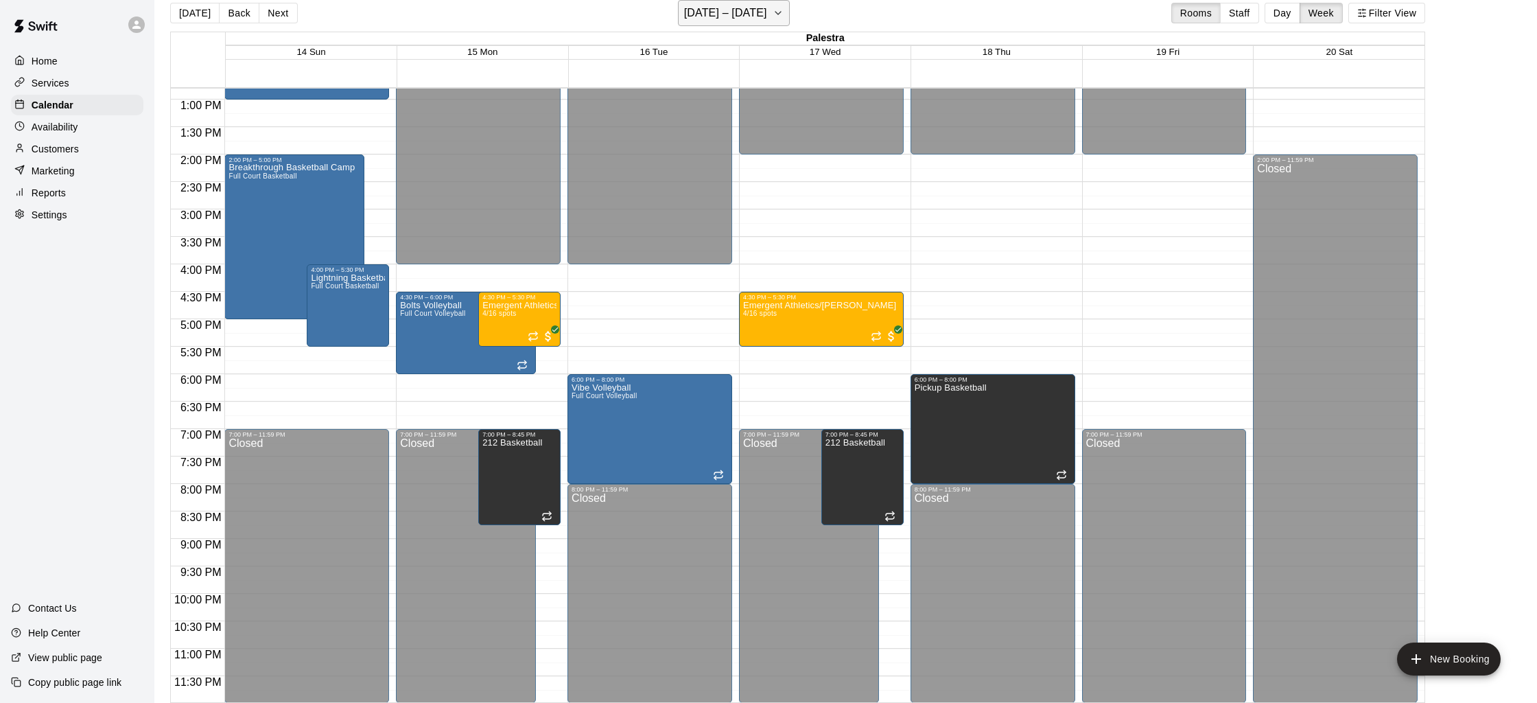
click at [744, 24] on button "[DATE] – [DATE]" at bounding box center [734, 13] width 112 height 26
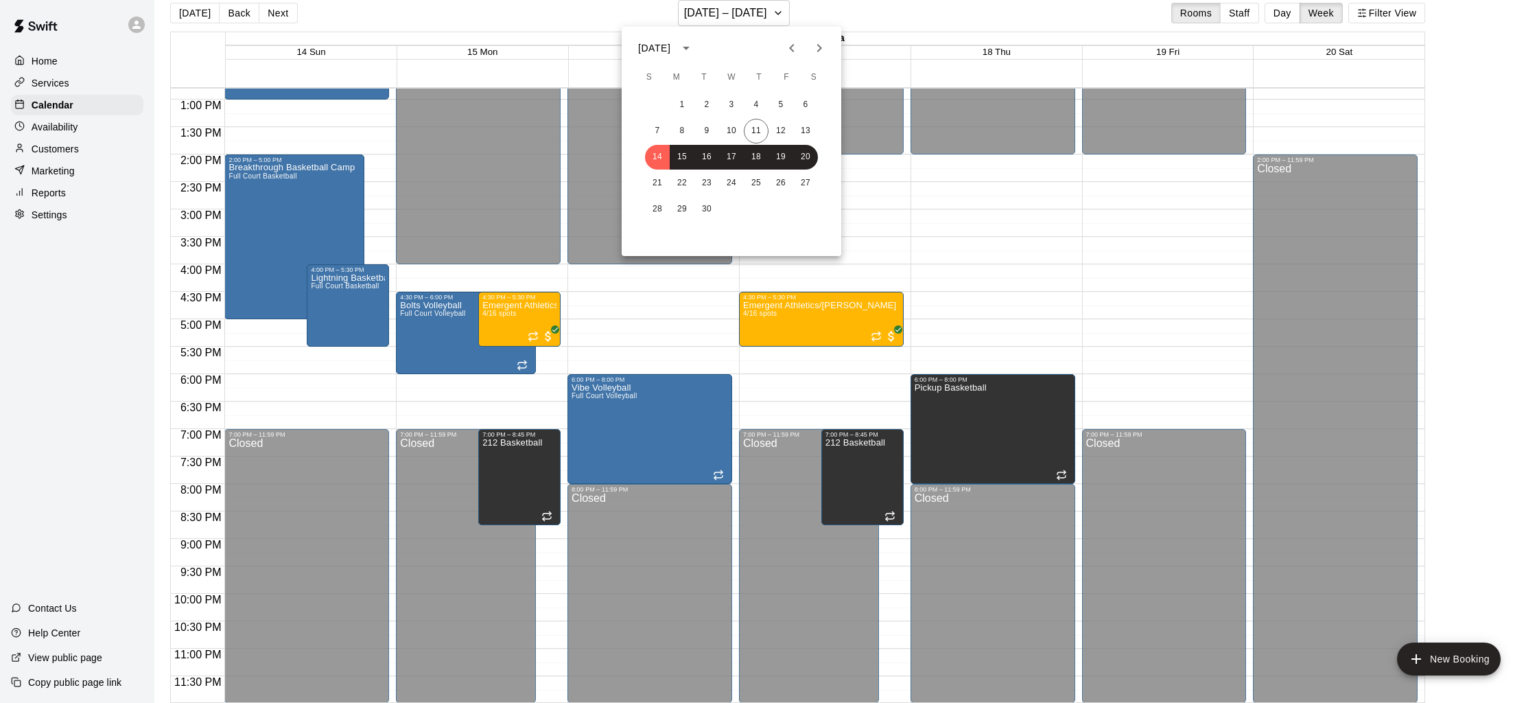
click at [808, 42] on button "Next month" at bounding box center [819, 47] width 27 height 27
click at [734, 159] on button "12" at bounding box center [731, 157] width 25 height 25
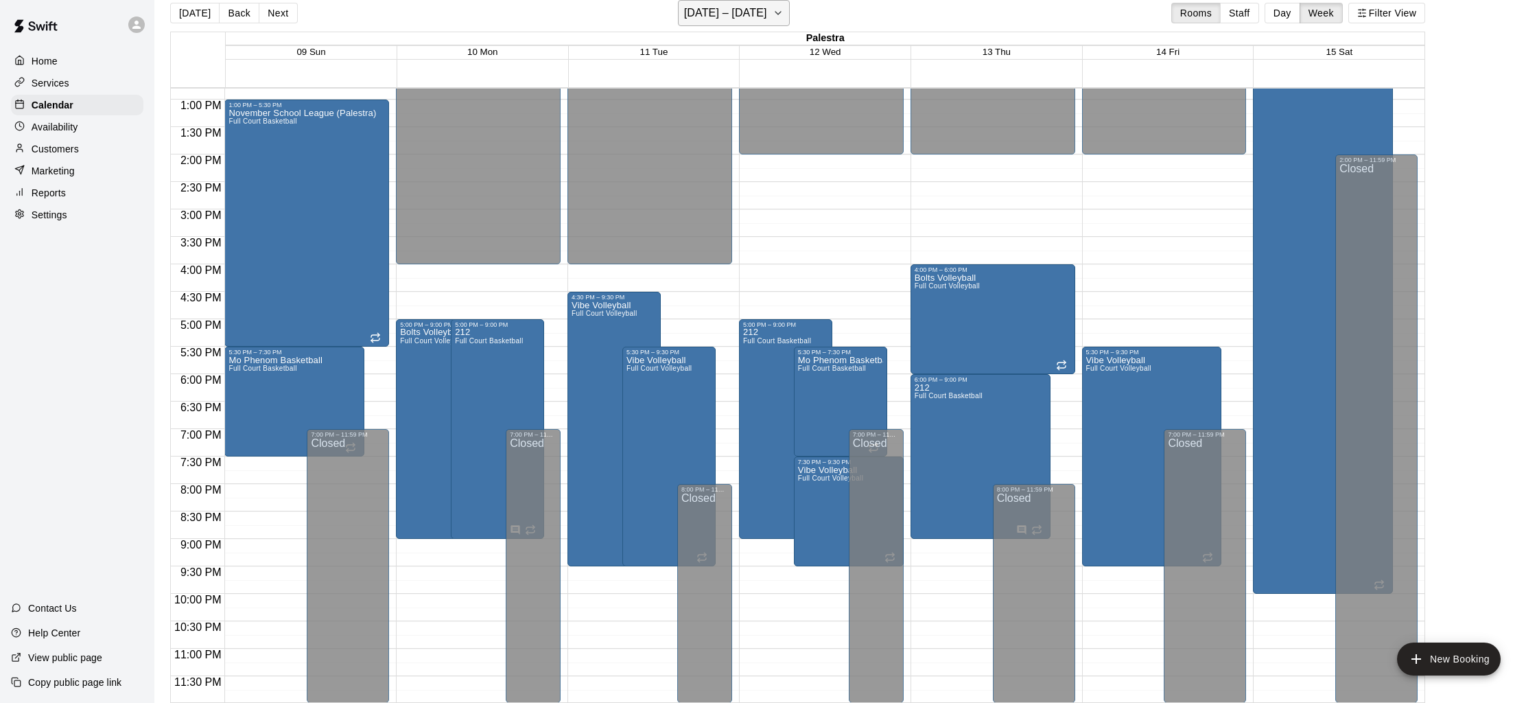
click at [701, 12] on h6 "[DATE] – [DATE]" at bounding box center [725, 12] width 83 height 19
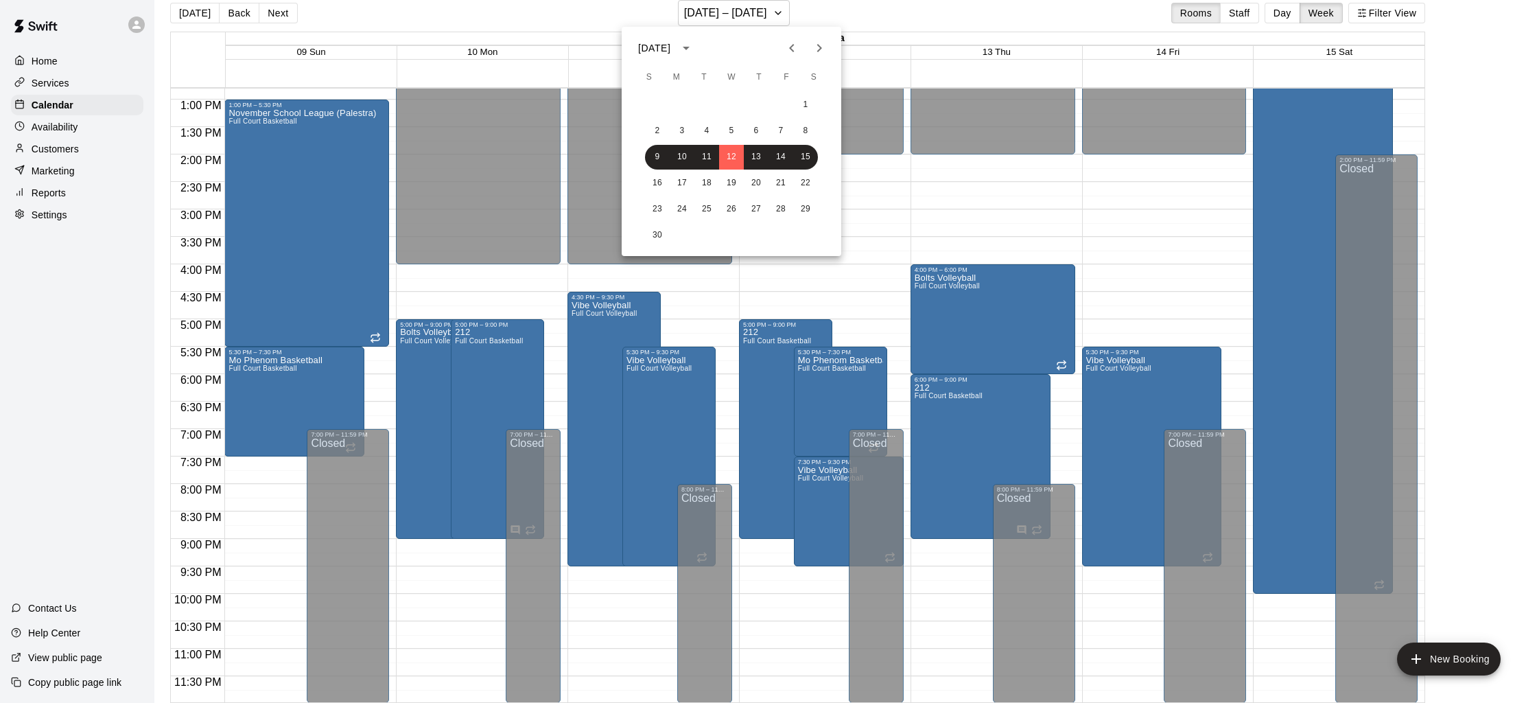
click at [785, 45] on icon "Previous month" at bounding box center [792, 48] width 16 height 16
click at [786, 45] on icon "Previous month" at bounding box center [792, 48] width 16 height 16
click at [659, 152] on button "14" at bounding box center [657, 157] width 25 height 25
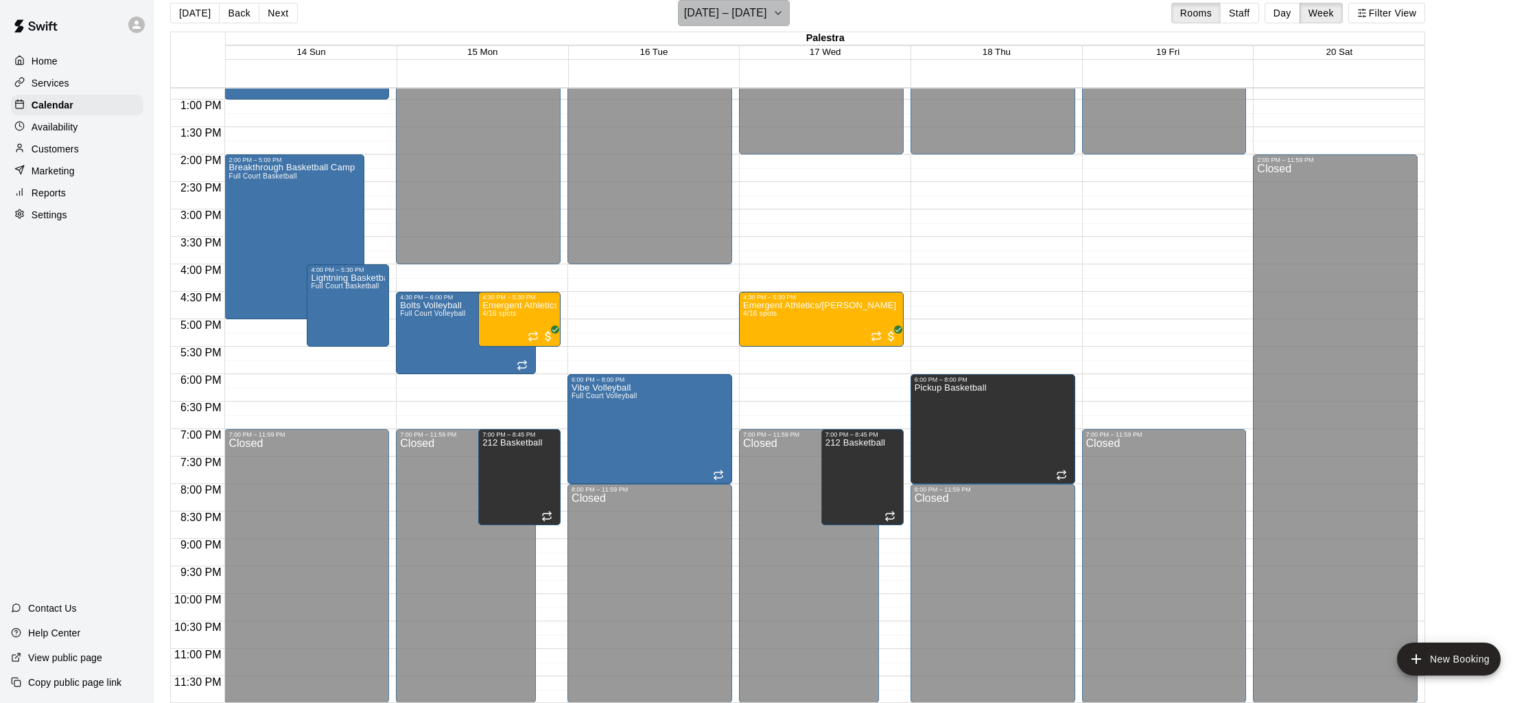
click at [684, 20] on h6 "[DATE] – [DATE]" at bounding box center [725, 12] width 83 height 19
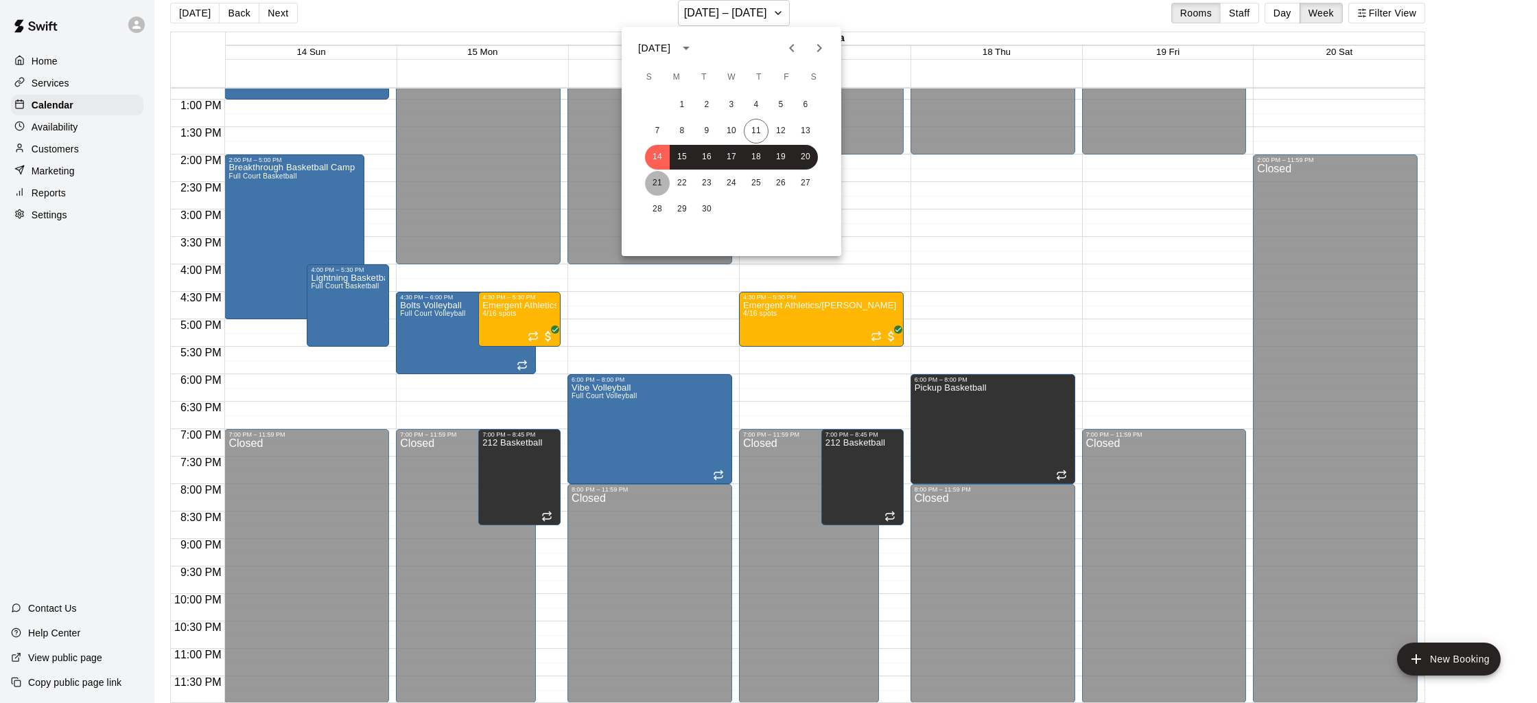
click at [648, 185] on button "21" at bounding box center [657, 183] width 25 height 25
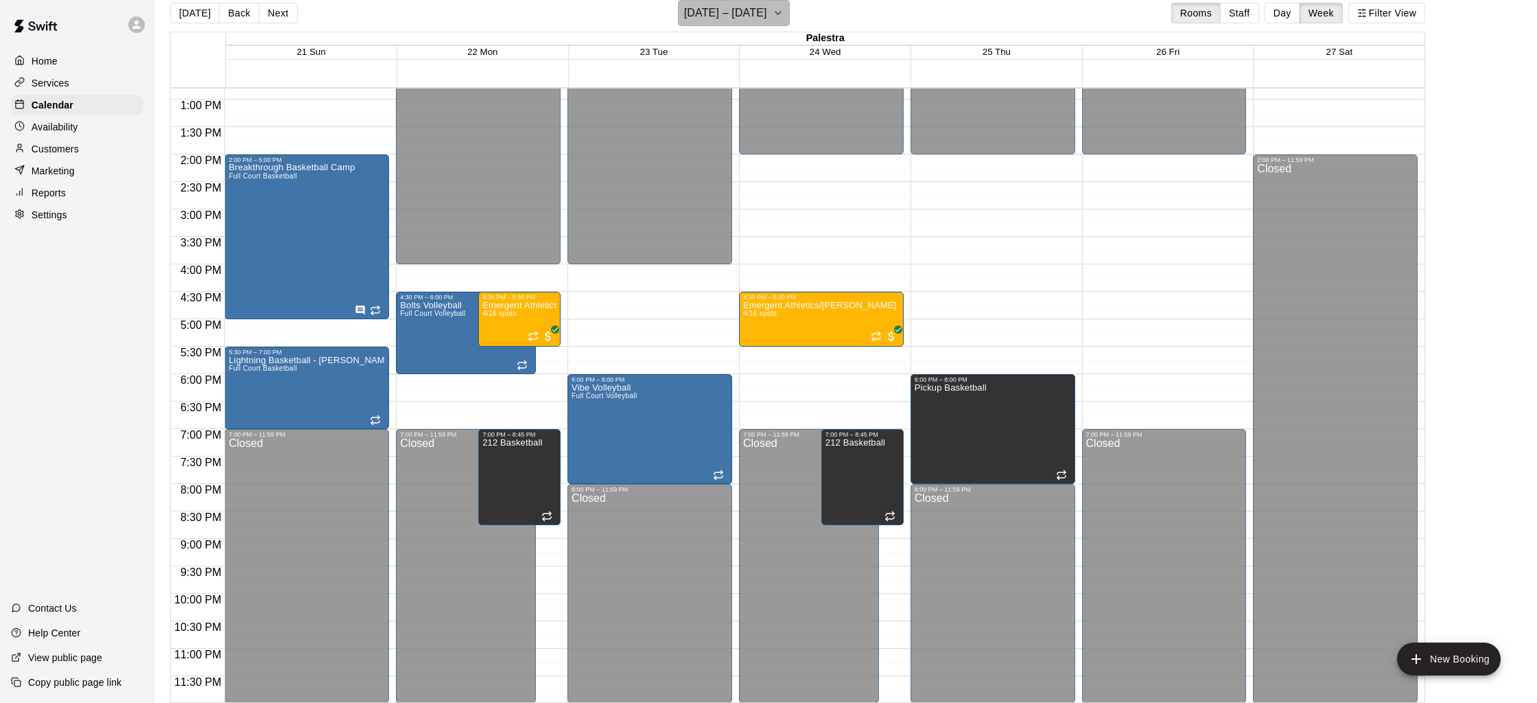
click at [705, 13] on h6 "[DATE] – [DATE]" at bounding box center [725, 12] width 83 height 19
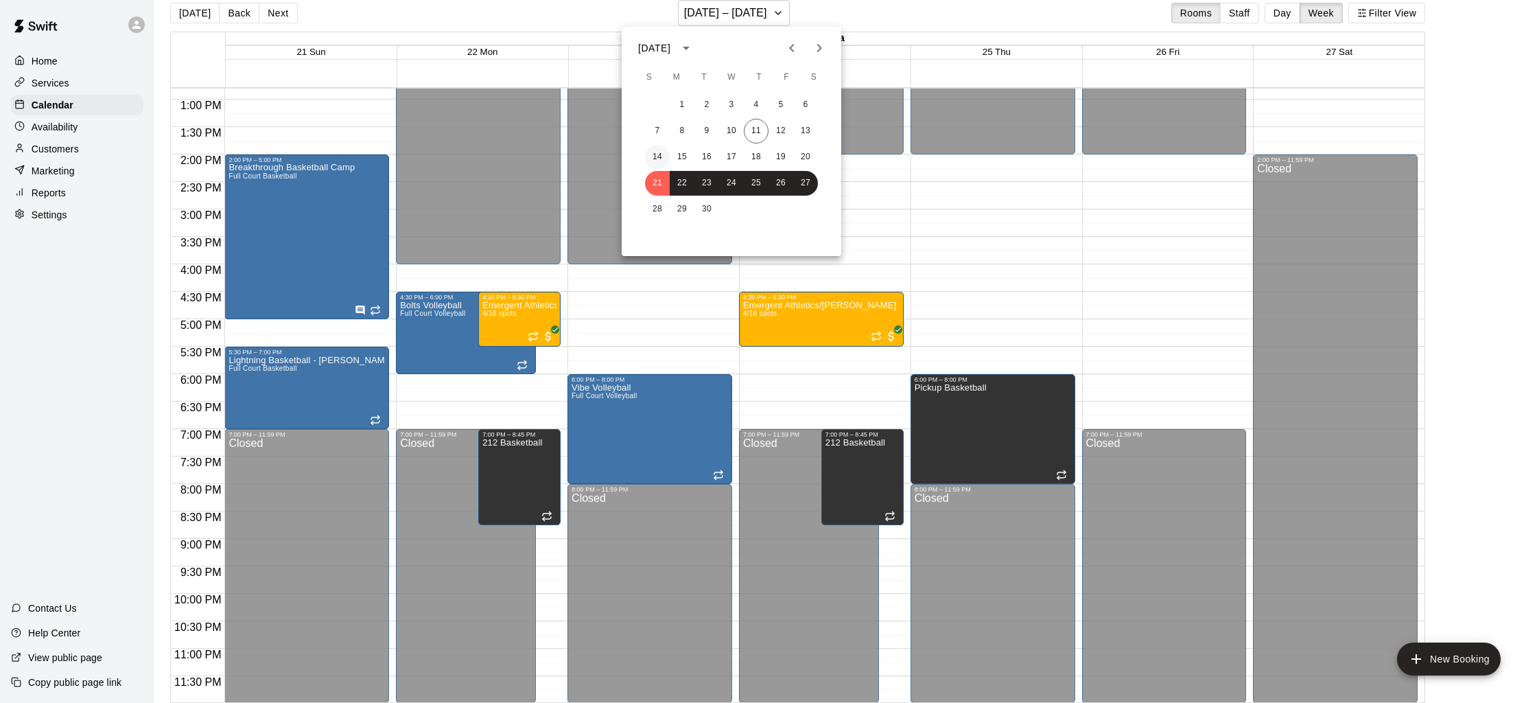
click at [652, 153] on button "14" at bounding box center [657, 157] width 25 height 25
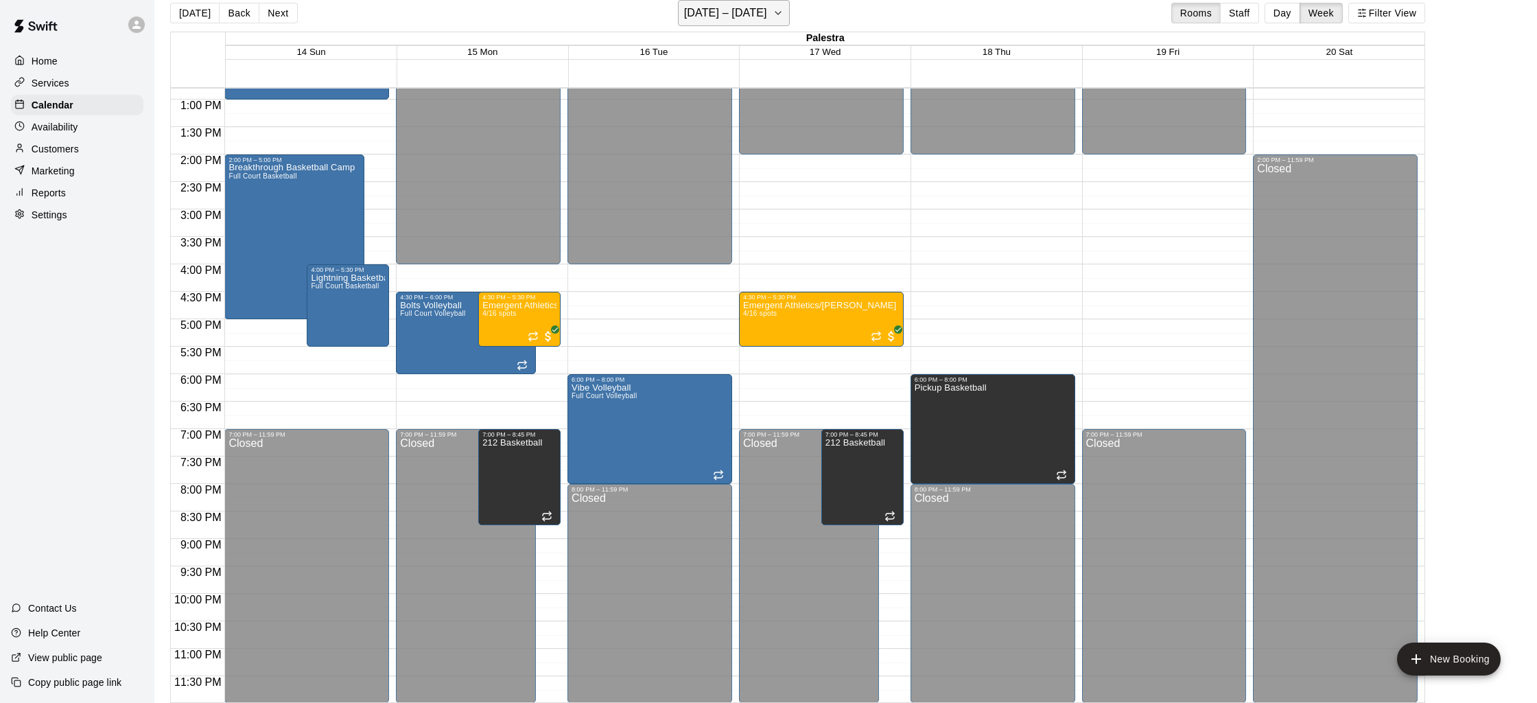
drag, startPoint x: 708, startPoint y: 17, endPoint x: 714, endPoint y: 23, distance: 7.8
click at [714, 23] on h6 "[DATE] – [DATE]" at bounding box center [725, 12] width 83 height 19
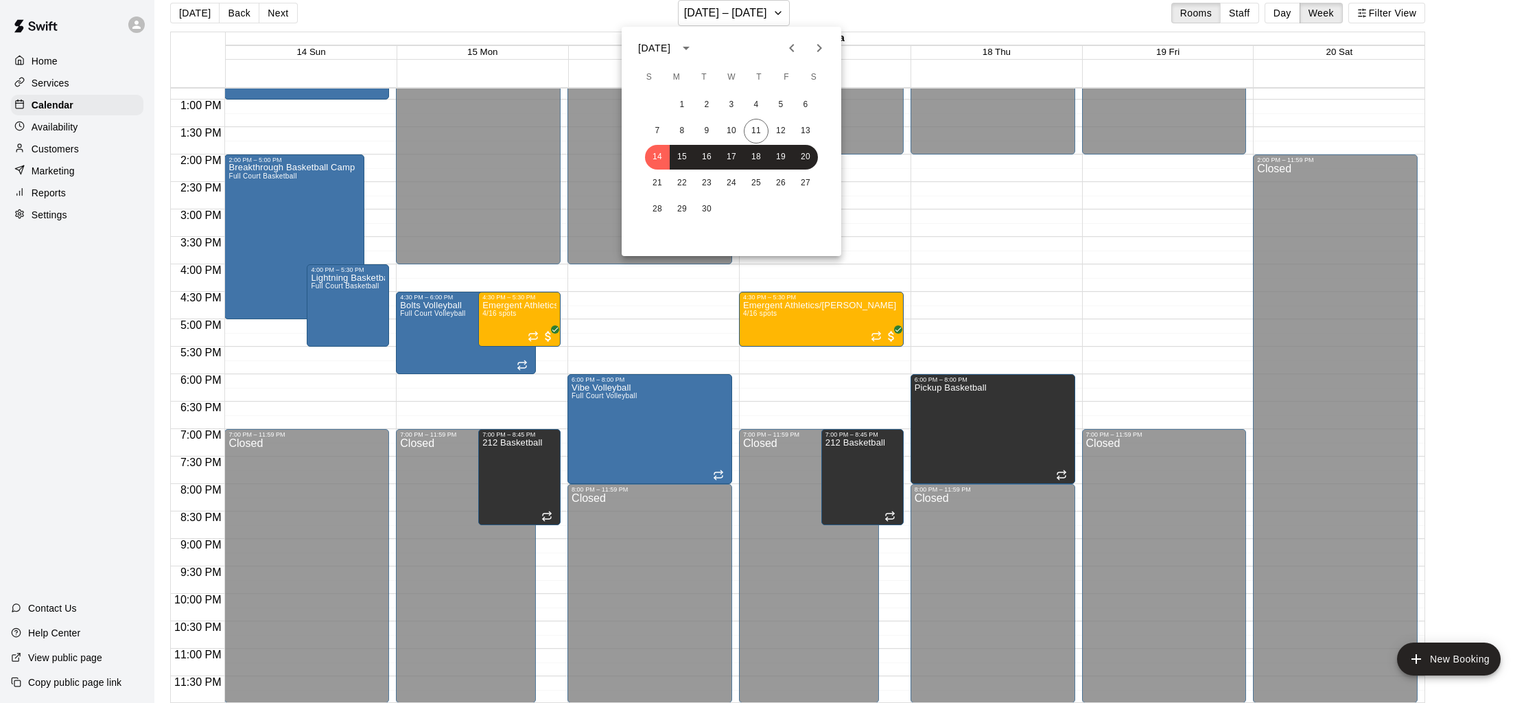
drag, startPoint x: 827, startPoint y: 43, endPoint x: 819, endPoint y: 46, distance: 8.0
click at [826, 43] on icon "Next month" at bounding box center [819, 48] width 16 height 16
click at [662, 129] on button "5" at bounding box center [657, 131] width 25 height 25
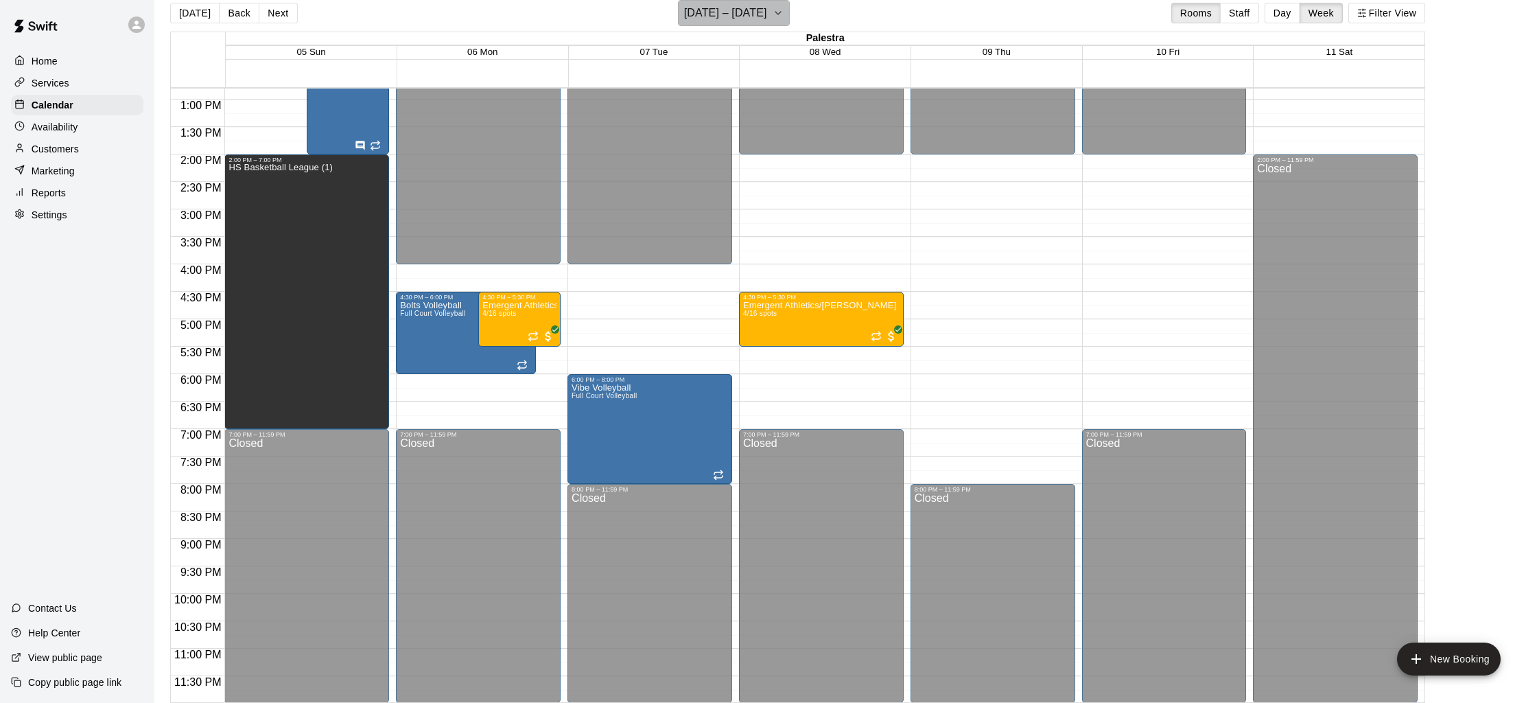
click at [753, 17] on h6 "[DATE] – [DATE]" at bounding box center [725, 12] width 83 height 19
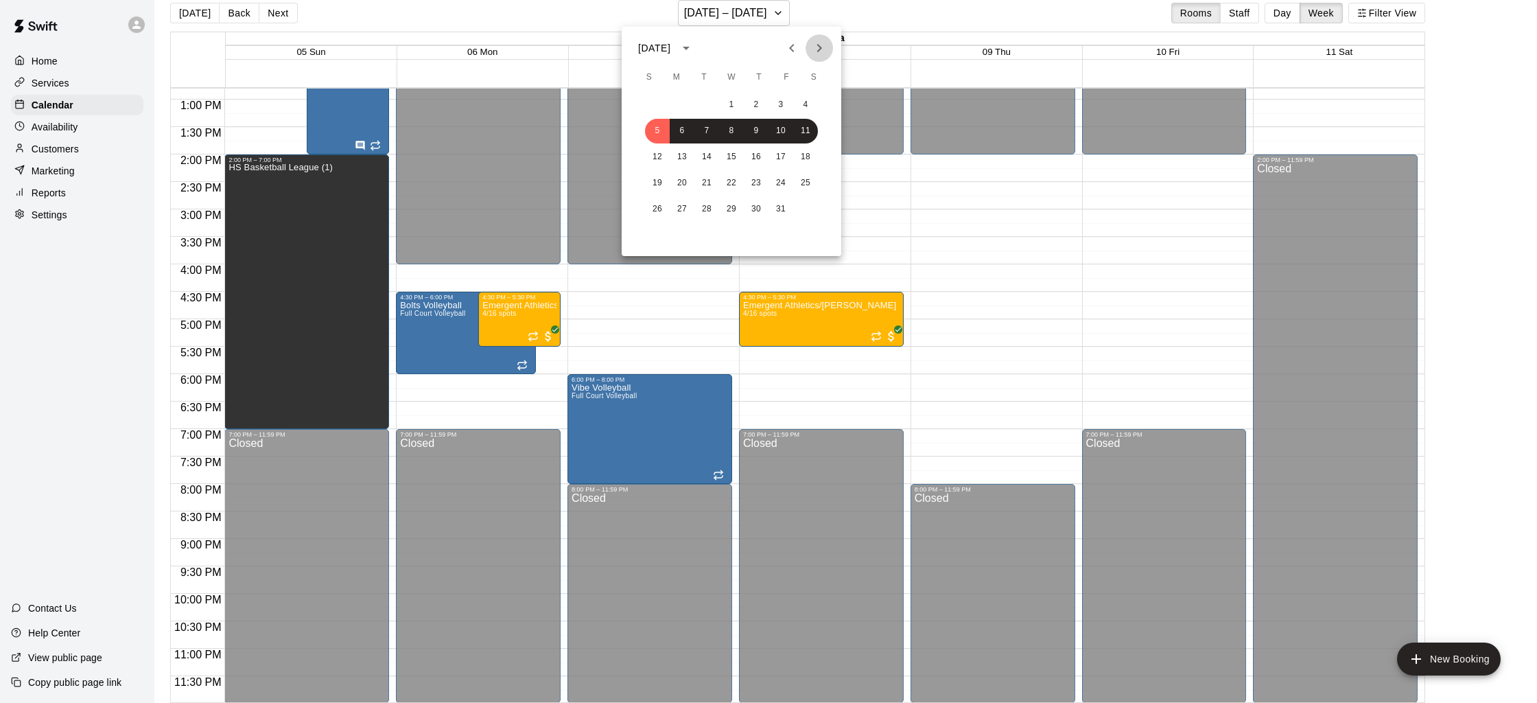
click at [809, 48] on button "Next month" at bounding box center [819, 47] width 27 height 27
click at [657, 132] on button "2" at bounding box center [657, 131] width 25 height 25
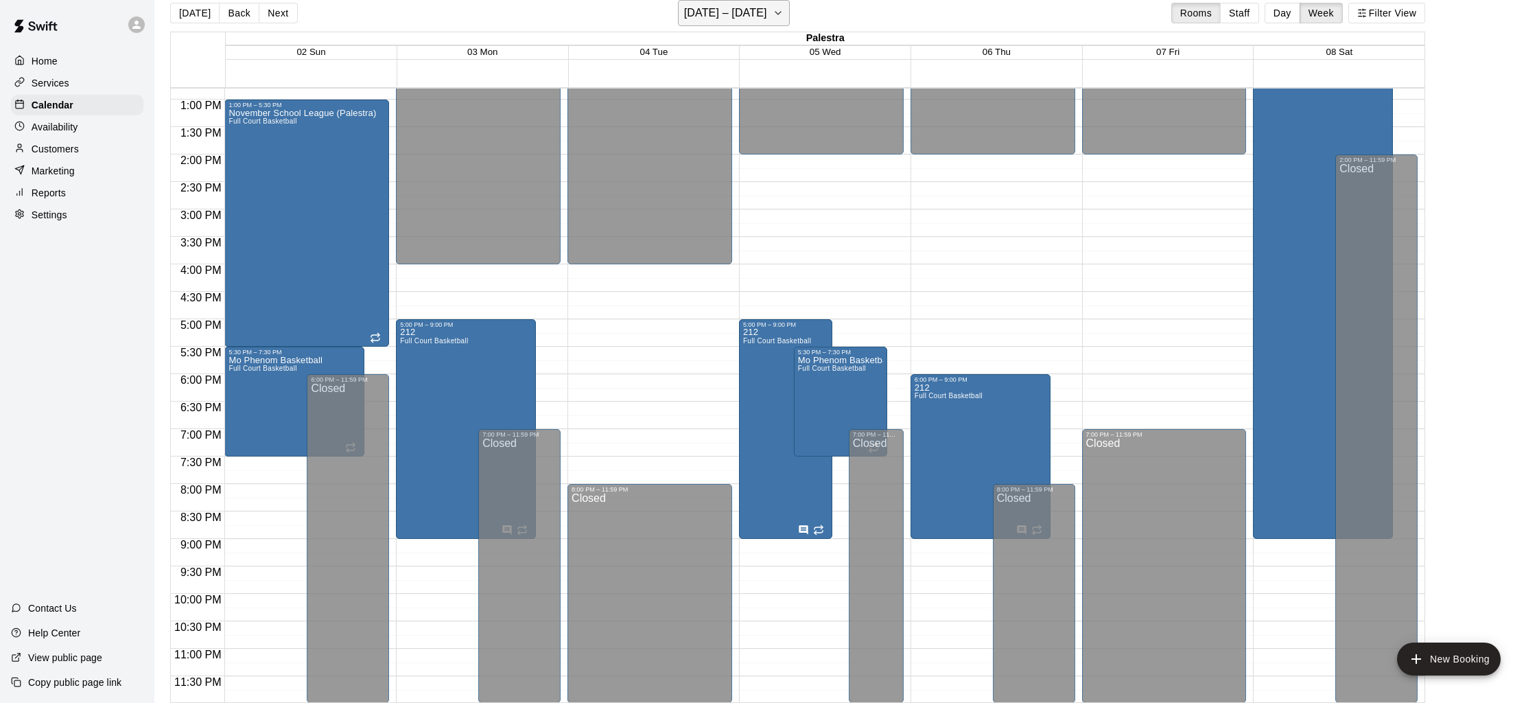
click at [704, 25] on button "[DATE] – [DATE]" at bounding box center [734, 13] width 112 height 26
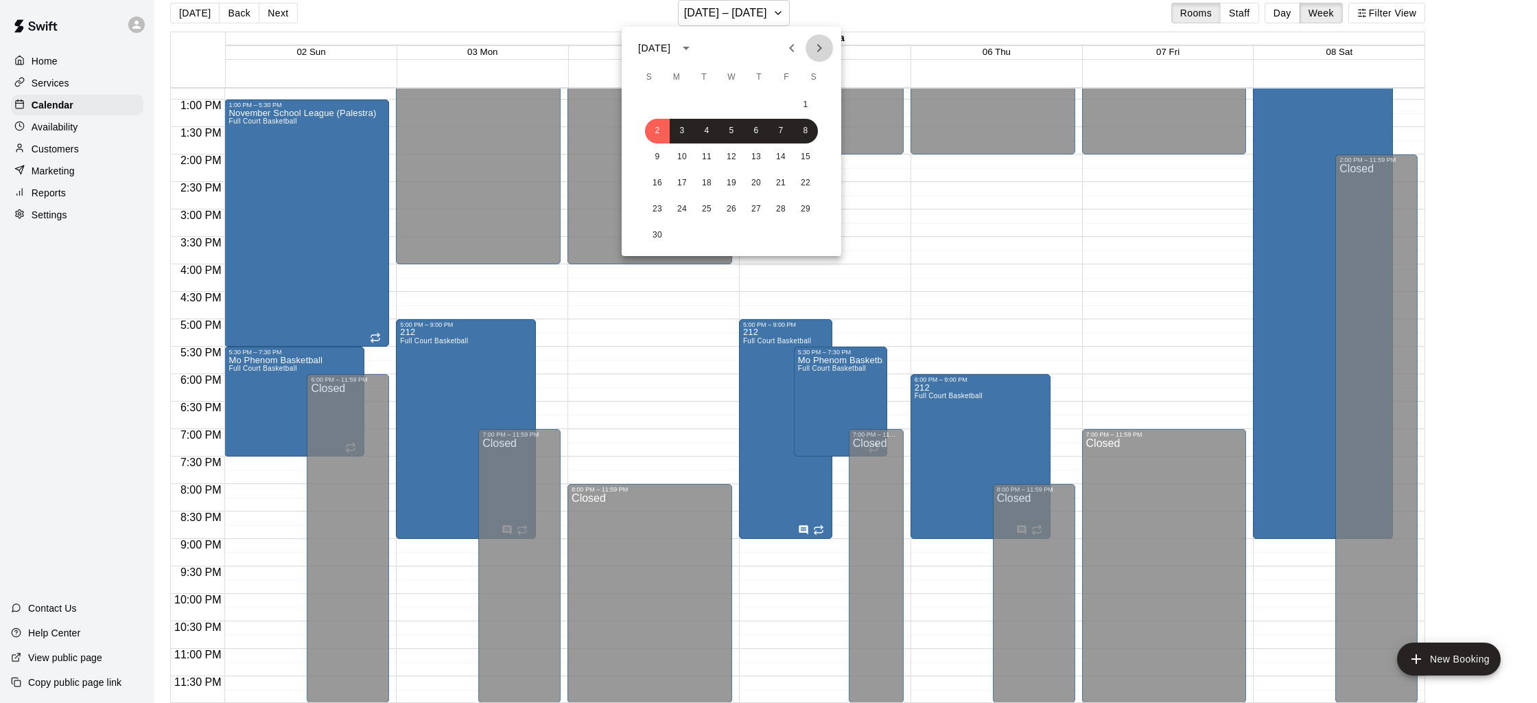
click at [815, 52] on icon "Next month" at bounding box center [819, 48] width 16 height 16
click at [830, 40] on button "Next month" at bounding box center [819, 47] width 27 height 27
click at [791, 45] on icon "Previous month" at bounding box center [792, 48] width 16 height 16
click at [813, 50] on icon "Next month" at bounding box center [819, 48] width 16 height 16
click at [819, 43] on icon "Next month" at bounding box center [819, 48] width 16 height 16
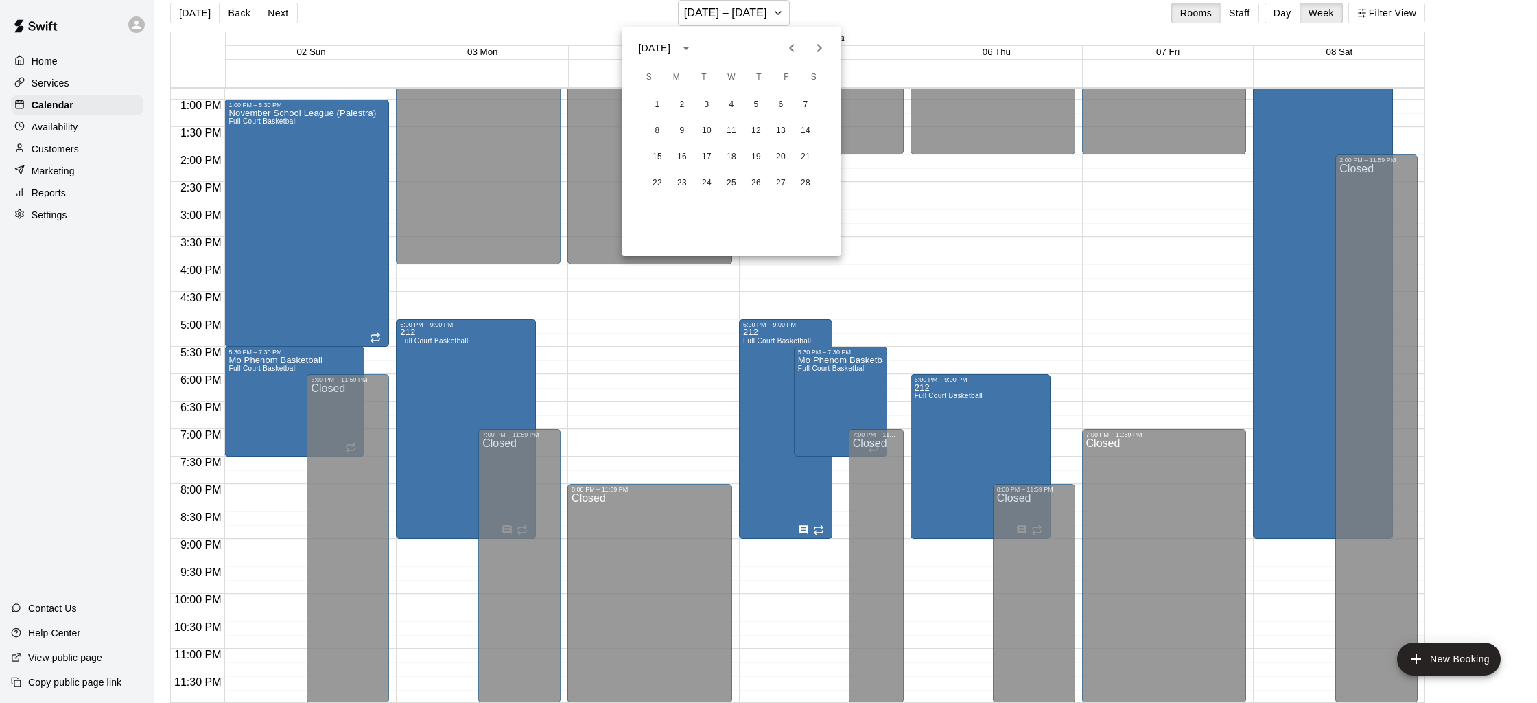
click at [790, 47] on icon "Previous month" at bounding box center [791, 48] width 5 height 8
click at [789, 47] on icon "Previous month" at bounding box center [791, 48] width 5 height 8
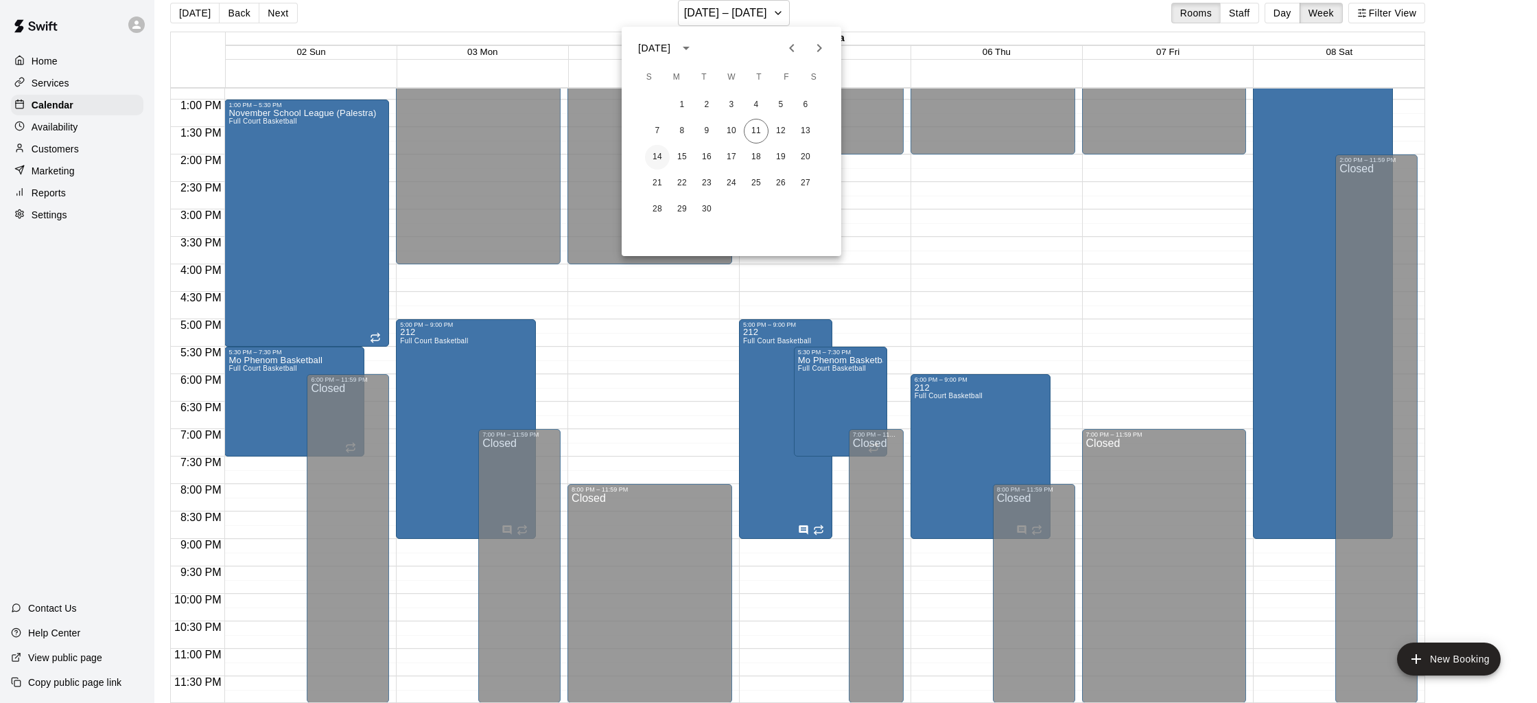
click at [657, 160] on button "14" at bounding box center [657, 157] width 25 height 25
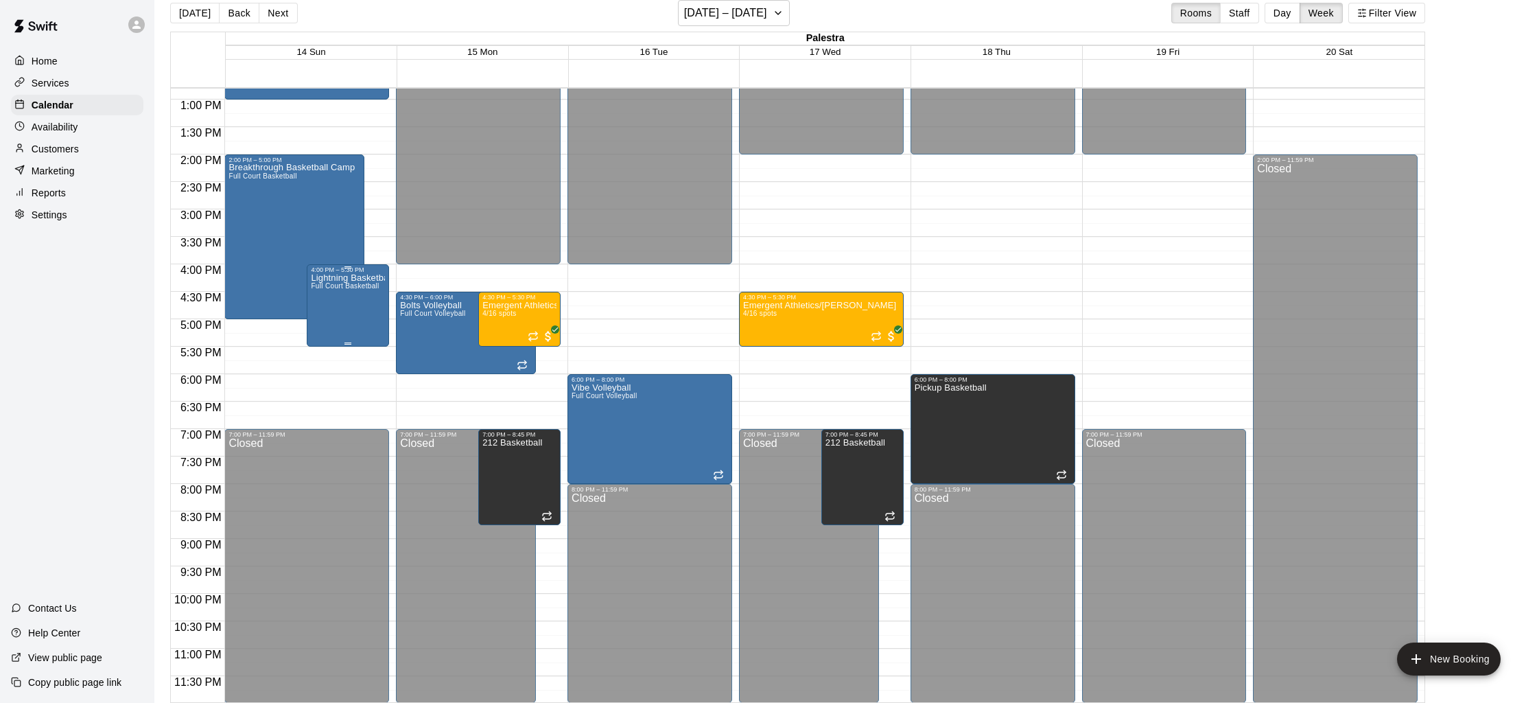
click at [308, 300] on div "4:00 PM – 5:30 PM Lightning Basketball - [PERSON_NAME] Full Court Basketball" at bounding box center [348, 305] width 82 height 82
click at [323, 286] on icon "edit" at bounding box center [321, 278] width 16 height 16
